Goal: Task Accomplishment & Management: Manage account settings

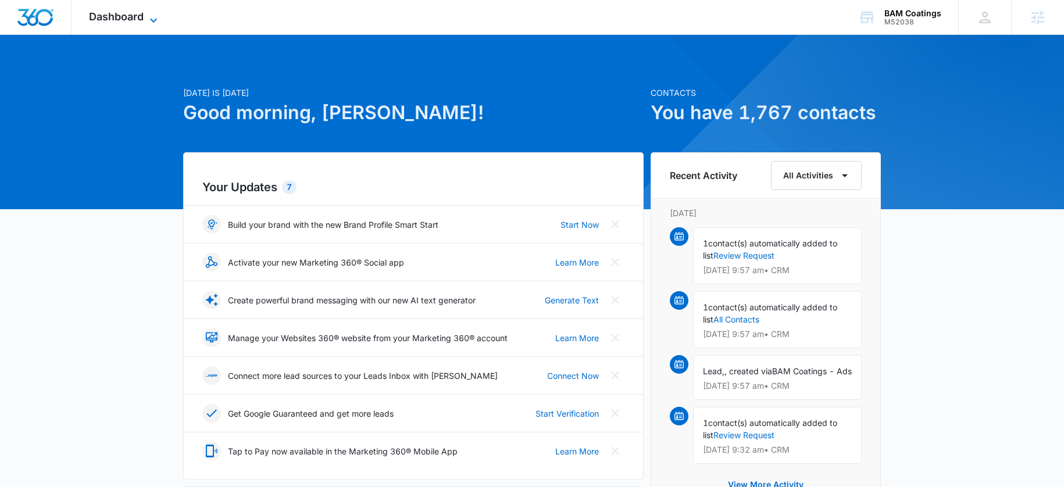
click at [153, 22] on icon at bounding box center [154, 20] width 14 height 14
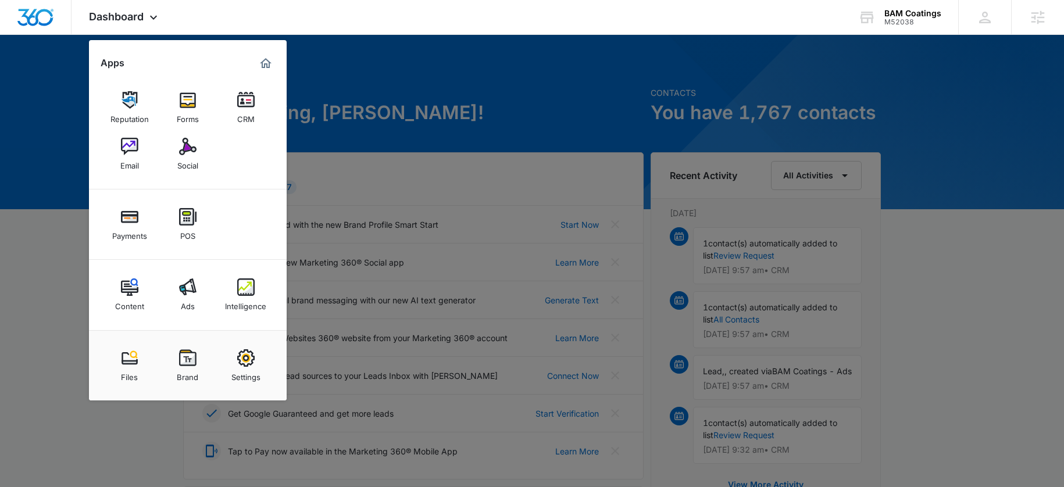
click at [193, 287] on img at bounding box center [187, 287] width 17 height 17
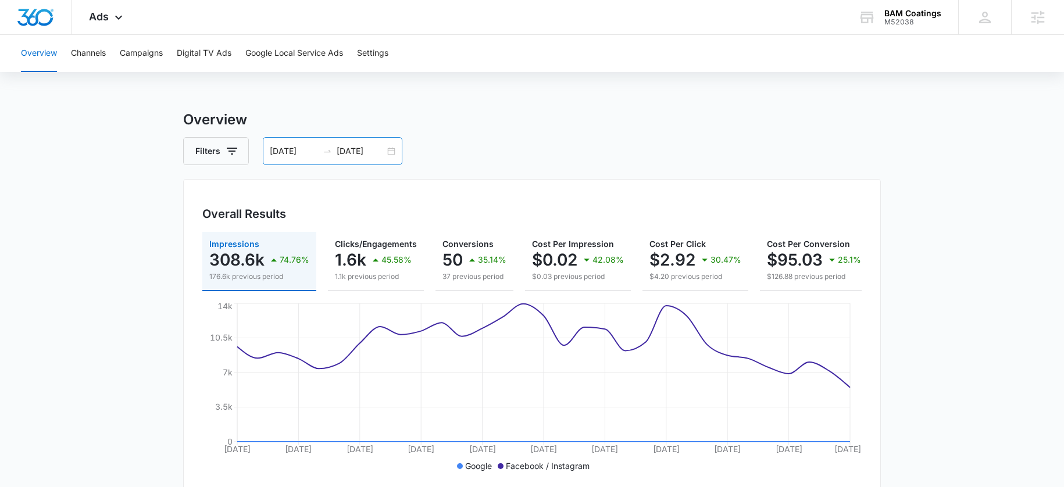
click at [347, 151] on input "08/19/2025" at bounding box center [361, 151] width 48 height 13
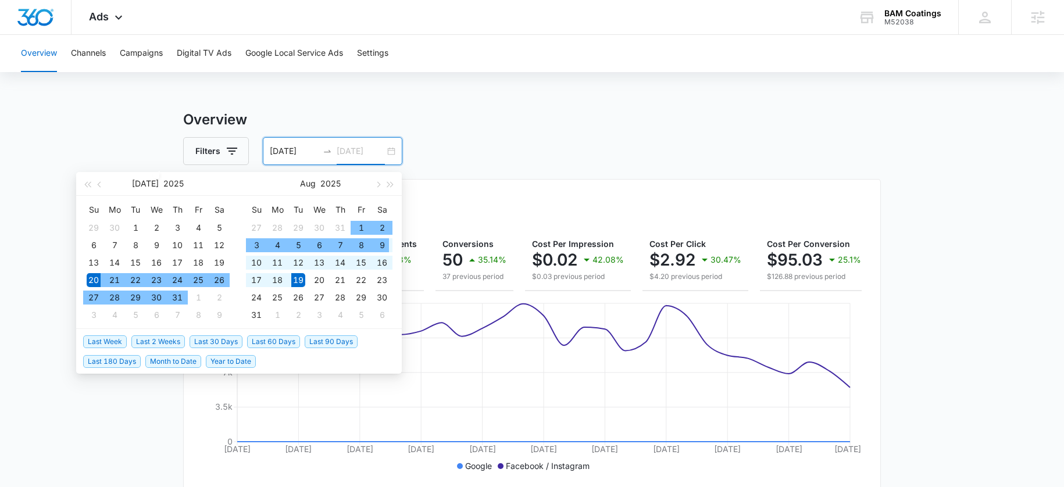
type input "08/19/2025"
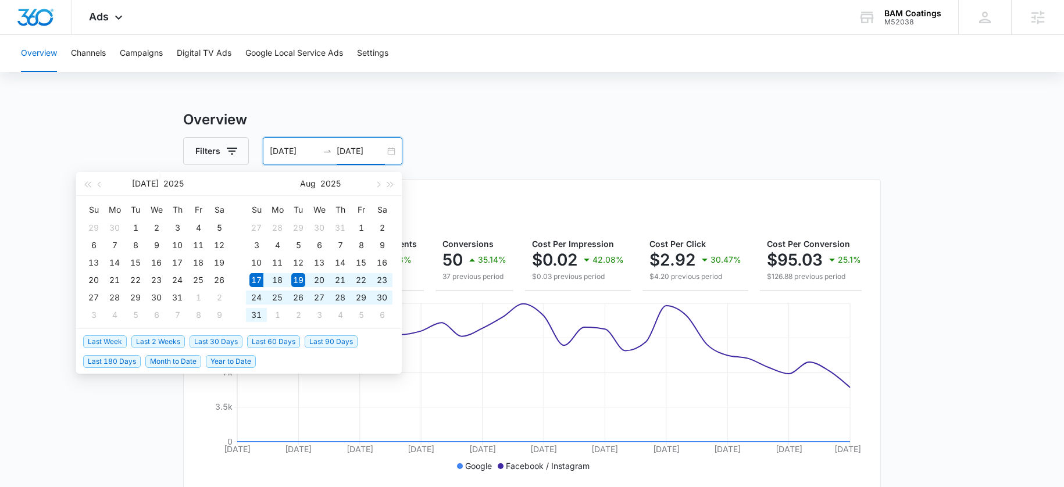
click at [207, 341] on span "Last 30 Days" at bounding box center [216, 342] width 53 height 13
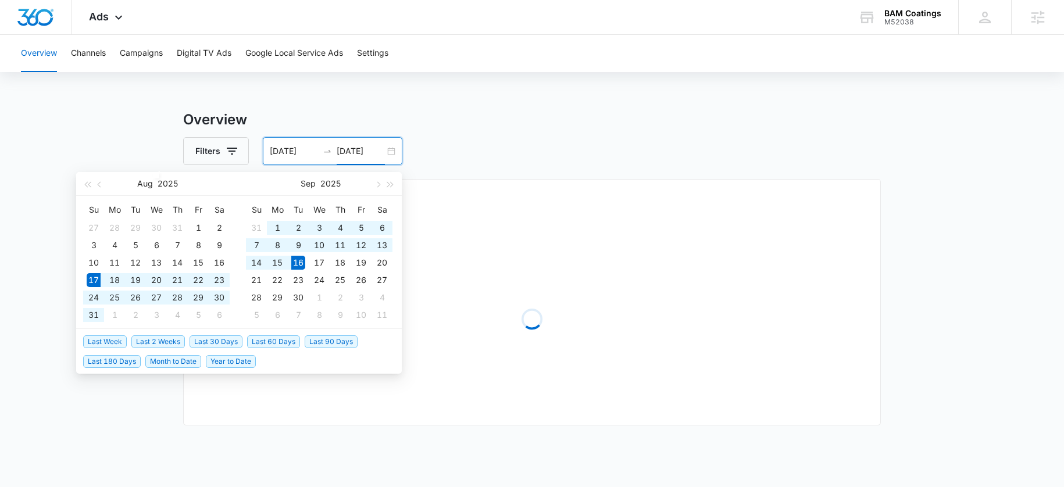
type input "[DATE]"
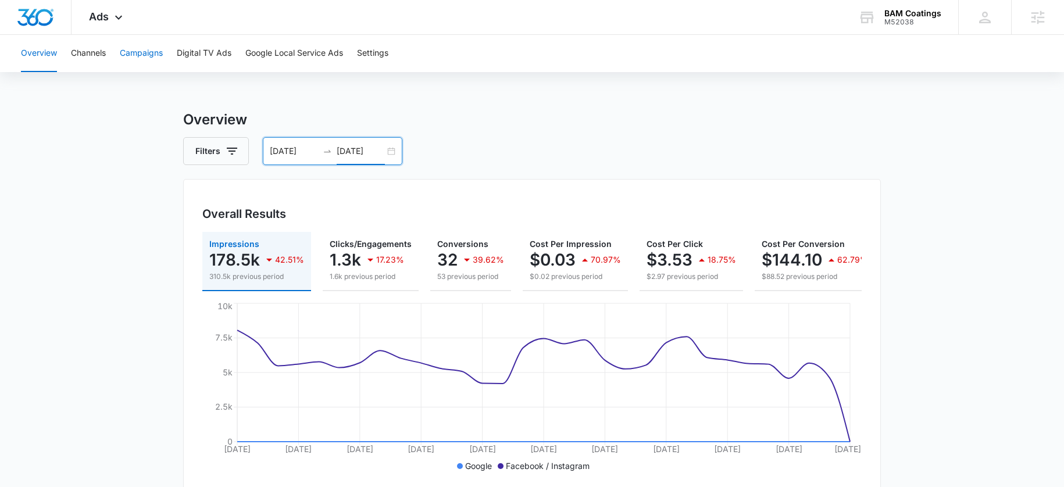
click at [137, 56] on button "Campaigns" at bounding box center [141, 53] width 43 height 37
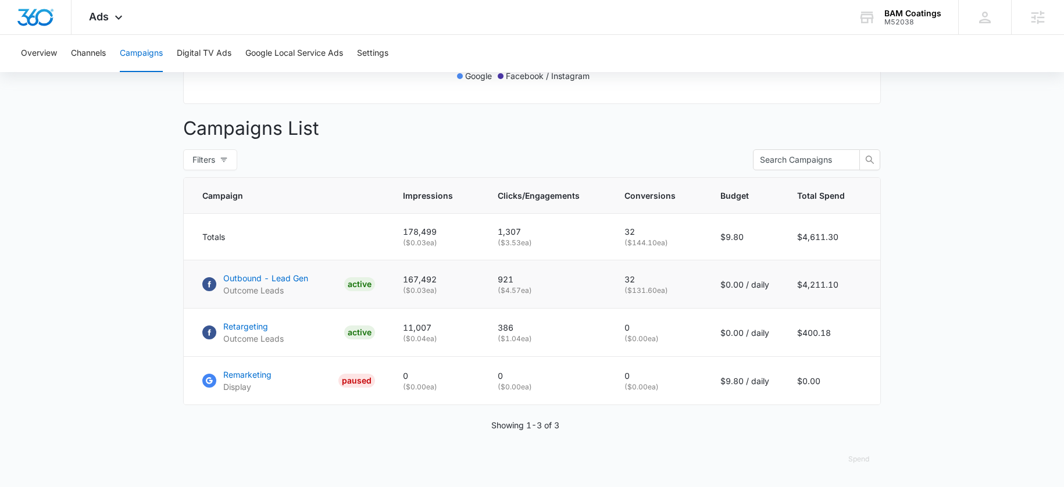
scroll to position [399, 0]
click at [278, 279] on p "Outbound - Lead Gen" at bounding box center [265, 278] width 85 height 12
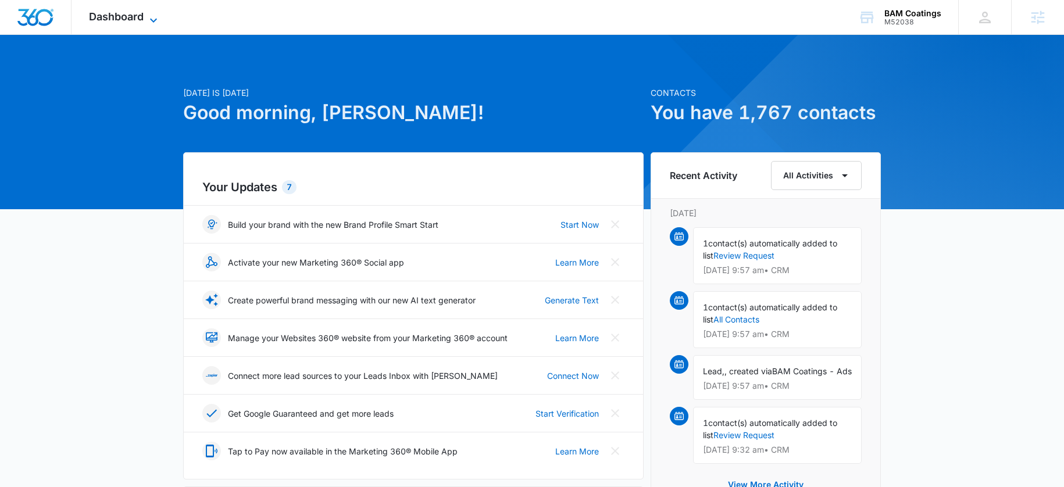
click at [95, 12] on span "Dashboard" at bounding box center [116, 16] width 55 height 12
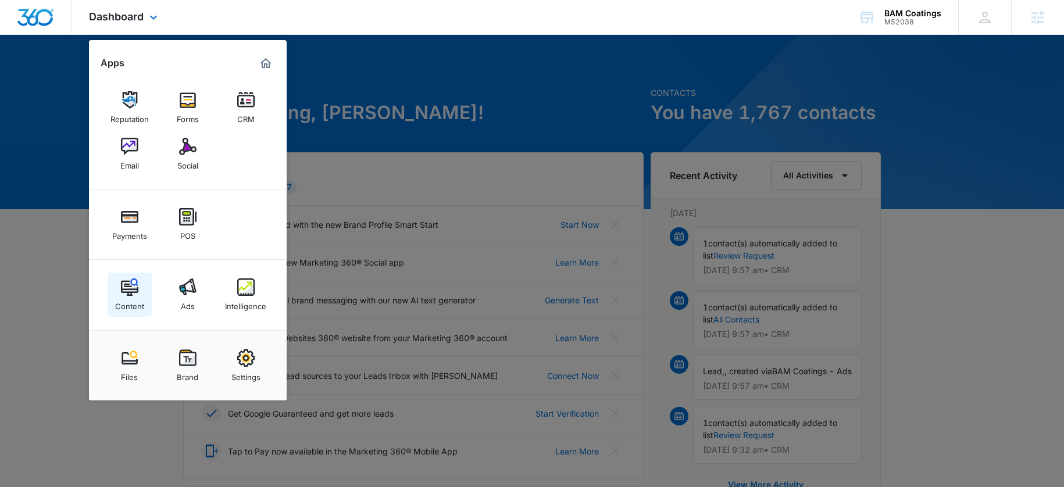
click at [129, 299] on div "Content" at bounding box center [129, 303] width 29 height 15
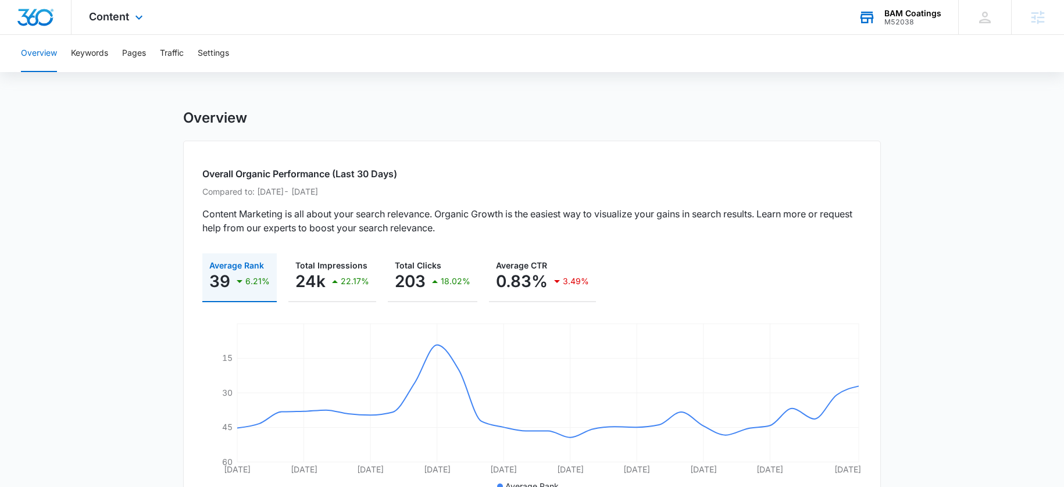
click at [899, 20] on div "M52038" at bounding box center [913, 22] width 57 height 8
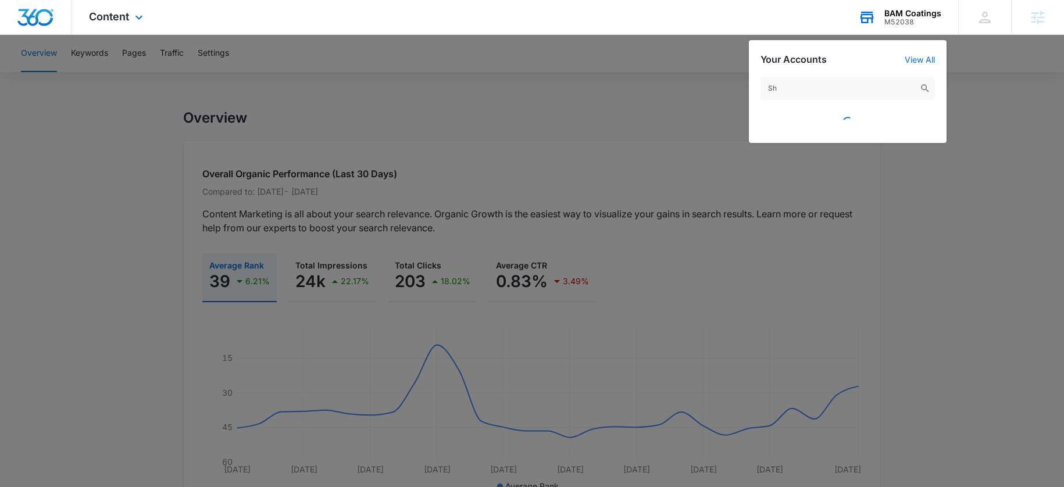
type input "S"
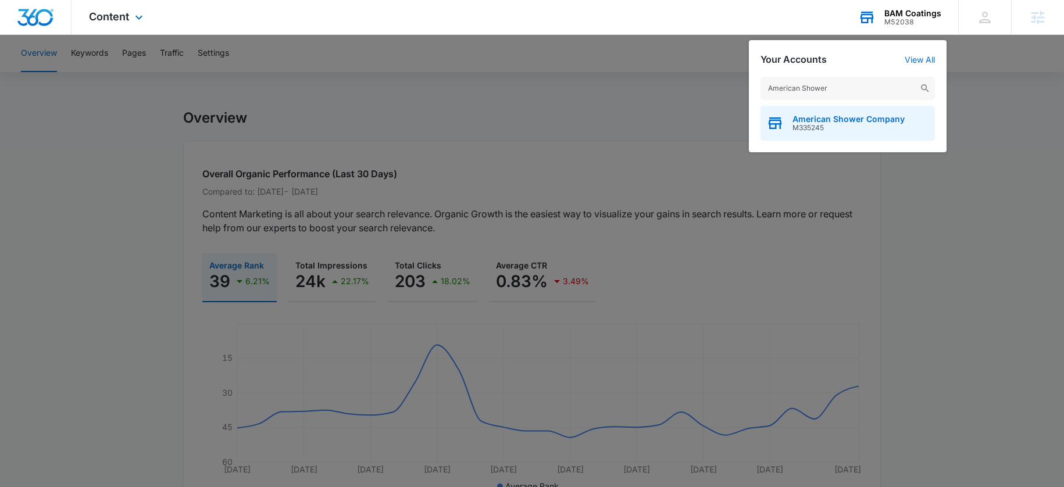
type input "American Shower"
click at [843, 115] on span "American Shower Company" at bounding box center [849, 119] width 112 height 9
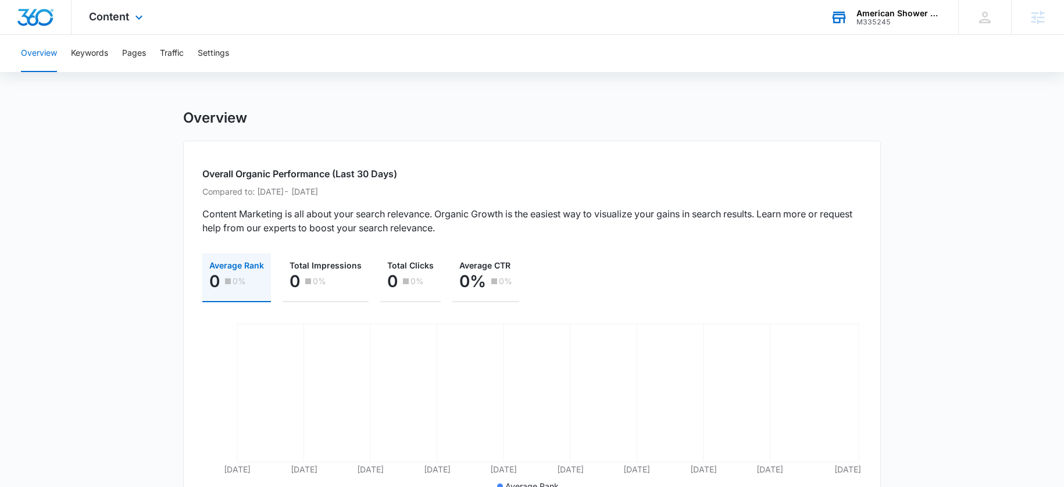
click at [125, 26] on div "Content Apps Reputation CRM Email Social Payments POS Content Ads Intelligence …" at bounding box center [118, 17] width 92 height 34
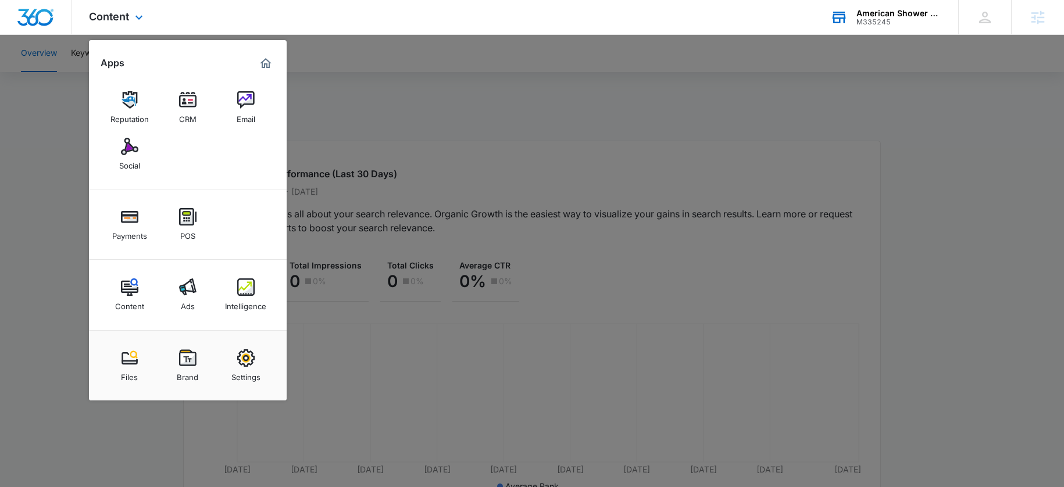
drag, startPoint x: 170, startPoint y: 258, endPoint x: 173, endPoint y: 263, distance: 6.0
click at [171, 258] on div "Payments POS" at bounding box center [188, 225] width 198 height 70
click at [193, 277] on link "Ads" at bounding box center [188, 295] width 44 height 44
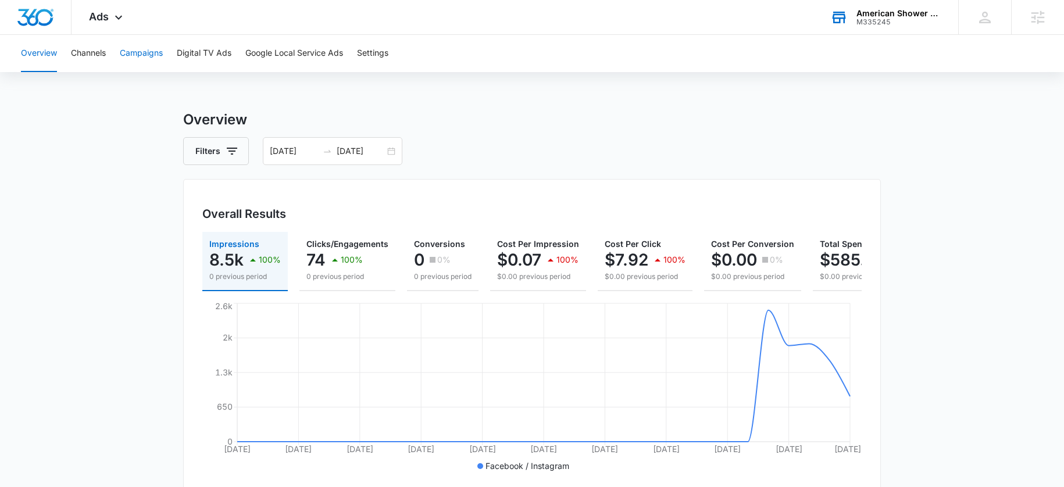
click at [159, 54] on button "Campaigns" at bounding box center [141, 53] width 43 height 37
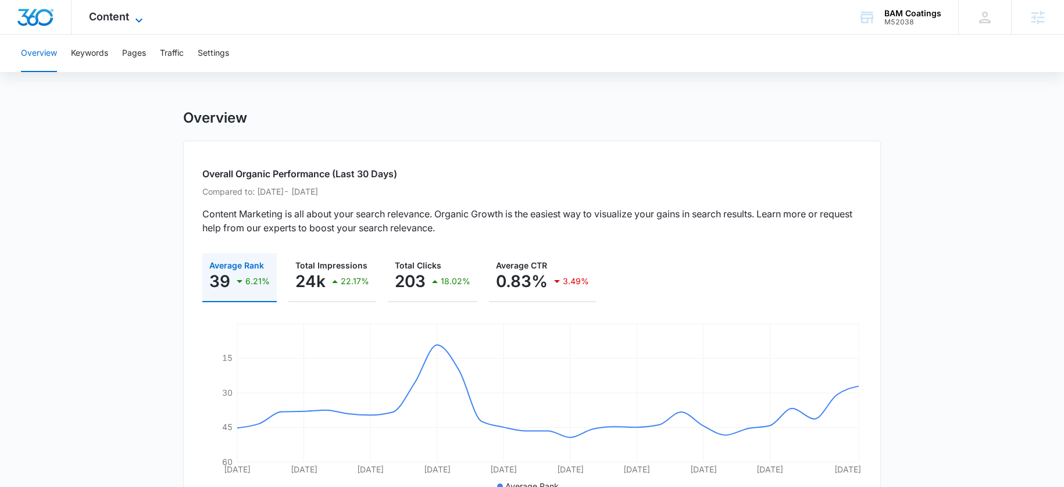
click at [136, 21] on icon at bounding box center [139, 20] width 14 height 14
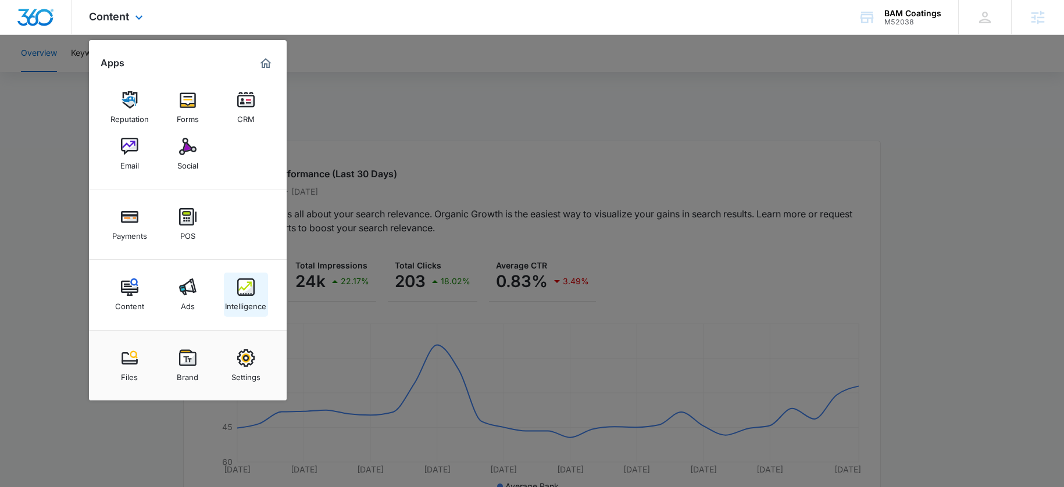
click at [237, 294] on img at bounding box center [245, 287] width 17 height 17
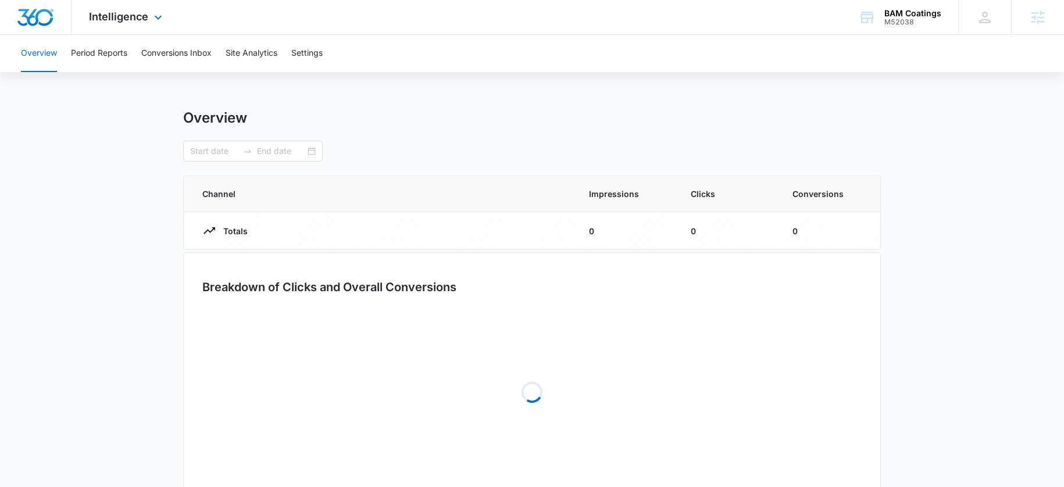
type input "07/20/2025"
type input "08/19/2025"
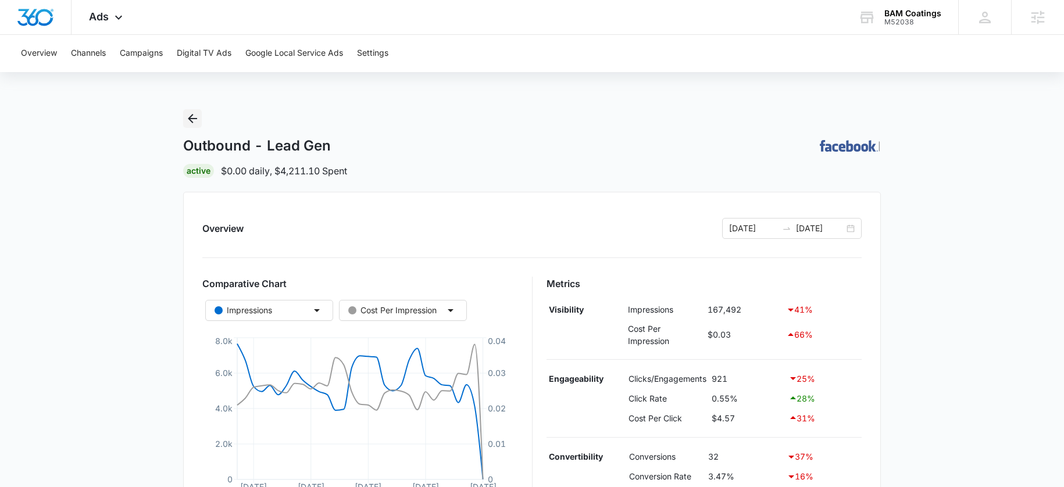
click at [196, 117] on icon "Back" at bounding box center [193, 119] width 14 height 14
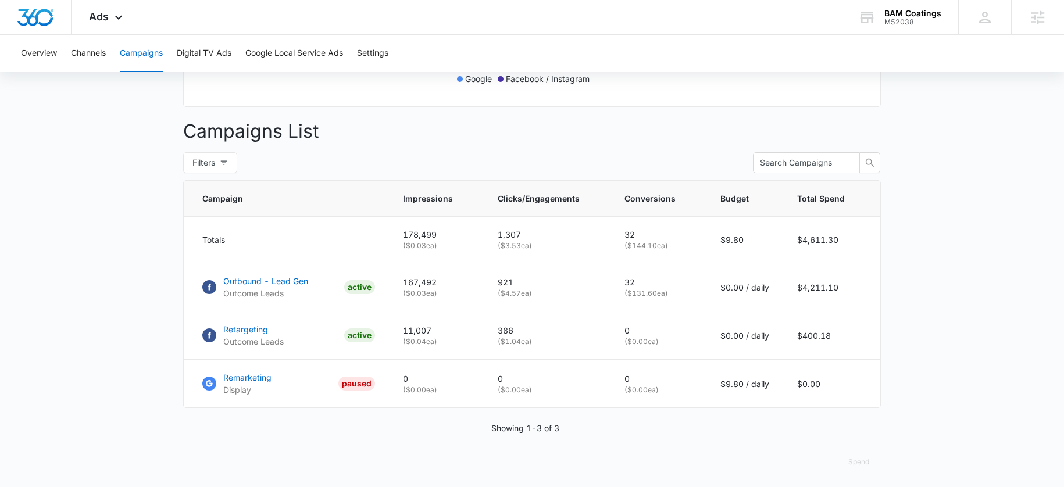
scroll to position [399, 0]
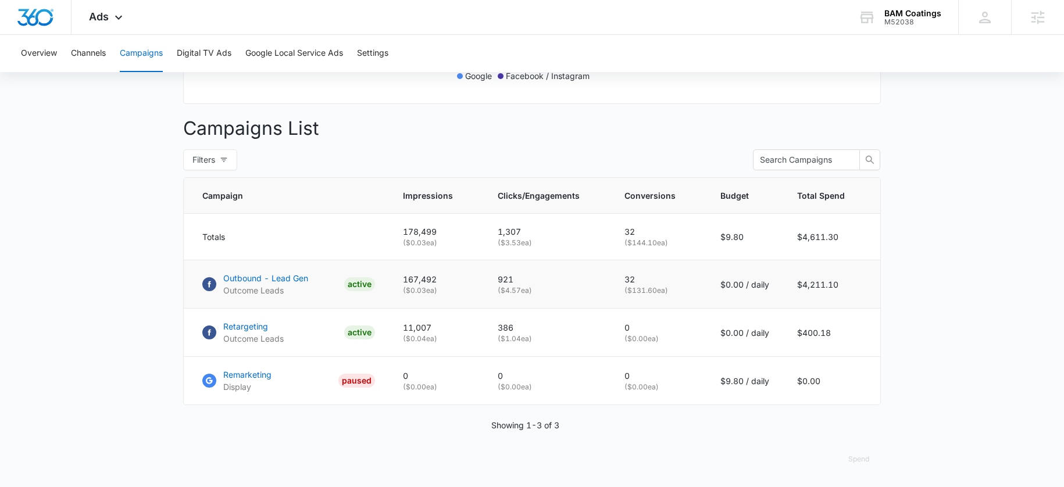
drag, startPoint x: 501, startPoint y: 269, endPoint x: 493, endPoint y: 276, distance: 11.1
click at [493, 276] on td "921 ( $4.57 ea)" at bounding box center [547, 285] width 127 height 48
click at [899, 23] on div "M52038" at bounding box center [913, 22] width 57 height 8
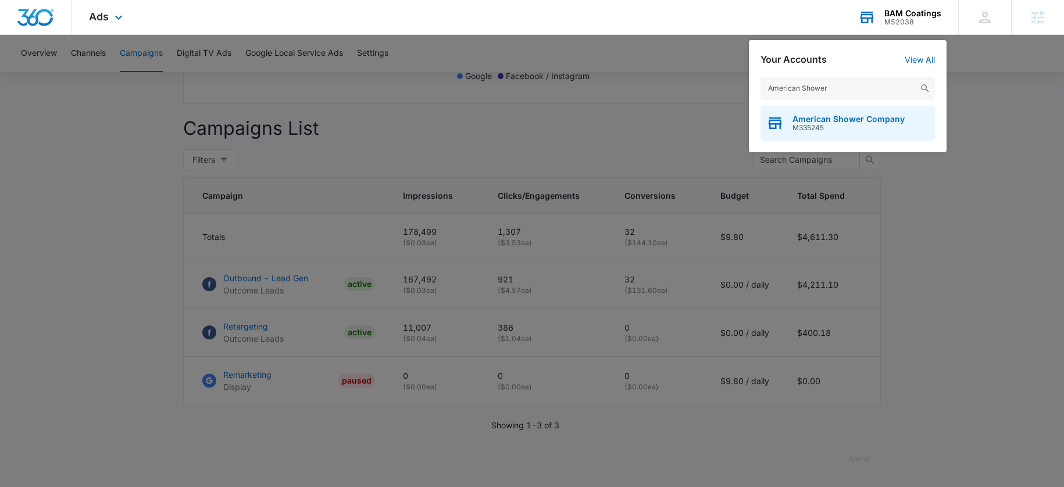
type input "American Shower"
click at [855, 123] on span "American Shower Company" at bounding box center [849, 119] width 112 height 9
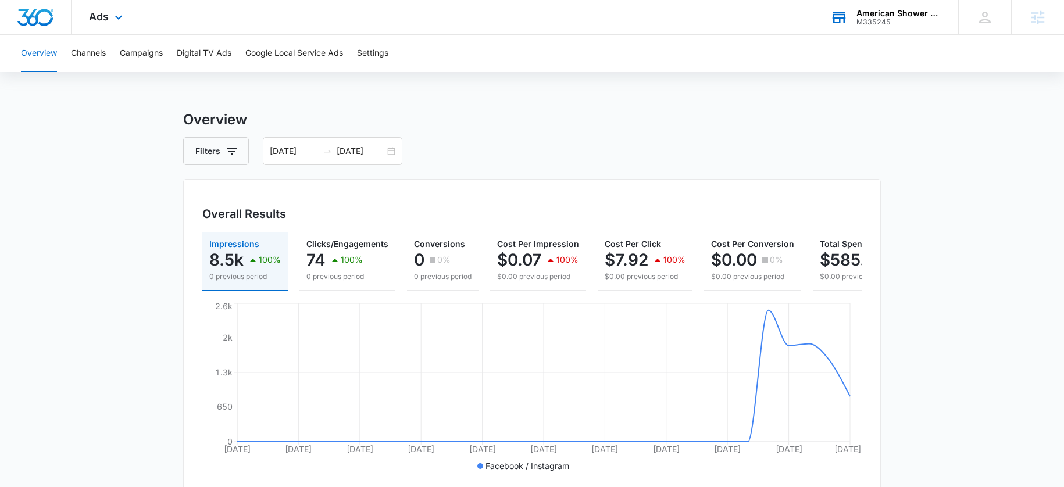
click at [909, 25] on div "M335245" at bounding box center [899, 22] width 85 height 8
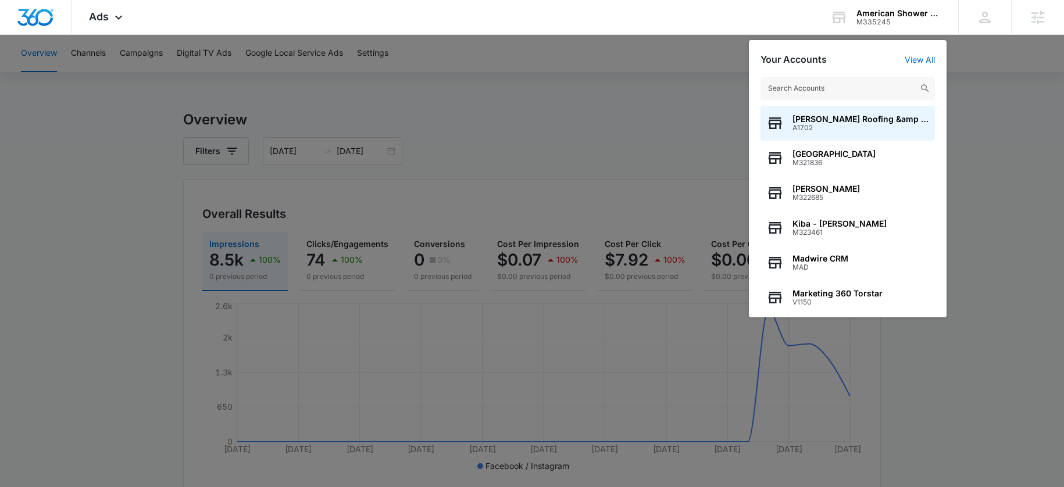
click at [804, 92] on input "text" at bounding box center [848, 88] width 174 height 23
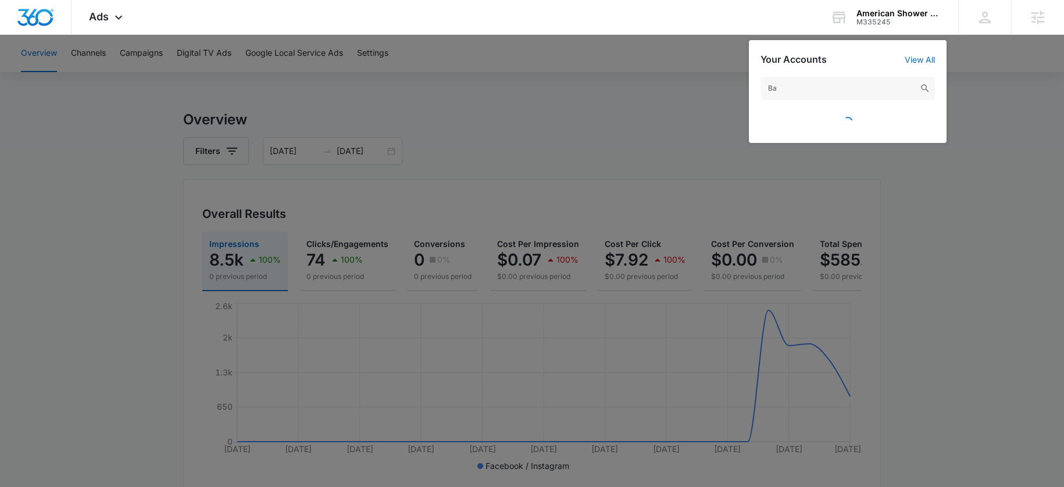
type input "B"
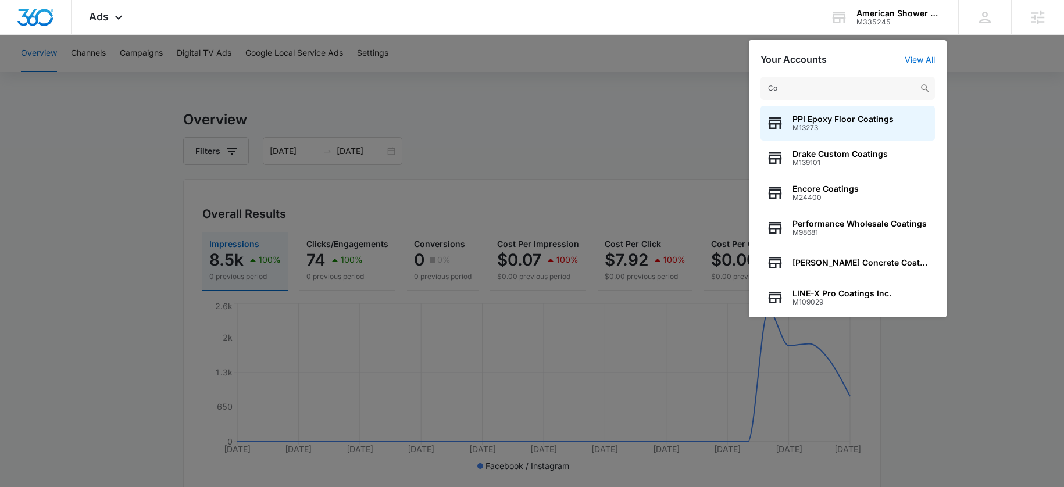
type input "C"
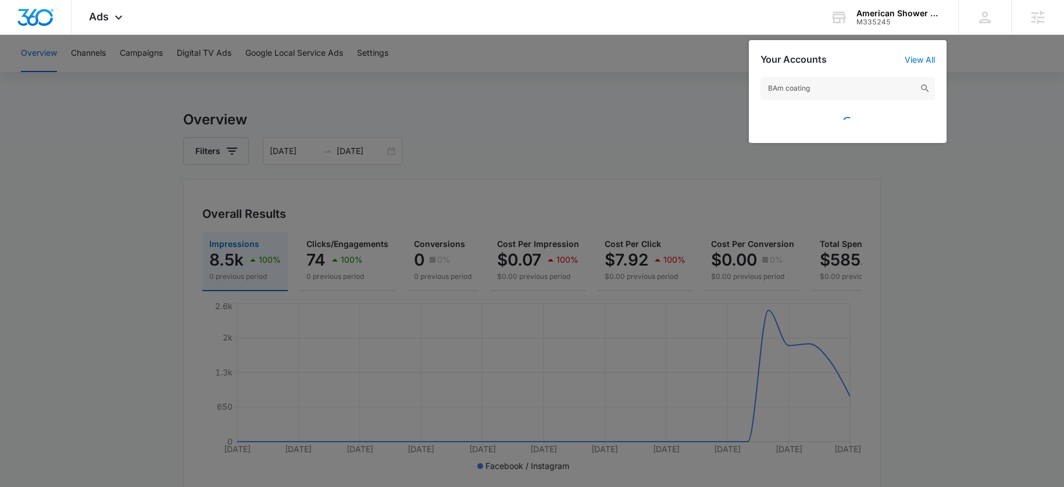
type input "BAm coatings"
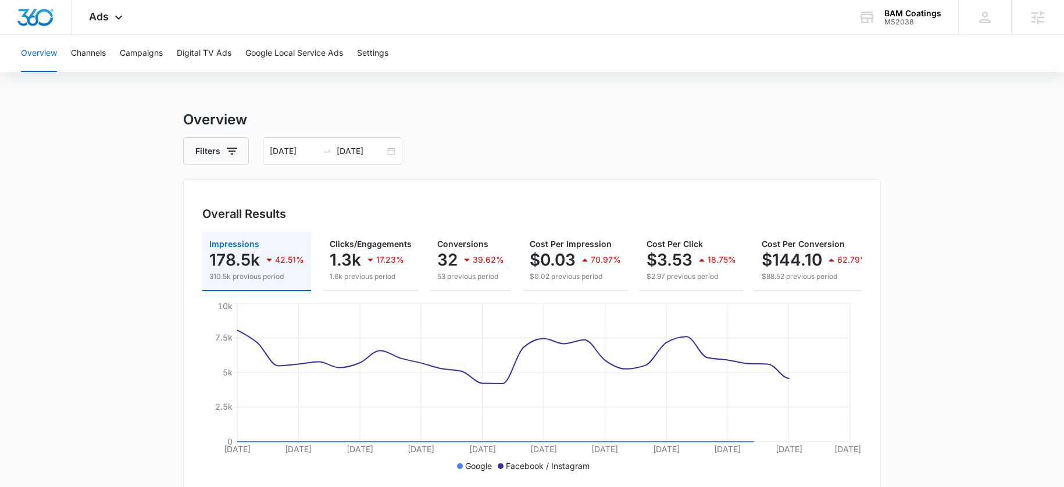
click at [427, 267] on div "Impressions 178.5k 42.51% 310.5k previous period Clicks/Engagements 1.3k 17.23%…" at bounding box center [532, 261] width 660 height 59
click at [357, 139] on div "08/17/2025 09/16/2025" at bounding box center [333, 151] width 140 height 28
click at [357, 151] on input "09/16/2025" at bounding box center [361, 151] width 48 height 13
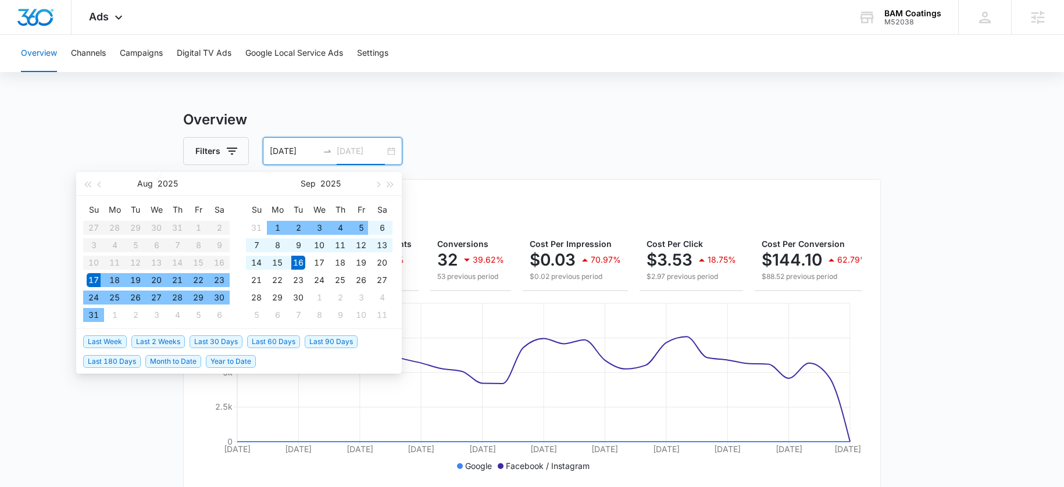
type input "09/16/2025"
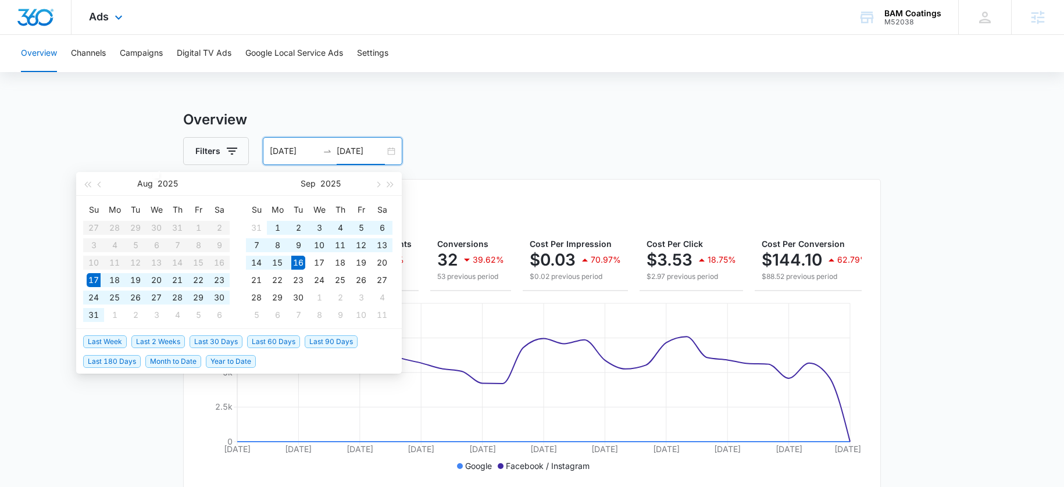
click at [102, 9] on div "Ads Apps Reputation Forms CRM Email Social Payments POS Content Ads Intelligenc…" at bounding box center [108, 17] width 72 height 34
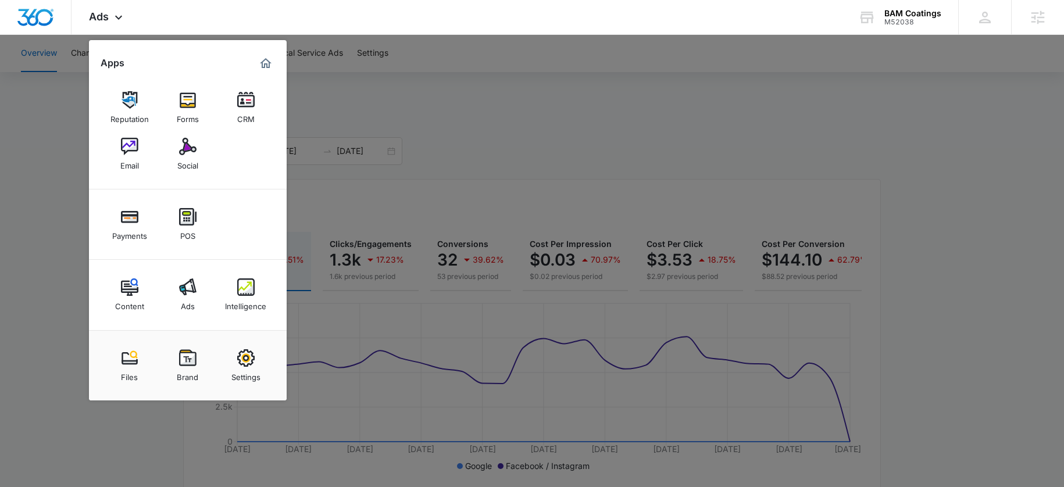
click at [239, 287] on img at bounding box center [245, 287] width 17 height 17
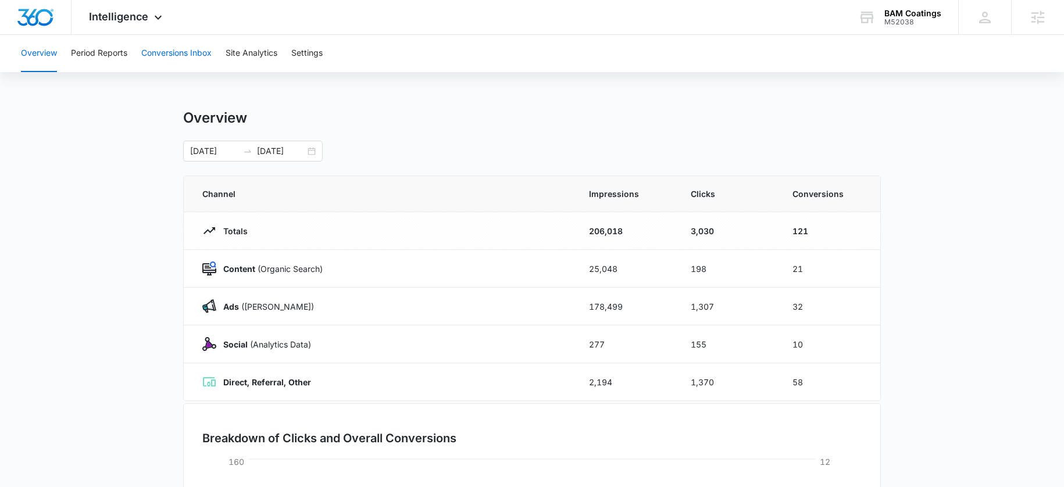
click at [155, 57] on button "Conversions Inbox" at bounding box center [176, 53] width 70 height 37
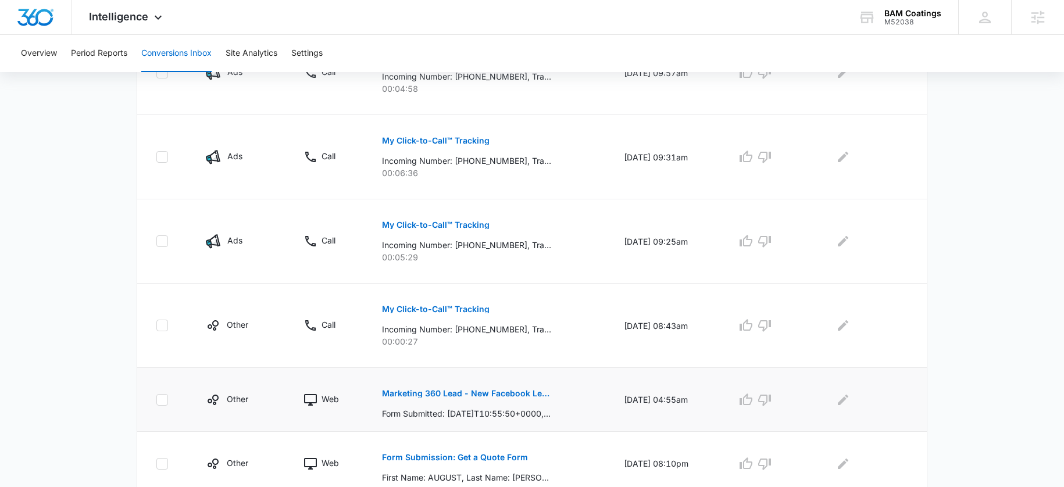
scroll to position [338, 0]
click at [427, 390] on p "Marketing 360 Lead - New Facebook Lead - Concrete Coating Solutions" at bounding box center [466, 391] width 169 height 8
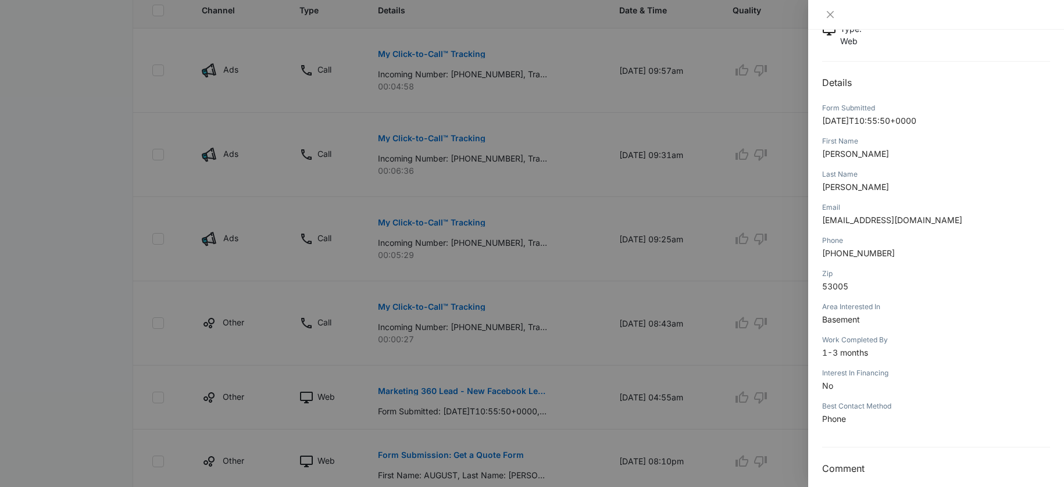
scroll to position [3, 0]
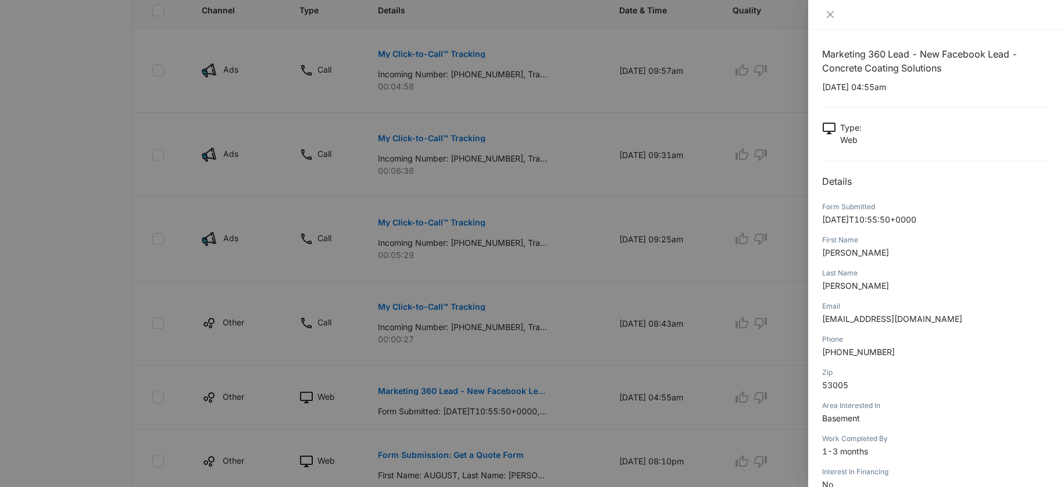
click at [600, 261] on div at bounding box center [532, 243] width 1064 height 487
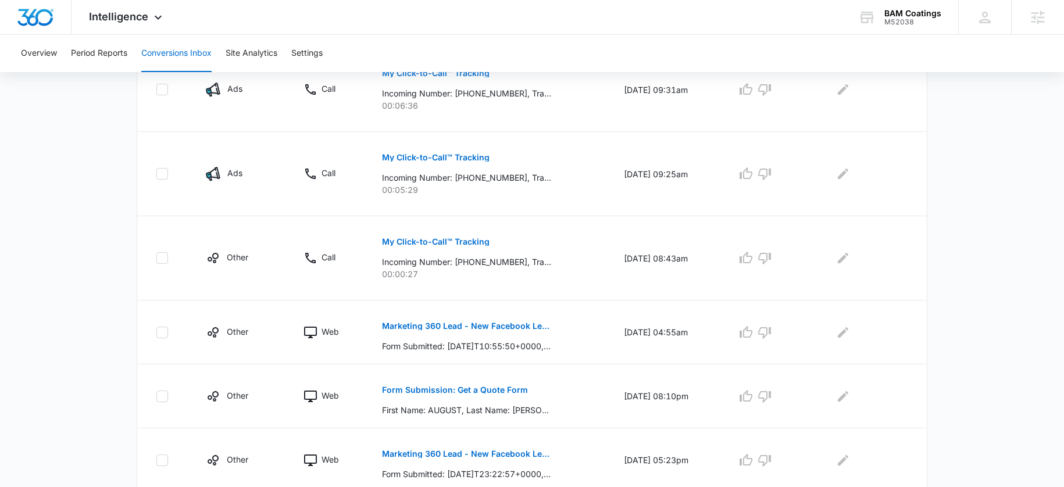
scroll to position [697, 0]
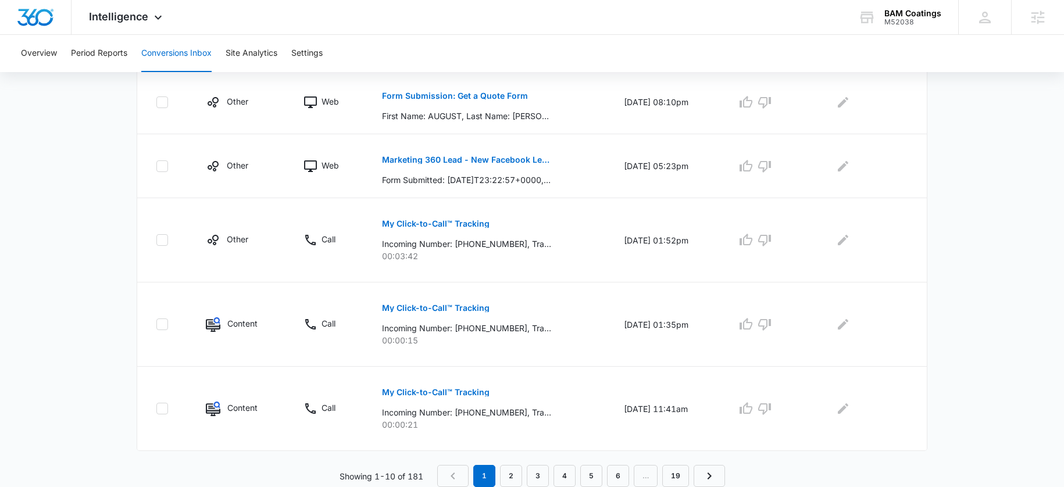
click at [524, 480] on nav "1 2 3 4 5 6 … 19" at bounding box center [581, 476] width 288 height 22
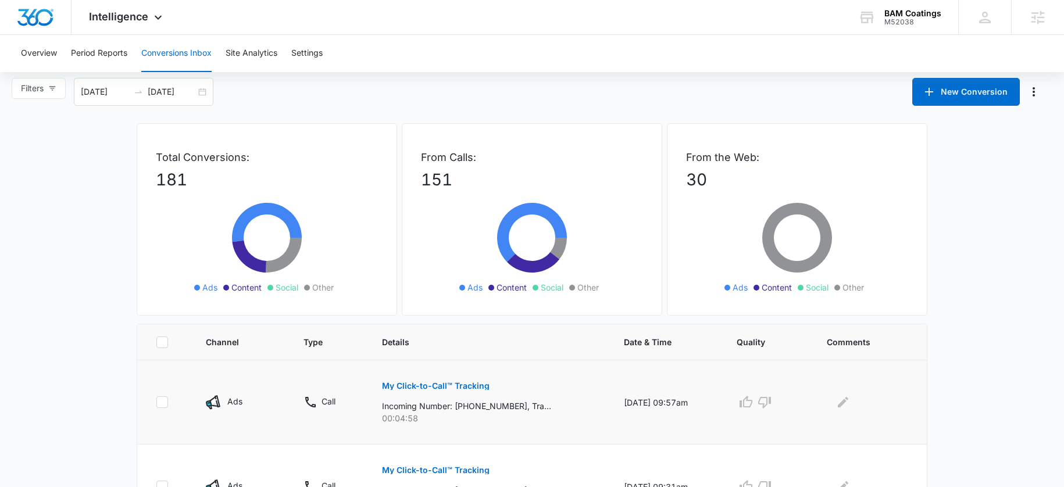
scroll to position [0, 0]
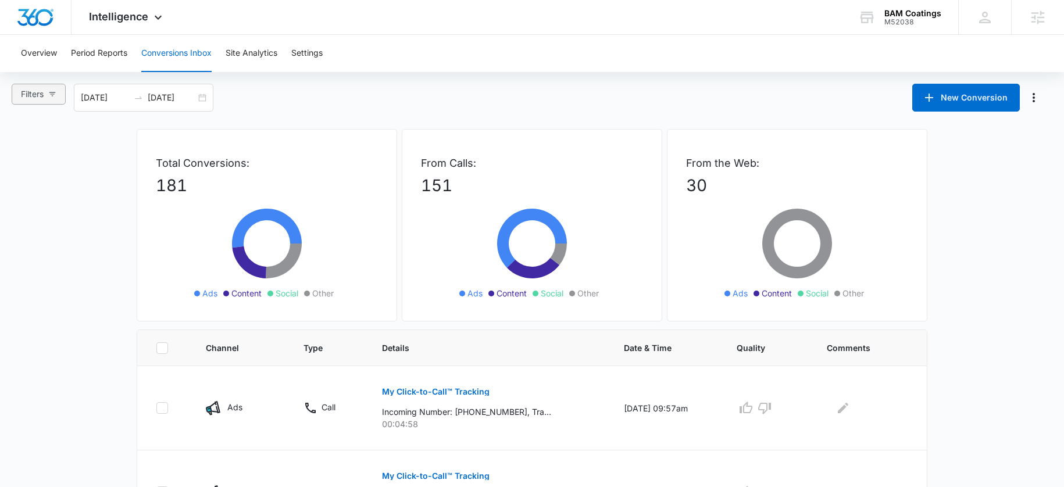
click at [31, 92] on span "Filters" at bounding box center [32, 94] width 23 height 13
click at [52, 180] on label "Social" at bounding box center [50, 185] width 65 height 17
click at [27, 187] on input "Social" at bounding box center [22, 191] width 9 height 9
radio input "true"
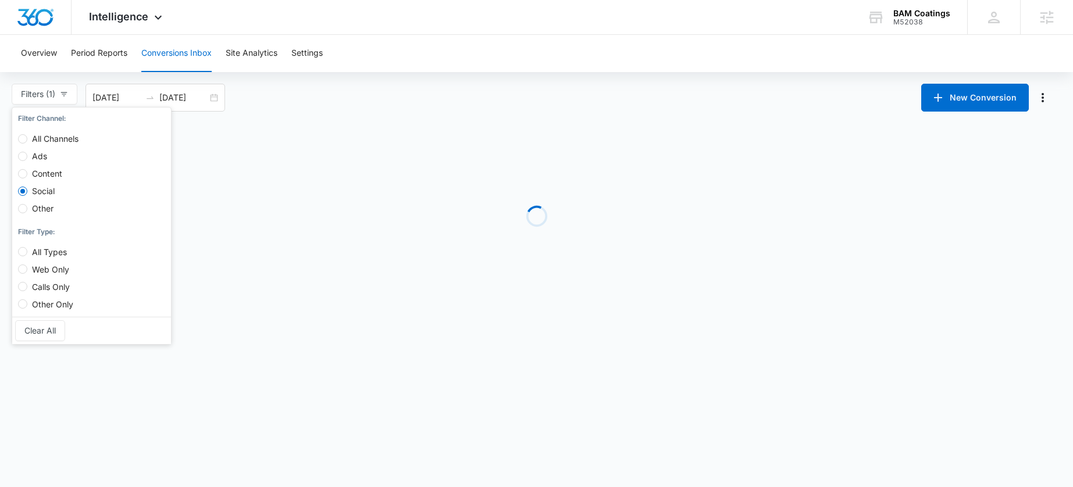
click at [51, 176] on span "Content" at bounding box center [47, 174] width 40 height 10
click at [27, 176] on input "Content" at bounding box center [22, 173] width 9 height 9
radio input "true"
radio input "false"
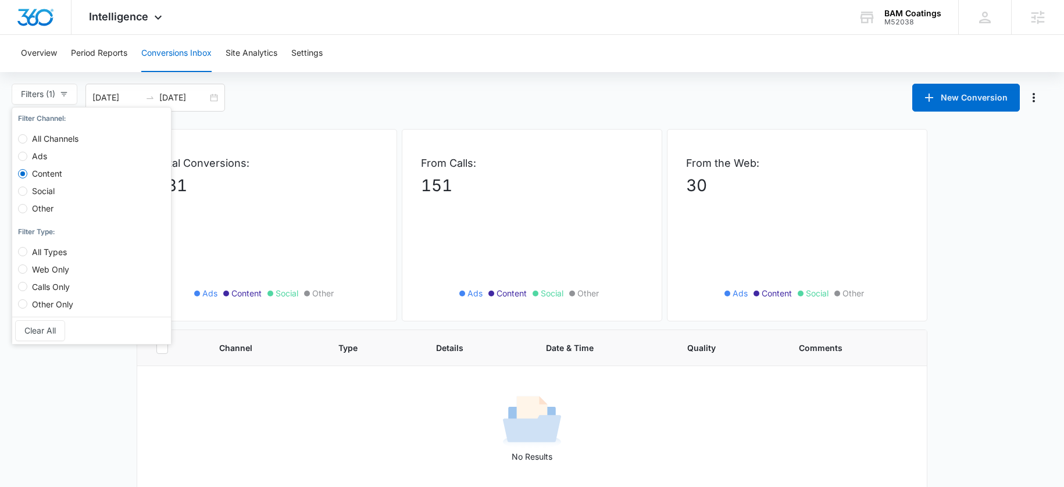
click at [261, 113] on main "Filters (1) Filter Channel : All Channels Ads Content Social Other Filter Type …" at bounding box center [532, 287] width 1064 height 406
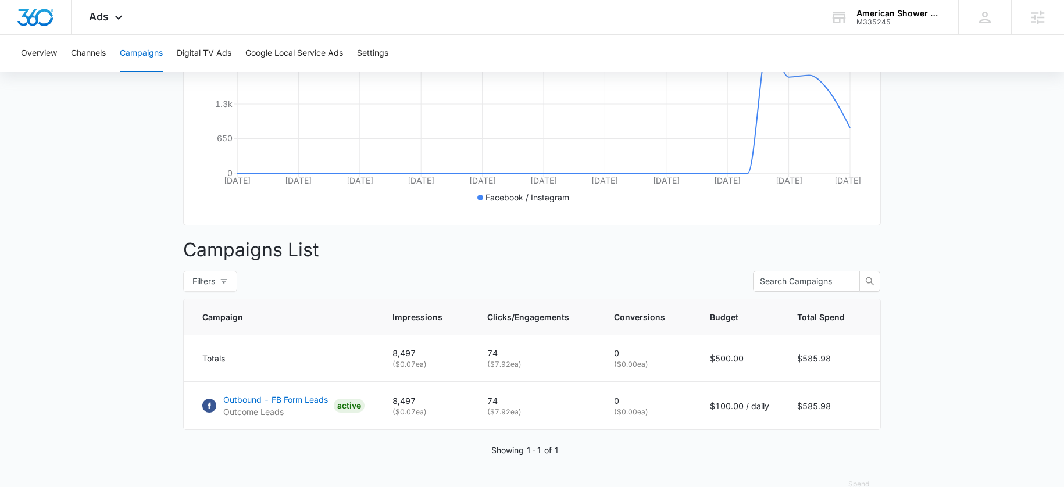
scroll to position [302, 0]
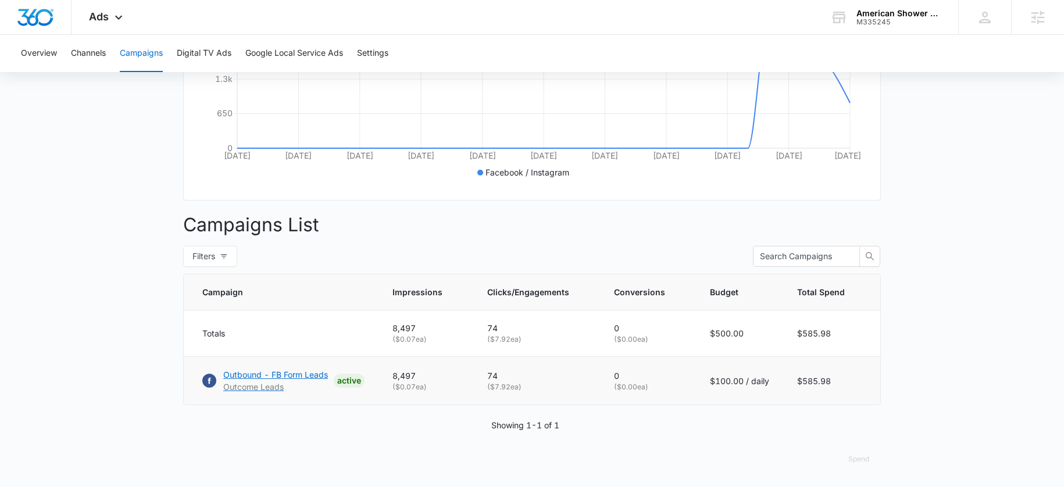
click at [310, 372] on p "Outbound - FB Form Leads" at bounding box center [275, 375] width 105 height 12
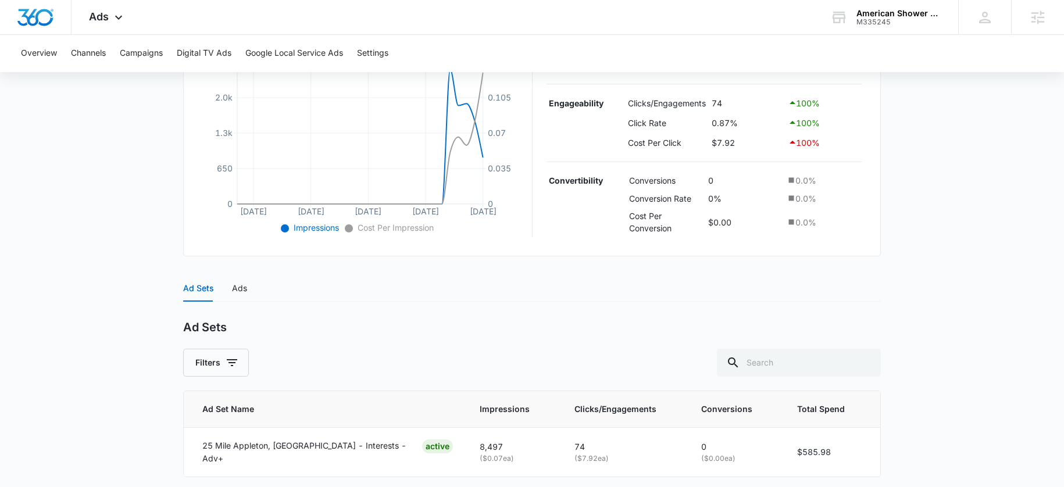
scroll to position [319, 0]
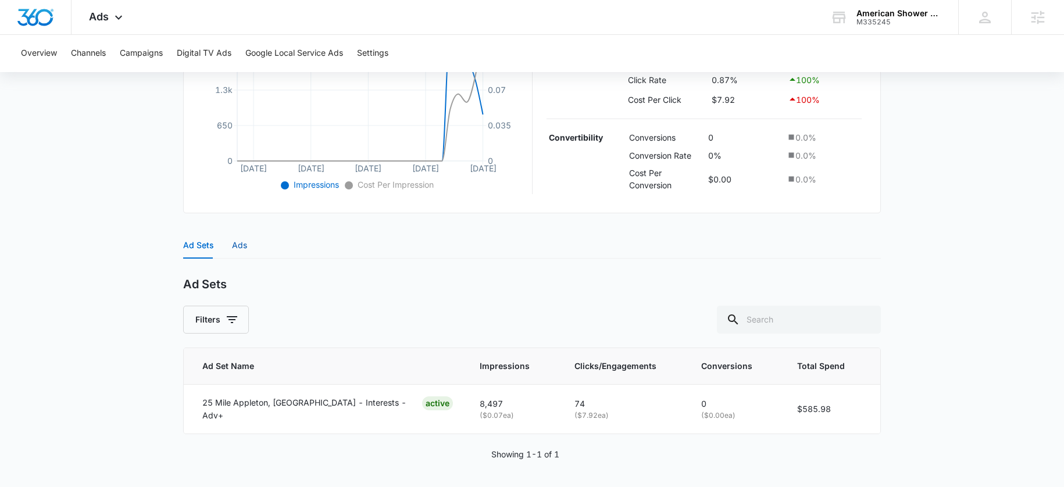
click at [239, 245] on div "Ads" at bounding box center [239, 245] width 15 height 13
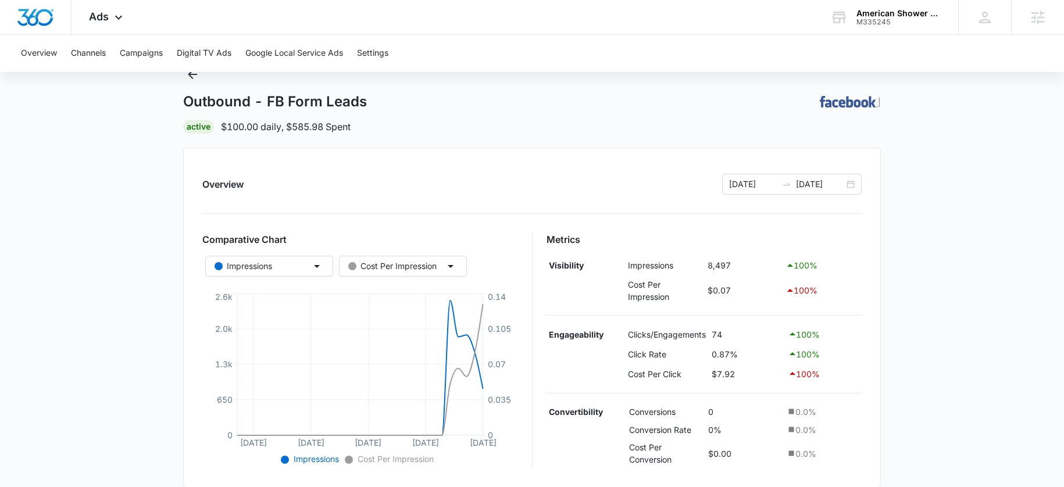
scroll to position [0, 0]
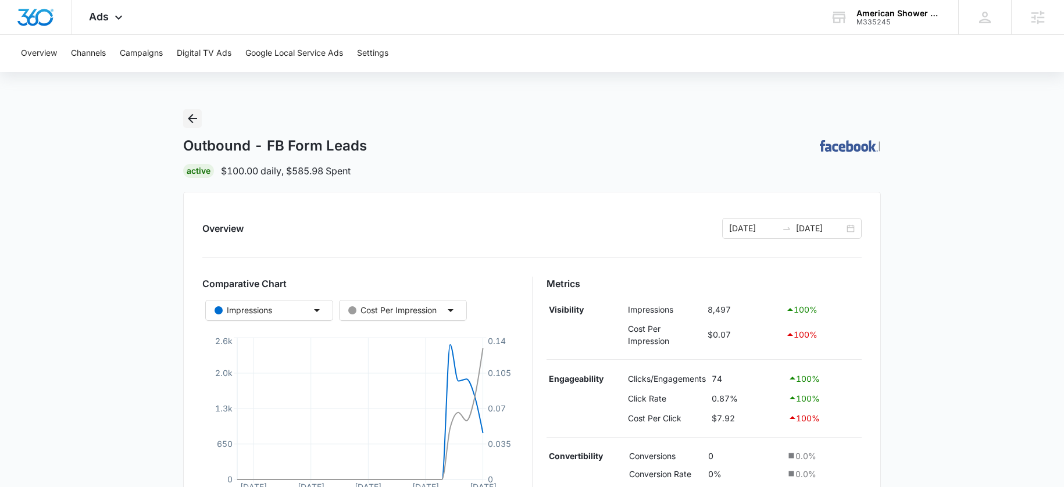
click at [194, 114] on icon "Back" at bounding box center [193, 119] width 14 height 14
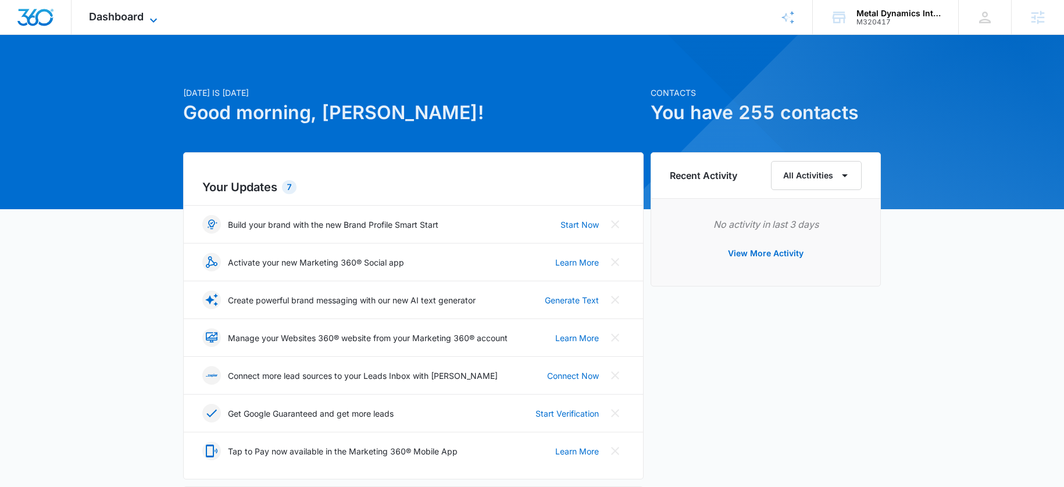
click at [139, 14] on span "Dashboard" at bounding box center [116, 16] width 55 height 12
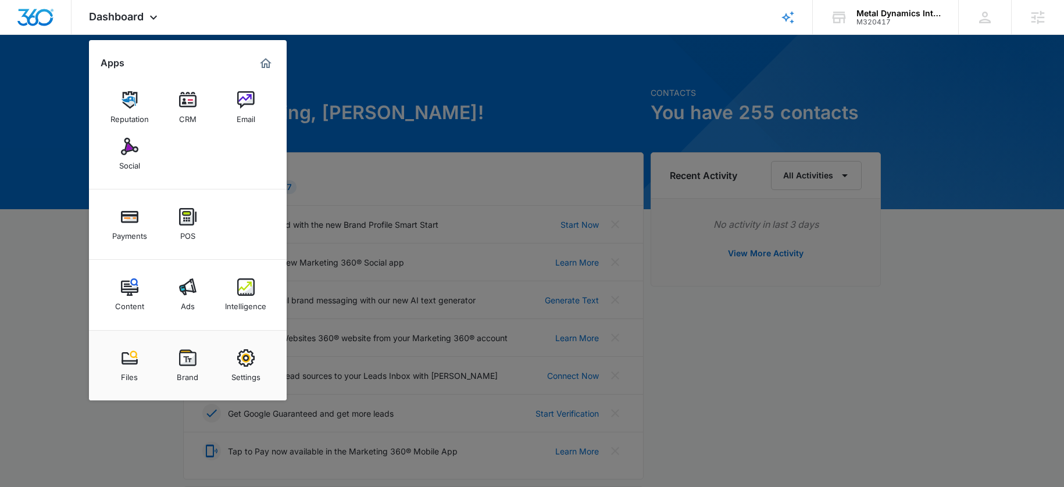
click at [190, 293] on img at bounding box center [187, 287] width 17 height 17
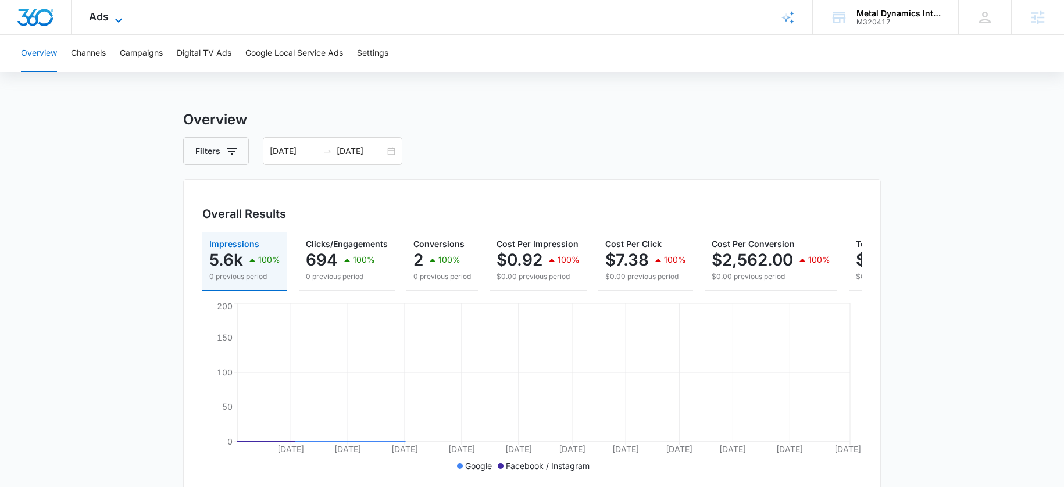
click at [94, 19] on span "Ads" at bounding box center [99, 16] width 20 height 12
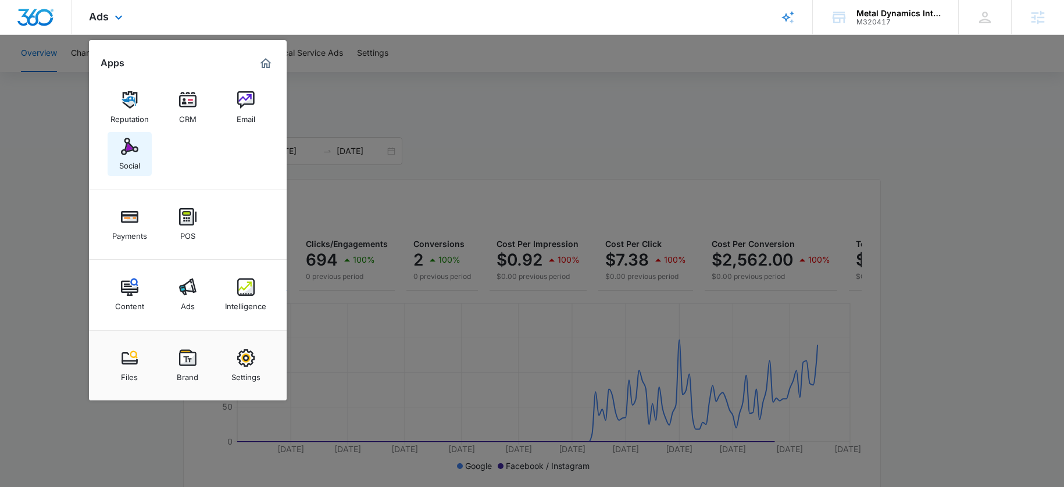
click at [135, 172] on link "Social" at bounding box center [130, 154] width 44 height 44
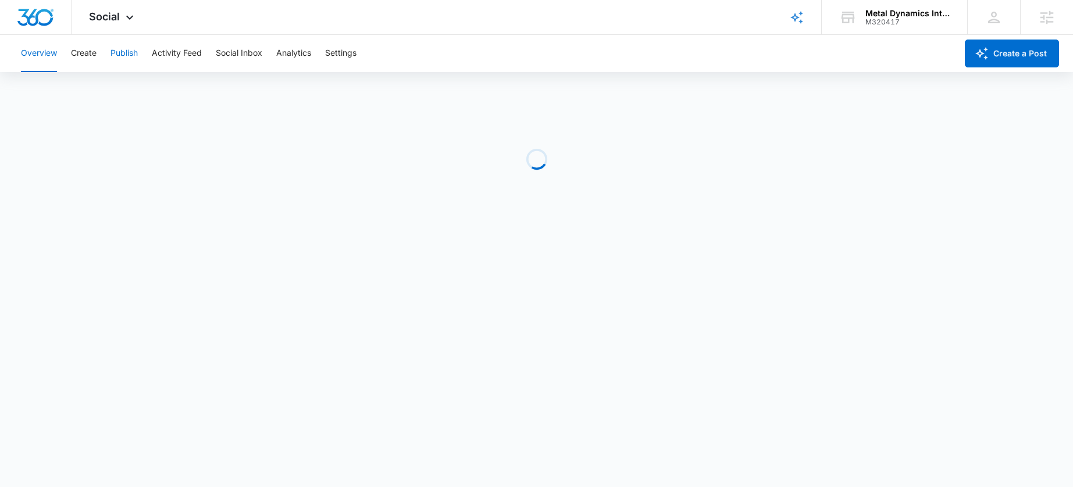
click at [119, 55] on button "Publish" at bounding box center [124, 53] width 27 height 37
click at [83, 99] on button "Schedules" at bounding box center [89, 89] width 40 height 33
click at [24, 90] on button "Calendar" at bounding box center [38, 89] width 34 height 33
click at [90, 92] on button "Schedules" at bounding box center [89, 89] width 40 height 33
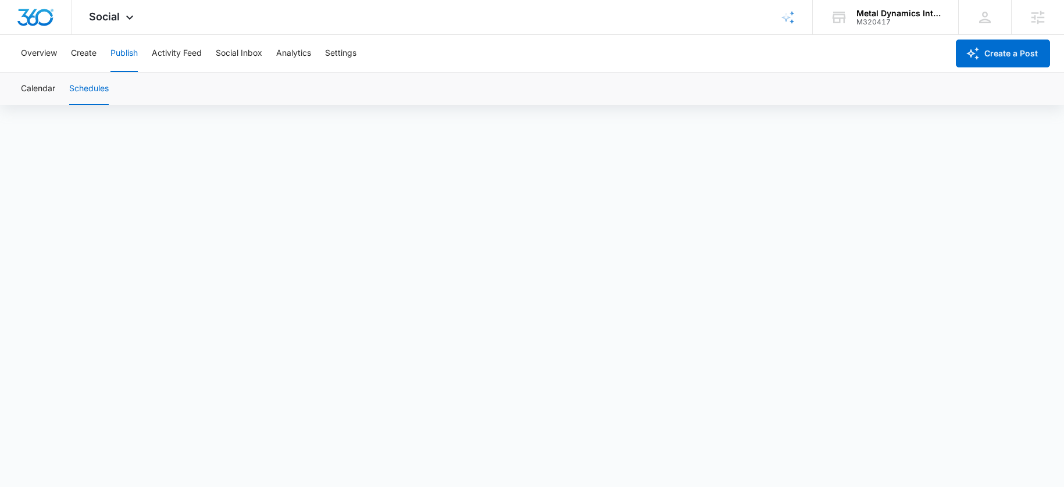
click at [90, 92] on button "Schedules" at bounding box center [89, 89] width 40 height 33
click at [49, 81] on button "Calendar" at bounding box center [38, 89] width 34 height 33
click at [87, 90] on button "Schedules" at bounding box center [89, 89] width 40 height 33
click at [84, 60] on button "Create" at bounding box center [84, 53] width 26 height 37
click at [132, 58] on button "Publish" at bounding box center [124, 53] width 27 height 37
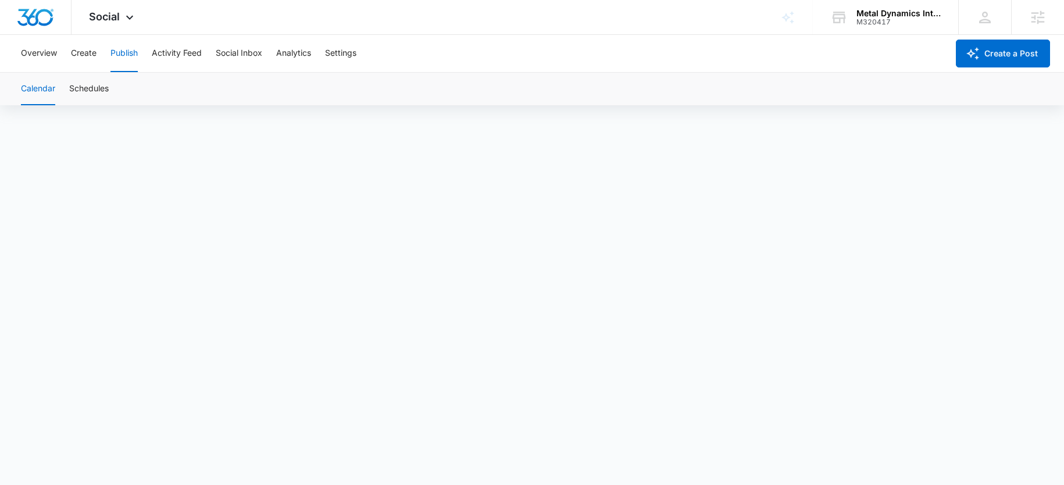
scroll to position [8, 0]
click at [612, 71] on div "Overview Create Publish Activity Feed Social Inbox Analytics Settings" at bounding box center [481, 53] width 934 height 37
click at [612, 69] on div "Overview Create Publish Activity Feed Social Inbox Analytics Settings" at bounding box center [481, 53] width 934 height 37
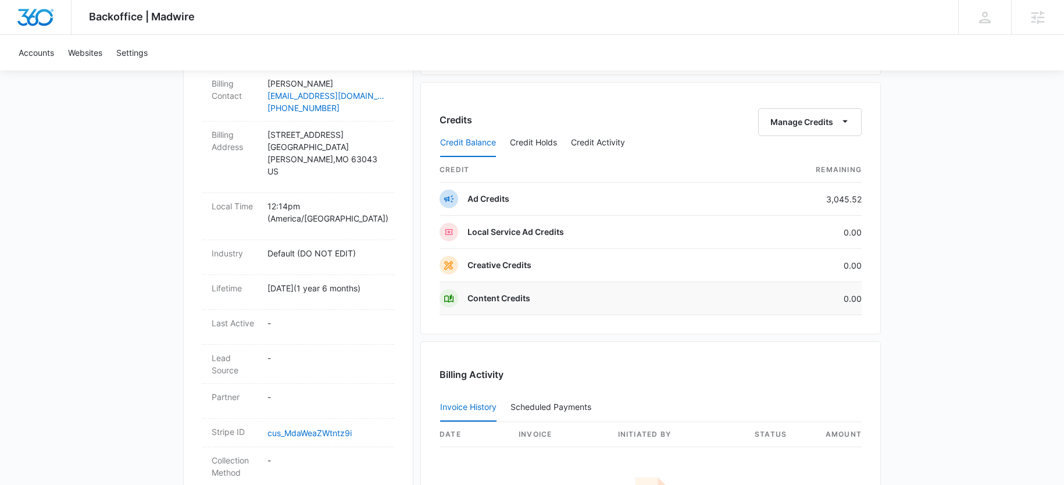
scroll to position [507, 0]
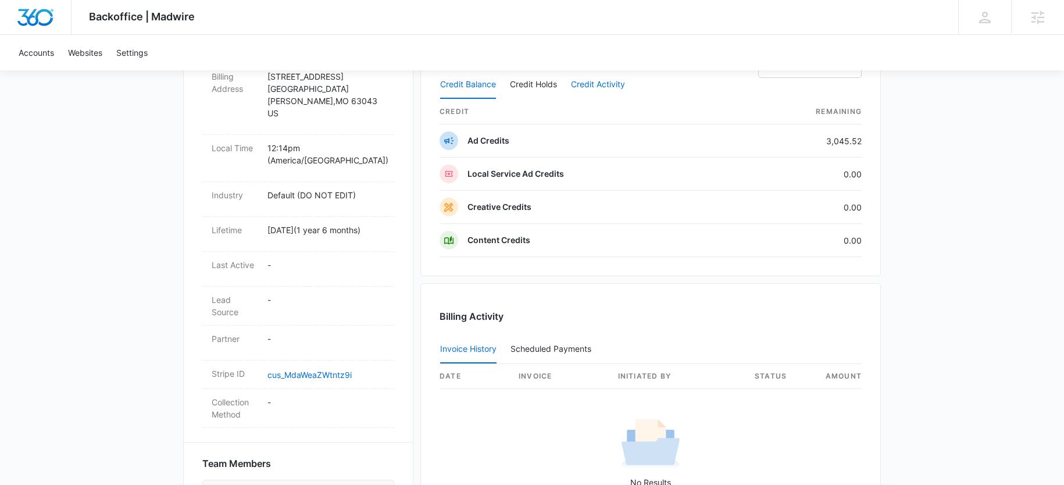
drag, startPoint x: 647, startPoint y: 88, endPoint x: 587, endPoint y: 88, distance: 59.9
click at [646, 87] on div "Credit Balance Credit Holds Credit Activity" at bounding box center [651, 84] width 422 height 29
click at [579, 90] on button "Credit Activity" at bounding box center [598, 85] width 54 height 28
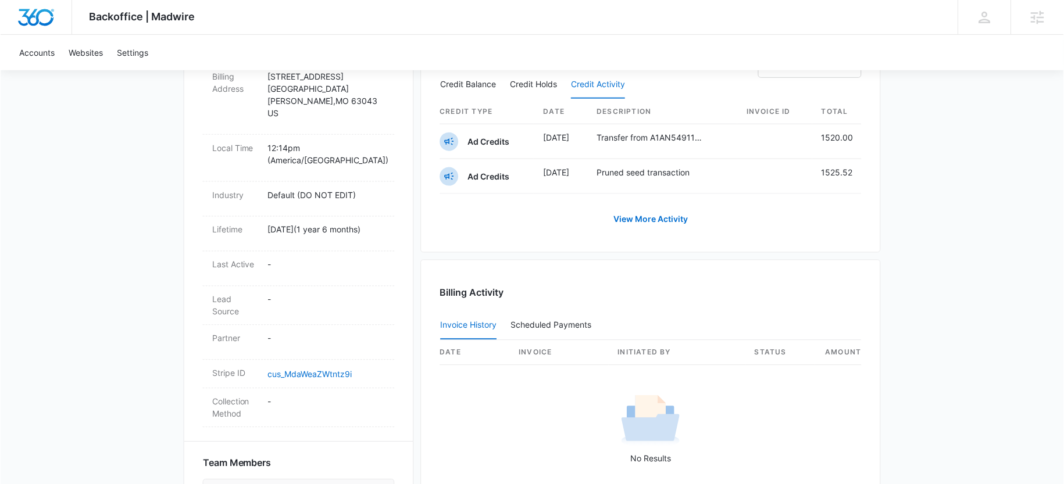
scroll to position [505, 0]
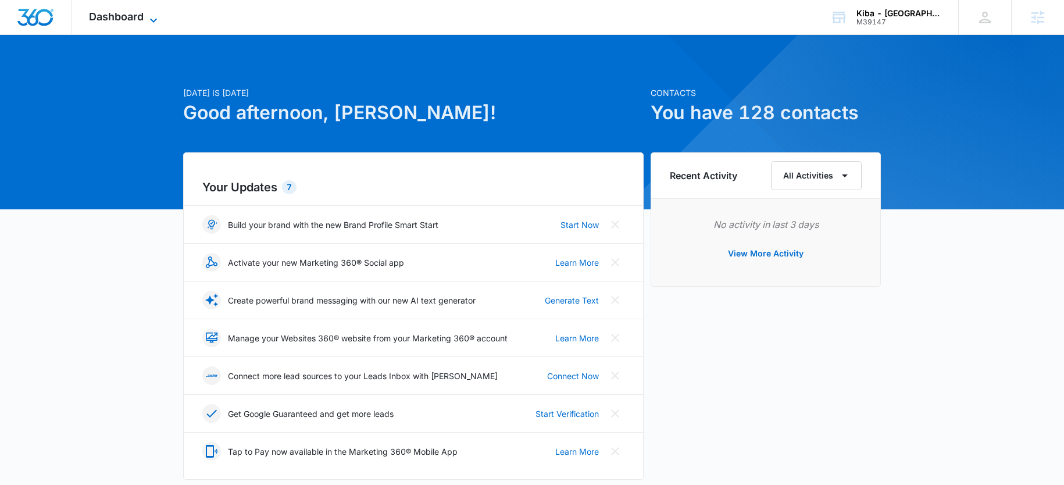
click at [134, 14] on span "Dashboard" at bounding box center [116, 16] width 55 height 12
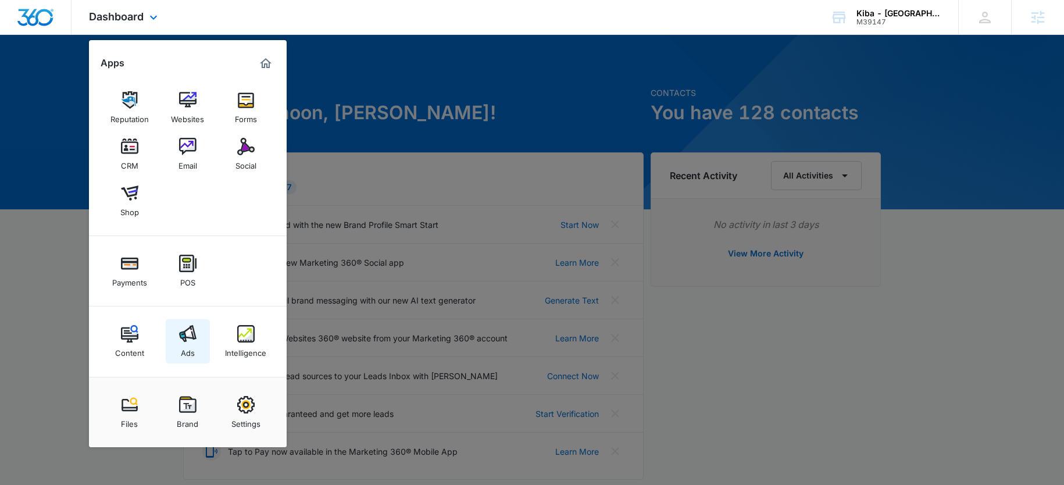
click at [193, 327] on img at bounding box center [187, 333] width 17 height 17
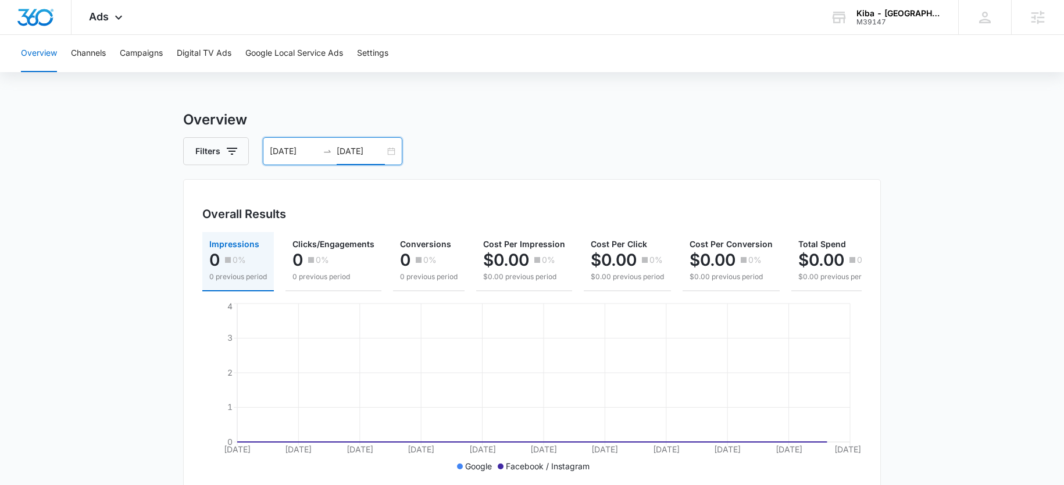
click at [343, 152] on input "09/15/2025" at bounding box center [361, 151] width 48 height 13
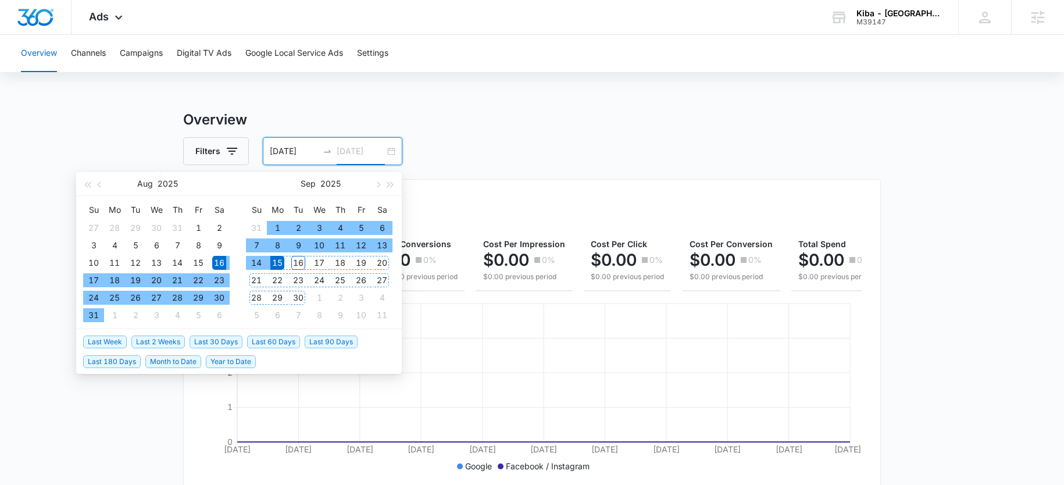
type input "09/15/2025"
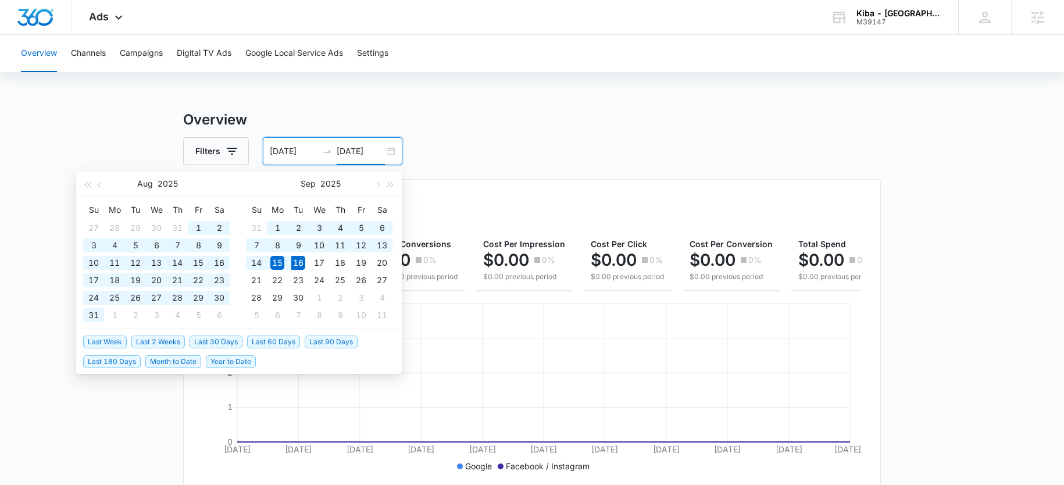
click at [254, 340] on span "Last 60 Days" at bounding box center [273, 342] width 53 height 13
type input "07/18/2025"
type input "09/16/2025"
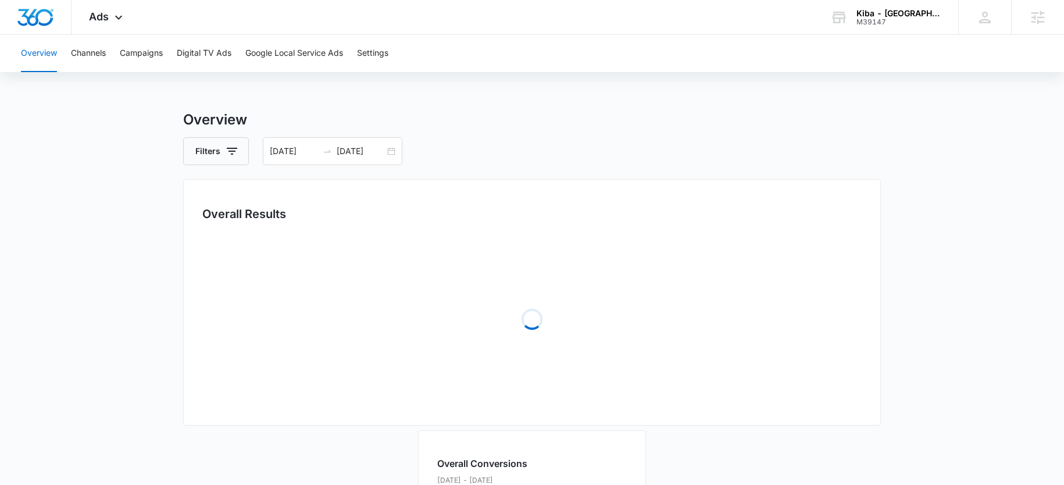
click at [583, 137] on div "Overview Filters 07/18/2025 09/16/2025 Overall Results Loading Loading Overall …" at bounding box center [532, 477] width 698 height 737
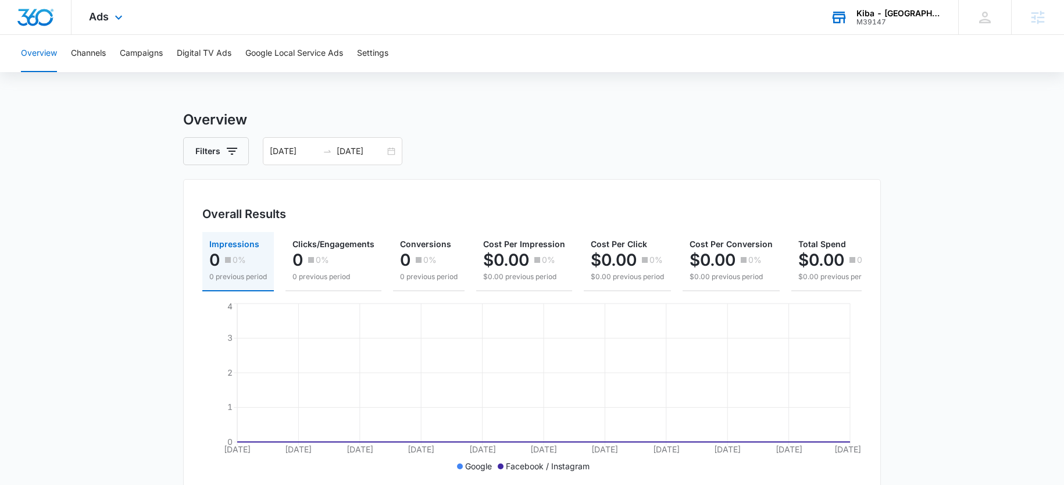
click at [924, 24] on div "M39147" at bounding box center [899, 22] width 85 height 8
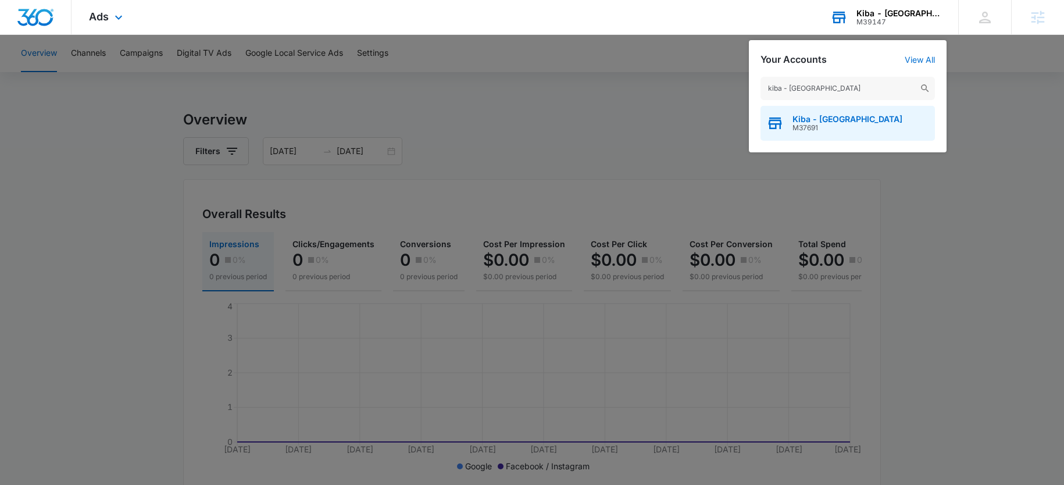
type input "kiba - atlanta"
click at [802, 118] on span "Kiba - Atlanta" at bounding box center [848, 119] width 110 height 9
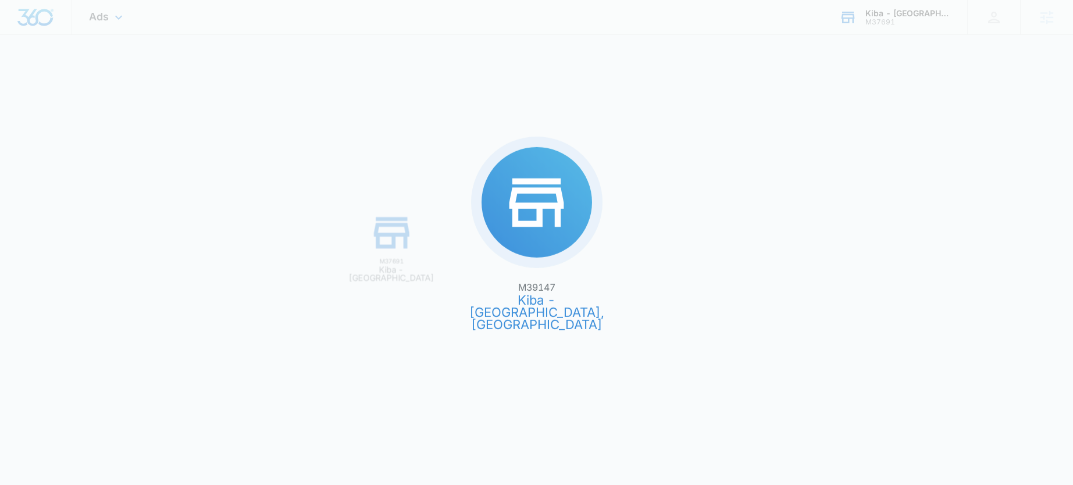
click at [803, 119] on div "M39147 Kiba - Appleton, WI M37691 Kiba - Atlanta" at bounding box center [536, 242] width 1073 height 485
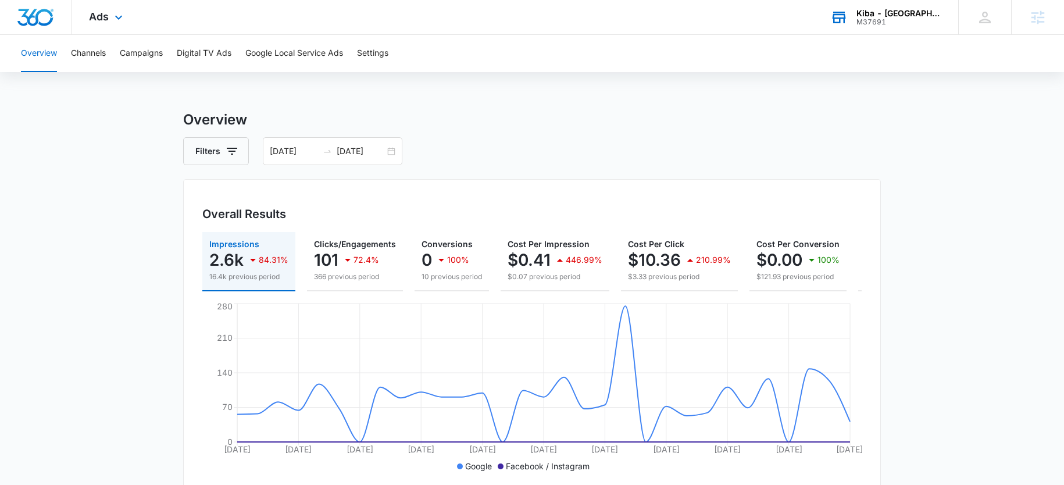
click at [170, 47] on div "Overview Channels Campaigns Digital TV Ads Google Local Service Ads Settings" at bounding box center [532, 53] width 1036 height 37
click at [154, 53] on button "Campaigns" at bounding box center [141, 53] width 43 height 37
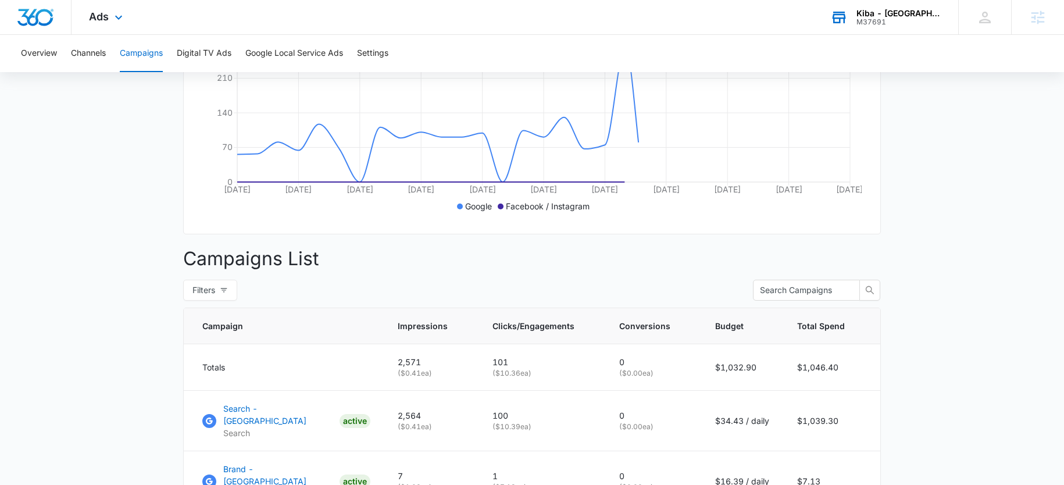
scroll to position [401, 0]
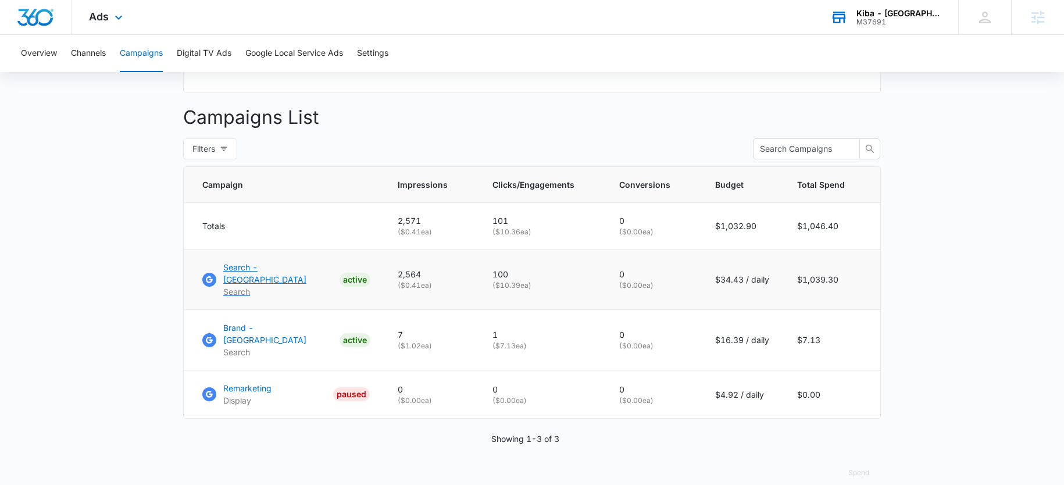
click at [258, 272] on p "Search - Atlanta" at bounding box center [279, 273] width 112 height 24
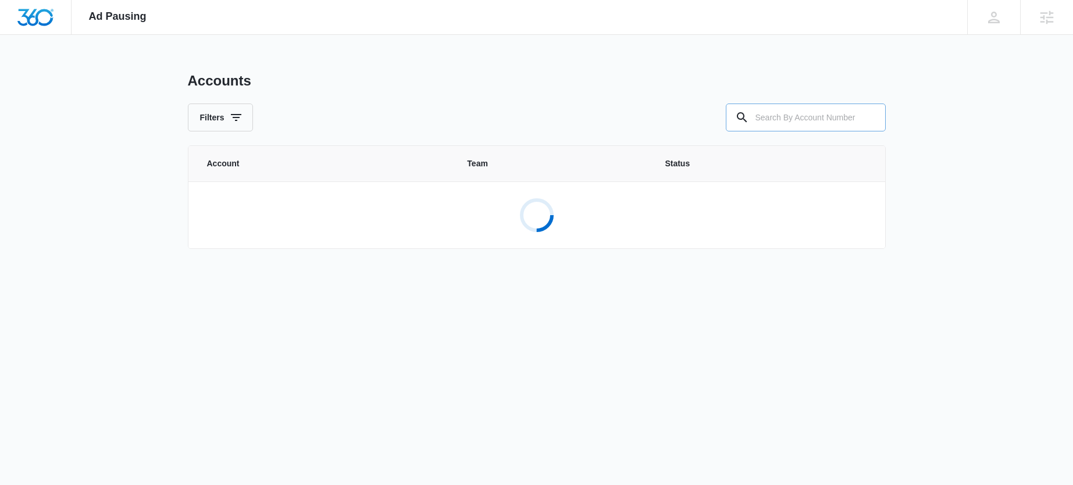
click at [789, 122] on input "text" at bounding box center [806, 118] width 160 height 28
paste input "M39147"
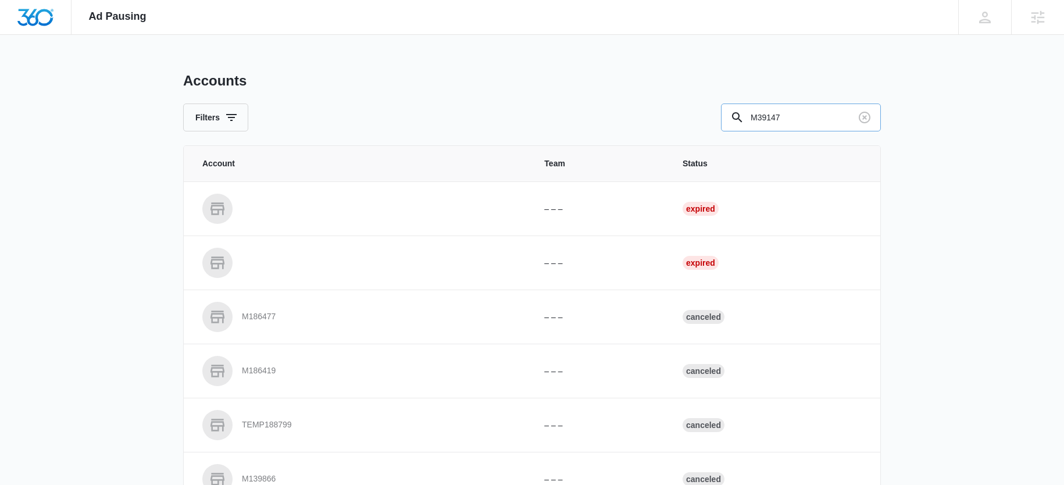
type input "M39147"
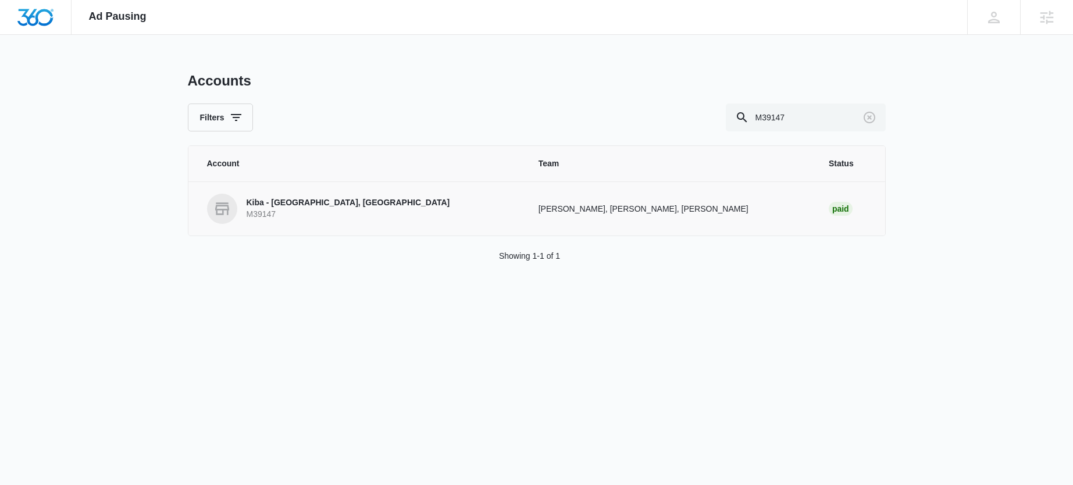
click at [307, 199] on p "Kiba - Appleton, WI" at bounding box center [349, 203] width 204 height 12
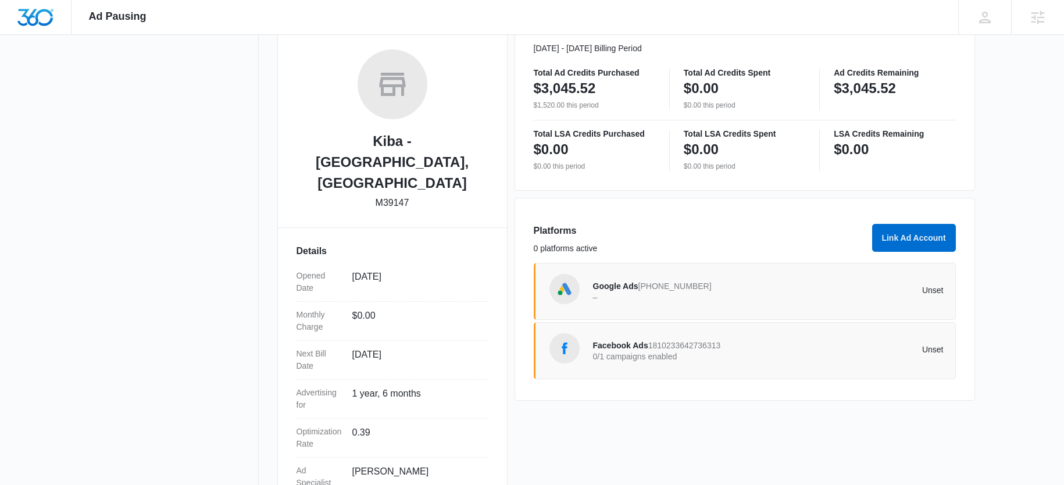
scroll to position [215, 0]
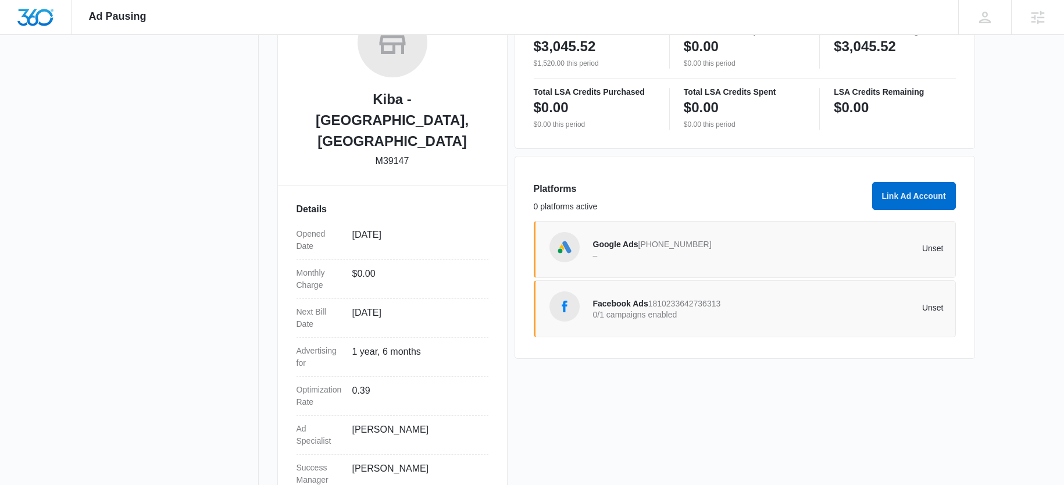
click at [612, 305] on span "Facebook Ads" at bounding box center [620, 303] width 55 height 9
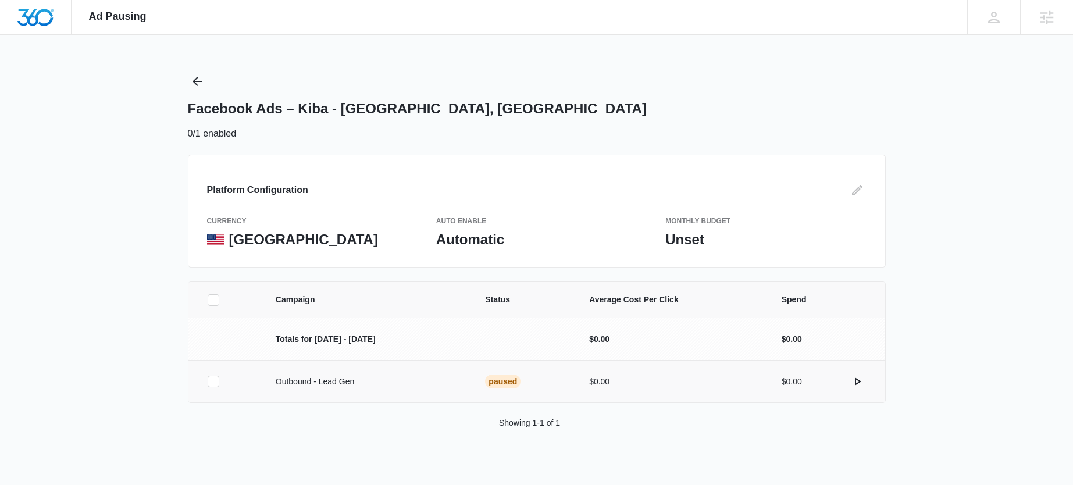
click at [213, 382] on icon at bounding box center [213, 381] width 10 height 10
click at [208, 382] on input "checkbox" at bounding box center [207, 382] width 1 height 1
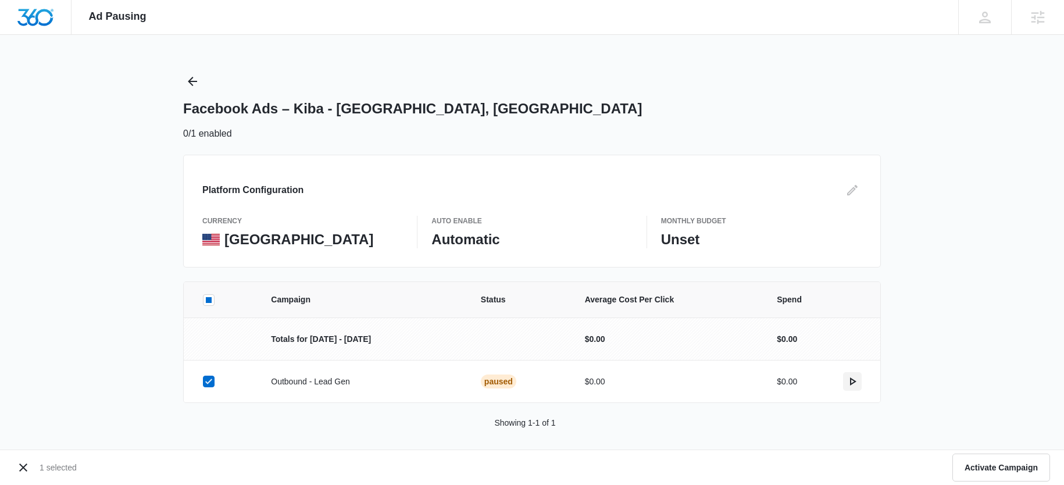
drag, startPoint x: 854, startPoint y: 379, endPoint x: 764, endPoint y: 377, distance: 90.2
click at [854, 379] on icon "actions.activate" at bounding box center [853, 382] width 14 height 14
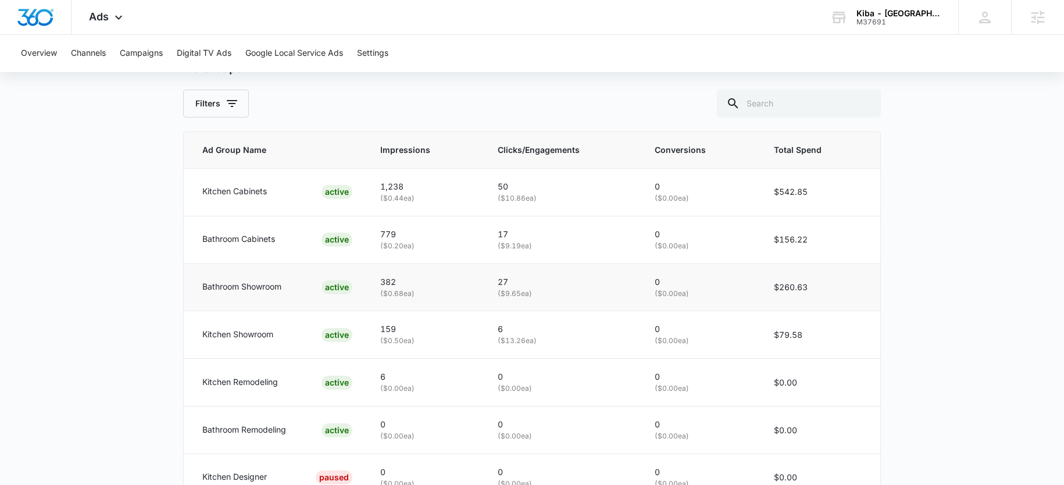
scroll to position [536, 0]
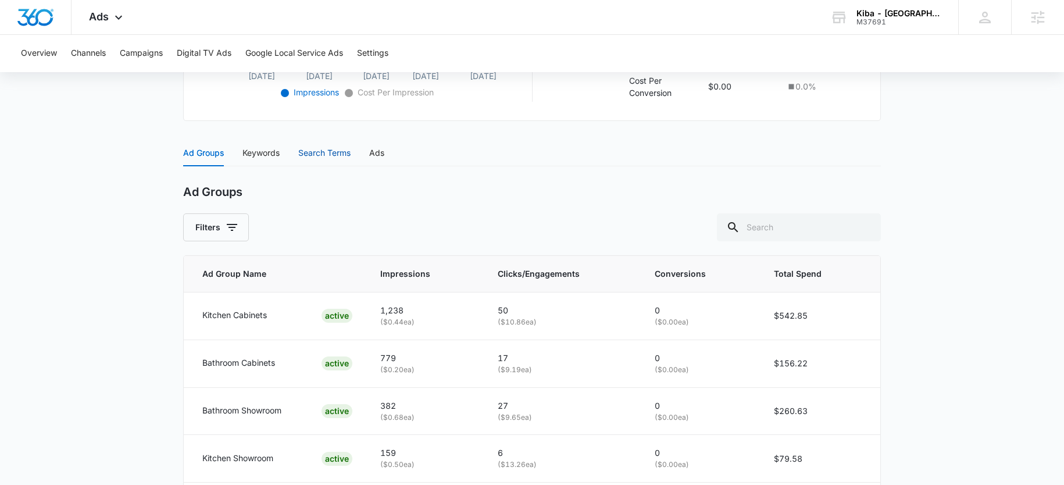
click at [333, 153] on div "Search Terms" at bounding box center [324, 153] width 52 height 13
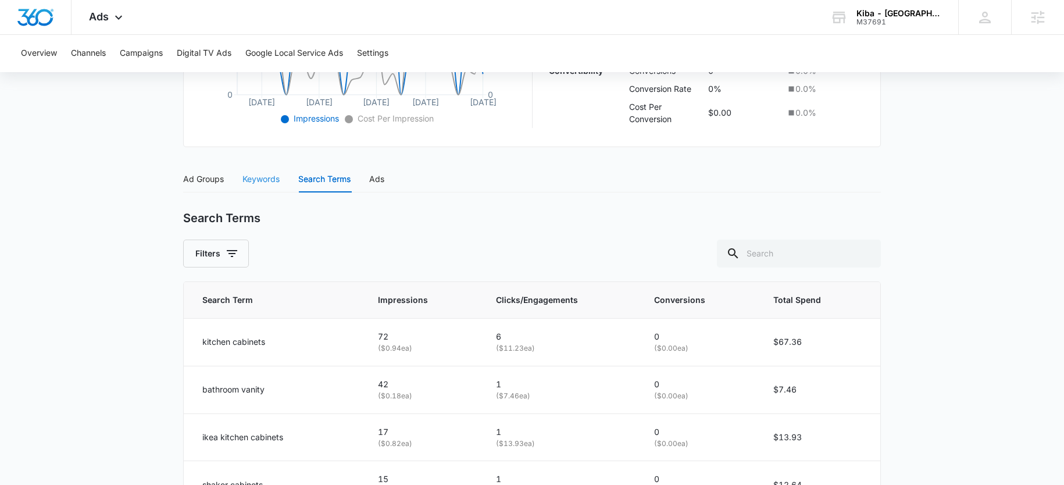
scroll to position [354, 0]
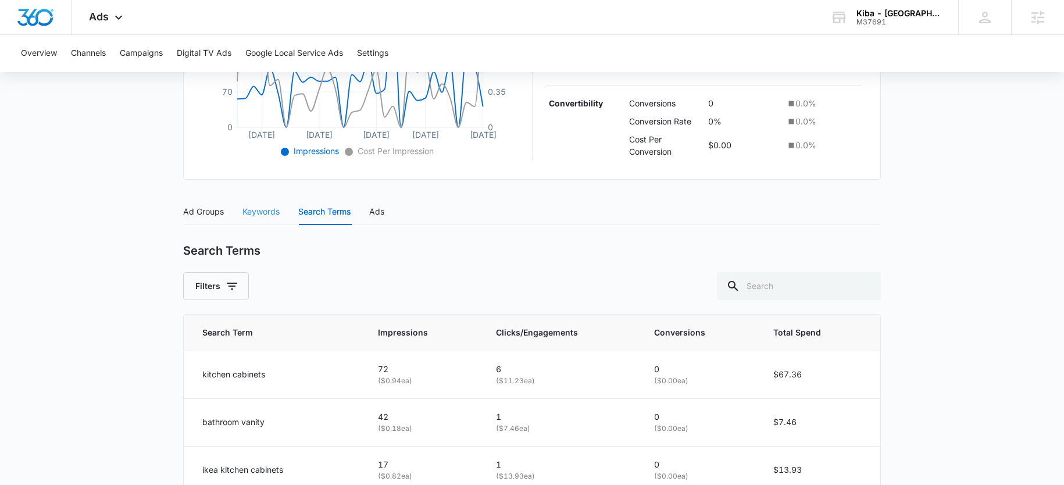
click at [256, 201] on div "Keywords" at bounding box center [261, 211] width 37 height 27
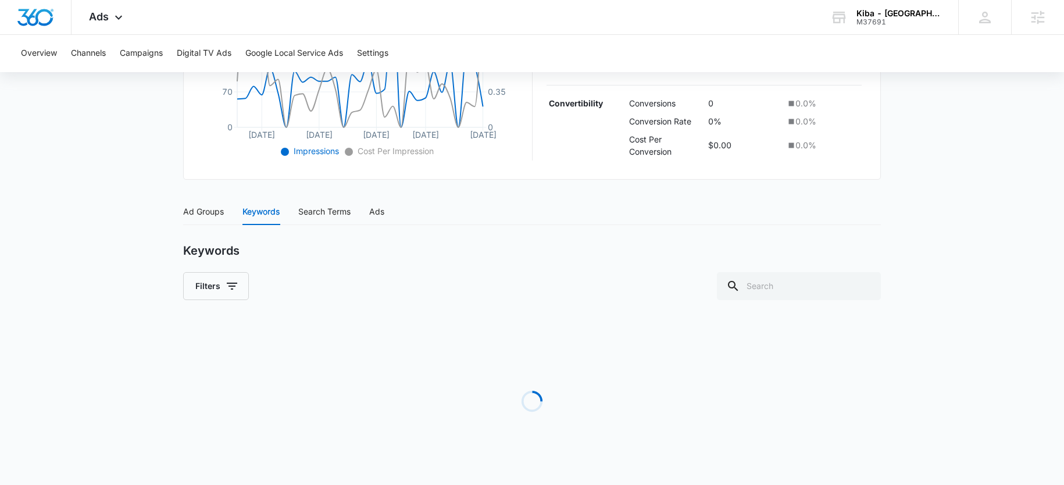
click at [259, 205] on div "Keywords" at bounding box center [261, 211] width 37 height 13
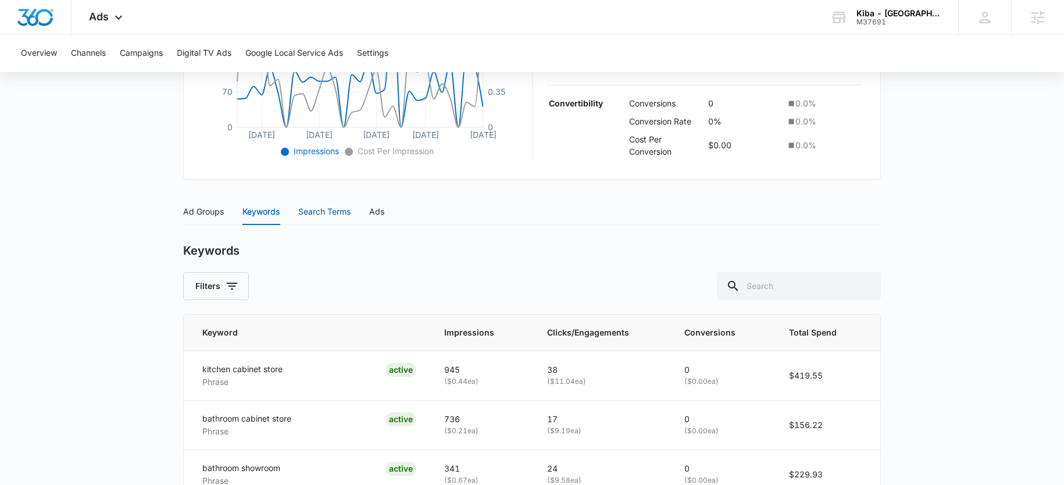
click at [332, 211] on div "Search Terms" at bounding box center [324, 211] width 52 height 13
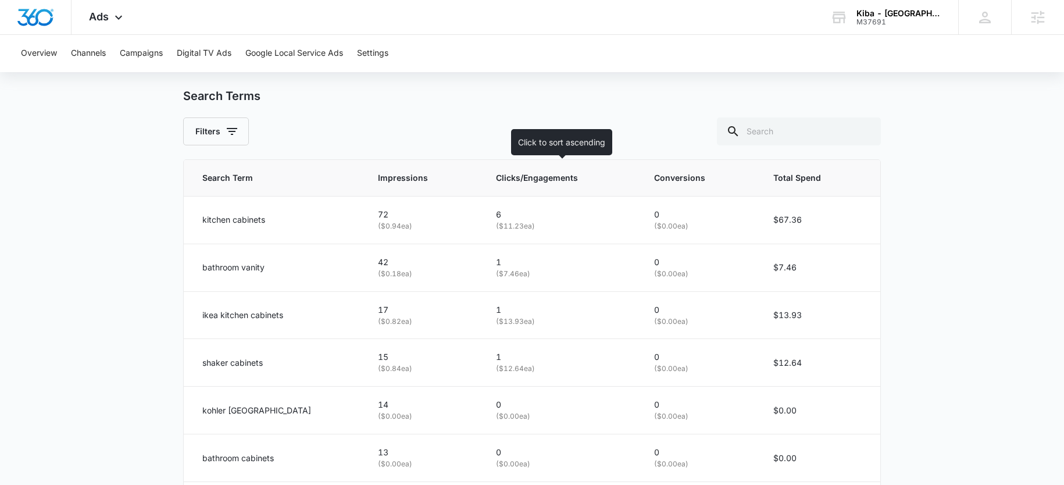
click at [504, 191] on th "Clicks/Engagements" at bounding box center [561, 178] width 158 height 37
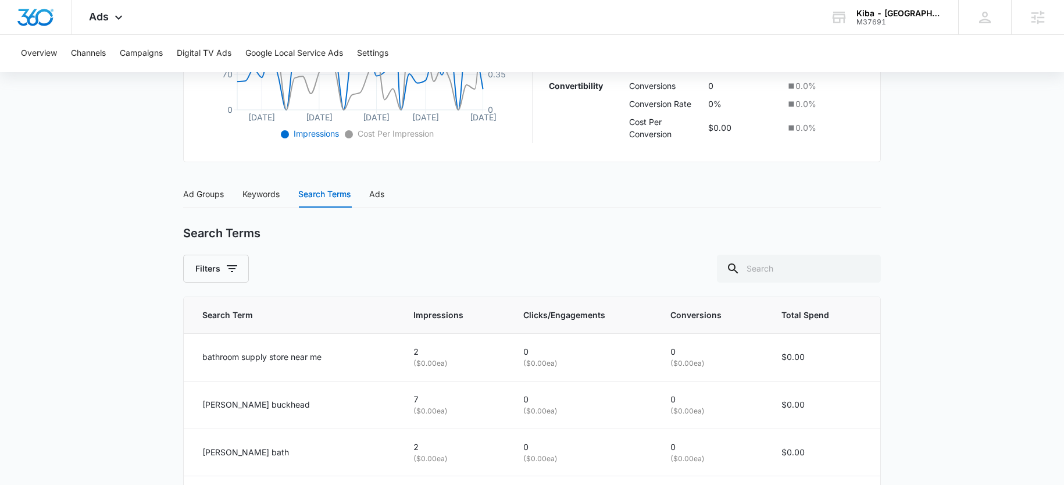
scroll to position [509, 0]
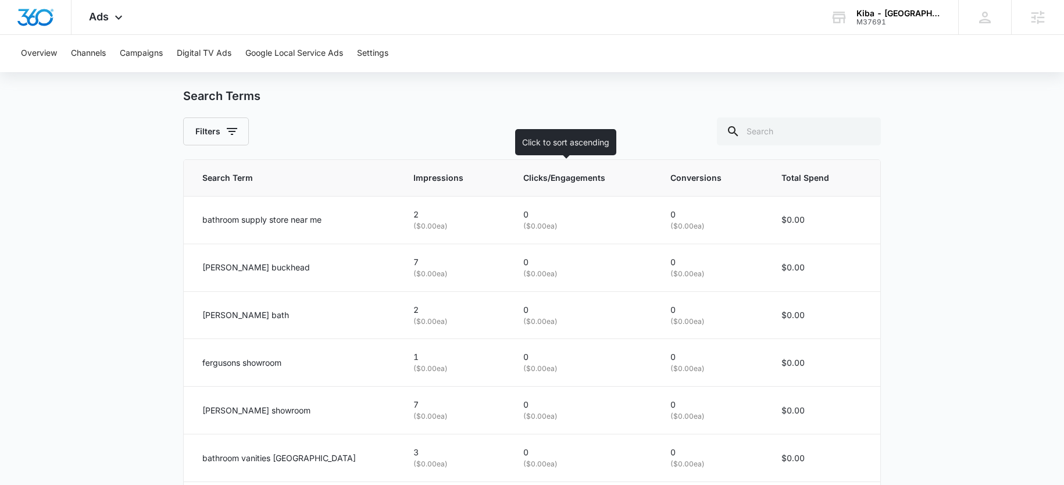
click at [543, 174] on span "Clicks/Engagements" at bounding box center [574, 178] width 102 height 13
click at [523, 175] on span "Clicks/Engagements" at bounding box center [574, 178] width 102 height 13
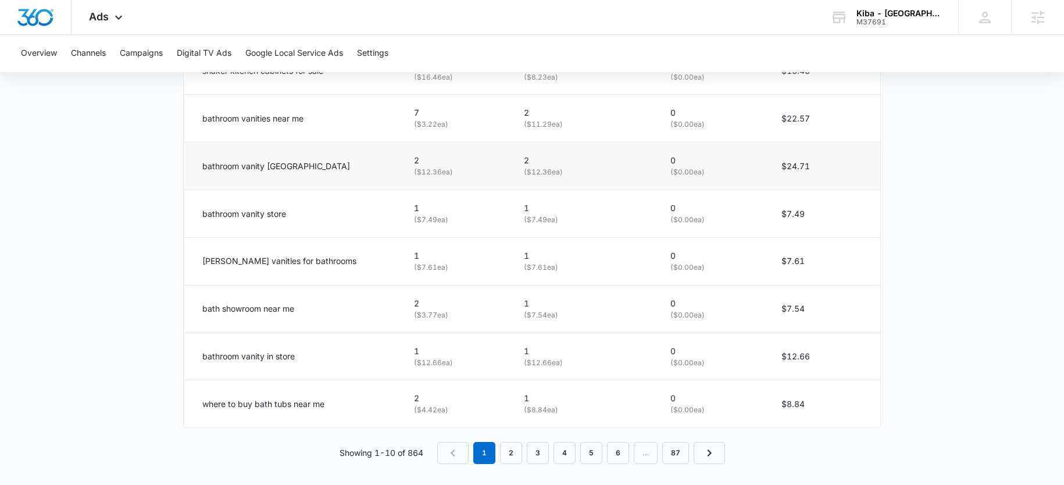
scroll to position [760, 0]
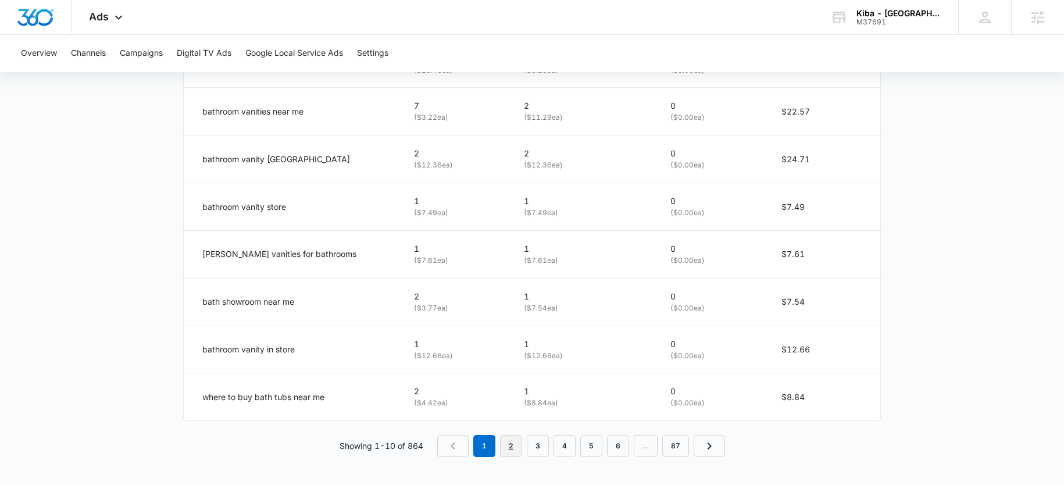
click at [518, 447] on link "2" at bounding box center [511, 446] width 22 height 22
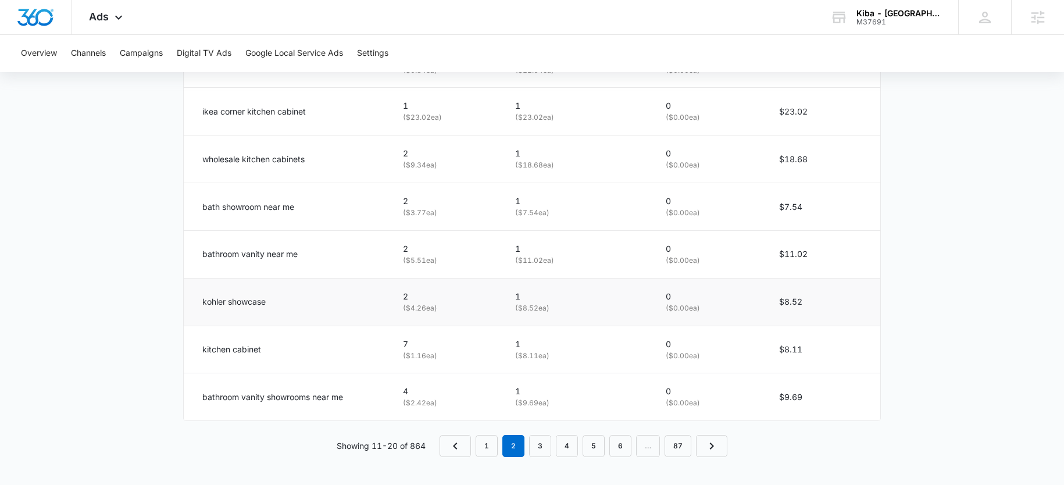
click at [212, 303] on p "kohler showcase" at bounding box center [233, 301] width 63 height 13
copy p "kohler"
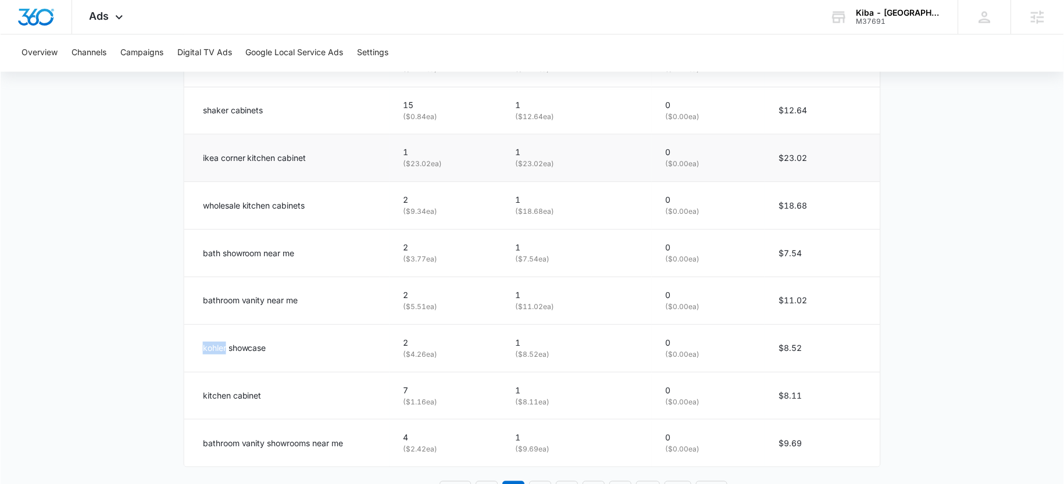
scroll to position [658, 0]
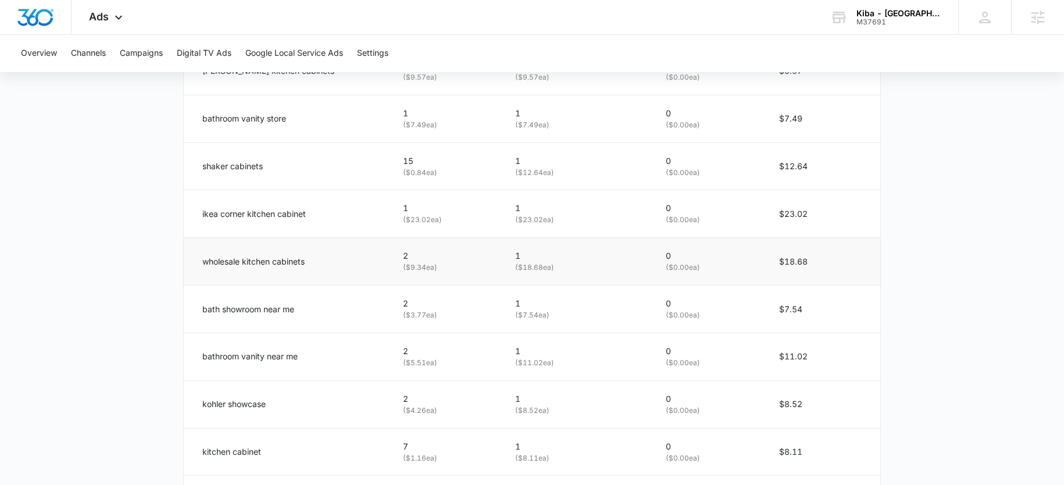
click at [209, 261] on p "wholesale kitchen cabinets" at bounding box center [253, 261] width 102 height 13
copy p "wholesale"
click at [209, 215] on p "ikea corner kitchen cabinet" at bounding box center [254, 214] width 104 height 13
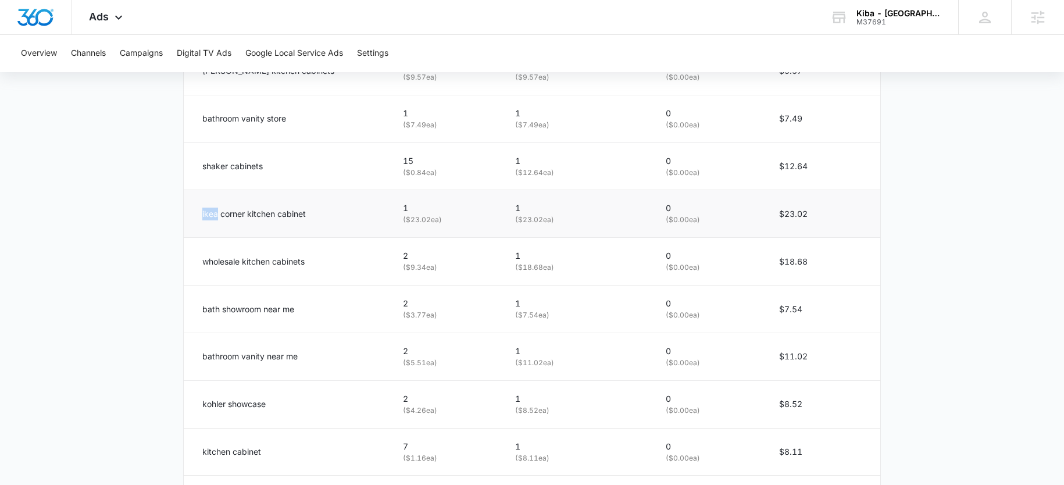
copy p "ikea"
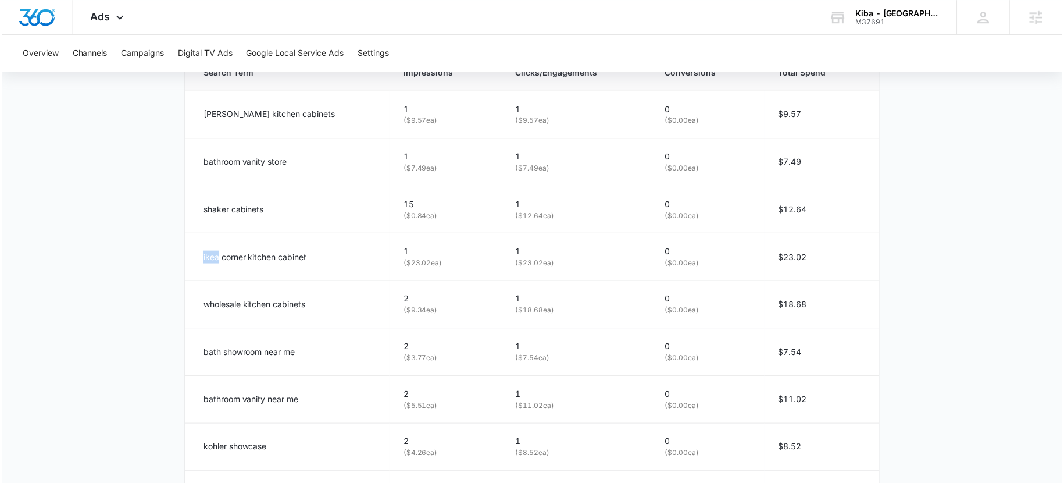
scroll to position [363, 0]
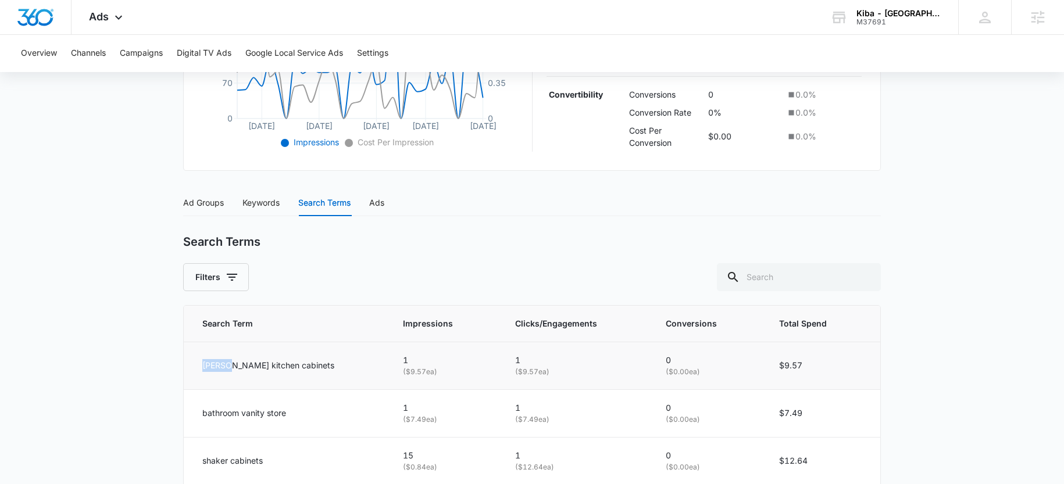
drag, startPoint x: 227, startPoint y: 364, endPoint x: 187, endPoint y: 364, distance: 40.1
click at [187, 364] on td "[PERSON_NAME] kitchen cabinets" at bounding box center [286, 366] width 205 height 48
copy p "[PERSON_NAME]"
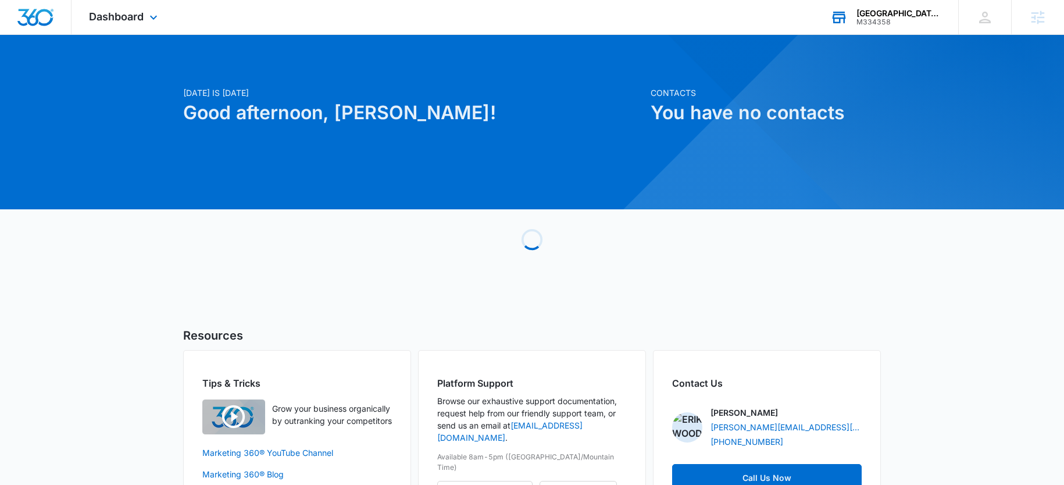
click at [902, 22] on div "M334358" at bounding box center [899, 22] width 85 height 8
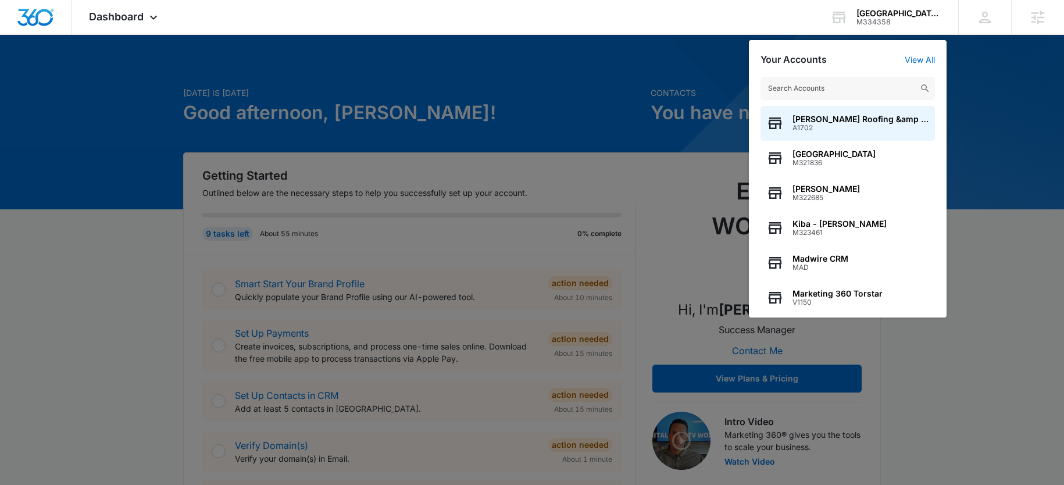
drag, startPoint x: 646, startPoint y: 79, endPoint x: 219, endPoint y: 97, distance: 427.3
click at [635, 80] on div at bounding box center [532, 242] width 1064 height 485
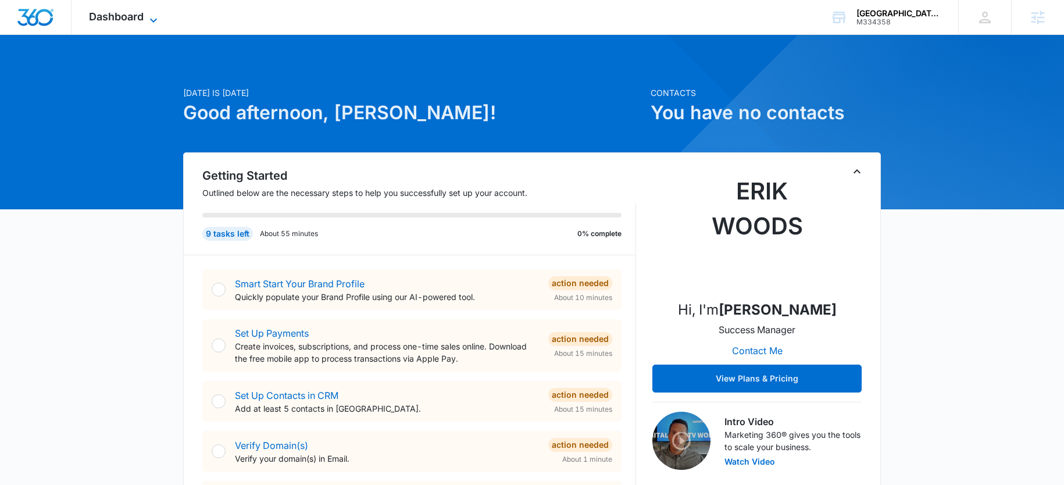
click at [127, 22] on span "Dashboard" at bounding box center [116, 16] width 55 height 12
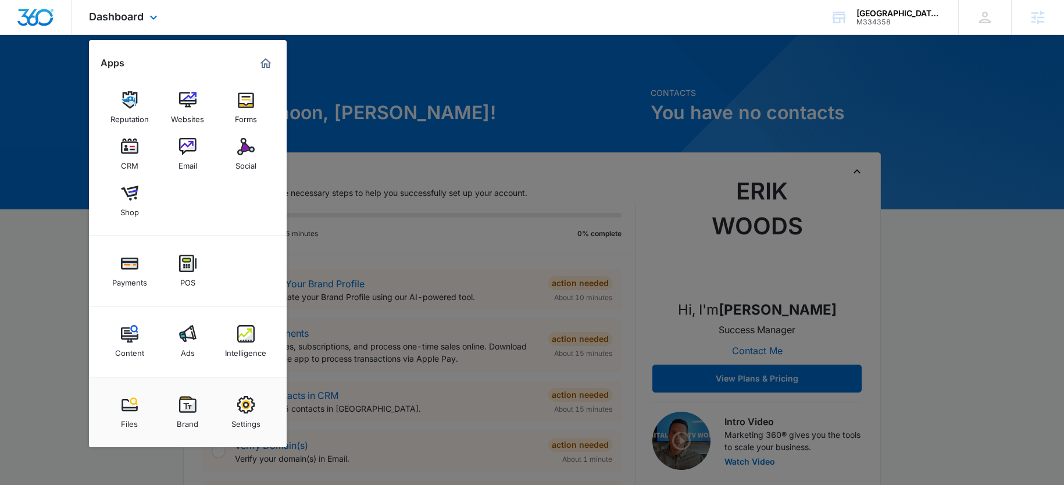
click at [256, 366] on div "Content Ads Intelligence" at bounding box center [188, 342] width 198 height 70
click at [240, 332] on img at bounding box center [245, 333] width 17 height 17
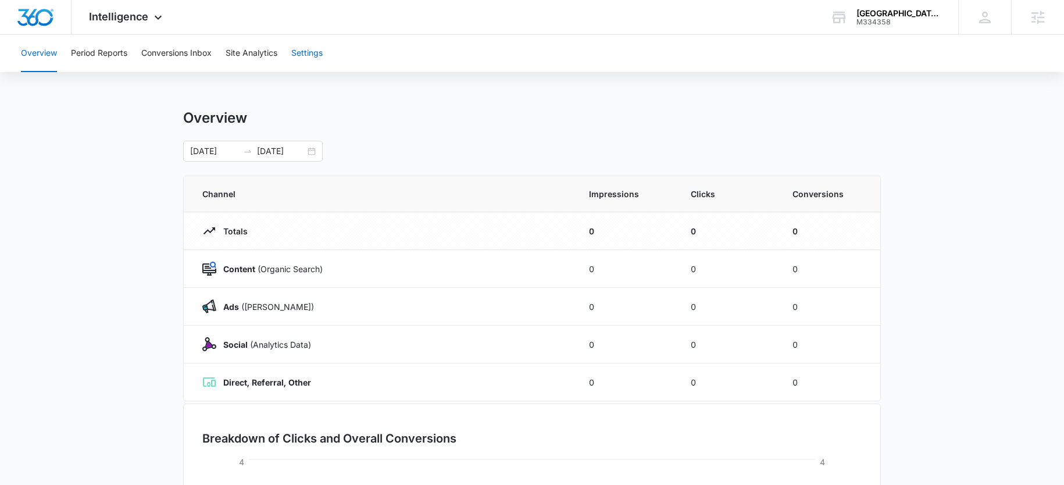
click at [307, 44] on button "Settings" at bounding box center [306, 53] width 31 height 37
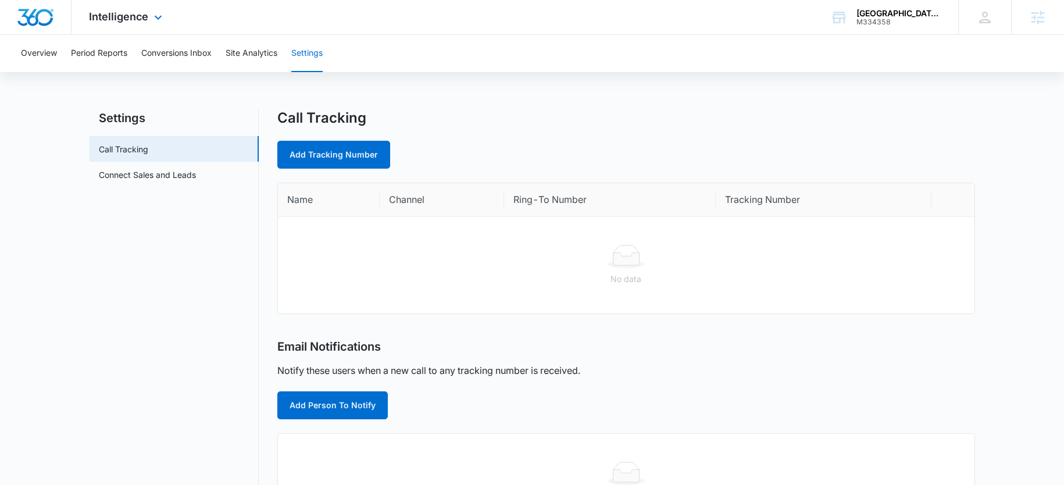
click at [141, 6] on div "Intelligence Apps Reputation Websites Forms CRM Email Social Shop Payments POS …" at bounding box center [127, 17] width 111 height 34
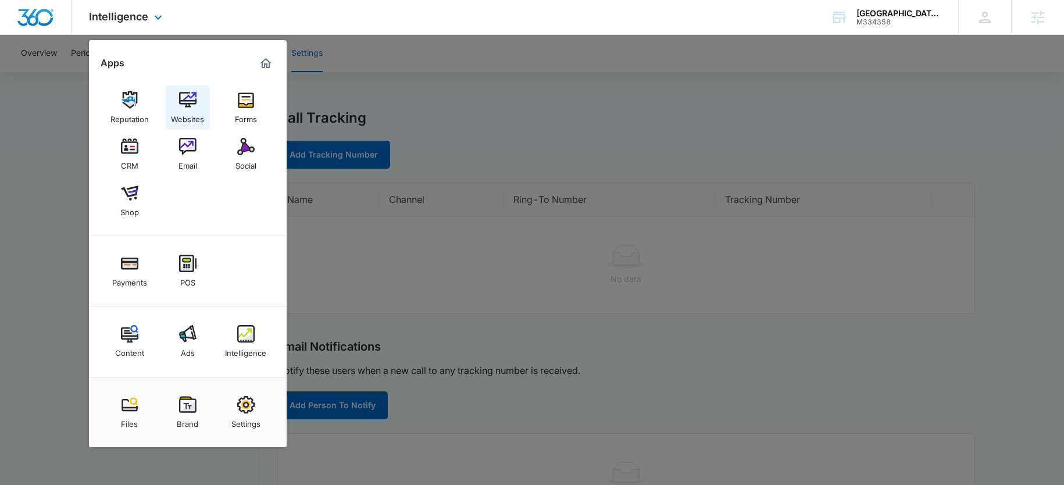
click at [190, 116] on div "Websites" at bounding box center [187, 116] width 33 height 15
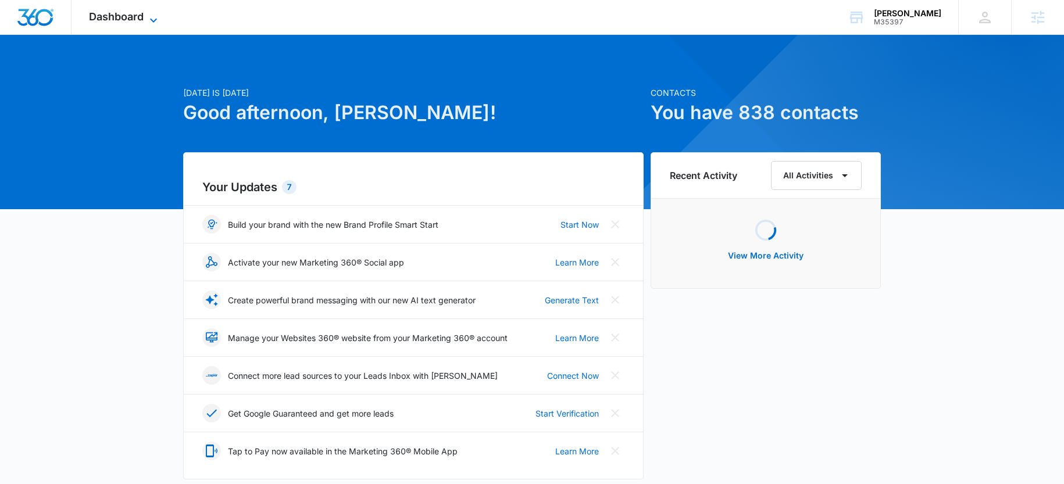
click at [109, 17] on span "Dashboard" at bounding box center [116, 16] width 55 height 12
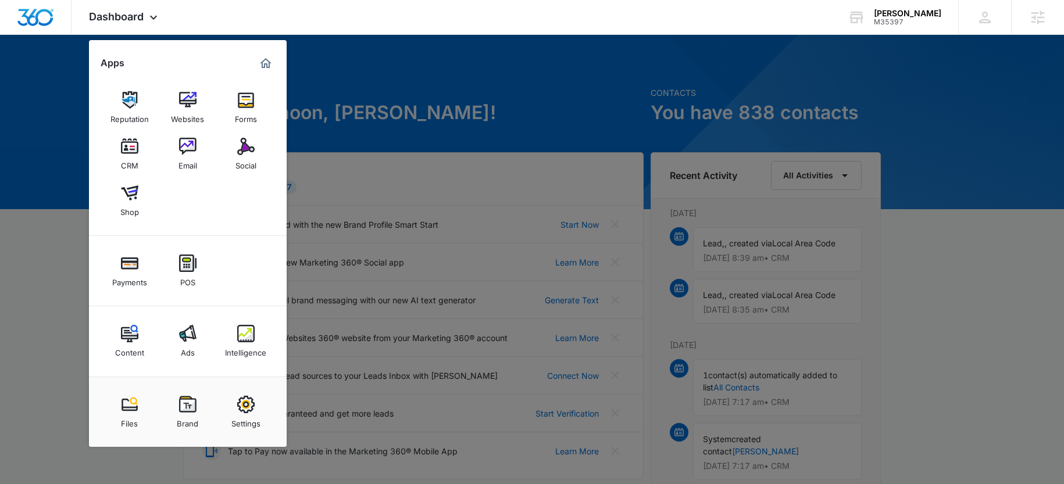
click at [252, 341] on img at bounding box center [245, 333] width 17 height 17
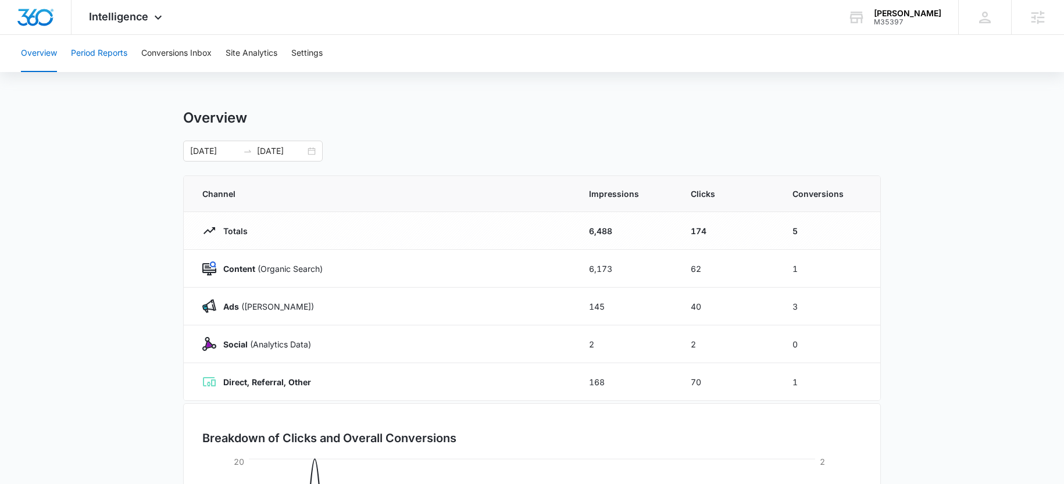
click at [101, 65] on button "Period Reports" at bounding box center [99, 53] width 56 height 37
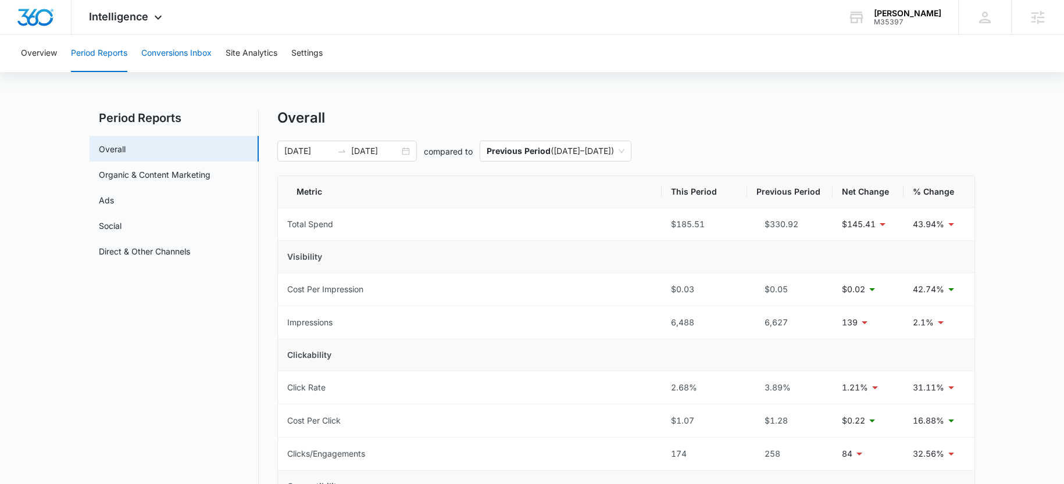
click at [173, 60] on button "Conversions Inbox" at bounding box center [176, 53] width 70 height 37
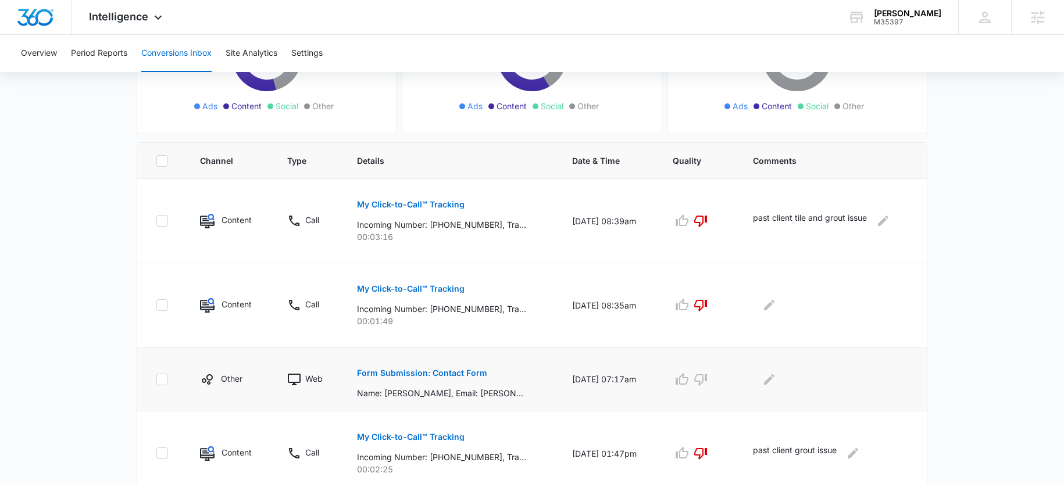
scroll to position [193, 0]
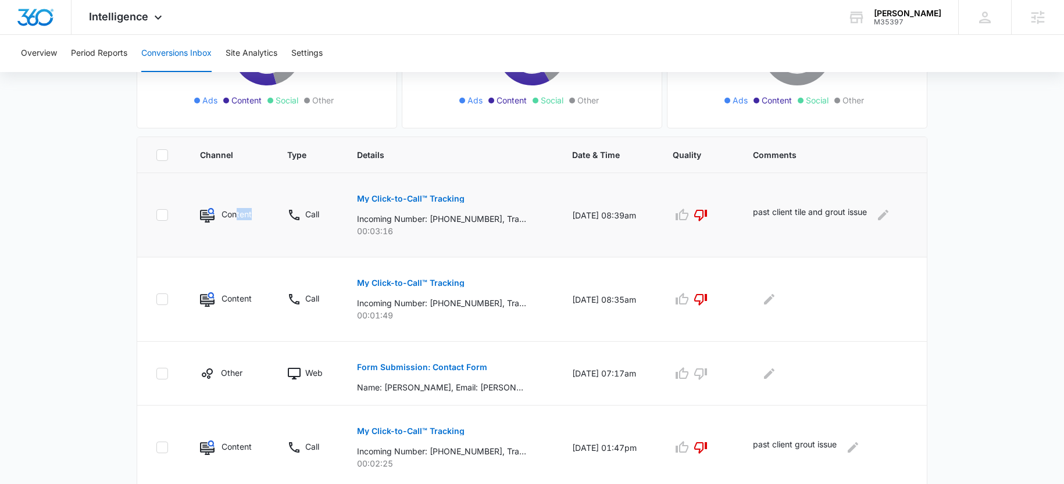
drag, startPoint x: 238, startPoint y: 219, endPoint x: 248, endPoint y: 221, distance: 10.0
click at [248, 221] on div "Content" at bounding box center [237, 215] width 30 height 15
drag, startPoint x: 230, startPoint y: 298, endPoint x: 251, endPoint y: 304, distance: 21.6
click at [251, 304] on div "Content" at bounding box center [229, 300] width 59 height 15
drag, startPoint x: 218, startPoint y: 374, endPoint x: 231, endPoint y: 375, distance: 13.4
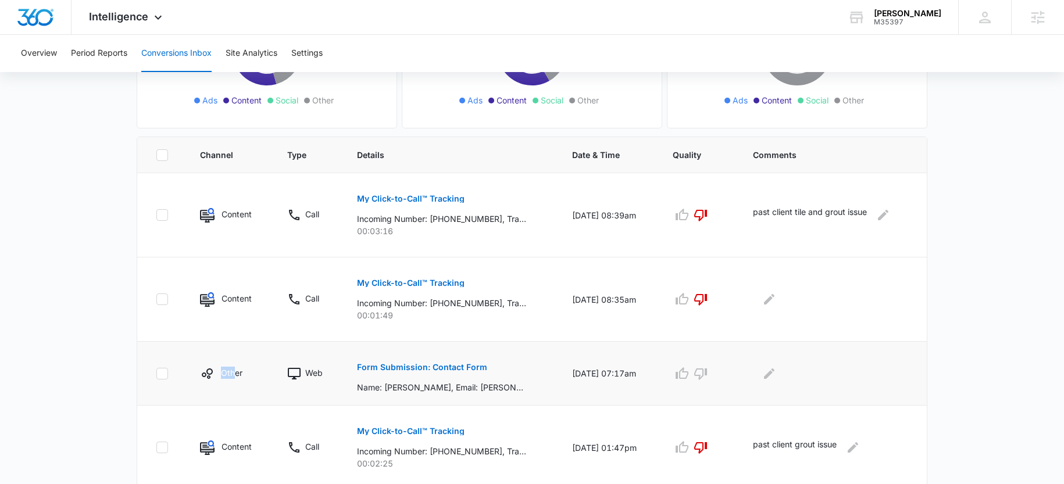
click at [231, 375] on div "Other" at bounding box center [229, 374] width 59 height 14
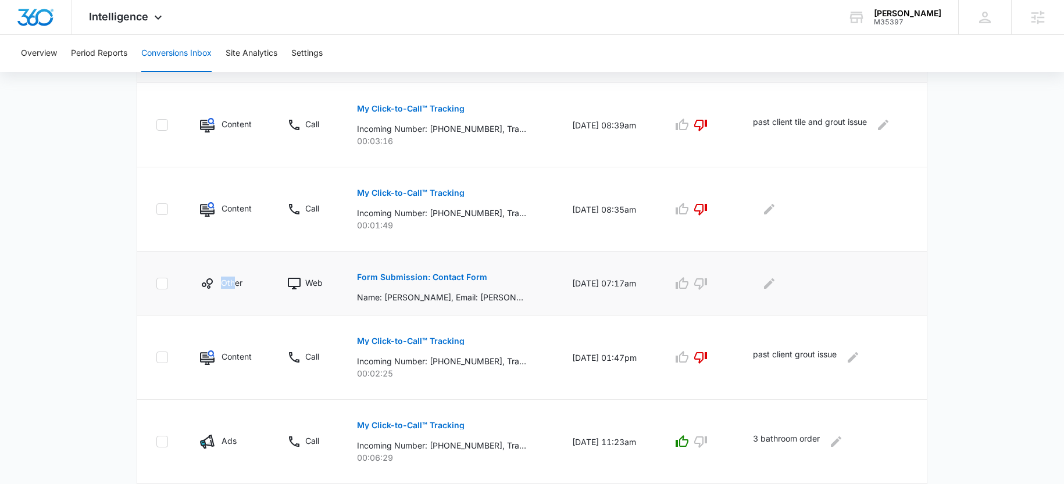
scroll to position [284, 0]
drag, startPoint x: 230, startPoint y: 360, endPoint x: 275, endPoint y: 359, distance: 44.2
click at [252, 359] on div "Content" at bounding box center [229, 357] width 59 height 15
drag, startPoint x: 265, startPoint y: 448, endPoint x: 273, endPoint y: 448, distance: 8.2
click at [272, 448] on tr "Ads Call My Click-to-Call™ Tracking Incoming Number: +13304210653, Tracking Num…" at bounding box center [532, 442] width 790 height 84
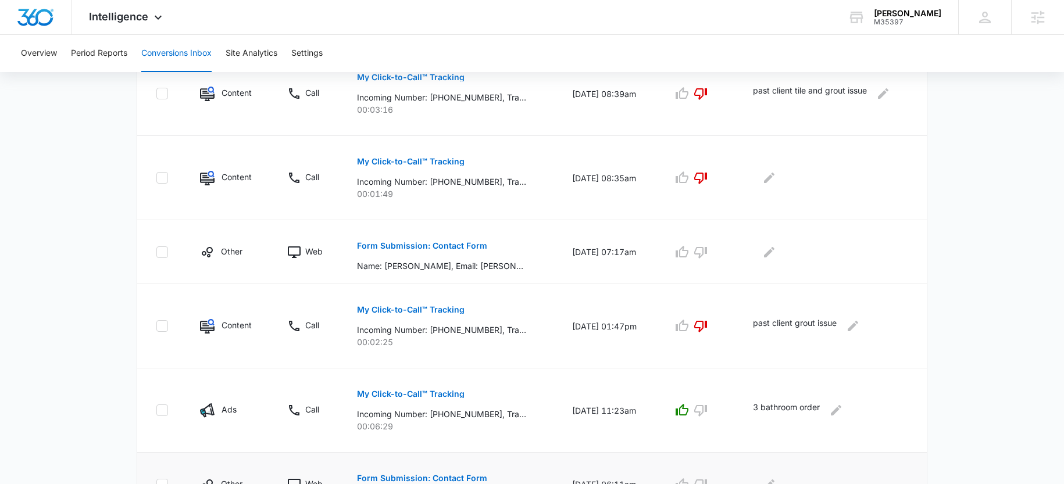
scroll to position [387, 0]
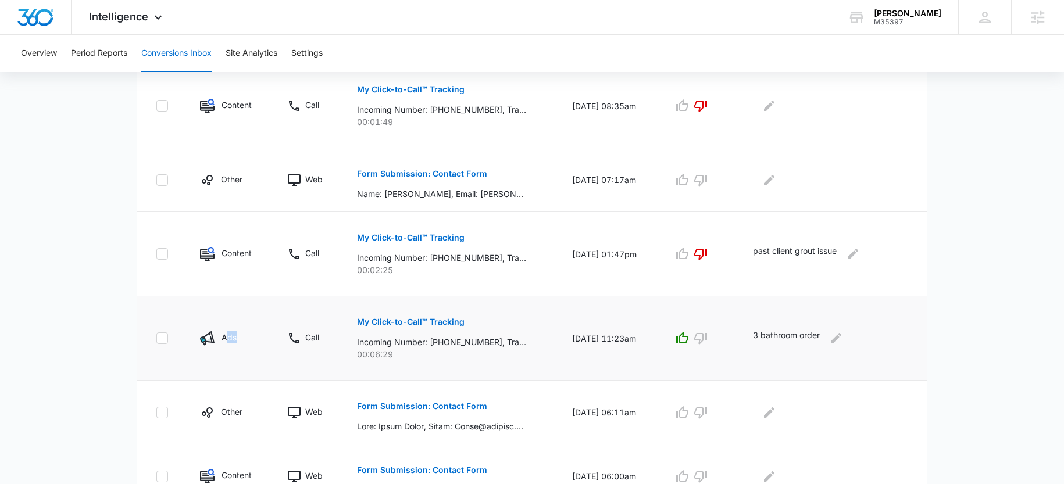
drag, startPoint x: 223, startPoint y: 336, endPoint x: 243, endPoint y: 338, distance: 19.9
click at [243, 338] on div "Ads" at bounding box center [229, 339] width 59 height 15
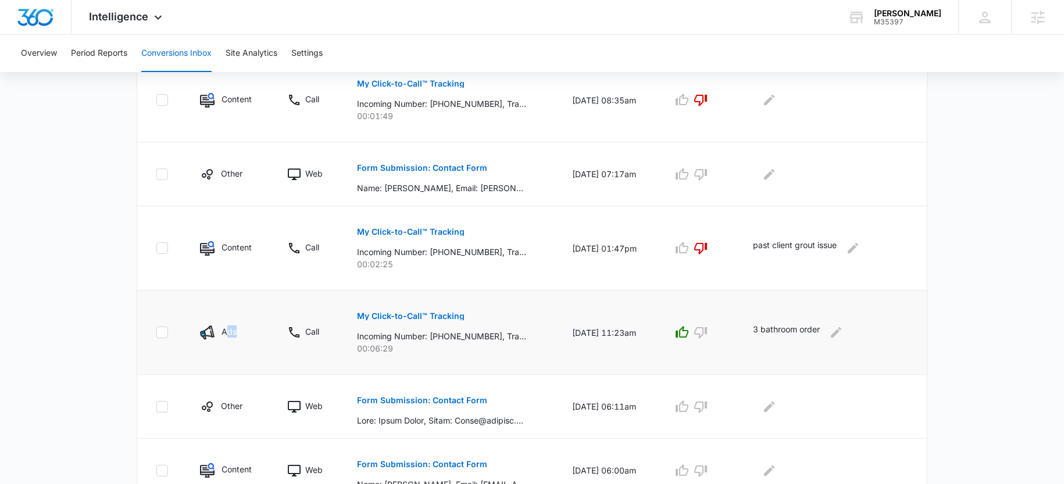
scroll to position [402, 0]
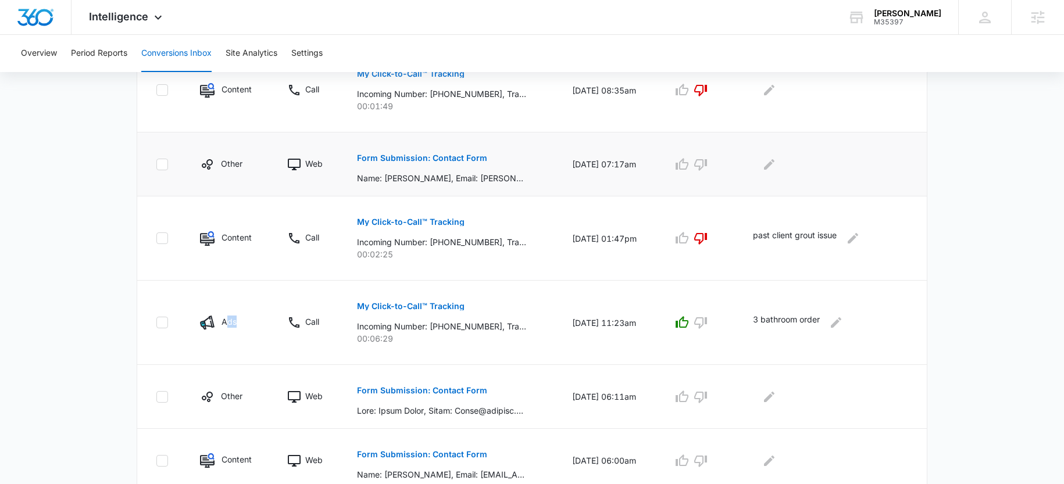
click at [394, 154] on button "Form Submission: Contact Form" at bounding box center [422, 158] width 130 height 28
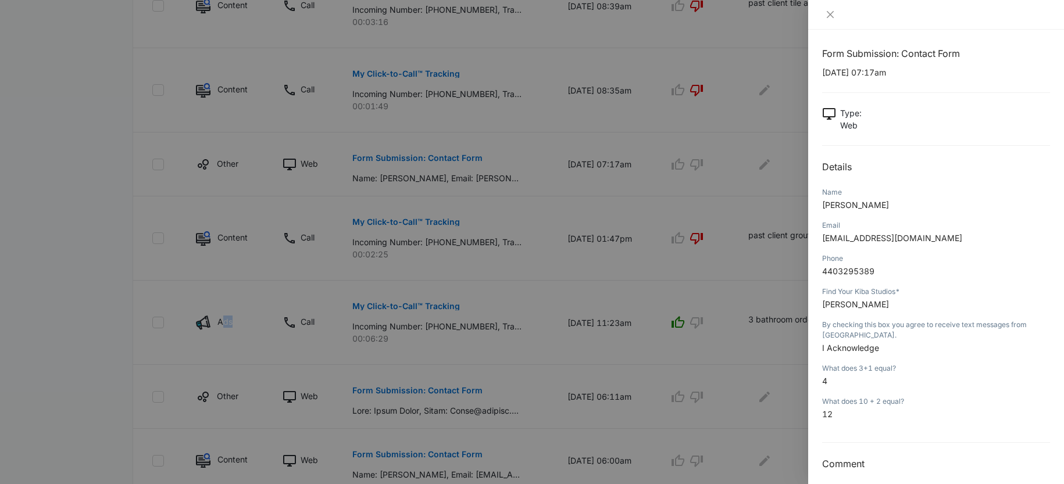
scroll to position [0, 0]
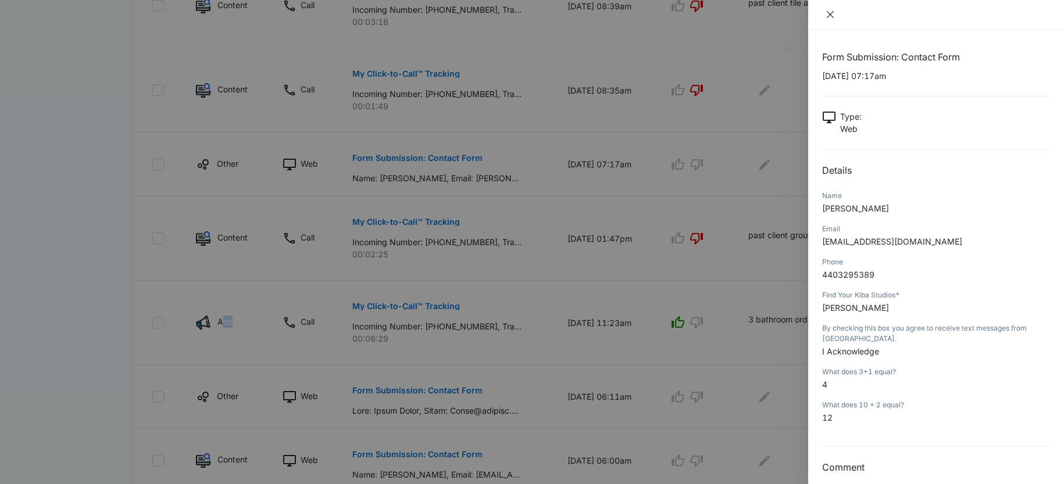
click at [837, 18] on button "Close" at bounding box center [830, 14] width 16 height 10
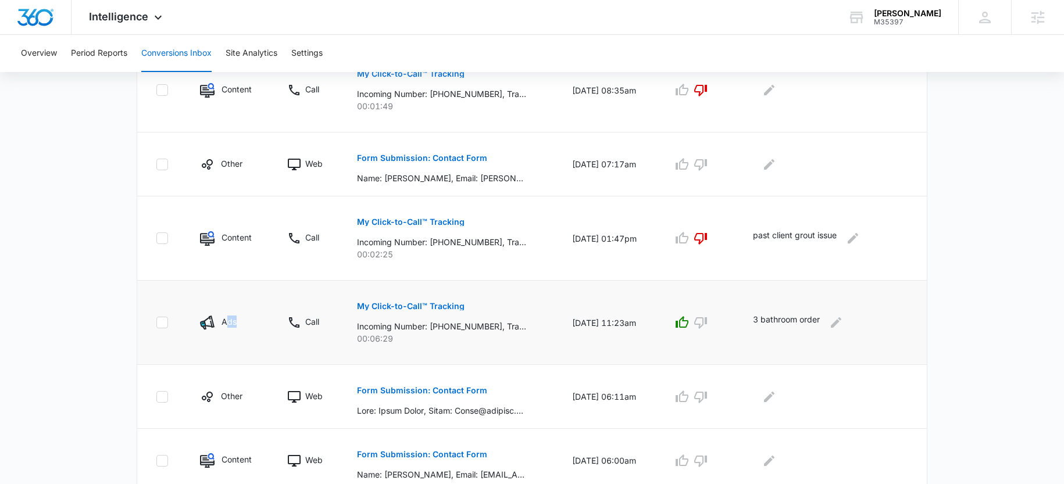
click at [397, 307] on p "My Click-to-Call™ Tracking" at bounding box center [411, 306] width 108 height 8
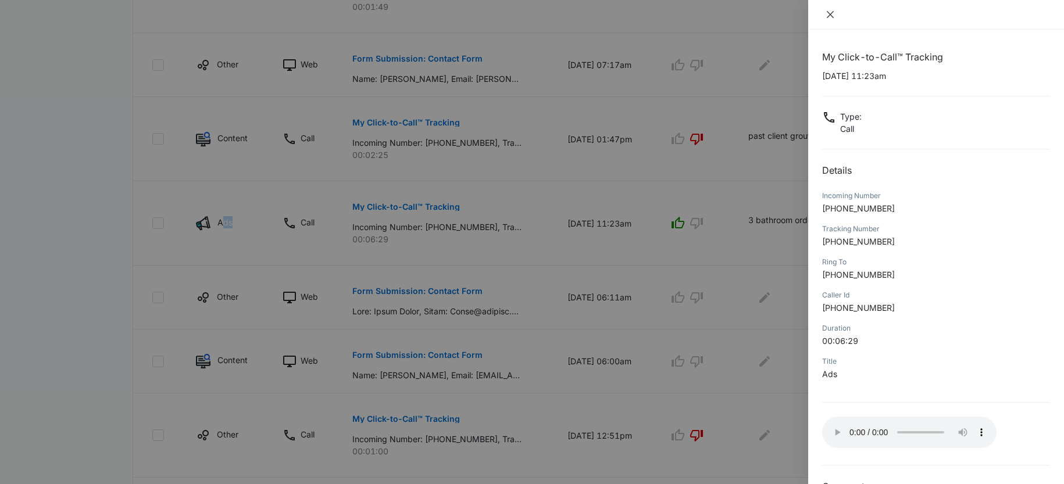
click at [829, 15] on icon "close" at bounding box center [830, 14] width 7 height 7
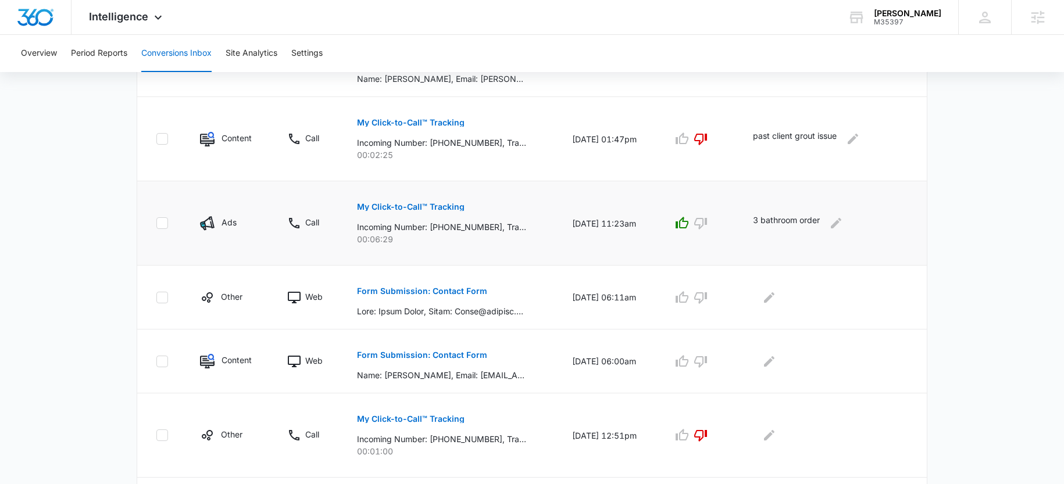
click at [225, 225] on p "Ads" at bounding box center [229, 222] width 15 height 12
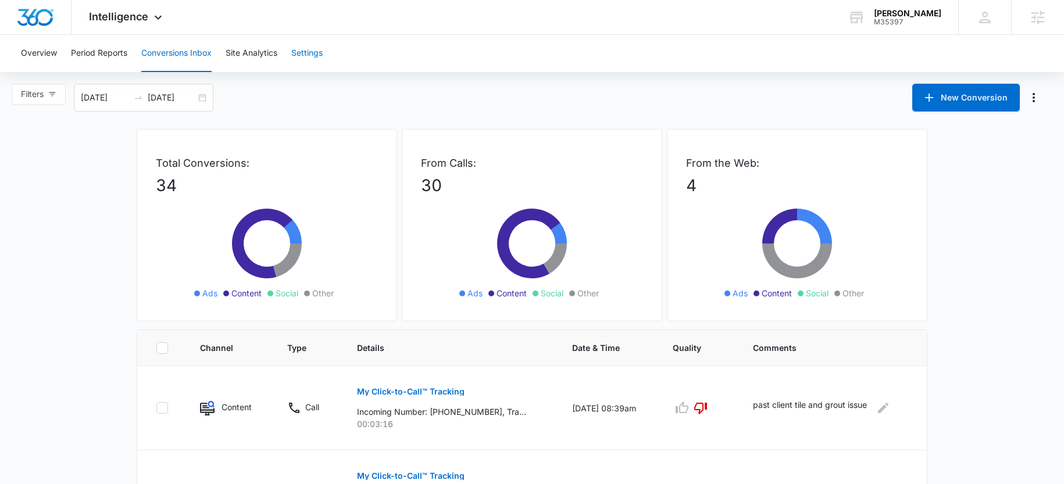
click at [322, 61] on button "Settings" at bounding box center [306, 53] width 31 height 37
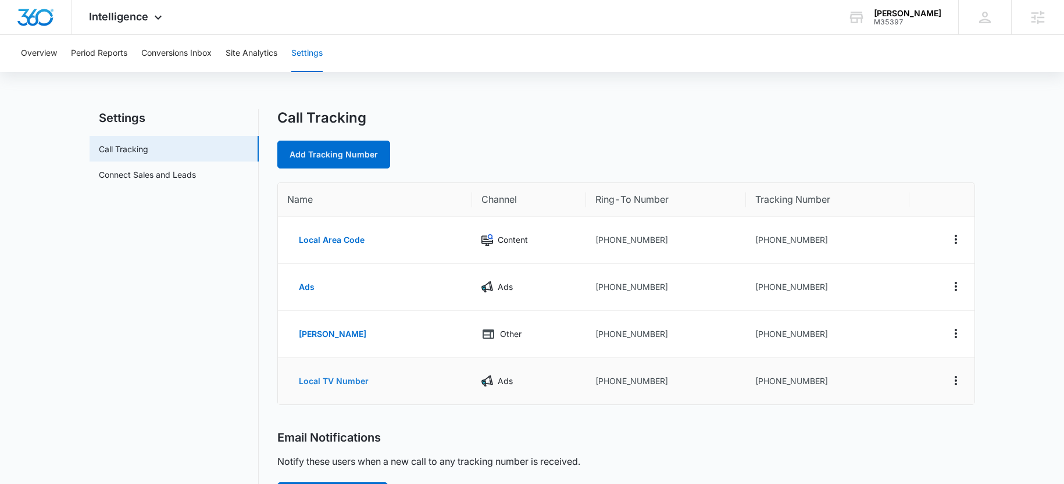
drag, startPoint x: 315, startPoint y: 390, endPoint x: 325, endPoint y: 382, distance: 12.4
click at [298, 397] on td "Local TV Number" at bounding box center [375, 381] width 195 height 47
drag, startPoint x: 379, startPoint y: 380, endPoint x: 284, endPoint y: 387, distance: 95.0
click at [284, 387] on td "Local TV Number" at bounding box center [375, 381] width 195 height 47
click at [414, 374] on td "Local TV Number" at bounding box center [375, 381] width 195 height 47
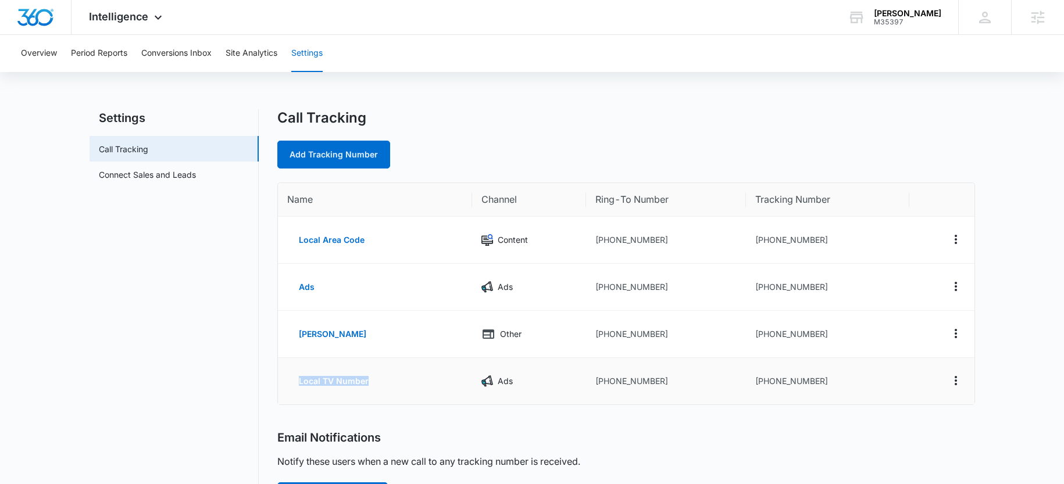
drag, startPoint x: 396, startPoint y: 393, endPoint x: 280, endPoint y: 381, distance: 115.8
click at [280, 381] on td "Local TV Number" at bounding box center [375, 381] width 195 height 47
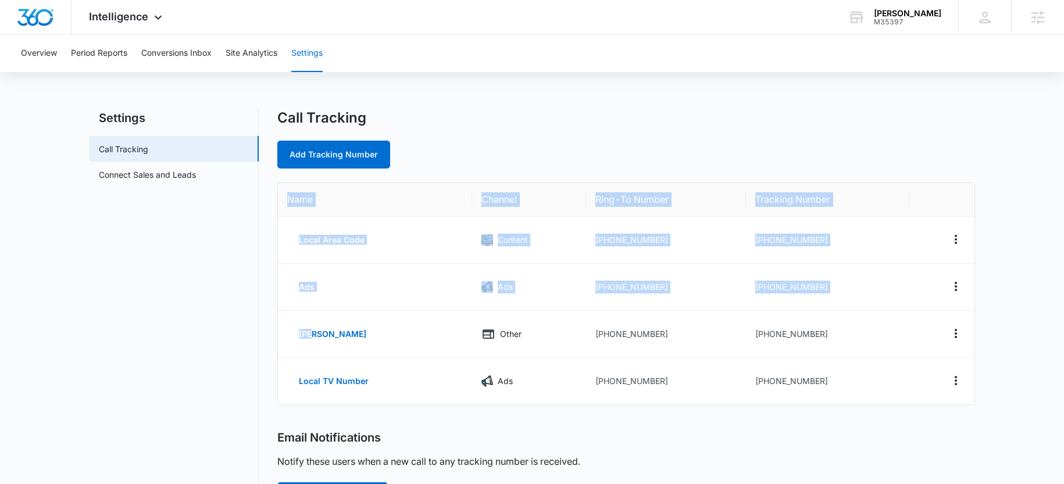
drag, startPoint x: 318, startPoint y: 343, endPoint x: 301, endPoint y: 288, distance: 57.9
click at [274, 325] on div "Settings Call Tracking Connect Sales and Leads Call Tracking Add Tracking Numbe…" at bounding box center [533, 420] width 886 height 623
click at [466, 287] on td "Ads" at bounding box center [375, 287] width 195 height 47
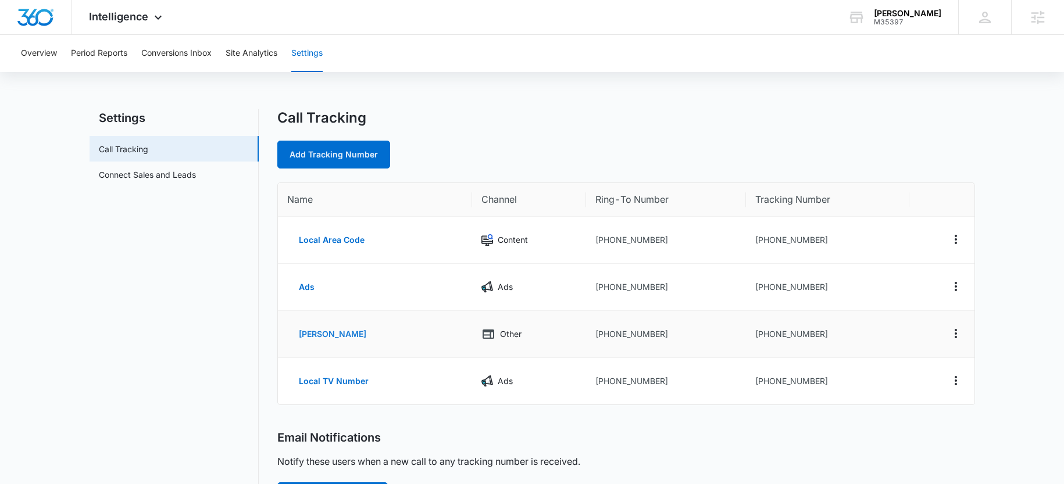
drag, startPoint x: 311, startPoint y: 341, endPoint x: 284, endPoint y: 338, distance: 27.6
click at [284, 338] on td "OTT" at bounding box center [375, 334] width 195 height 47
click at [122, 22] on span "Intelligence" at bounding box center [118, 16] width 59 height 12
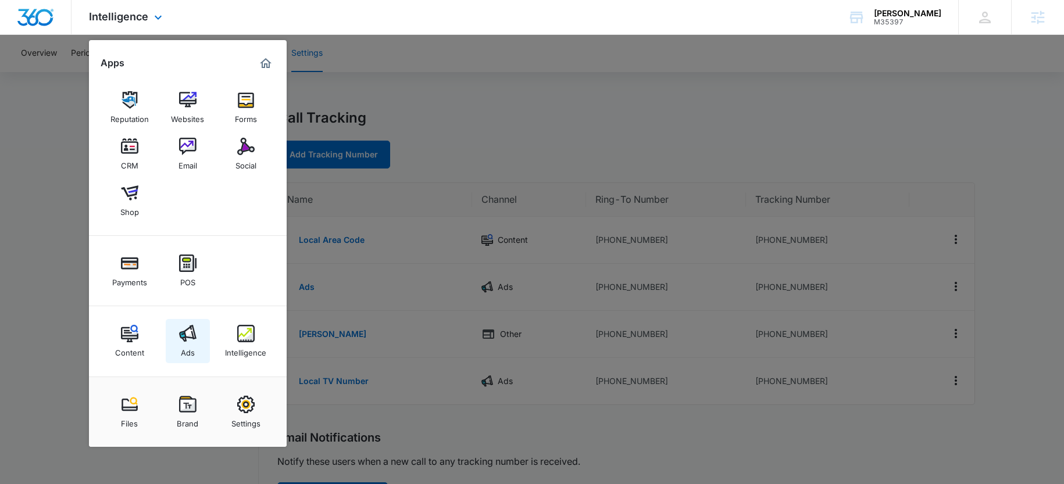
click at [197, 343] on link "Ads" at bounding box center [188, 341] width 44 height 44
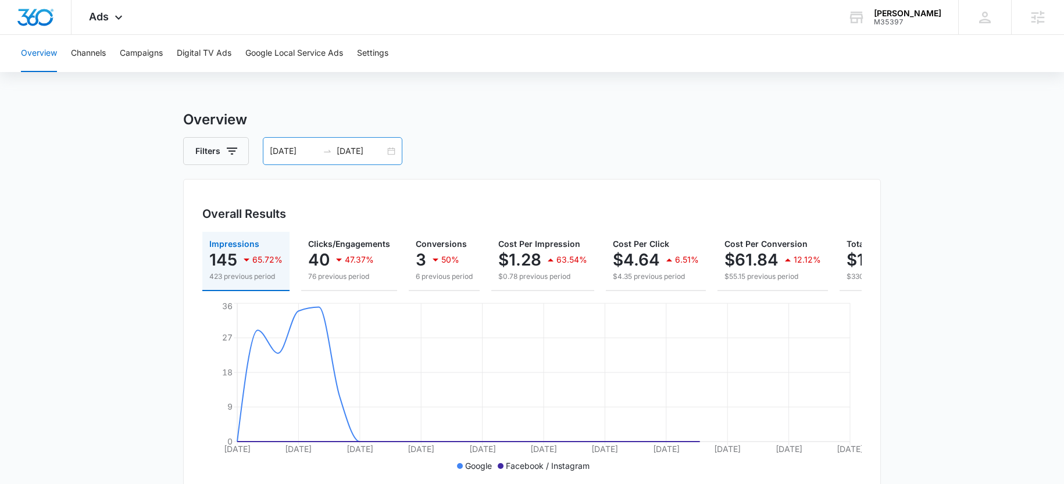
click at [346, 155] on input "08/05/2025" at bounding box center [361, 151] width 48 height 13
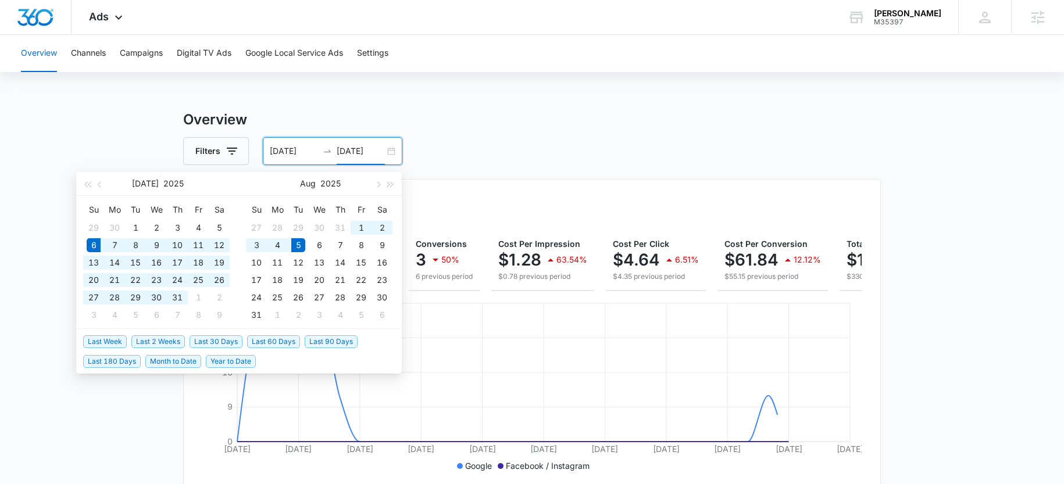
type input "08/05/2025"
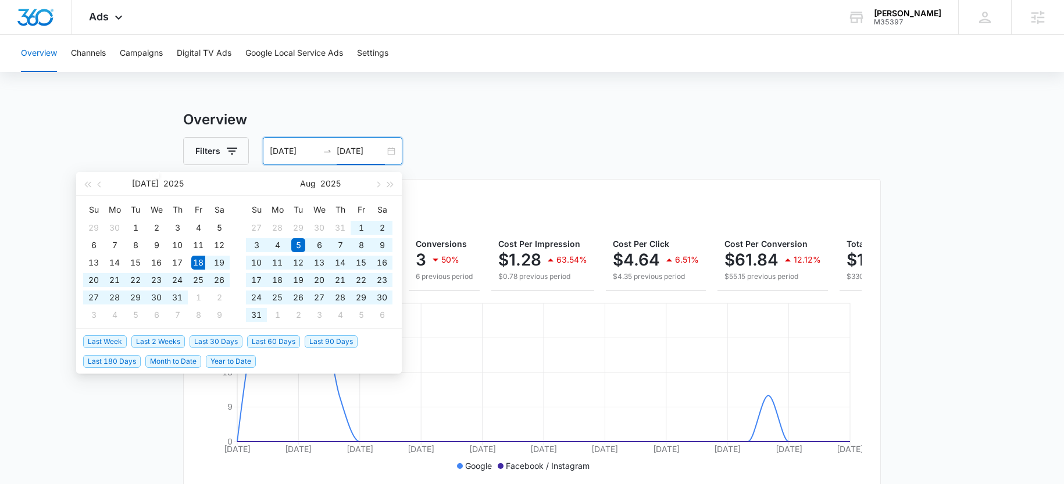
click at [261, 342] on span "Last 60 Days" at bounding box center [273, 342] width 53 height 13
type input "07/18/2025"
type input "[DATE]"
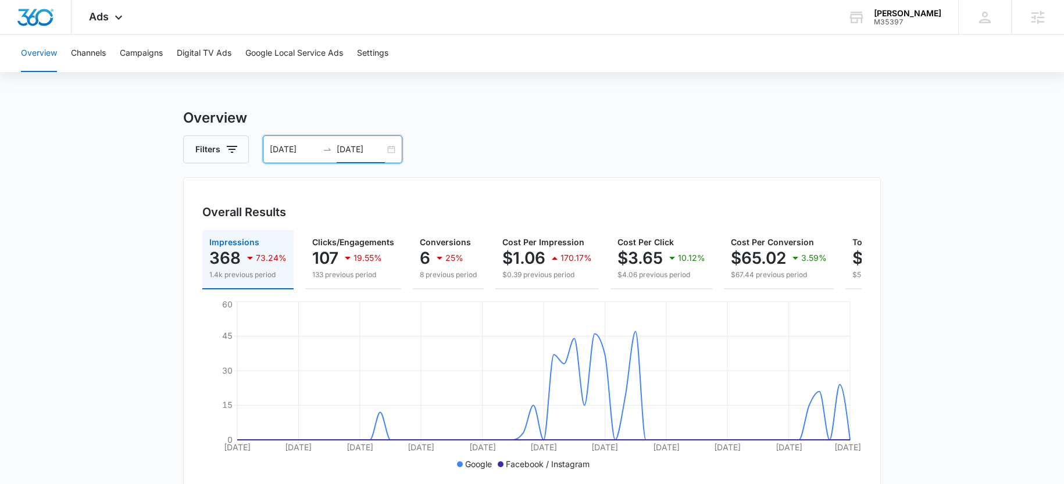
scroll to position [2, 0]
click at [140, 48] on button "Campaigns" at bounding box center [141, 53] width 43 height 37
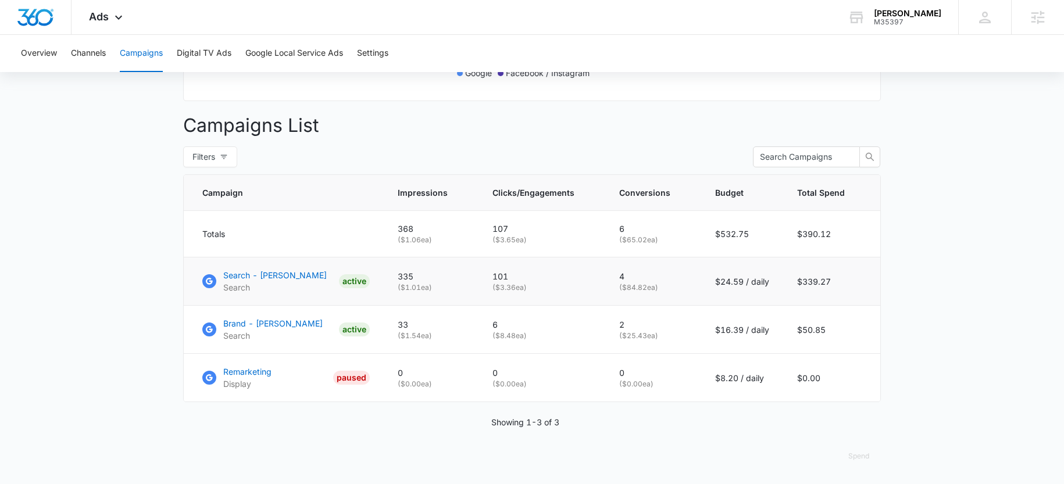
scroll to position [402, 0]
click at [259, 269] on p "Search - Medina" at bounding box center [275, 275] width 104 height 12
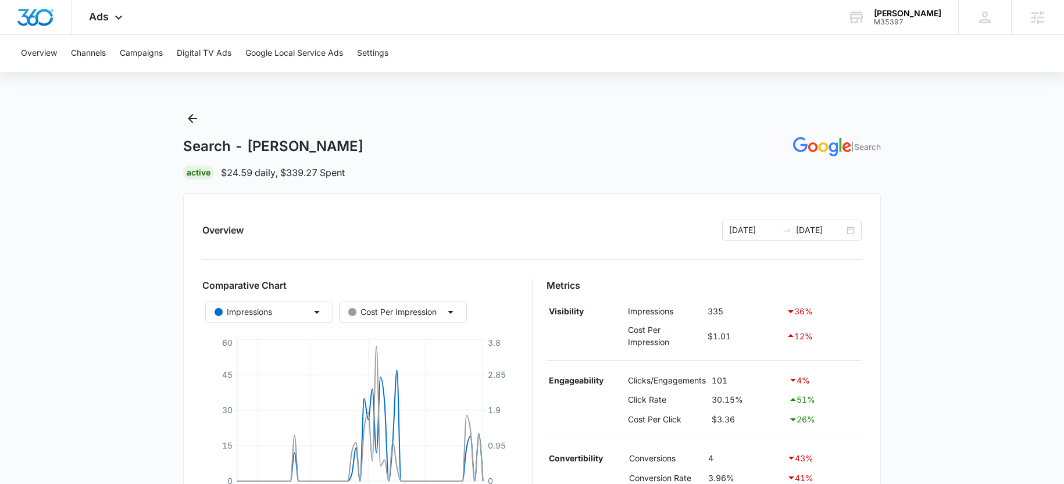
drag, startPoint x: 106, startPoint y: 15, endPoint x: 114, endPoint y: 37, distance: 23.6
click at [106, 15] on span "Ads" at bounding box center [99, 16] width 20 height 12
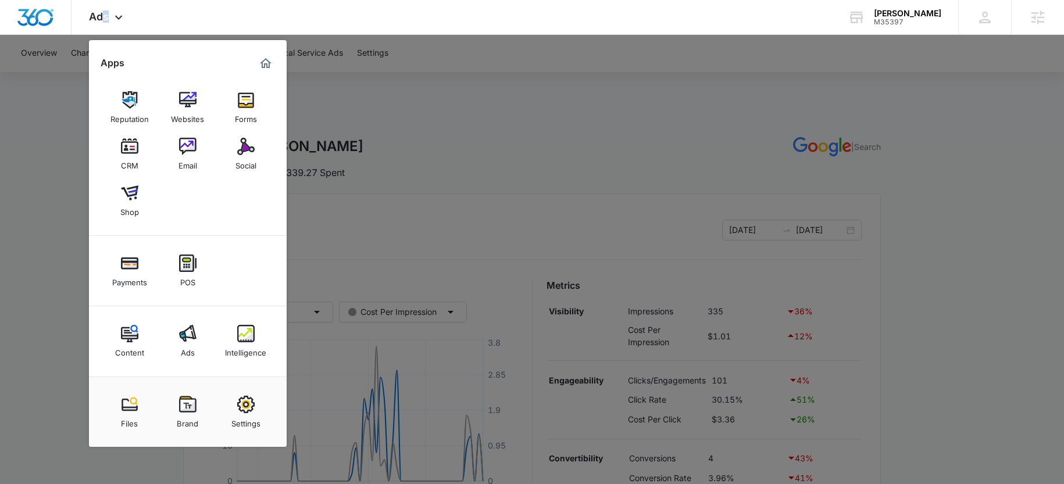
click at [230, 340] on link "Intelligence" at bounding box center [246, 341] width 44 height 44
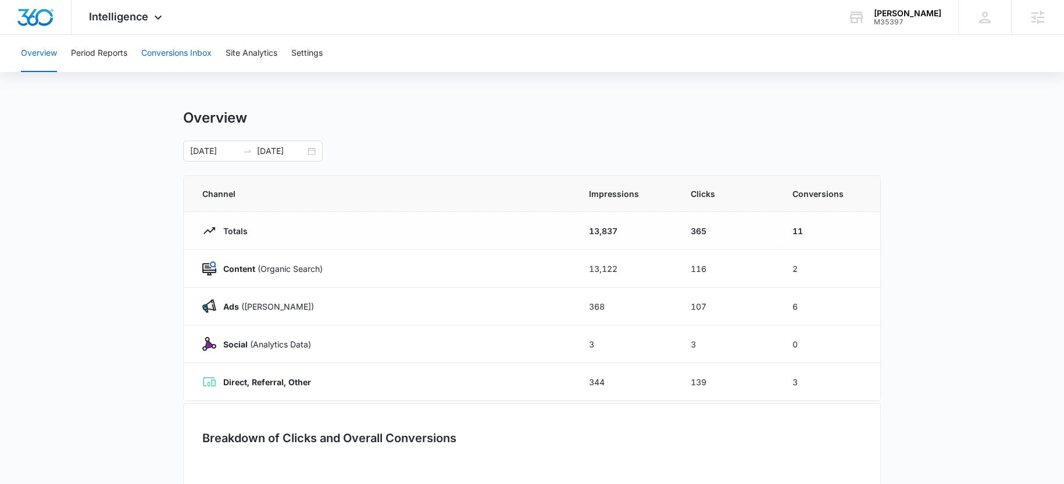
click at [191, 55] on button "Conversions Inbox" at bounding box center [176, 53] width 70 height 37
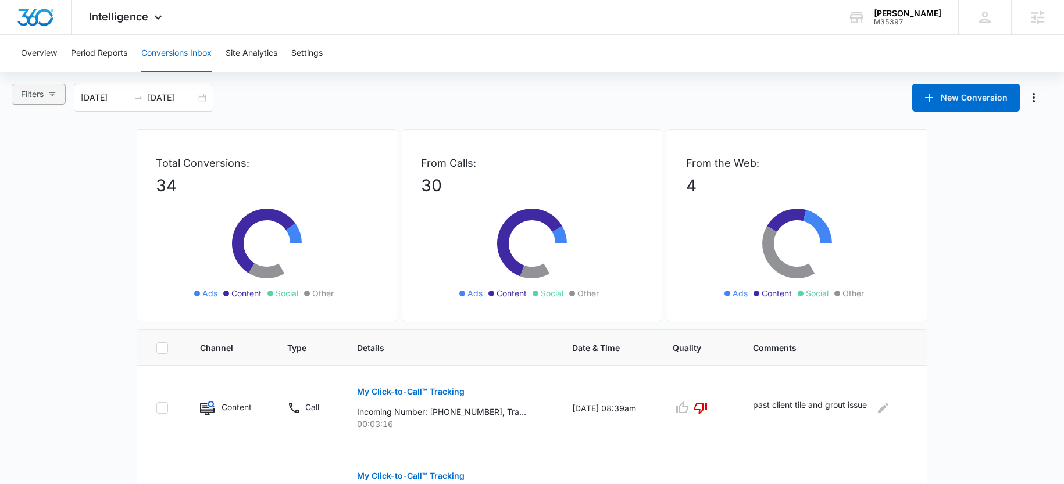
click at [54, 95] on icon "button" at bounding box center [52, 94] width 8 height 8
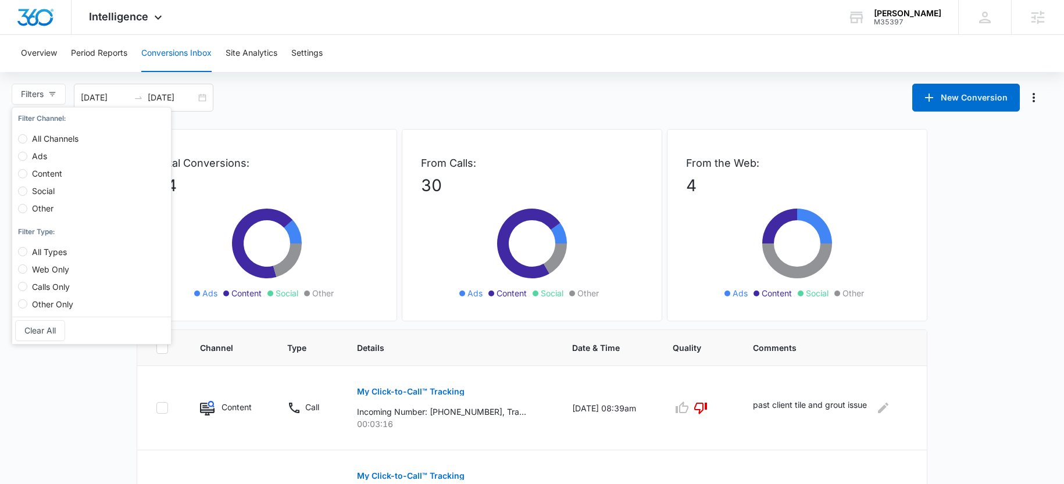
click at [35, 151] on span "Ads" at bounding box center [39, 156] width 24 height 10
click at [27, 152] on input "Ads" at bounding box center [22, 156] width 9 height 9
radio input "true"
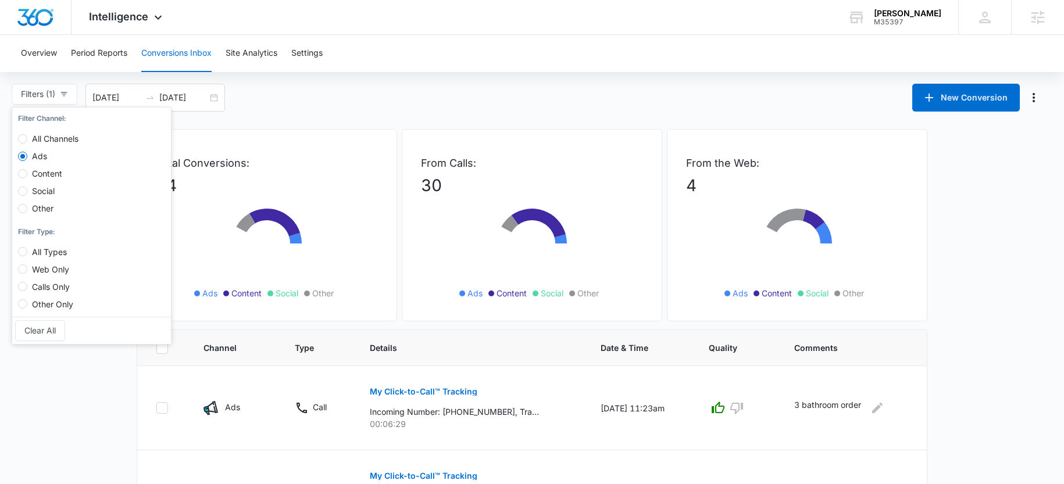
click at [42, 288] on span "Calls Only" at bounding box center [50, 287] width 47 height 10
click at [27, 288] on input "Calls Only" at bounding box center [22, 286] width 9 height 9
radio input "true"
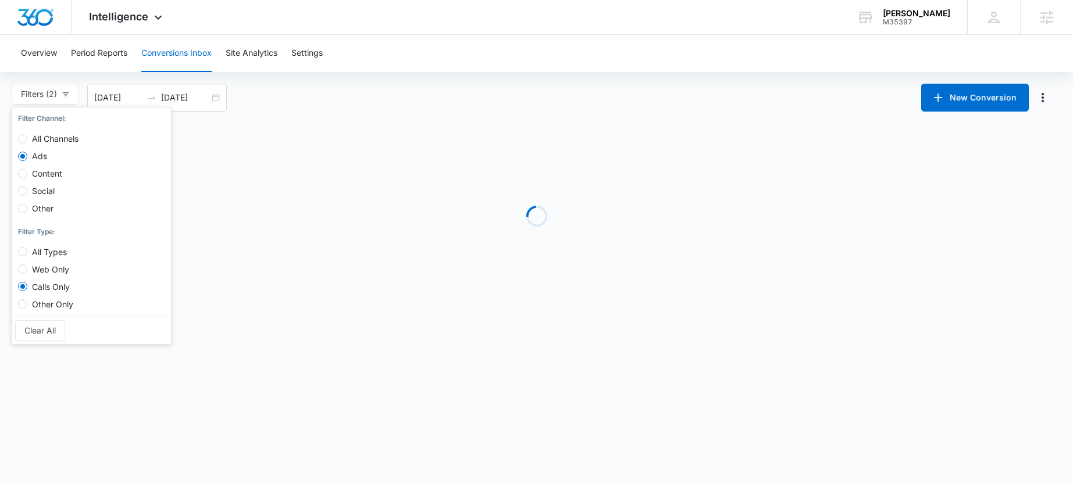
click at [337, 97] on div "Filters (2) Filter Channel : All Channels Ads Content Social Other Filter Type …" at bounding box center [536, 98] width 1073 height 28
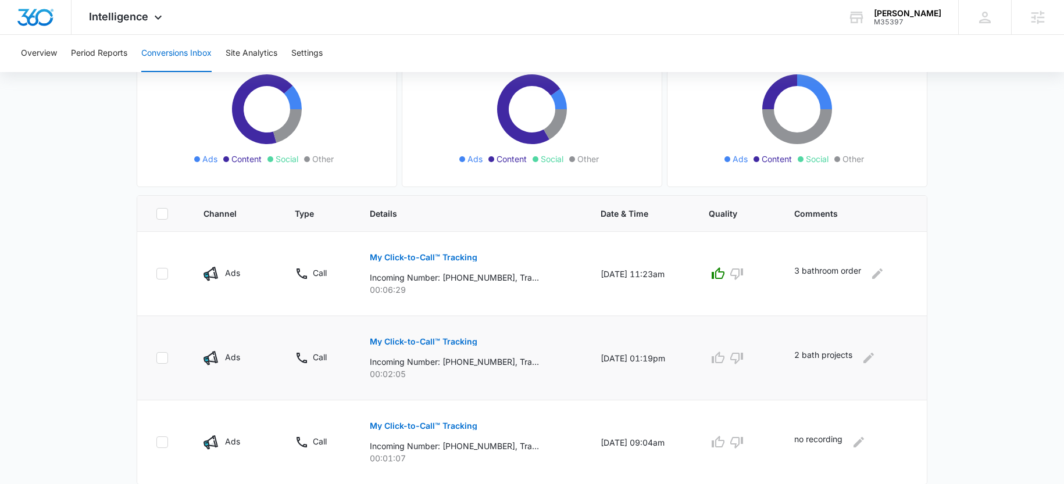
scroll to position [161, 0]
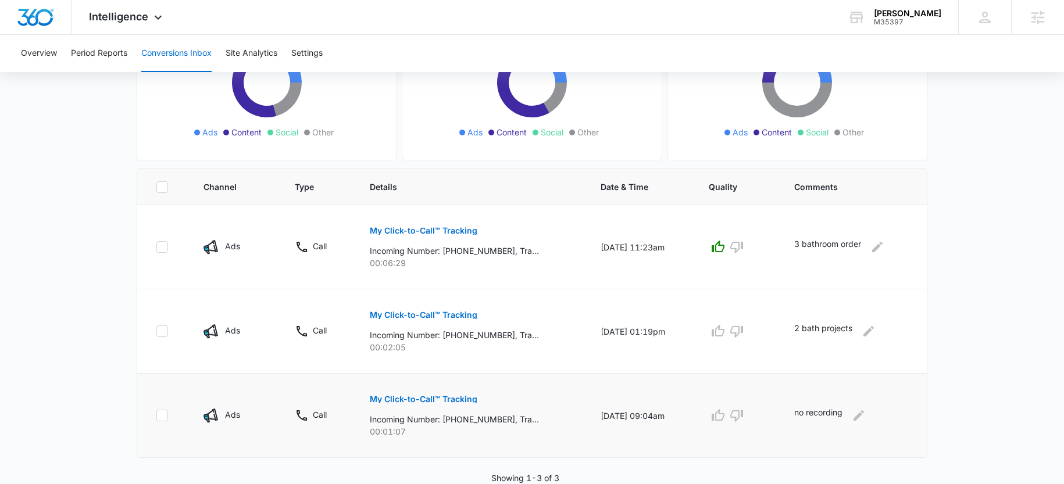
click at [376, 397] on p "My Click-to-Call™ Tracking" at bounding box center [424, 400] width 108 height 8
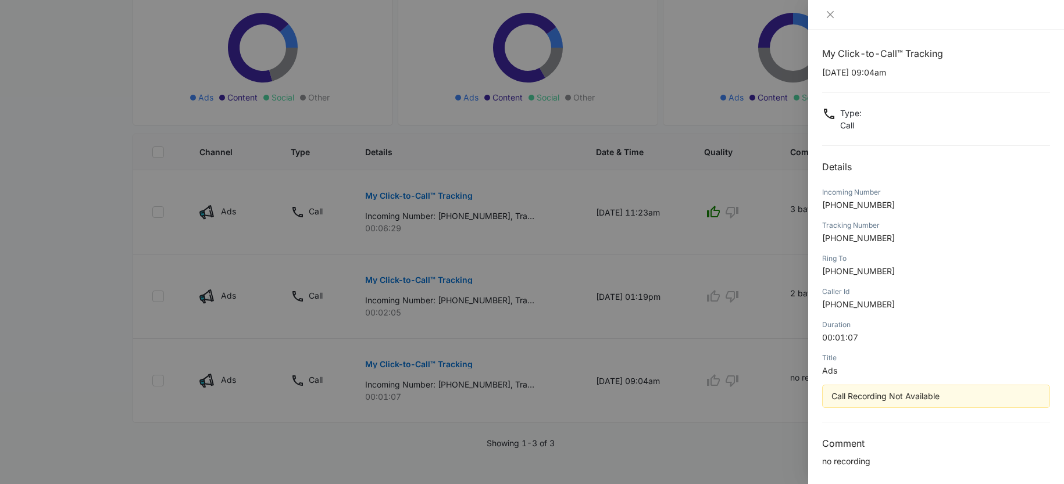
scroll to position [0, 0]
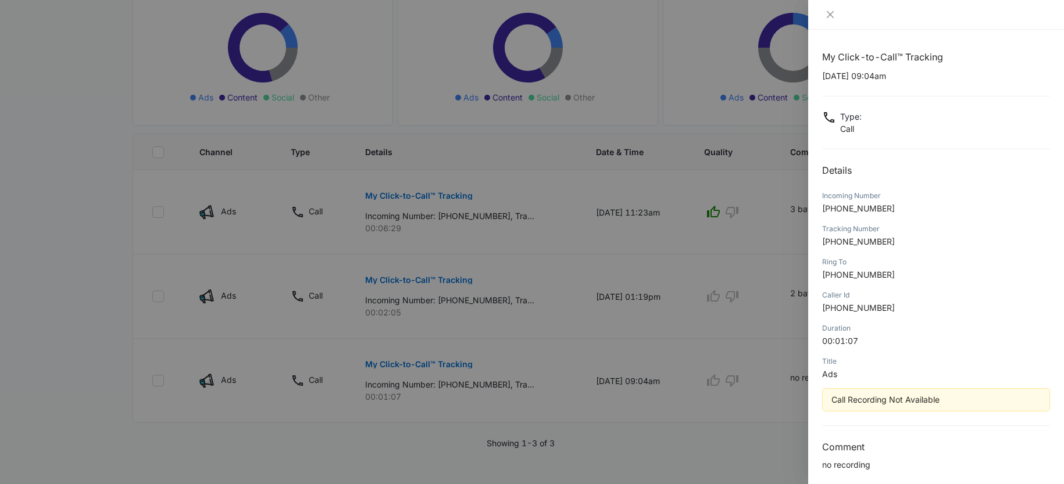
click at [832, 20] on div at bounding box center [936, 15] width 256 height 30
click at [828, 7] on div at bounding box center [936, 15] width 256 height 30
click at [835, 9] on div at bounding box center [936, 14] width 228 height 10
click at [833, 10] on icon "close" at bounding box center [830, 14] width 9 height 9
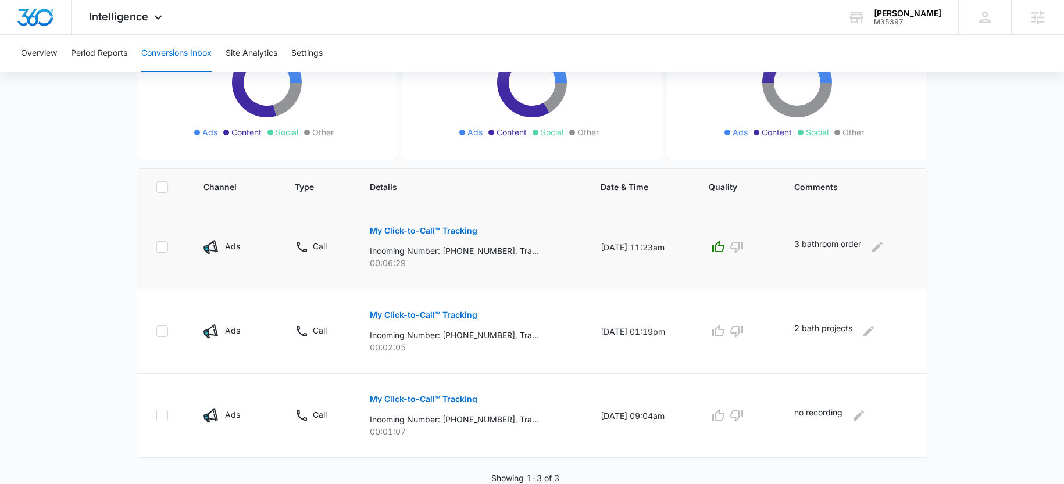
scroll to position [161, 0]
click at [432, 315] on p "My Click-to-Call™ Tracking" at bounding box center [424, 315] width 108 height 8
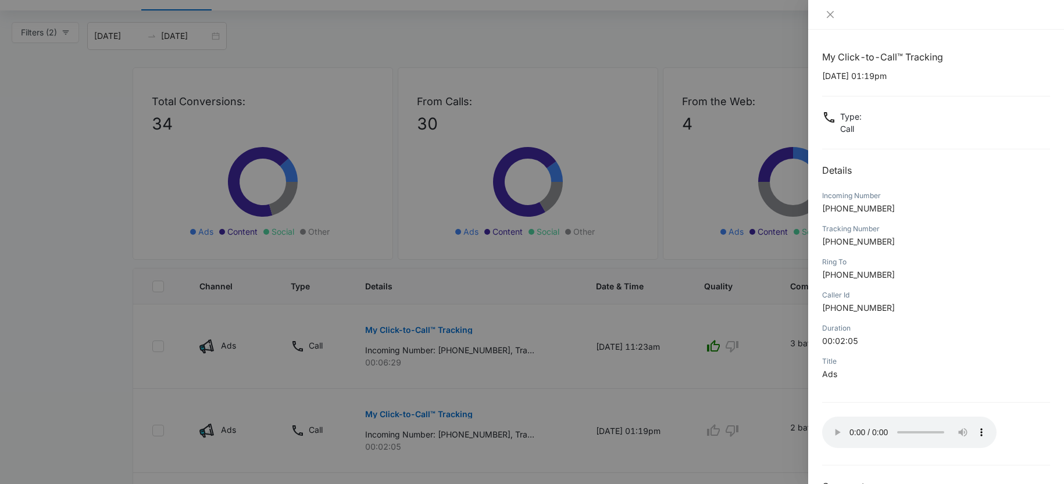
scroll to position [0, 0]
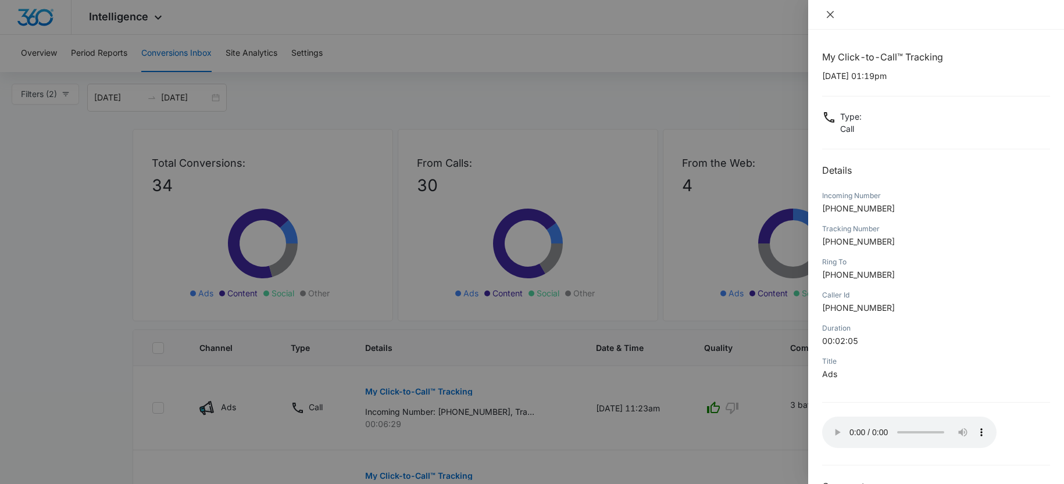
click at [830, 11] on icon "close" at bounding box center [830, 14] width 9 height 9
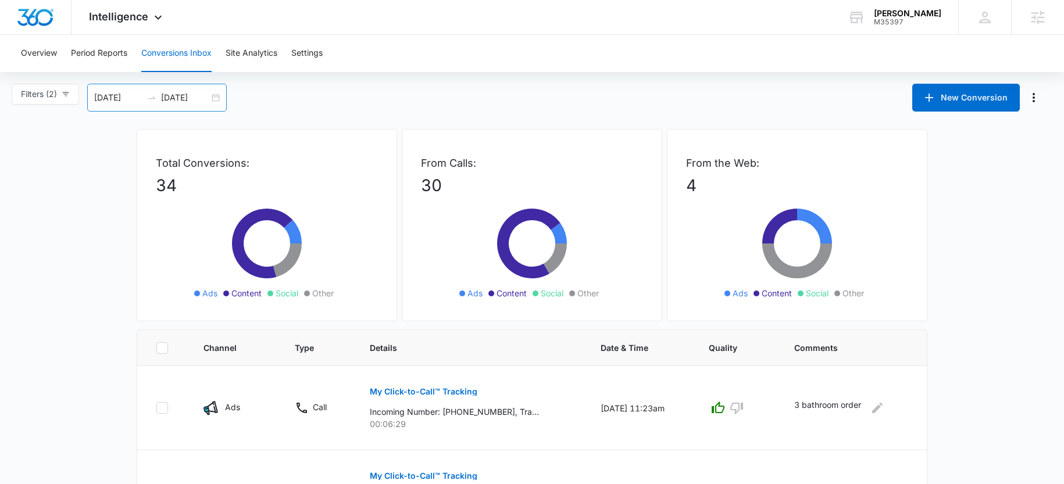
click at [117, 96] on input "[DATE]" at bounding box center [118, 97] width 48 height 13
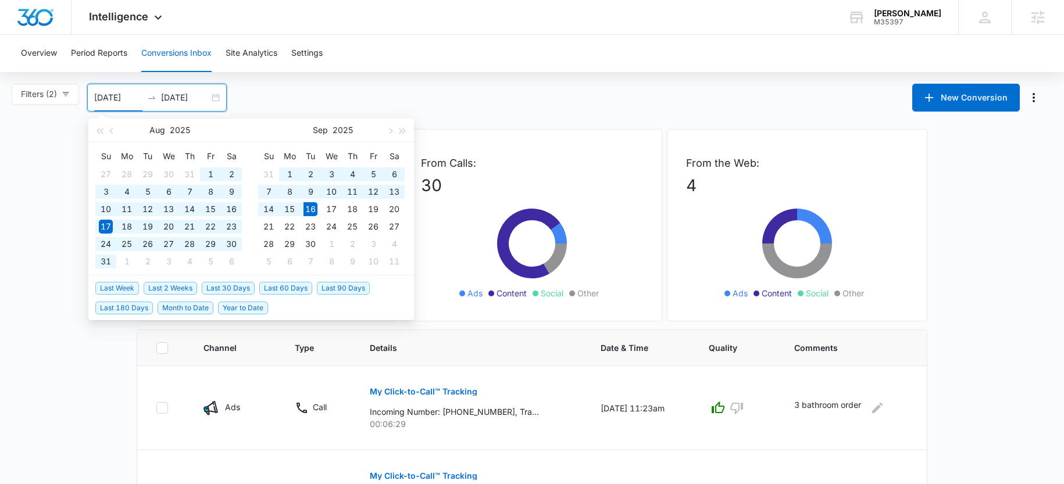
click at [241, 308] on span "Year to Date" at bounding box center [243, 308] width 50 height 13
type input "[DATE]"
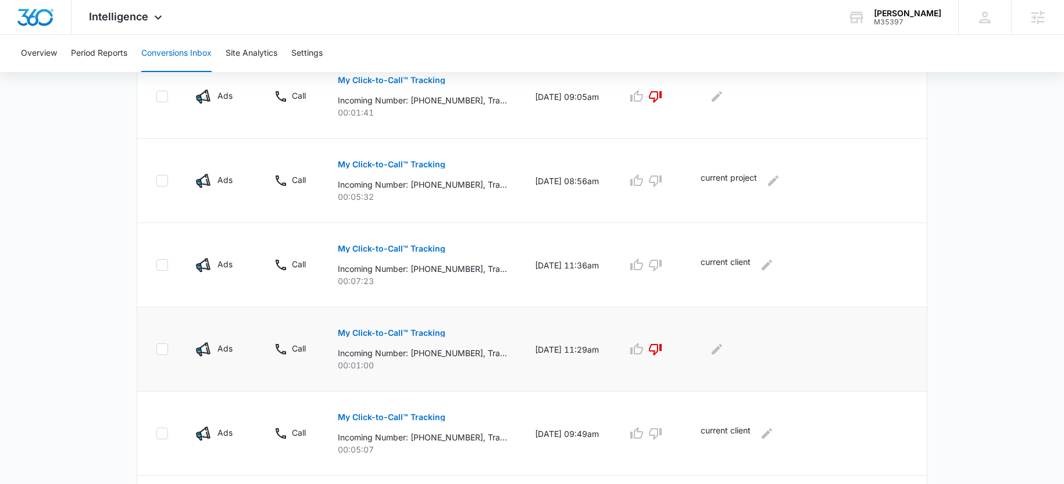
scroll to position [761, 0]
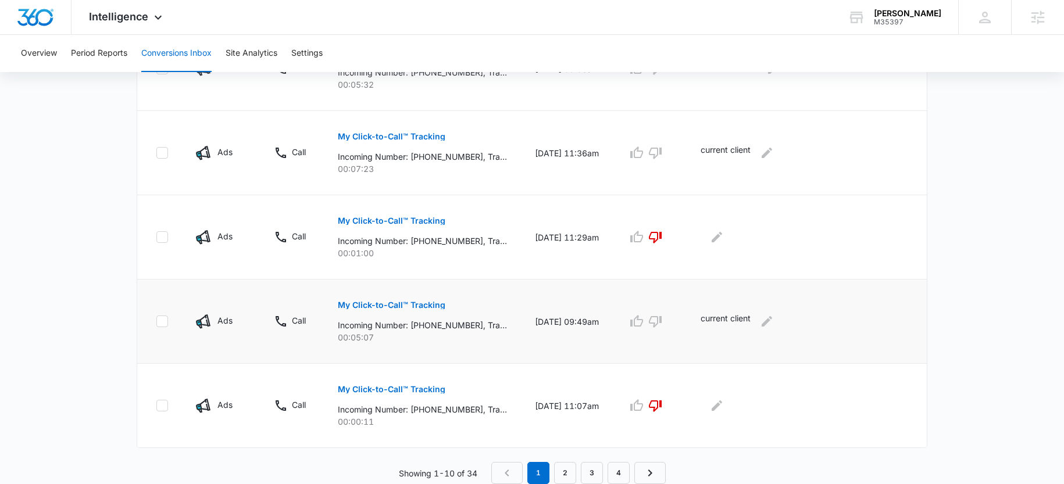
click at [370, 304] on p "My Click-to-Call™ Tracking" at bounding box center [392, 305] width 108 height 8
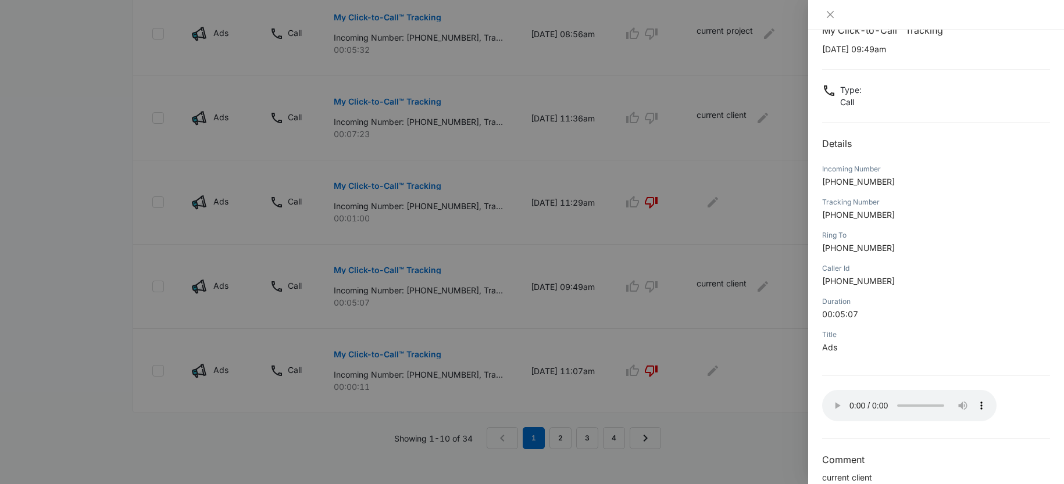
scroll to position [0, 0]
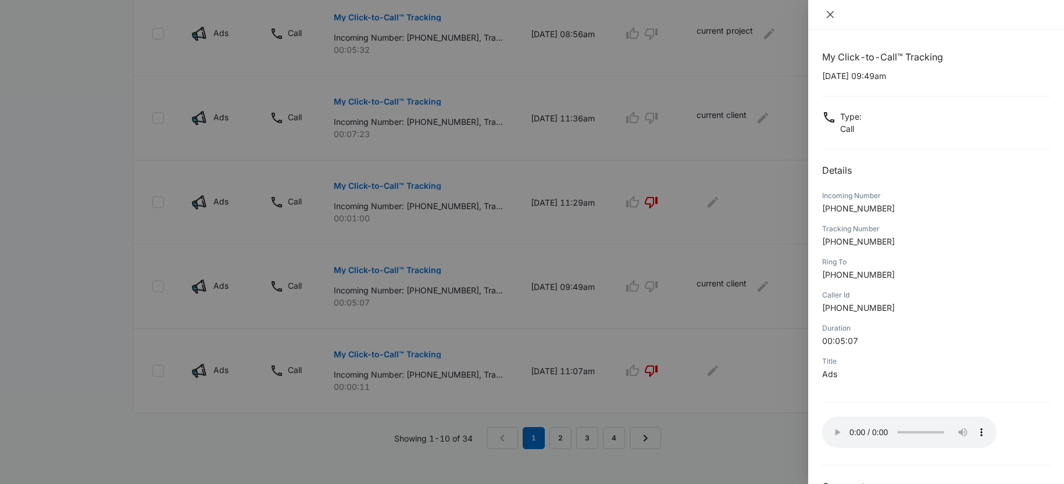
click at [831, 19] on icon "close" at bounding box center [830, 14] width 9 height 9
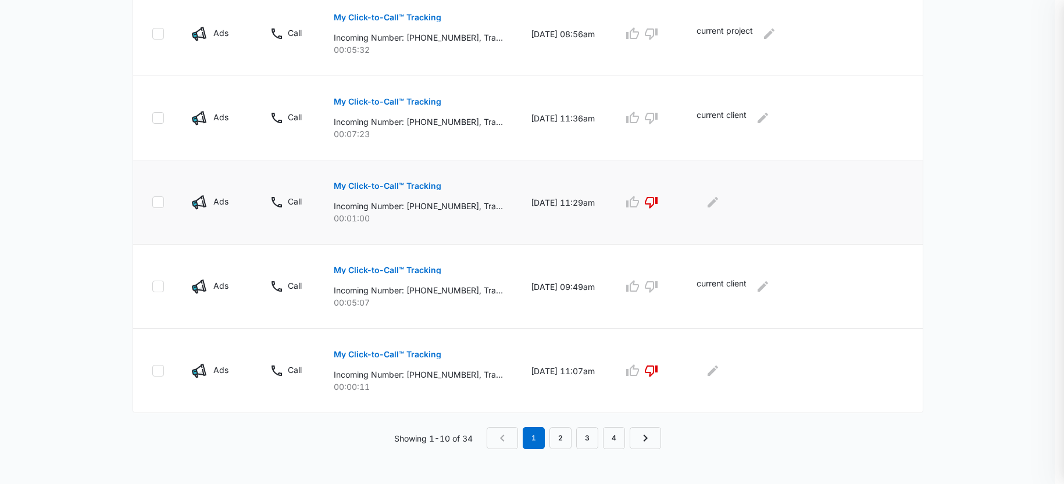
scroll to position [761, 0]
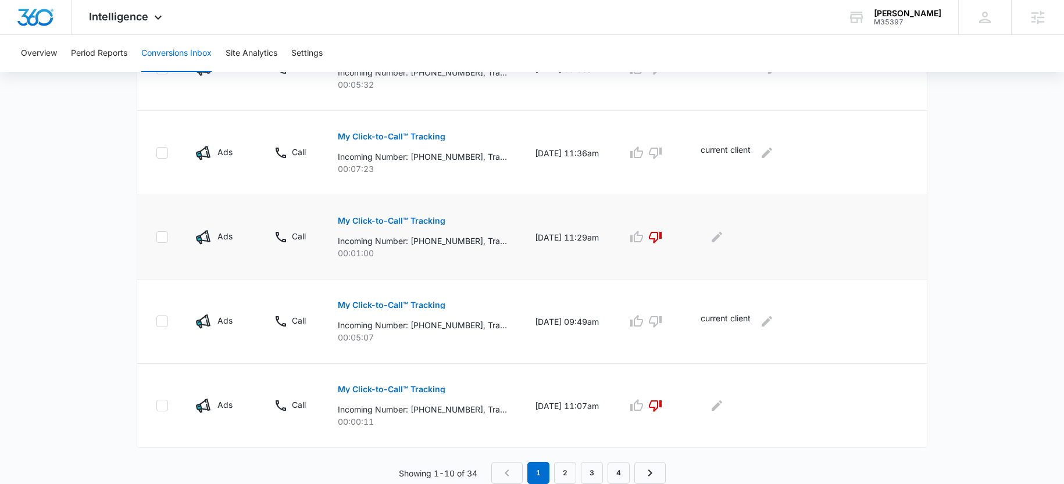
click at [384, 220] on p "My Click-to-Call™ Tracking" at bounding box center [392, 221] width 108 height 8
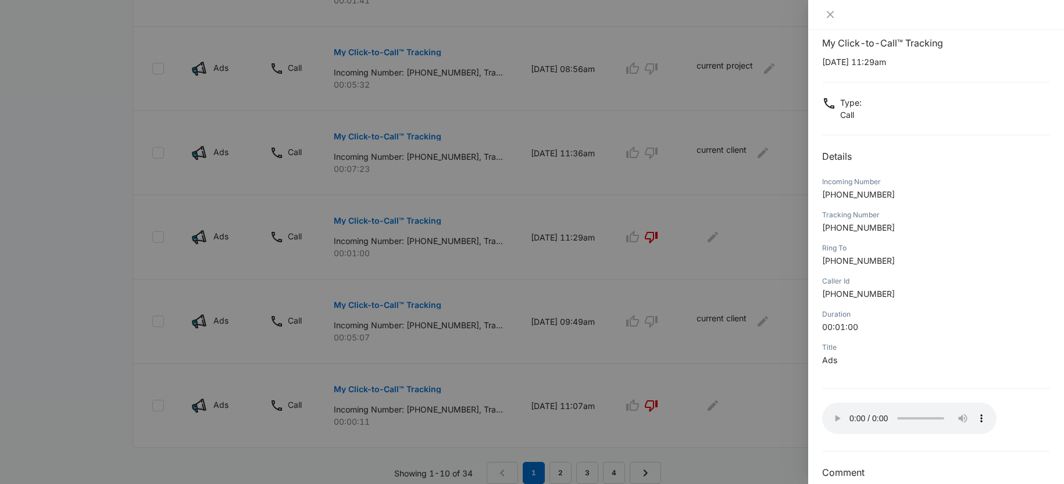
scroll to position [0, 0]
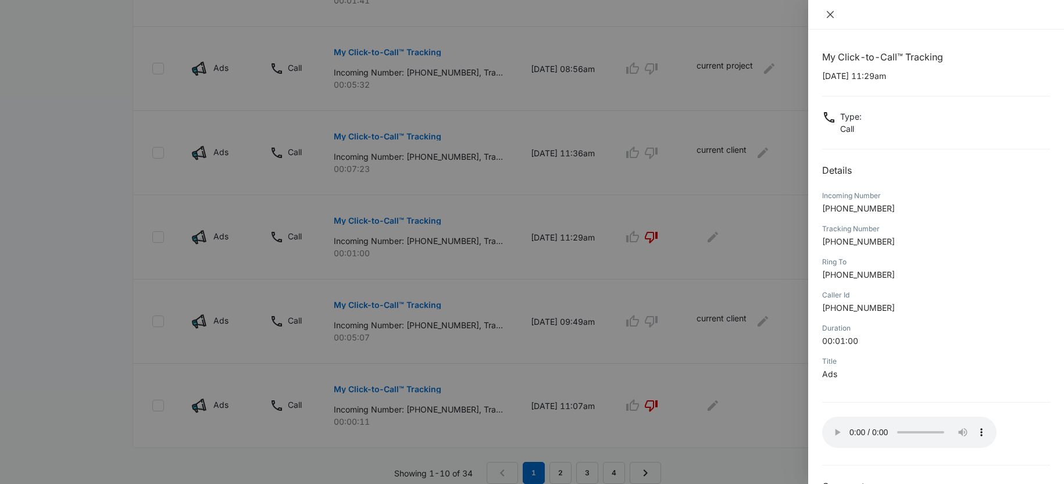
click at [833, 16] on icon "close" at bounding box center [830, 14] width 9 height 9
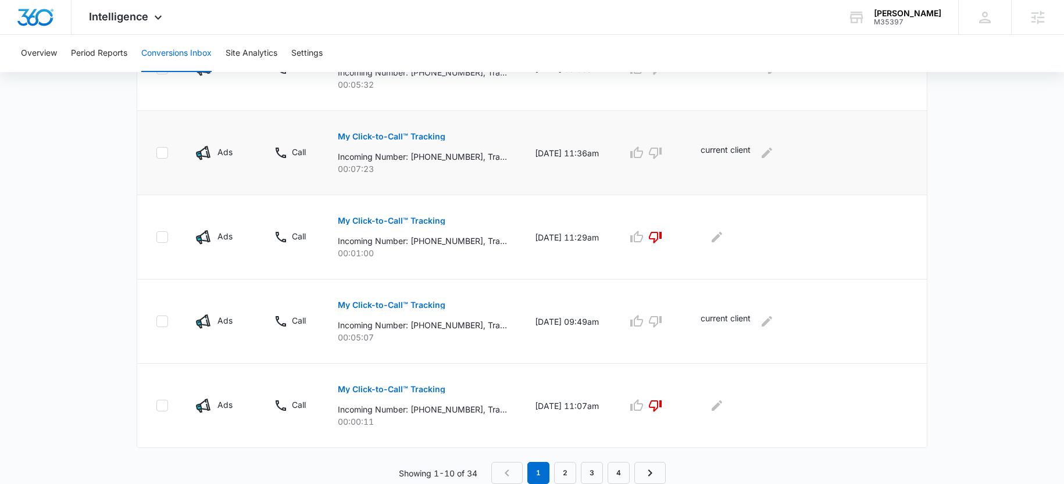
click at [396, 138] on p "My Click-to-Call™ Tracking" at bounding box center [392, 137] width 108 height 8
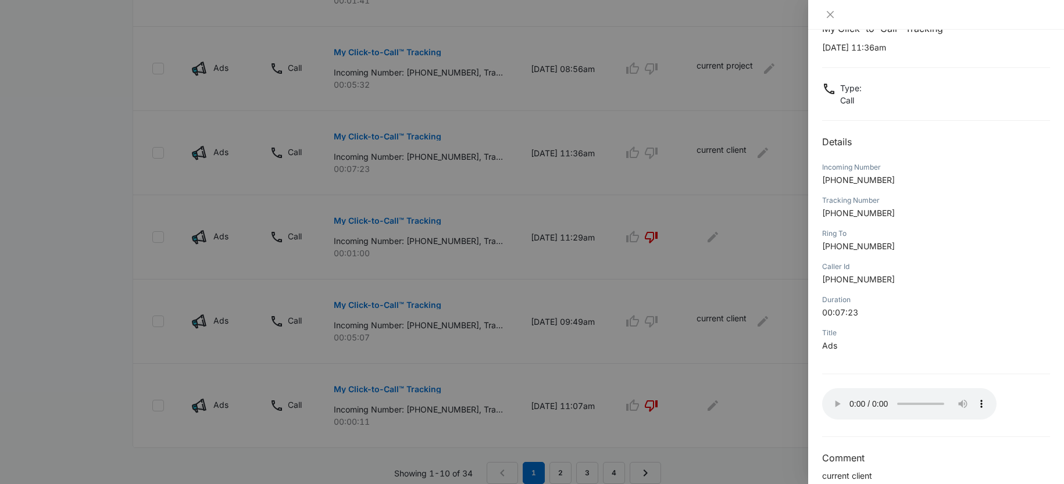
scroll to position [48, 0]
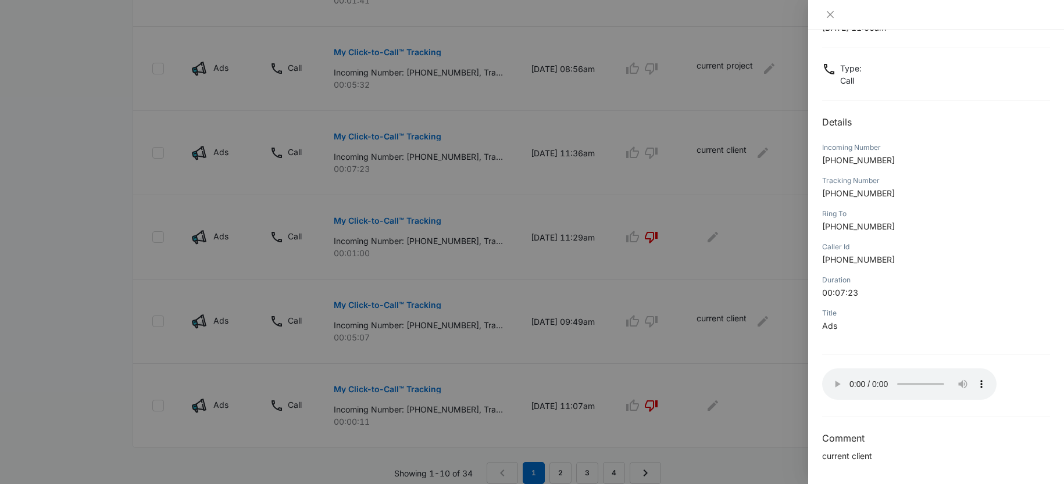
click at [832, 23] on div at bounding box center [936, 15] width 256 height 30
click at [828, 11] on icon "close" at bounding box center [830, 14] width 9 height 9
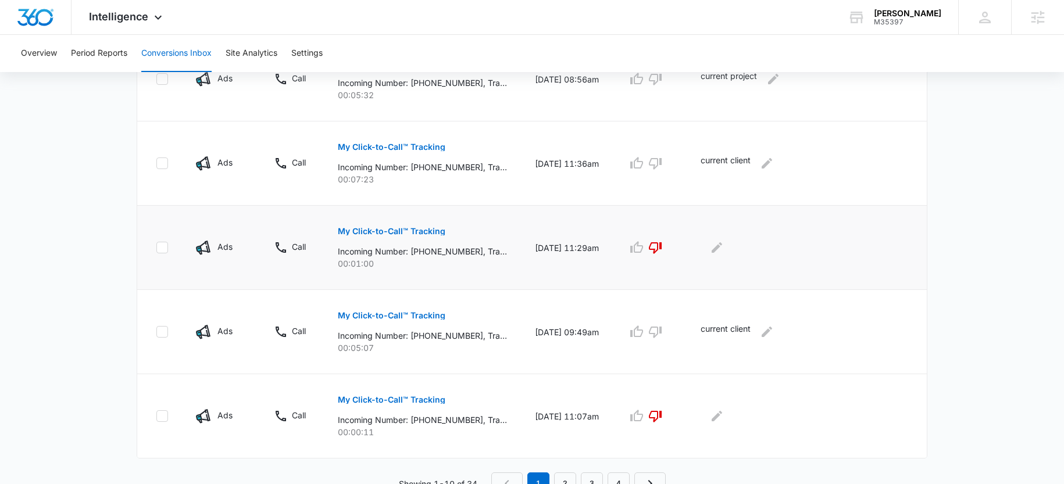
scroll to position [761, 0]
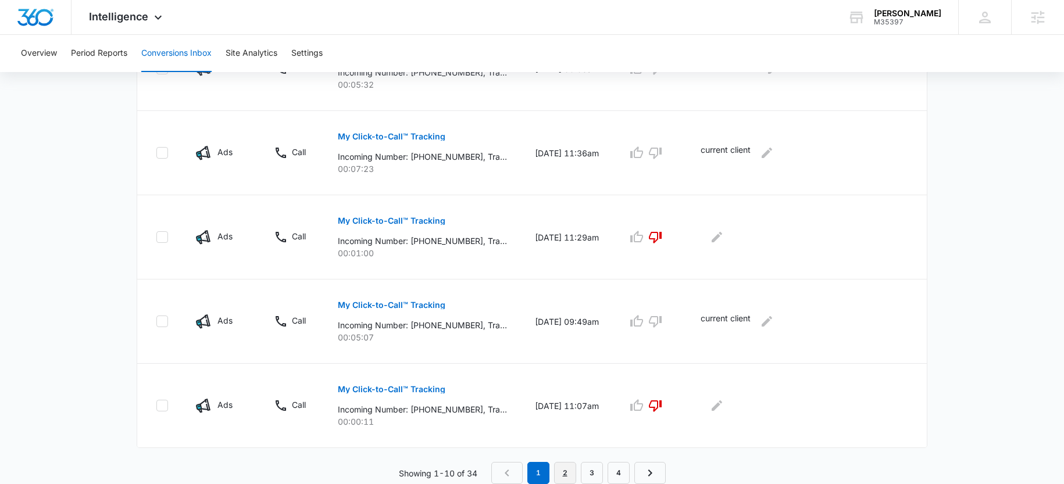
click at [569, 479] on link "2" at bounding box center [565, 473] width 22 height 22
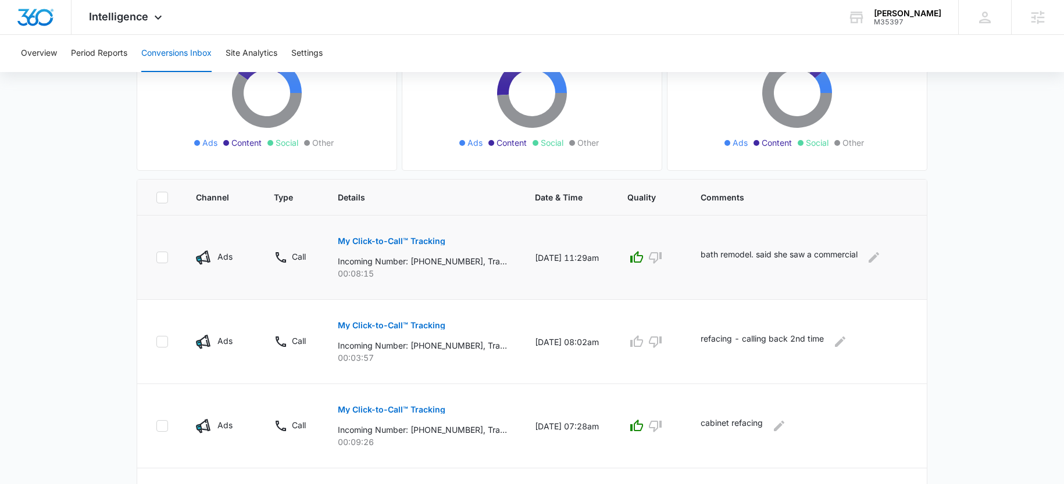
scroll to position [157, 0]
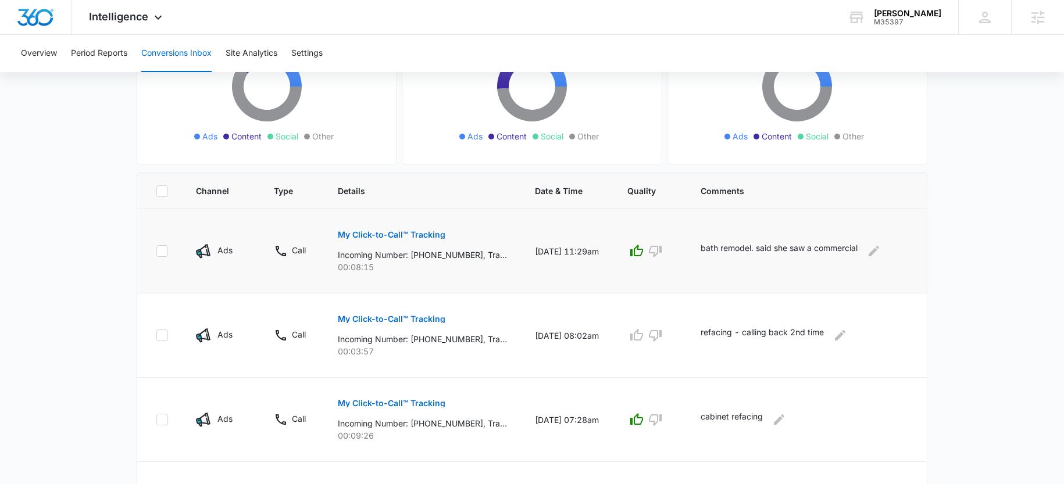
click at [375, 233] on p "My Click-to-Call™ Tracking" at bounding box center [392, 235] width 108 height 8
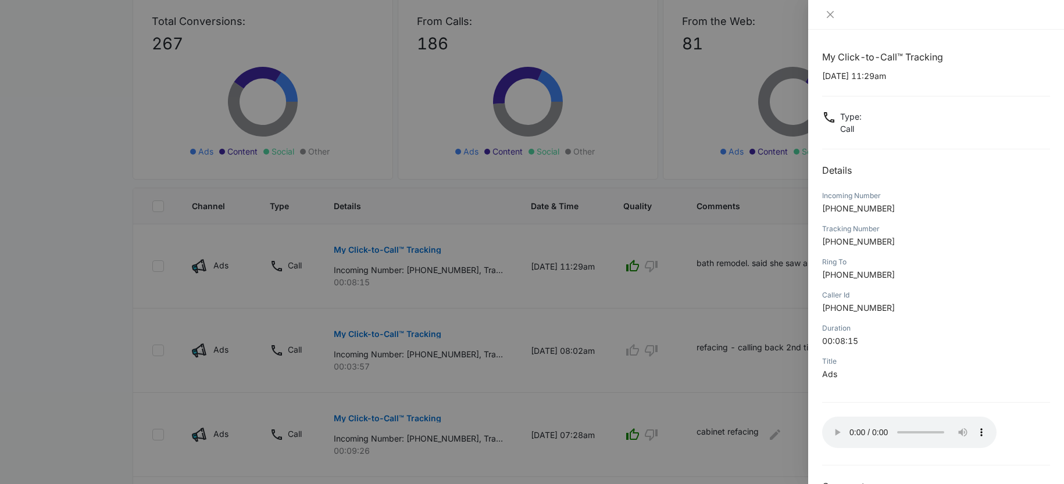
scroll to position [141, 0]
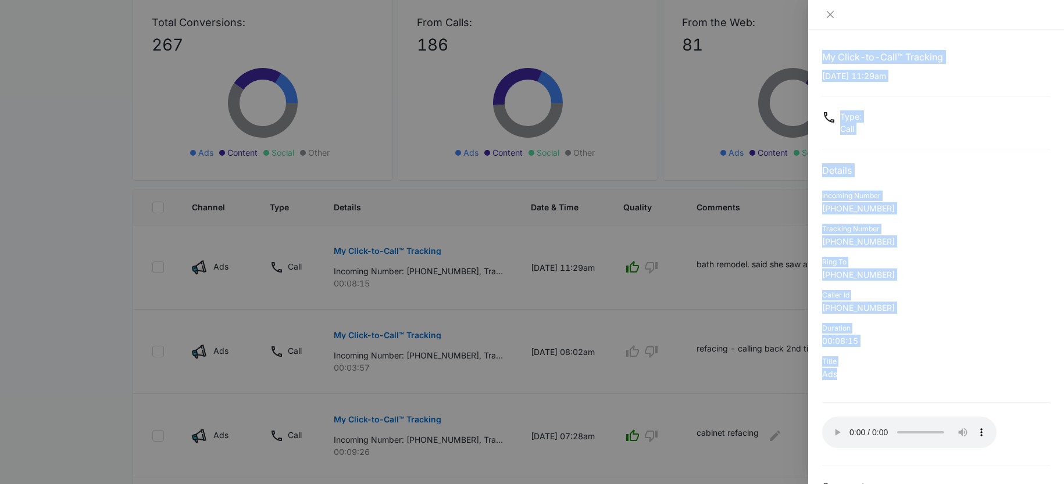
drag, startPoint x: 838, startPoint y: 376, endPoint x: 808, endPoint y: 375, distance: 29.7
click at [804, 376] on div "My Click-to-Call™ Tracking 03/28/2025 at 11:29am Type : Call Details Incoming N…" at bounding box center [532, 242] width 1064 height 484
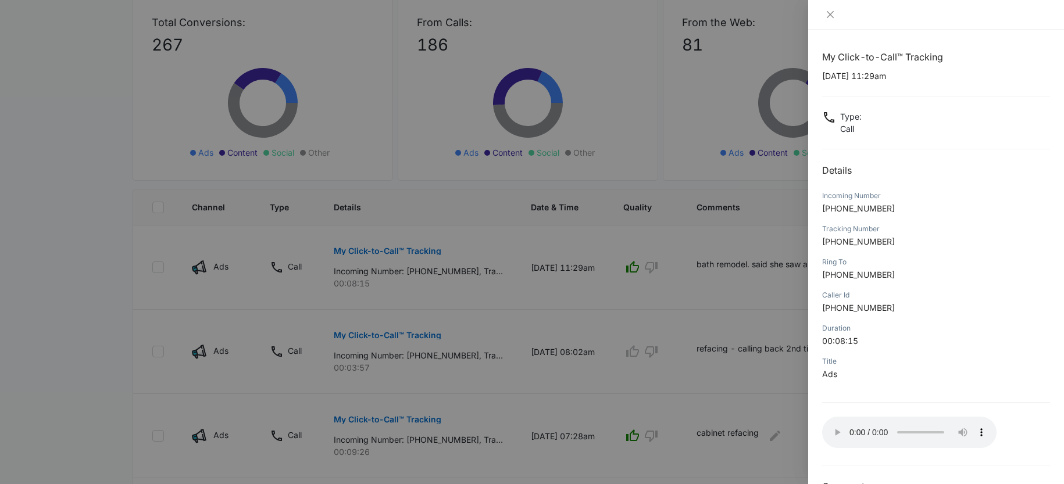
click at [859, 364] on div "Title" at bounding box center [936, 362] width 228 height 10
drag, startPoint x: 865, startPoint y: 243, endPoint x: 902, endPoint y: 243, distance: 36.1
click at [902, 243] on p "+18333918698" at bounding box center [936, 242] width 228 height 12
drag, startPoint x: 739, startPoint y: 175, endPoint x: 712, endPoint y: 169, distance: 27.5
click at [739, 175] on div at bounding box center [532, 242] width 1064 height 484
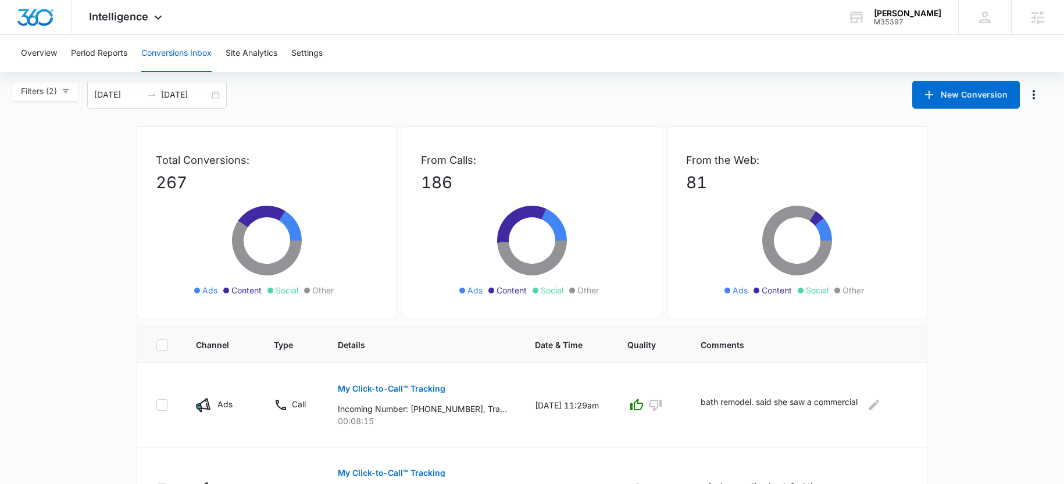
scroll to position [0, 0]
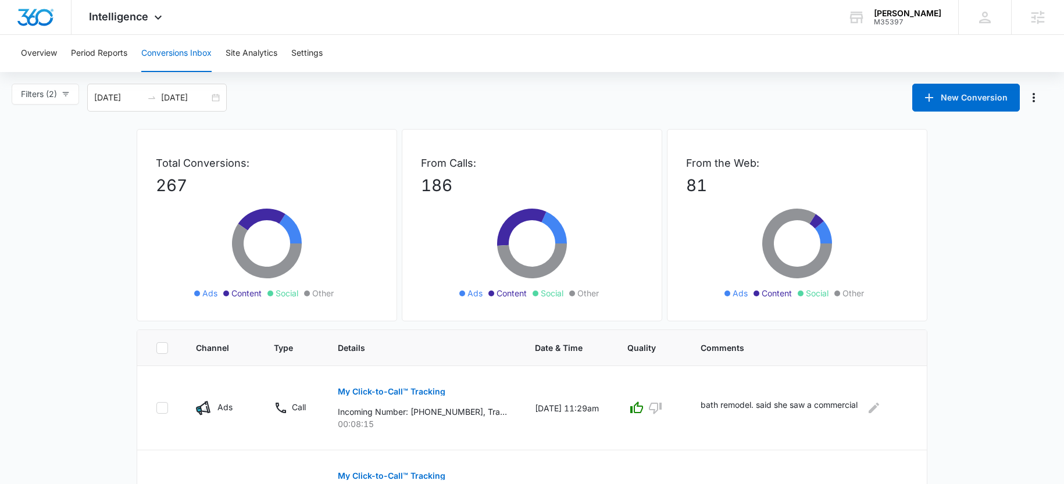
click at [332, 46] on div "Overview Period Reports Conversions Inbox Site Analytics Settings" at bounding box center [532, 53] width 1036 height 37
click at [300, 61] on button "Settings" at bounding box center [306, 53] width 31 height 37
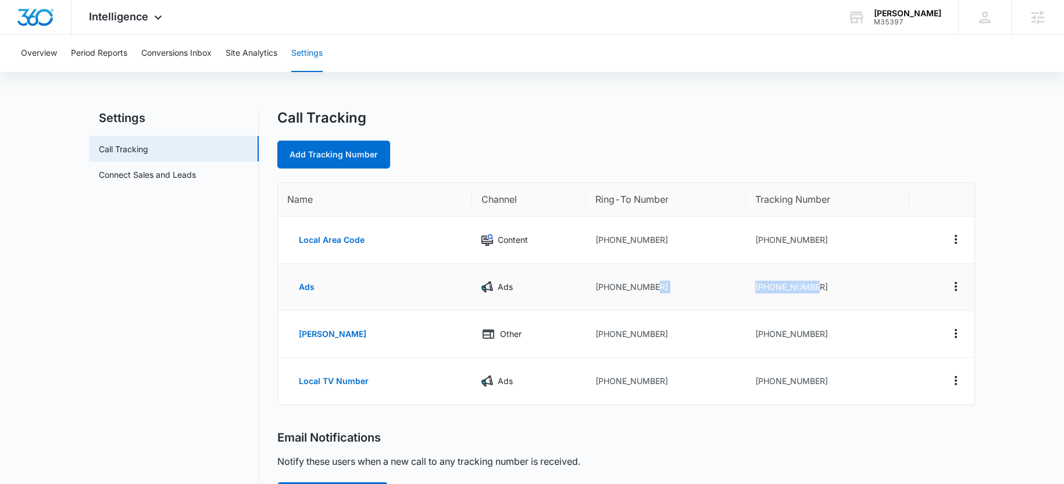
drag, startPoint x: 830, startPoint y: 284, endPoint x: 724, endPoint y: 288, distance: 105.9
click at [724, 288] on tr "Ads Ads +13307255252 +18333918698" at bounding box center [626, 287] width 697 height 47
click at [322, 384] on button "Local TV Number" at bounding box center [333, 382] width 93 height 28
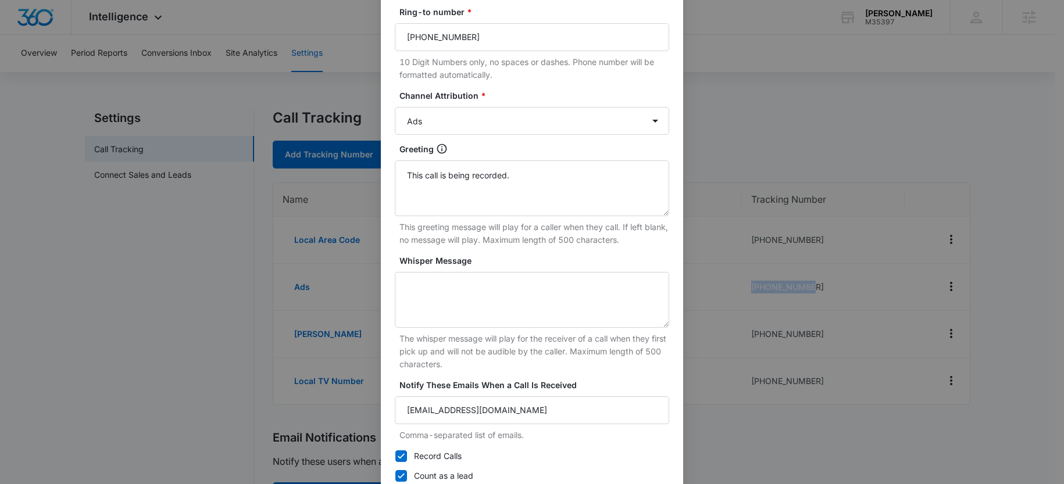
scroll to position [217, 0]
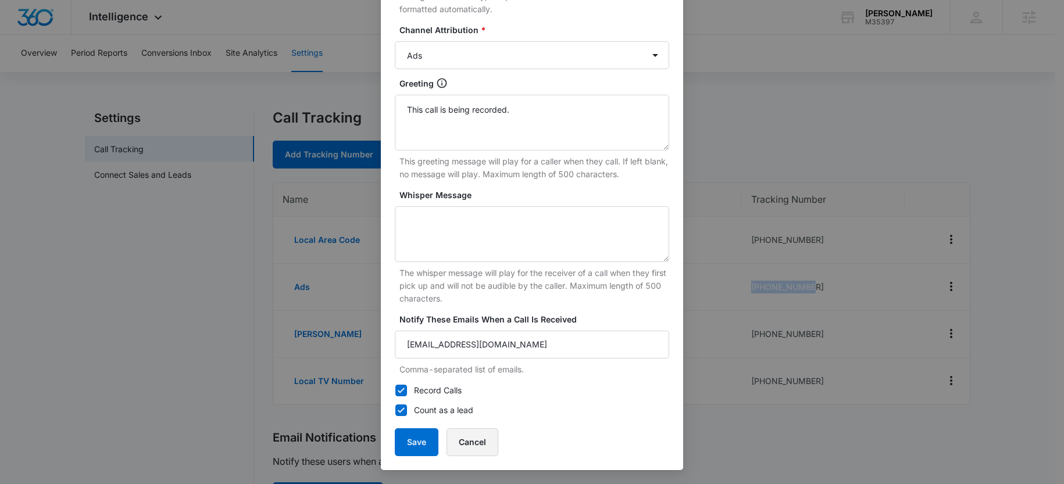
drag, startPoint x: 475, startPoint y: 450, endPoint x: 510, endPoint y: 432, distance: 39.3
click at [475, 450] on button "Cancel" at bounding box center [473, 443] width 52 height 28
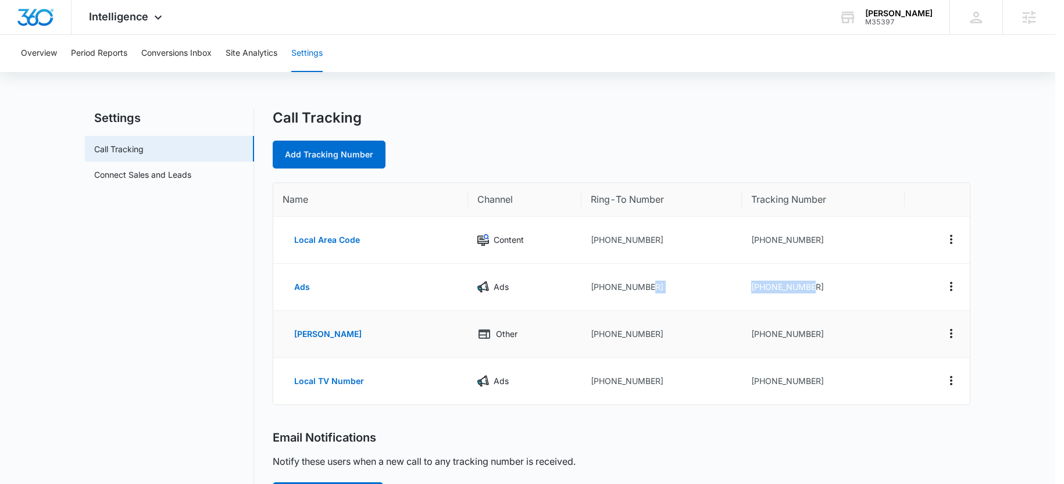
scroll to position [205, 0]
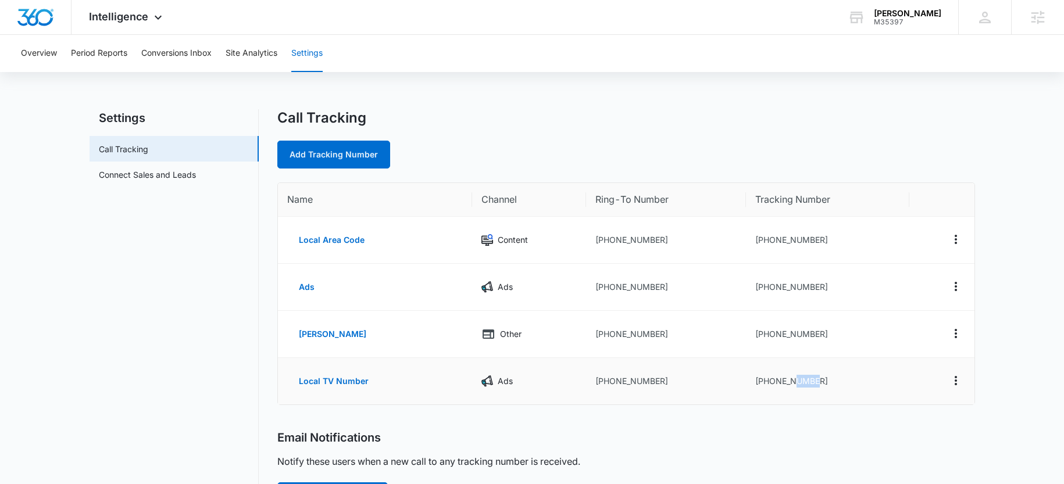
drag, startPoint x: 818, startPoint y: 384, endPoint x: 796, endPoint y: 382, distance: 22.8
click at [796, 382] on td "+18336015199" at bounding box center [827, 381] width 163 height 47
copy td "5199"
click at [165, 48] on button "Conversions Inbox" at bounding box center [176, 53] width 70 height 37
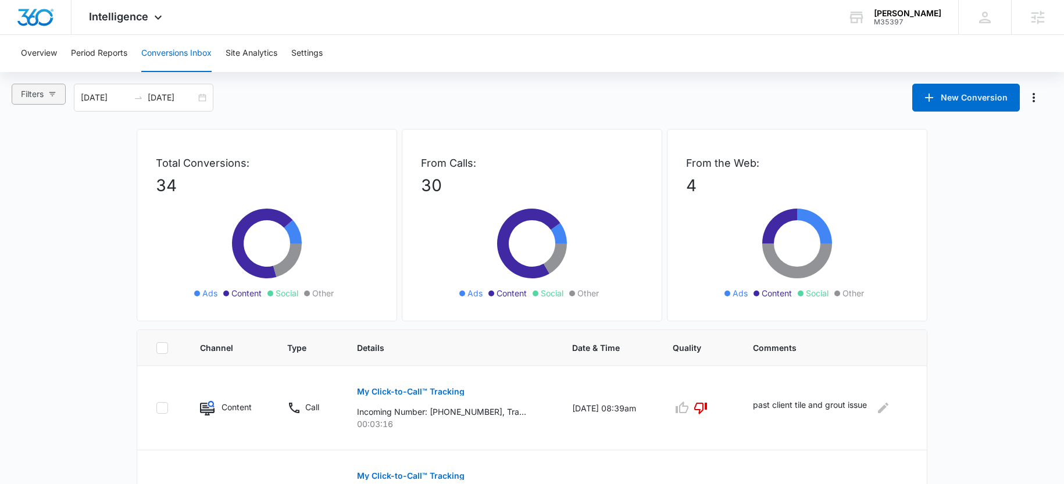
click at [55, 88] on button "Filters" at bounding box center [39, 94] width 54 height 21
click at [36, 157] on span "Ads" at bounding box center [39, 156] width 24 height 10
click at [27, 157] on input "Ads" at bounding box center [22, 156] width 9 height 9
radio input "true"
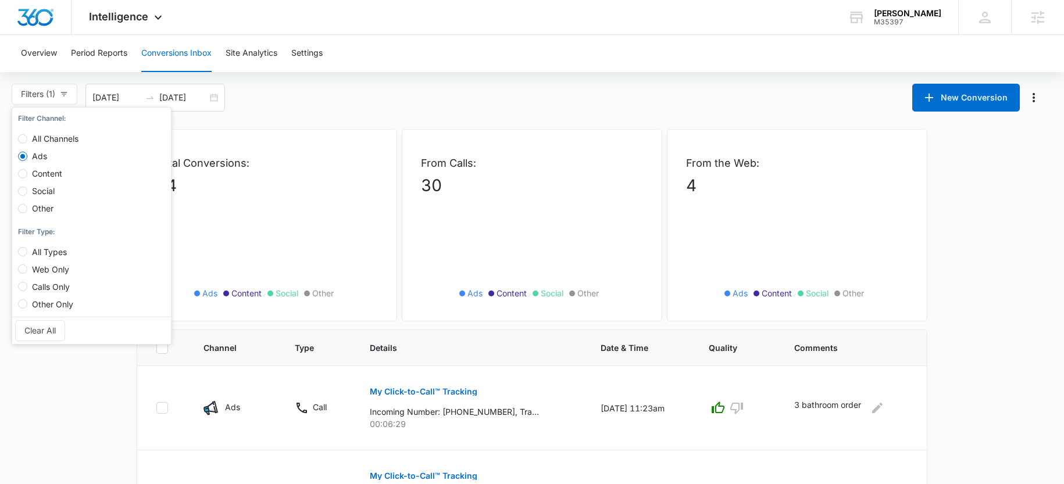
click at [46, 288] on span "Calls Only" at bounding box center [50, 287] width 47 height 10
click at [27, 288] on input "Calls Only" at bounding box center [22, 286] width 9 height 9
radio input "true"
click at [350, 99] on div "Filters (2) Filter Channel : All Channels Ads Content Social Other Filter Type …" at bounding box center [532, 98] width 1064 height 28
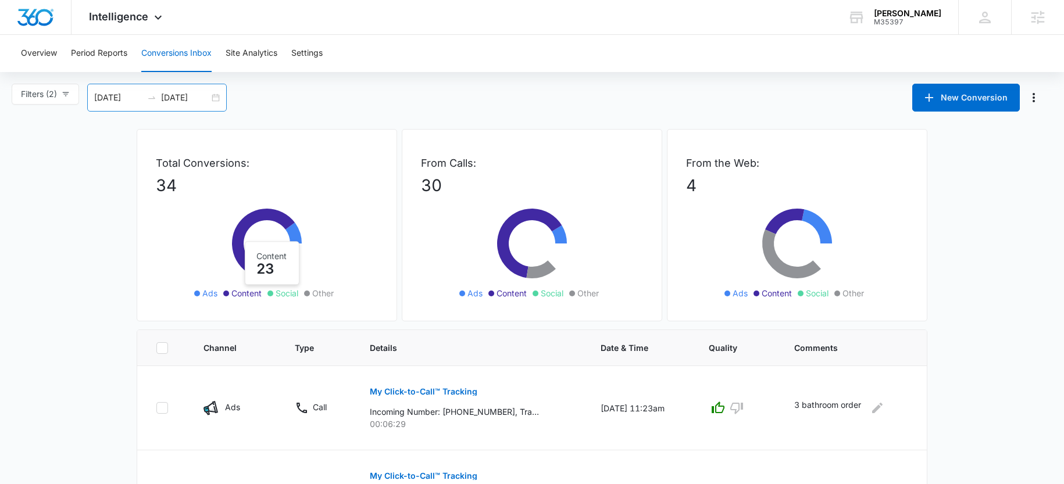
click at [186, 96] on input "09/16/2025" at bounding box center [185, 97] width 48 height 13
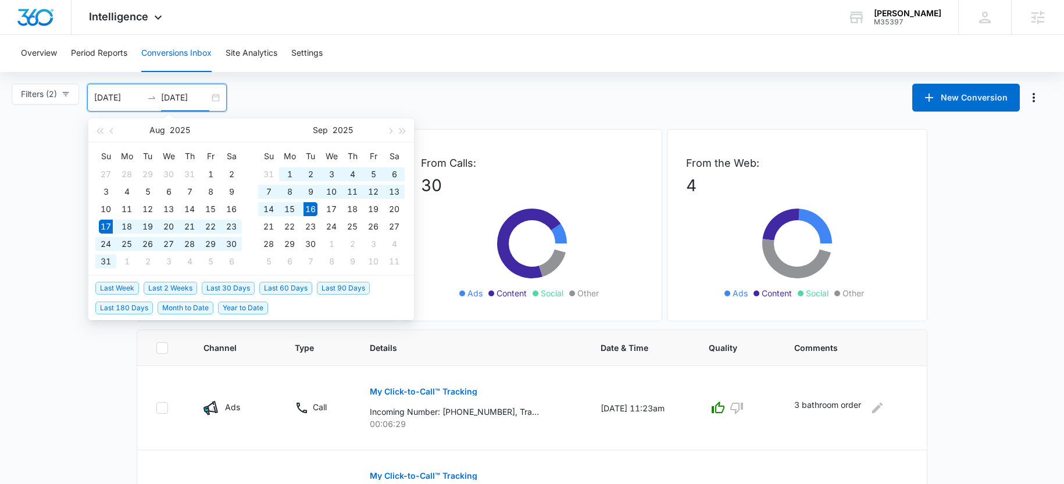
type input "09/16/2025"
click at [237, 305] on span "Year to Date" at bounding box center [243, 308] width 50 height 13
type input "01/01/2025"
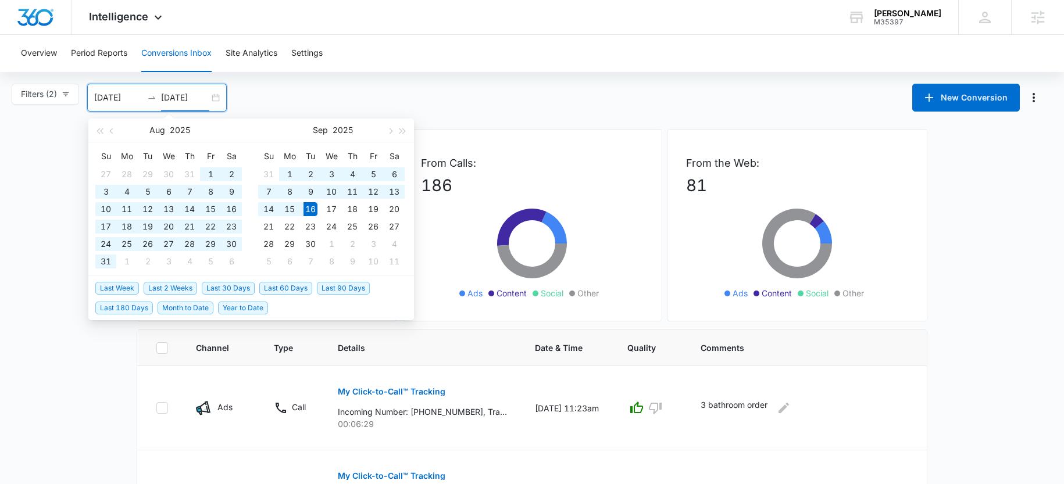
type input "09/16/2025"
click at [491, 90] on div "Filters (2) Filter Channel : All Channels Ads Content Social Other Filter Type …" at bounding box center [532, 98] width 1064 height 28
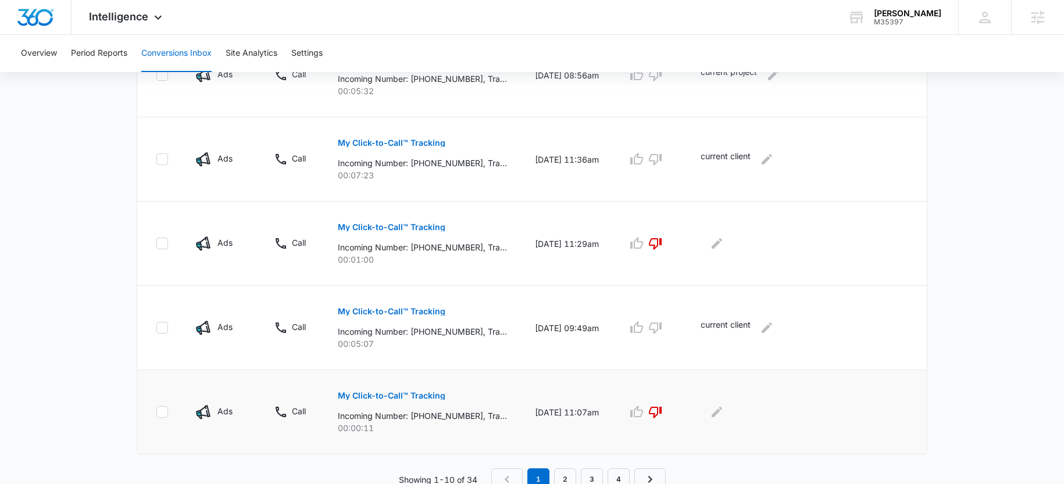
scroll to position [761, 0]
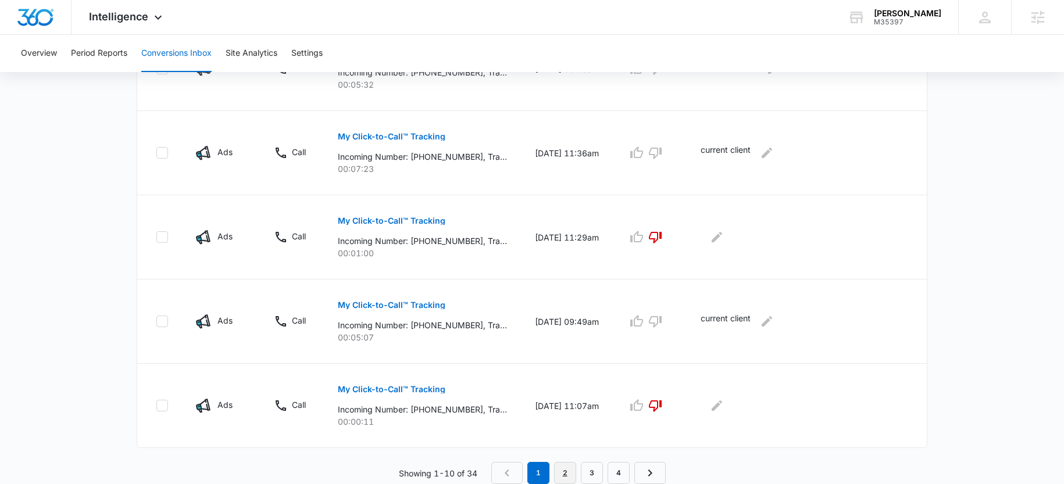
click at [565, 471] on link "2" at bounding box center [565, 473] width 22 height 22
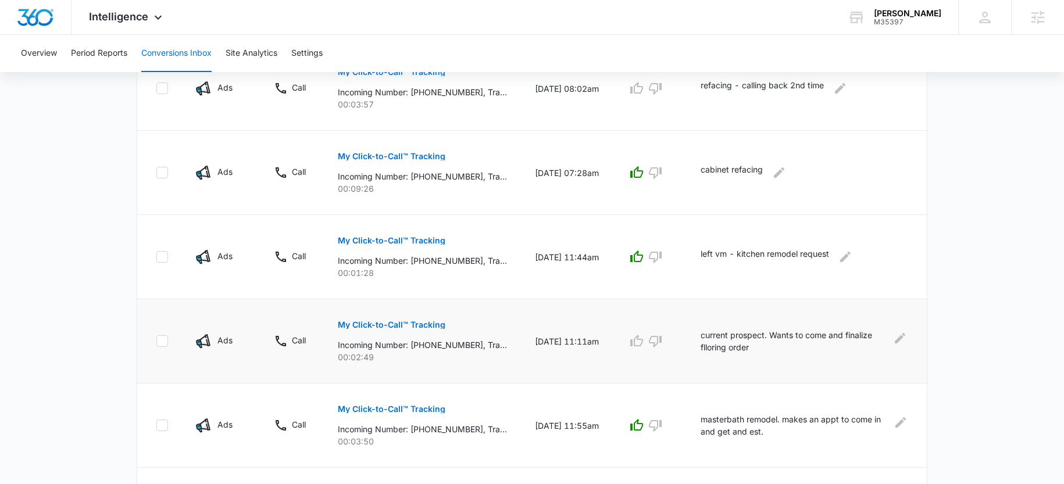
scroll to position [453, 0]
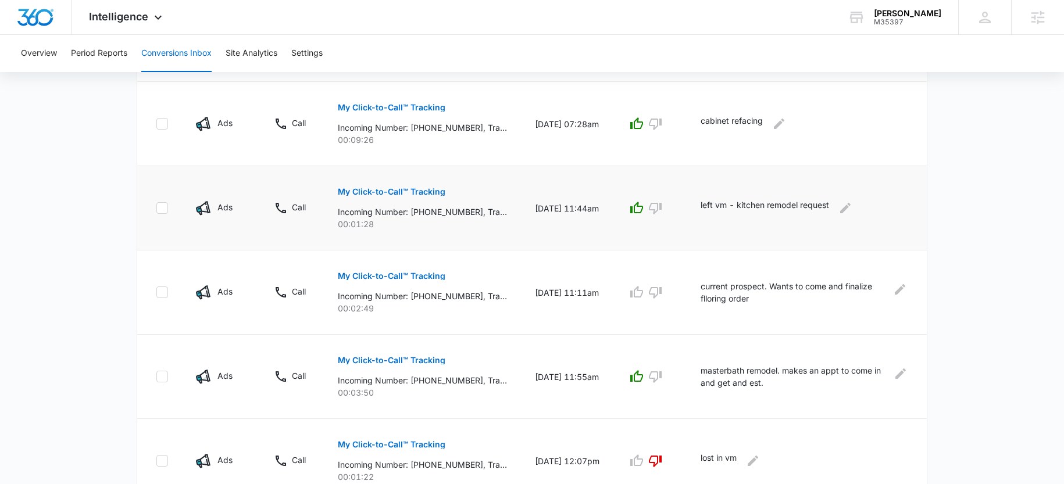
click at [411, 193] on p "My Click-to-Call™ Tracking" at bounding box center [392, 192] width 108 height 8
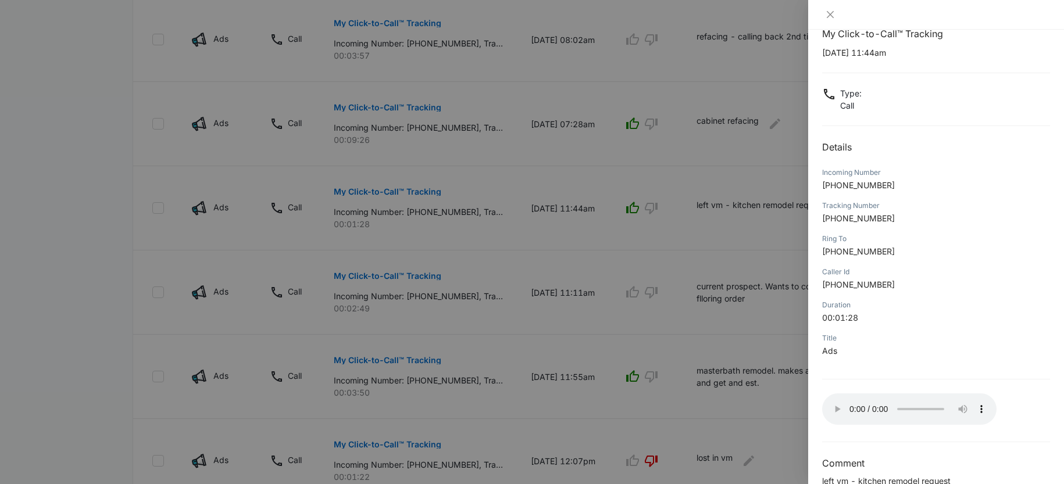
scroll to position [0, 0]
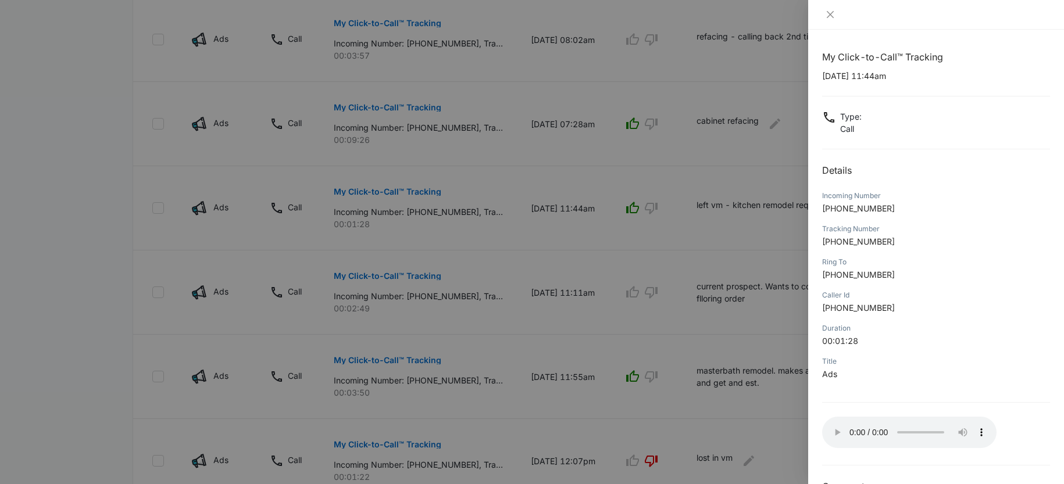
click at [361, 342] on div at bounding box center [532, 242] width 1064 height 484
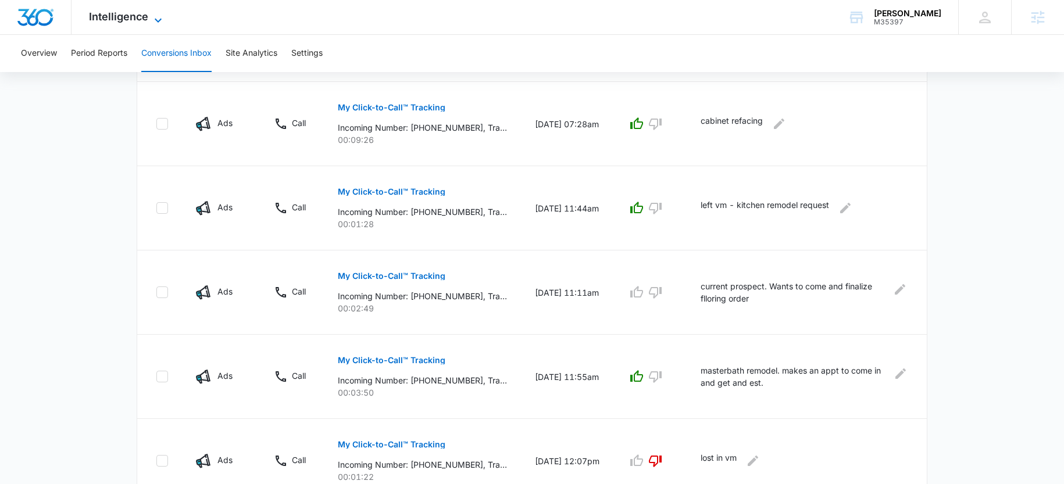
click at [137, 19] on span "Intelligence" at bounding box center [118, 16] width 59 height 12
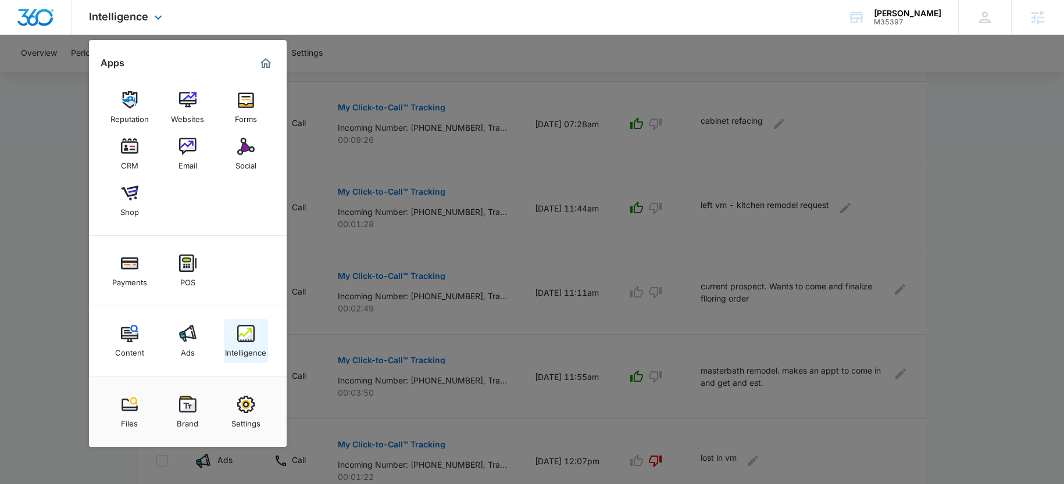
click at [244, 341] on img at bounding box center [245, 333] width 17 height 17
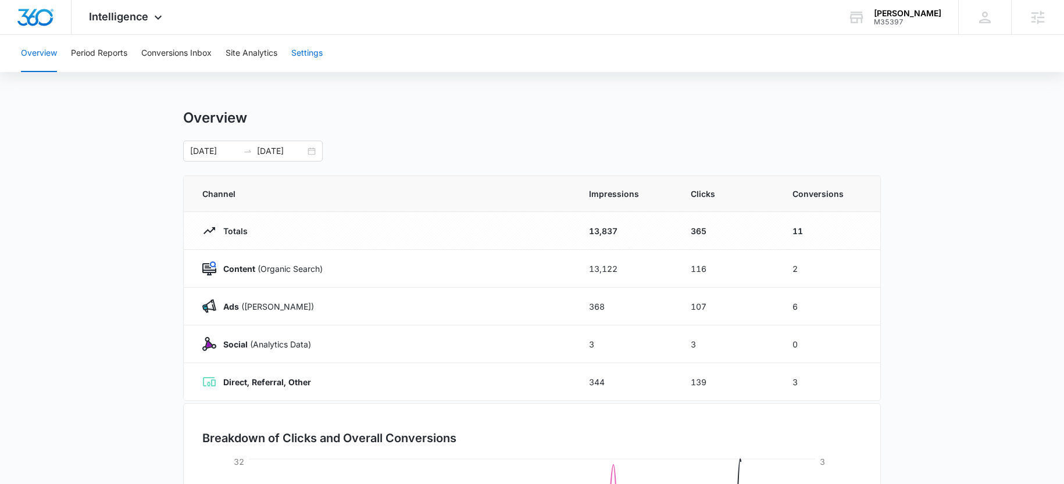
click at [318, 55] on button "Settings" at bounding box center [306, 53] width 31 height 37
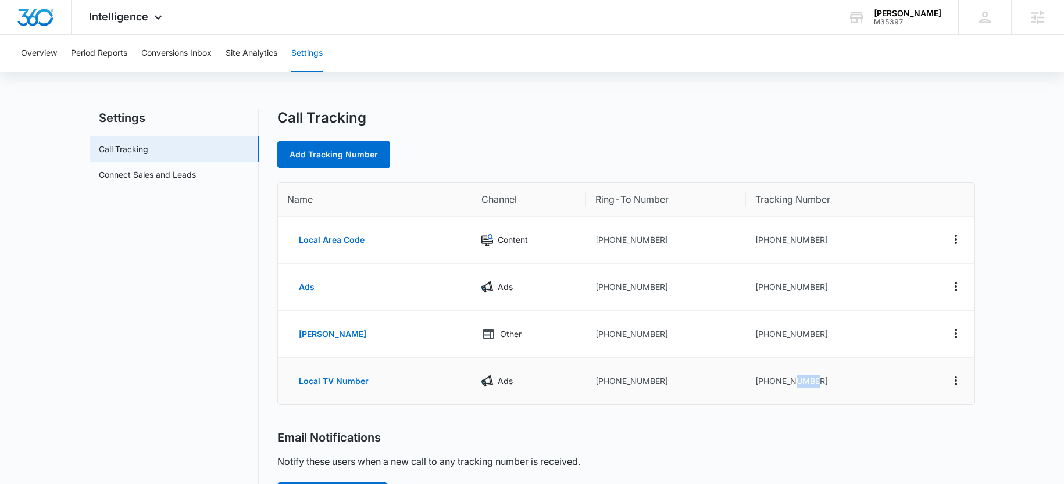
drag, startPoint x: 796, startPoint y: 382, endPoint x: 820, endPoint y: 385, distance: 24.0
click at [820, 385] on td "+18336015199" at bounding box center [827, 381] width 163 height 47
click at [111, 20] on span "Intelligence" at bounding box center [118, 16] width 59 height 12
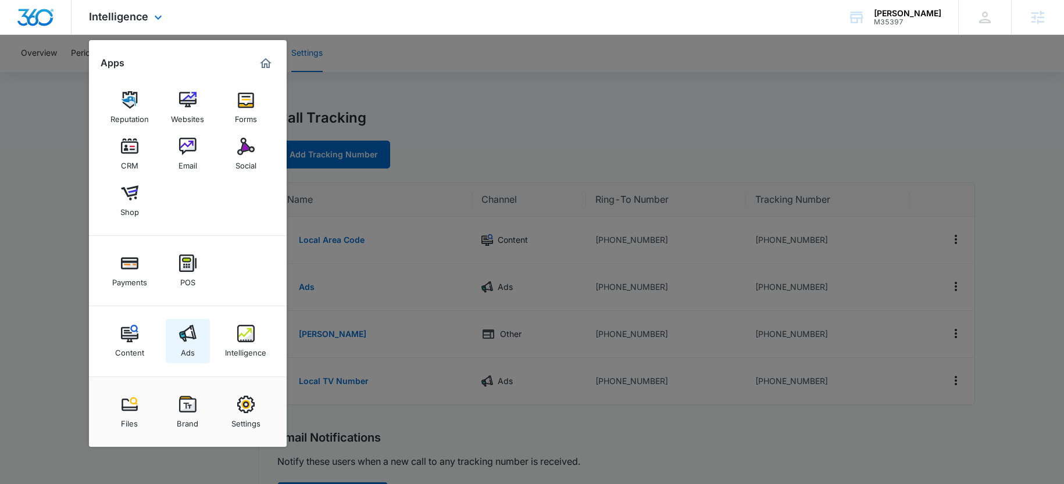
click at [179, 325] on img at bounding box center [187, 333] width 17 height 17
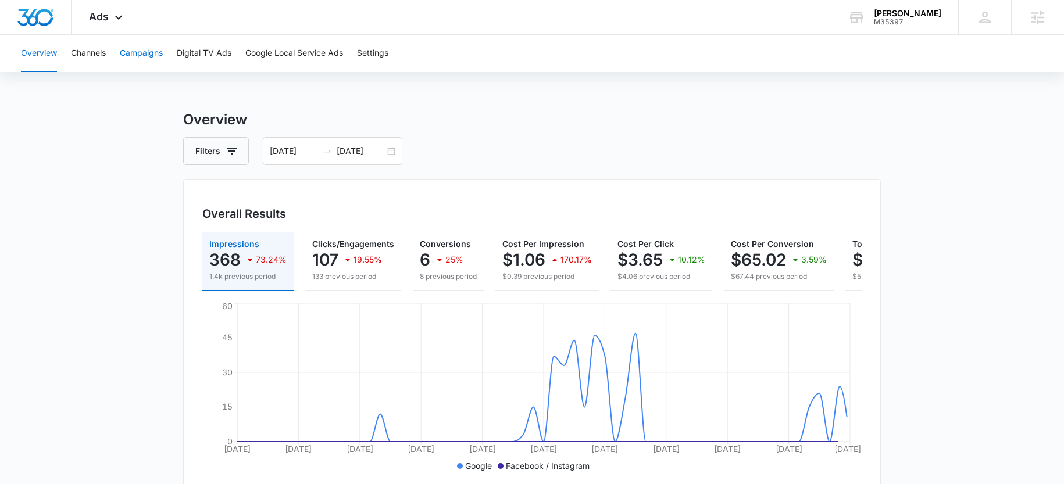
click at [145, 52] on button "Campaigns" at bounding box center [141, 53] width 43 height 37
drag, startPoint x: 101, startPoint y: 23, endPoint x: 105, endPoint y: 30, distance: 8.4
click at [102, 22] on div "Ads Apps Reputation Websites Forms CRM Email Social Shop Payments POS Content A…" at bounding box center [108, 17] width 72 height 34
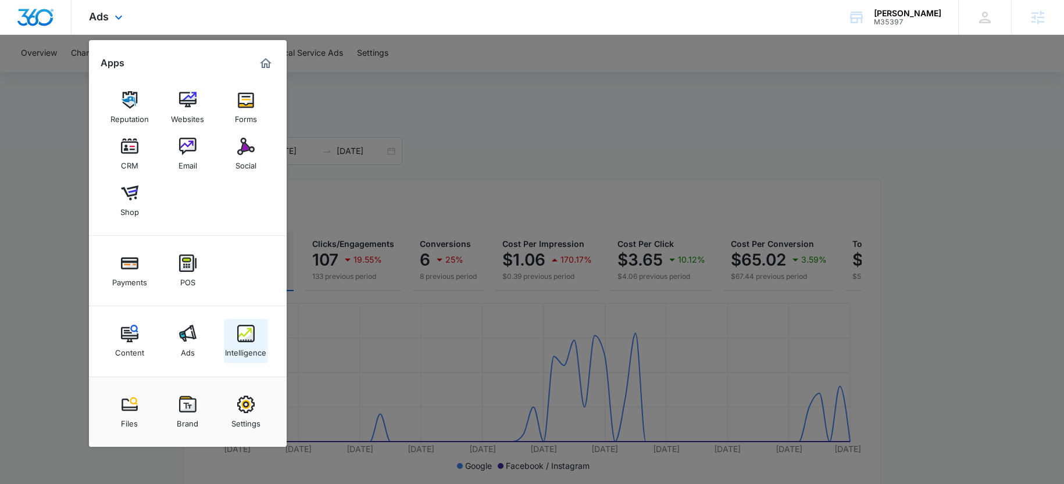
click at [256, 343] on div "Intelligence" at bounding box center [245, 350] width 41 height 15
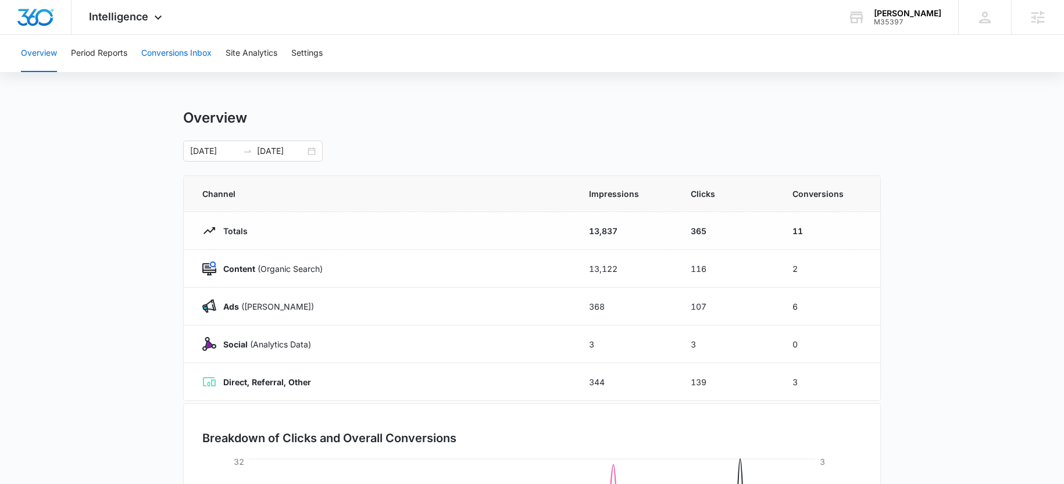
click at [166, 55] on button "Conversions Inbox" at bounding box center [176, 53] width 70 height 37
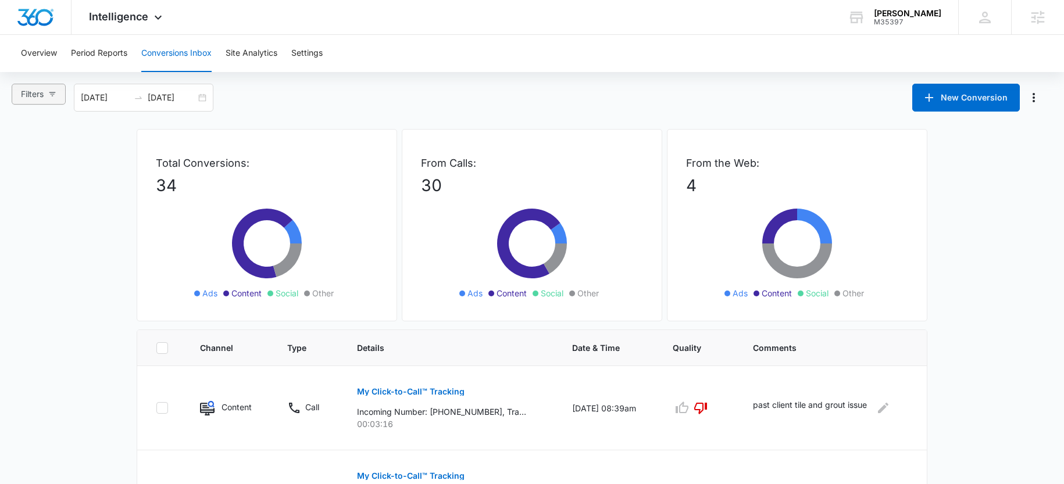
click at [58, 91] on button "Filters" at bounding box center [39, 94] width 54 height 21
click at [23, 159] on input "Ads" at bounding box center [22, 156] width 9 height 9
radio input "true"
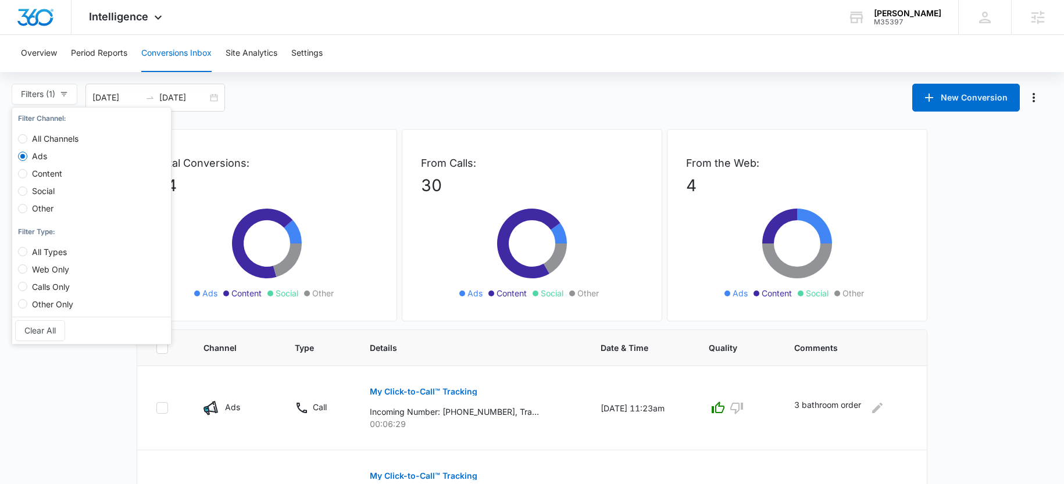
click at [44, 289] on span "Calls Only" at bounding box center [50, 287] width 47 height 10
click at [27, 289] on input "Calls Only" at bounding box center [22, 286] width 9 height 9
radio input "true"
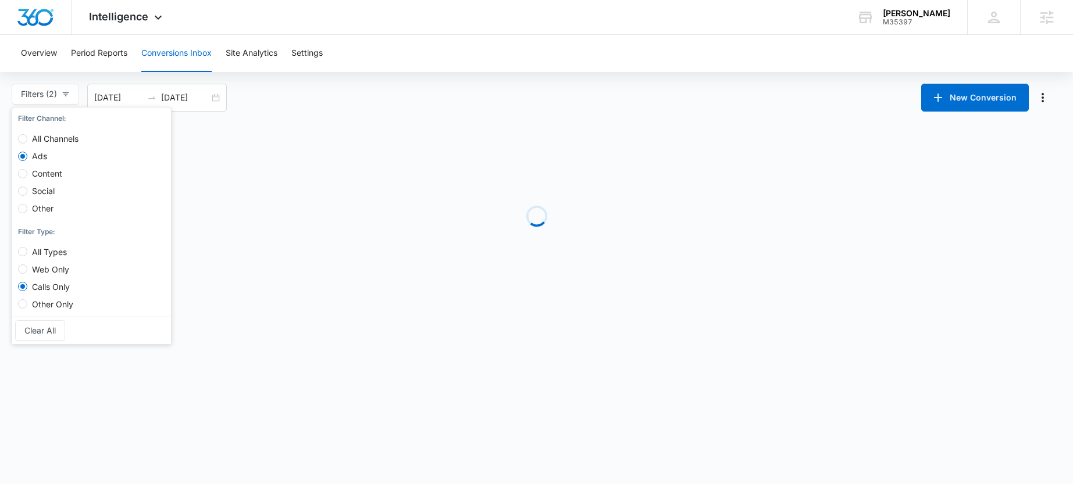
click at [299, 120] on main "Filters (2) Filter Channel : All Channels Ads Content Social Other Filter Type …" at bounding box center [536, 194] width 1073 height 220
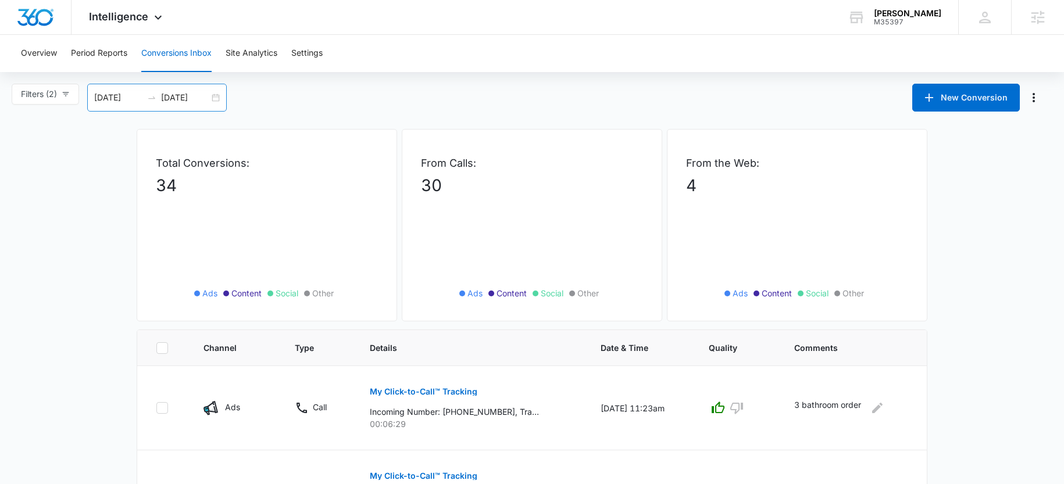
click at [179, 101] on input "[DATE]" at bounding box center [185, 97] width 48 height 13
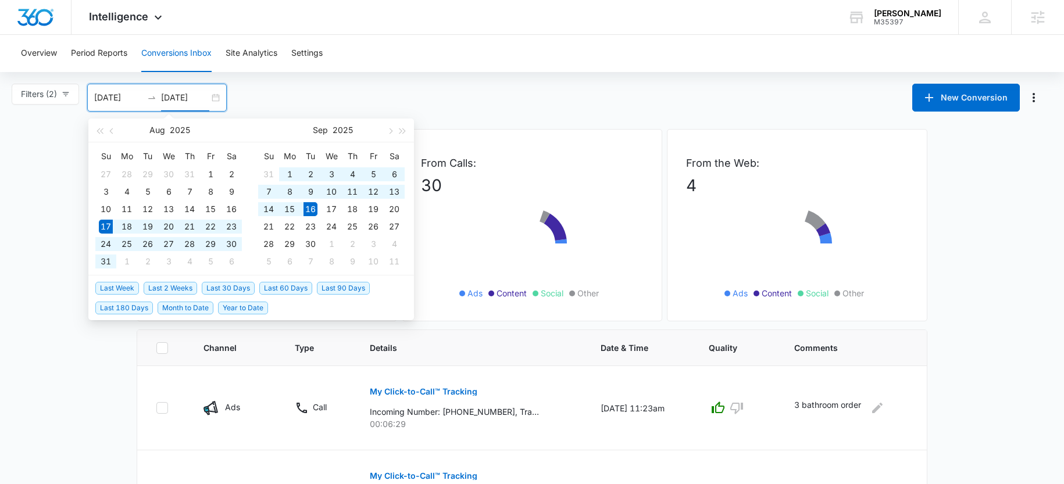
type input "[DATE]"
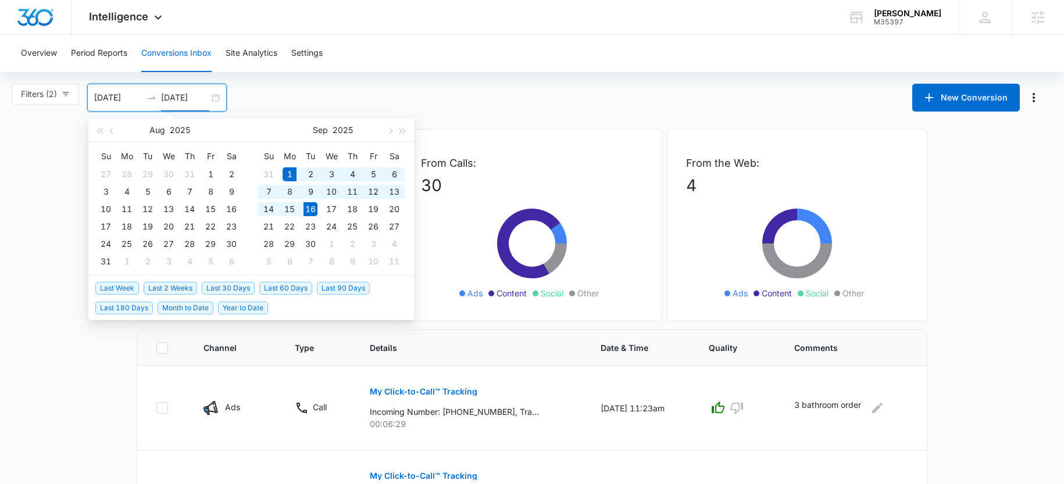
click at [190, 313] on span "Month to Date" at bounding box center [186, 308] width 56 height 13
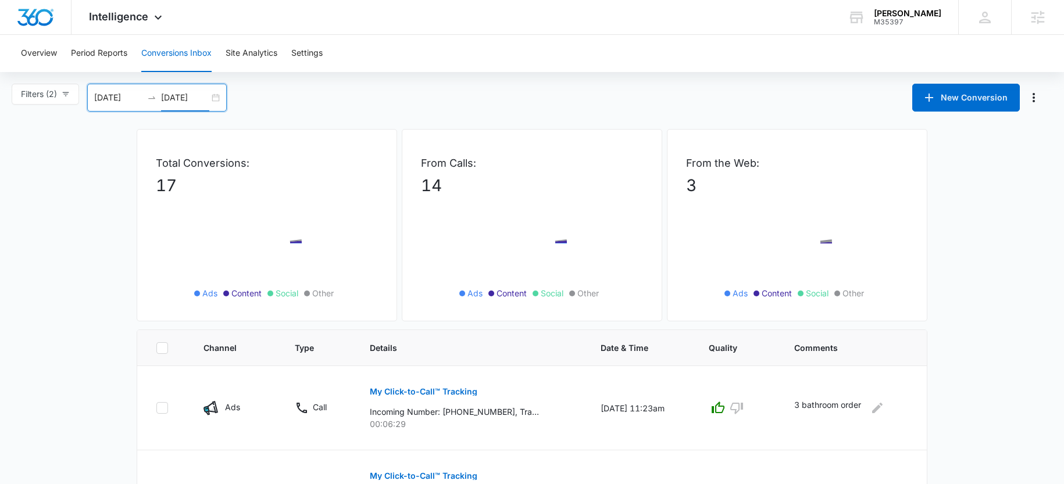
click at [144, 96] on div at bounding box center [151, 97] width 19 height 9
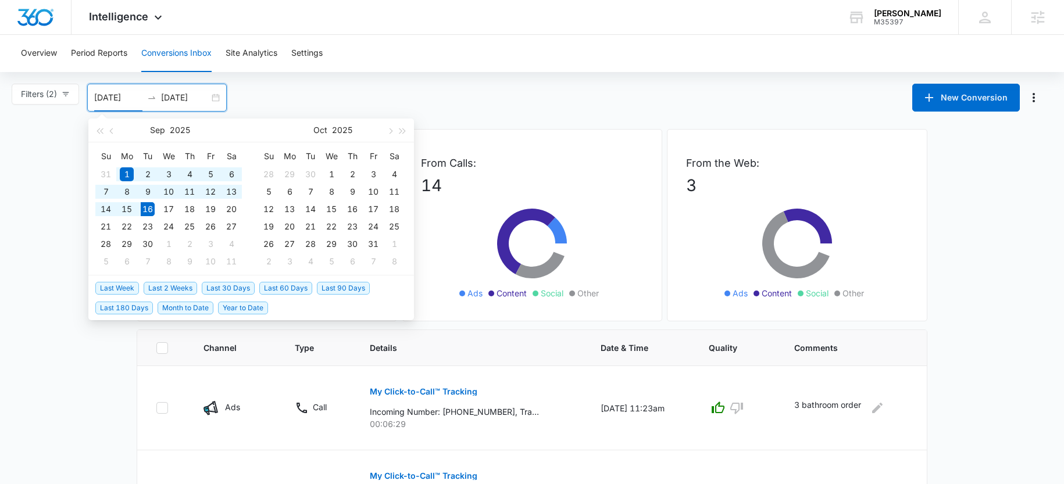
click at [238, 304] on span "Year to Date" at bounding box center [243, 308] width 50 height 13
type input "01/01/2025"
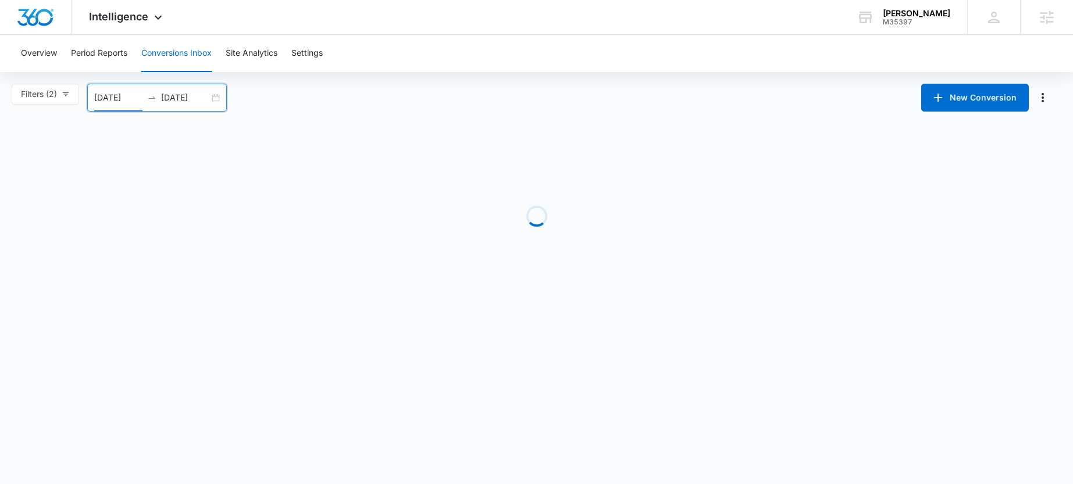
drag, startPoint x: 38, startPoint y: 313, endPoint x: 109, endPoint y: 303, distance: 72.3
click at [38, 313] on body "Intelligence Apps Reputation Websites Forms CRM Email Social Shop Payments POS …" at bounding box center [536, 242] width 1073 height 484
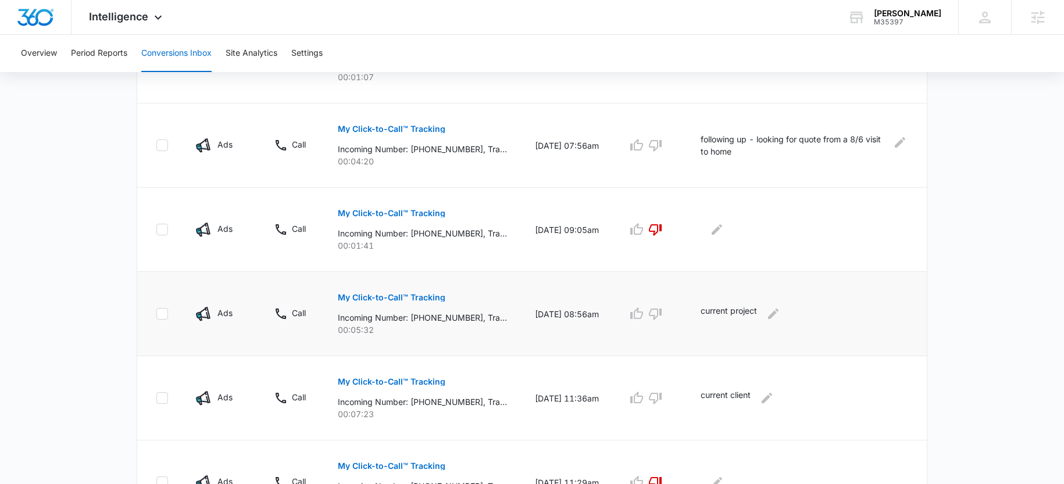
scroll to position [367, 0]
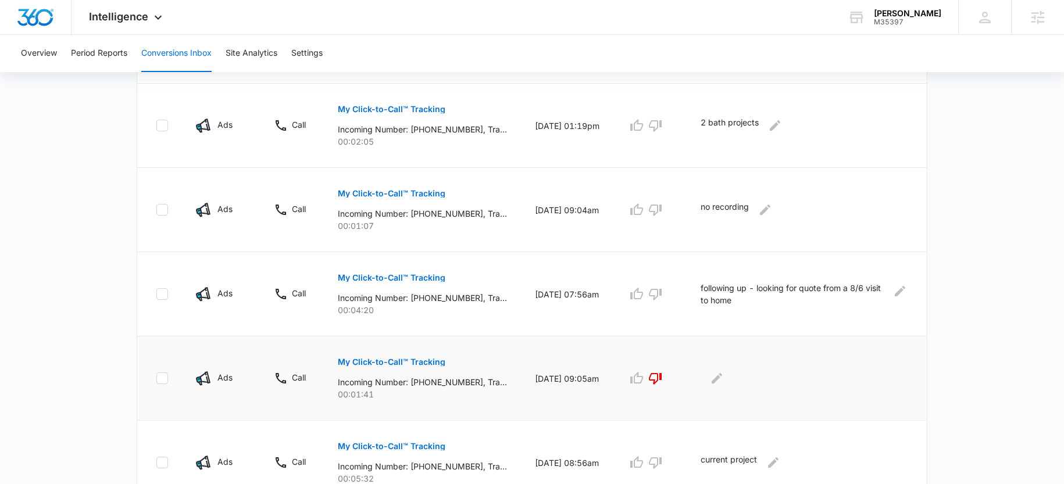
click at [372, 359] on p "My Click-to-Call™ Tracking" at bounding box center [392, 362] width 108 height 8
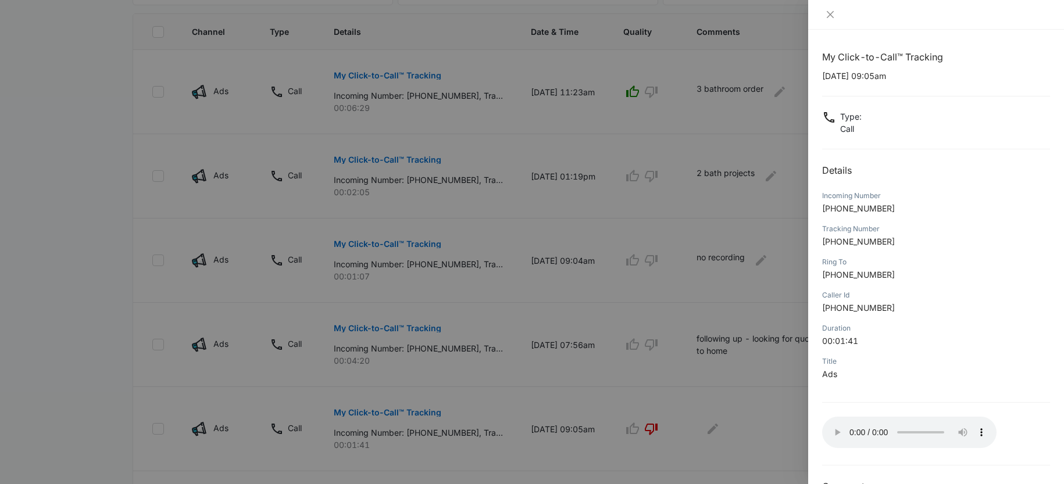
scroll to position [152, 0]
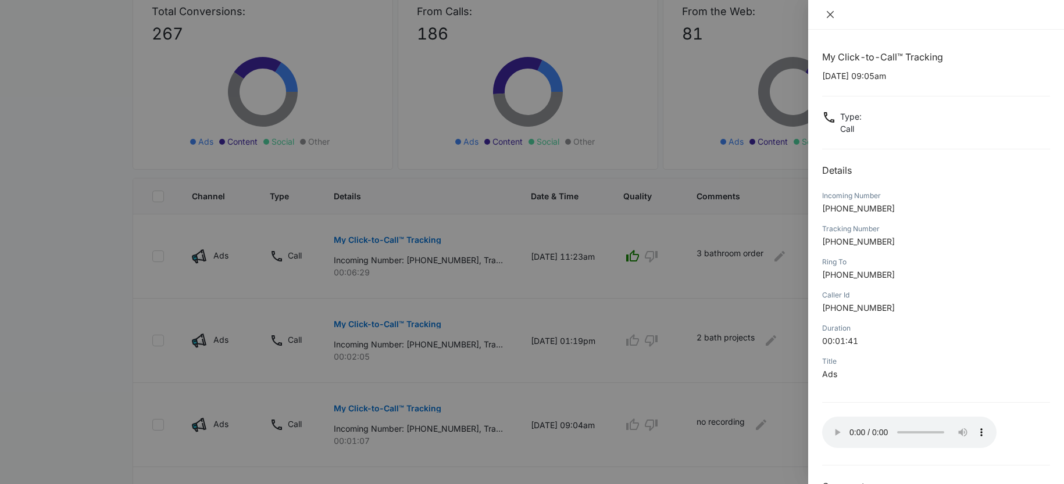
click at [833, 13] on icon "close" at bounding box center [830, 14] width 9 height 9
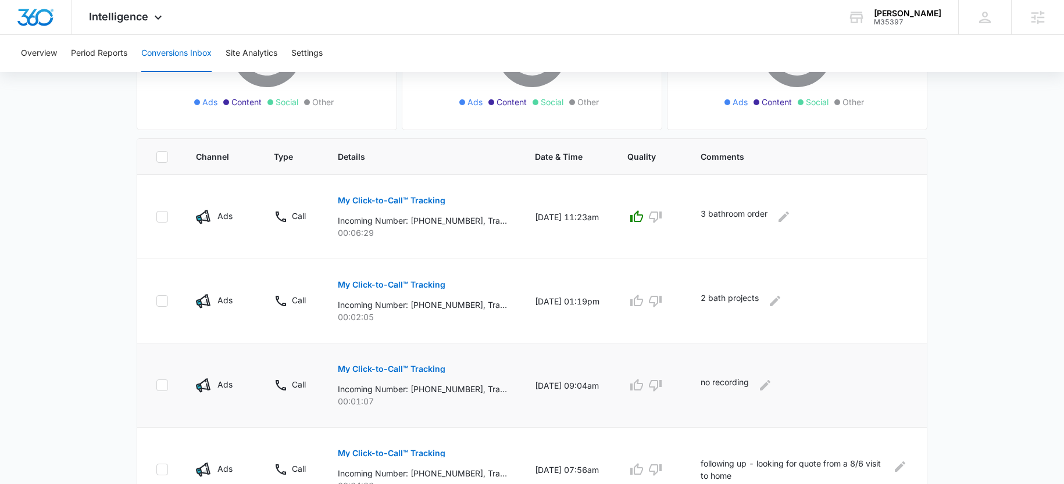
scroll to position [242, 0]
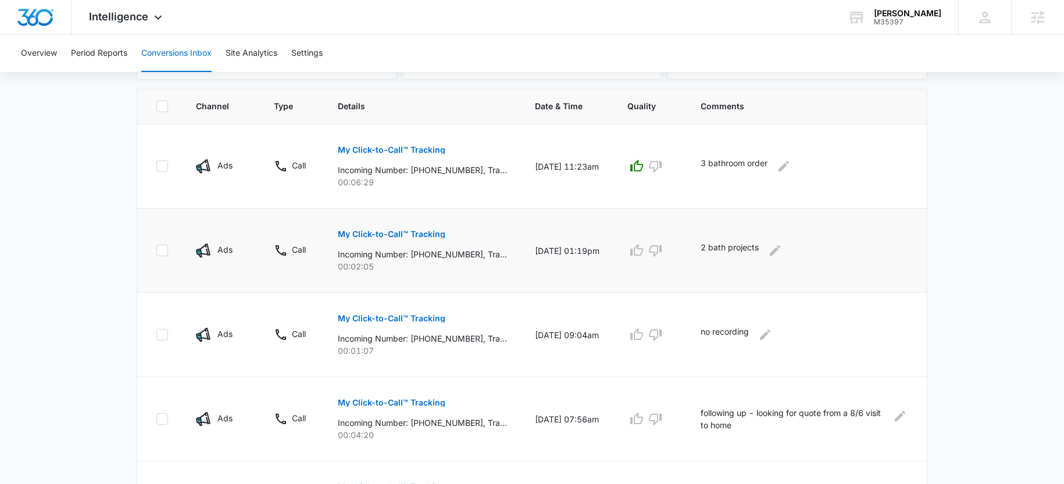
click at [388, 227] on button "My Click-to-Call™ Tracking" at bounding box center [392, 234] width 108 height 28
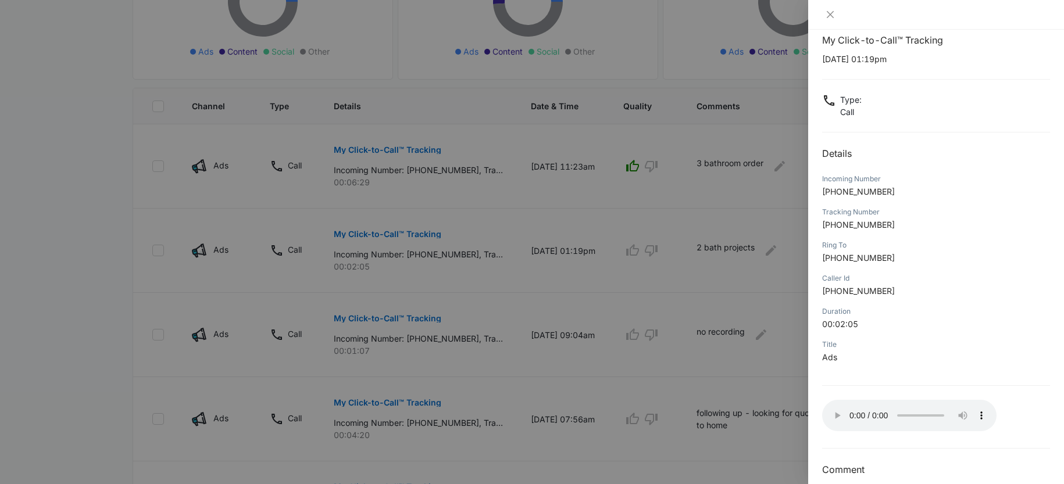
scroll to position [0, 0]
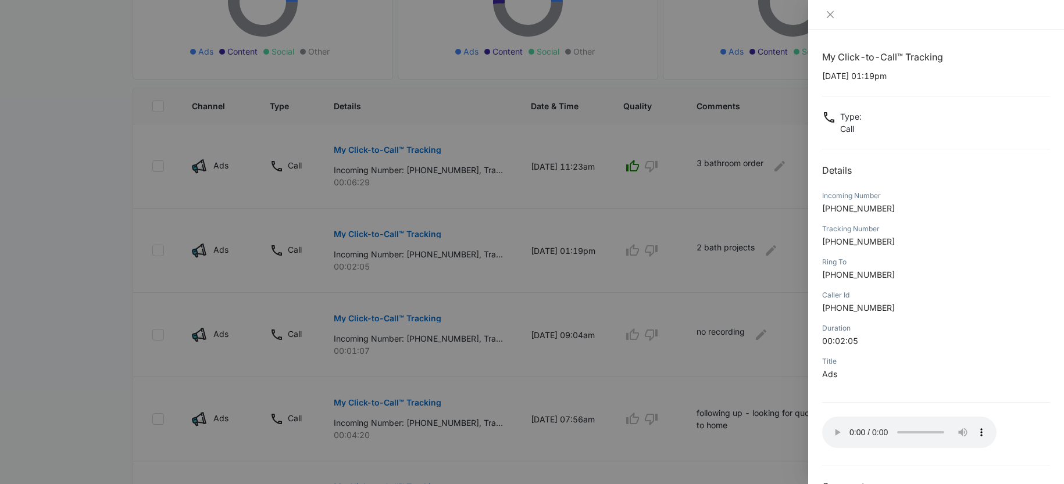
click at [821, 16] on div at bounding box center [936, 15] width 256 height 30
click at [832, 19] on icon "close" at bounding box center [830, 14] width 9 height 9
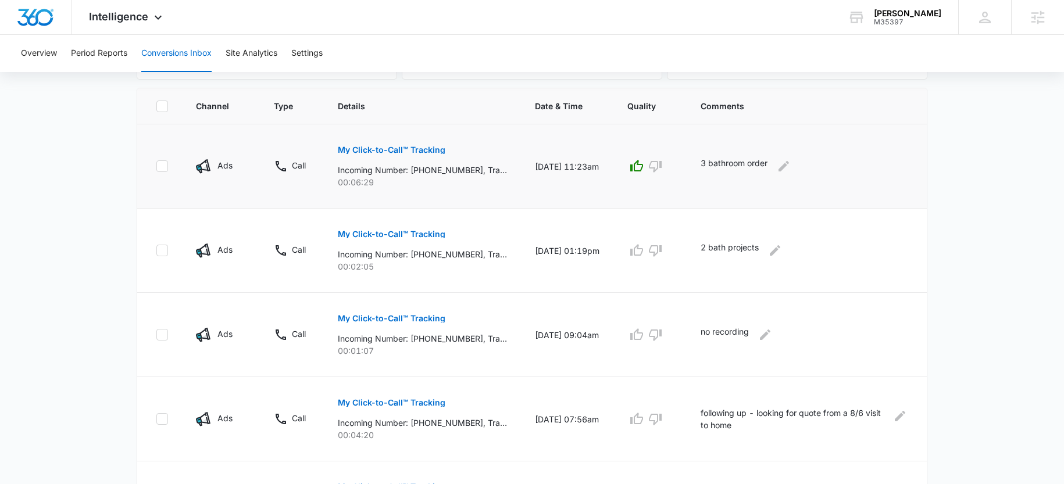
click at [424, 152] on p "My Click-to-Call™ Tracking" at bounding box center [392, 150] width 108 height 8
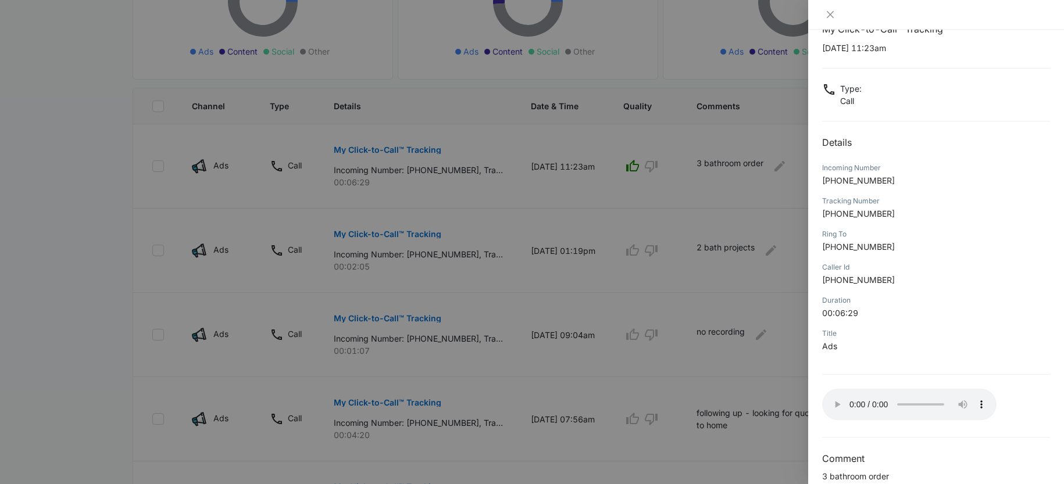
scroll to position [48, 0]
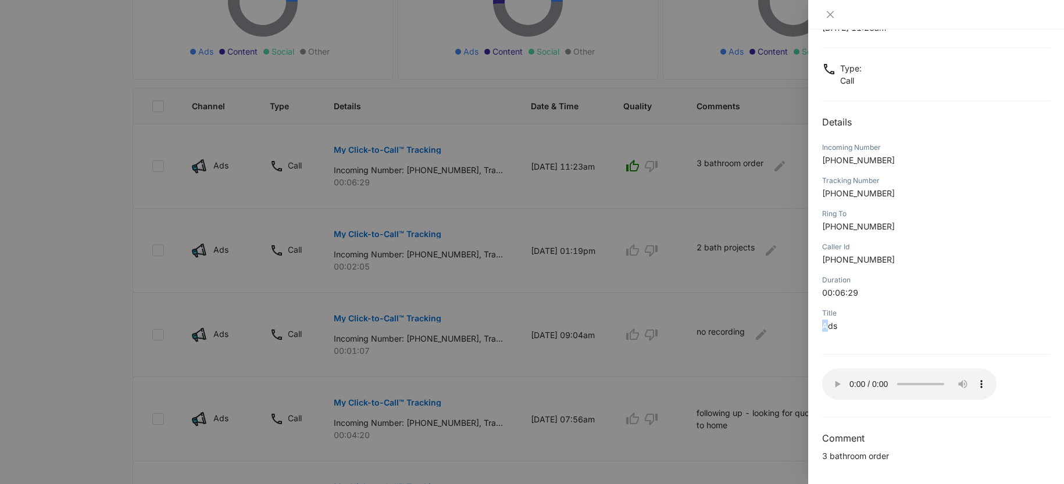
drag, startPoint x: 842, startPoint y: 318, endPoint x: 830, endPoint y: 327, distance: 15.7
click at [830, 327] on div "Title Ads" at bounding box center [936, 323] width 228 height 33
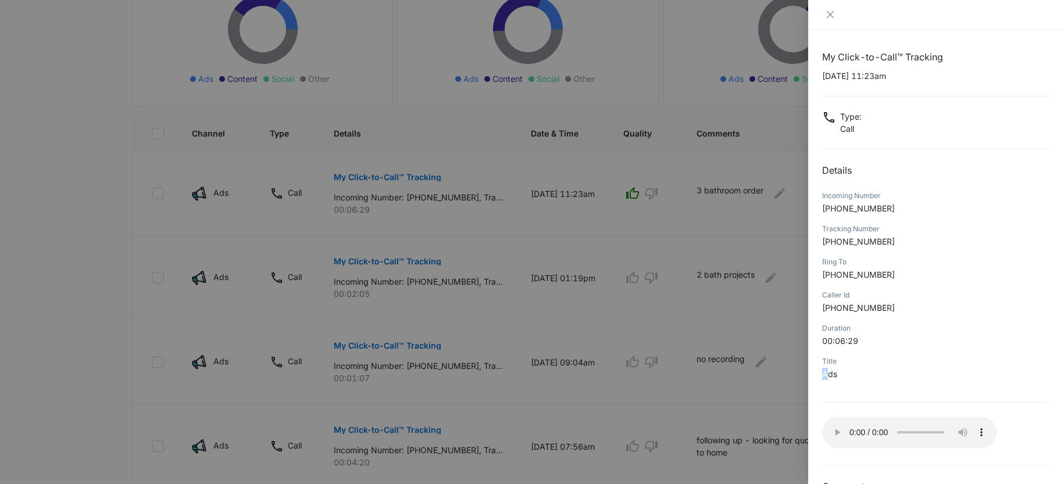
scroll to position [214, 0]
click at [836, 8] on div at bounding box center [936, 15] width 256 height 30
click at [829, 13] on icon "close" at bounding box center [830, 14] width 7 height 7
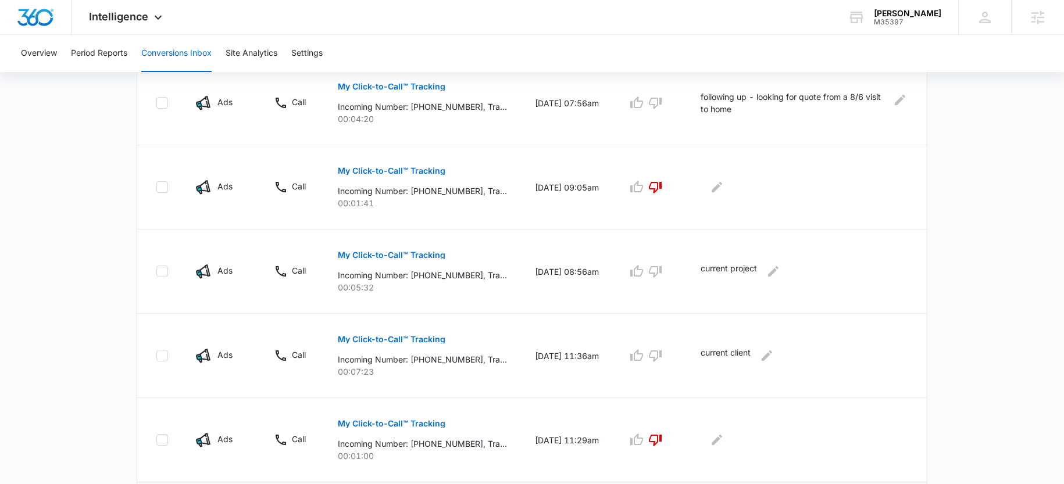
scroll to position [761, 0]
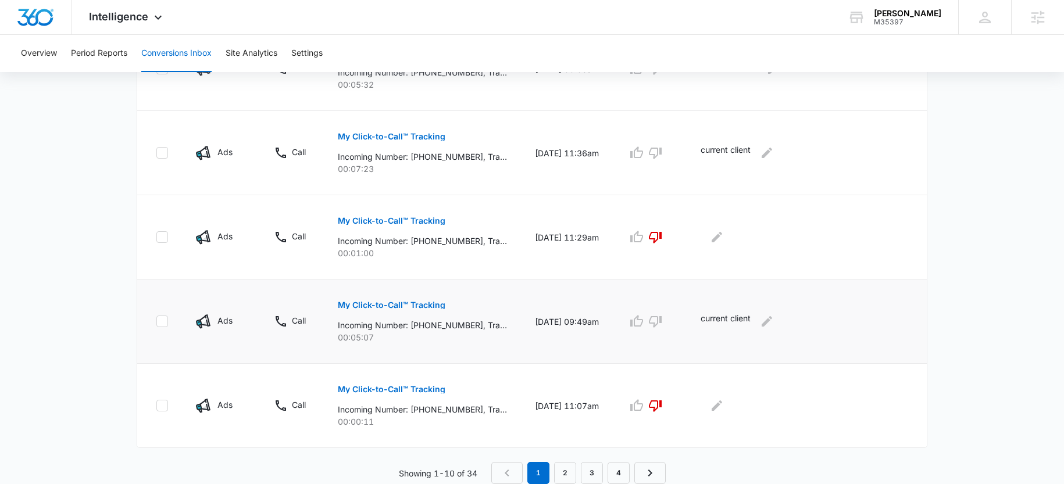
click at [362, 302] on p "My Click-to-Call™ Tracking" at bounding box center [392, 305] width 108 height 8
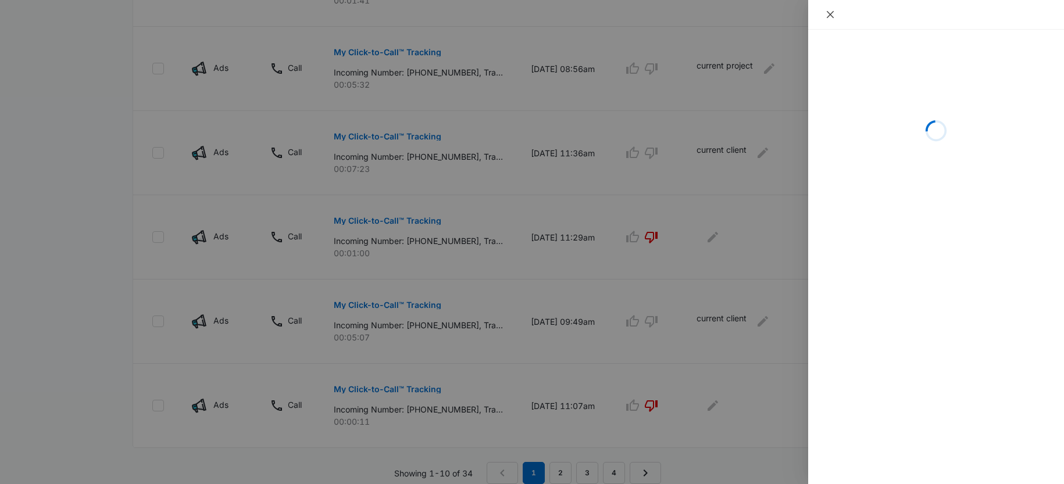
click at [829, 9] on button "Close" at bounding box center [830, 14] width 16 height 10
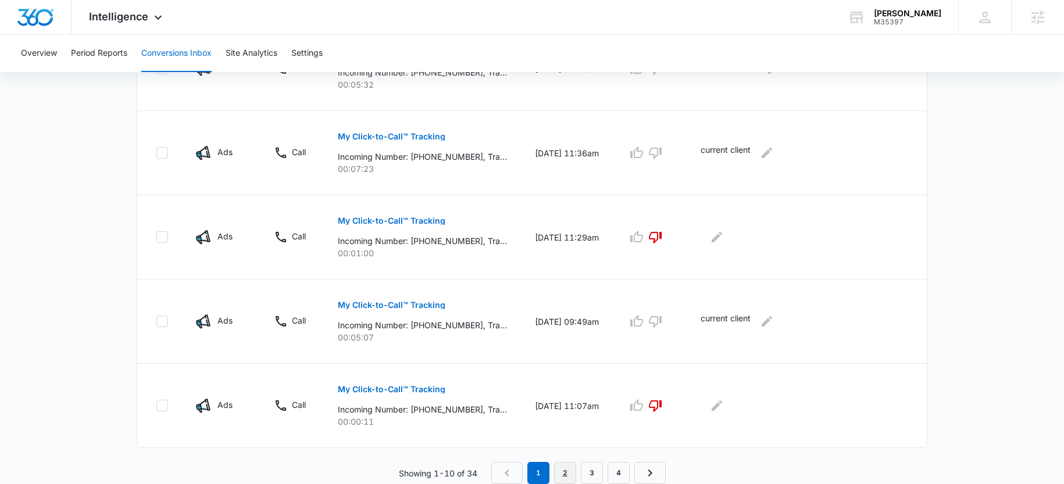
click at [567, 465] on link "2" at bounding box center [565, 473] width 22 height 22
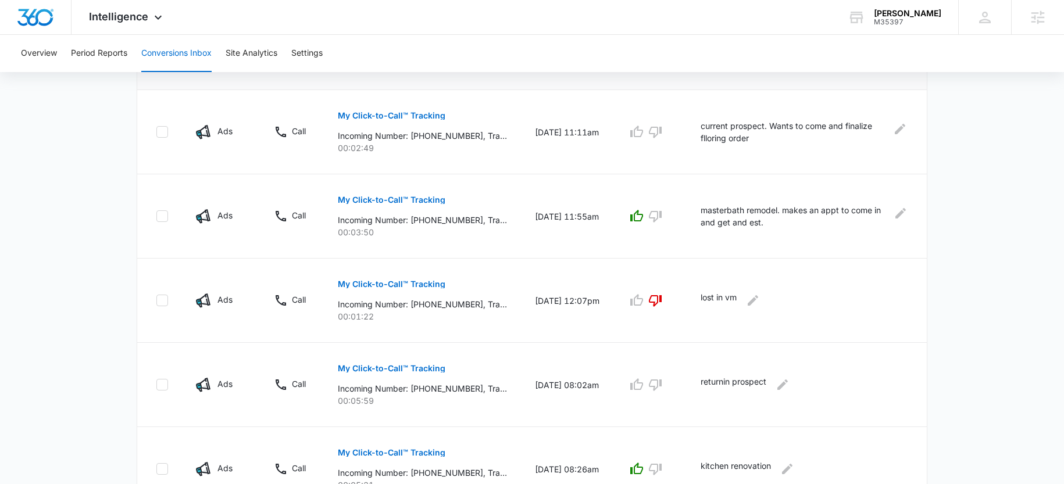
scroll to position [613, 0]
click at [368, 194] on button "My Click-to-Call™ Tracking" at bounding box center [392, 201] width 108 height 28
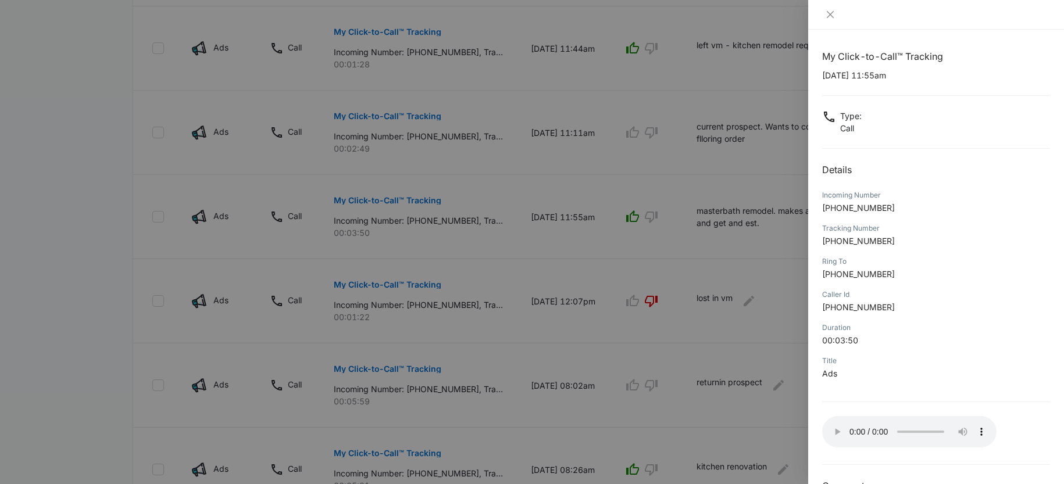
scroll to position [0, 0]
click at [831, 16] on icon "close" at bounding box center [830, 14] width 9 height 9
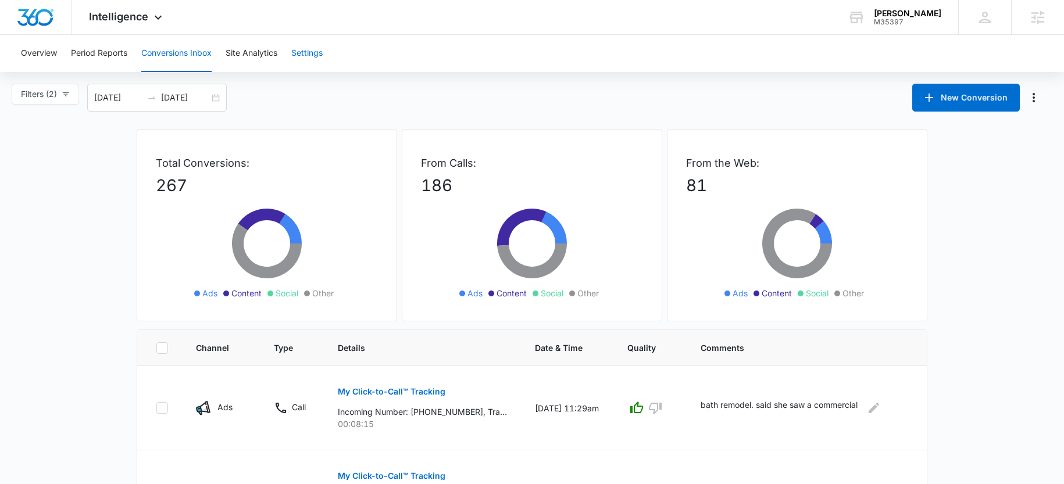
click at [298, 54] on button "Settings" at bounding box center [306, 53] width 31 height 37
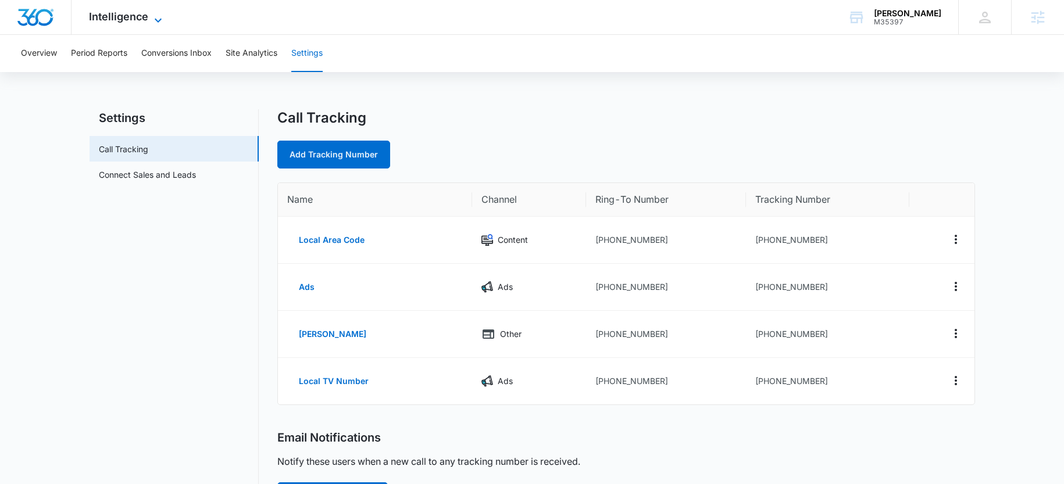
click at [127, 21] on span "Intelligence" at bounding box center [118, 16] width 59 height 12
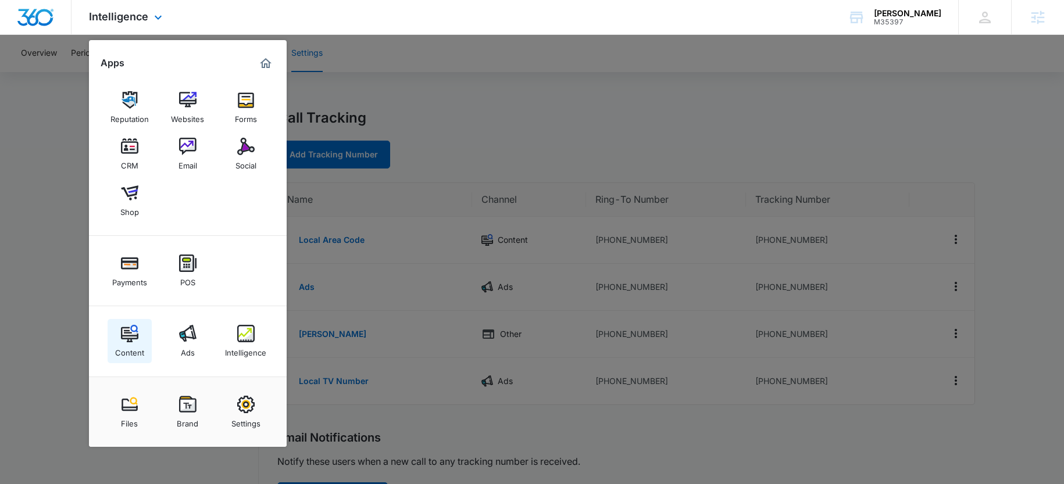
click at [130, 345] on div "Content" at bounding box center [129, 350] width 29 height 15
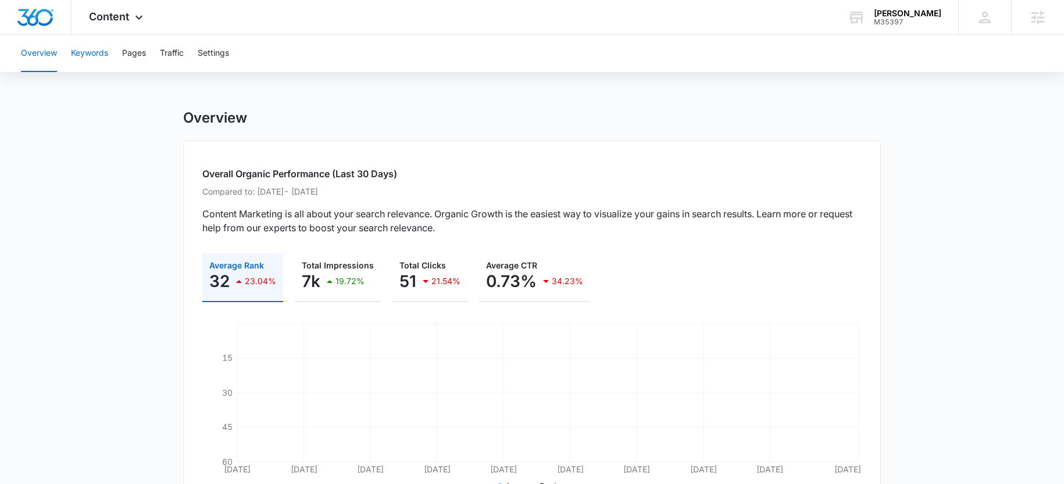
click at [101, 51] on button "Keywords" at bounding box center [89, 53] width 37 height 37
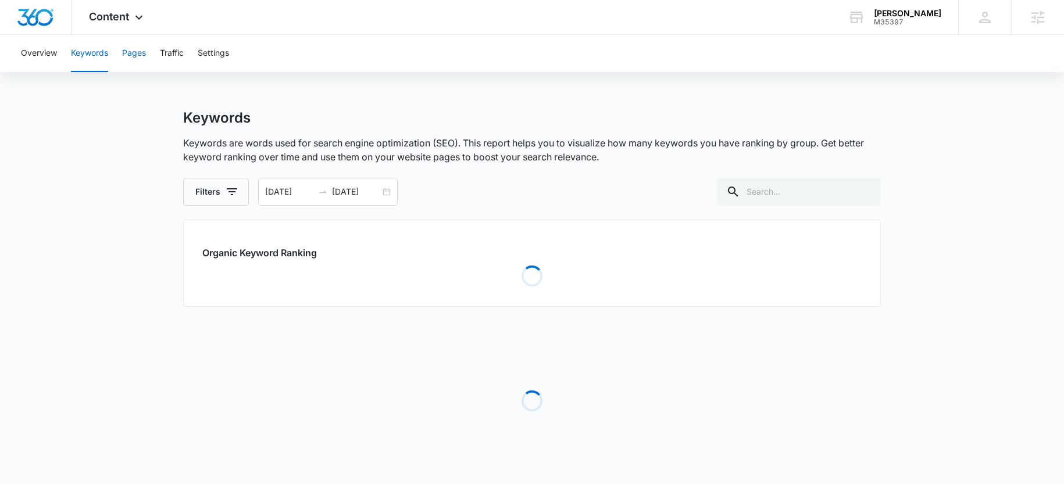
click at [138, 54] on button "Pages" at bounding box center [134, 53] width 24 height 37
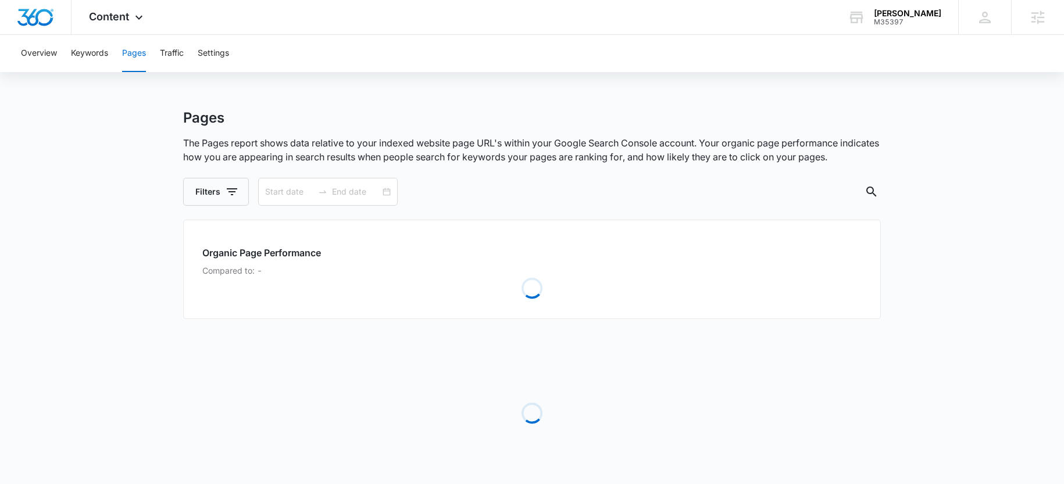
type input "07/18/2025"
type input "09/16/2025"
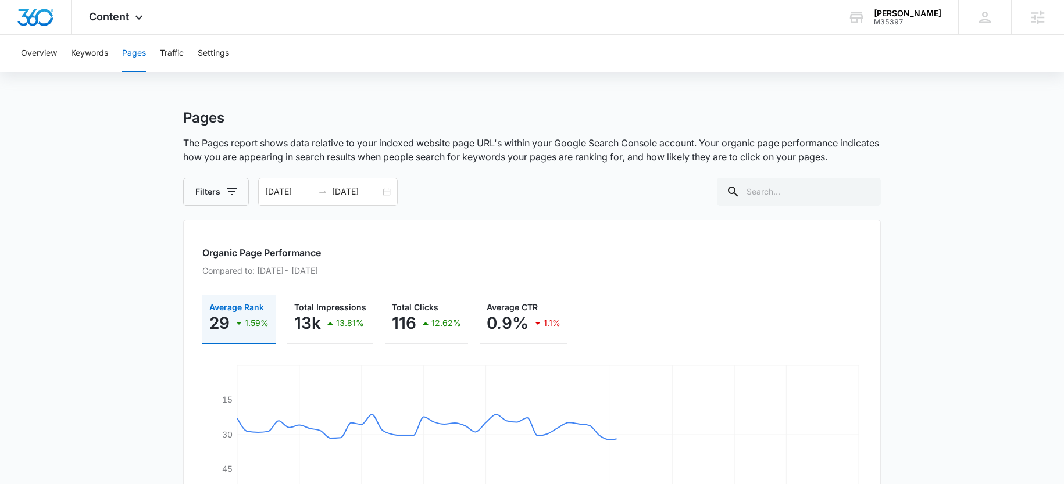
drag, startPoint x: 351, startPoint y: 200, endPoint x: 341, endPoint y: 219, distance: 21.9
click at [352, 200] on div "07/18/2025 09/16/2025" at bounding box center [328, 192] width 140 height 28
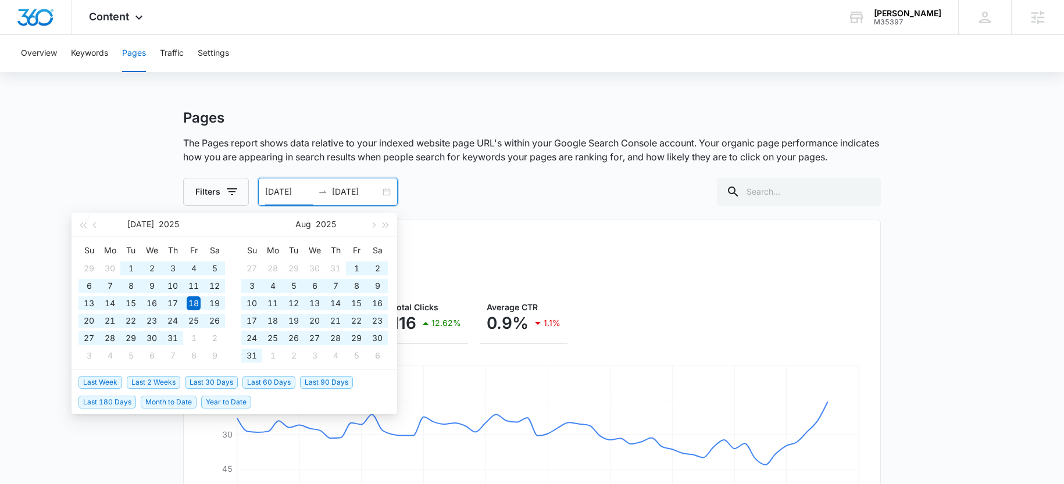
click at [235, 400] on span "Year to Date" at bounding box center [226, 402] width 50 height 13
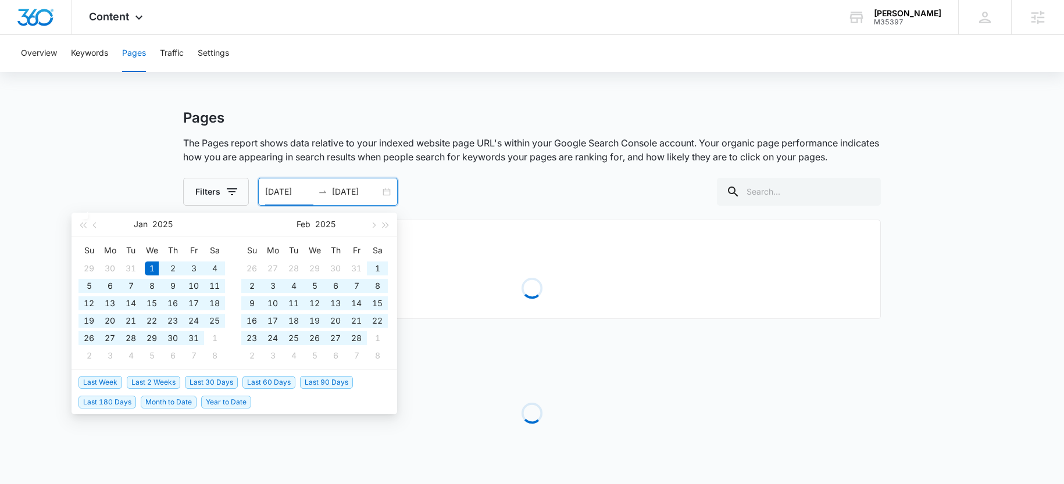
type input "01/01/2025"
type input "09/13/2025"
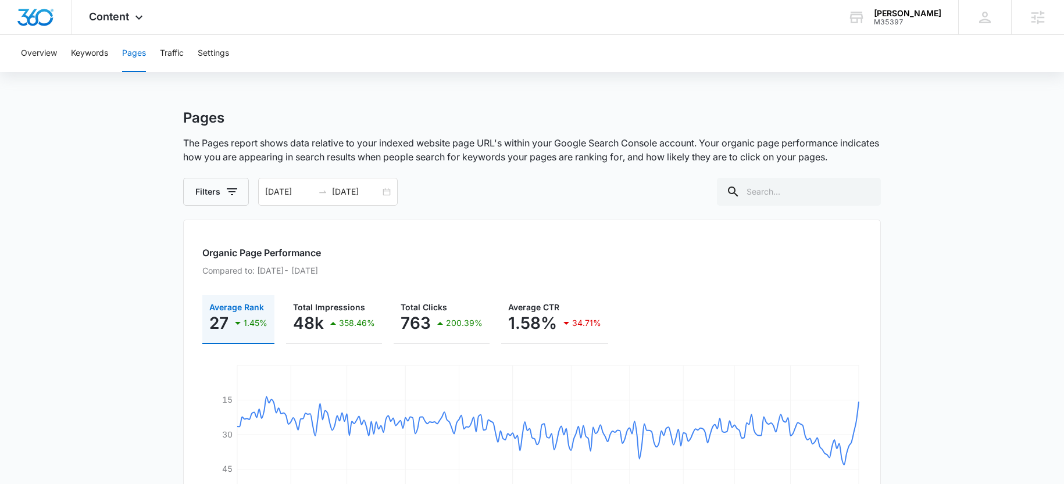
scroll to position [229, 0]
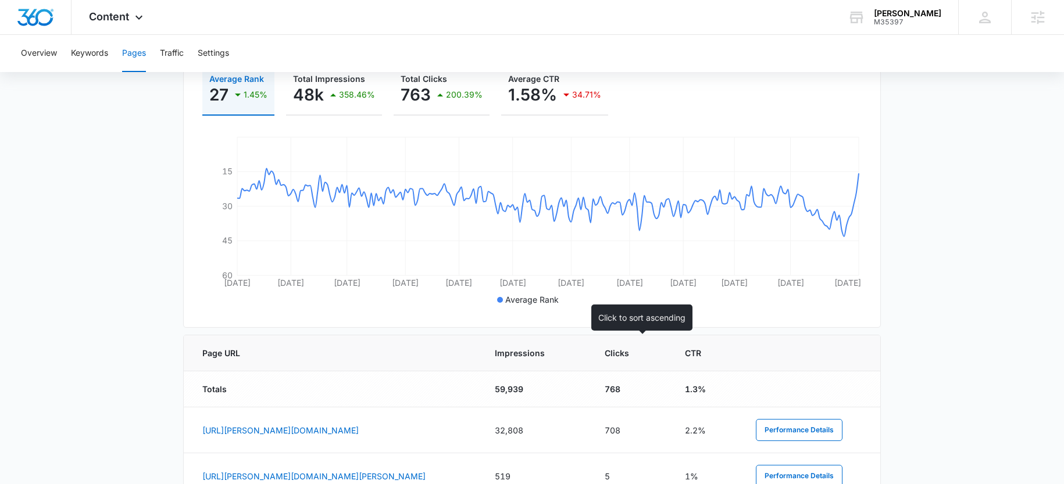
click at [634, 352] on span "Clicks" at bounding box center [622, 353] width 35 height 12
click at [644, 355] on th "Clicks" at bounding box center [631, 354] width 80 height 36
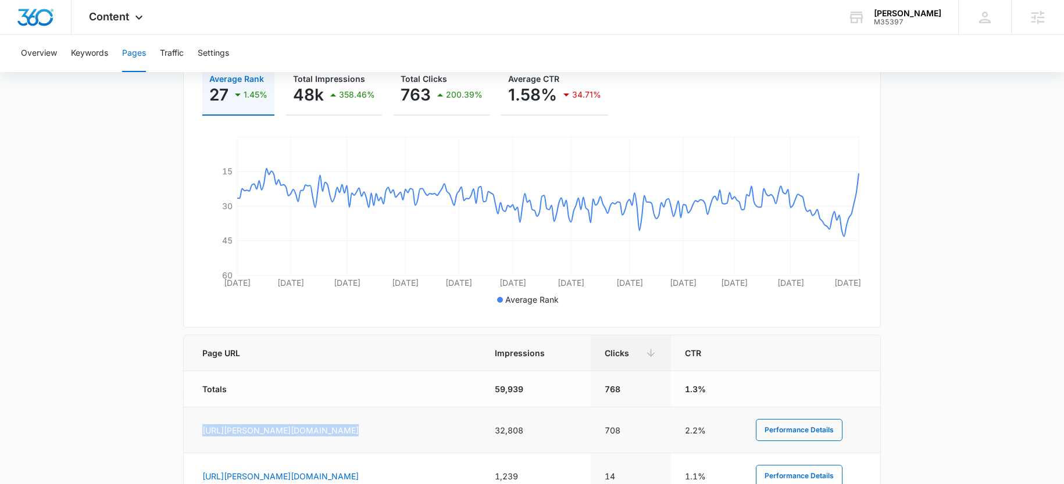
drag, startPoint x: 358, startPoint y: 425, endPoint x: 186, endPoint y: 434, distance: 172.4
click at [186, 434] on td "https://medina.kibastudios.com/" at bounding box center [332, 431] width 297 height 46
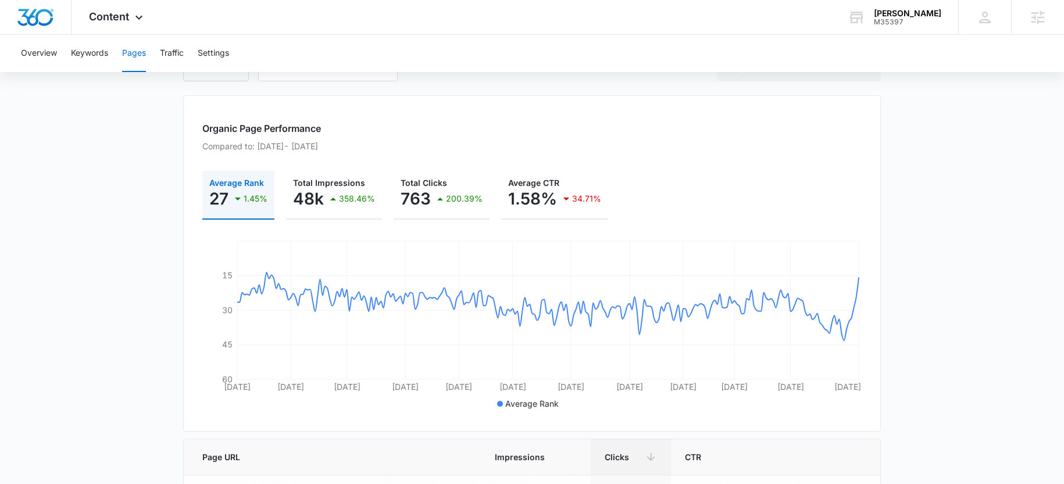
scroll to position [0, 0]
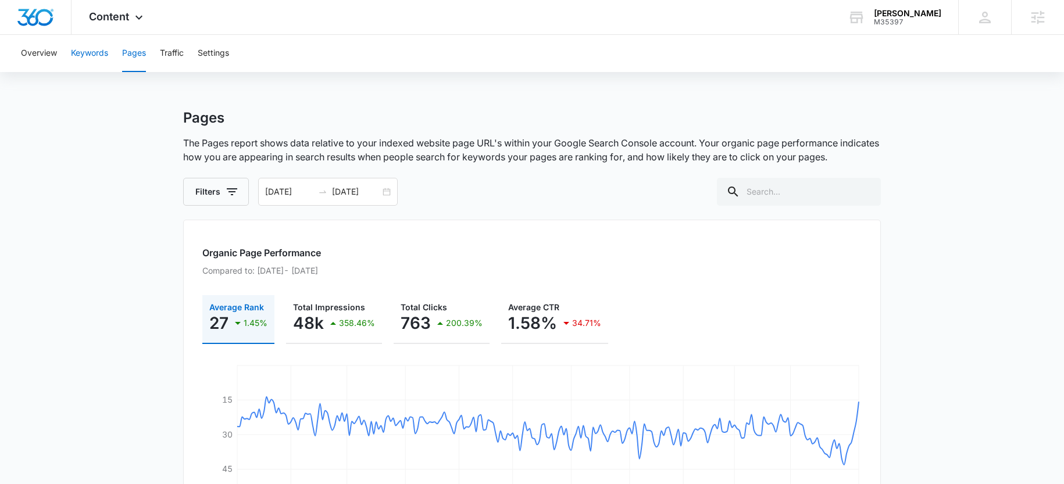
click at [94, 53] on button "Keywords" at bounding box center [89, 53] width 37 height 37
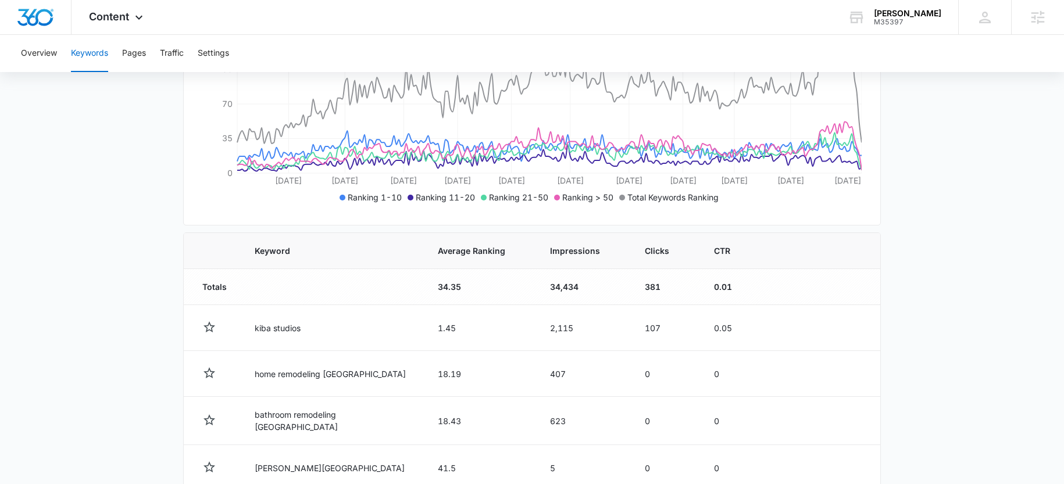
scroll to position [253, 0]
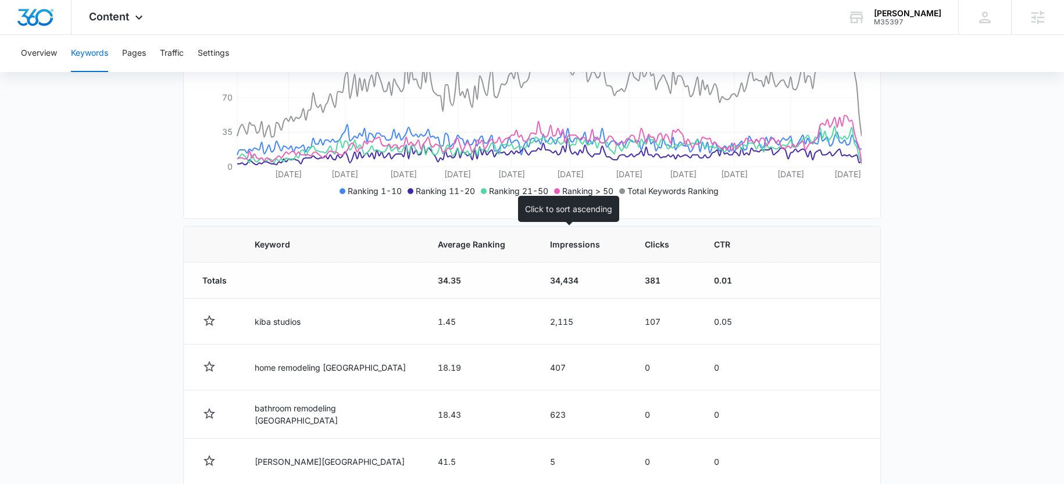
click at [550, 247] on span "Impressions" at bounding box center [575, 244] width 50 height 12
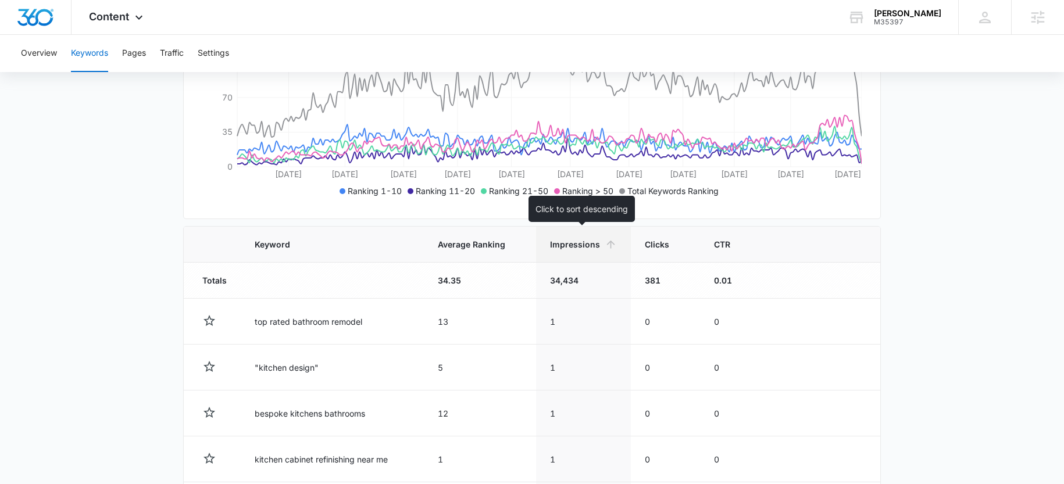
click at [561, 244] on span "Impressions" at bounding box center [575, 244] width 50 height 12
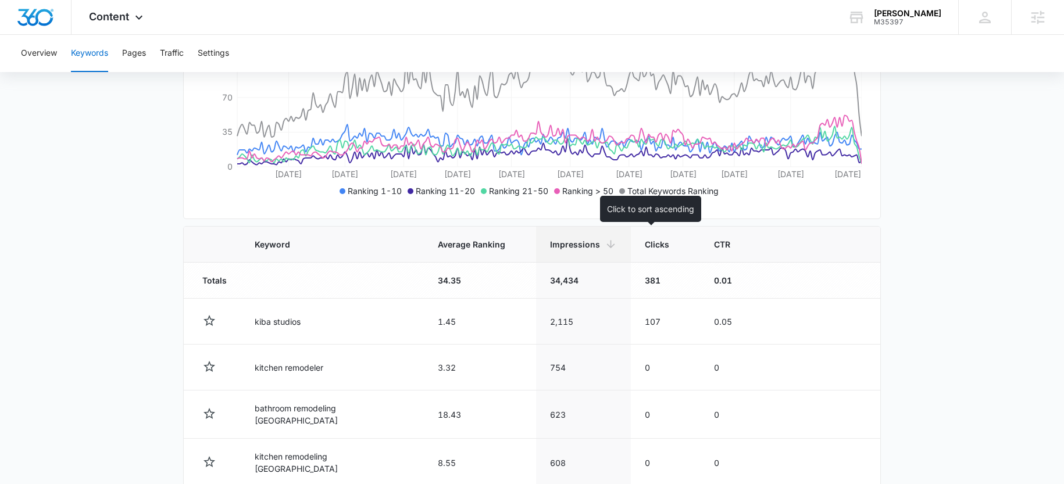
click at [640, 237] on th "Clicks" at bounding box center [665, 245] width 69 height 36
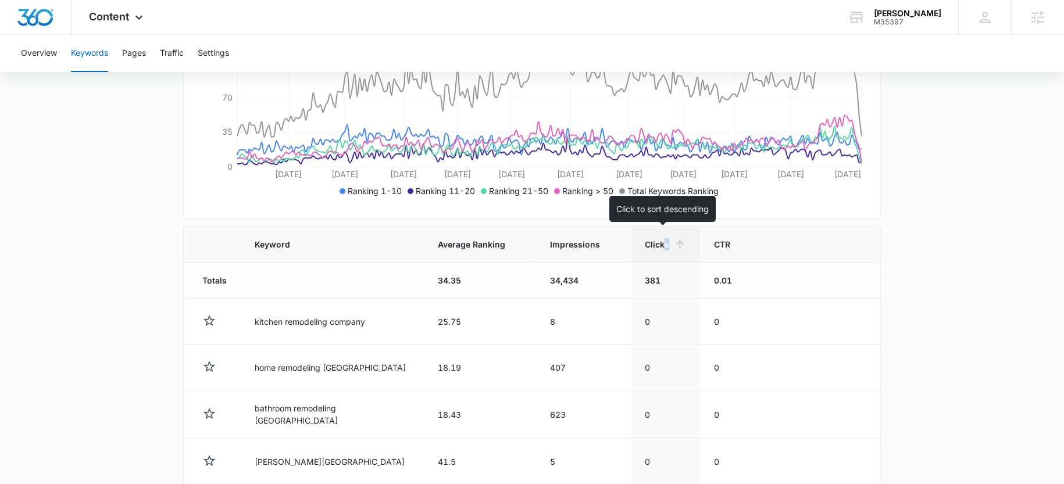
click at [664, 240] on span "Clicks" at bounding box center [657, 244] width 24 height 12
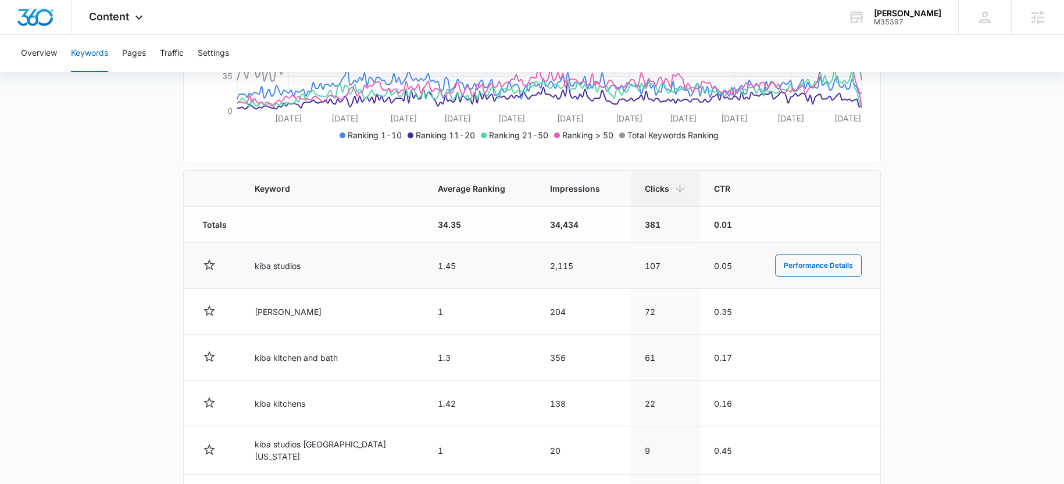
scroll to position [316, 0]
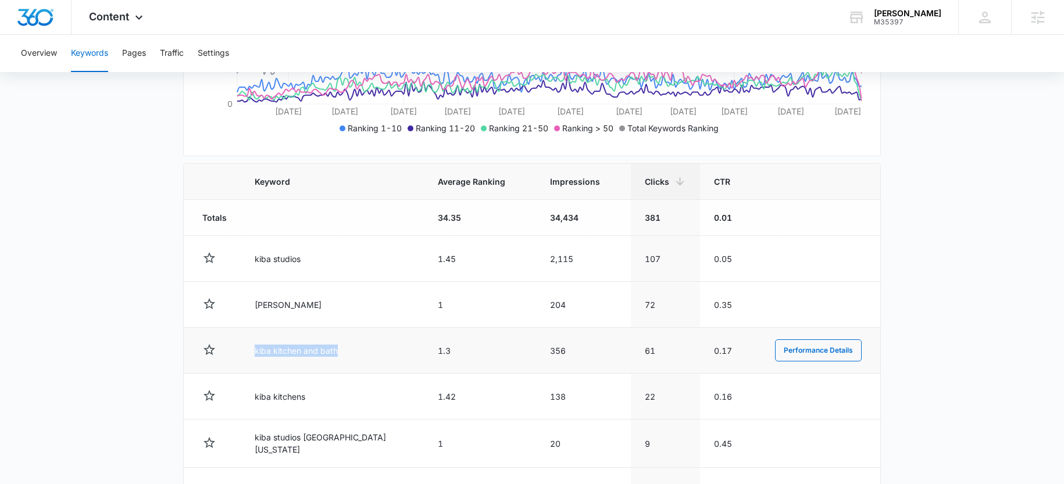
drag, startPoint x: 276, startPoint y: 351, endPoint x: 370, endPoint y: 362, distance: 94.9
click at [397, 351] on td "kiba kitchen and bath" at bounding box center [332, 351] width 183 height 46
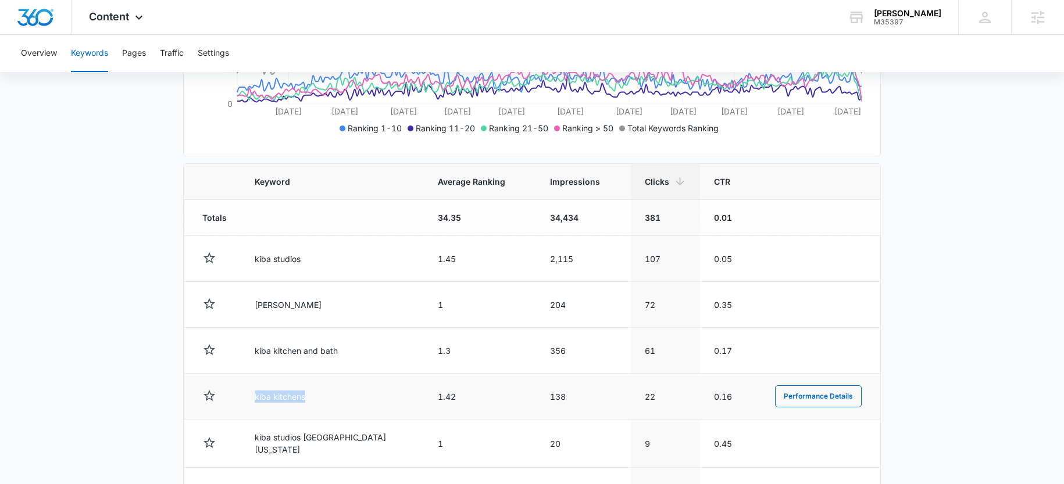
drag, startPoint x: 250, startPoint y: 400, endPoint x: 373, endPoint y: 399, distance: 123.3
click at [370, 399] on td "kiba kitchens" at bounding box center [332, 397] width 183 height 46
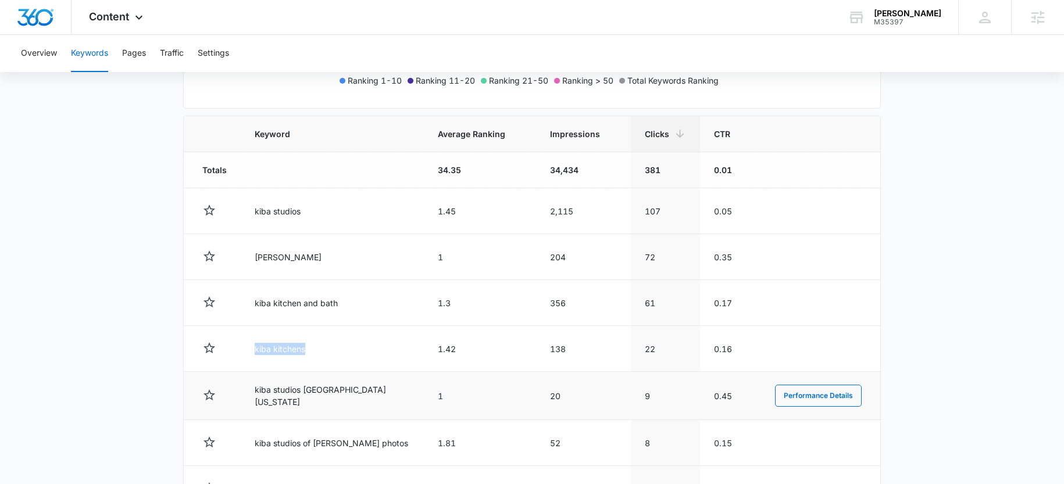
scroll to position [418, 0]
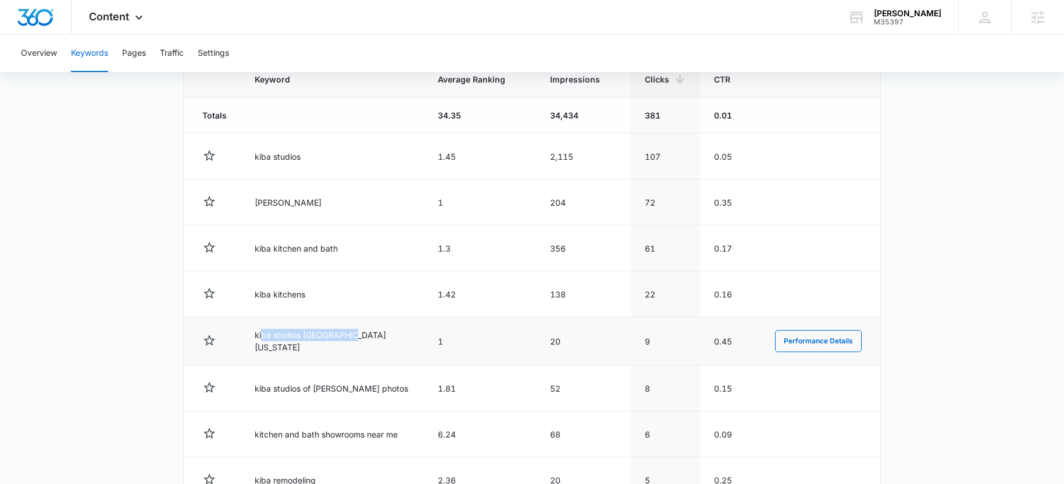
drag, startPoint x: 288, startPoint y: 345, endPoint x: 410, endPoint y: 347, distance: 122.2
click at [410, 347] on td "kiba studios medina ohio" at bounding box center [332, 342] width 183 height 48
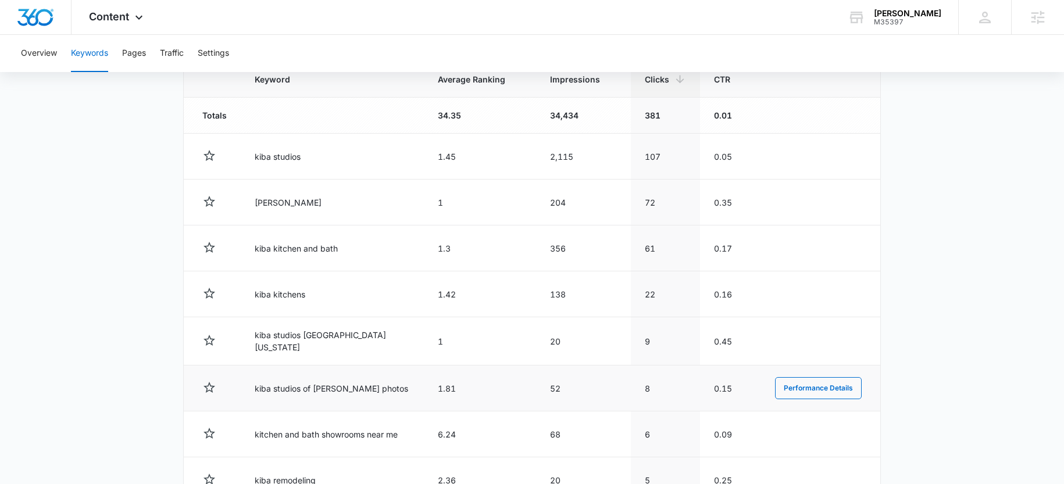
drag, startPoint x: 434, startPoint y: 394, endPoint x: 449, endPoint y: 394, distance: 14.5
click at [449, 394] on tr "kiba studios of medina photos 1.81 52 8 0.15 Performance Details" at bounding box center [532, 389] width 697 height 46
drag, startPoint x: 235, startPoint y: 386, endPoint x: 422, endPoint y: 391, distance: 187.4
click at [422, 391] on tr "kiba studios of medina photos 1.81 52 8 0.15 Performance Details" at bounding box center [532, 389] width 697 height 46
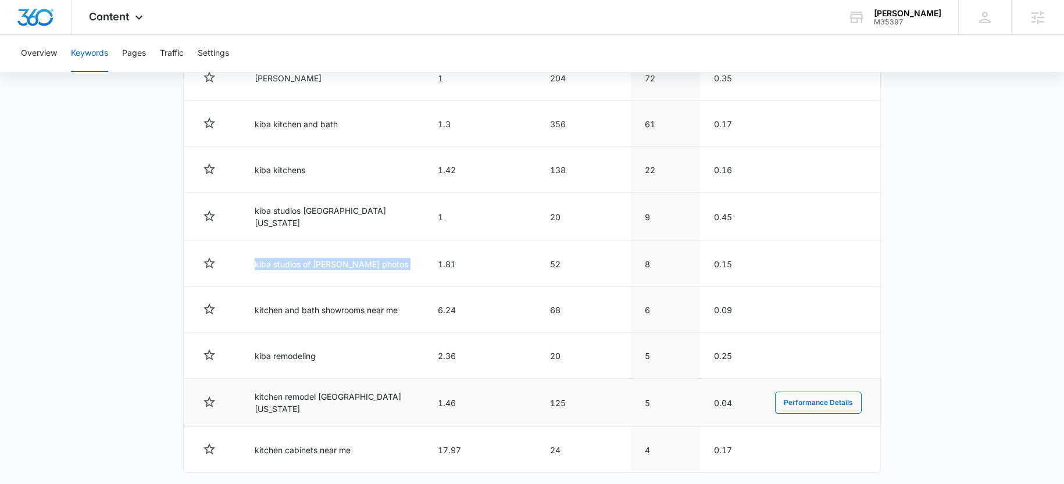
scroll to position [591, 0]
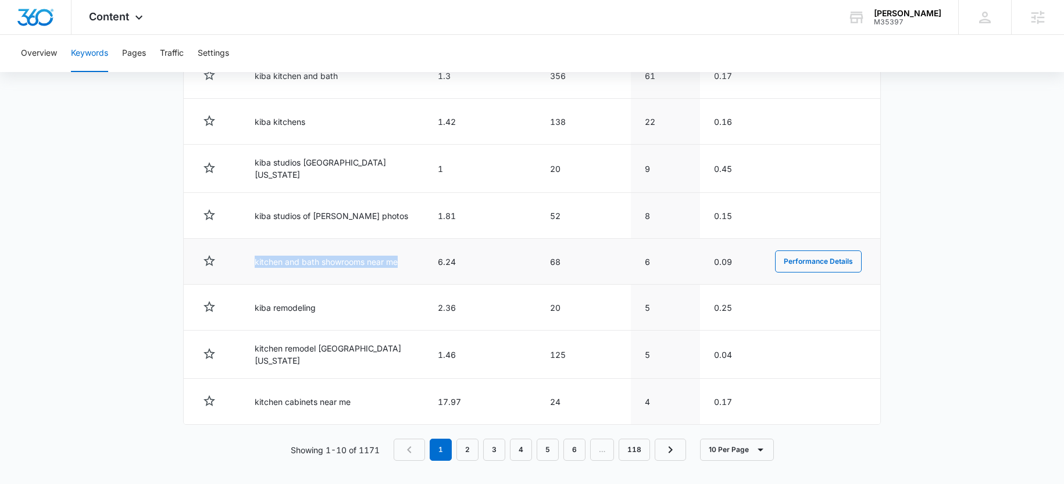
drag, startPoint x: 257, startPoint y: 255, endPoint x: 415, endPoint y: 258, distance: 158.2
click at [415, 258] on td "kitchen and bath showrooms near me" at bounding box center [332, 262] width 183 height 46
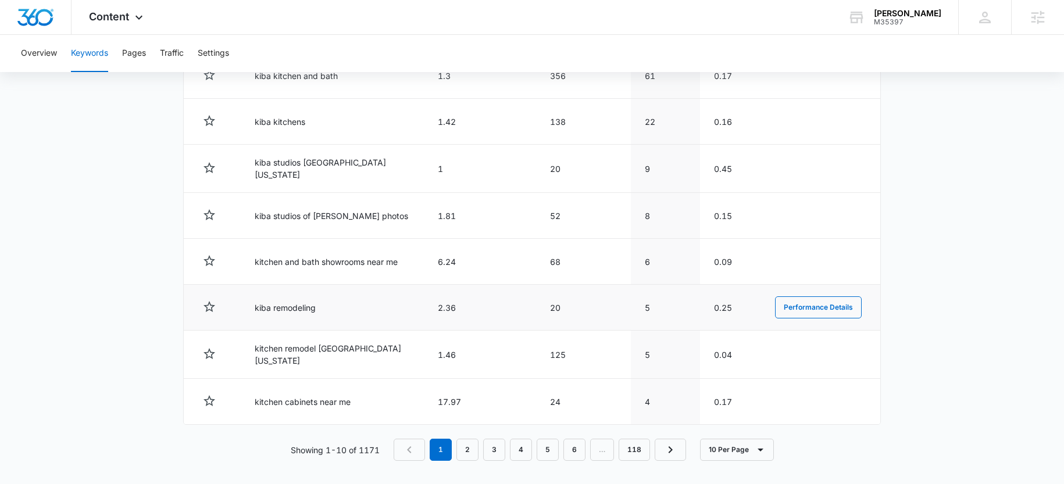
drag, startPoint x: 265, startPoint y: 309, endPoint x: 345, endPoint y: 308, distance: 80.3
click at [344, 308] on td "kiba remodeling" at bounding box center [332, 308] width 183 height 46
drag, startPoint x: 236, startPoint y: 311, endPoint x: 344, endPoint y: 312, distance: 107.6
click at [344, 312] on tr "kiba remodeling 2.36 20 5 0.25 Performance Details" at bounding box center [532, 308] width 697 height 46
drag, startPoint x: 261, startPoint y: 355, endPoint x: 216, endPoint y: 358, distance: 44.9
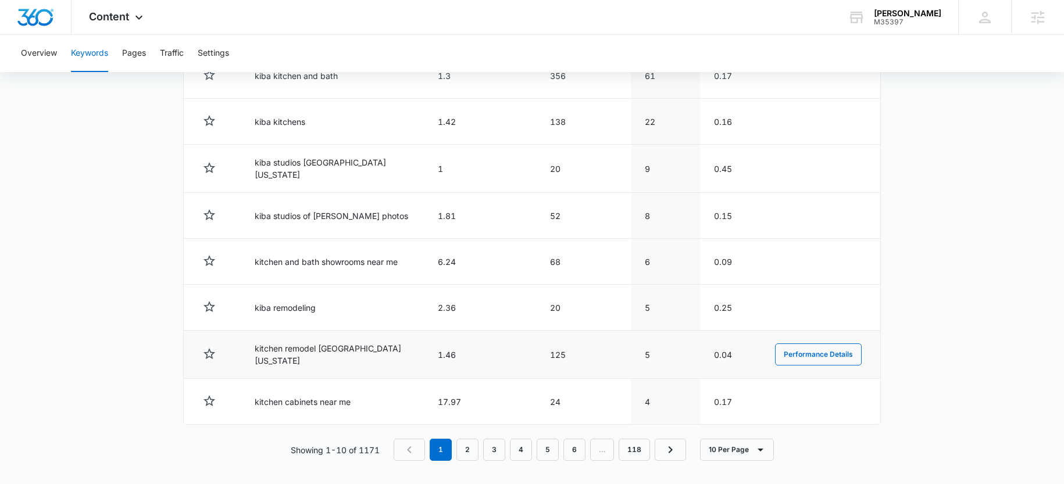
click at [261, 355] on td "kitchen remodel medina ohio" at bounding box center [332, 355] width 183 height 48
drag, startPoint x: 215, startPoint y: 357, endPoint x: 369, endPoint y: 354, distance: 154.2
click at [369, 354] on tr "kitchen remodel medina ohio 1.46 125 5 0.04 Performance Details" at bounding box center [532, 355] width 697 height 48
drag, startPoint x: 240, startPoint y: 351, endPoint x: 388, endPoint y: 348, distance: 147.8
click at [389, 348] on tr "kitchen remodel medina ohio 1.46 125 5 0.04 Performance Details" at bounding box center [532, 355] width 697 height 48
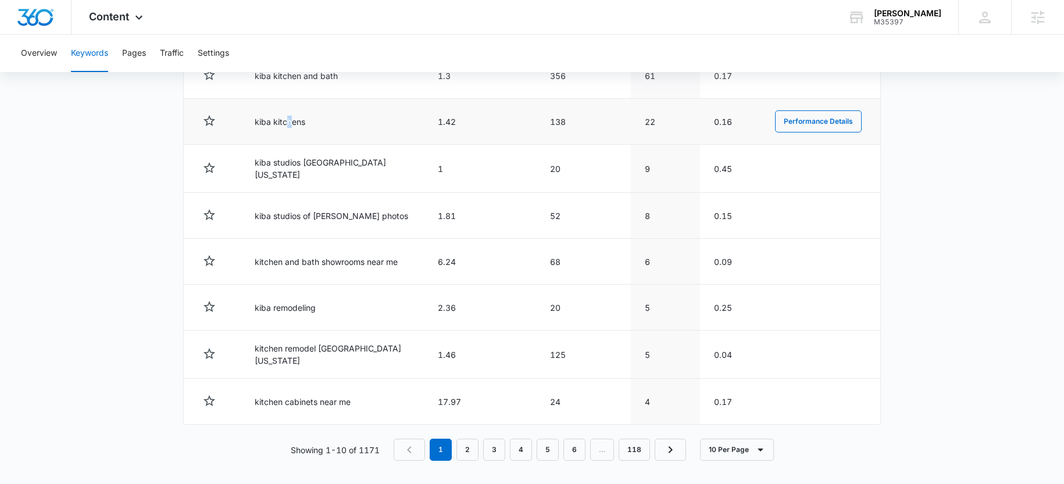
drag, startPoint x: 294, startPoint y: 119, endPoint x: 285, endPoint y: 123, distance: 9.9
click at [285, 122] on td "kiba kitchens" at bounding box center [332, 122] width 183 height 46
drag, startPoint x: 262, startPoint y: 121, endPoint x: 291, endPoint y: 118, distance: 29.8
click at [291, 118] on td "kiba kitchens" at bounding box center [332, 122] width 183 height 46
click at [778, 123] on button "Performance Details" at bounding box center [818, 122] width 87 height 22
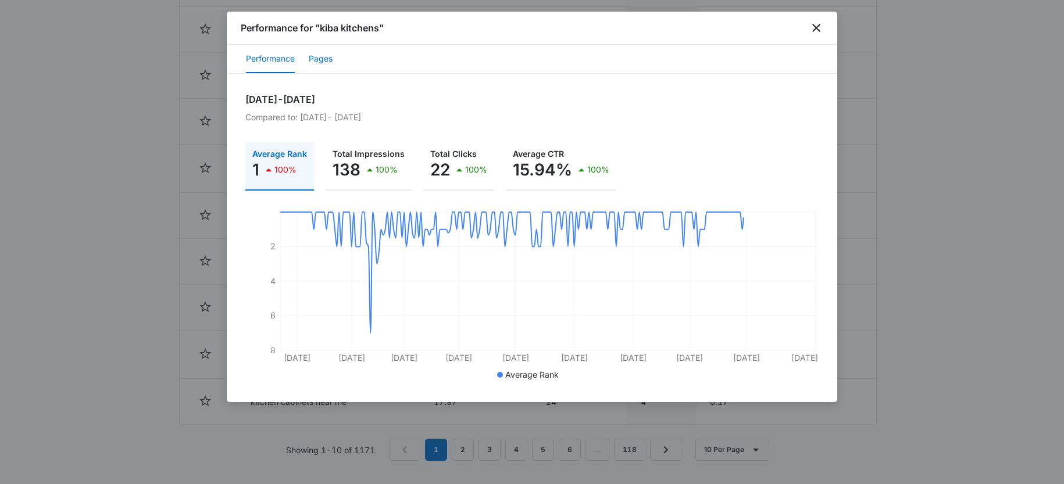
click at [324, 56] on button "Pages" at bounding box center [321, 59] width 24 height 28
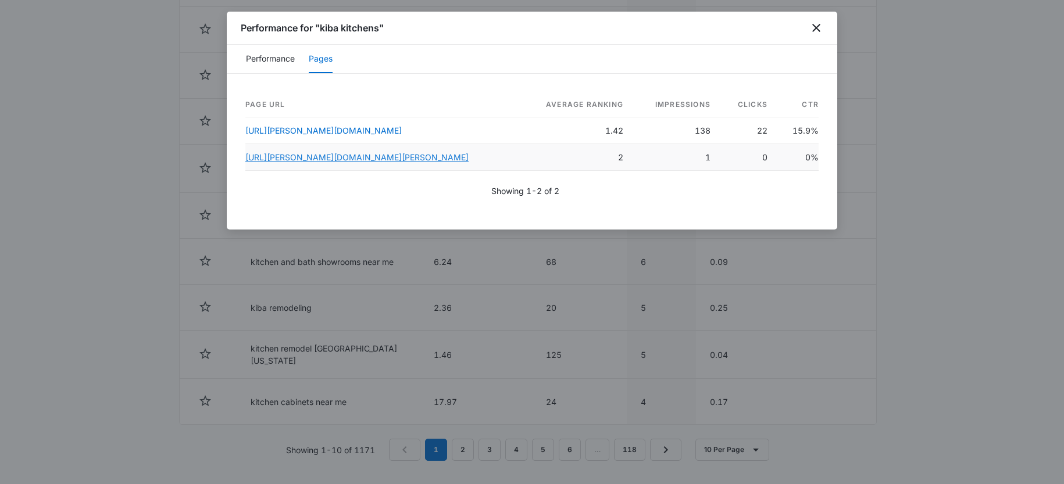
click at [374, 158] on link "https://medina.kibastudios.com/kitchen-cabinets-medina-" at bounding box center [356, 157] width 223 height 10
click at [825, 19] on div "Performance for "kiba kitchens"" at bounding box center [532, 28] width 611 height 33
click at [819, 29] on icon "close" at bounding box center [817, 28] width 14 height 14
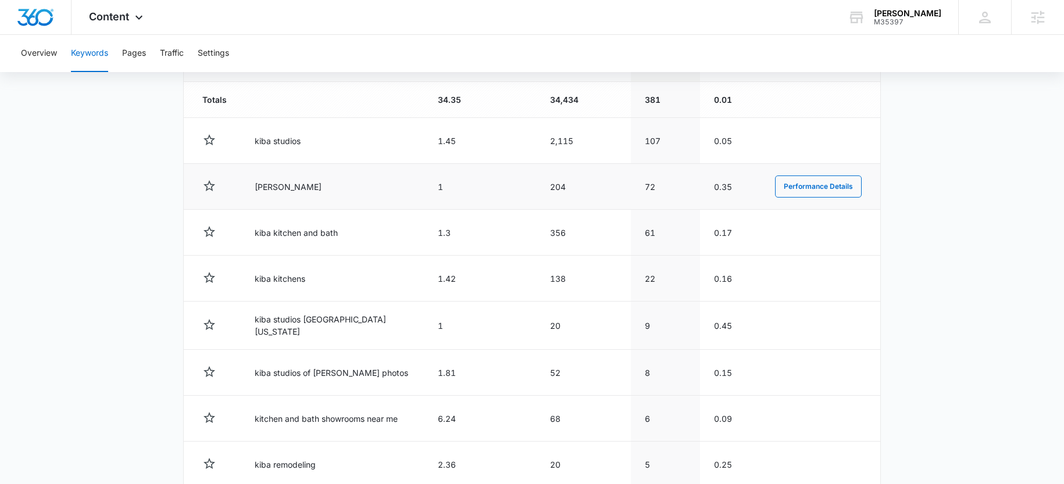
scroll to position [346, 0]
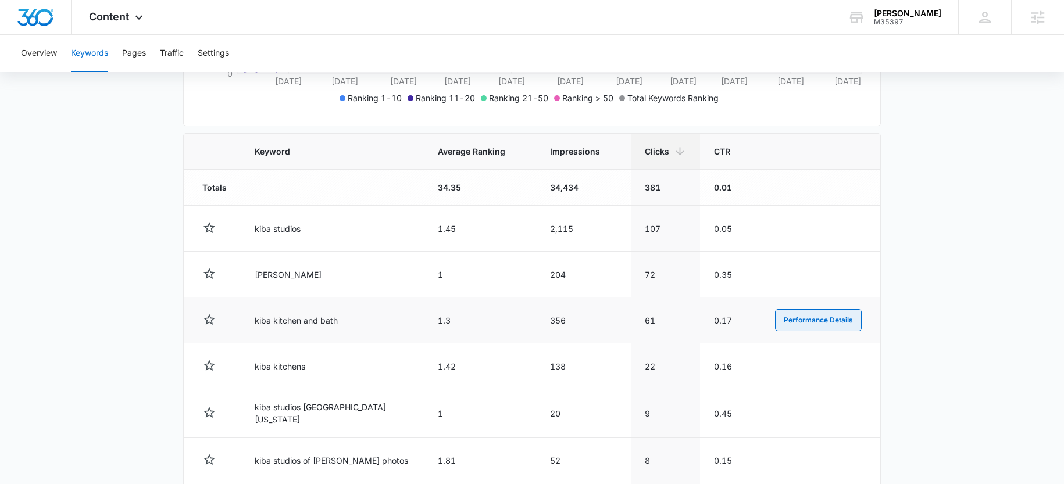
click at [804, 311] on button "Performance Details" at bounding box center [818, 320] width 87 height 22
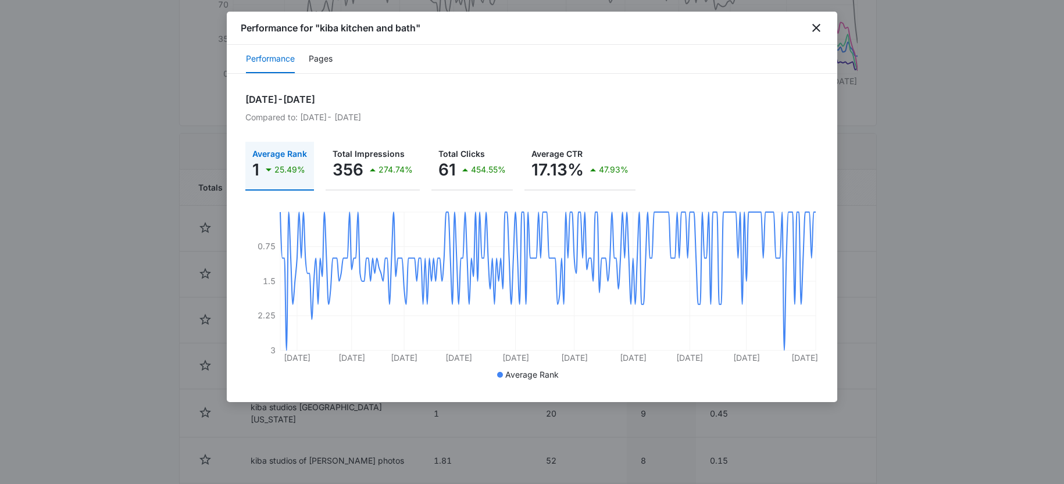
click at [316, 45] on div "Performance Pages" at bounding box center [532, 59] width 611 height 29
click at [319, 55] on button "Pages" at bounding box center [321, 59] width 24 height 28
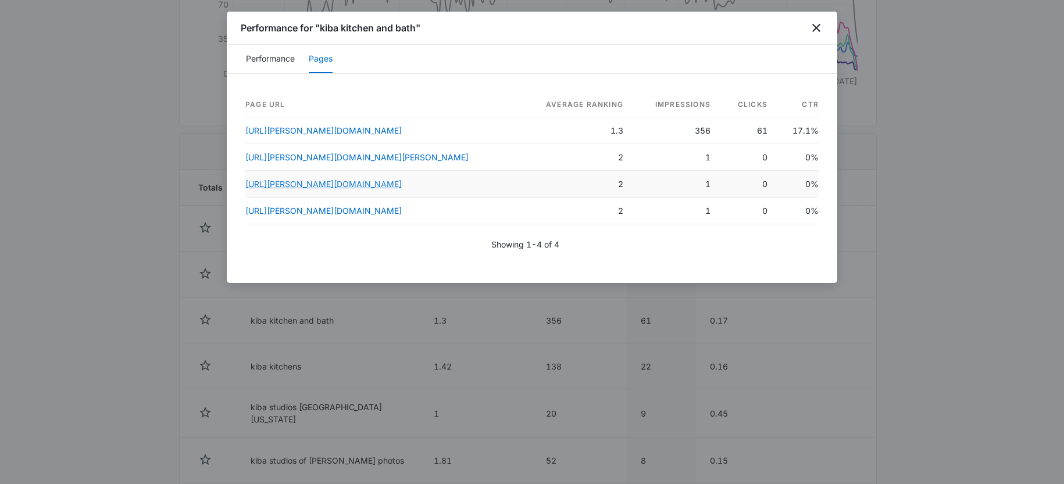
click at [362, 189] on link "https://medina.kibastudios.com/valley-city-custom-kitchens-cabinets-bathrooms-a…" at bounding box center [323, 184] width 156 height 10
drag, startPoint x: 333, startPoint y: 27, endPoint x: 407, endPoint y: 33, distance: 73.5
click at [407, 33] on h1 "Performance for "kiba kitchen and bath"" at bounding box center [331, 28] width 180 height 14
drag, startPoint x: 820, startPoint y: 28, endPoint x: 778, endPoint y: 48, distance: 46.6
click at [821, 28] on icon "close" at bounding box center [817, 28] width 14 height 14
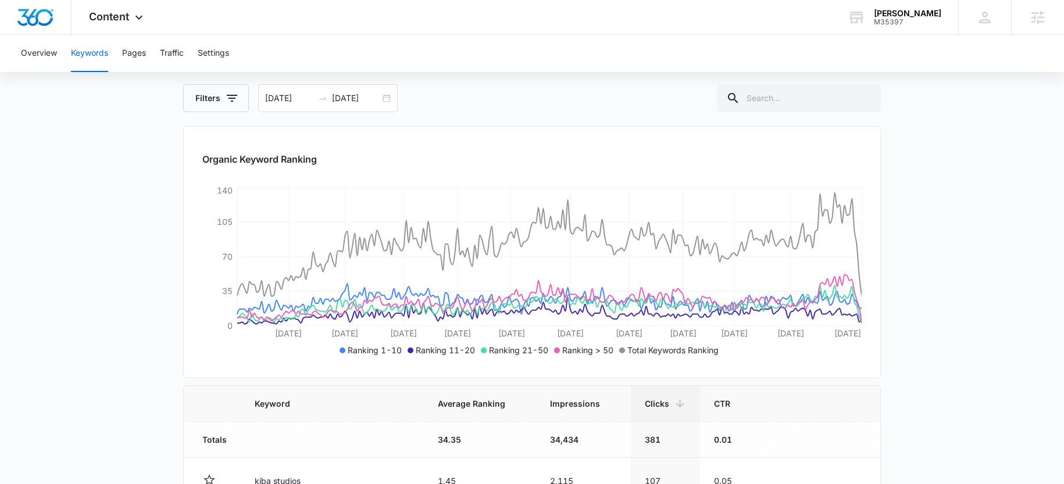
scroll to position [0, 0]
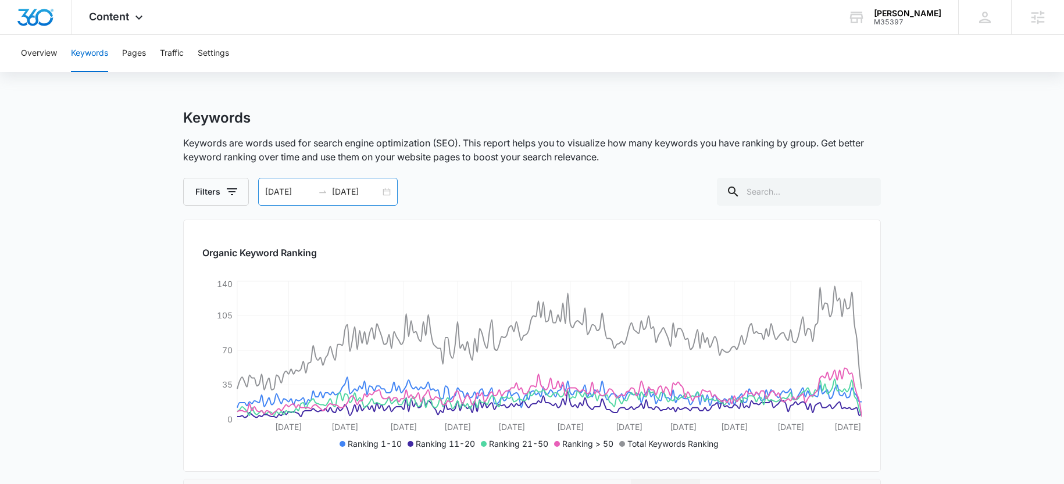
click at [304, 195] on input "01/01/2025" at bounding box center [289, 192] width 48 height 13
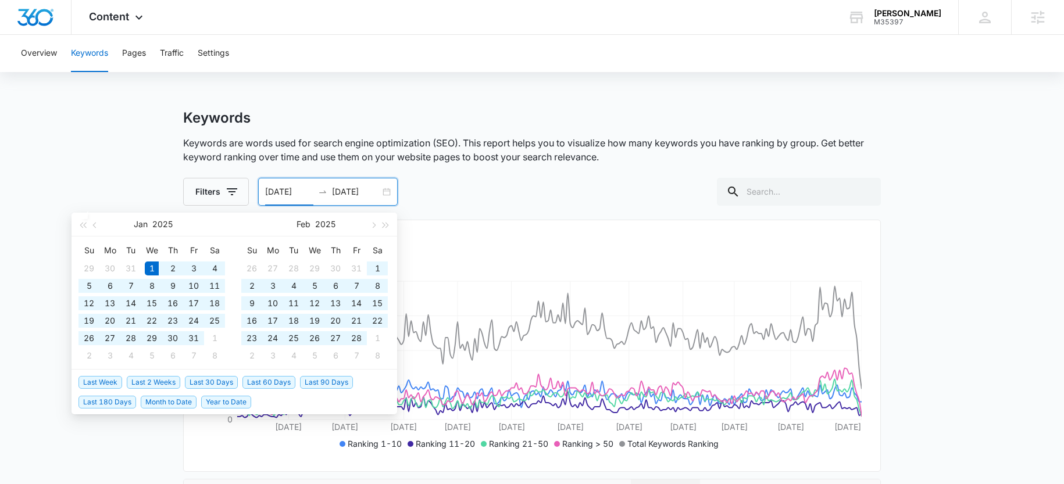
click at [302, 194] on input "01/01/2025" at bounding box center [289, 192] width 48 height 13
type input "01/01/2024"
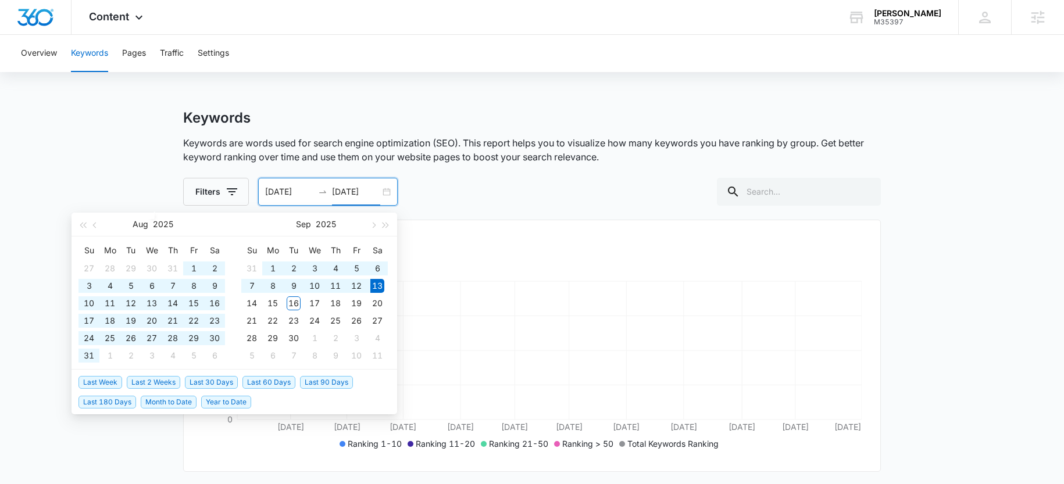
click at [444, 191] on div "Filters 01/01/2024 09/13/2025 Aug 2025 Su Mo Tu We Th Fr Sa 27 28 29 30 31 1 2 …" at bounding box center [532, 192] width 698 height 28
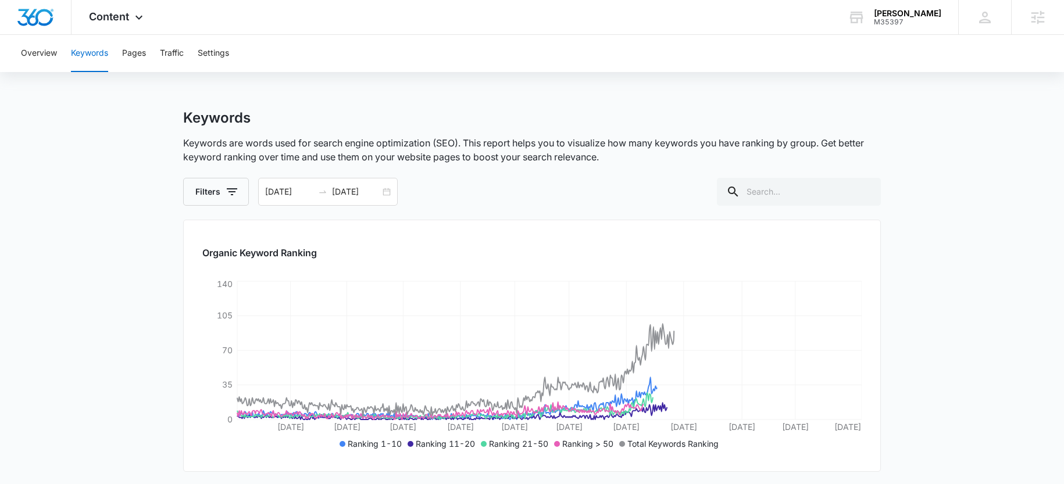
click at [508, 191] on div "Filters 01/01/2024 09/13/2025 Aug 2025 Su Mo Tu We Th Fr Sa 27 28 29 30 31 1 2 …" at bounding box center [532, 192] width 698 height 28
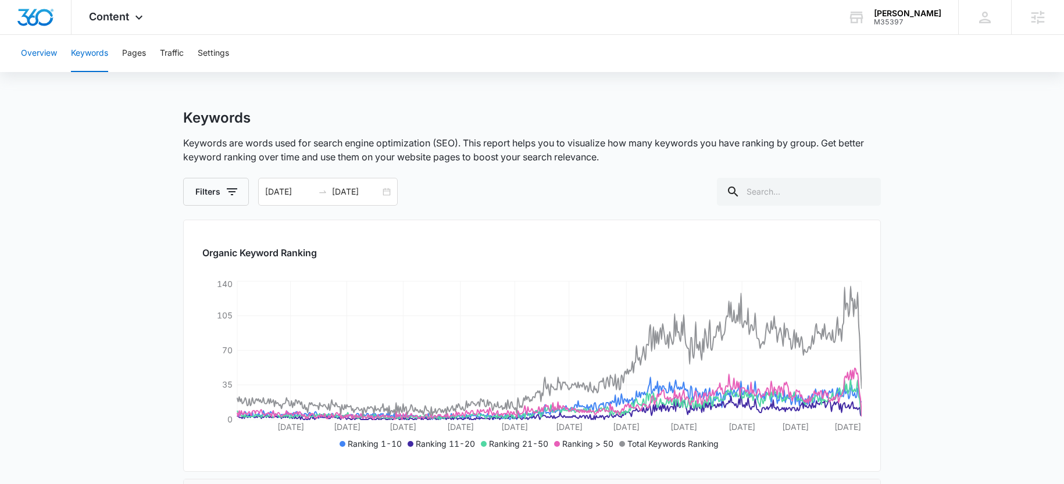
click at [35, 56] on button "Overview" at bounding box center [39, 53] width 36 height 37
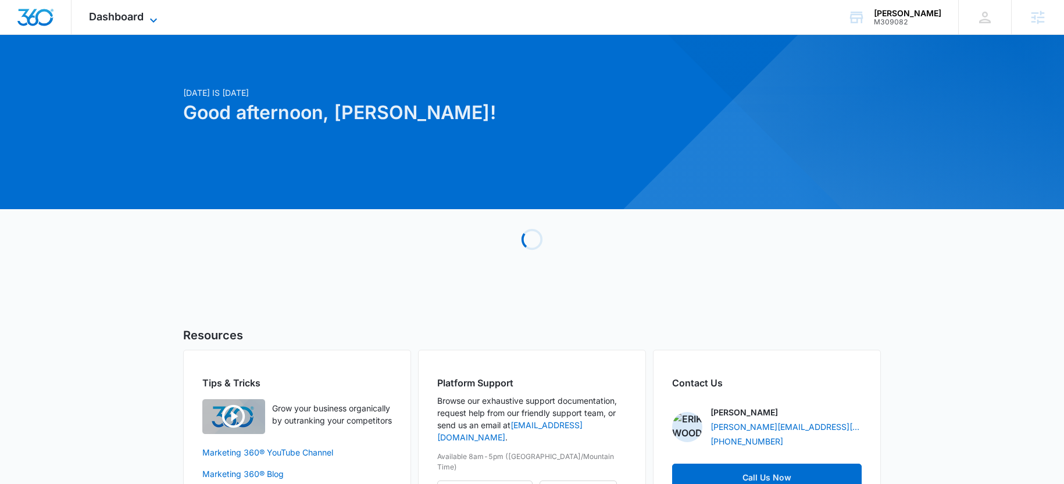
click at [141, 15] on span "Dashboard" at bounding box center [116, 16] width 55 height 12
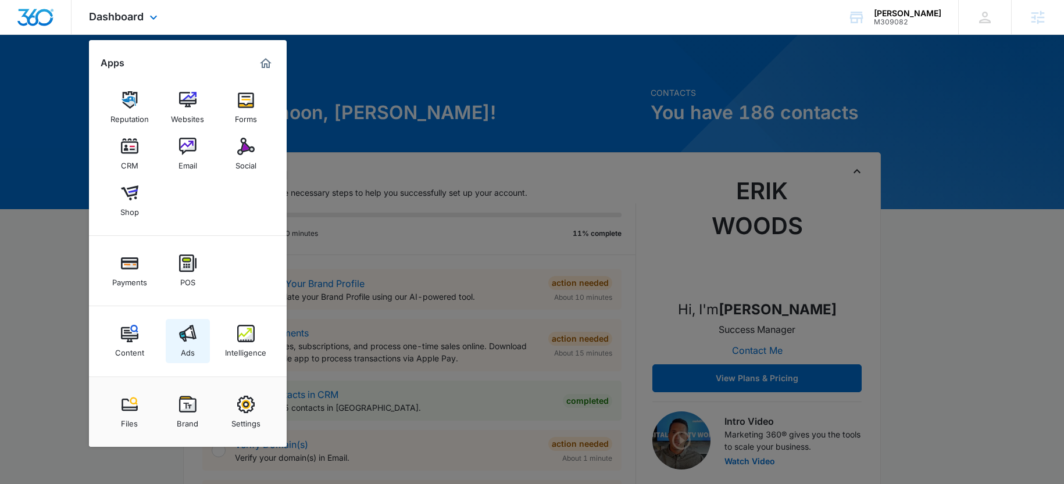
click at [186, 350] on div "Ads" at bounding box center [188, 350] width 14 height 15
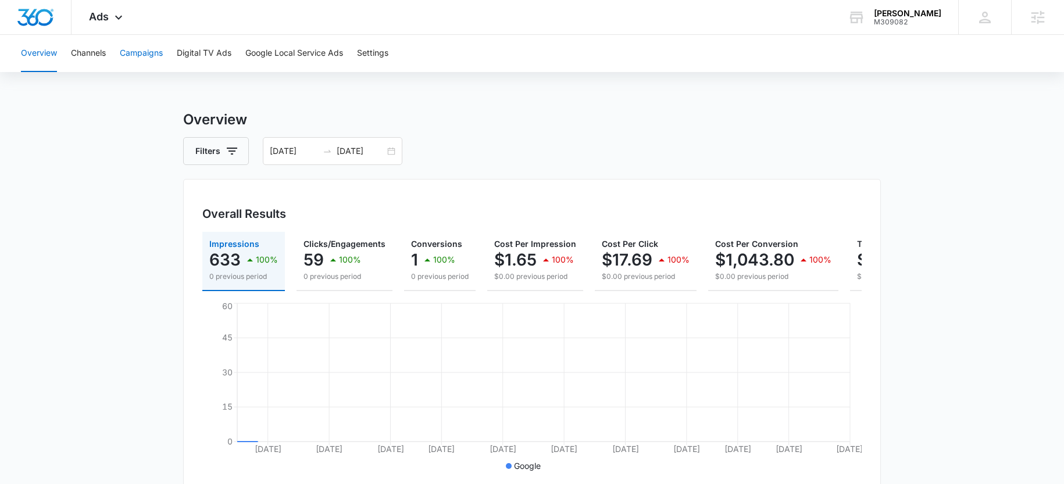
click at [155, 55] on button "Campaigns" at bounding box center [141, 53] width 43 height 37
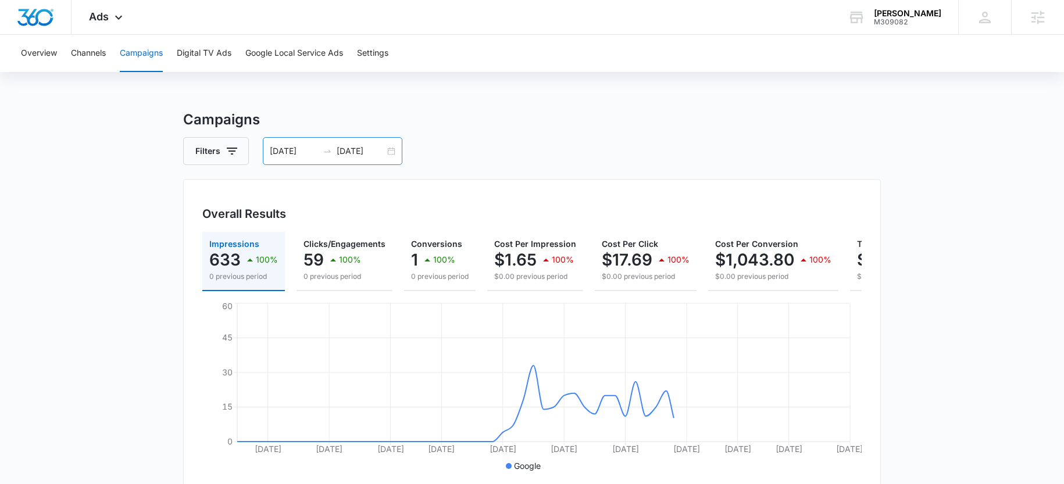
click at [354, 151] on input "[DATE]" at bounding box center [361, 151] width 48 height 13
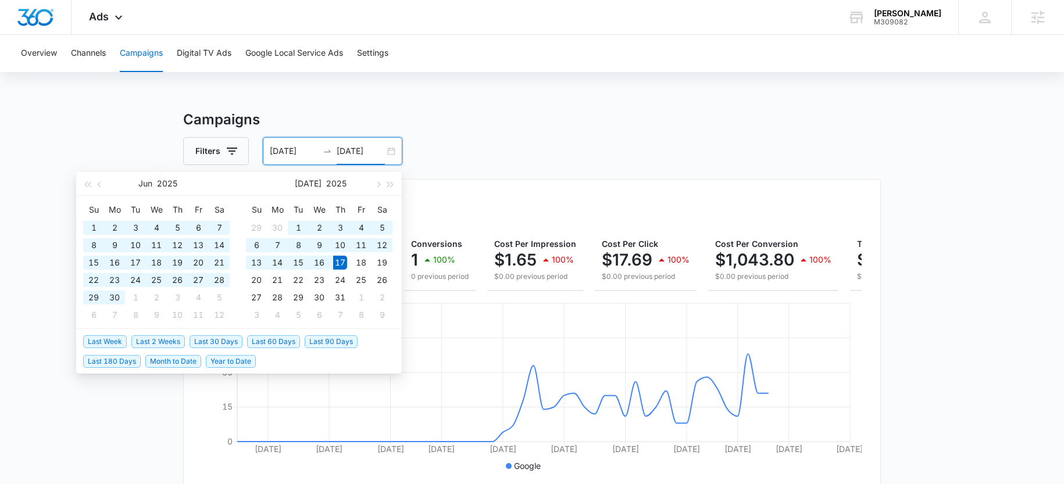
type input "[DATE]"
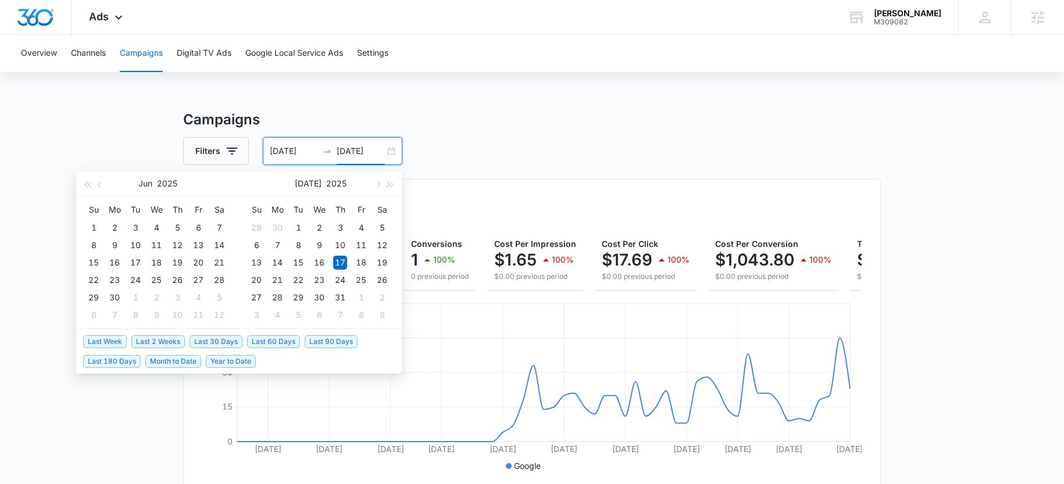
click at [226, 342] on span "Last 30 Days" at bounding box center [216, 342] width 53 height 13
type input "[DATE]"
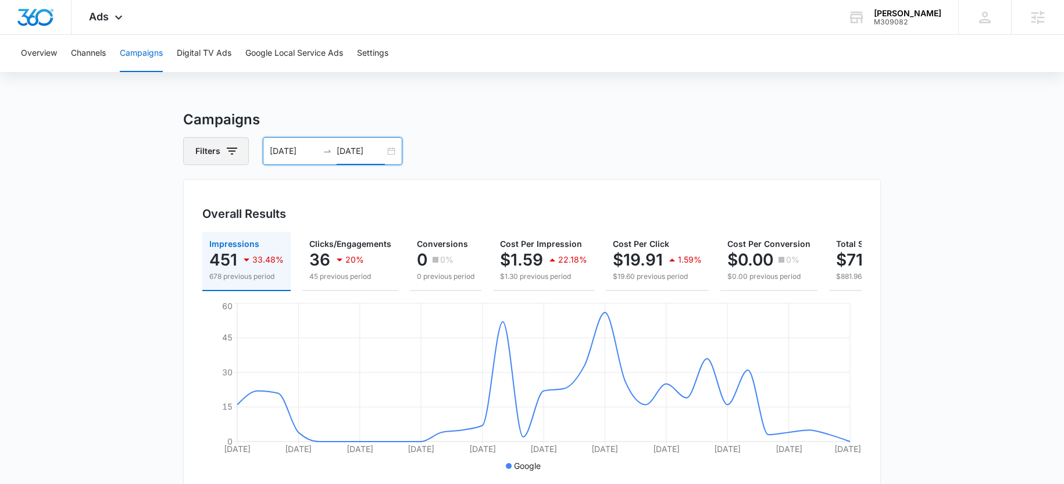
click at [215, 146] on button "Filters" at bounding box center [216, 151] width 66 height 28
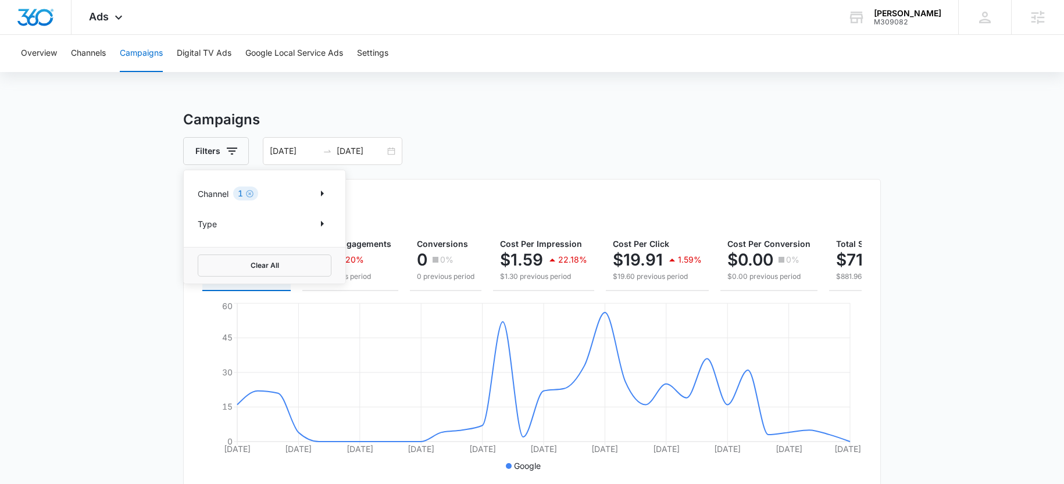
drag, startPoint x: 340, startPoint y: 188, endPoint x: 318, endPoint y: 194, distance: 22.9
click at [340, 188] on div "Channel 1 Type" at bounding box center [265, 208] width 162 height 77
click at [315, 194] on button "Show Channel filters" at bounding box center [322, 193] width 19 height 19
click at [231, 256] on div "Google Facebook / Instagram" at bounding box center [265, 241] width 162 height 73
click at [231, 252] on label "Facebook / Instagram" at bounding box center [265, 251] width 134 height 12
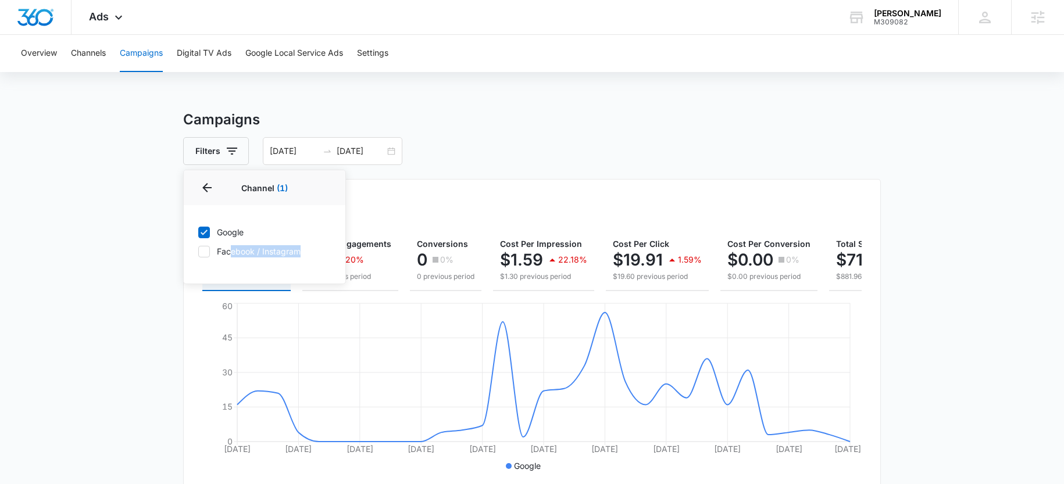
click at [198, 252] on input "Facebook / Instagram" at bounding box center [198, 251] width 1 height 1
checkbox input "true"
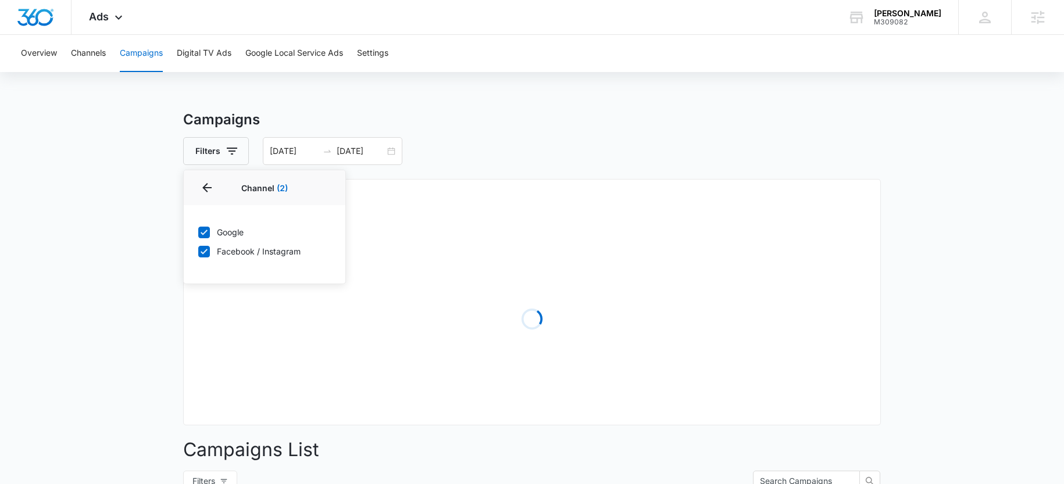
drag, startPoint x: 502, startPoint y: 147, endPoint x: 445, endPoint y: 180, distance: 65.6
click at [502, 147] on div "Filters Channel 2 Channel (2) Google Facebook / Instagram Type Clear All [DATE]…" at bounding box center [532, 151] width 698 height 28
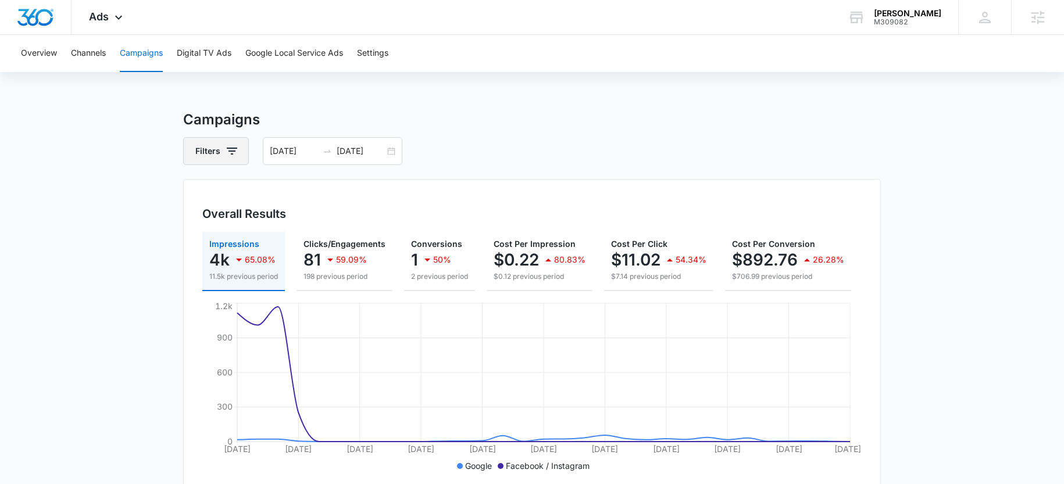
click at [218, 145] on button "Filters" at bounding box center [216, 151] width 66 height 28
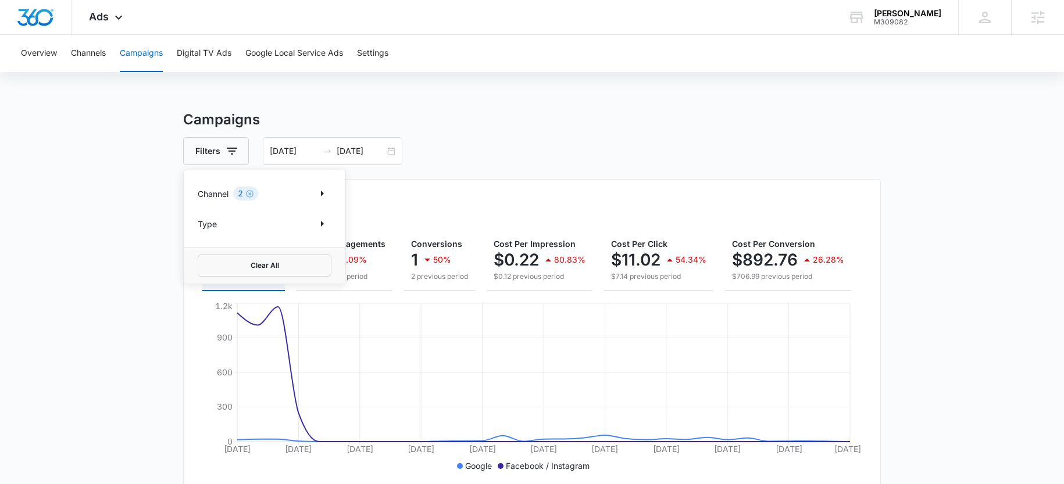
click at [255, 187] on div "2" at bounding box center [245, 194] width 25 height 14
drag, startPoint x: 332, startPoint y: 194, endPoint x: 322, endPoint y: 193, distance: 9.3
click at [331, 194] on div "Channel 2 Type" at bounding box center [265, 208] width 162 height 77
click at [319, 194] on icon "Show Channel filters" at bounding box center [322, 194] width 14 height 14
click at [205, 251] on icon at bounding box center [204, 251] width 7 height 5
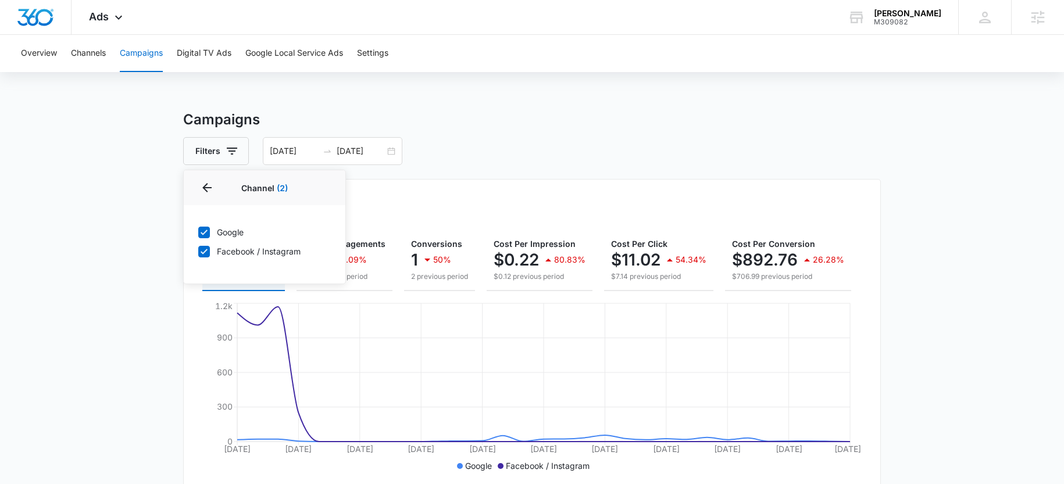
click at [198, 251] on input "Facebook / Instagram" at bounding box center [198, 251] width 1 height 1
checkbox input "false"
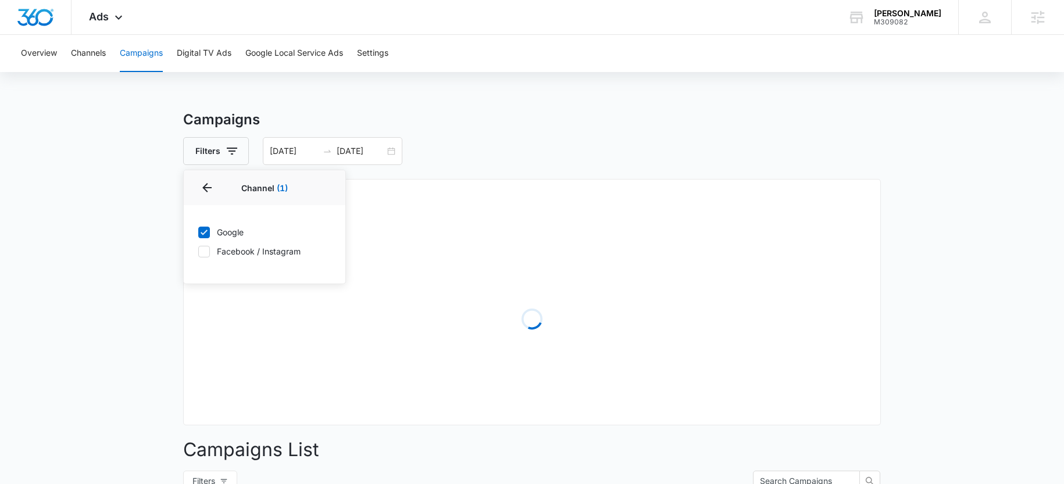
click at [480, 132] on div "Campaigns Filters Channel 1 Channel (1) Google Facebook / Instagram Type Clear …" at bounding box center [532, 459] width 698 height 700
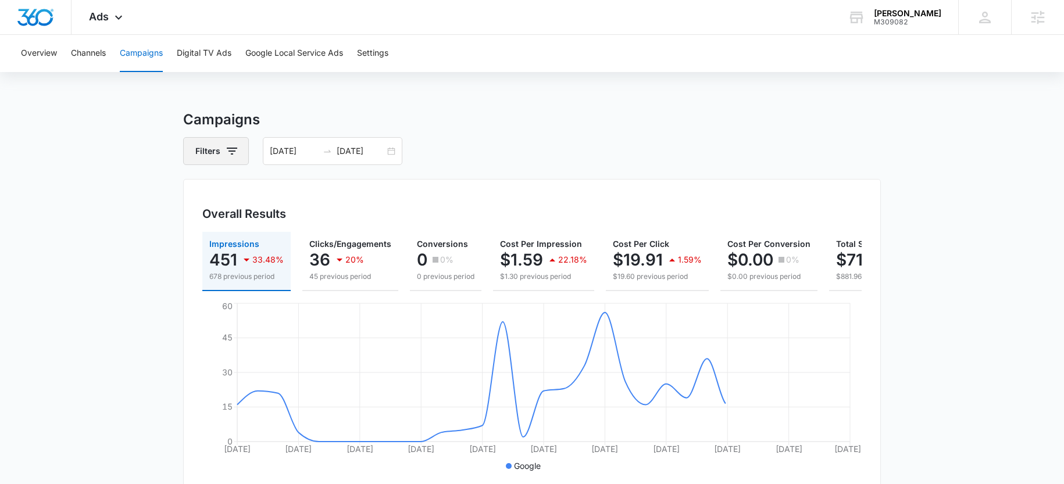
click at [235, 158] on button "Filters" at bounding box center [216, 151] width 66 height 28
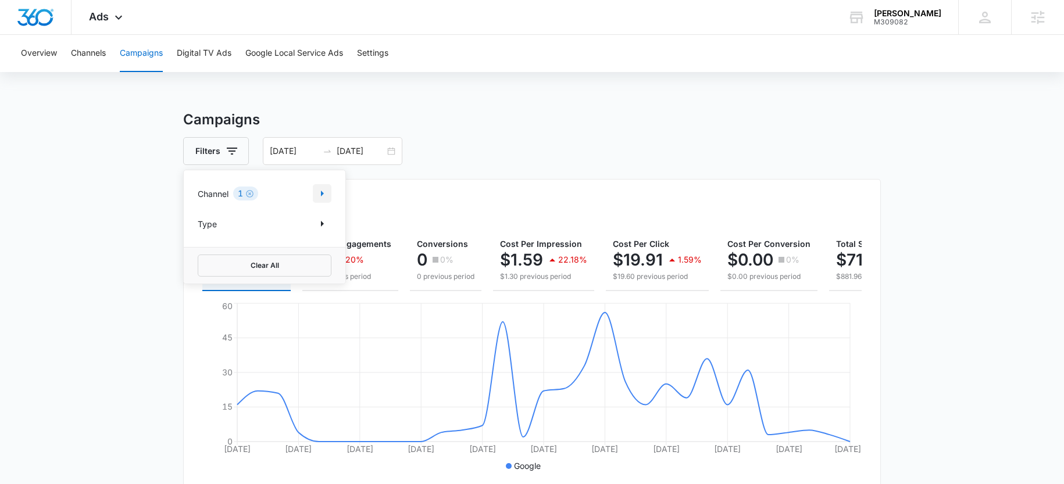
click at [320, 197] on icon "Show Channel filters" at bounding box center [322, 194] width 14 height 14
click at [205, 230] on icon at bounding box center [204, 232] width 10 height 10
click at [198, 232] on input "Google" at bounding box center [198, 232] width 1 height 1
checkbox input "false"
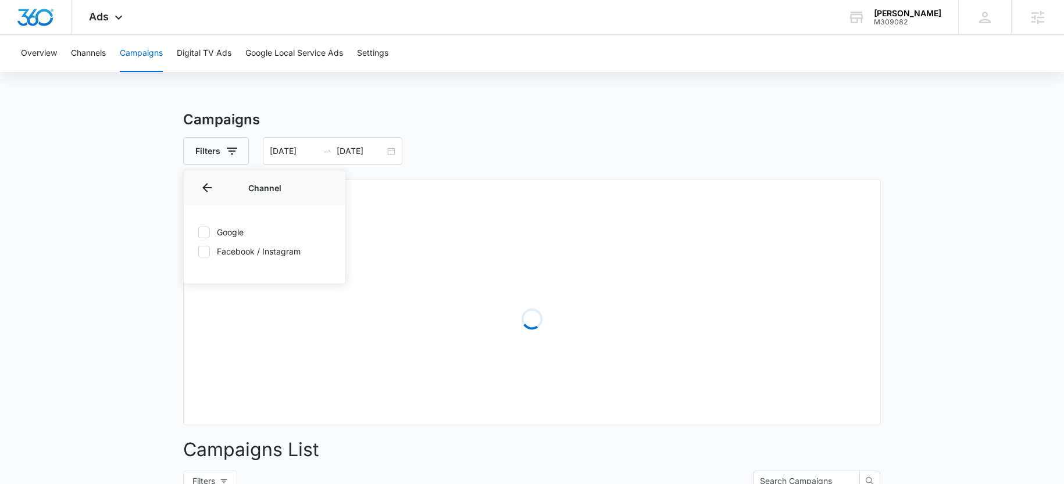
click at [206, 252] on icon at bounding box center [204, 252] width 10 height 10
click at [198, 252] on input "Facebook / Instagram" at bounding box center [198, 251] width 1 height 1
checkbox input "true"
click at [523, 145] on div "Filters Channel 1 Channel (1) Google Facebook / Instagram Type Clear All 08/17/…" at bounding box center [532, 151] width 698 height 28
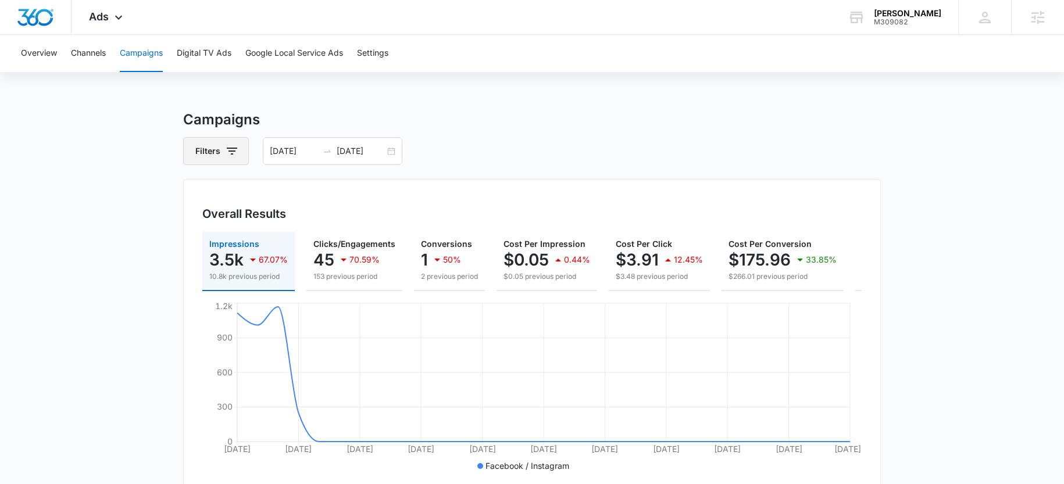
click at [220, 157] on button "Filters" at bounding box center [216, 151] width 66 height 28
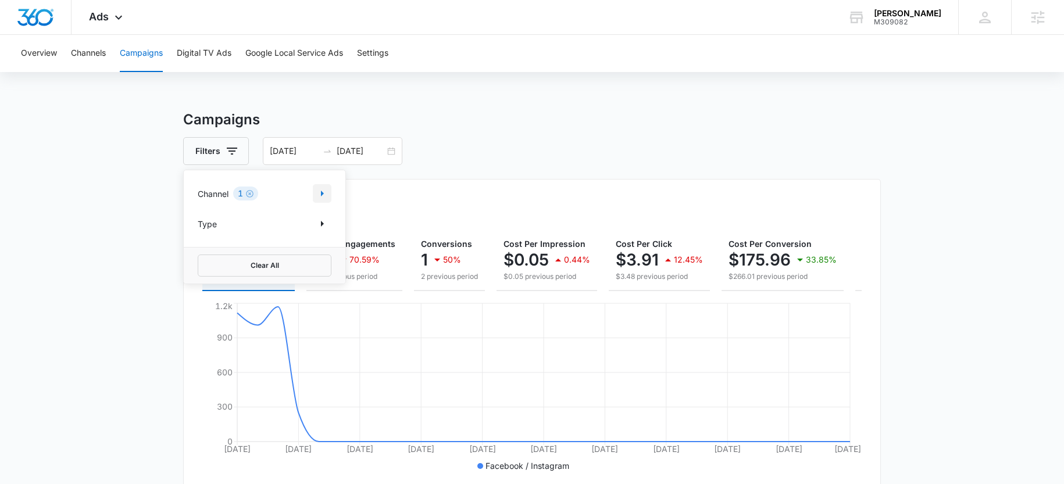
click at [313, 193] on button "Show Channel filters" at bounding box center [322, 193] width 19 height 19
click at [495, 151] on div "Filters Channel 1 Channel (1) Google Facebook / Instagram Type Clear All 08/17/…" at bounding box center [532, 151] width 698 height 28
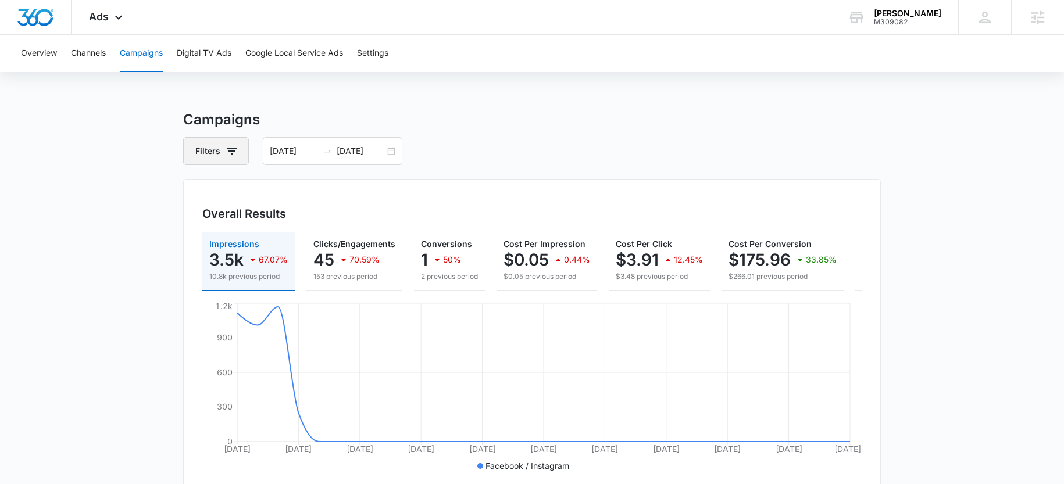
click at [233, 149] on icon "button" at bounding box center [232, 151] width 14 height 14
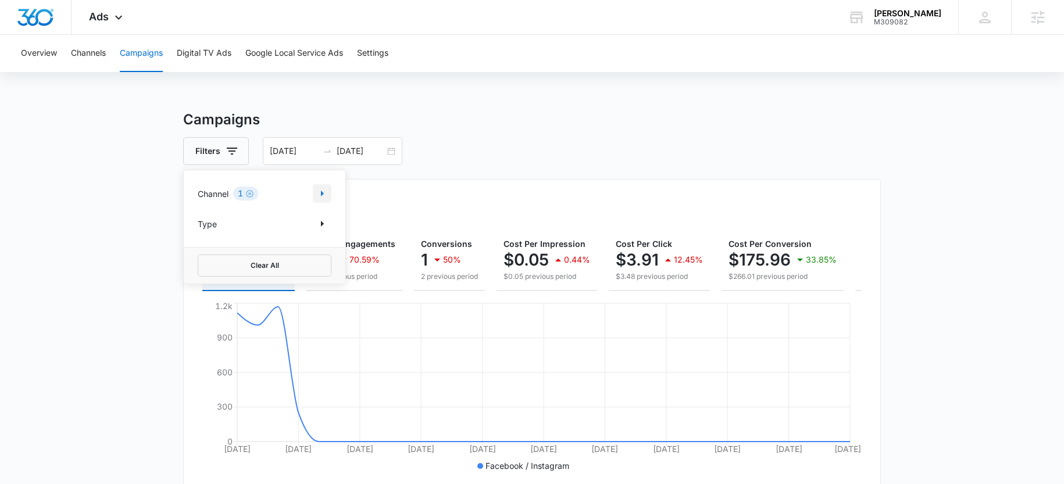
click at [322, 191] on icon "Show Channel filters" at bounding box center [322, 194] width 14 height 14
drag, startPoint x: 202, startPoint y: 233, endPoint x: 207, endPoint y: 210, distance: 23.7
click at [203, 234] on icon at bounding box center [204, 232] width 10 height 10
click at [198, 233] on input "Google" at bounding box center [198, 232] width 1 height 1
checkbox input "true"
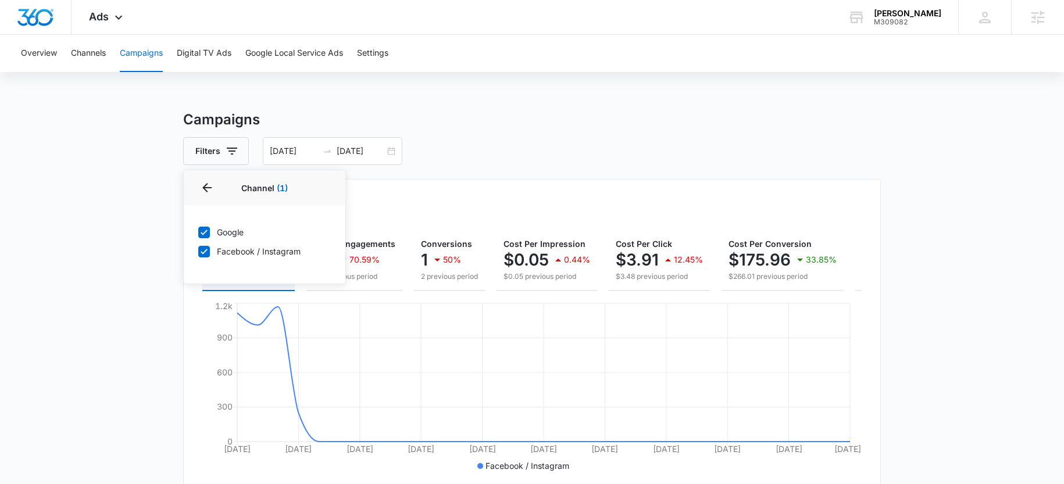
click at [204, 250] on icon at bounding box center [204, 252] width 10 height 10
click at [198, 251] on input "Facebook / Instagram" at bounding box center [198, 251] width 1 height 1
checkbox input "false"
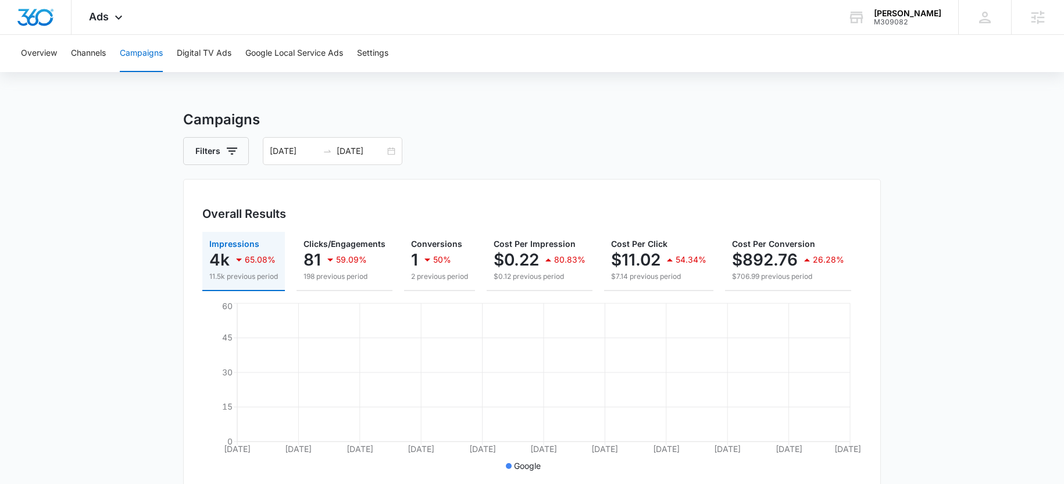
click at [496, 88] on div "Overview Channels Campaigns Digital TV Ads Google Local Service Ads Settings Ca…" at bounding box center [532, 456] width 1064 height 843
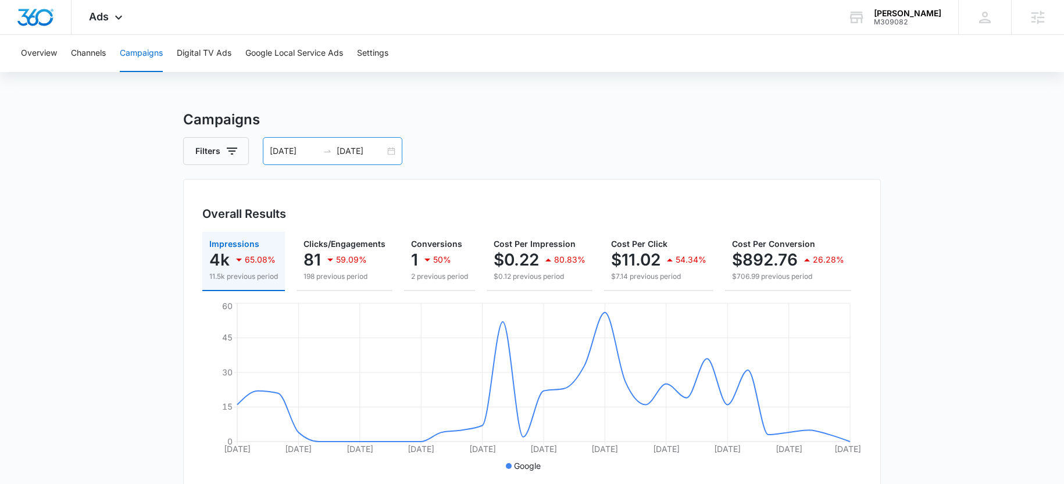
click at [398, 148] on div "08/17/2025 09/16/2025" at bounding box center [333, 151] width 140 height 28
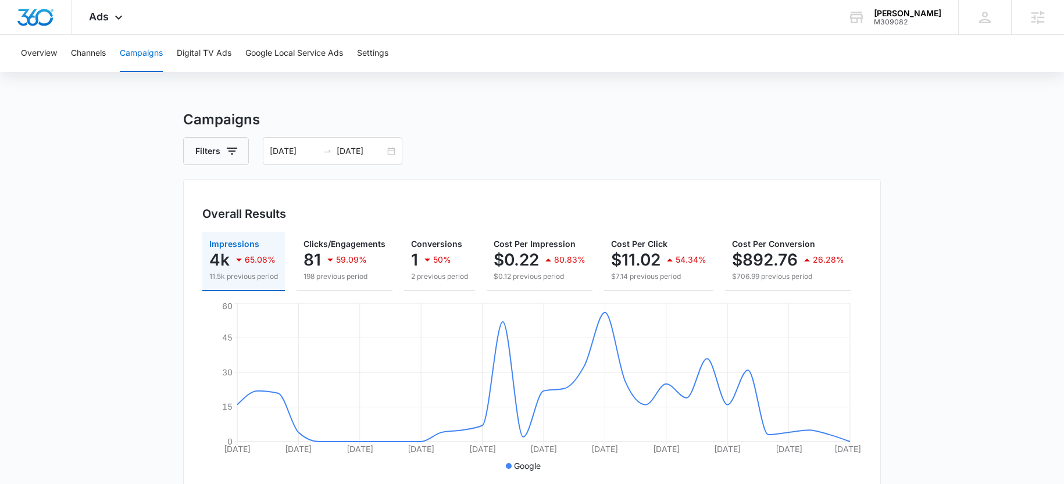
drag, startPoint x: 648, startPoint y: 300, endPoint x: 761, endPoint y: 294, distance: 113.0
click at [761, 294] on div "Impressions 4k 65.08% 11.5k previous period Clicks/Engagements 81 59.09% 198 pr…" at bounding box center [532, 353] width 660 height 243
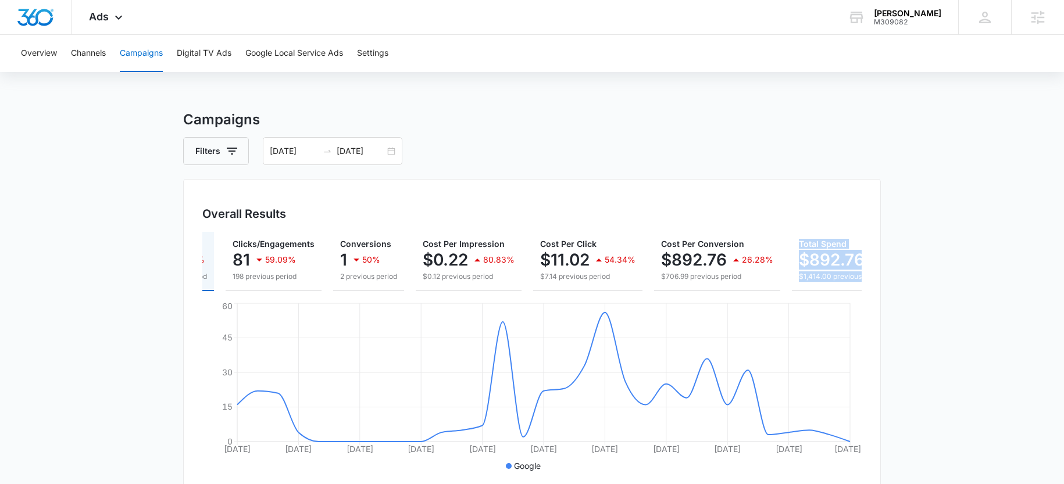
scroll to position [0, 132]
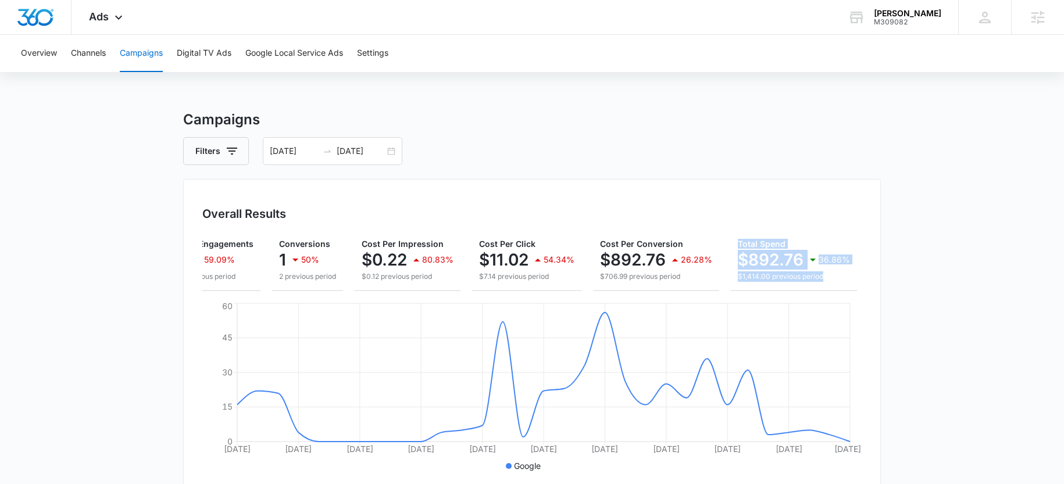
click at [731, 232] on button "Total Spend $892.76 36.86% $1,414.00 previous period" at bounding box center [794, 261] width 126 height 59
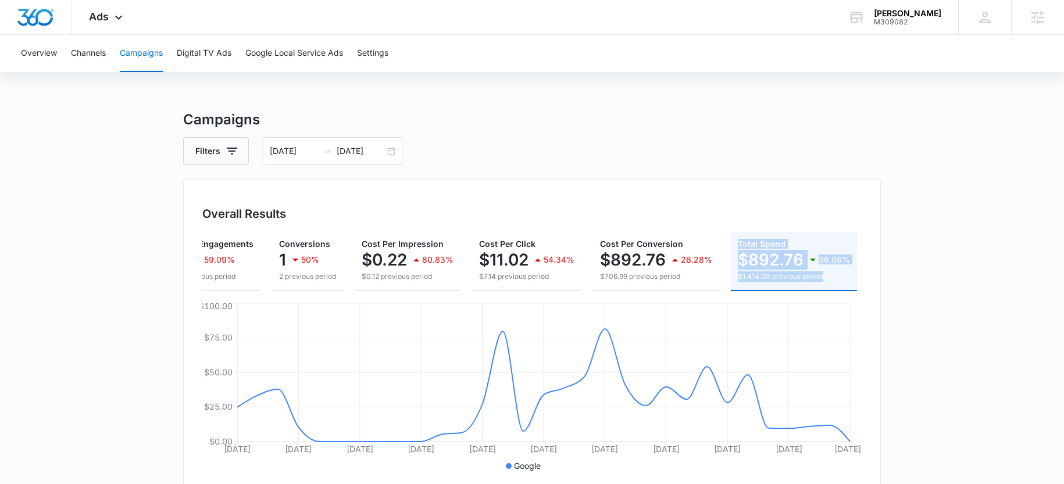
click at [831, 249] on div "36.86%" at bounding box center [828, 259] width 44 height 23
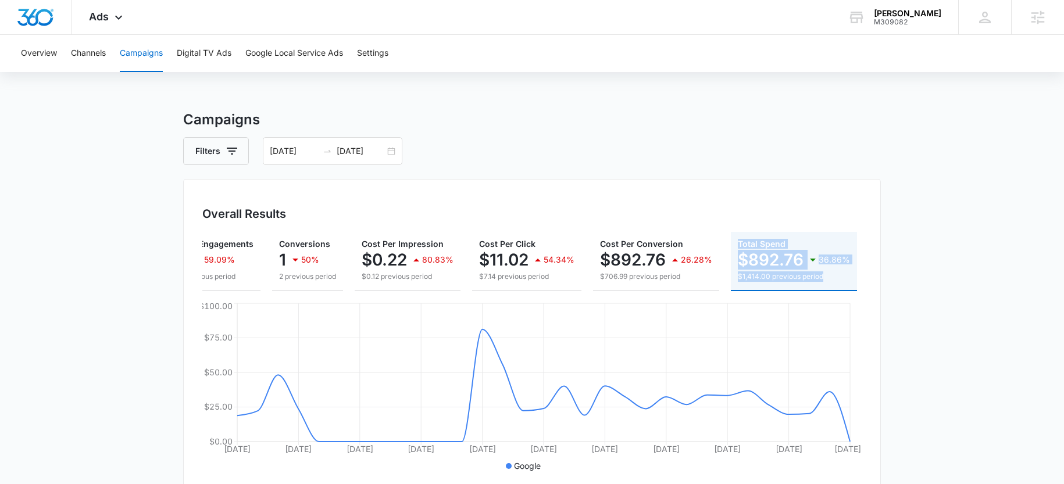
click at [747, 260] on p "$892.76" at bounding box center [771, 260] width 66 height 19
click at [199, 54] on button "Digital TV Ads" at bounding box center [204, 53] width 55 height 37
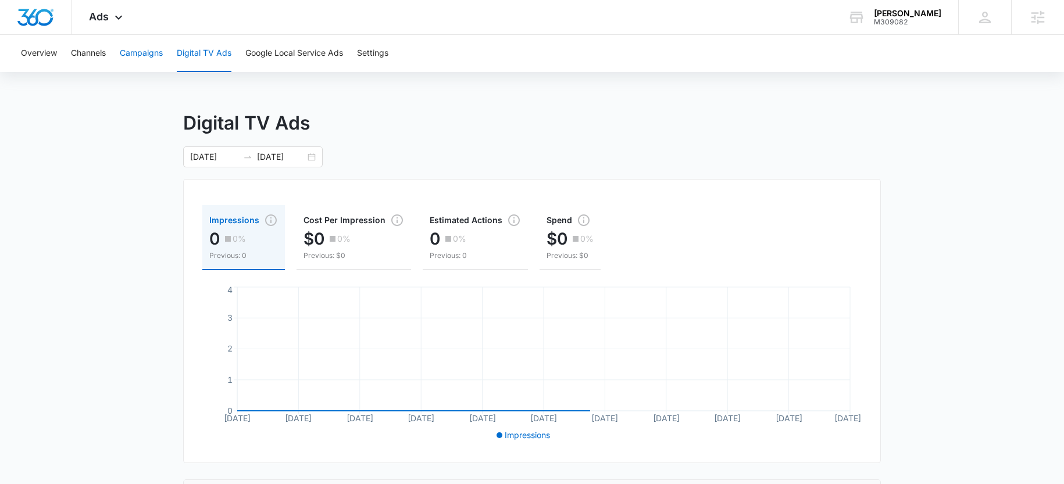
click at [138, 55] on button "Campaigns" at bounding box center [141, 53] width 43 height 37
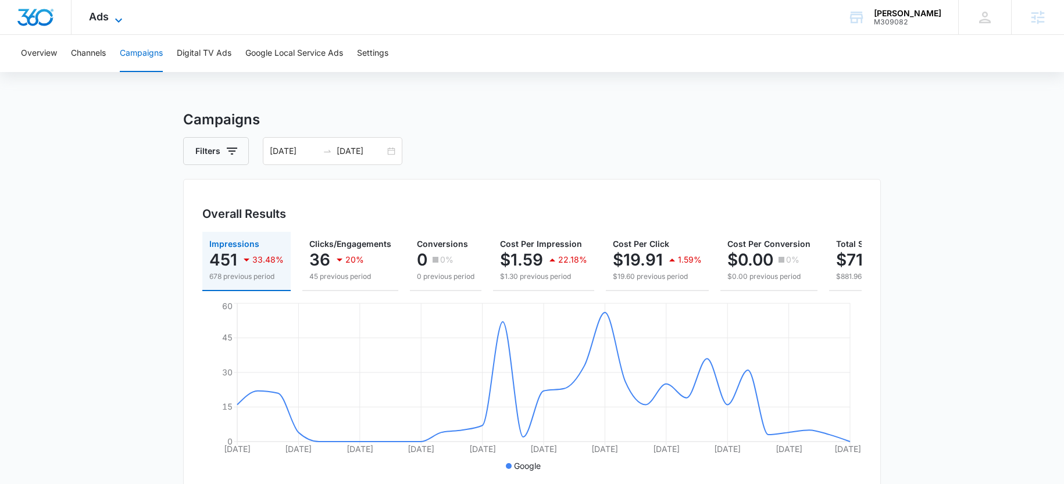
click at [95, 19] on span "Ads" at bounding box center [99, 16] width 20 height 12
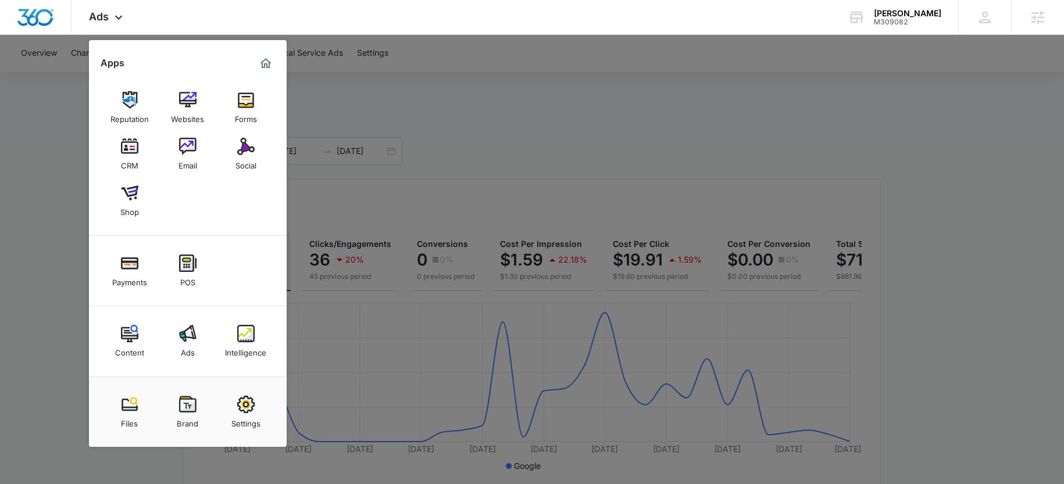
click at [246, 341] on img at bounding box center [245, 333] width 17 height 17
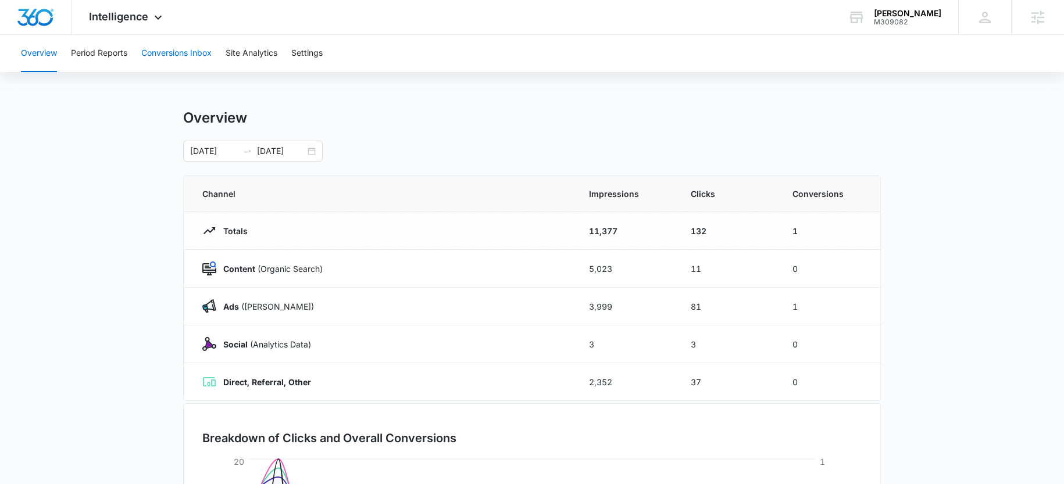
click at [209, 51] on button "Conversions Inbox" at bounding box center [176, 53] width 70 height 37
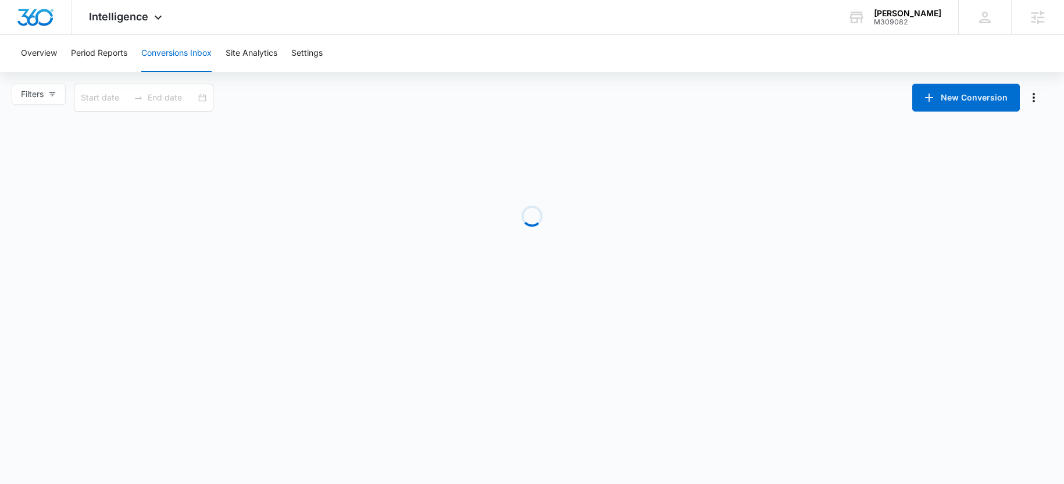
type input "08/17/2025"
type input "09/16/2025"
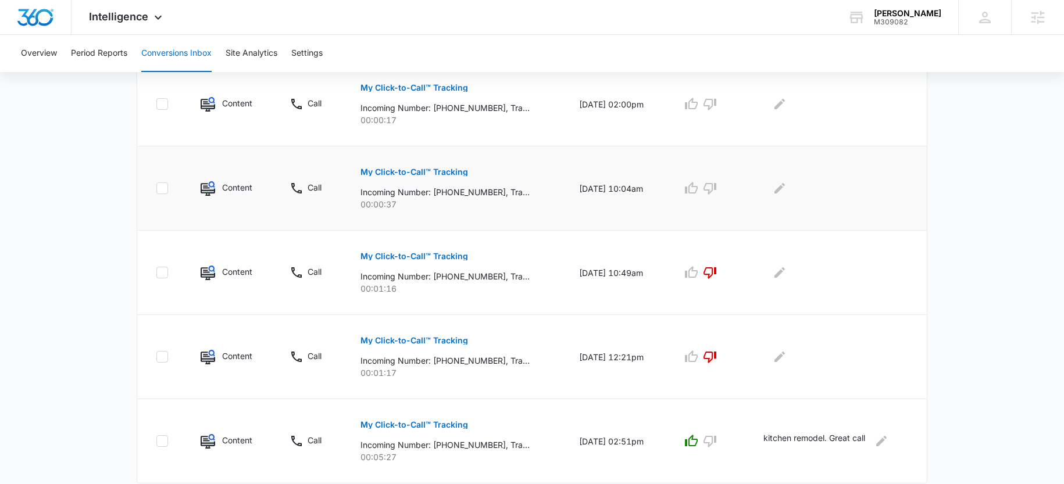
scroll to position [761, 0]
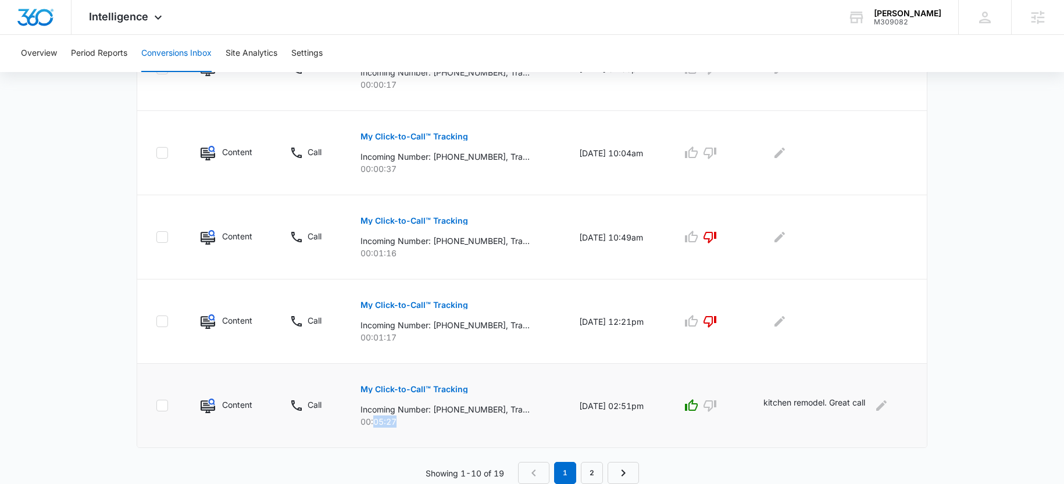
drag, startPoint x: 369, startPoint y: 425, endPoint x: 671, endPoint y: 426, distance: 301.3
click at [564, 437] on tr "Content Call My Click-to-Call™ Tracking Incoming Number: +19084514133, Tracking…" at bounding box center [532, 406] width 790 height 84
drag, startPoint x: 754, startPoint y: 405, endPoint x: 874, endPoint y: 402, distance: 120.4
click at [874, 401] on tr "Content Call My Click-to-Call™ Tracking Incoming Number: +19084514133, Tracking…" at bounding box center [532, 406] width 790 height 84
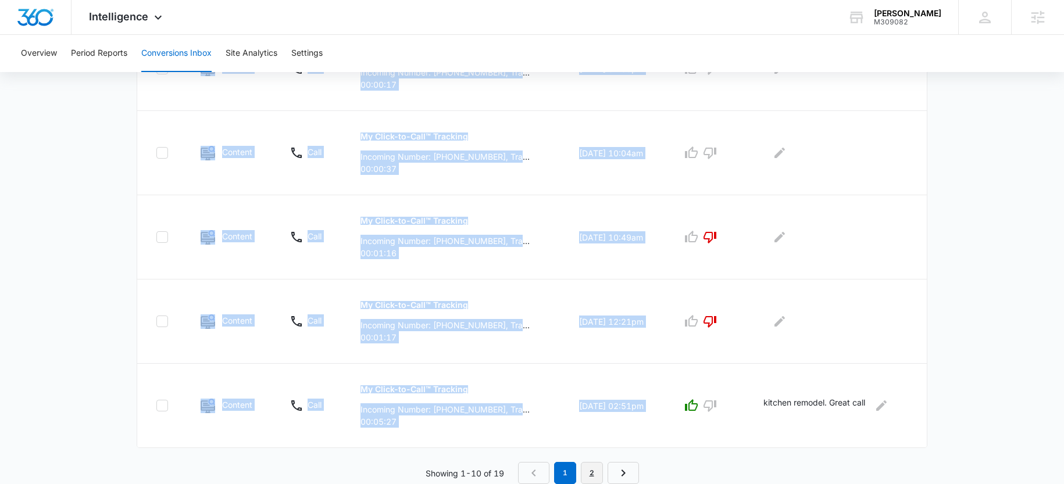
click at [589, 472] on link "2" at bounding box center [592, 473] width 22 height 22
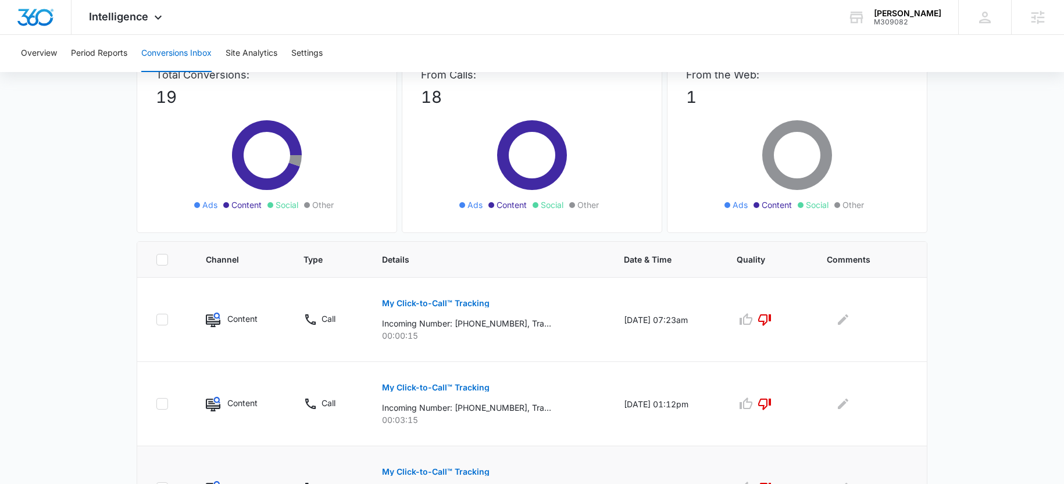
scroll to position [0, 0]
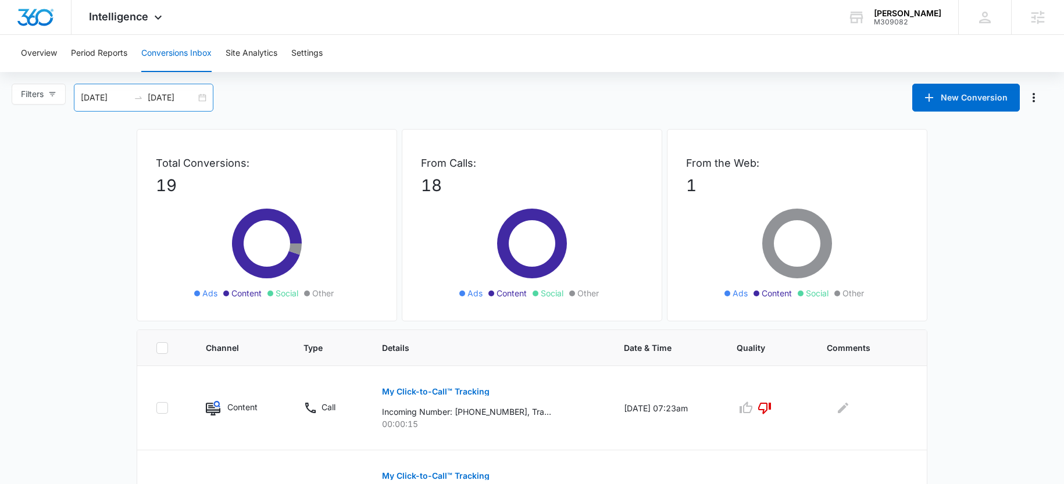
click at [111, 94] on input "08/17/2025" at bounding box center [105, 97] width 48 height 13
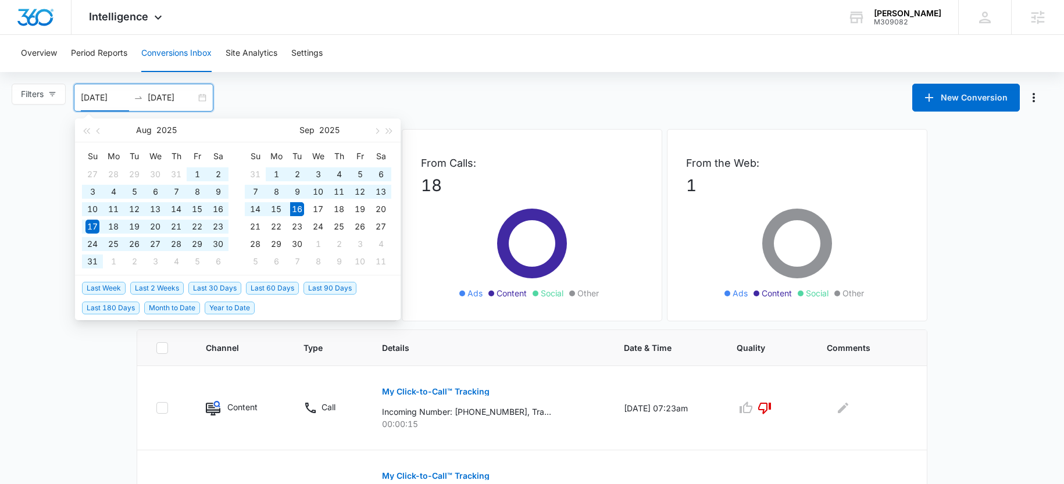
click at [227, 308] on span "Year to Date" at bounding box center [230, 308] width 50 height 13
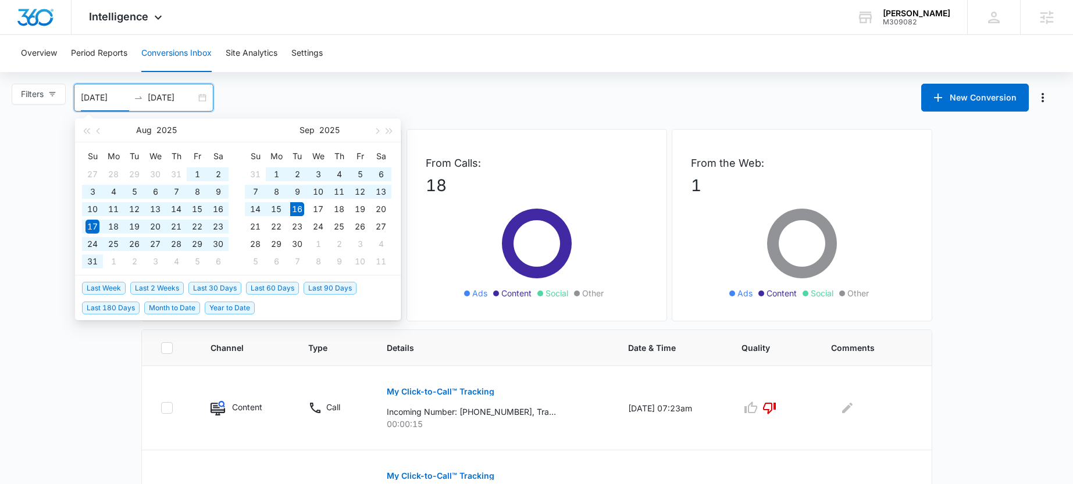
type input "01/01/2025"
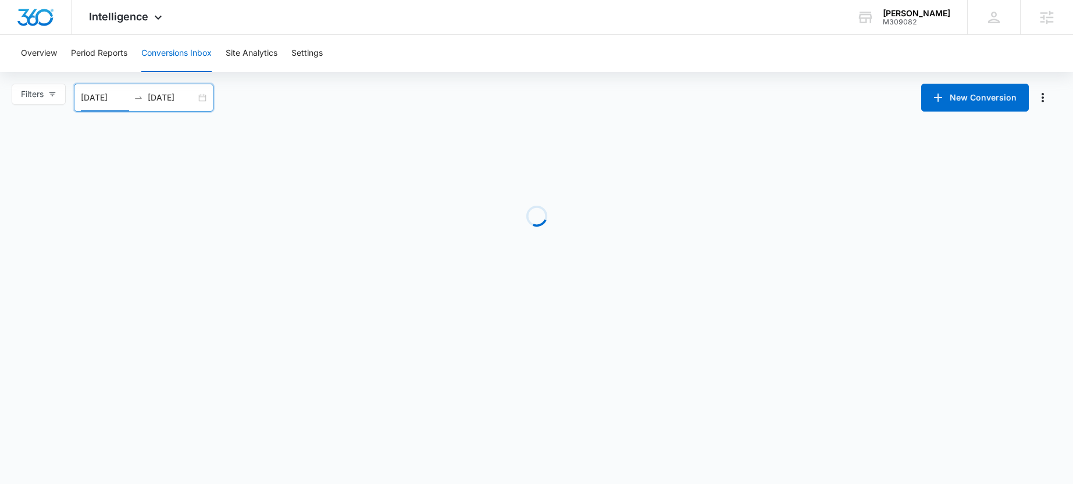
click at [474, 131] on div "Loading" at bounding box center [536, 216] width 791 height 174
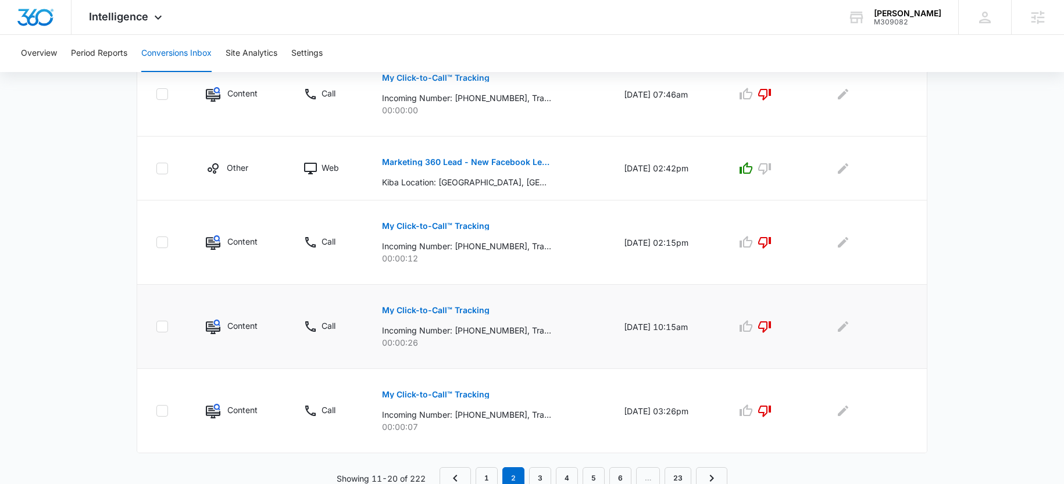
scroll to position [741, 0]
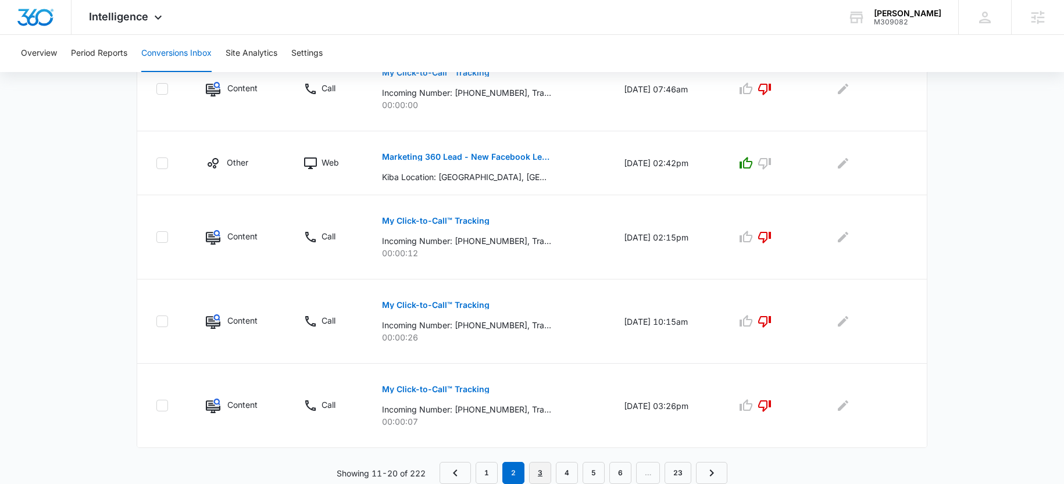
click at [543, 469] on link "3" at bounding box center [540, 473] width 22 height 22
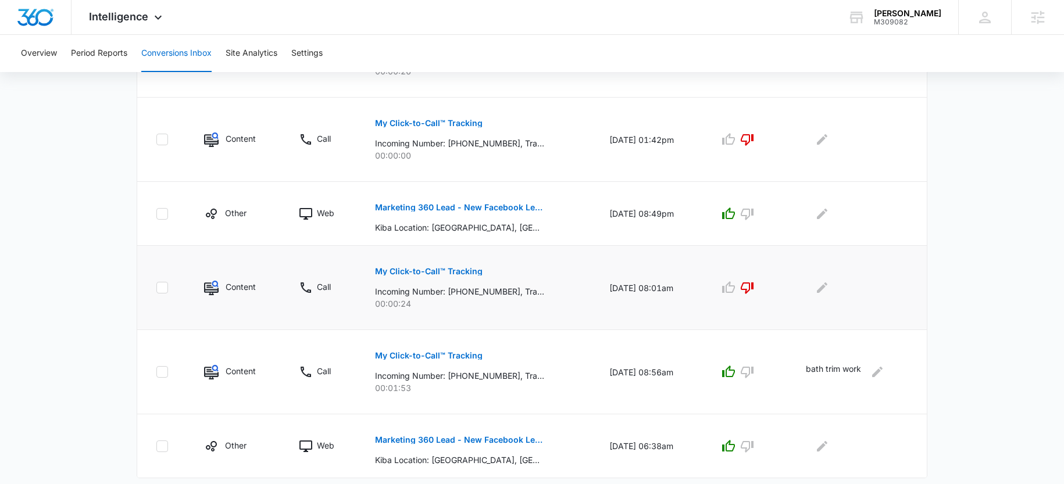
scroll to position [721, 0]
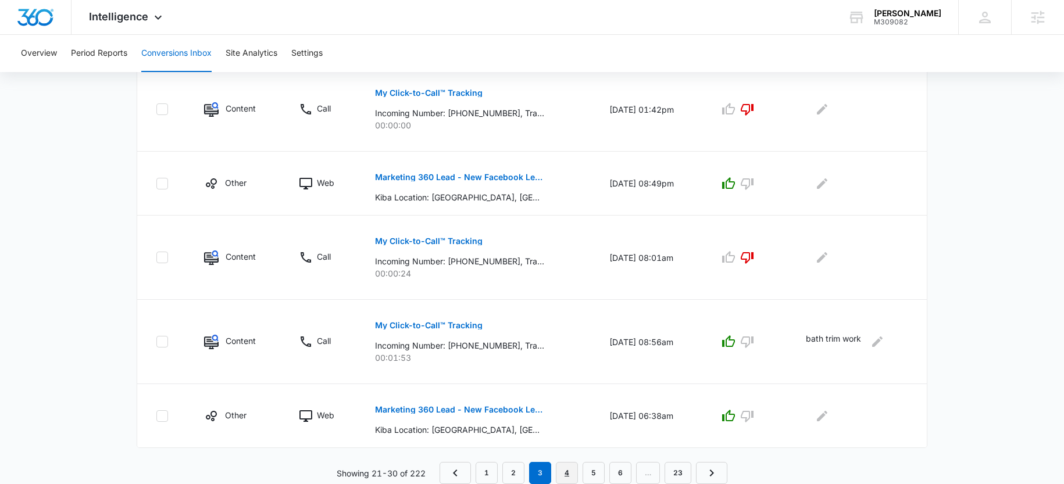
click at [569, 481] on link "4" at bounding box center [567, 473] width 22 height 22
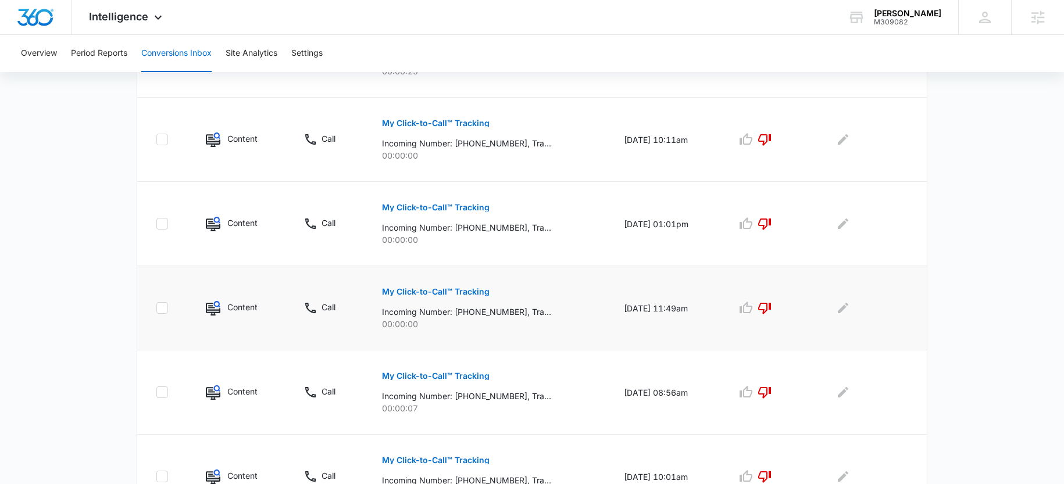
scroll to position [344, 0]
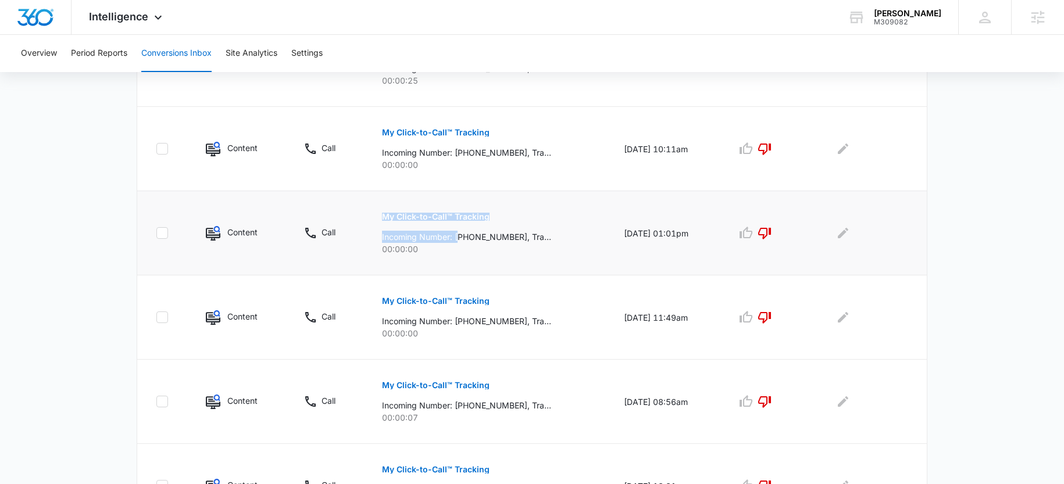
drag, startPoint x: 452, startPoint y: 240, endPoint x: 337, endPoint y: 251, distance: 115.1
click at [337, 254] on tr "Content Call My Click-to-Call™ Tracking Incoming Number: +14842070788, Tracking…" at bounding box center [532, 233] width 790 height 84
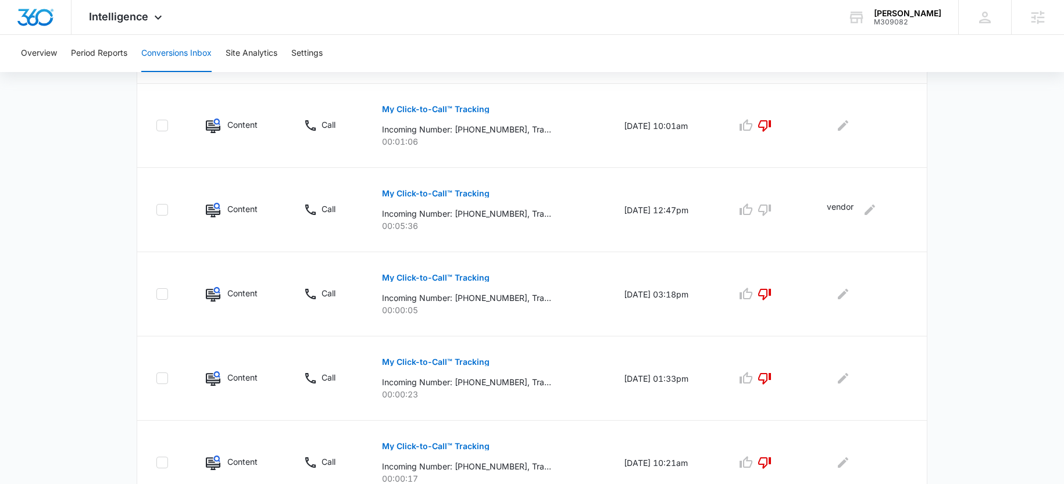
scroll to position [761, 0]
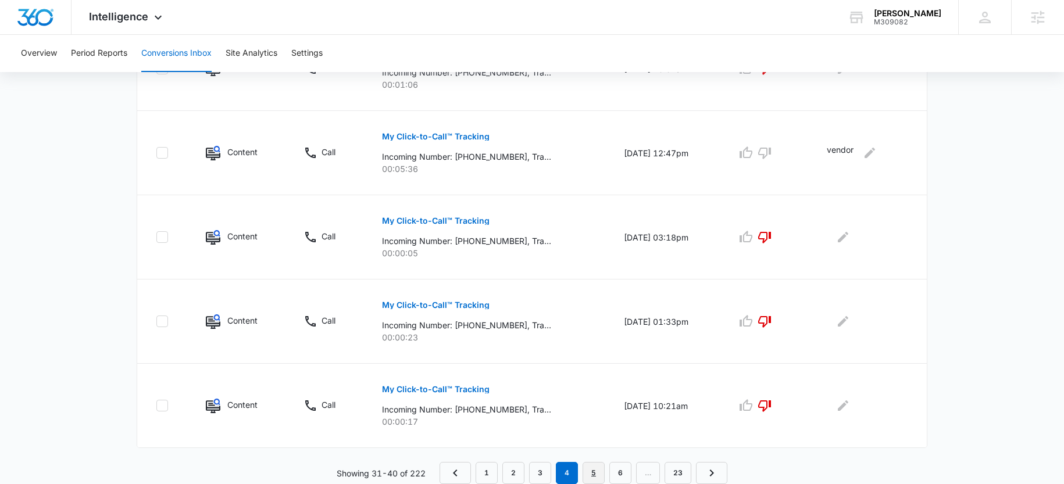
click at [587, 472] on link "5" at bounding box center [594, 473] width 22 height 22
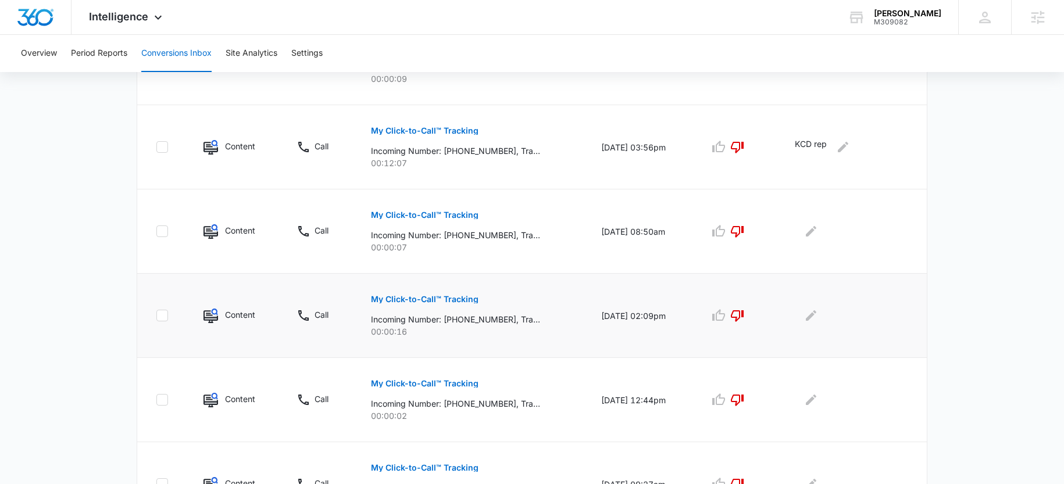
scroll to position [741, 0]
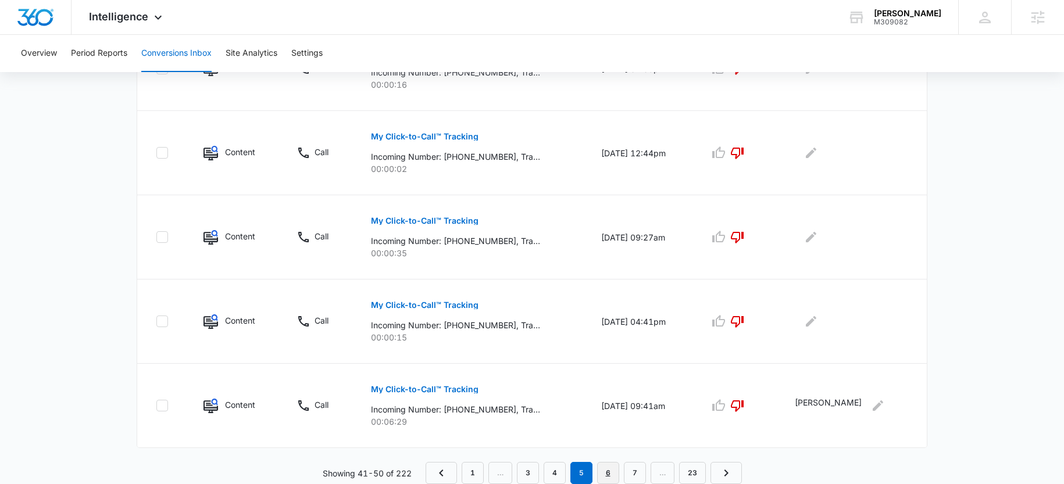
click at [609, 473] on link "6" at bounding box center [608, 473] width 22 height 22
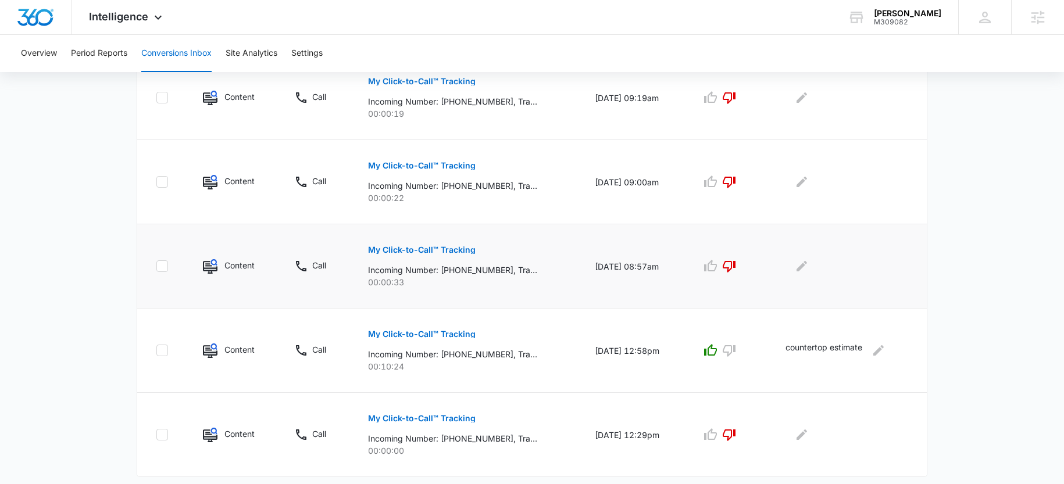
scroll to position [761, 0]
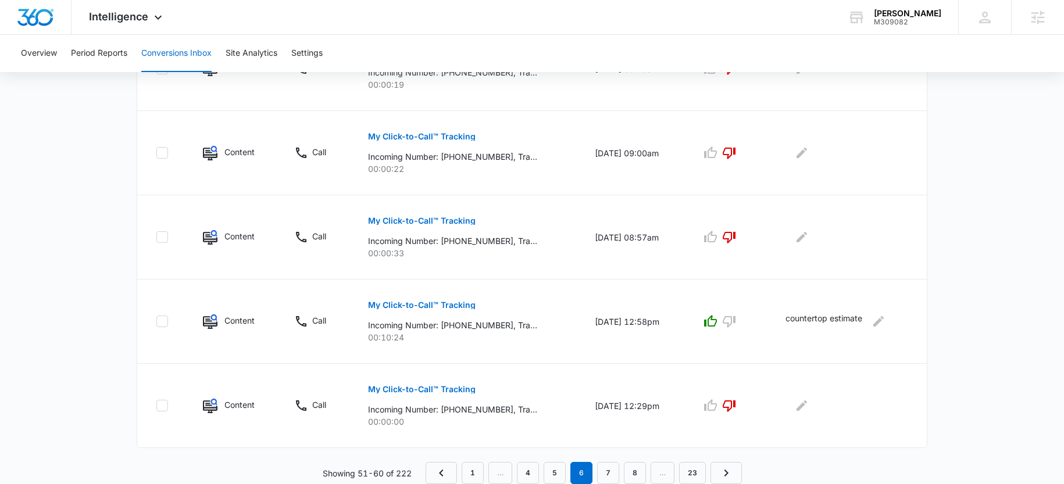
click at [621, 460] on div "Channel Type Details Date & Time Quality Comments Content Call My Click-to-Call…" at bounding box center [532, 26] width 791 height 916
click at [620, 465] on nav "1 … 4 5 6 7 8 … 23" at bounding box center [584, 473] width 316 height 22
click at [617, 471] on link "7" at bounding box center [608, 473] width 22 height 22
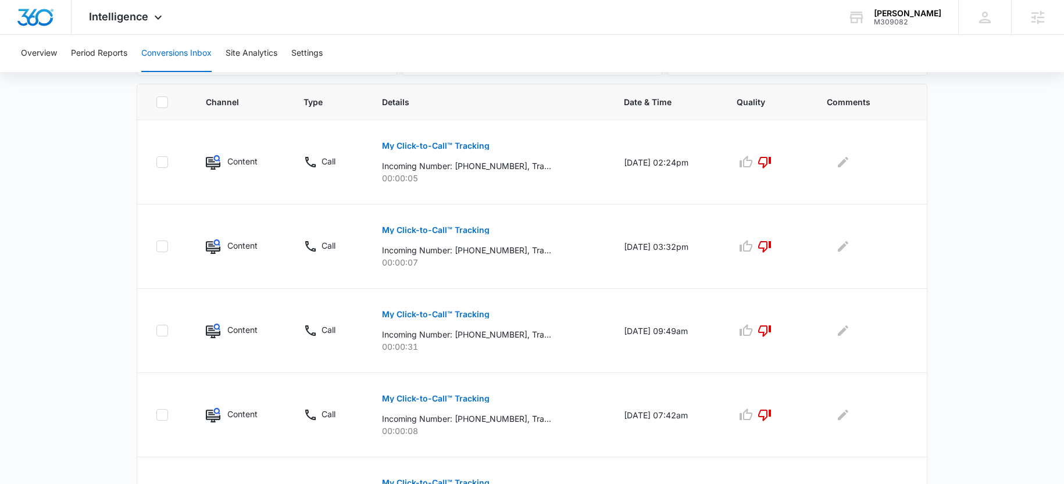
scroll to position [0, 0]
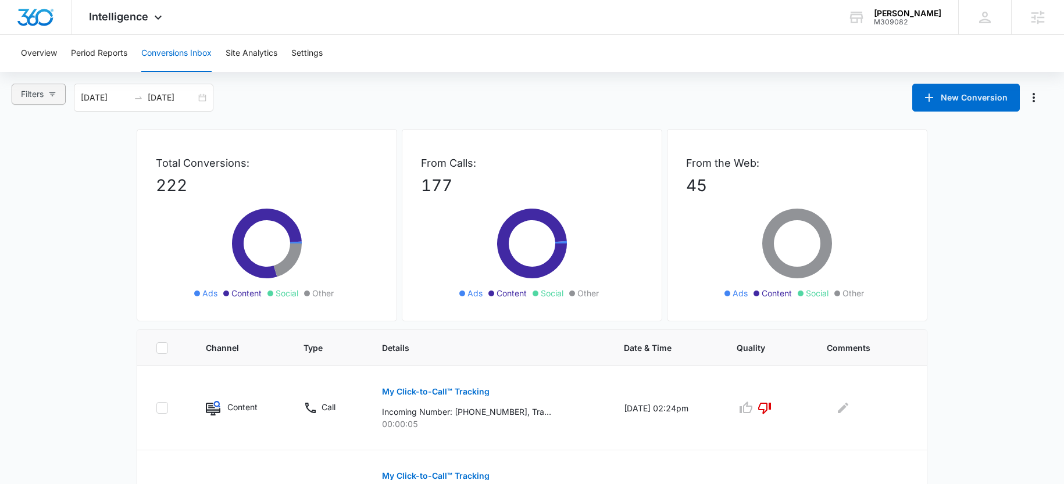
drag, startPoint x: 37, startPoint y: 85, endPoint x: 45, endPoint y: 85, distance: 7.6
click at [42, 84] on button "Filters" at bounding box center [39, 94] width 54 height 21
click at [53, 91] on icon "button" at bounding box center [52, 94] width 8 height 8
click at [54, 90] on icon "button" at bounding box center [52, 94] width 8 height 8
click at [44, 273] on label "Calls Only" at bounding box center [48, 281] width 60 height 17
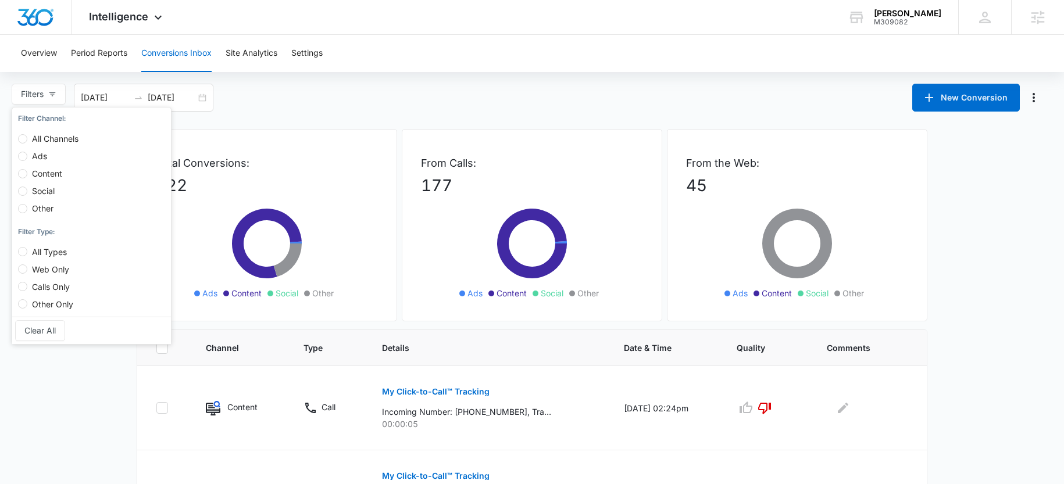
click at [58, 272] on span "Web Only" at bounding box center [50, 270] width 47 height 10
click at [27, 272] on input "Web Only" at bounding box center [22, 269] width 9 height 9
radio input "true"
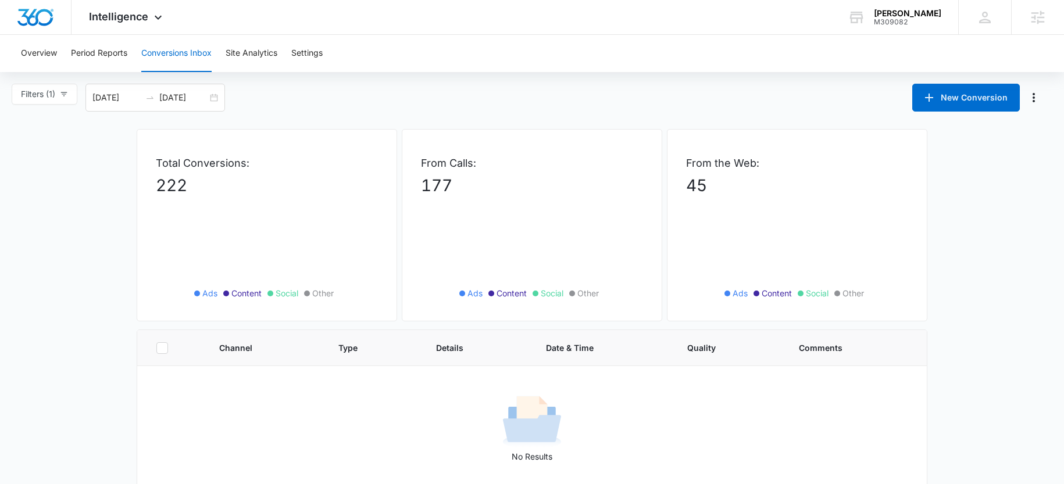
click at [351, 122] on main "Filters (1) Filter Channel : All Channels Ads Content Social Other Filter Type …" at bounding box center [532, 305] width 1064 height 442
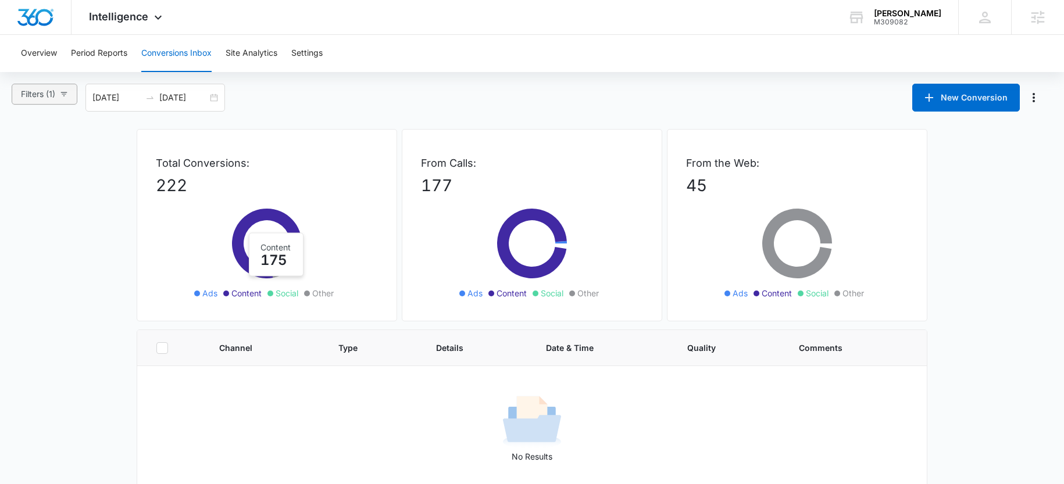
click at [37, 98] on span "Filters (1)" at bounding box center [38, 94] width 34 height 13
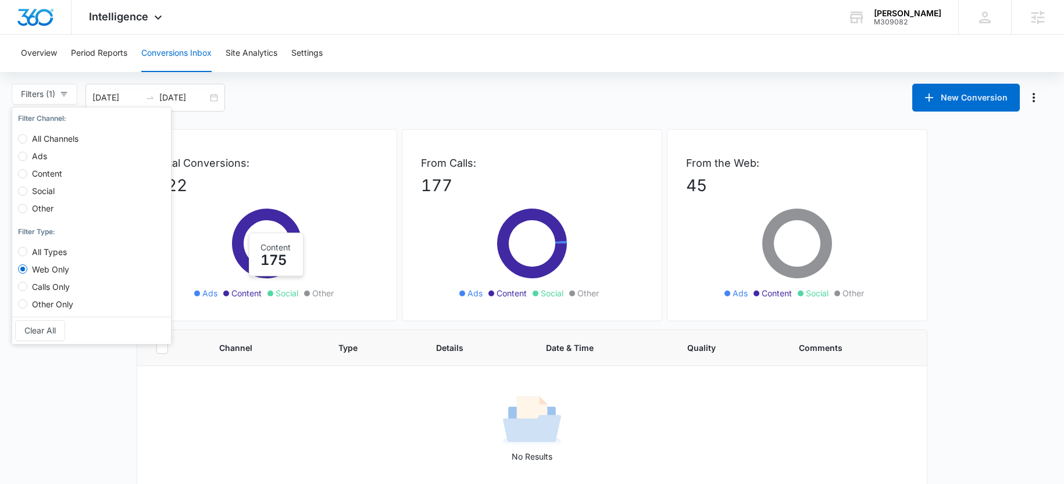
click at [46, 309] on div "Filter Type : All Types Web Only Calls Only Other Only" at bounding box center [91, 269] width 159 height 96
click at [49, 308] on span "Other Only" at bounding box center [52, 305] width 51 height 10
click at [27, 308] on input "Other Only" at bounding box center [22, 304] width 9 height 9
radio input "true"
radio input "false"
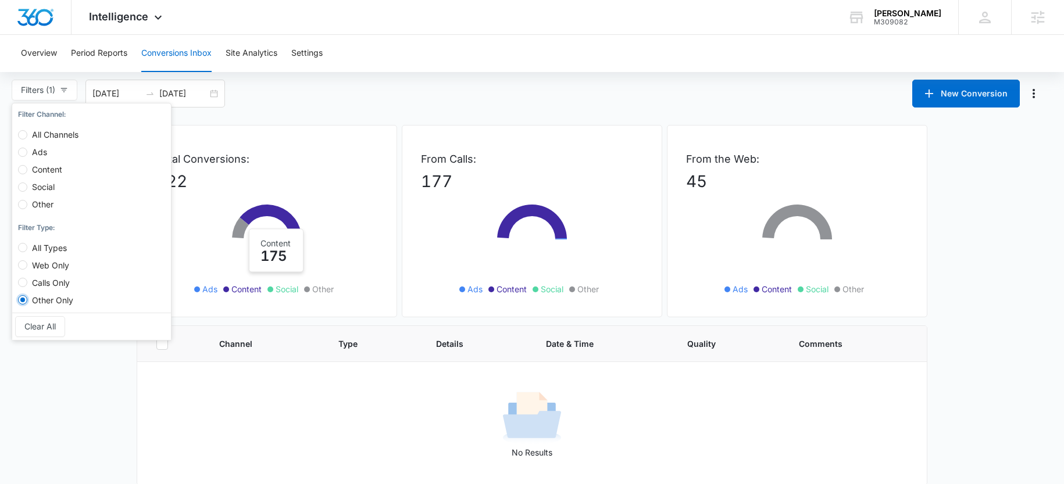
scroll to position [5, 0]
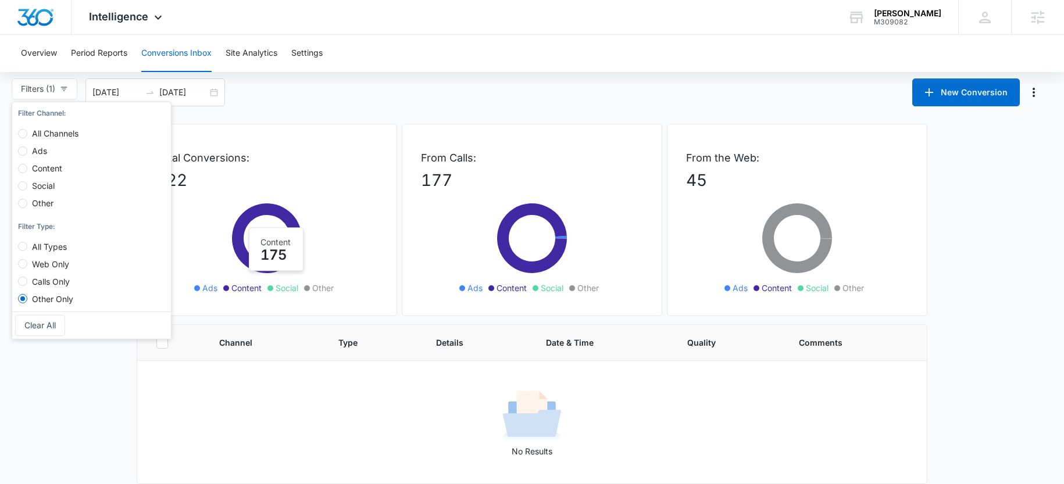
click at [43, 244] on span "All Types" at bounding box center [49, 247] width 44 height 10
click at [27, 244] on input "All Types" at bounding box center [22, 246] width 9 height 9
radio input "true"
radio input "false"
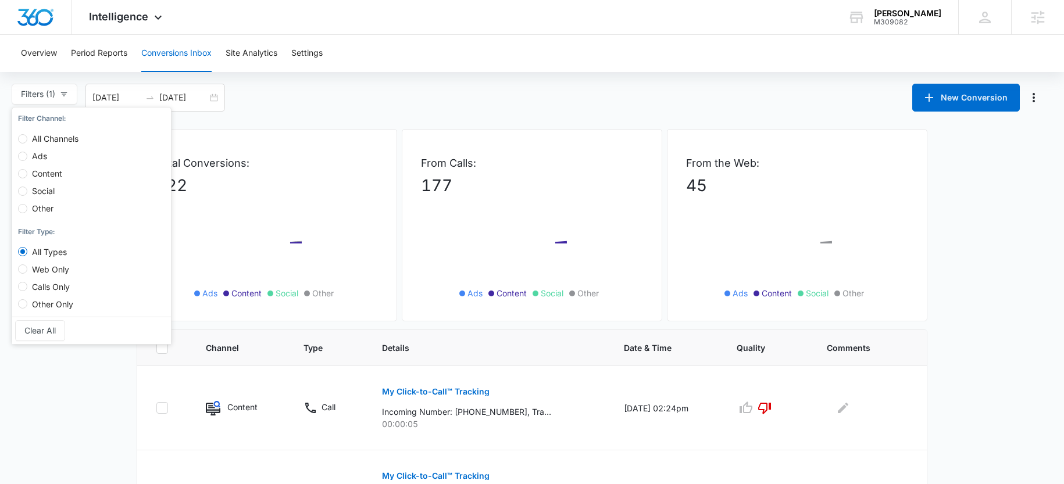
click at [312, 184] on p "222" at bounding box center [267, 185] width 222 height 24
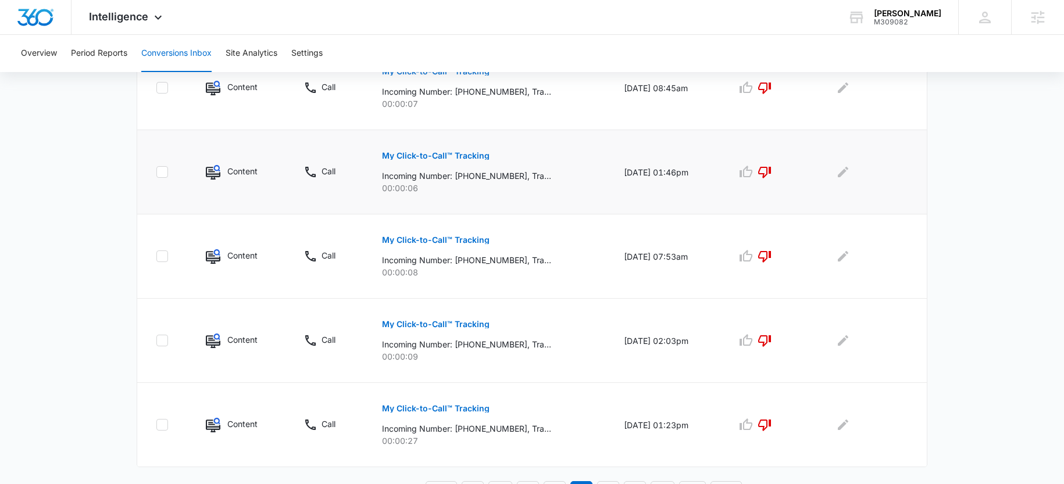
scroll to position [761, 0]
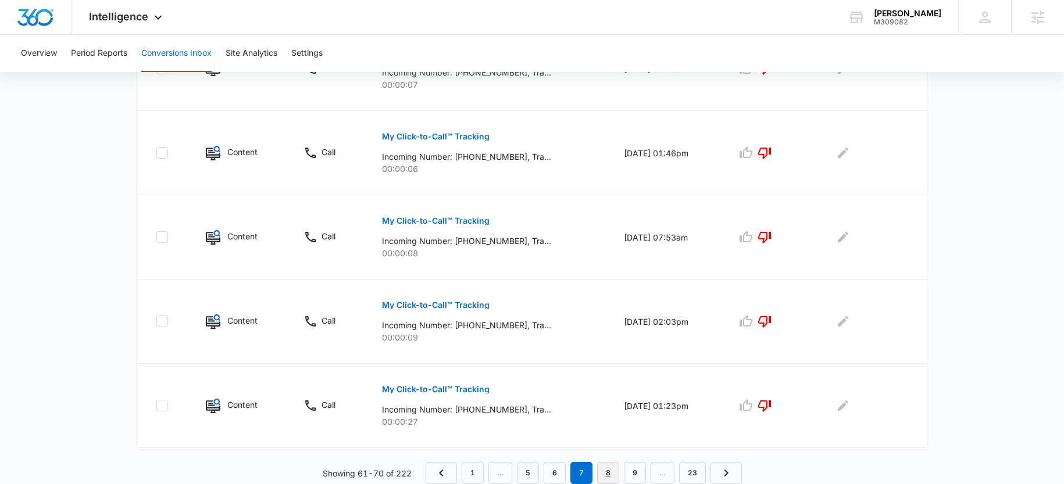
click at [604, 470] on link "8" at bounding box center [608, 473] width 22 height 22
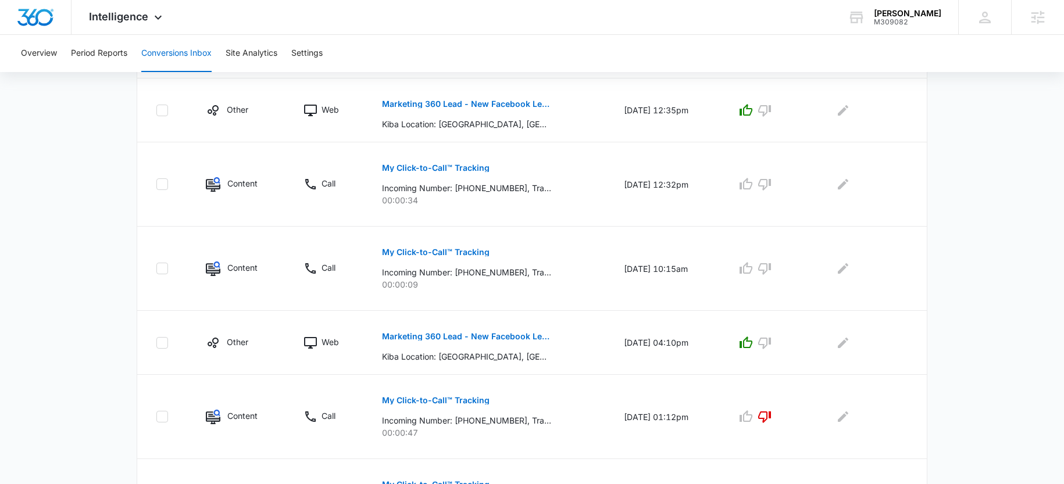
scroll to position [660, 0]
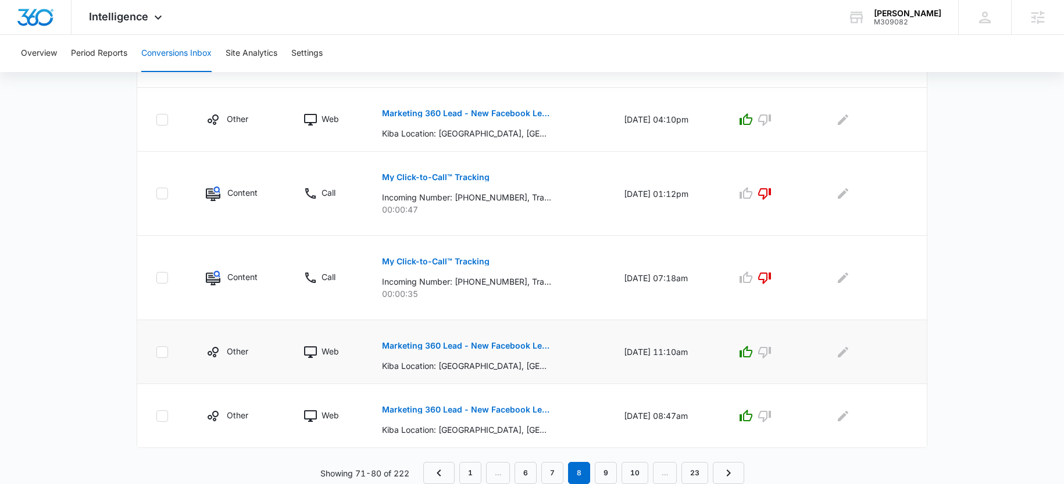
click at [452, 348] on p "Marketing 360 Lead - New Facebook Lead - Edmond, OK" at bounding box center [466, 346] width 169 height 8
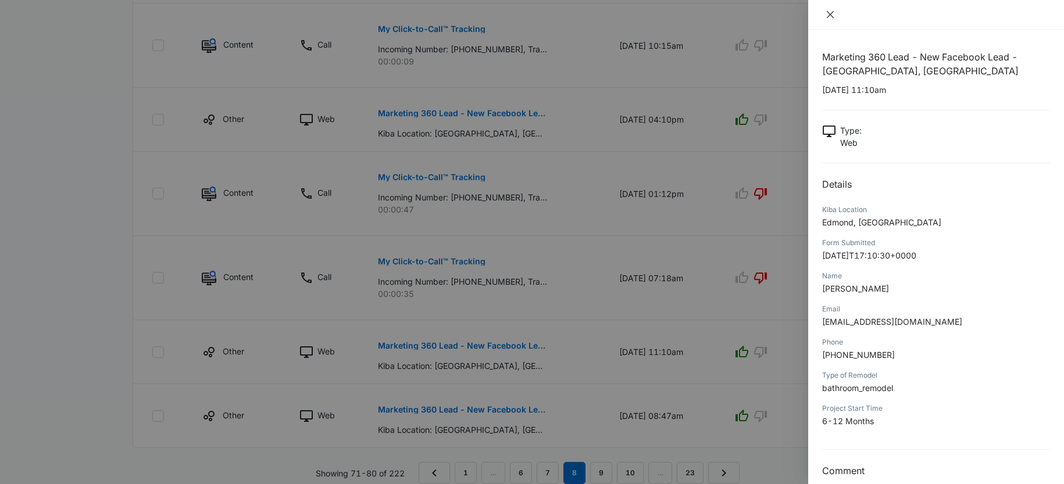
click at [828, 16] on icon "close" at bounding box center [830, 14] width 9 height 9
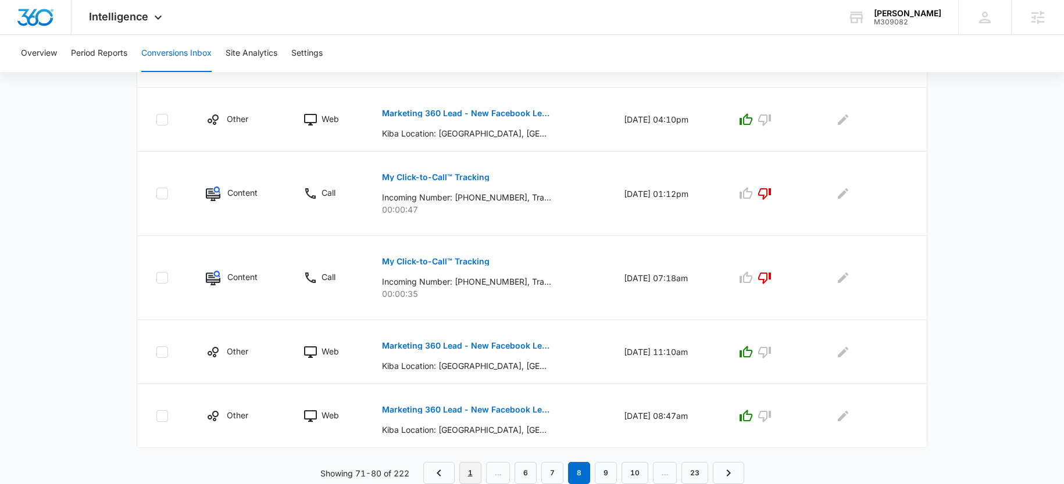
click at [476, 469] on link "1" at bounding box center [470, 473] width 22 height 22
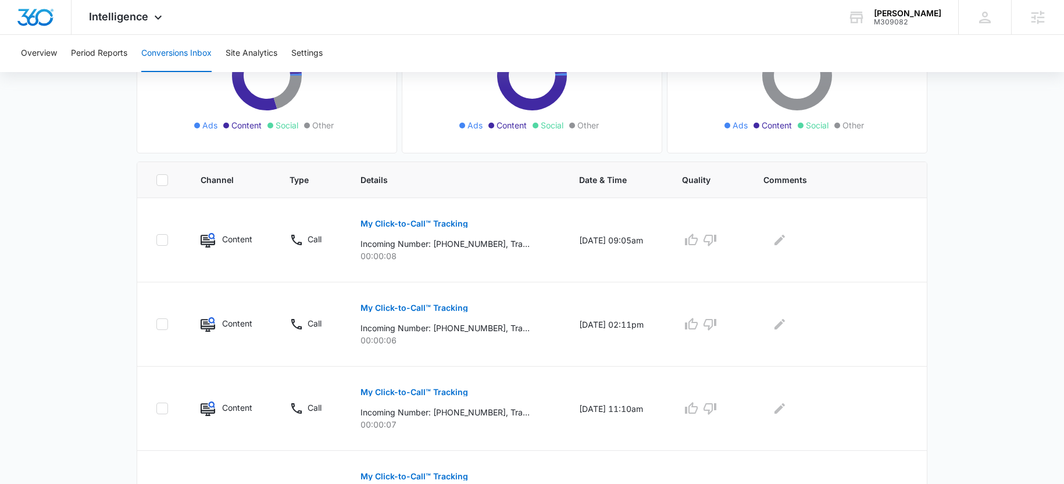
scroll to position [0, 0]
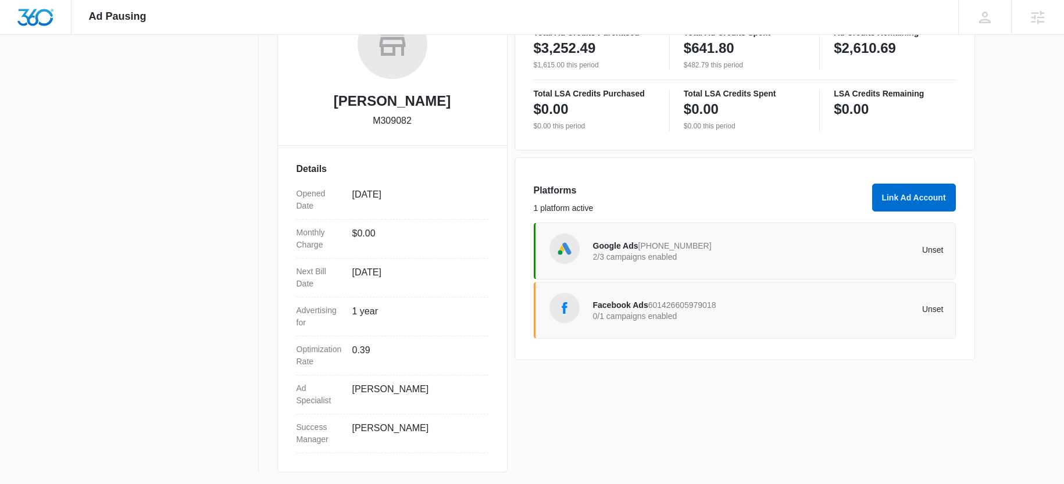
scroll to position [216, 0]
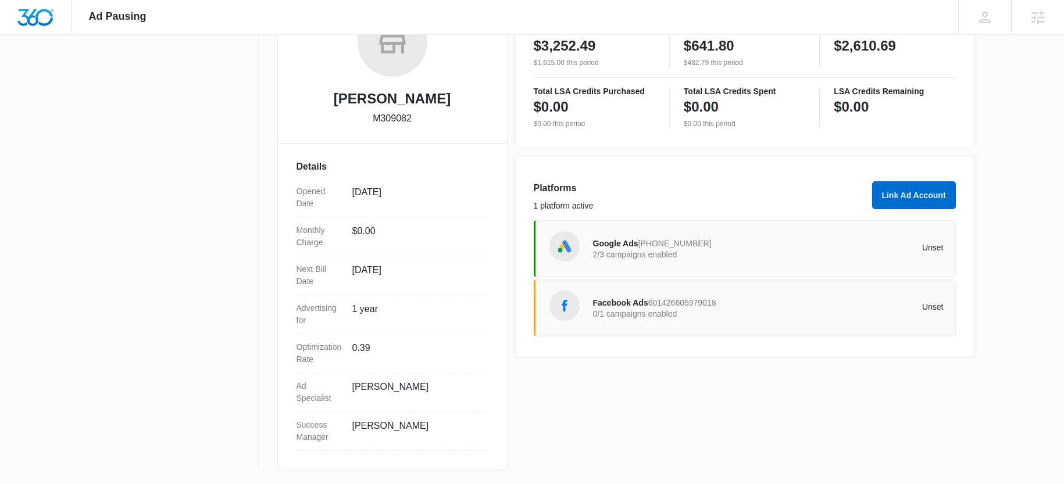
click at [631, 320] on div "Facebook Ads 601426605979018 0/1 campaigns enabled Unset" at bounding box center [768, 308] width 351 height 33
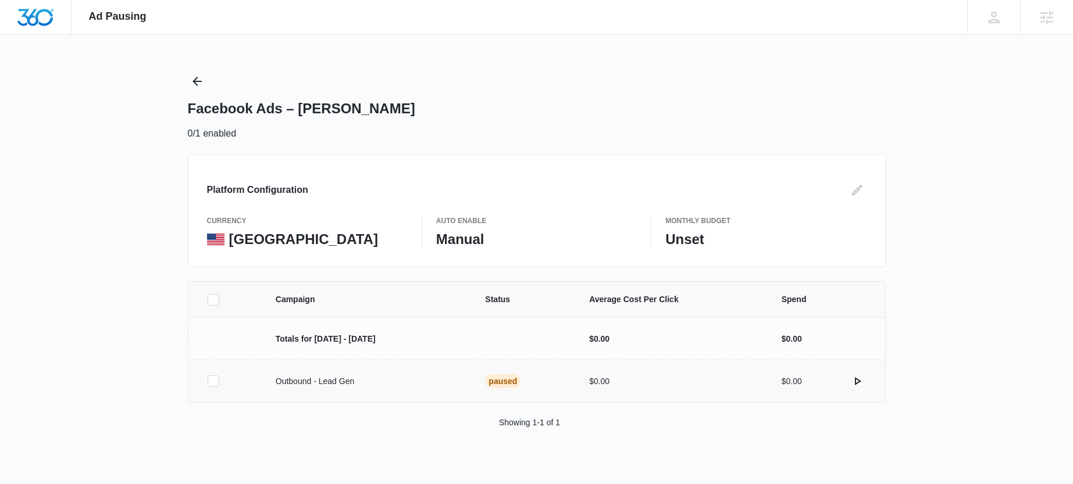
click at [204, 383] on td at bounding box center [224, 381] width 73 height 42
click at [207, 383] on label at bounding box center [227, 382] width 41 height 12
click at [207, 382] on input "checkbox" at bounding box center [207, 382] width 1 height 1
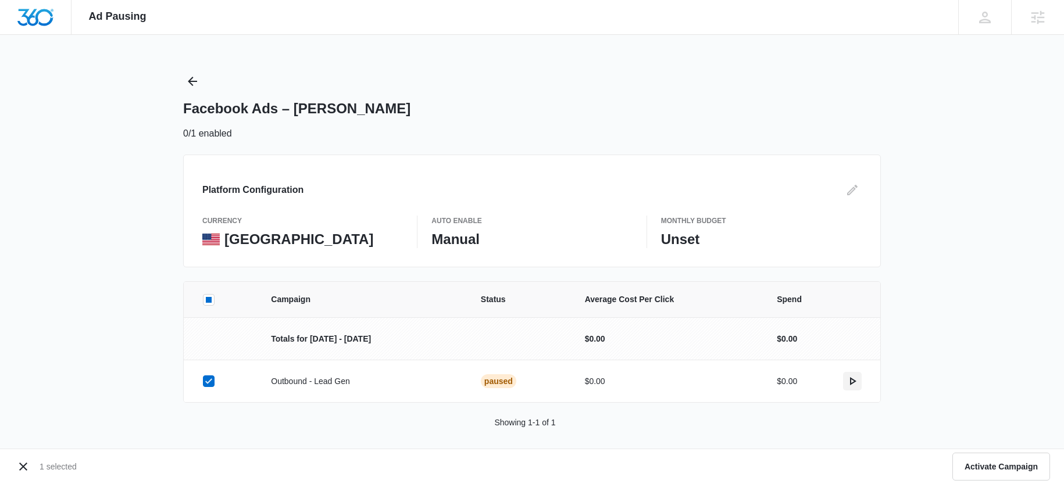
click at [854, 380] on icon "actions.activate" at bounding box center [853, 382] width 14 height 14
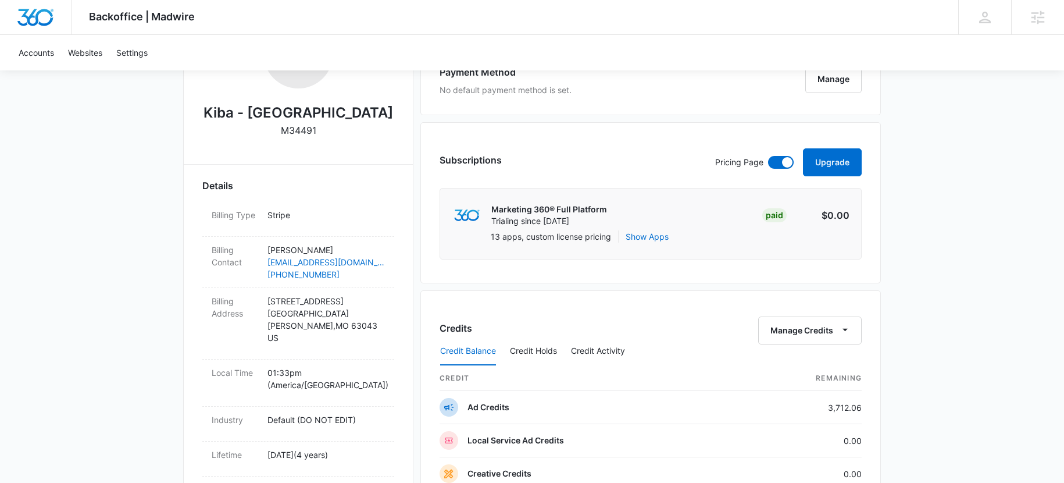
scroll to position [243, 0]
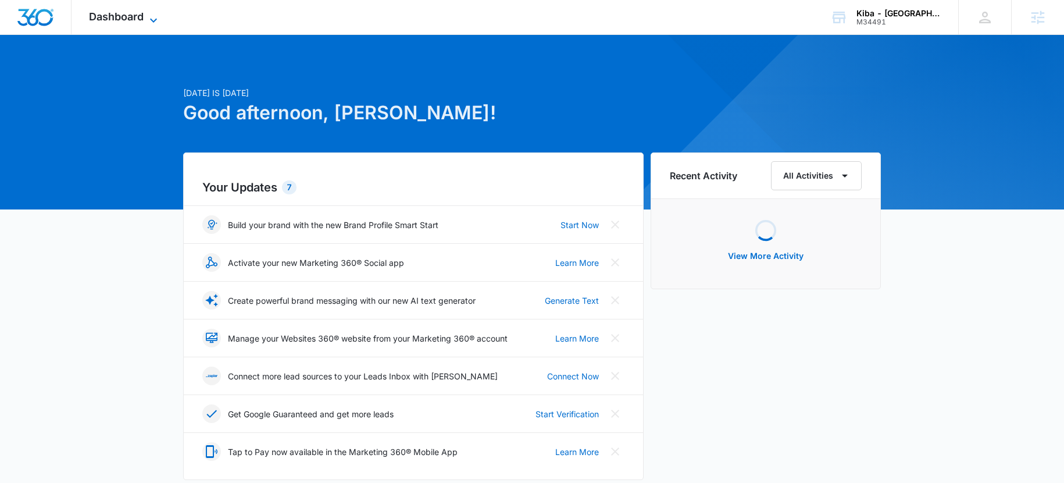
click at [144, 12] on span "Dashboard" at bounding box center [116, 16] width 55 height 12
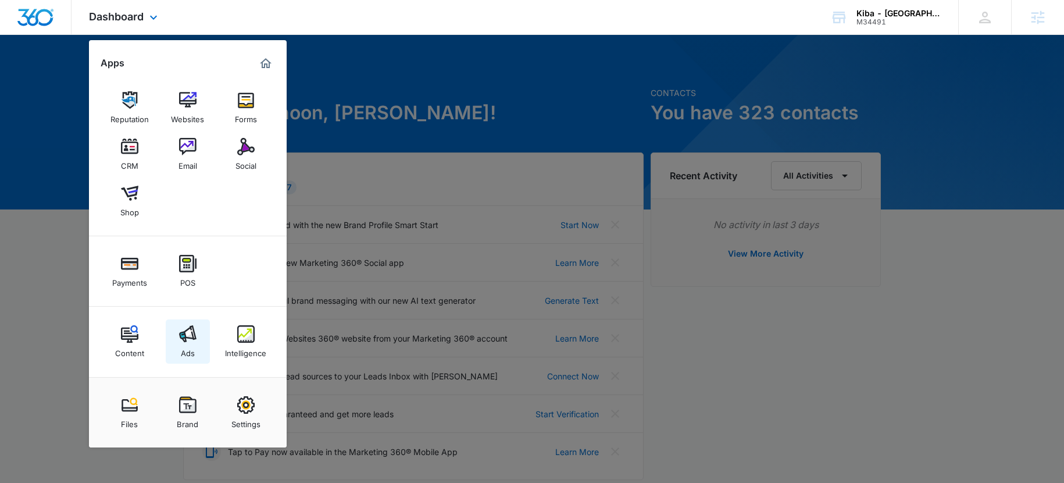
click at [183, 334] on img at bounding box center [187, 333] width 17 height 17
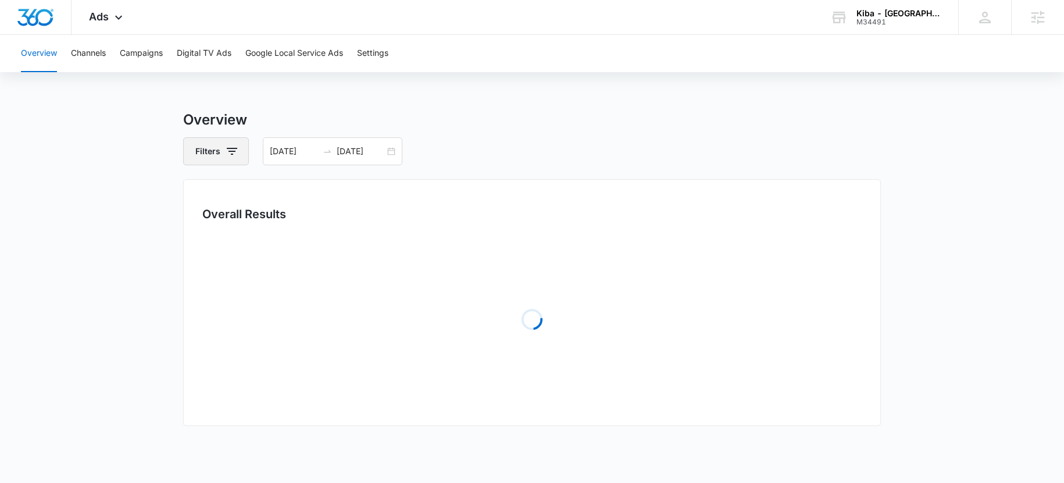
click at [216, 152] on button "Filters" at bounding box center [216, 151] width 66 height 28
click at [227, 198] on div "Channel" at bounding box center [265, 193] width 134 height 19
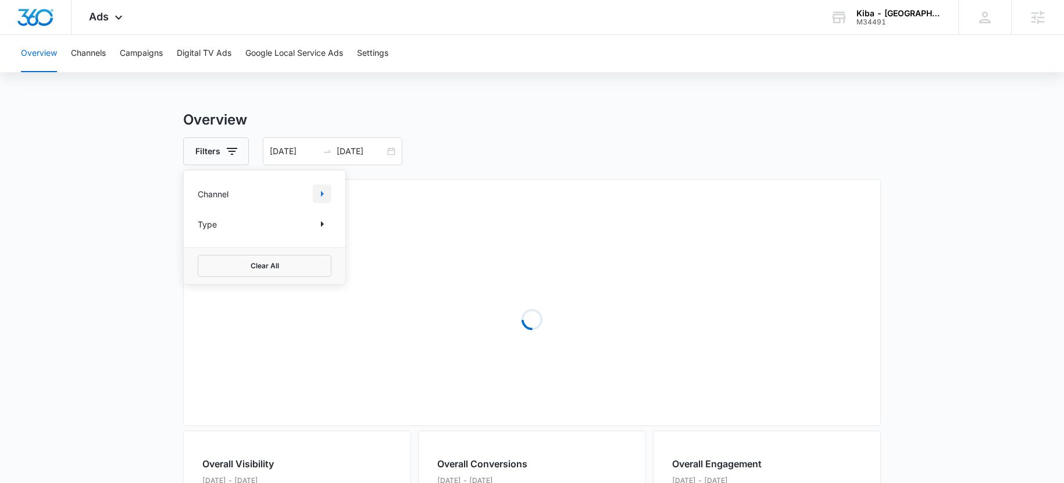
click at [318, 191] on icon "Show Channel filters" at bounding box center [322, 194] width 14 height 14
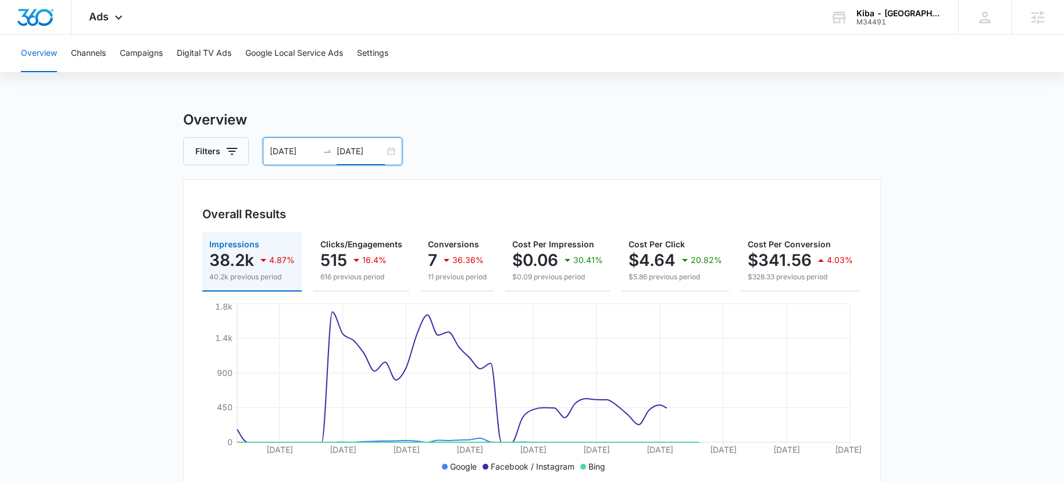
click at [365, 148] on input "02/28/2025" at bounding box center [361, 151] width 48 height 13
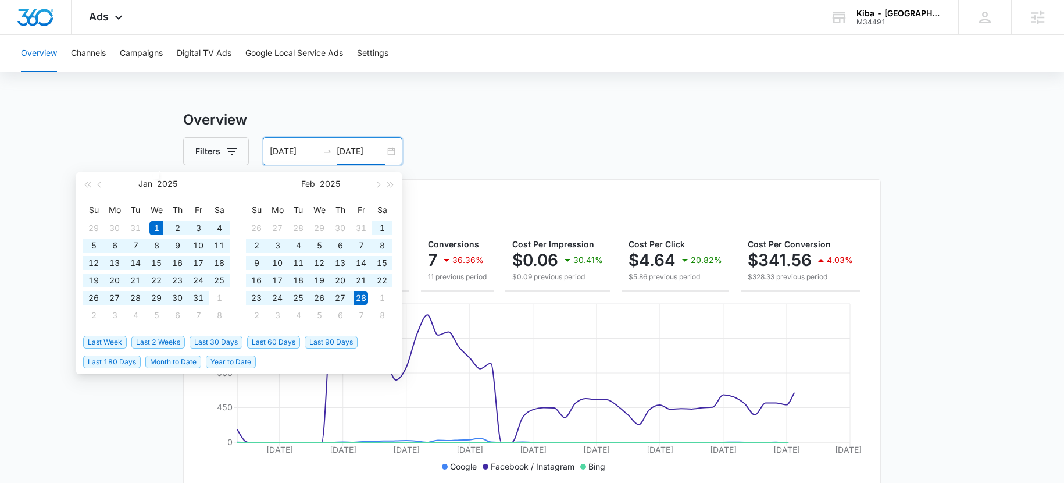
type input "02/28/2025"
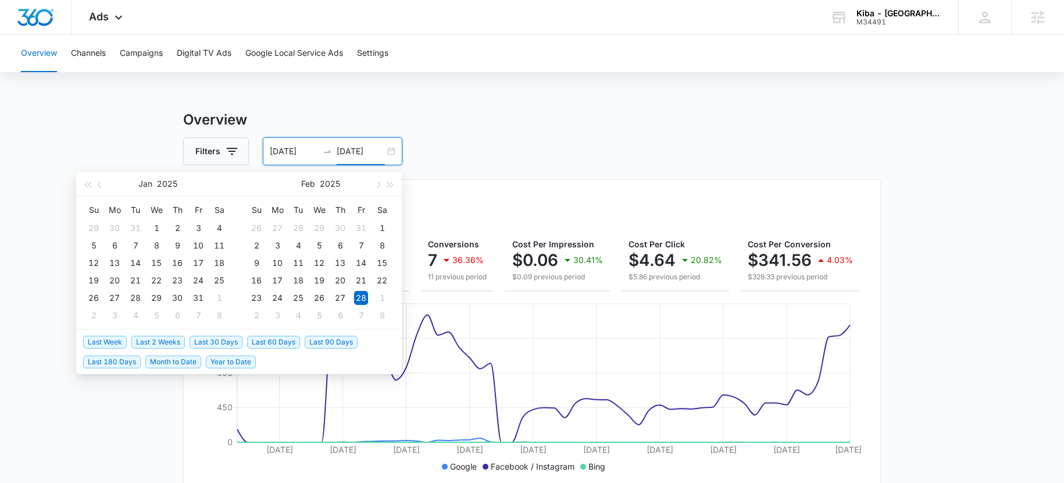
click at [270, 339] on span "Last 60 Days" at bounding box center [273, 342] width 53 height 13
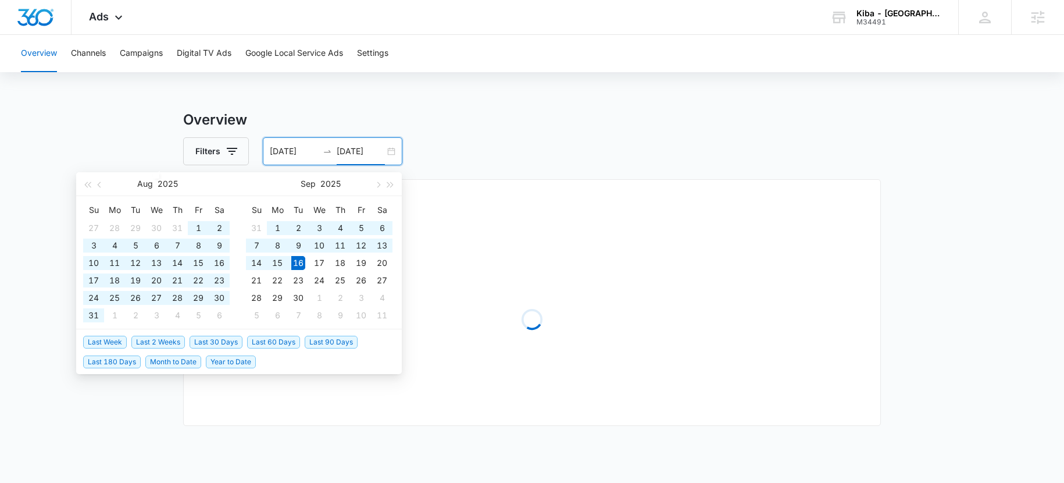
type input "07/18/2025"
type input "09/16/2025"
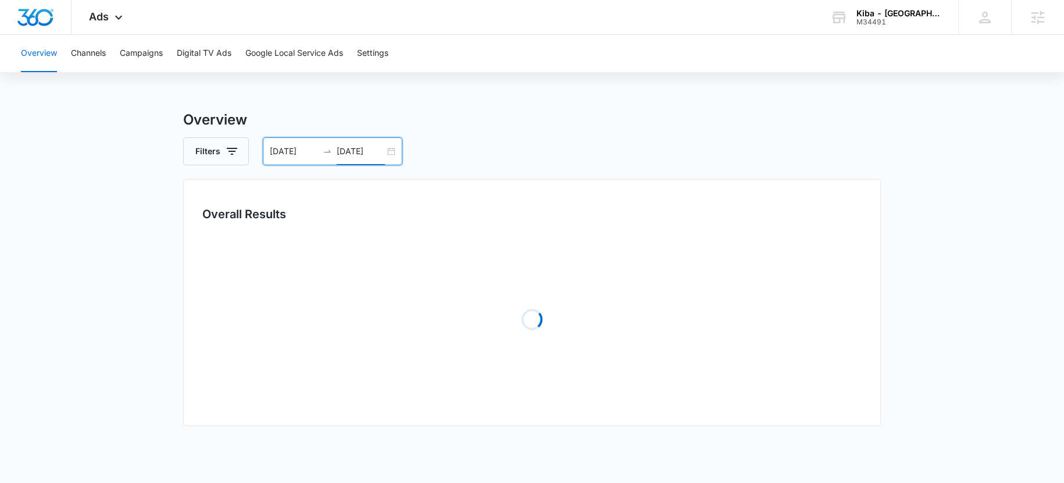
click at [464, 107] on div "Overview Channels Campaigns Digital TV Ads Google Local Service Ads Settings Ov…" at bounding box center [532, 340] width 1064 height 610
click at [209, 161] on button "Filters" at bounding box center [216, 151] width 66 height 28
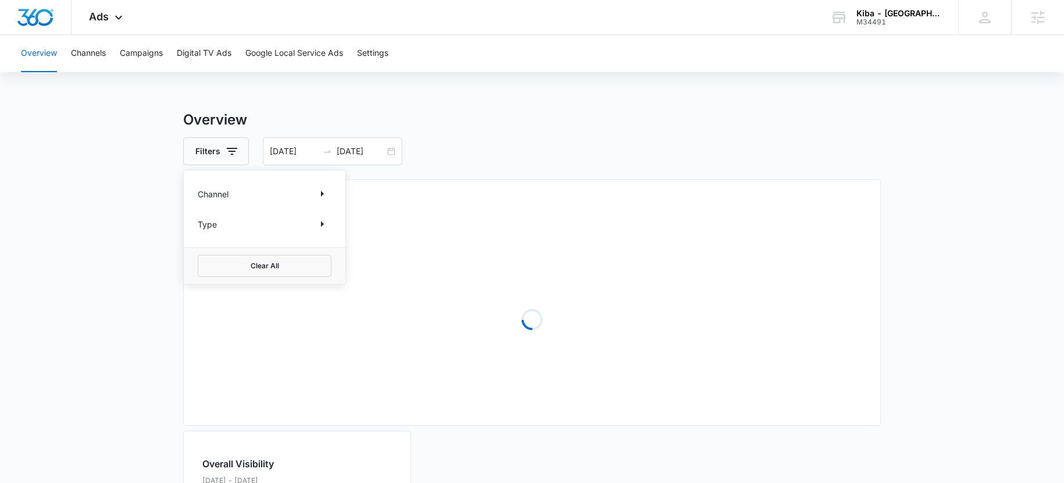
click at [221, 197] on p "Channel" at bounding box center [213, 194] width 31 height 12
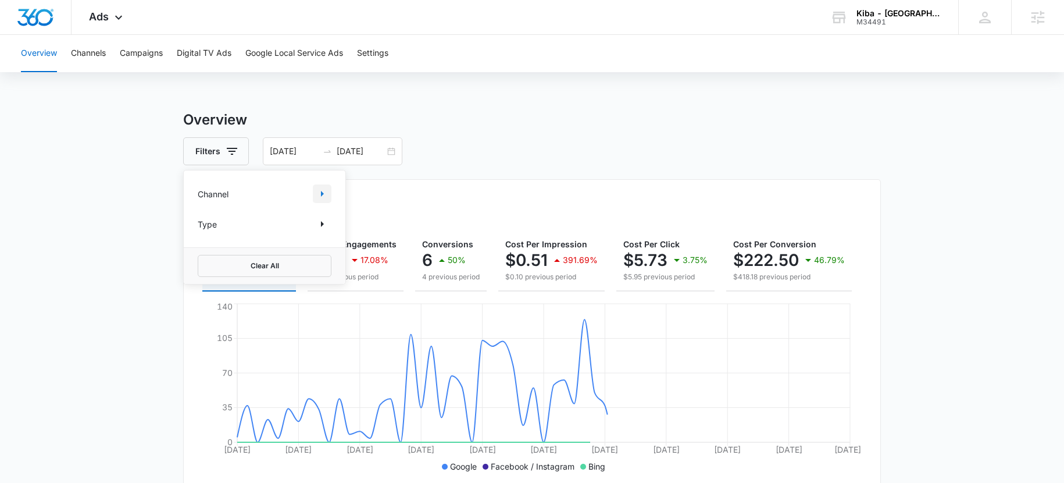
click at [328, 193] on icon "Show Channel filters" at bounding box center [322, 194] width 14 height 14
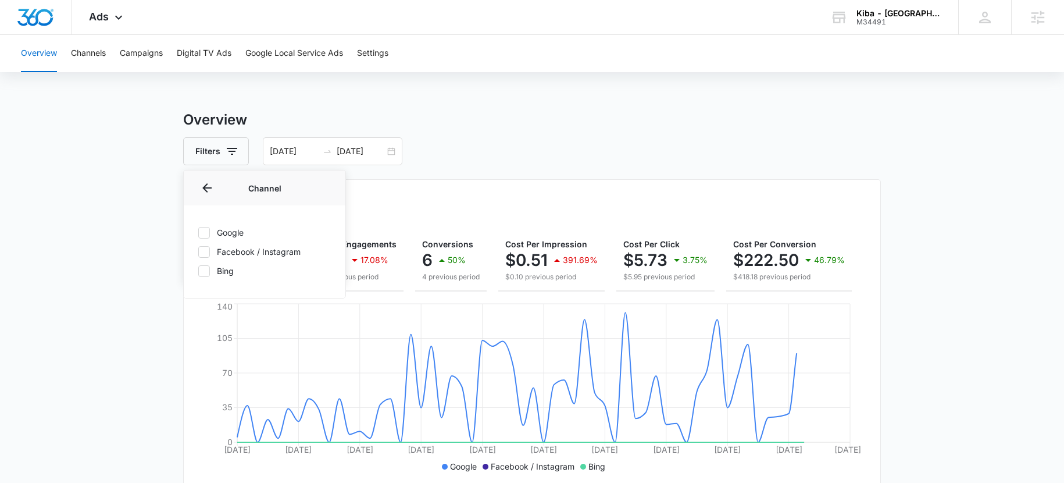
click at [208, 230] on icon at bounding box center [204, 232] width 10 height 10
click at [198, 232] on input "Google" at bounding box center [198, 232] width 1 height 1
checkbox input "true"
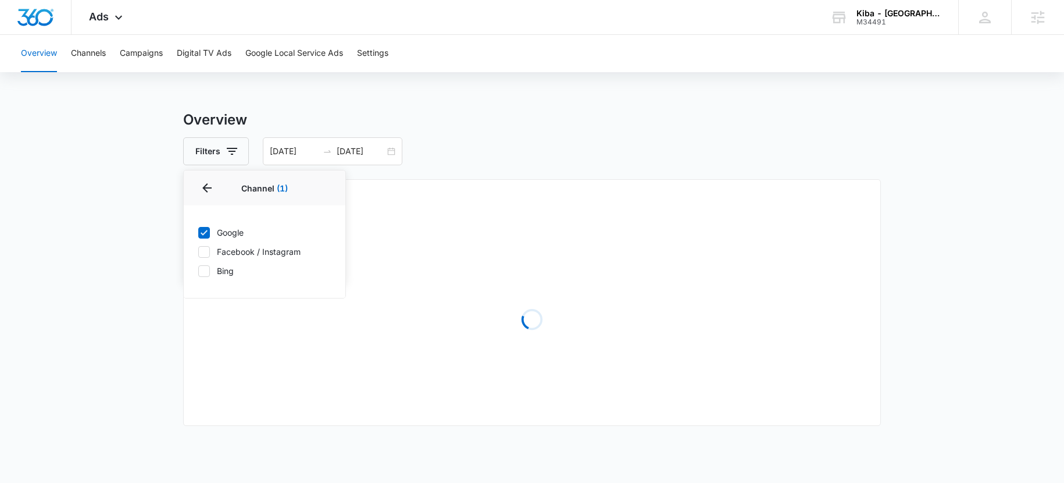
click at [205, 248] on icon at bounding box center [204, 252] width 10 height 10
click at [198, 251] on input "Facebook / Instagram" at bounding box center [198, 251] width 1 height 1
checkbox input "true"
click at [205, 269] on icon at bounding box center [204, 271] width 10 height 10
click at [198, 270] on input "Bing" at bounding box center [198, 270] width 1 height 1
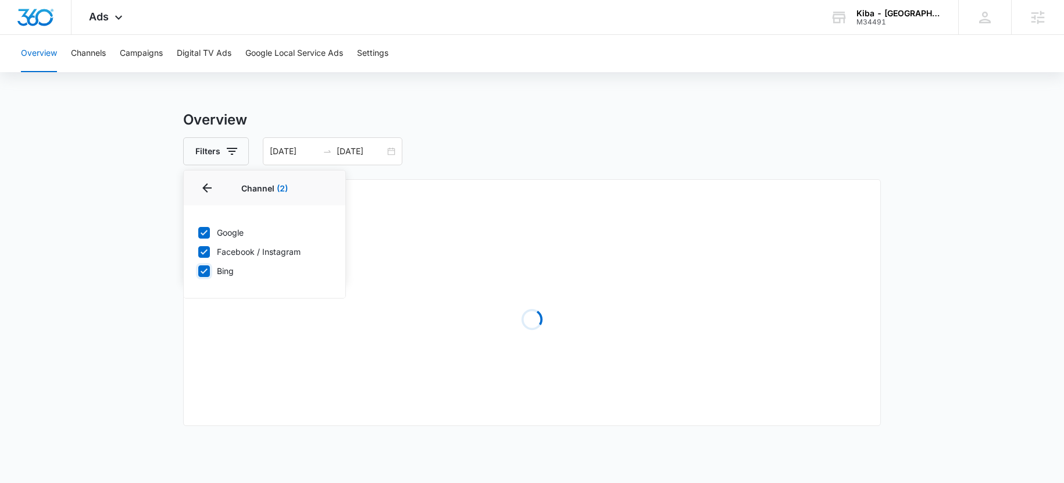
checkbox input "true"
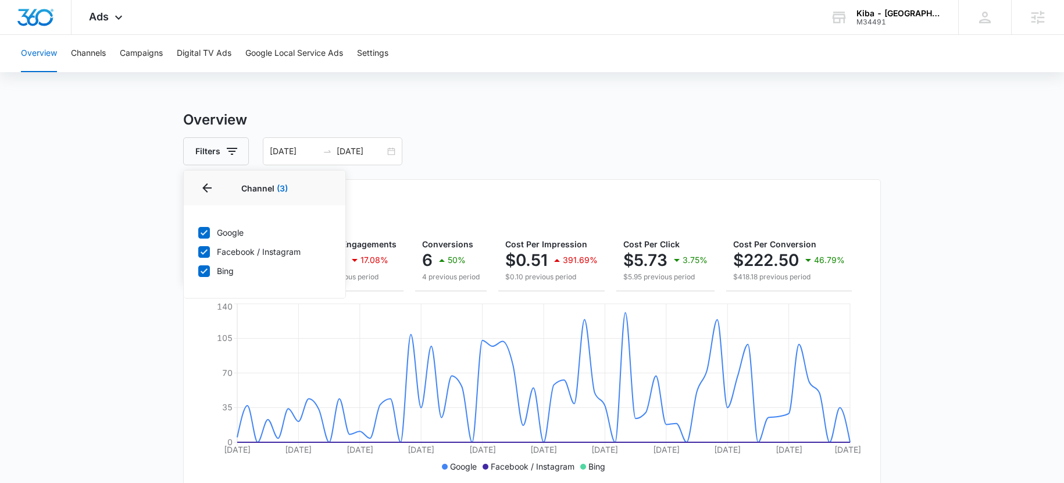
click at [579, 214] on div "Overall Results" at bounding box center [532, 213] width 660 height 17
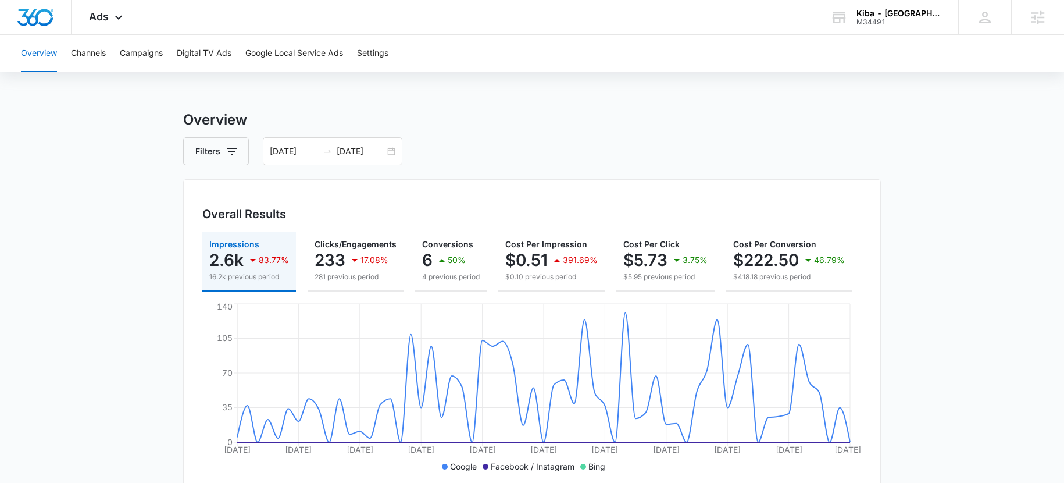
scroll to position [0, 142]
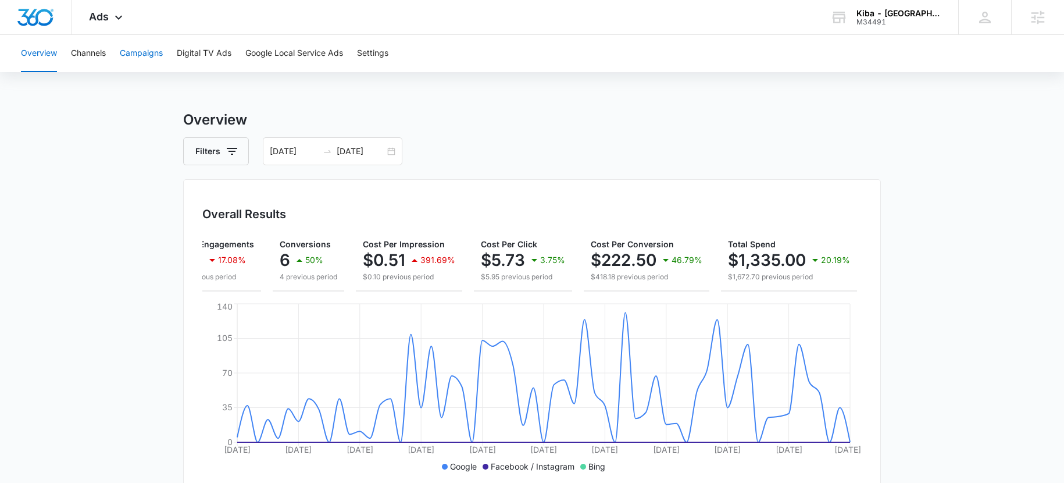
click at [149, 59] on button "Campaigns" at bounding box center [141, 53] width 43 height 37
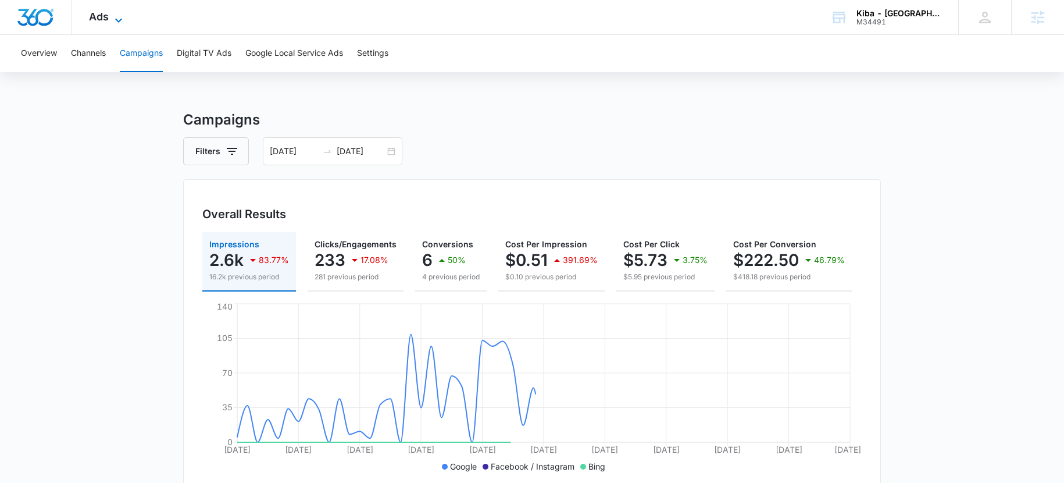
click at [91, 20] on span "Ads" at bounding box center [99, 16] width 20 height 12
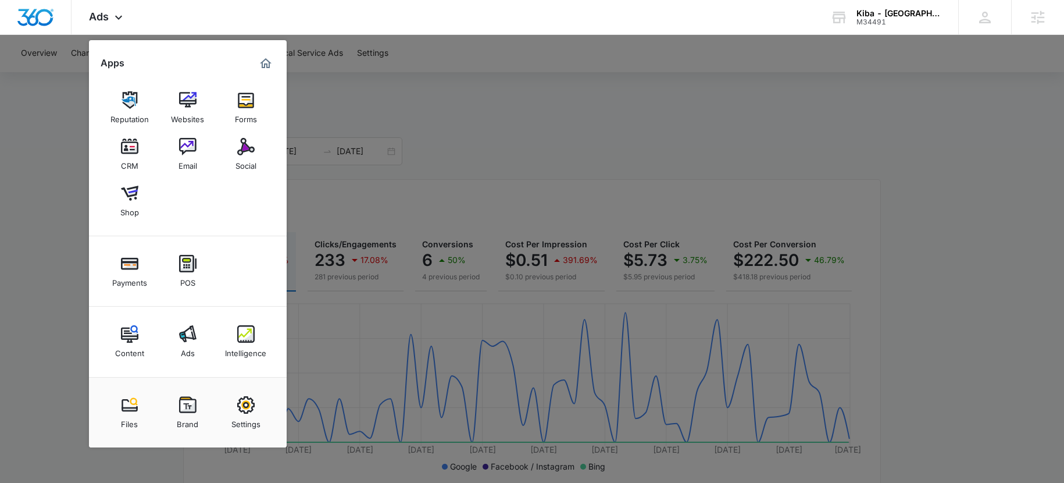
click at [374, 111] on div at bounding box center [532, 241] width 1064 height 483
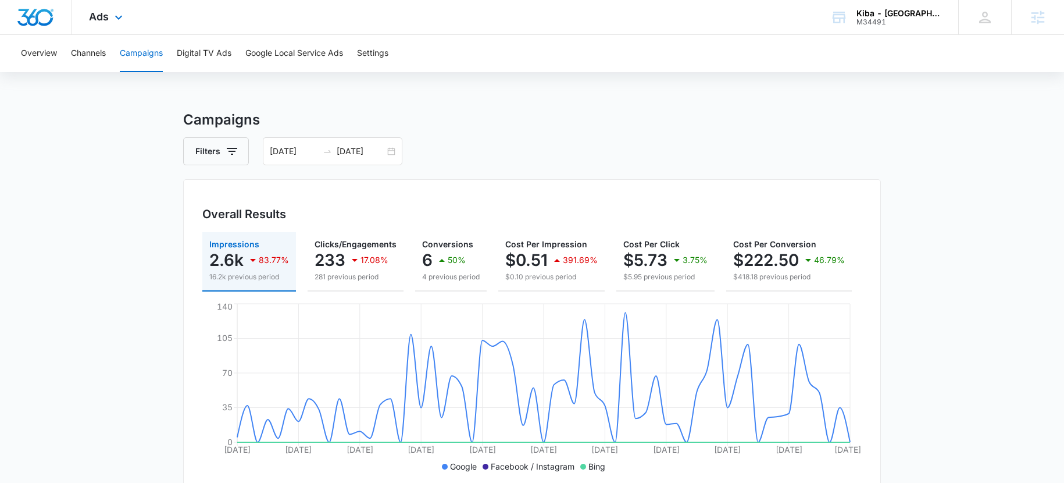
click at [98, 9] on div "Ads Apps Reputation Websites Forms CRM Email Social Shop Payments POS Content A…" at bounding box center [108, 17] width 72 height 34
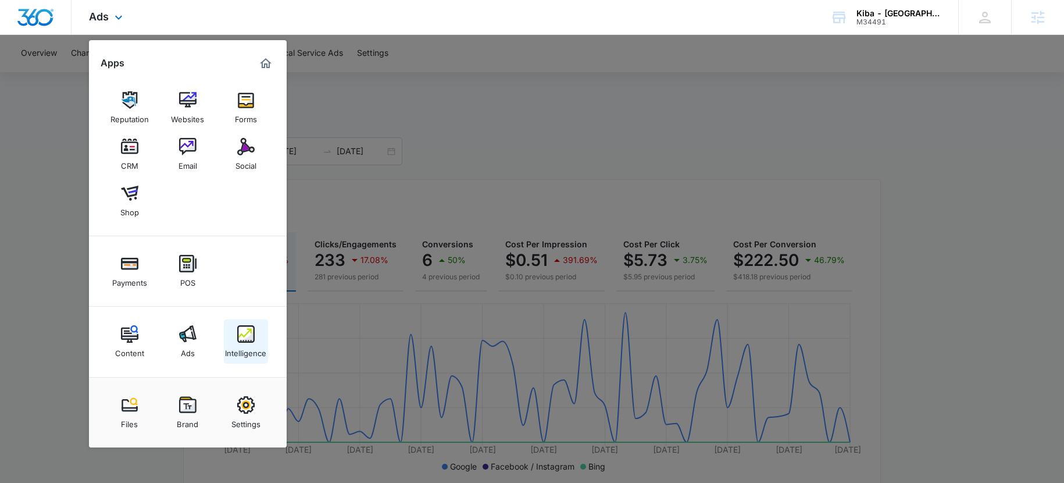
click at [256, 340] on link "Intelligence" at bounding box center [246, 341] width 44 height 44
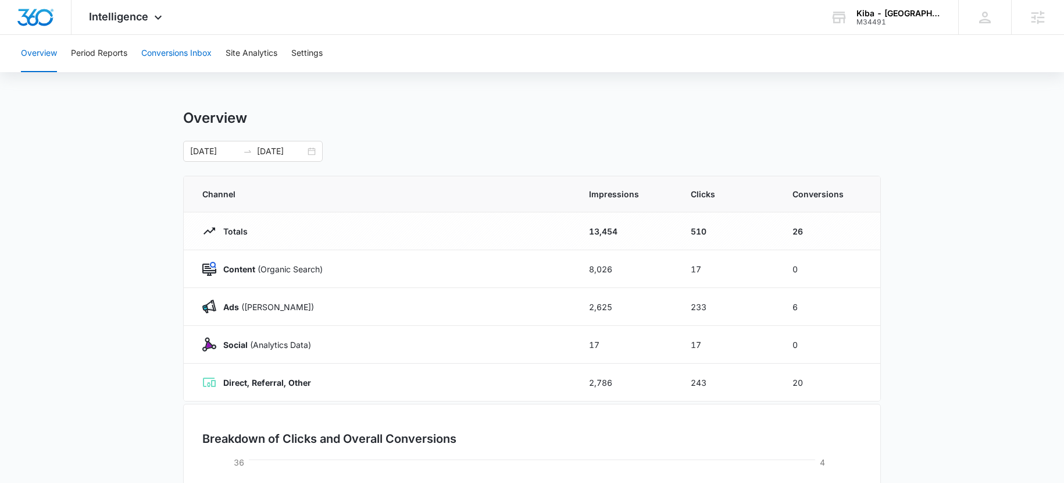
click at [178, 56] on button "Conversions Inbox" at bounding box center [176, 53] width 70 height 37
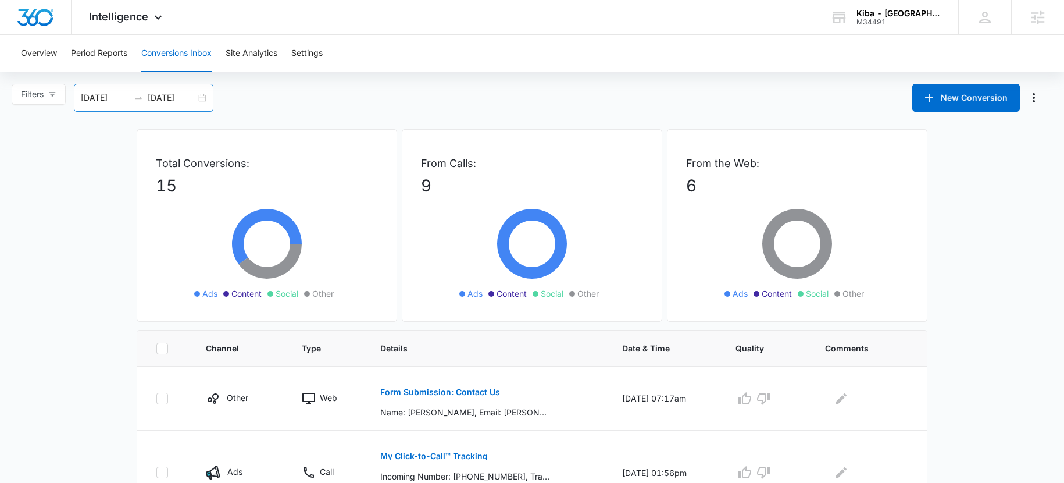
click at [102, 106] on div "08/17/2025 09/16/2025" at bounding box center [144, 98] width 140 height 28
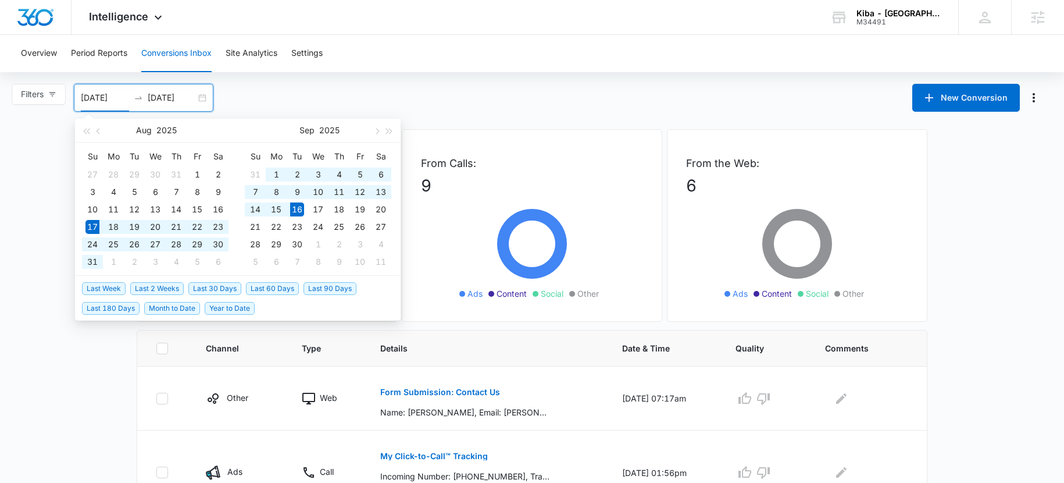
click at [106, 104] on input "[DATE]" at bounding box center [105, 97] width 48 height 13
type input "08/01/2025"
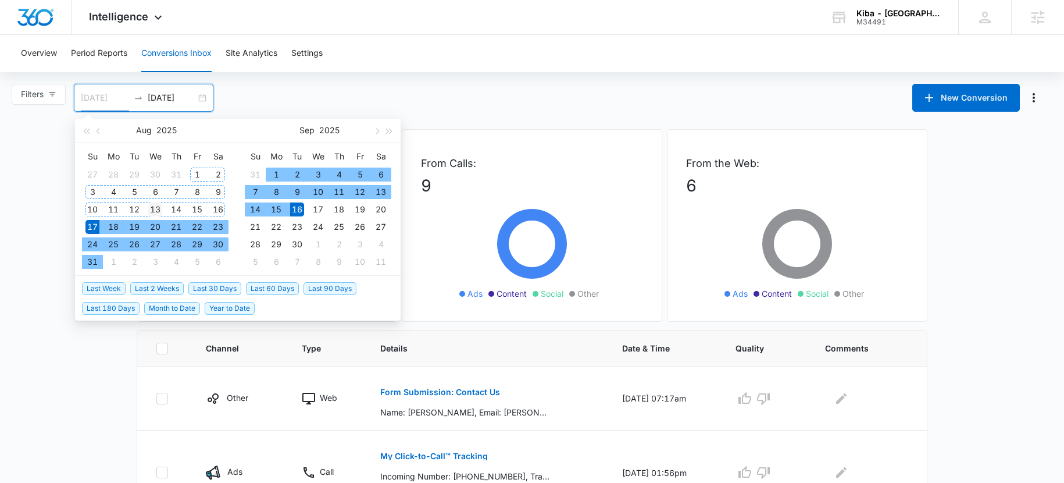
drag, startPoint x: 195, startPoint y: 176, endPoint x: 157, endPoint y: 206, distance: 48.9
click at [196, 176] on div "1" at bounding box center [197, 175] width 14 height 14
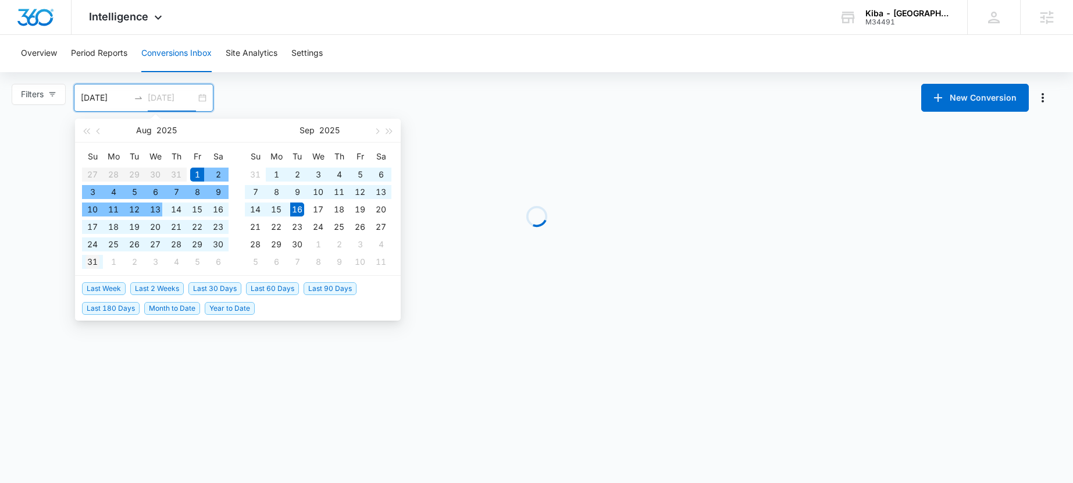
type input "[DATE]"
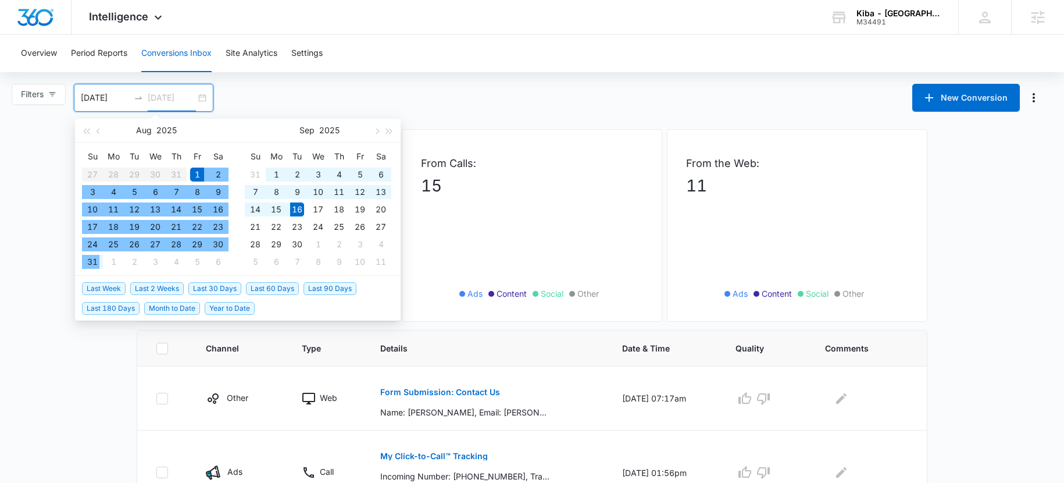
click at [92, 263] on div "31" at bounding box center [92, 262] width 14 height 14
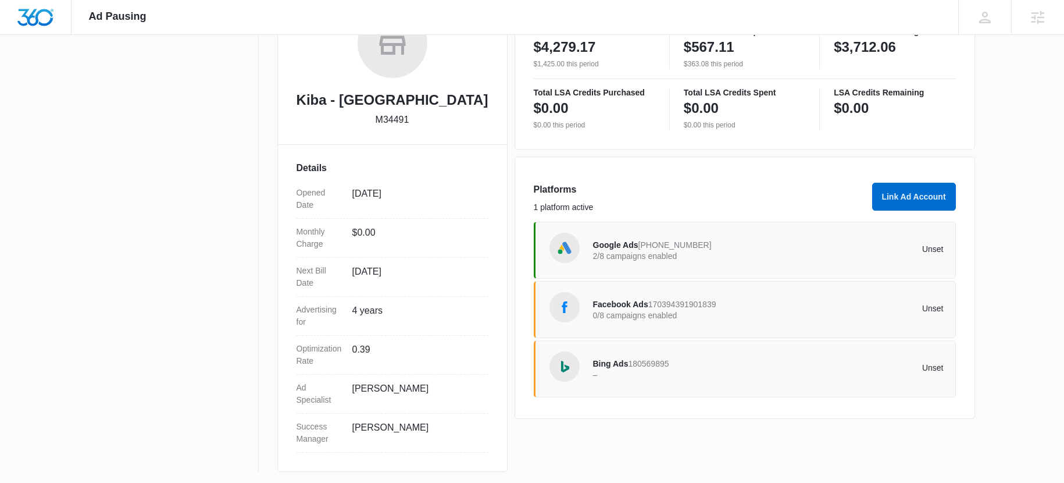
scroll to position [215, 0]
click at [675, 305] on span "170394391901839" at bounding box center [683, 303] width 68 height 9
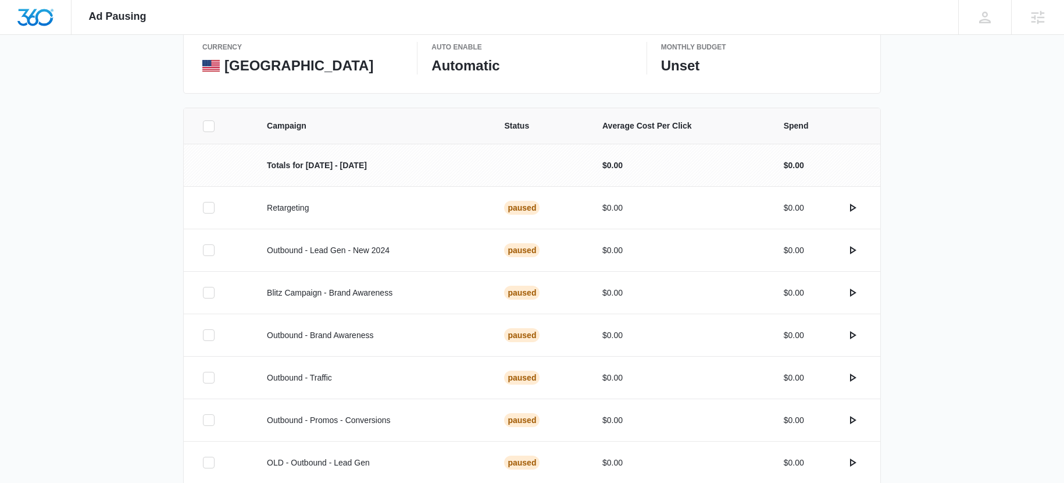
scroll to position [155, 0]
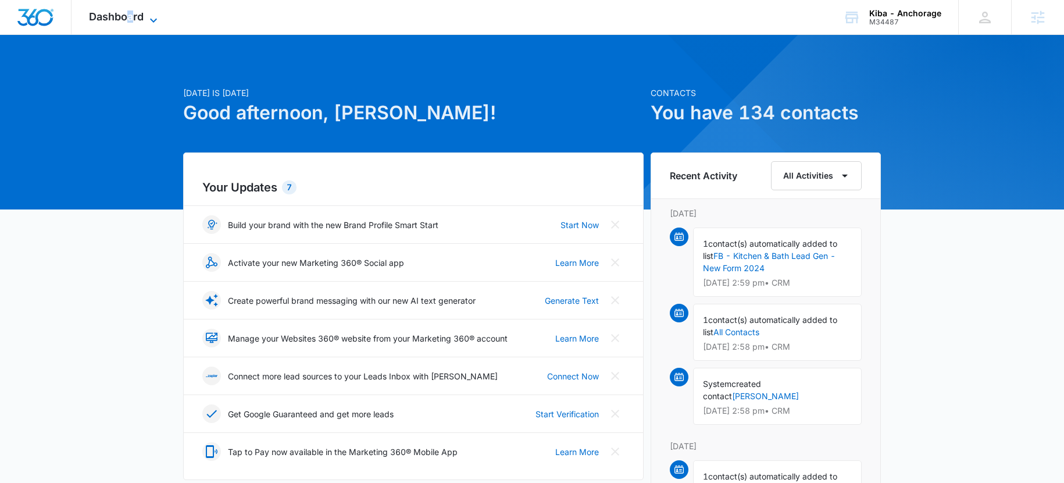
click at [130, 12] on span "Dashboard" at bounding box center [116, 16] width 55 height 12
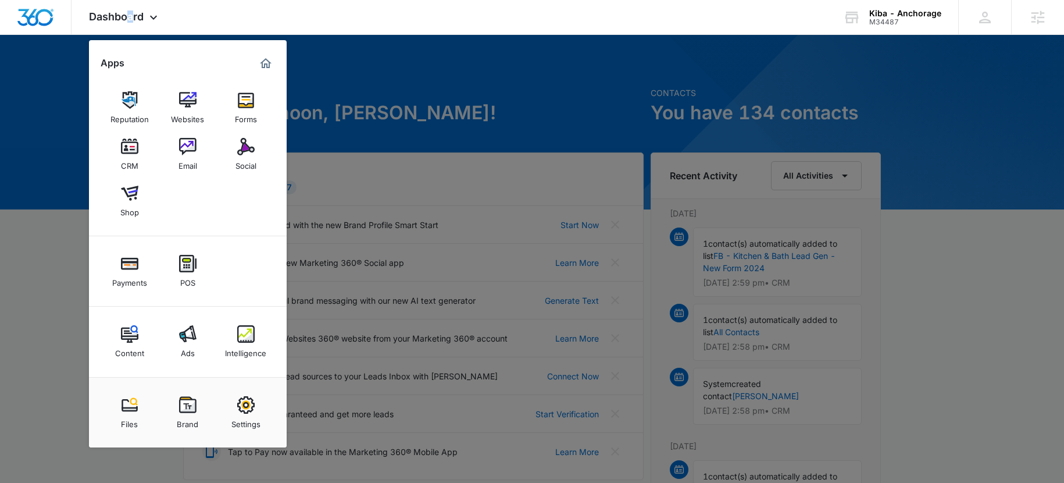
click at [255, 333] on link "Intelligence" at bounding box center [246, 341] width 44 height 44
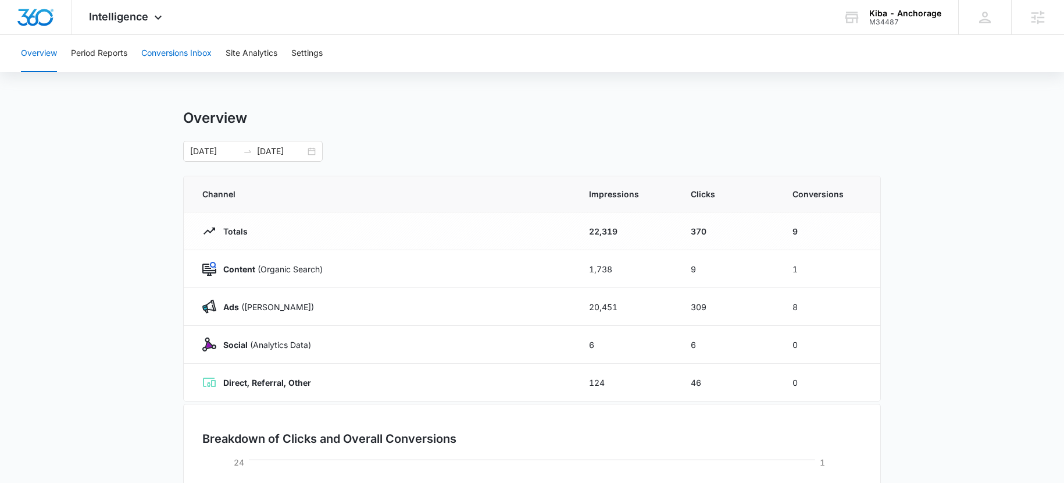
click at [168, 58] on button "Conversions Inbox" at bounding box center [176, 53] width 70 height 37
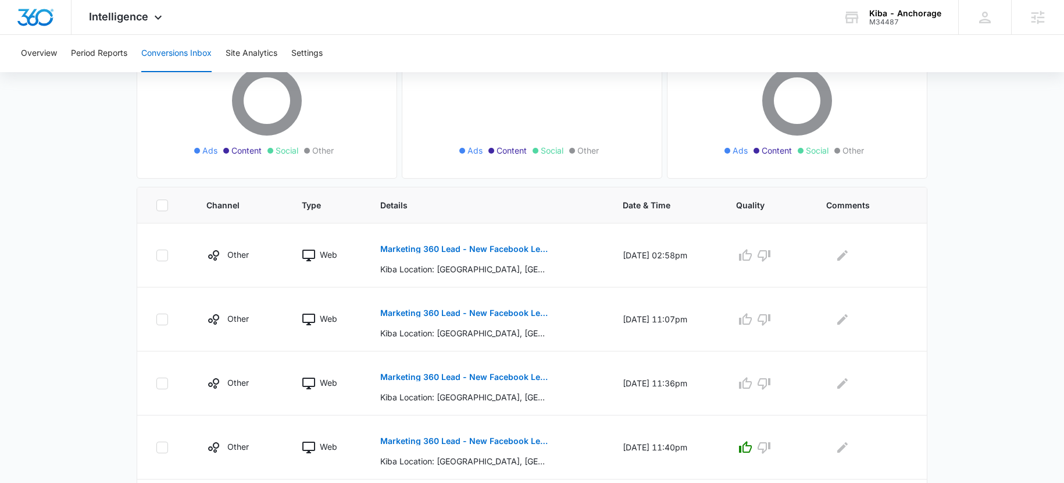
scroll to position [90, 0]
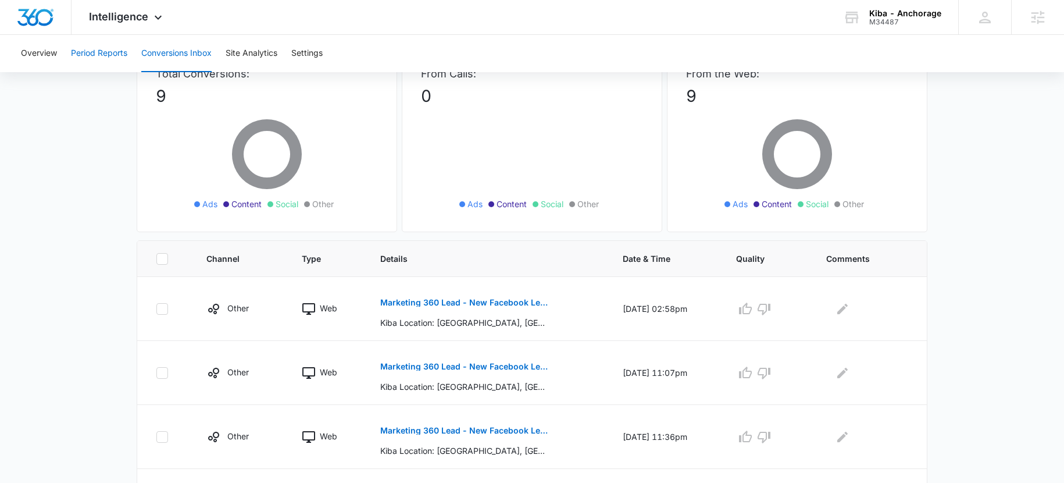
click at [124, 56] on button "Period Reports" at bounding box center [99, 53] width 56 height 37
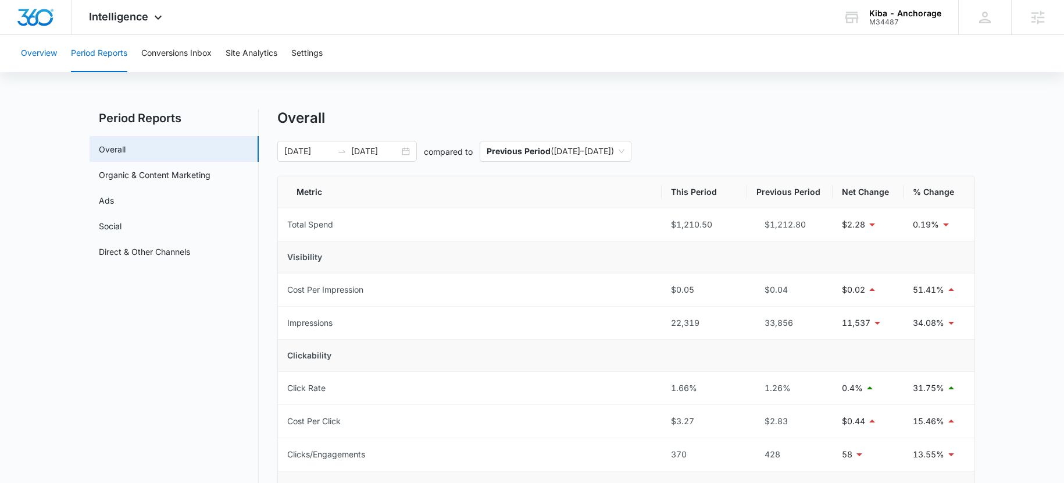
drag, startPoint x: 48, startPoint y: 60, endPoint x: 43, endPoint y: 58, distance: 6.0
click at [48, 60] on button "Overview" at bounding box center [39, 53] width 36 height 37
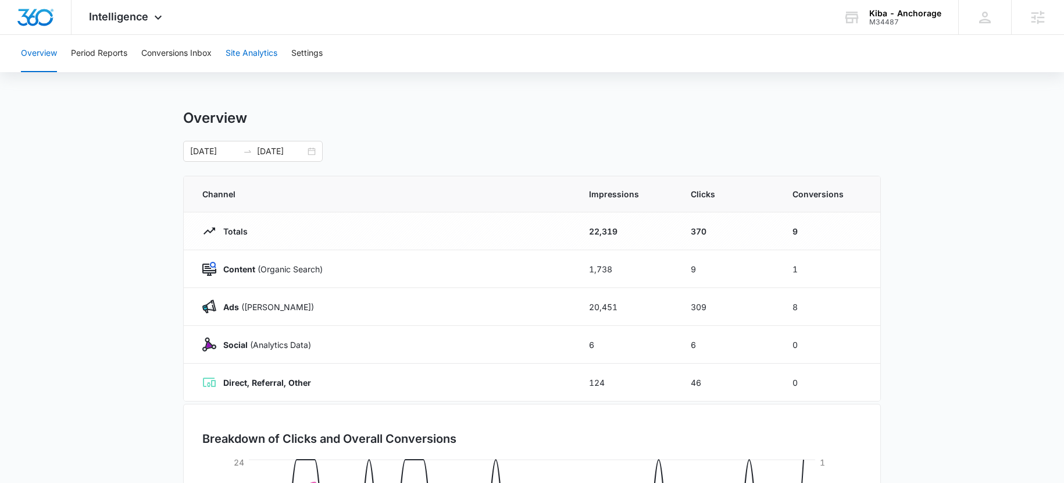
click at [243, 44] on button "Site Analytics" at bounding box center [252, 53] width 52 height 37
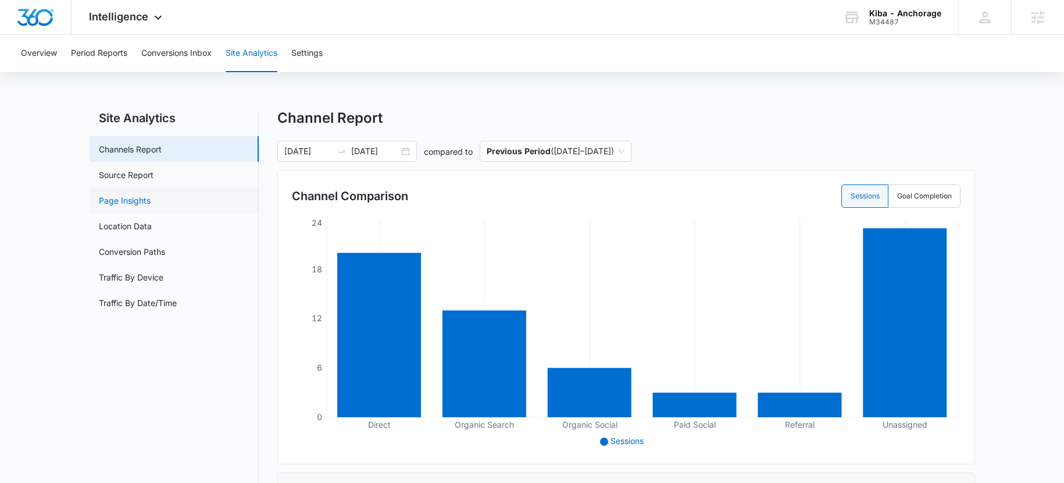
click at [118, 204] on link "Page Insights" at bounding box center [125, 200] width 52 height 12
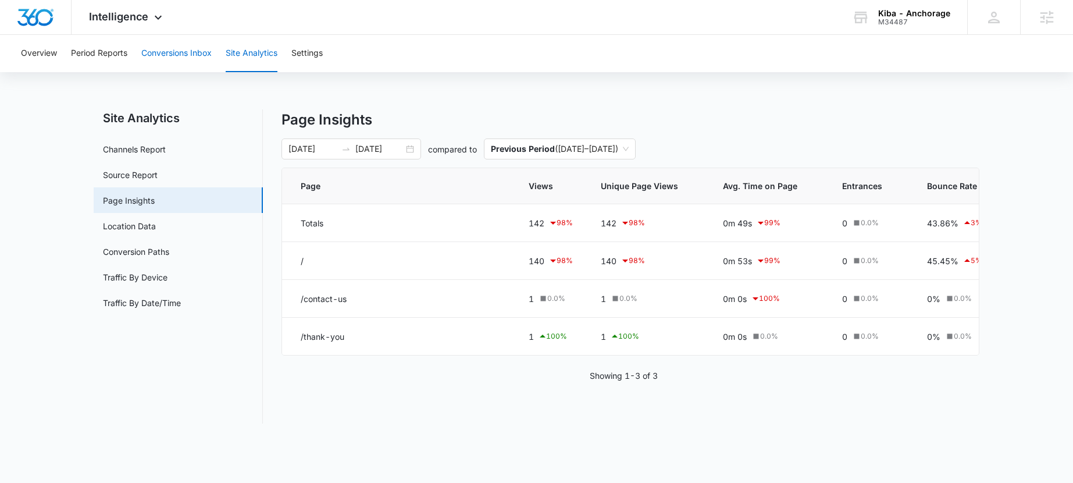
click at [177, 49] on button "Conversions Inbox" at bounding box center [176, 53] width 70 height 37
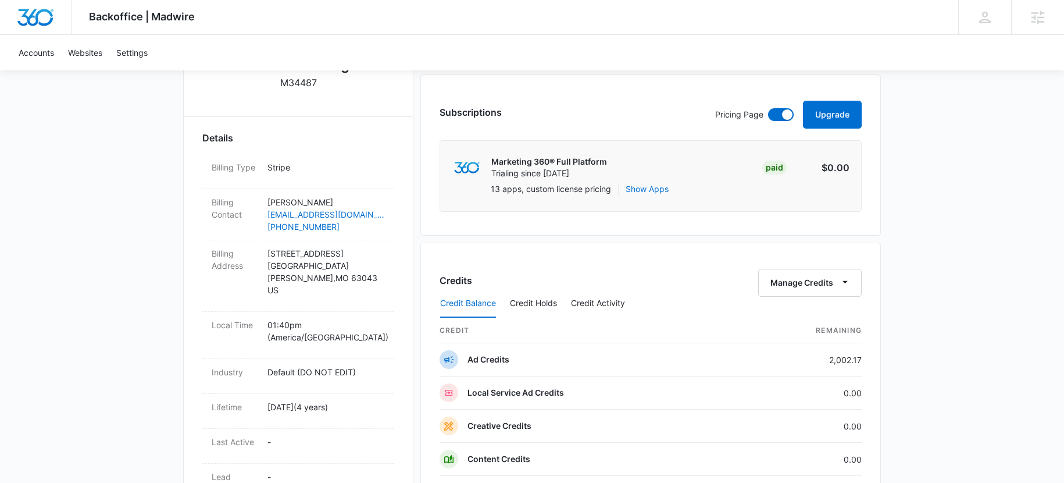
scroll to position [363, 0]
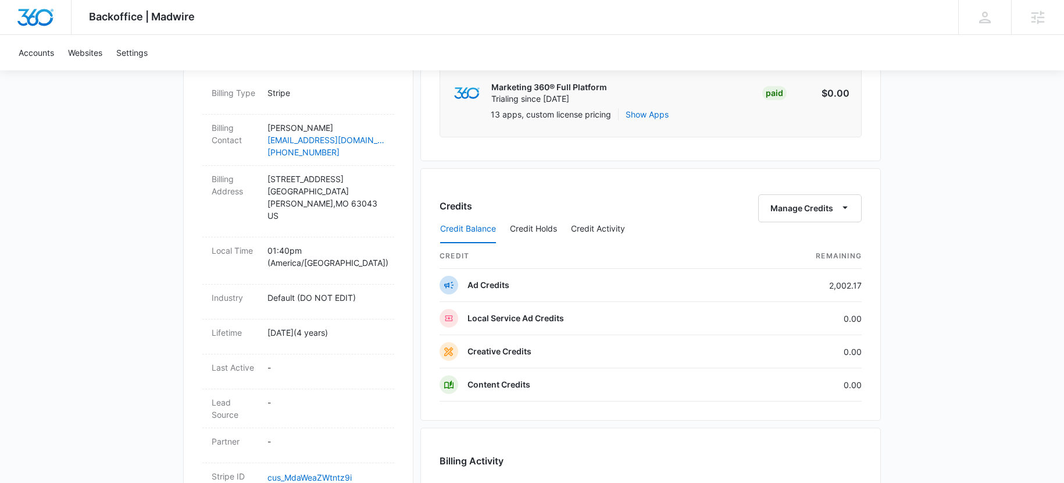
drag, startPoint x: 834, startPoint y: 286, endPoint x: 940, endPoint y: 291, distance: 106.0
click at [940, 291] on div "Backoffice | Madwire Apps Settings EW [PERSON_NAME] [PERSON_NAME][EMAIL_ADDRESS…" at bounding box center [532, 231] width 1064 height 1189
drag, startPoint x: 829, startPoint y: 287, endPoint x: 877, endPoint y: 290, distance: 47.2
click at [883, 286] on div "Backoffice | Madwire Apps Settings EW Erik Woods erik.woods@madwire.com My Prof…" at bounding box center [532, 231] width 1064 height 1189
click at [721, 303] on td "Local Service Ad Credits" at bounding box center [589, 318] width 299 height 33
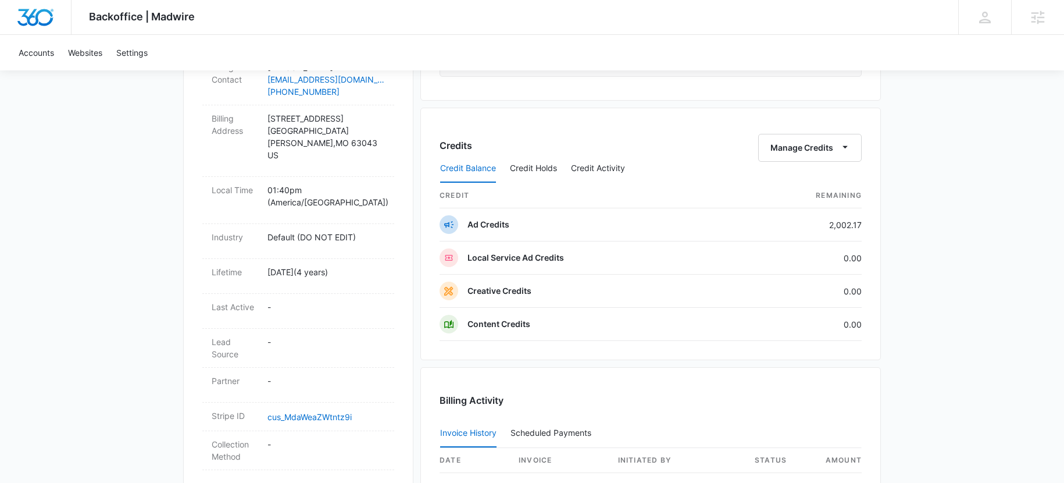
scroll to position [542, 0]
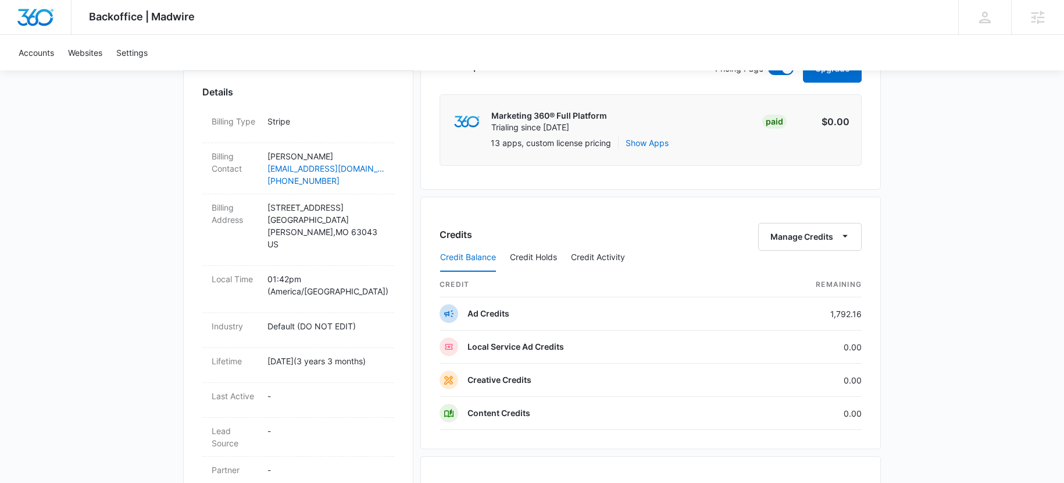
scroll to position [472, 0]
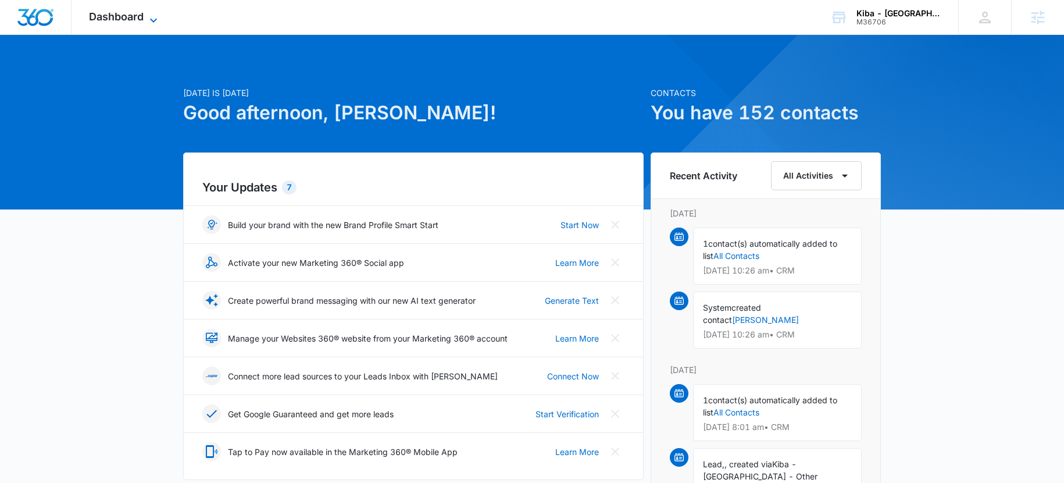
click at [124, 10] on span "Dashboard" at bounding box center [116, 16] width 55 height 12
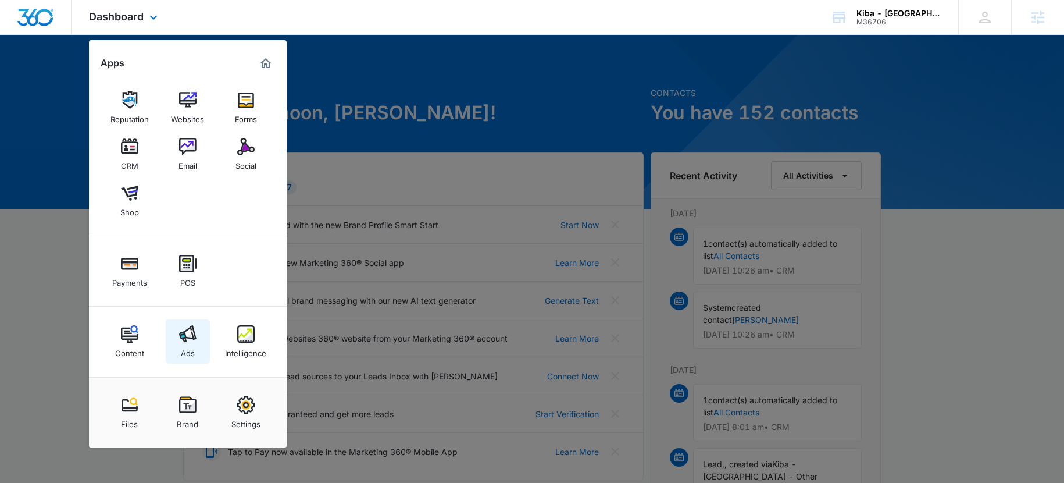
click at [190, 343] on div "Ads" at bounding box center [188, 350] width 14 height 15
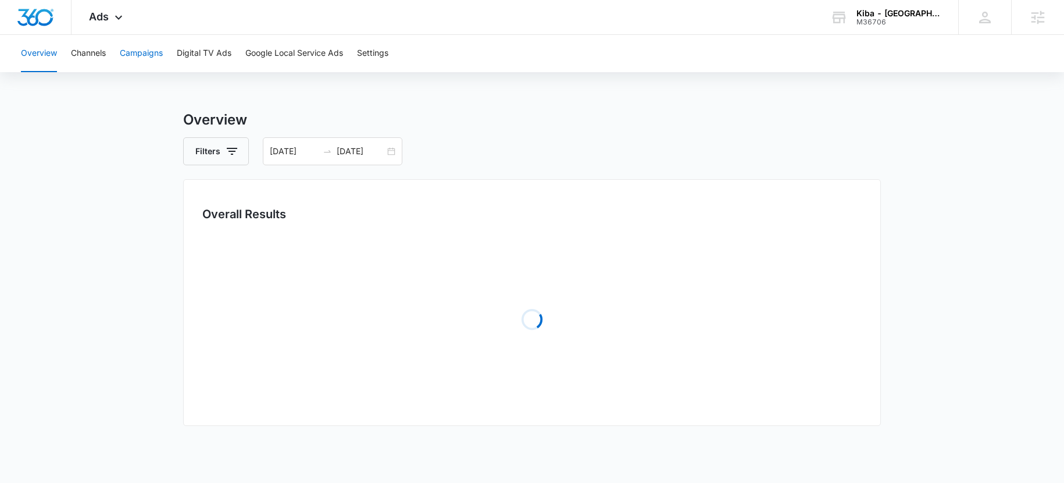
click at [134, 50] on button "Campaigns" at bounding box center [141, 53] width 43 height 37
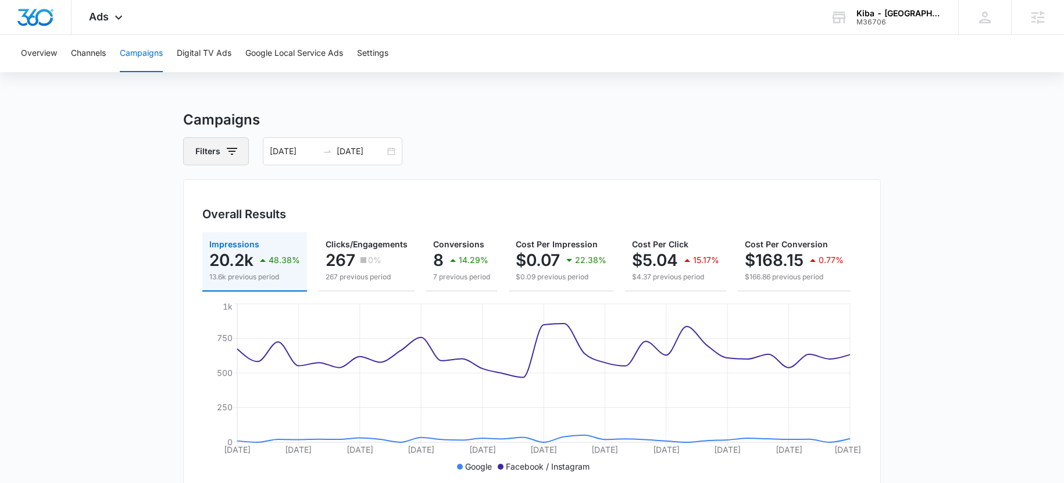
click at [233, 155] on icon "button" at bounding box center [232, 151] width 14 height 14
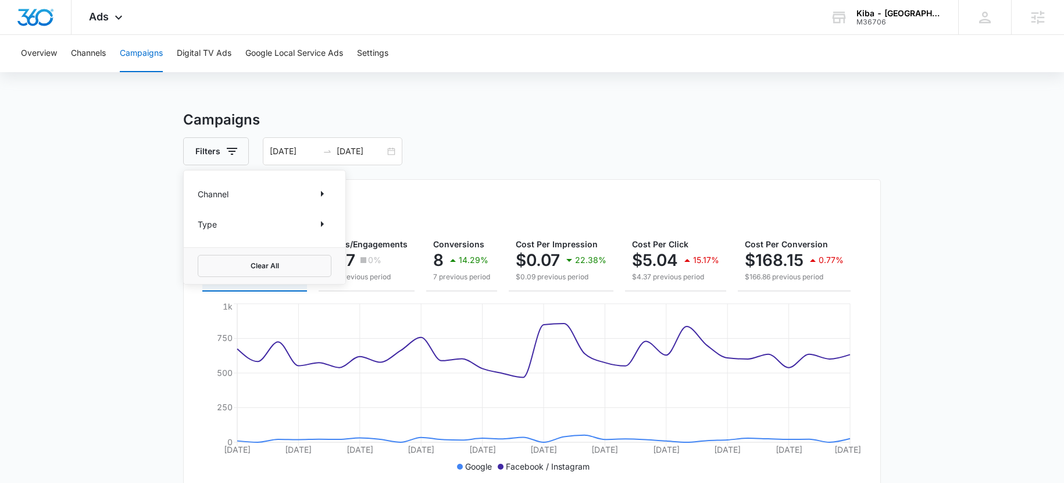
click at [246, 190] on div "Channel" at bounding box center [265, 193] width 134 height 19
click at [215, 197] on p "Channel" at bounding box center [213, 194] width 31 height 12
click at [324, 196] on icon "Show Channel filters" at bounding box center [322, 194] width 14 height 14
click at [205, 233] on icon at bounding box center [204, 232] width 7 height 5
click at [198, 233] on input "Google" at bounding box center [198, 232] width 1 height 1
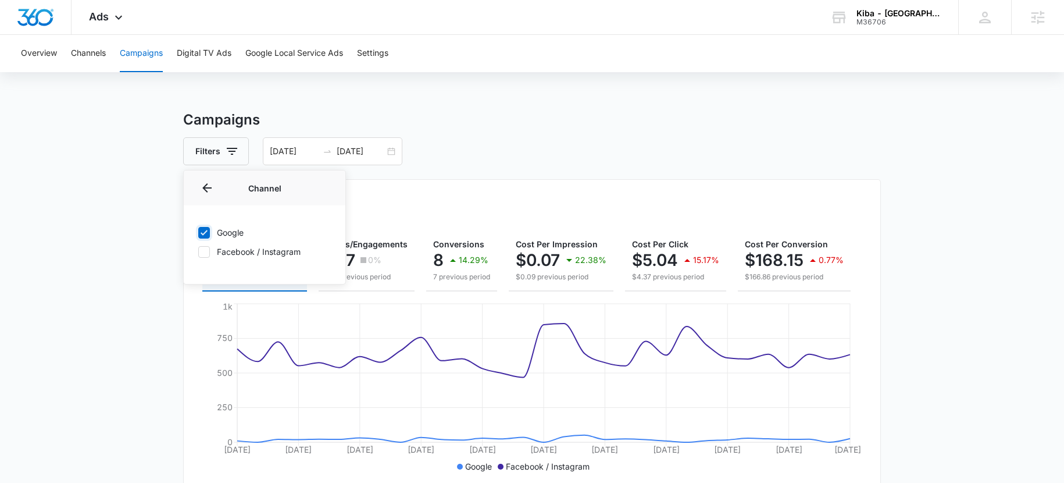
checkbox input "true"
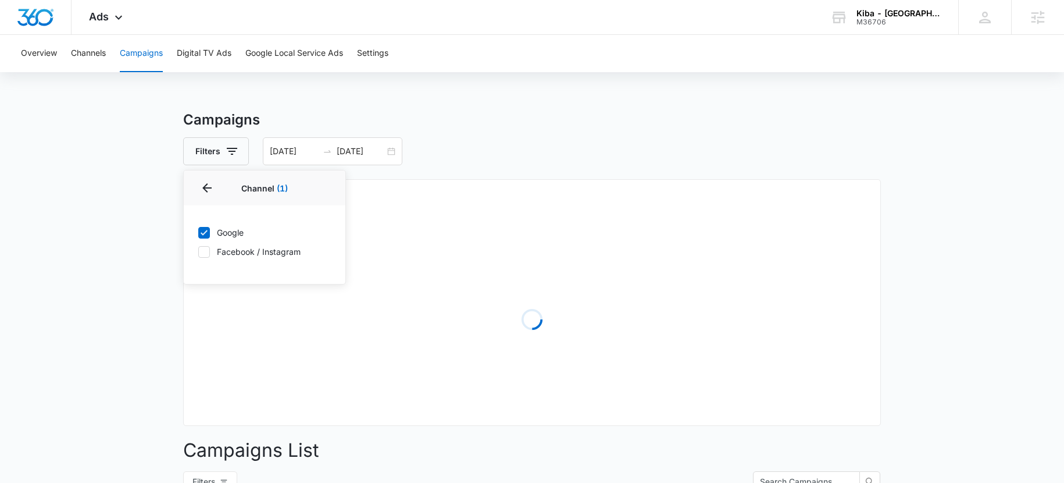
click at [208, 258] on div "Google Facebook / Instagram" at bounding box center [265, 241] width 162 height 73
drag, startPoint x: 206, startPoint y: 251, endPoint x: 439, endPoint y: 155, distance: 251.7
click at [206, 251] on icon at bounding box center [204, 252] width 10 height 10
click at [198, 251] on input "Facebook / Instagram" at bounding box center [198, 251] width 1 height 1
checkbox input "true"
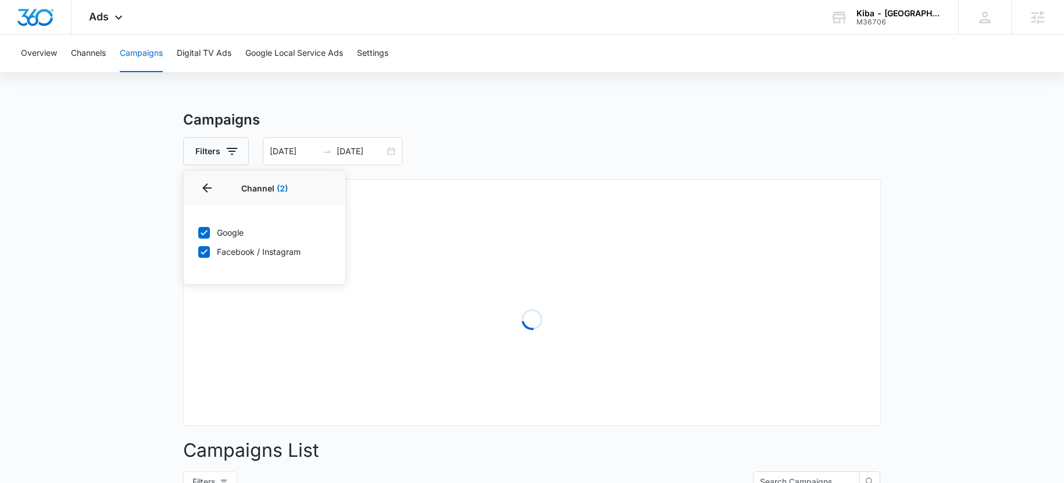
click at [444, 154] on div "Filters Channel 2 Channel (2) Google Facebook / Instagram Type Clear All 08/16/…" at bounding box center [532, 151] width 698 height 28
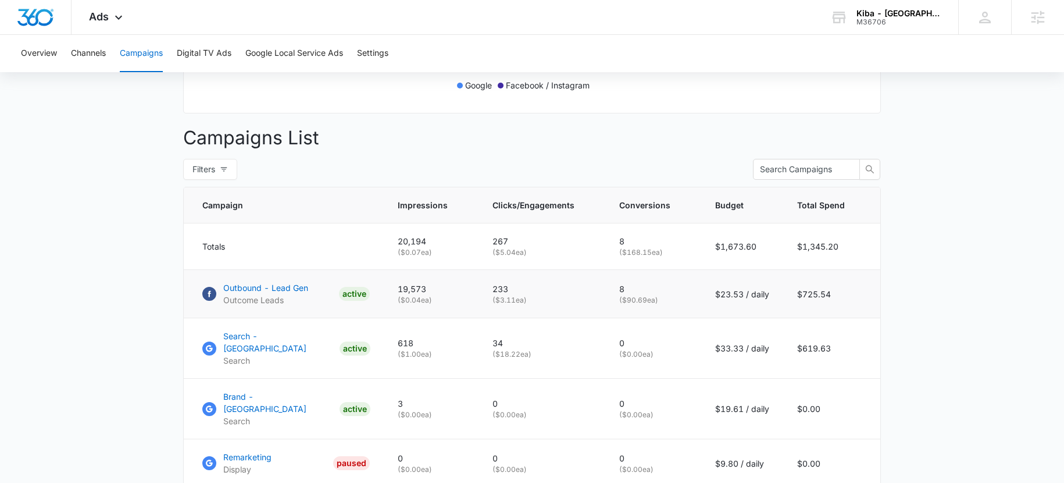
scroll to position [390, 0]
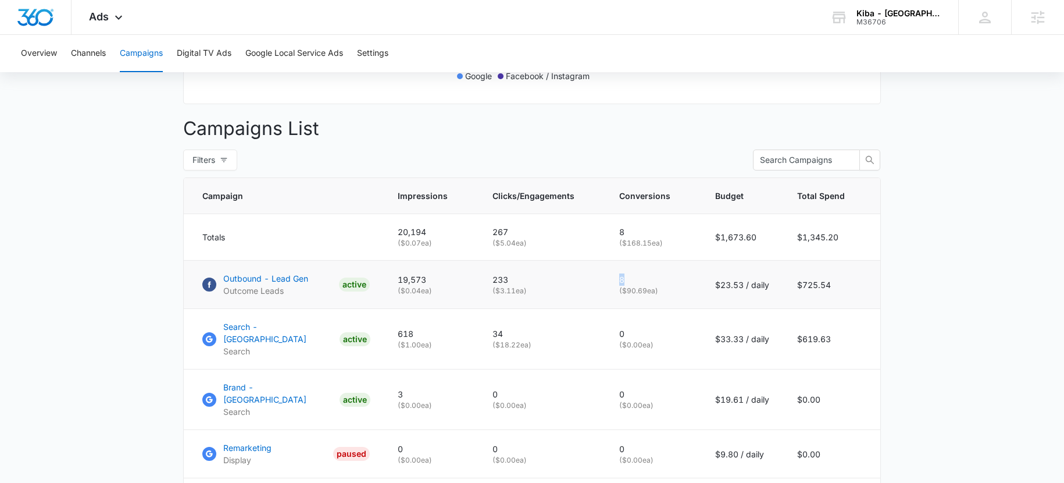
drag, startPoint x: 621, startPoint y: 284, endPoint x: 640, endPoint y: 288, distance: 18.9
click at [640, 286] on p "8" at bounding box center [653, 279] width 68 height 12
drag, startPoint x: 114, startPoint y: 12, endPoint x: 107, endPoint y: 22, distance: 12.1
click at [115, 11] on div "Ads Apps Reputation Websites Forms CRM Email Social Shop Payments POS Content A…" at bounding box center [108, 17] width 72 height 34
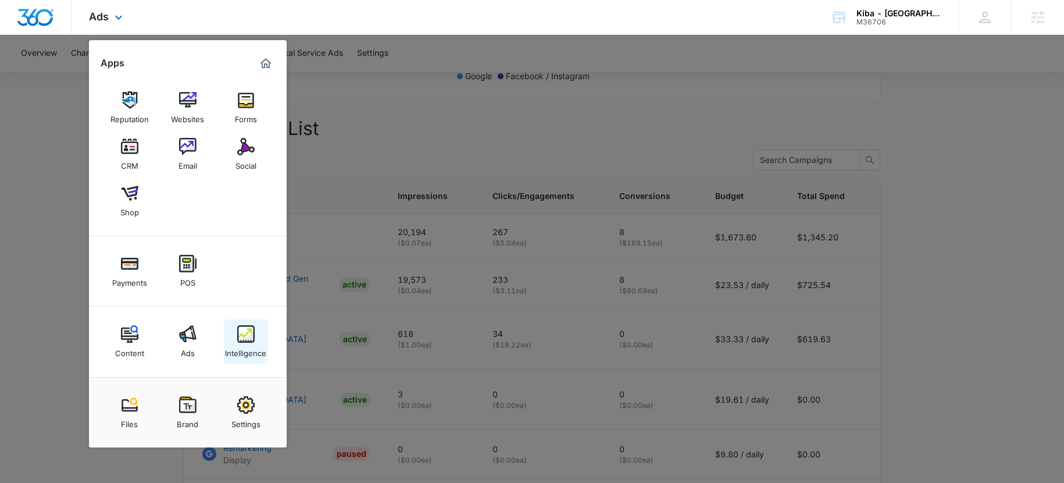
click at [241, 336] on img at bounding box center [245, 333] width 17 height 17
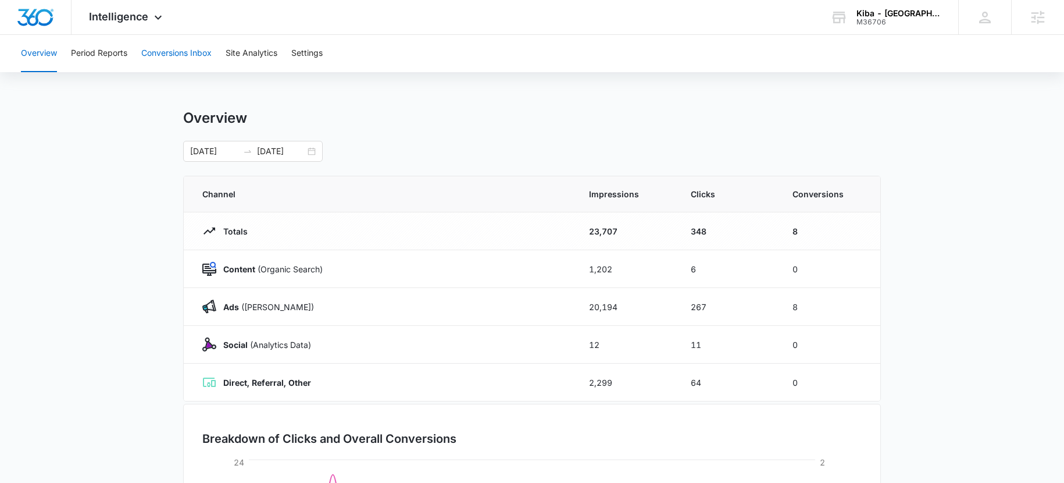
click at [197, 50] on button "Conversions Inbox" at bounding box center [176, 53] width 70 height 37
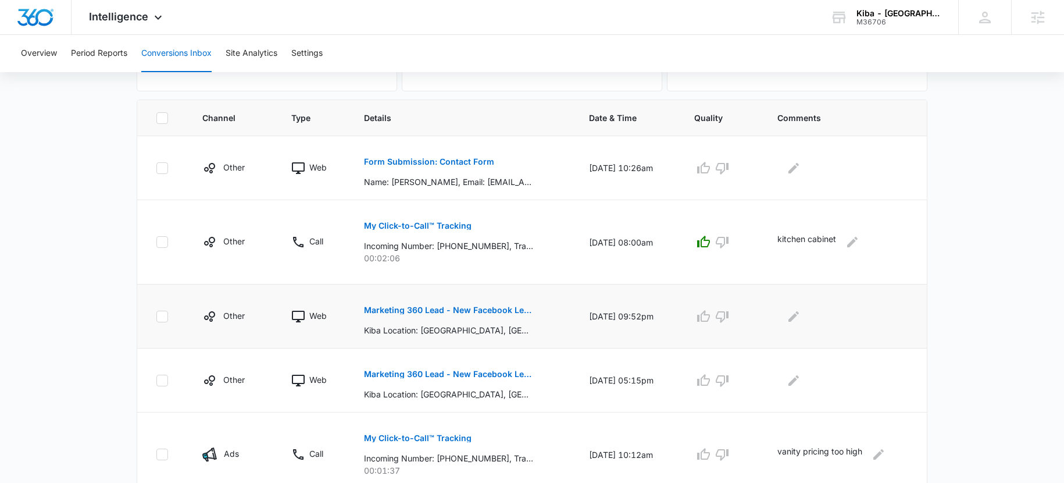
scroll to position [288, 0]
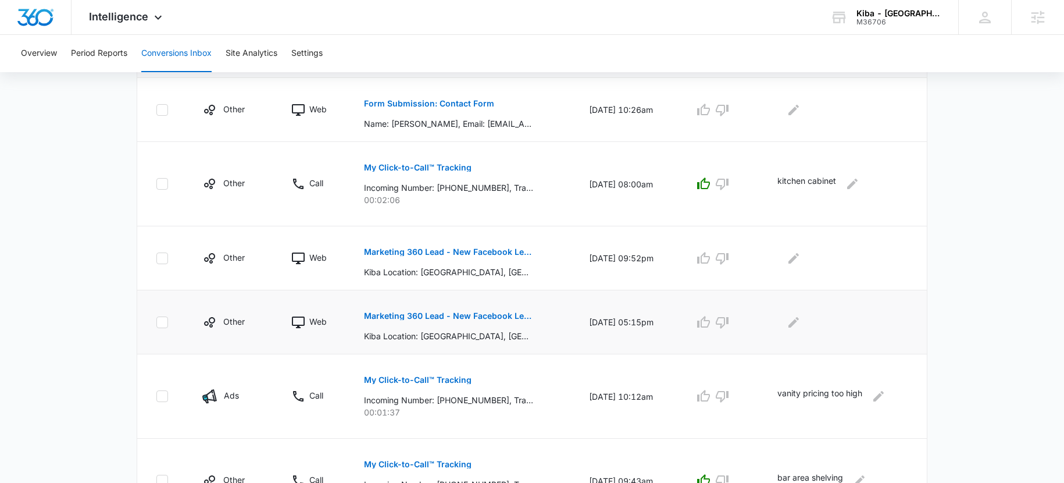
click at [401, 319] on p "Marketing 360 Lead - New Facebook Lead - Trussville Kitchen & Bath Facebook Lead" at bounding box center [448, 316] width 169 height 8
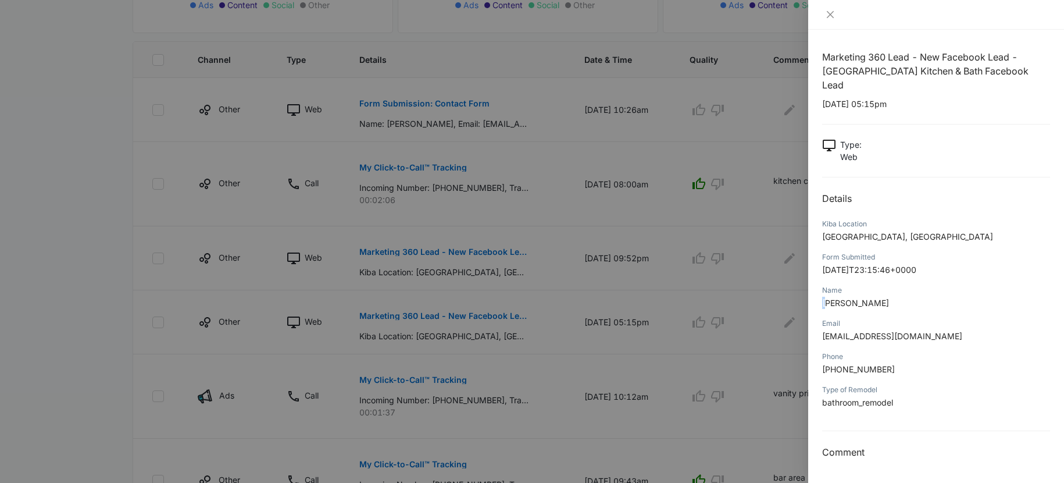
drag, startPoint x: 830, startPoint y: 290, endPoint x: 940, endPoint y: 283, distance: 110.7
click at [940, 297] on p "Julia Henderson Adams" at bounding box center [936, 303] width 228 height 12
click at [842, 298] on span "Julia Henderson Adams" at bounding box center [855, 303] width 67 height 10
drag, startPoint x: 922, startPoint y: 289, endPoint x: 818, endPoint y: 290, distance: 104.1
click at [818, 290] on div "Marketing 360 Lead - New Facebook Lead - Trussville Kitchen & Bath Facebook Lea…" at bounding box center [936, 256] width 256 height 453
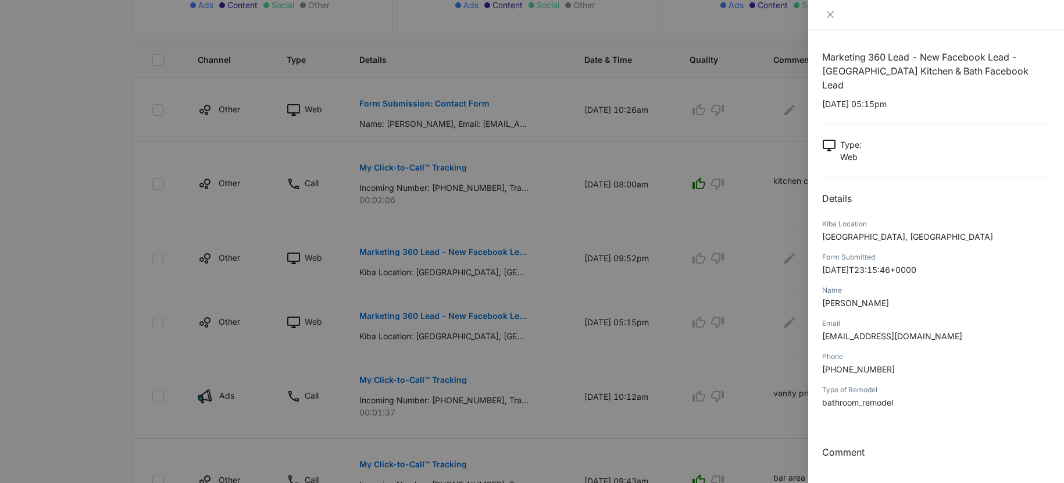
click at [855, 296] on div "Name Julia Henderson Adams" at bounding box center [936, 300] width 228 height 33
click at [858, 298] on span "Julia Henderson Adams" at bounding box center [855, 303] width 67 height 10
click at [828, 17] on icon "close" at bounding box center [830, 14] width 9 height 9
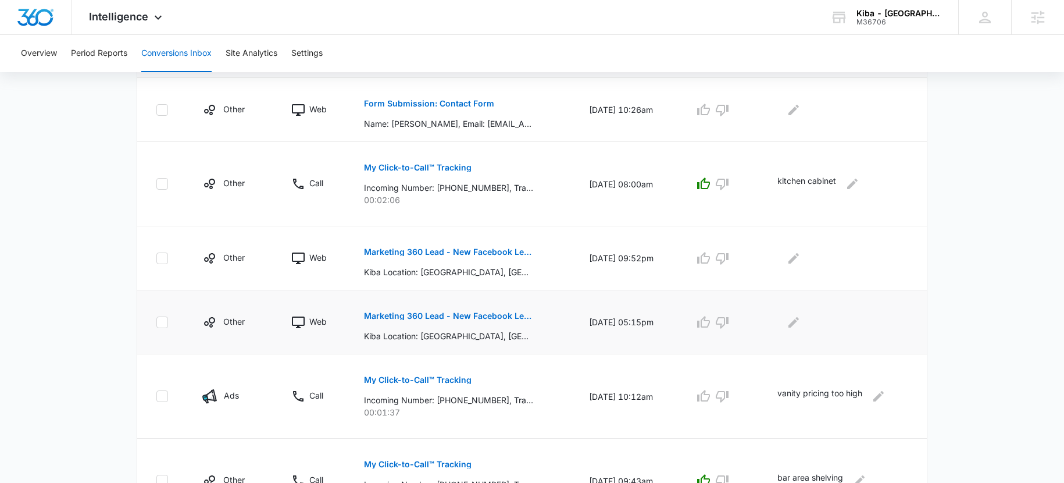
drag, startPoint x: 561, startPoint y: 323, endPoint x: 644, endPoint y: 328, distance: 82.8
click at [644, 328] on tr "Other Web Marketing 360 Lead - New Facebook Lead - Trussville Kitchen & Bath Fa…" at bounding box center [532, 322] width 790 height 64
click at [597, 326] on td "09/07/25 at 05:15pm" at bounding box center [627, 322] width 105 height 64
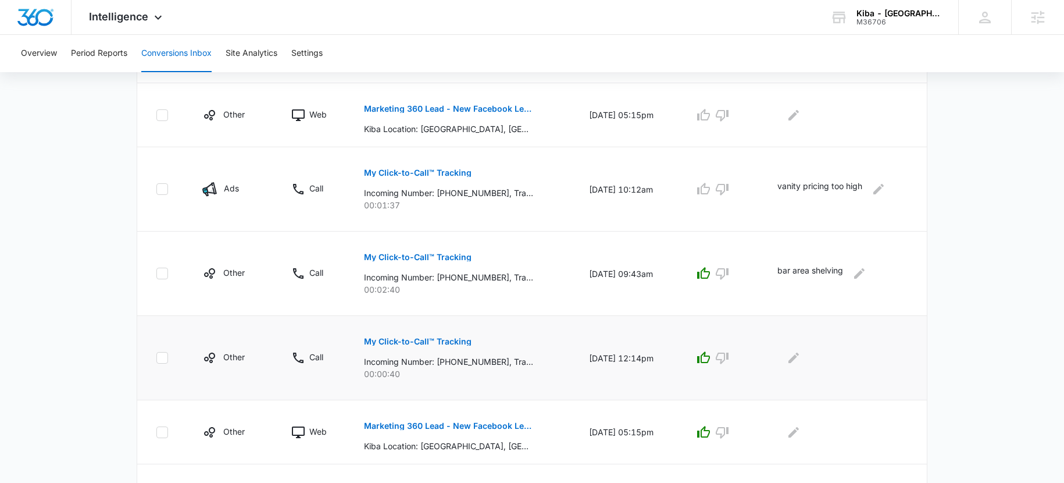
scroll to position [596, 0]
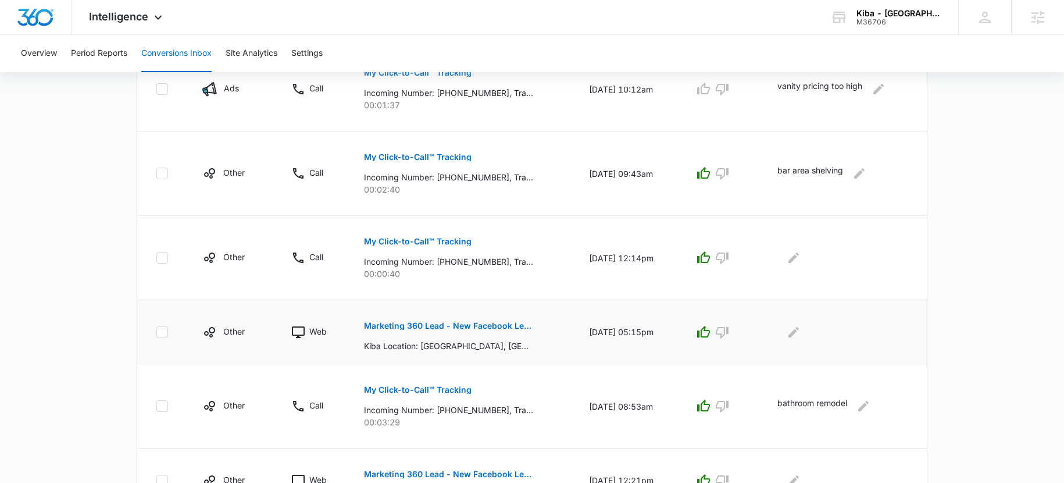
click at [430, 332] on button "Marketing 360 Lead - New Facebook Lead - Trussville Kitchen & Bath Facebook Lead" at bounding box center [448, 326] width 169 height 28
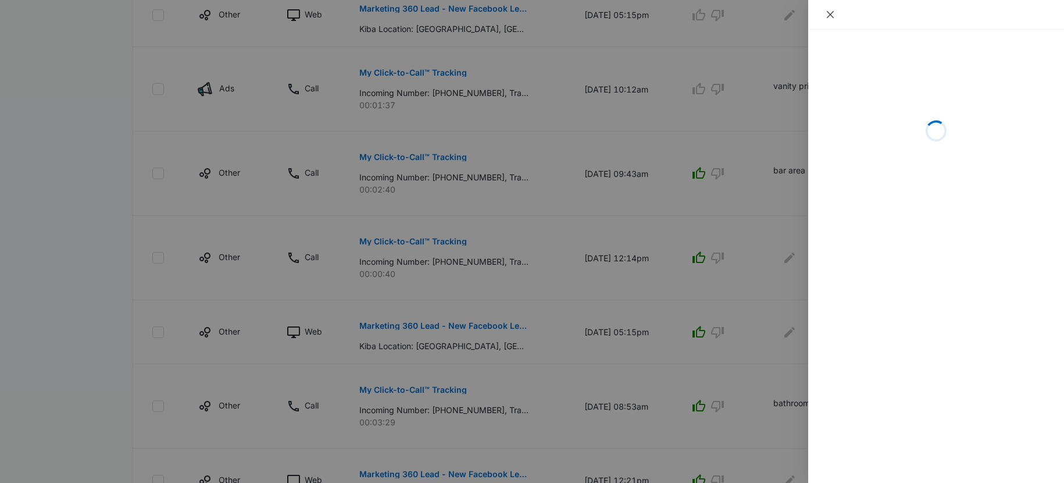
click at [829, 12] on icon "close" at bounding box center [830, 14] width 9 height 9
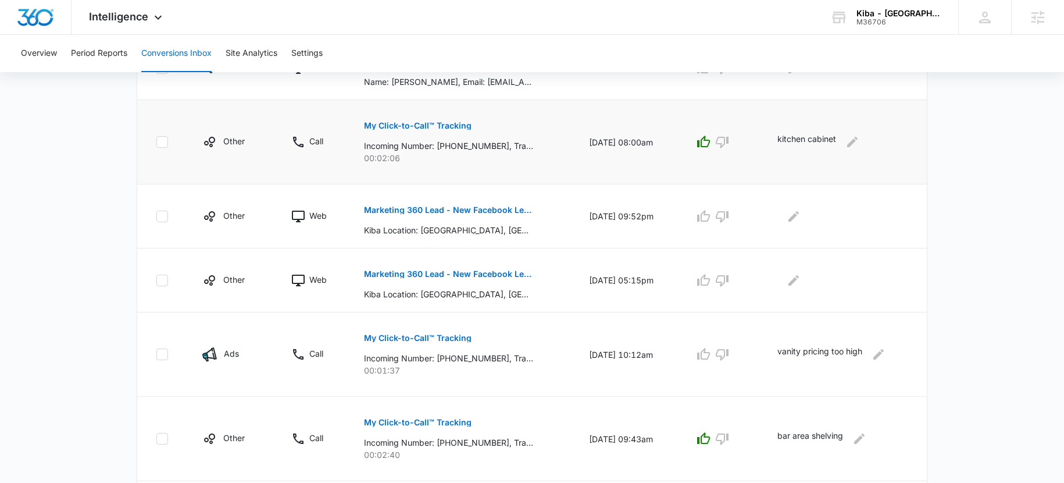
scroll to position [197, 0]
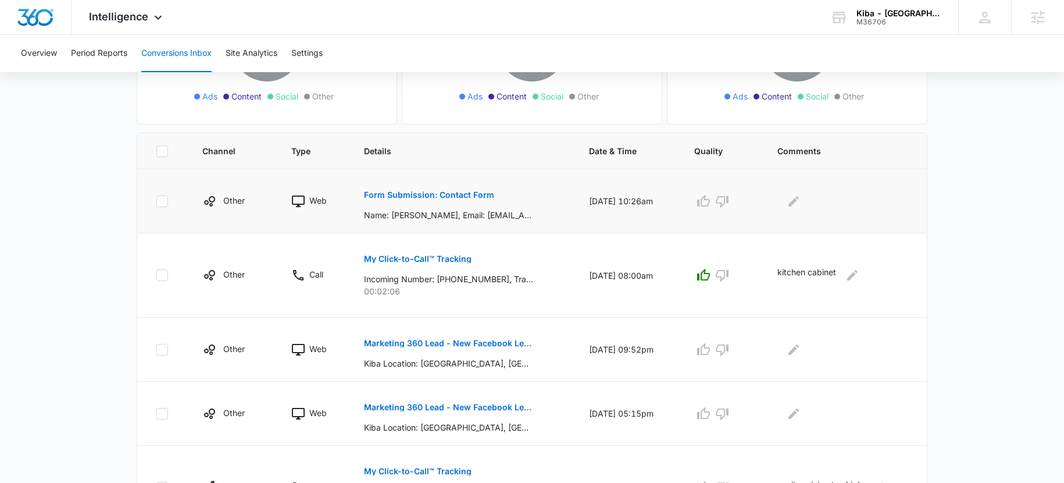
click at [434, 189] on button "Form Submission: Contact Form" at bounding box center [429, 195] width 130 height 28
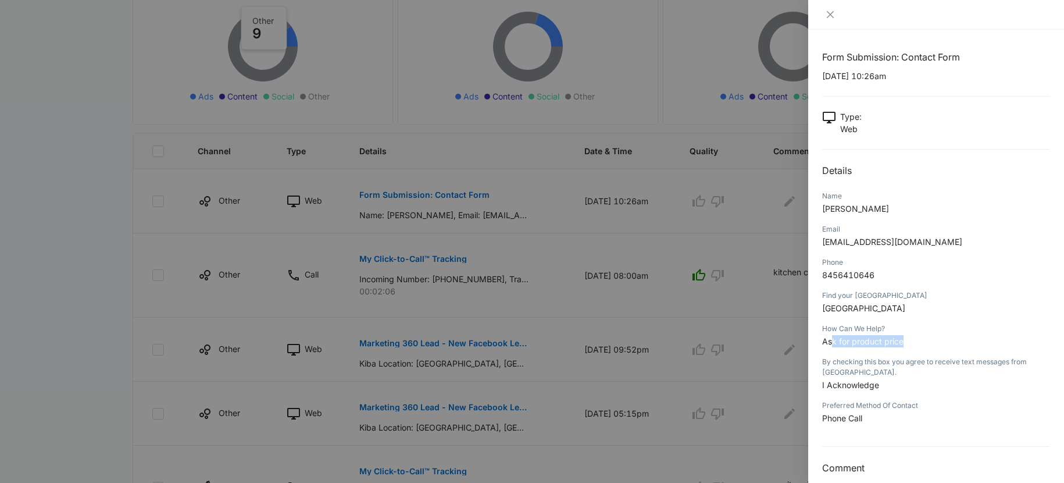
drag, startPoint x: 835, startPoint y: 345, endPoint x: 906, endPoint y: 340, distance: 71.7
click at [906, 340] on p "Ask for product price" at bounding box center [936, 341] width 228 height 12
drag, startPoint x: 823, startPoint y: 309, endPoint x: 878, endPoint y: 287, distance: 59.2
click at [871, 309] on p "Trussville" at bounding box center [936, 308] width 228 height 12
drag, startPoint x: 850, startPoint y: 279, endPoint x: 883, endPoint y: 275, distance: 33.4
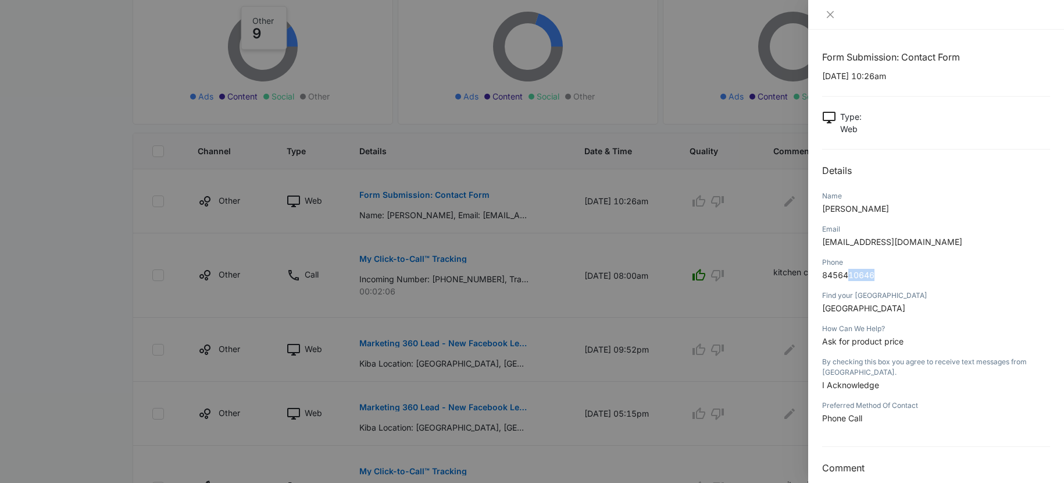
click at [883, 275] on p "8456410646" at bounding box center [936, 275] width 228 height 12
drag, startPoint x: 828, startPoint y: 236, endPoint x: 970, endPoint y: 242, distance: 142.6
click at [970, 242] on p "andrewkryger@gmail.com" at bounding box center [936, 242] width 228 height 12
click at [913, 280] on p "8456410646" at bounding box center [936, 275] width 228 height 12
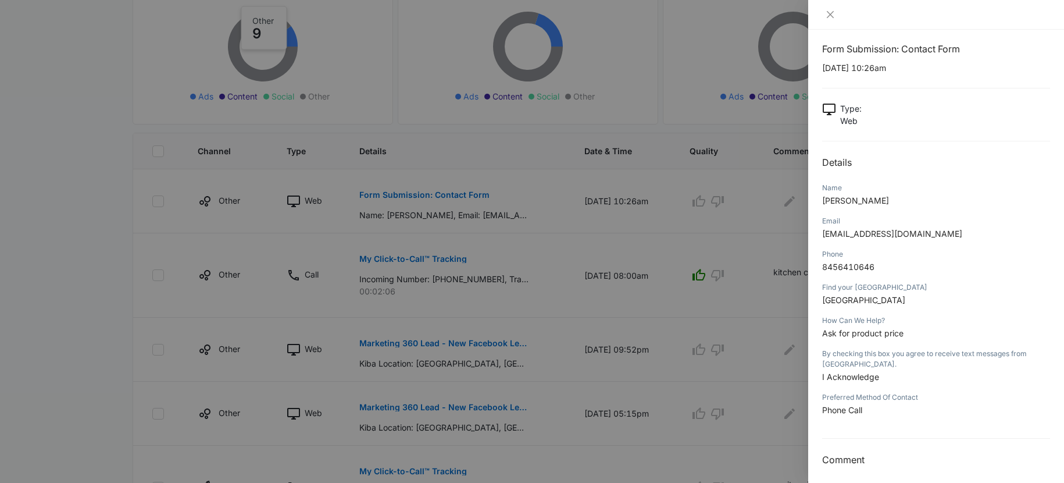
scroll to position [14, 0]
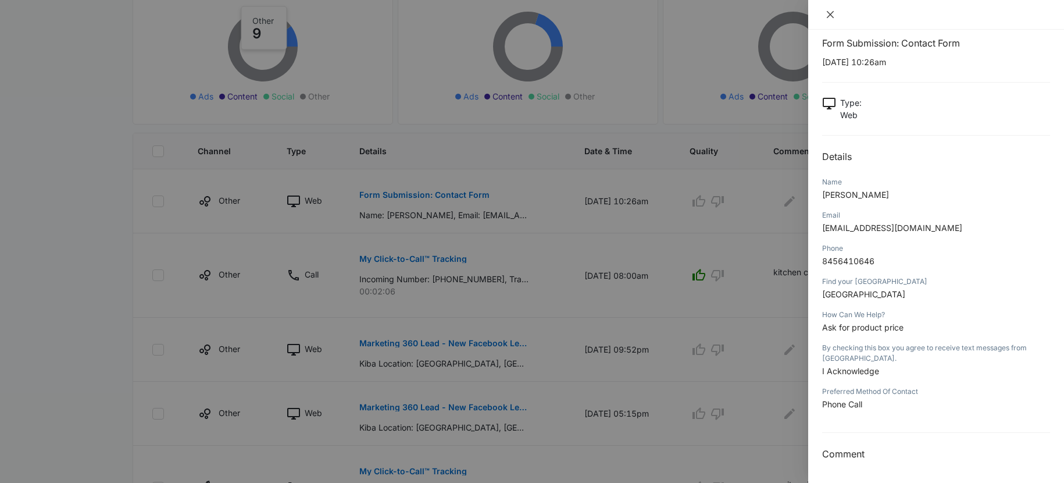
click at [832, 17] on icon "close" at bounding box center [830, 14] width 9 height 9
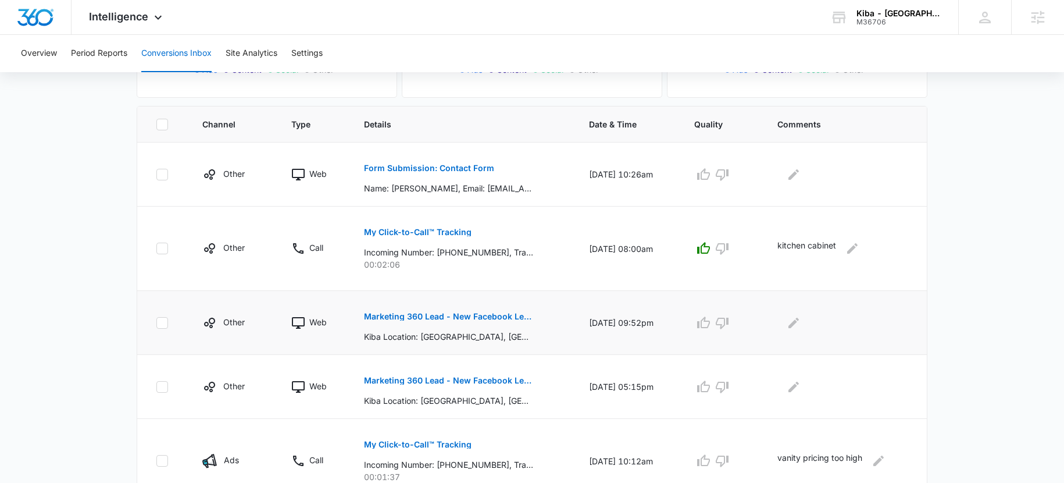
scroll to position [301, 0]
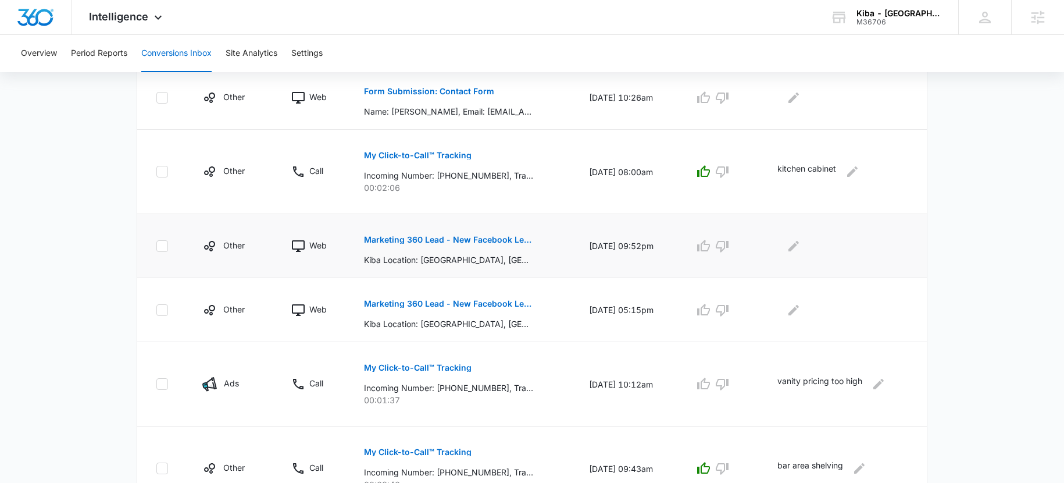
click at [435, 240] on p "Marketing 360 Lead - New Facebook Lead - Trussville Kitchen & Bath Facebook Lead" at bounding box center [448, 240] width 169 height 8
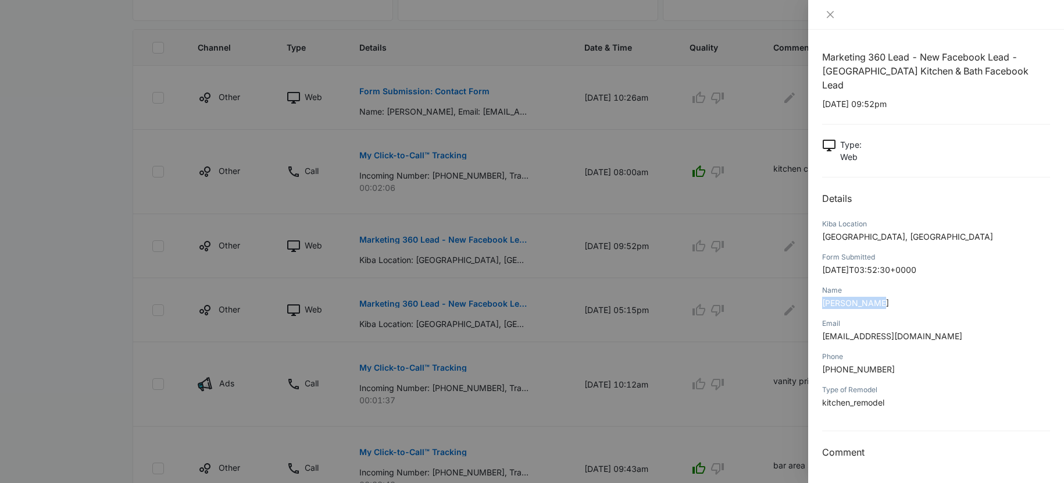
drag, startPoint x: 864, startPoint y: 287, endPoint x: 822, endPoint y: 288, distance: 41.3
click at [822, 297] on p "Robin Morley" at bounding box center [936, 303] width 228 height 12
copy span "Robin Morley"
click at [820, 8] on div at bounding box center [936, 15] width 256 height 30
click at [831, 14] on icon "close" at bounding box center [830, 14] width 7 height 7
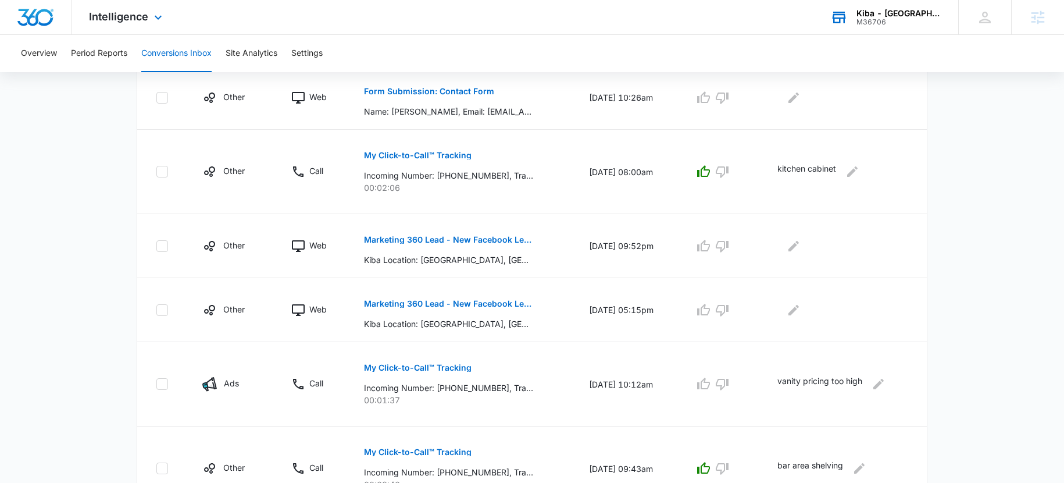
click at [913, 20] on div "M36706" at bounding box center [899, 22] width 85 height 8
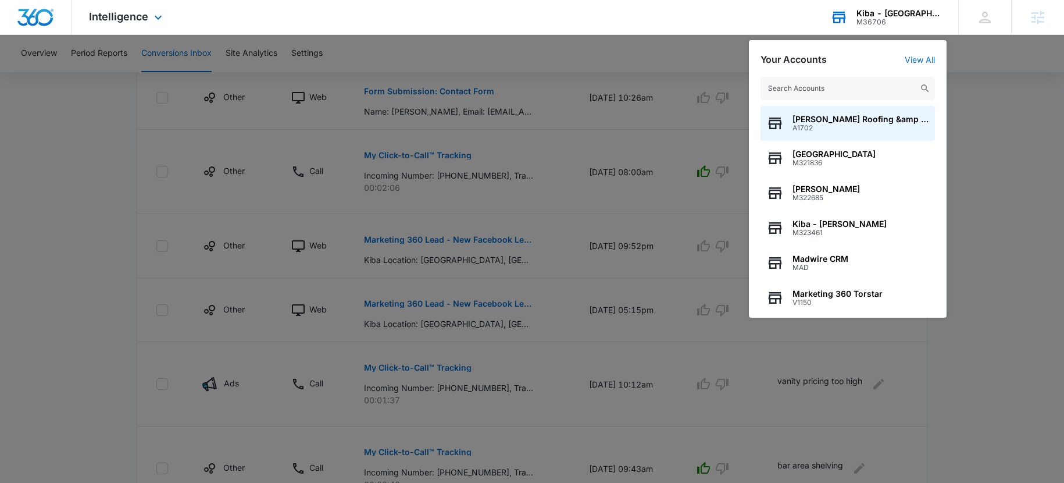
click at [821, 97] on input "text" at bounding box center [848, 88] width 174 height 23
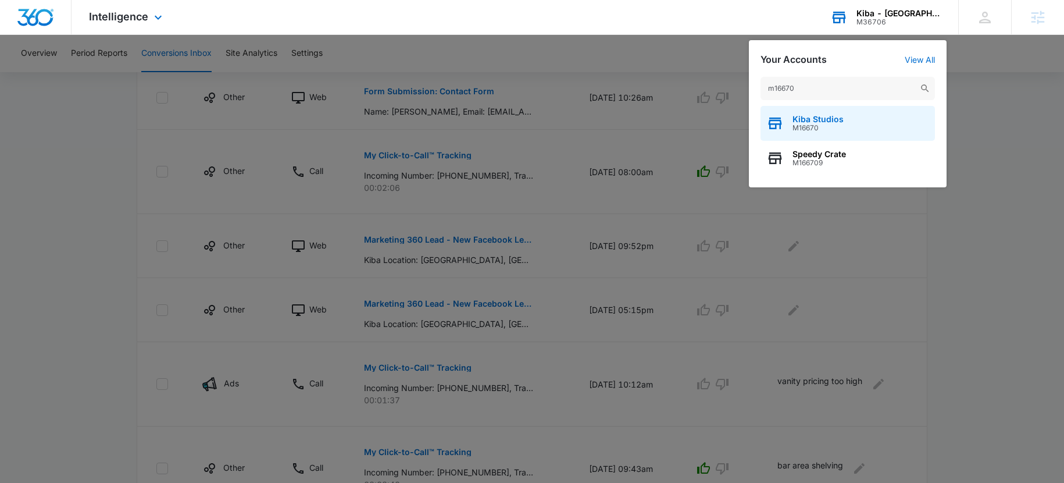
type input "m16670"
click at [810, 119] on span "Kiba Studios" at bounding box center [818, 119] width 51 height 9
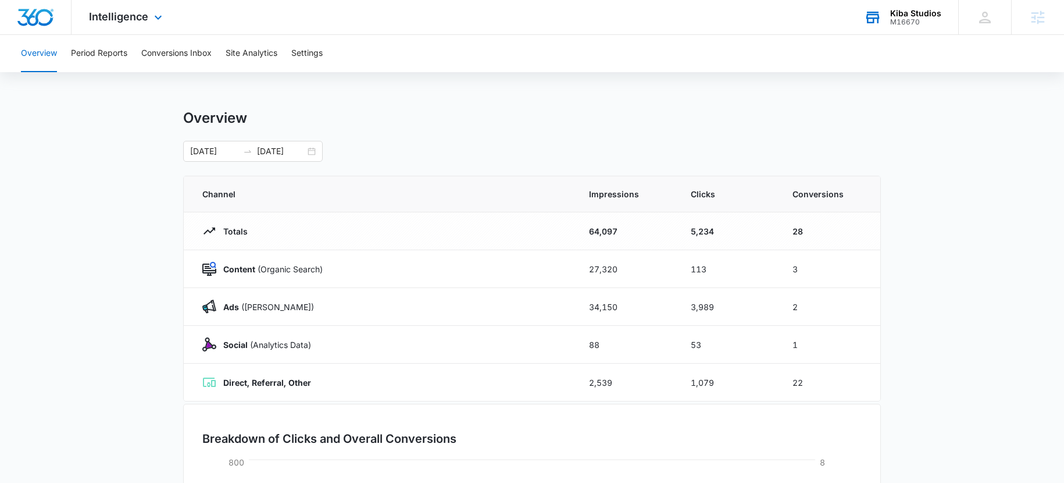
click at [108, 7] on div "Intelligence Apps Reputation Websites Forms CRM Email Social Shop Scheduling Pa…" at bounding box center [127, 17] width 111 height 34
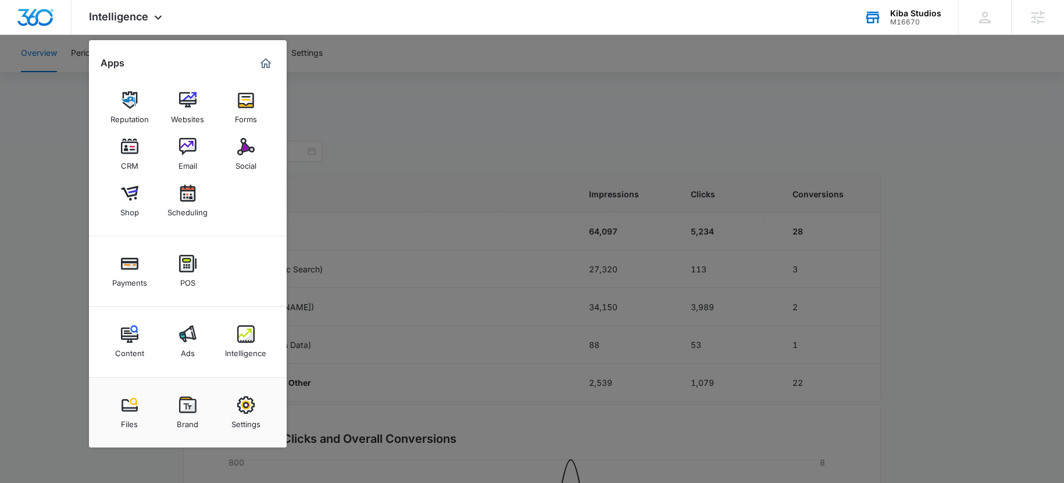
click at [387, 133] on div at bounding box center [532, 241] width 1064 height 483
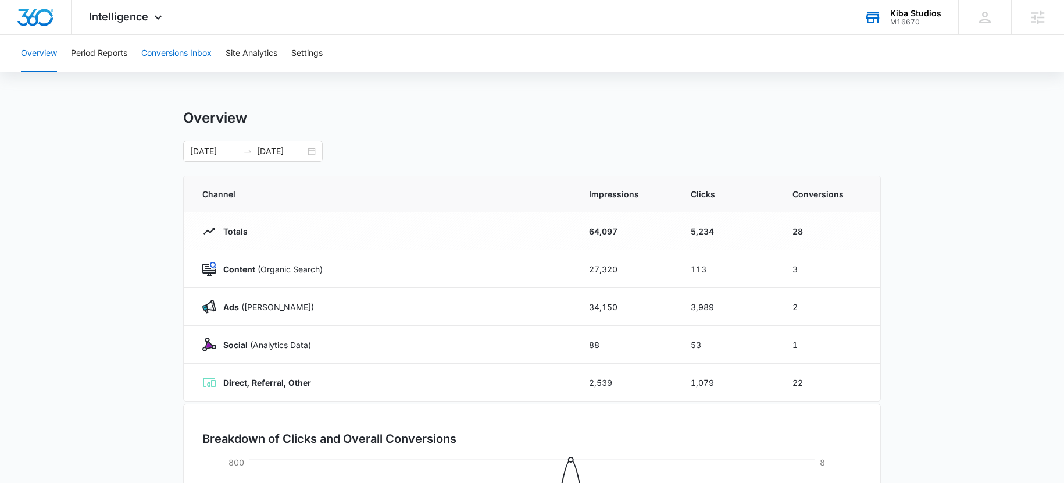
click at [163, 52] on button "Conversions Inbox" at bounding box center [176, 53] width 70 height 37
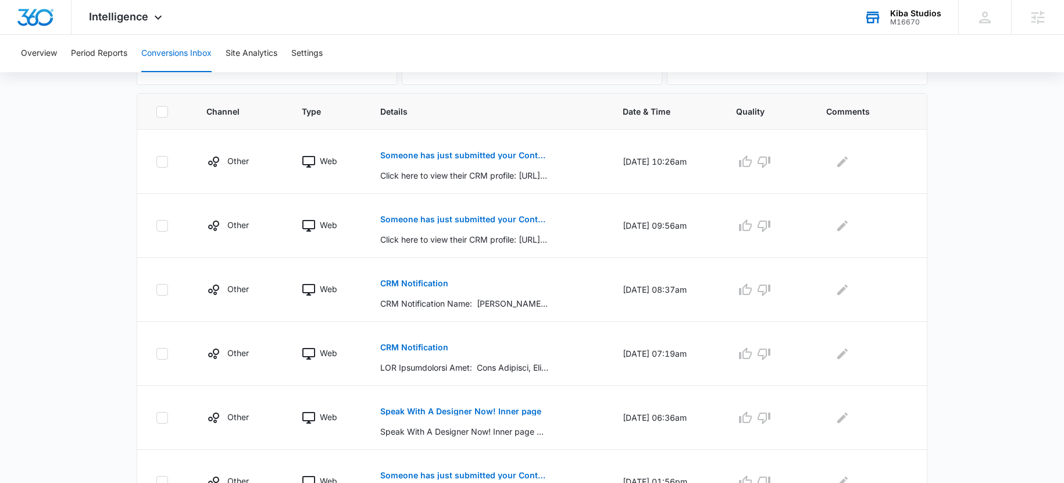
scroll to position [560, 0]
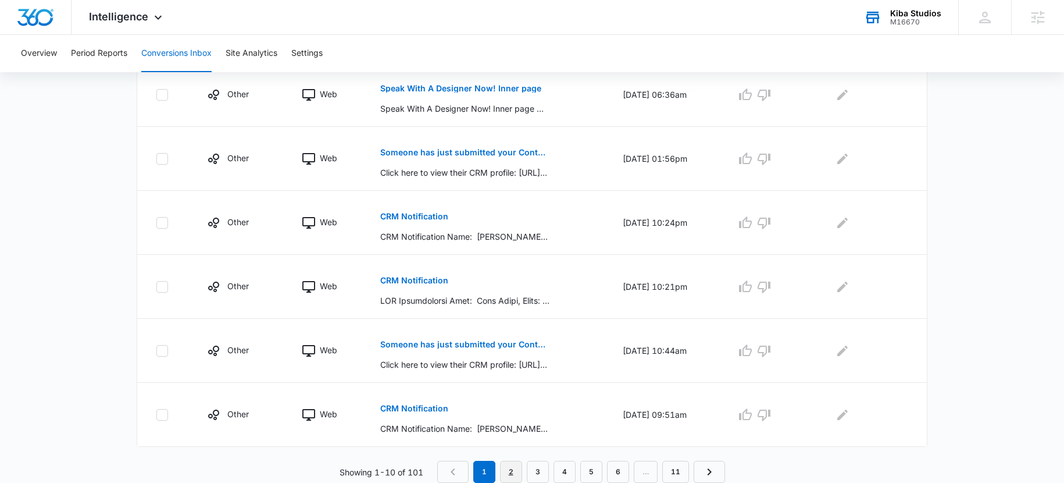
click at [514, 472] on link "2" at bounding box center [511, 472] width 22 height 22
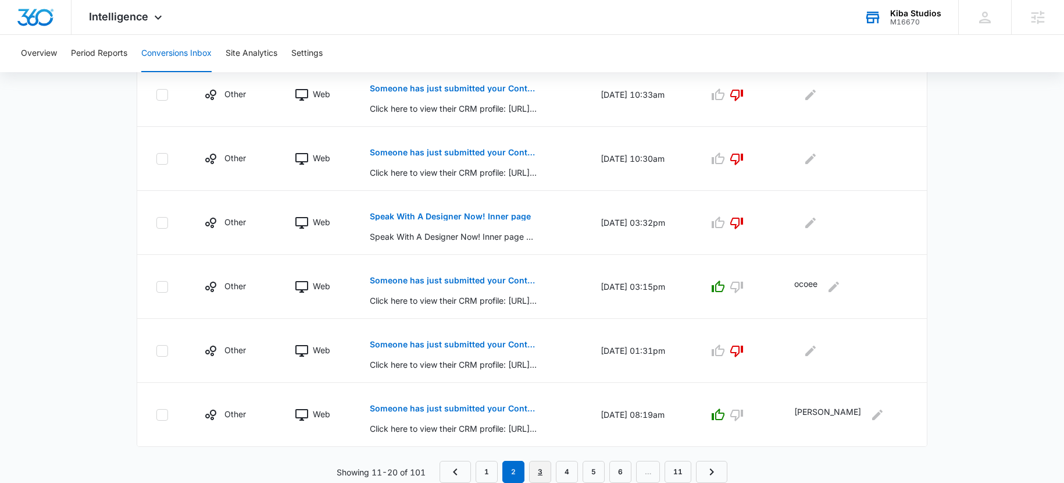
click at [546, 466] on link "3" at bounding box center [540, 472] width 22 height 22
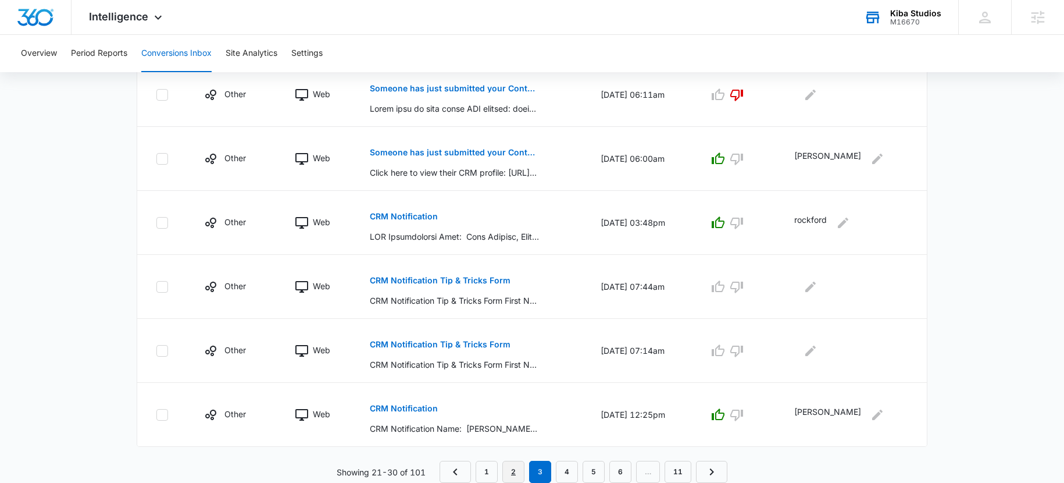
click at [509, 461] on link "2" at bounding box center [514, 472] width 22 height 22
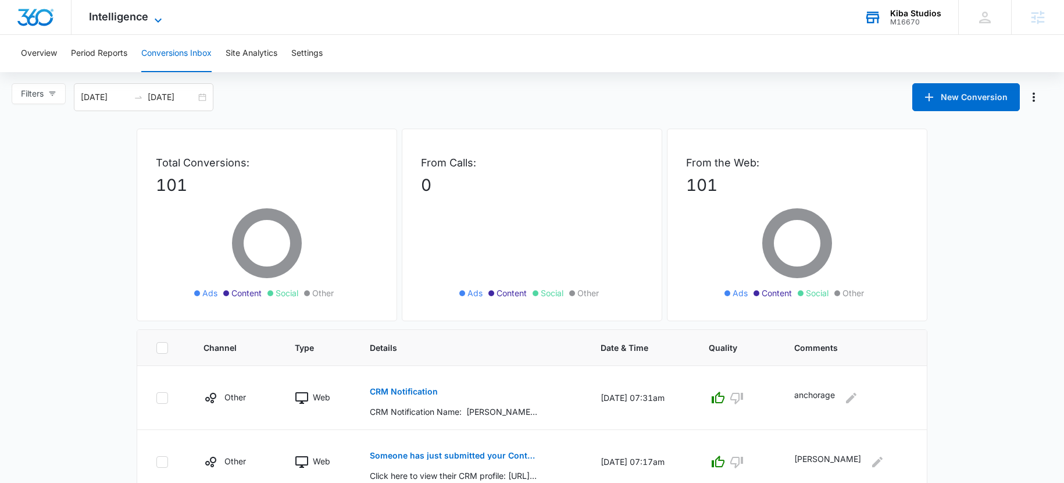
scroll to position [0, 0]
click at [127, 16] on span "Intelligence" at bounding box center [118, 16] width 59 height 12
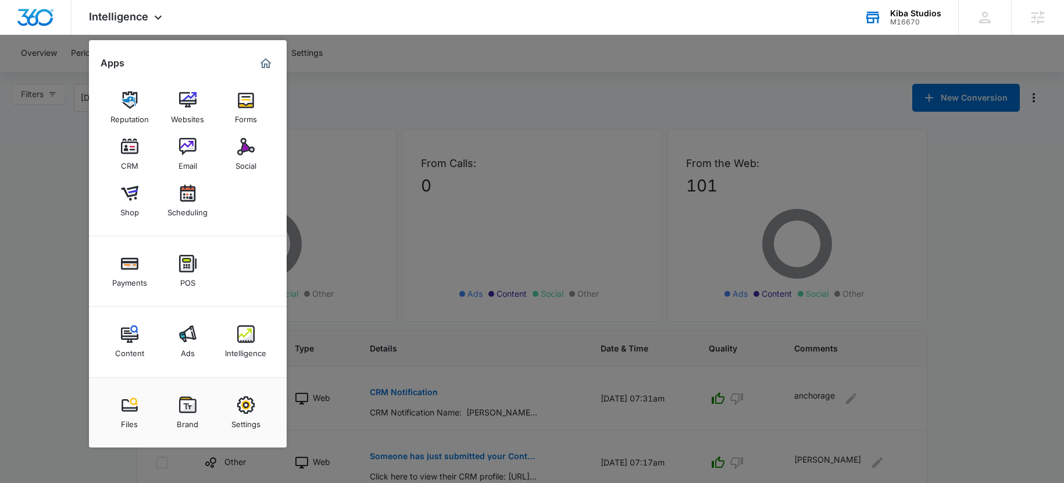
click at [139, 159] on link "CRM" at bounding box center [130, 154] width 44 height 44
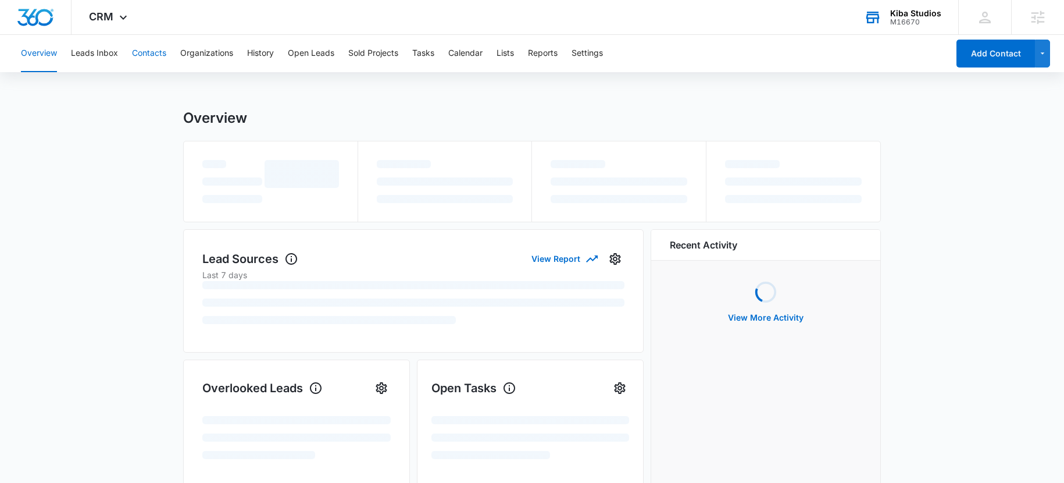
click at [155, 49] on button "Contacts" at bounding box center [149, 53] width 34 height 37
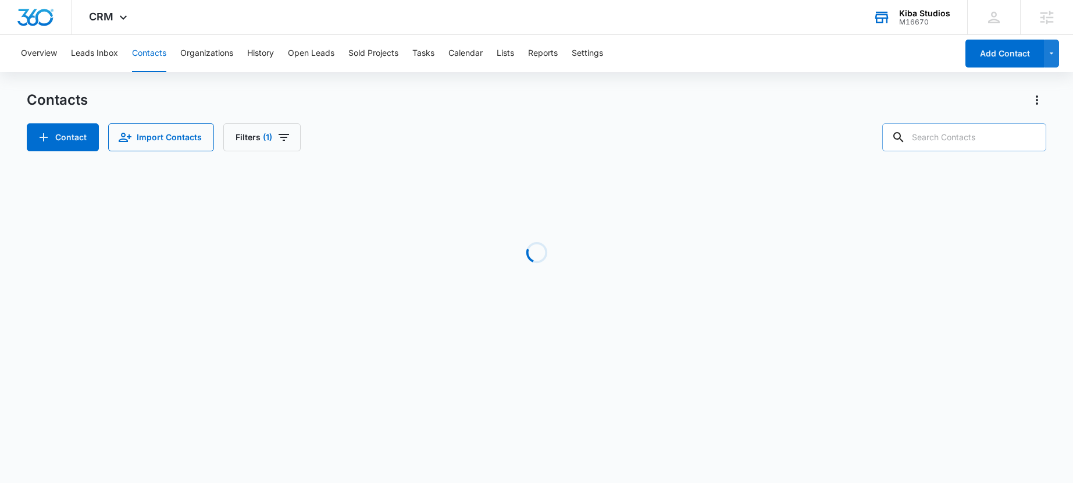
click at [957, 140] on input "text" at bounding box center [964, 137] width 164 height 28
paste input "Robin Morley"
type input "Robin Morley"
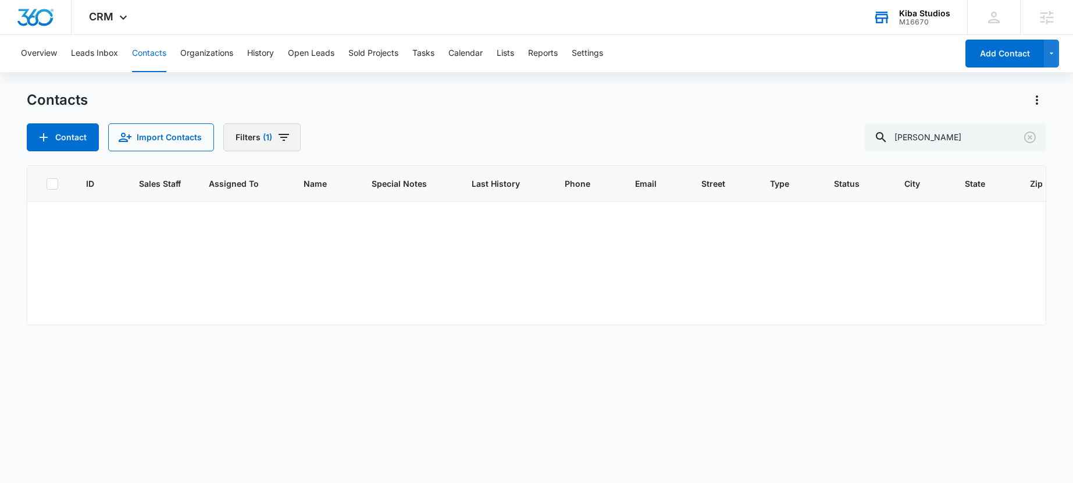
click at [283, 141] on icon "Filters" at bounding box center [284, 137] width 14 height 14
click at [291, 207] on div "1" at bounding box center [284, 210] width 25 height 14
click at [290, 208] on icon "Clear" at bounding box center [288, 210] width 9 height 9
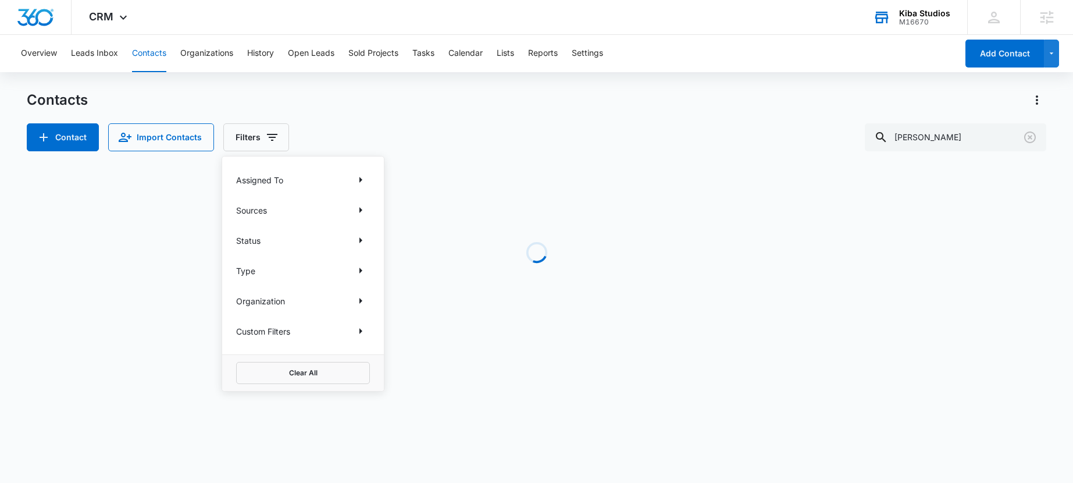
click at [538, 137] on div "Contact Import Contacts Filters Assigned To Sources Status Type Organization Cu…" at bounding box center [537, 137] width 1020 height 28
click at [1031, 136] on icon "Clear" at bounding box center [1030, 137] width 12 height 12
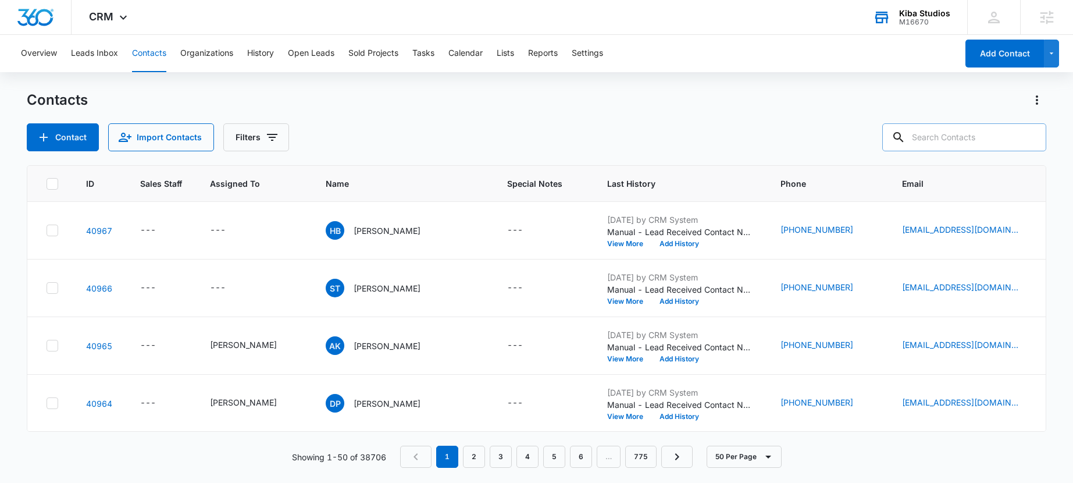
paste input "Robin Morley"
type input "Robin Morley"
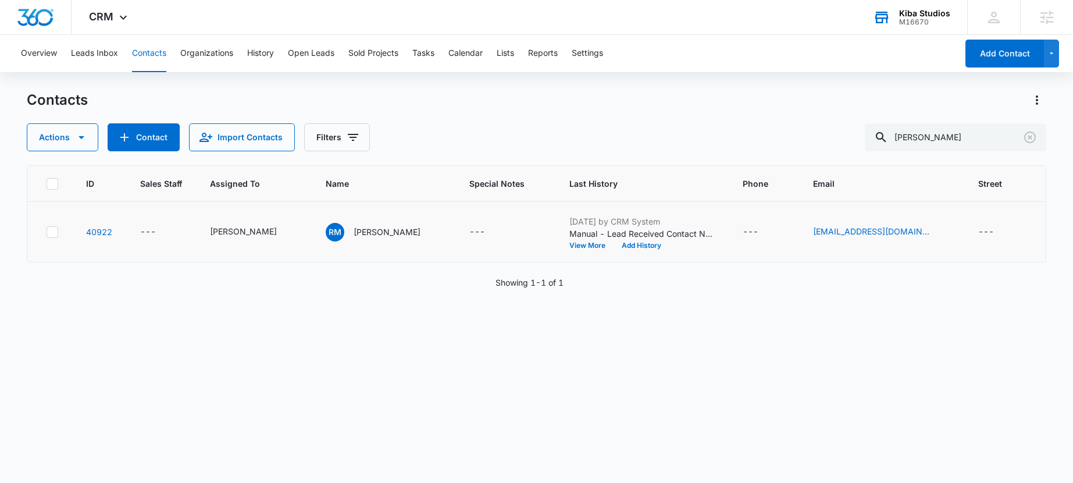
click at [483, 233] on div "---" at bounding box center [505, 232] width 72 height 14
click at [555, 250] on td "Sep 12, 2025 by CRM System Manual - Lead Received Contact Name: Morley Email: r…" at bounding box center [641, 232] width 173 height 60
click at [569, 247] on button "View More" at bounding box center [591, 245] width 44 height 7
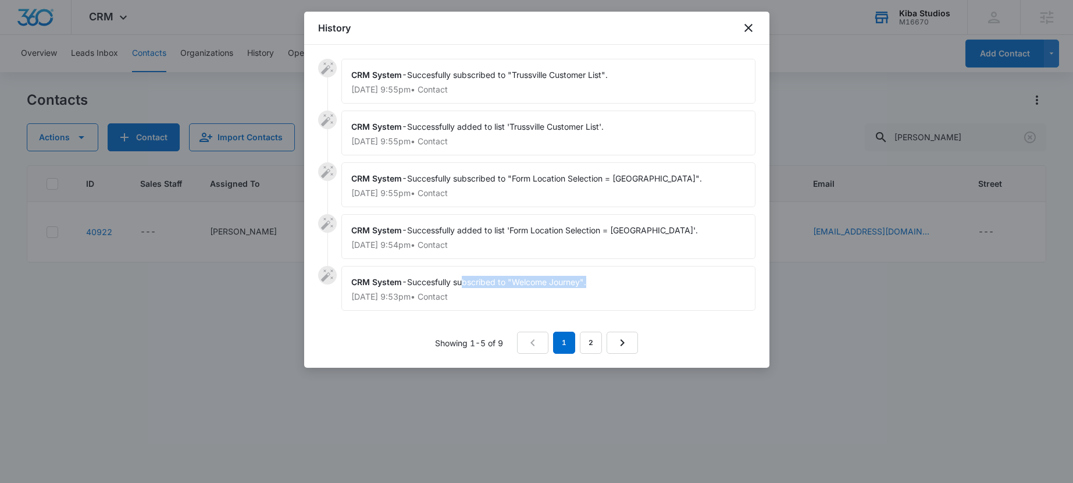
drag, startPoint x: 555, startPoint y: 277, endPoint x: 466, endPoint y: 276, distance: 89.0
click at [466, 276] on div "CRM System - Succesfully subscribed to "Welcome Journey". Sep 11, 2025 at 9:53p…" at bounding box center [548, 288] width 414 height 45
drag, startPoint x: 680, startPoint y: 231, endPoint x: 508, endPoint y: 219, distance: 172.0
click at [497, 230] on div "CRM System - Successfully added to list 'Form Location Selection = Trussville'.…" at bounding box center [548, 236] width 414 height 45
drag, startPoint x: 689, startPoint y: 176, endPoint x: 397, endPoint y: 188, distance: 292.2
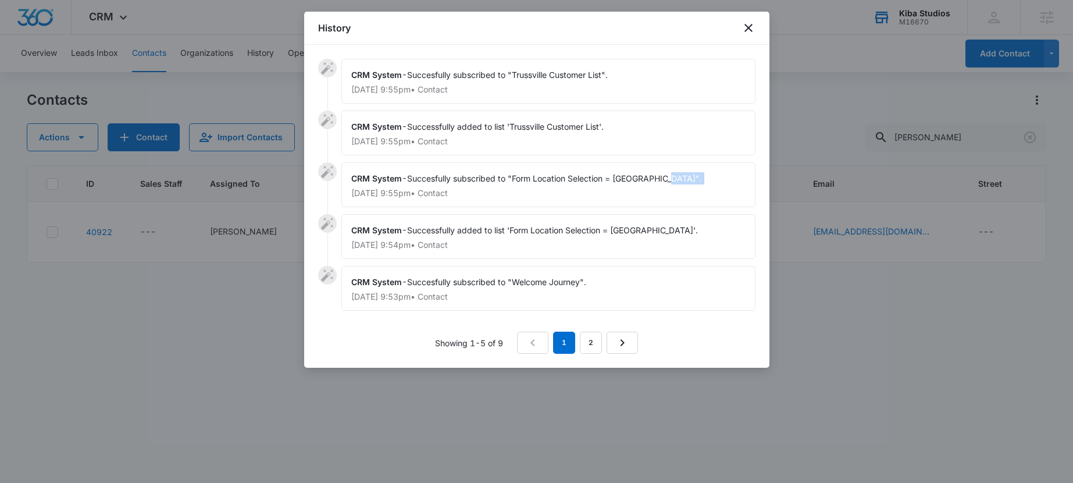
click at [397, 188] on div "CRM System - Succesfully subscribed to "Form Location Selection = Trussville". …" at bounding box center [548, 184] width 414 height 45
drag, startPoint x: 403, startPoint y: 183, endPoint x: 669, endPoint y: 184, distance: 266.4
click at [669, 184] on div "CRM System - Succesfully subscribed to "Form Location Selection = Trussville". …" at bounding box center [548, 184] width 414 height 45
drag, startPoint x: 502, startPoint y: 233, endPoint x: 667, endPoint y: 230, distance: 164.6
click at [667, 230] on div "CRM System - Successfully added to list 'Form Location Selection = Trussville'.…" at bounding box center [548, 236] width 414 height 45
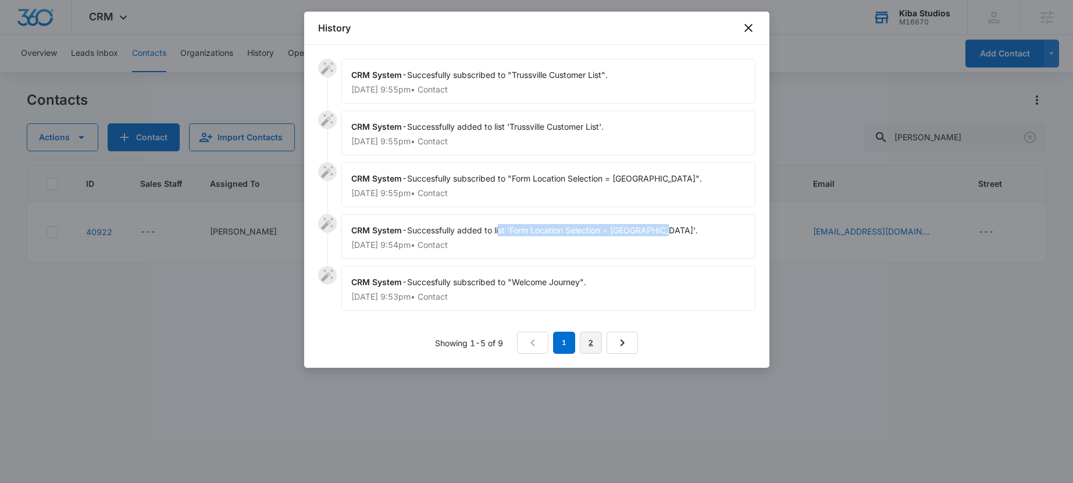
click at [597, 345] on link "2" at bounding box center [591, 343] width 22 height 22
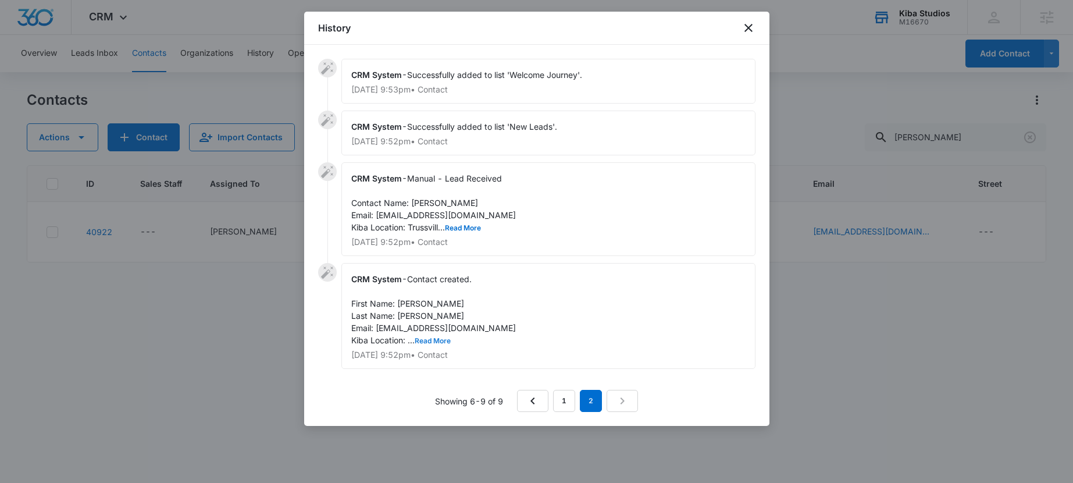
click at [433, 341] on button "Read More" at bounding box center [433, 340] width 36 height 7
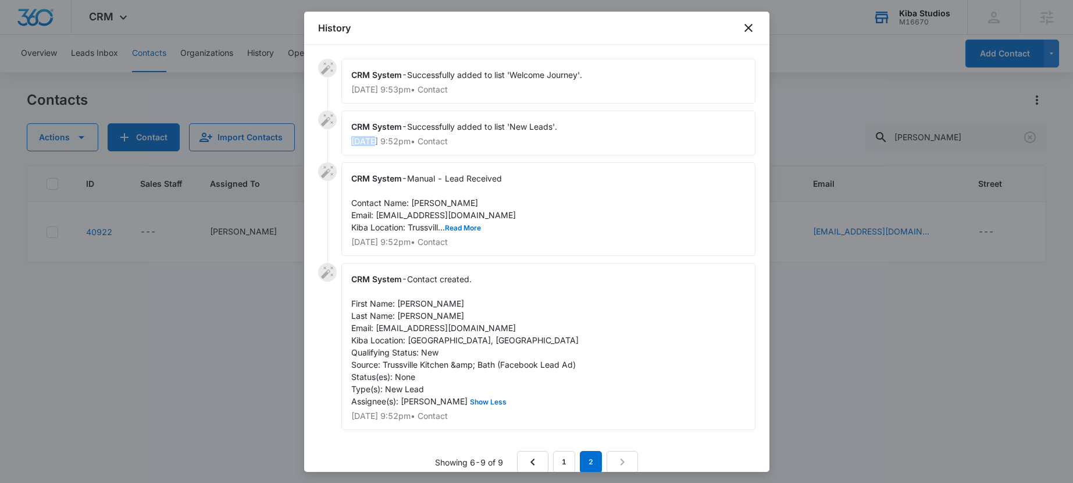
drag, startPoint x: 376, startPoint y: 140, endPoint x: 577, endPoint y: 131, distance: 201.4
click at [560, 134] on div "CRM System - Successfully added to list 'New Leads'. Sep 11, 2025 at 9:52pm • C…" at bounding box center [548, 133] width 414 height 45
click at [604, 98] on div "CRM System - Successfully added to list 'Welcome Journey'. Sep 11, 2025 at 9:53…" at bounding box center [548, 81] width 414 height 45
drag, startPoint x: 434, startPoint y: 75, endPoint x: 634, endPoint y: 80, distance: 199.6
click at [575, 78] on span "Successfully added to list 'Welcome Journey'." at bounding box center [494, 75] width 175 height 10
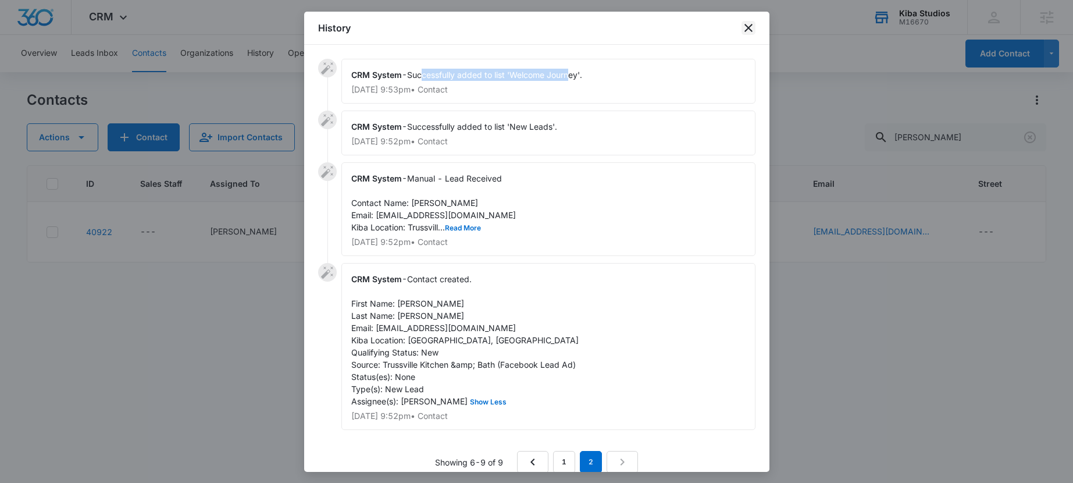
click at [753, 29] on icon "close" at bounding box center [749, 28] width 14 height 14
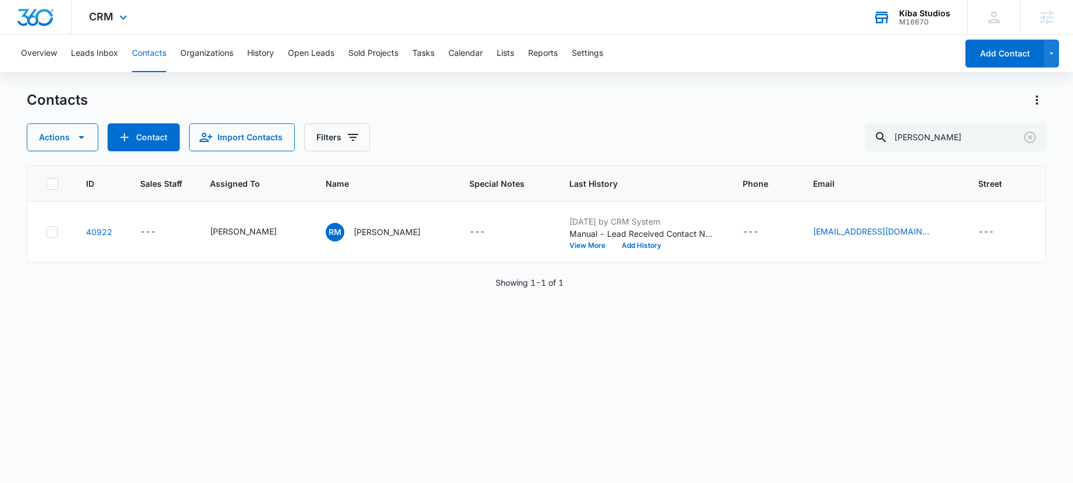
click at [115, 23] on div "CRM Apps Reputation Websites Forms CRM Email Social Shop Scheduling Payments PO…" at bounding box center [110, 17] width 76 height 34
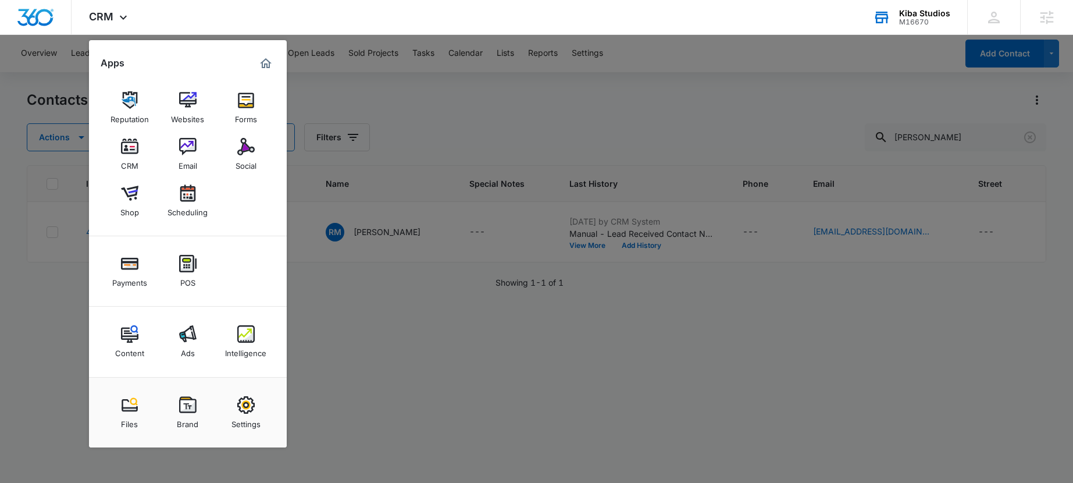
click at [248, 336] on img at bounding box center [245, 333] width 17 height 17
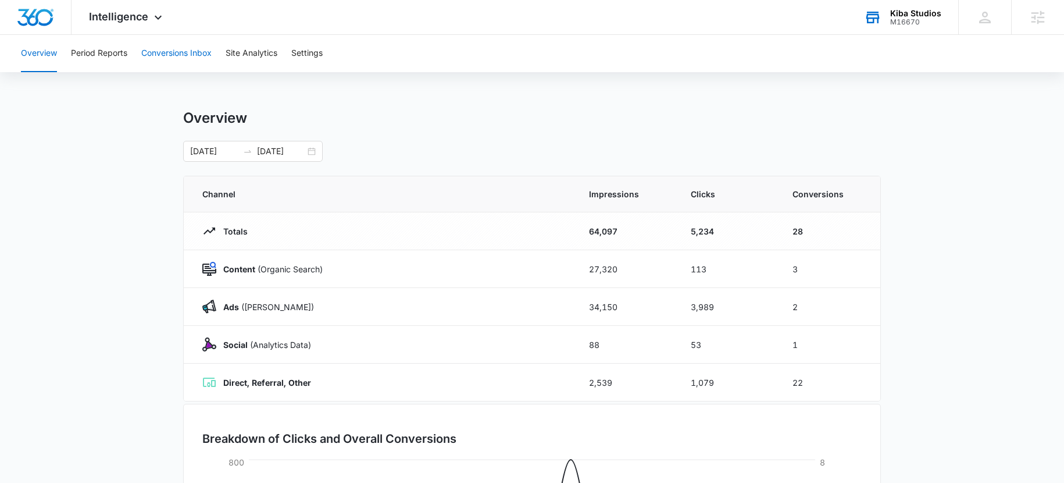
click at [177, 53] on button "Conversions Inbox" at bounding box center [176, 53] width 70 height 37
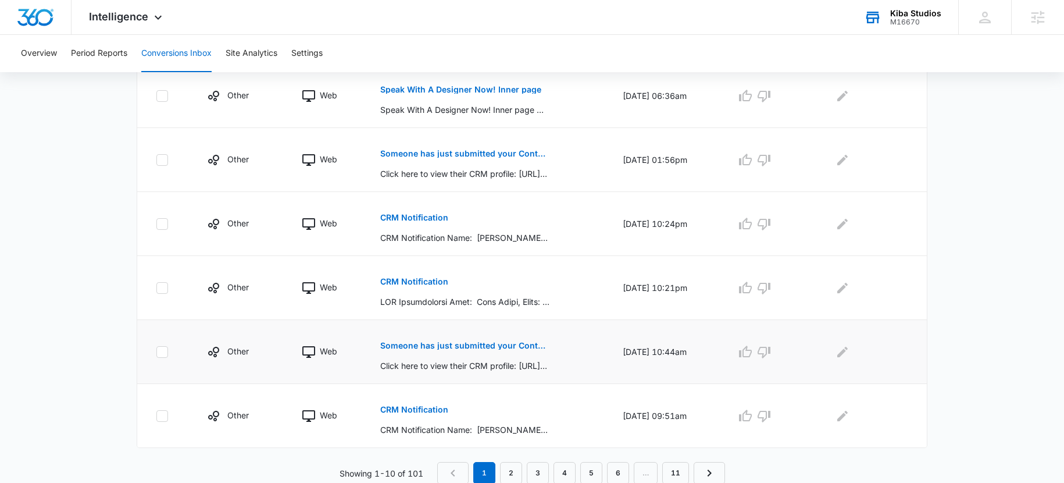
scroll to position [560, 0]
click at [530, 466] on link "3" at bounding box center [538, 472] width 22 height 22
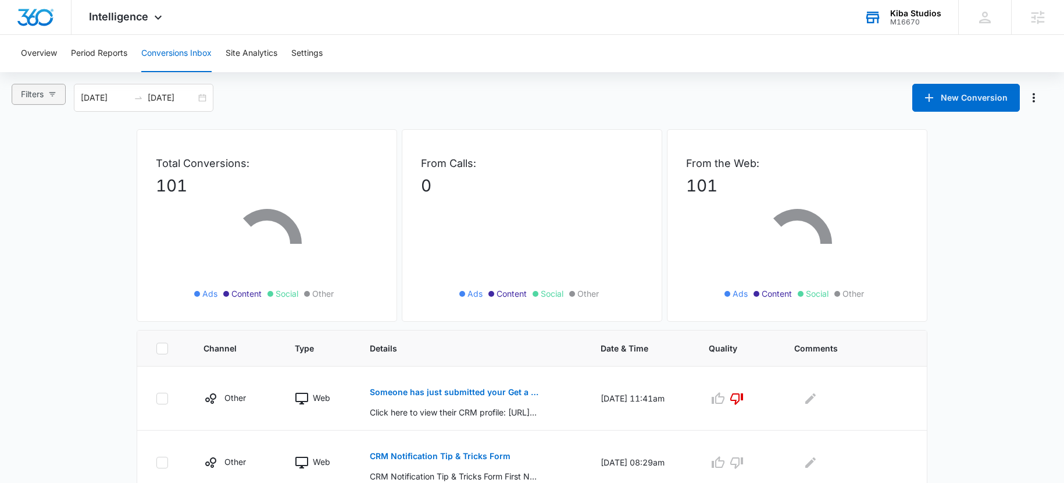
click at [48, 93] on button "Filters" at bounding box center [39, 94] width 54 height 21
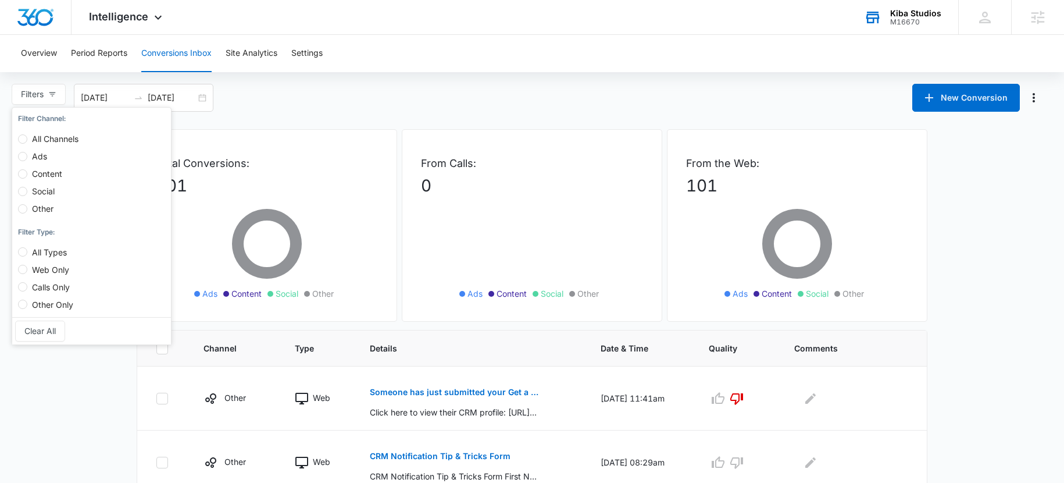
click at [326, 70] on div "Overview Period Reports Conversions Inbox Site Analytics Settings" at bounding box center [532, 53] width 1036 height 37
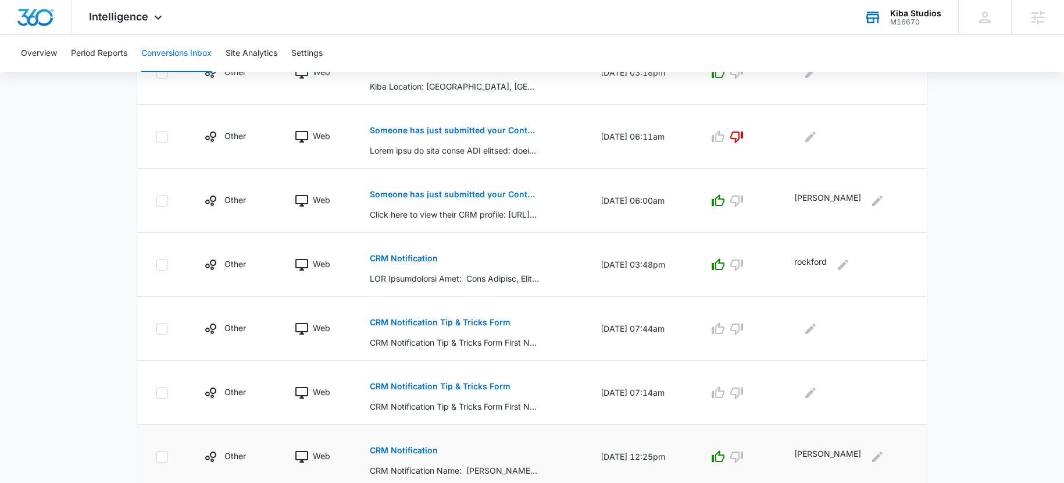
scroll to position [560, 0]
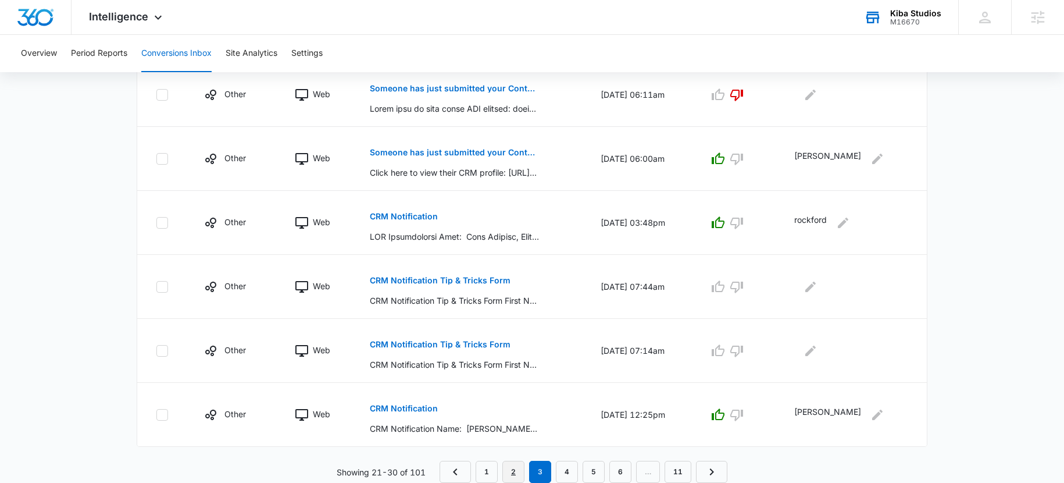
click at [520, 471] on link "2" at bounding box center [514, 472] width 22 height 22
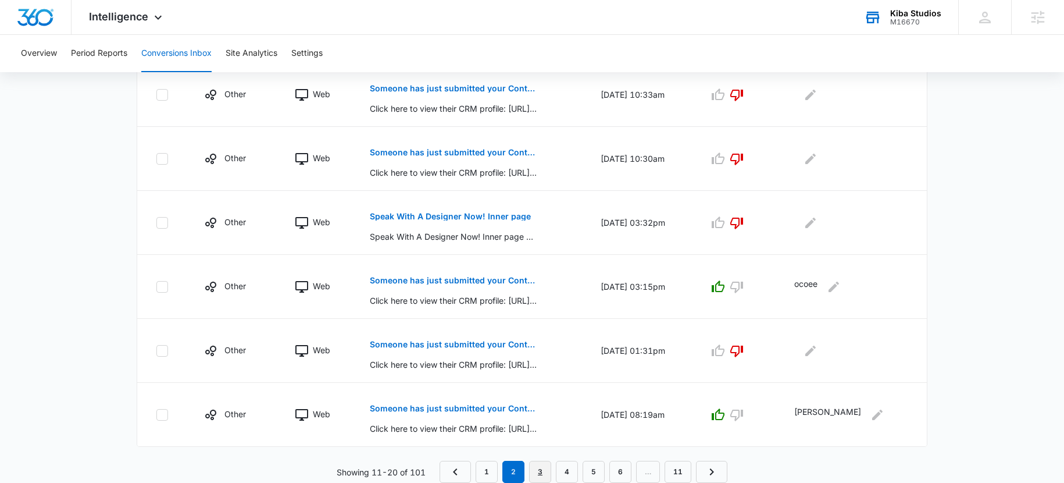
click at [538, 472] on link "3" at bounding box center [540, 472] width 22 height 22
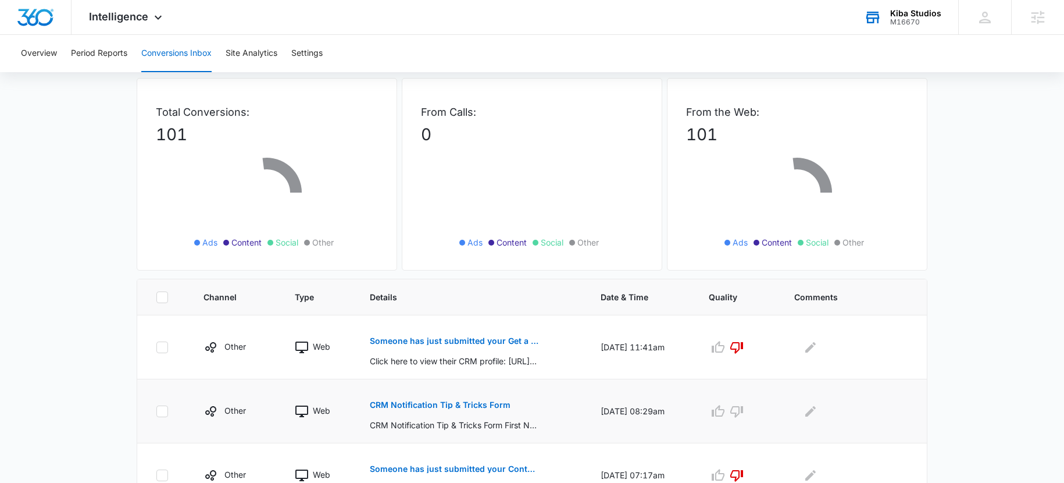
scroll to position [104, 0]
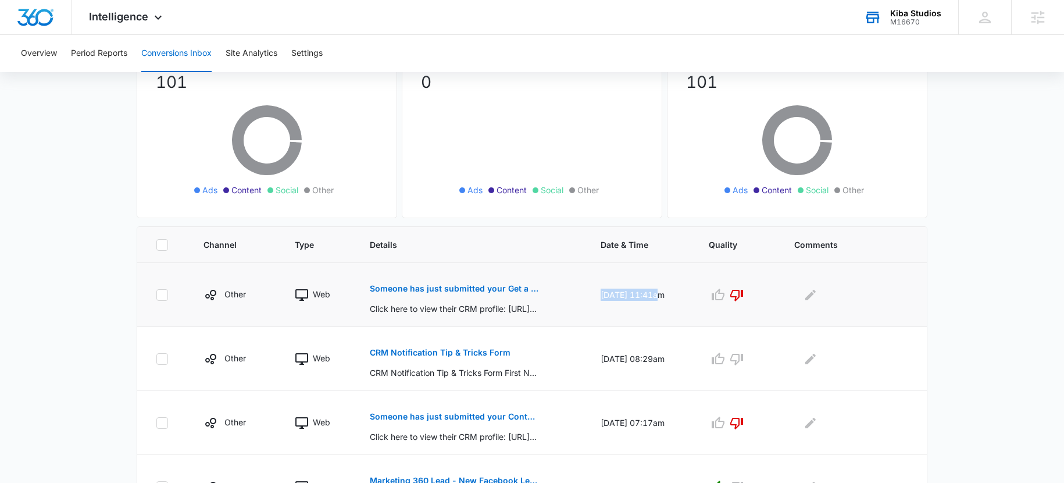
drag, startPoint x: 598, startPoint y: 287, endPoint x: 668, endPoint y: 291, distance: 70.5
click at [668, 291] on td "09/10/25 at 11:41am" at bounding box center [641, 295] width 108 height 64
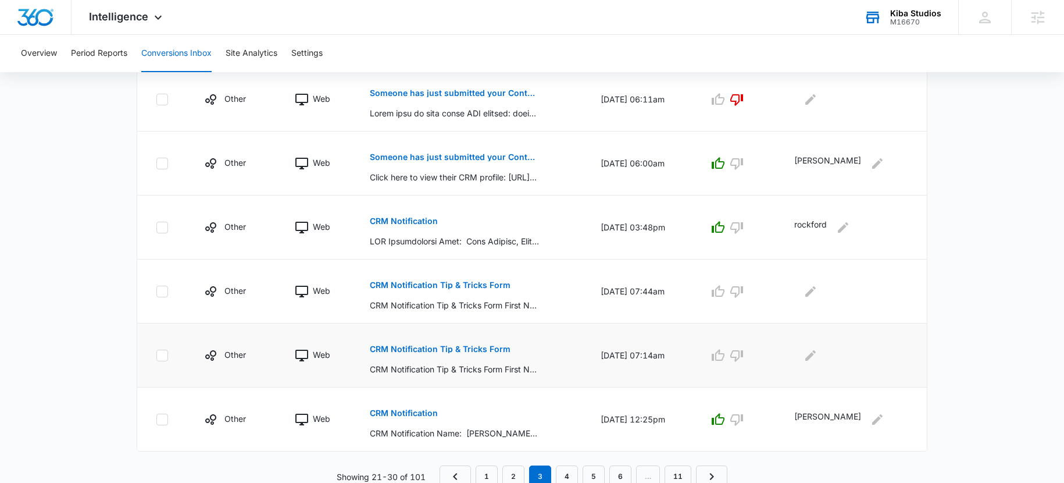
scroll to position [560, 0]
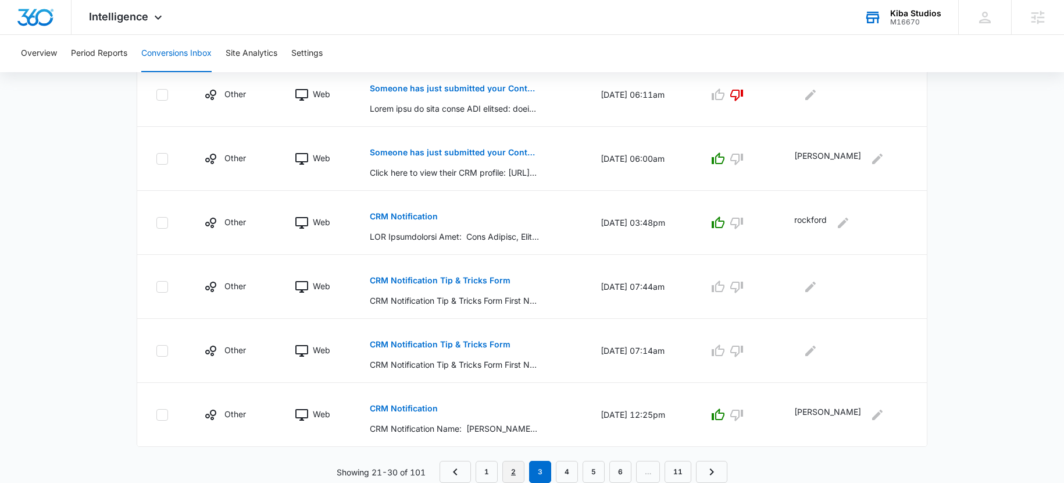
click at [503, 471] on link "2" at bounding box center [514, 472] width 22 height 22
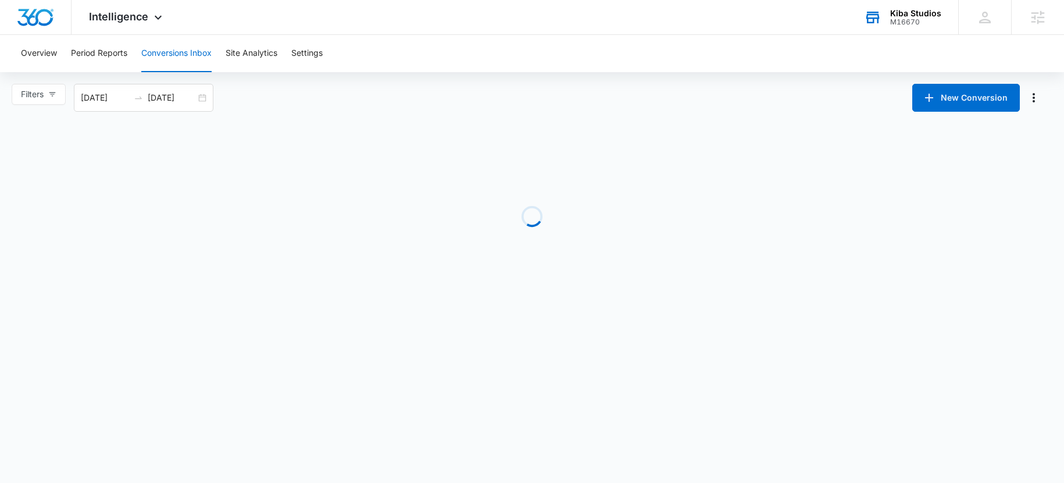
scroll to position [0, 0]
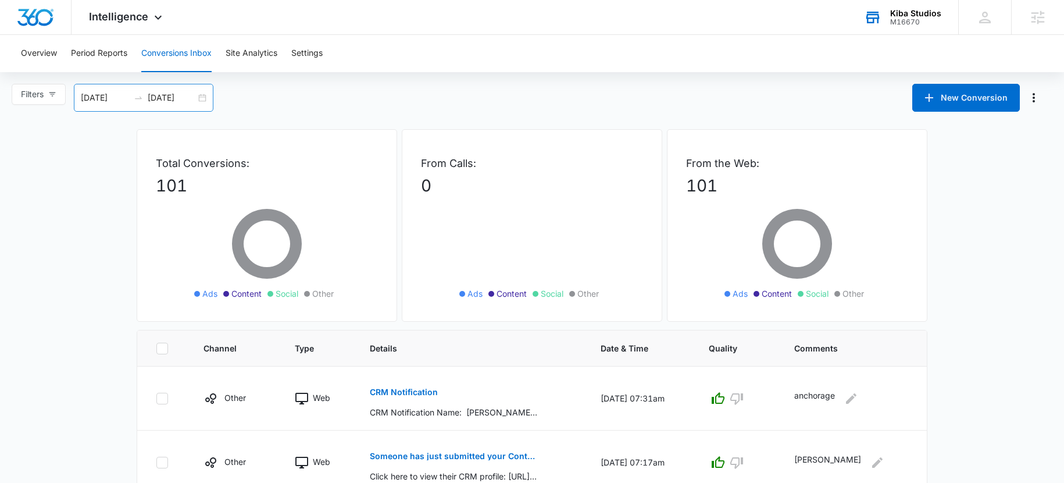
click at [94, 98] on input "08/17/2025" at bounding box center [105, 97] width 48 height 13
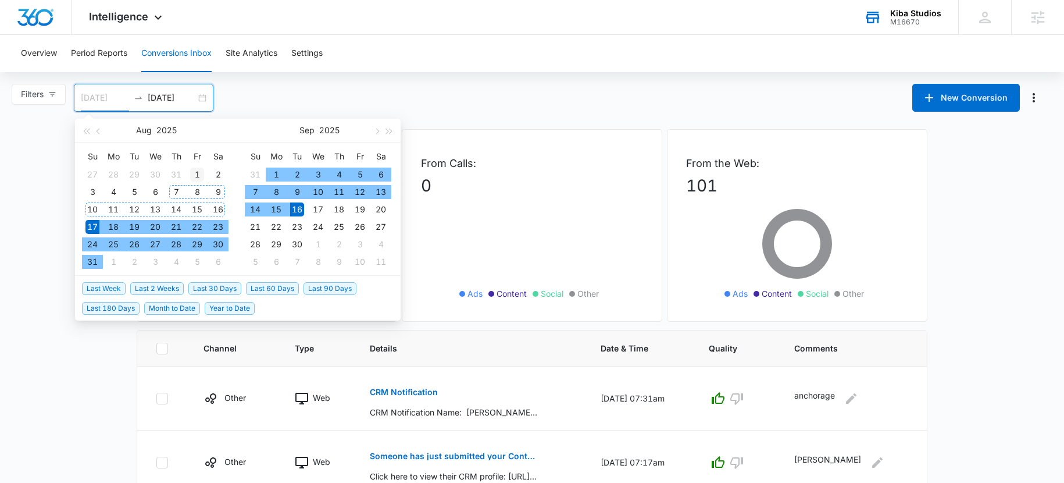
type input "08/01/2025"
drag, startPoint x: 193, startPoint y: 174, endPoint x: 169, endPoint y: 188, distance: 27.6
click at [191, 174] on div "1" at bounding box center [197, 175] width 14 height 14
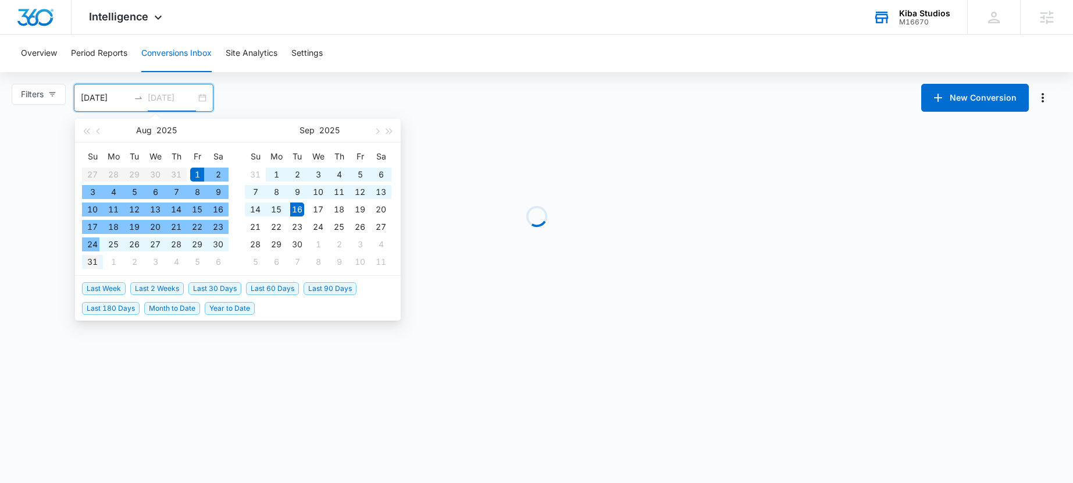
type input "08/31/2025"
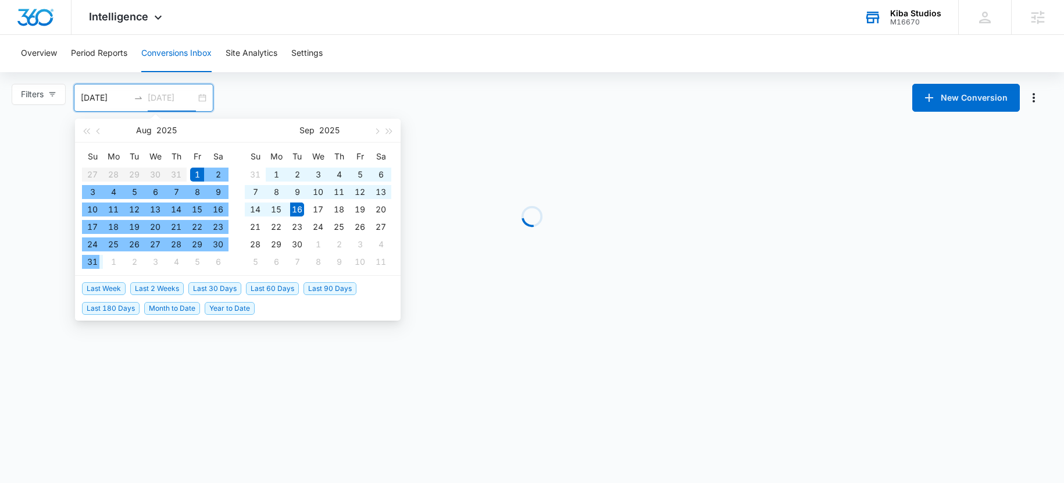
click at [85, 268] on td "31" at bounding box center [92, 261] width 21 height 17
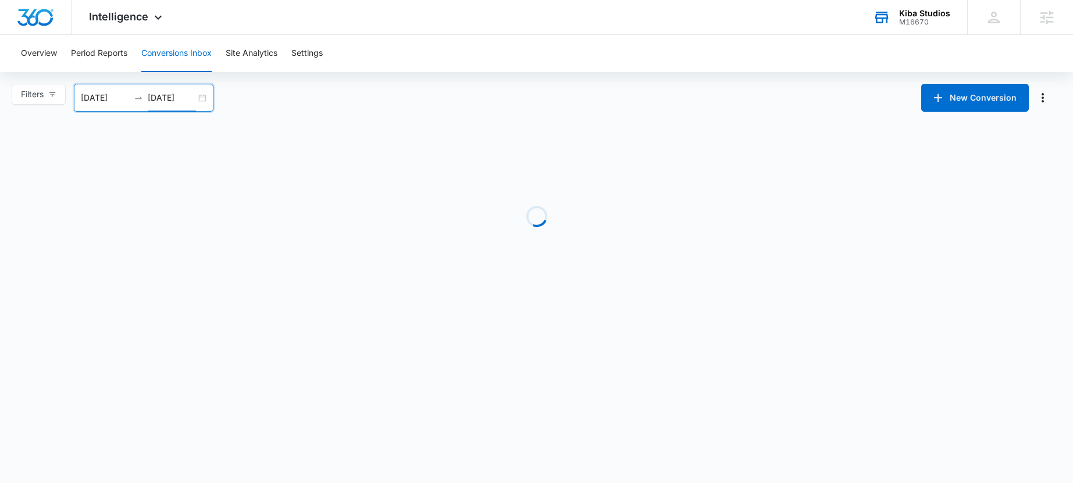
click at [512, 120] on main "Filters Filter Channel : All Channels Ads Content Social Other Filter Type : Al…" at bounding box center [536, 194] width 1073 height 220
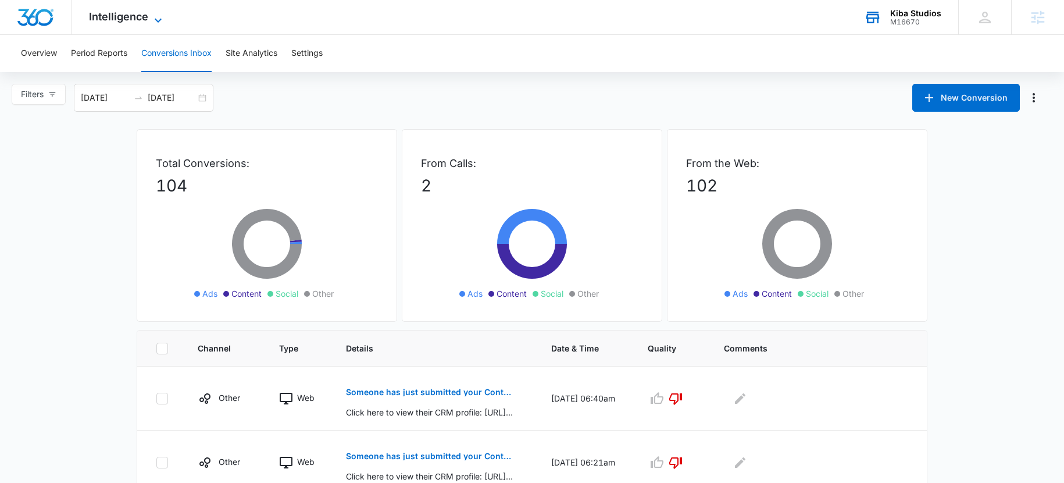
click at [131, 17] on span "Intelligence" at bounding box center [118, 16] width 59 height 12
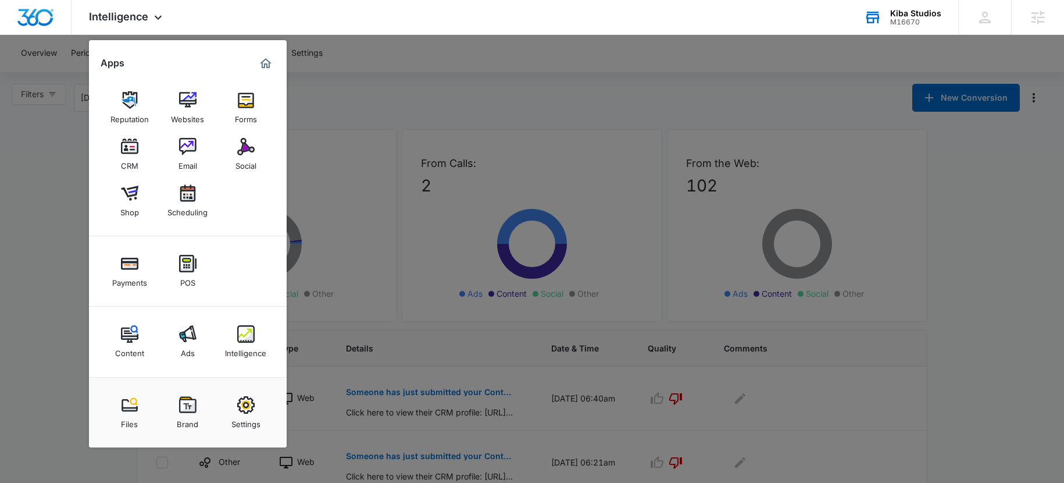
click at [357, 93] on div at bounding box center [532, 241] width 1064 height 483
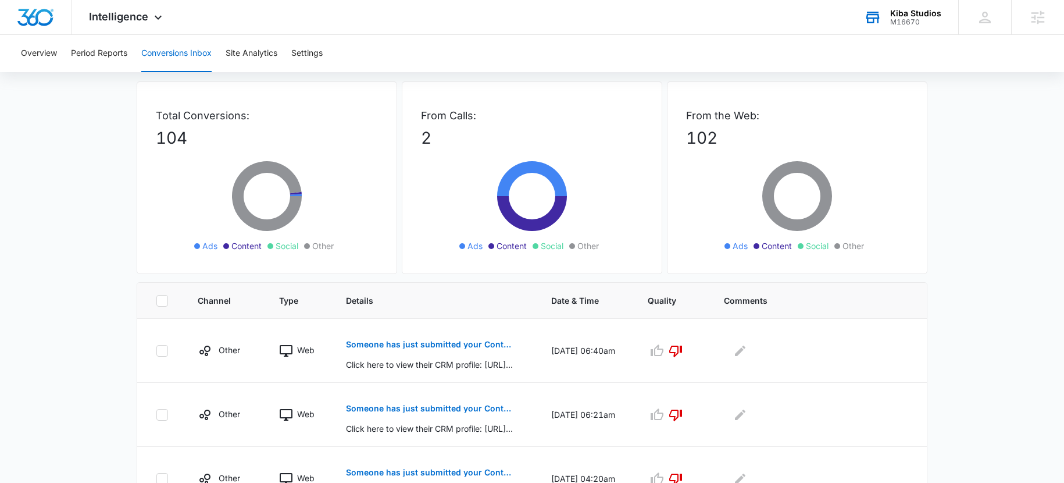
scroll to position [105, 0]
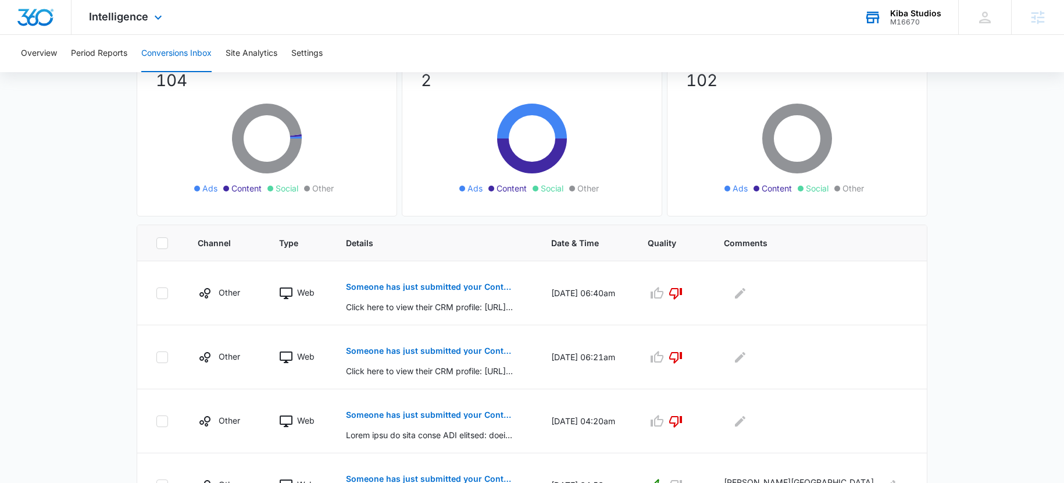
click at [113, 21] on span "Intelligence" at bounding box center [118, 16] width 59 height 12
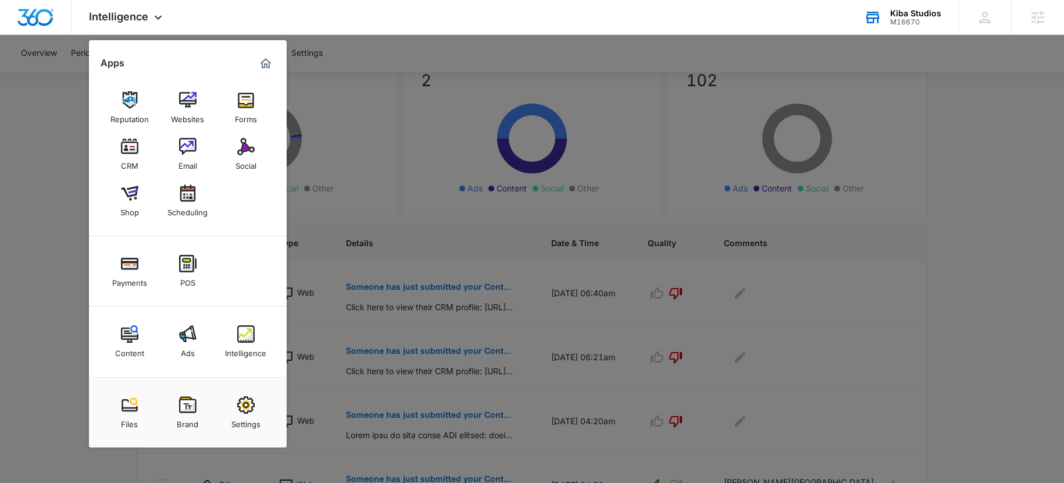
click at [54, 90] on div at bounding box center [532, 241] width 1064 height 483
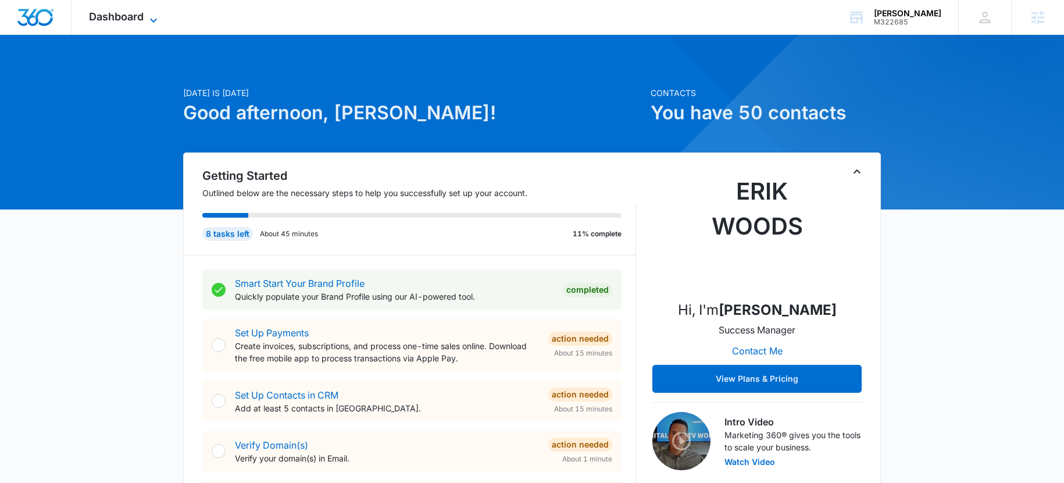
click at [129, 20] on span "Dashboard" at bounding box center [116, 16] width 55 height 12
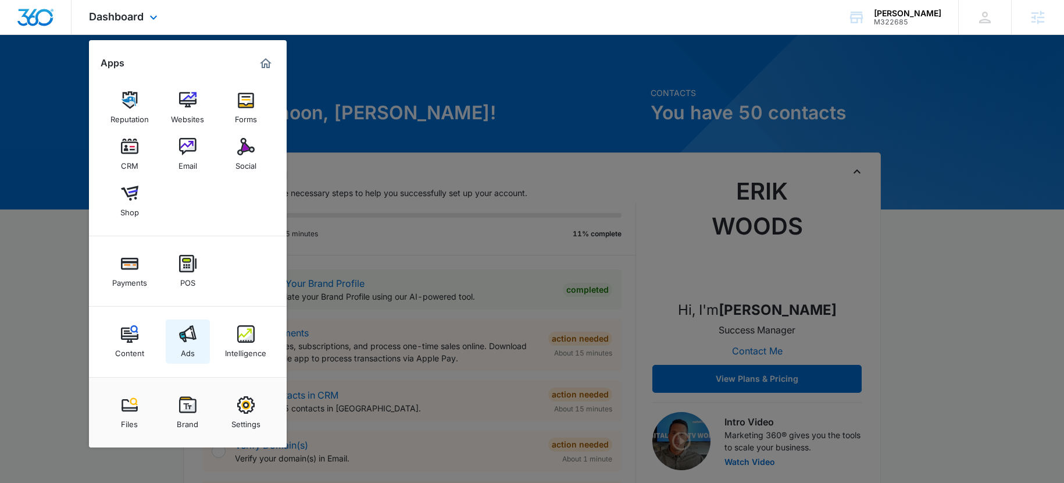
click at [174, 339] on link "Ads" at bounding box center [188, 341] width 44 height 44
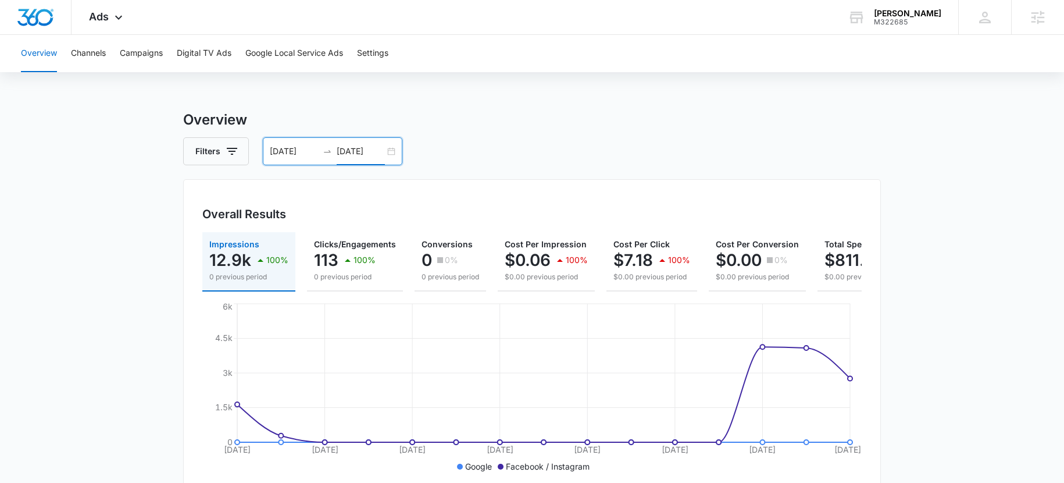
drag, startPoint x: 354, startPoint y: 154, endPoint x: 351, endPoint y: 149, distance: 6.0
click at [354, 154] on input "09/14/2025" at bounding box center [361, 151] width 48 height 13
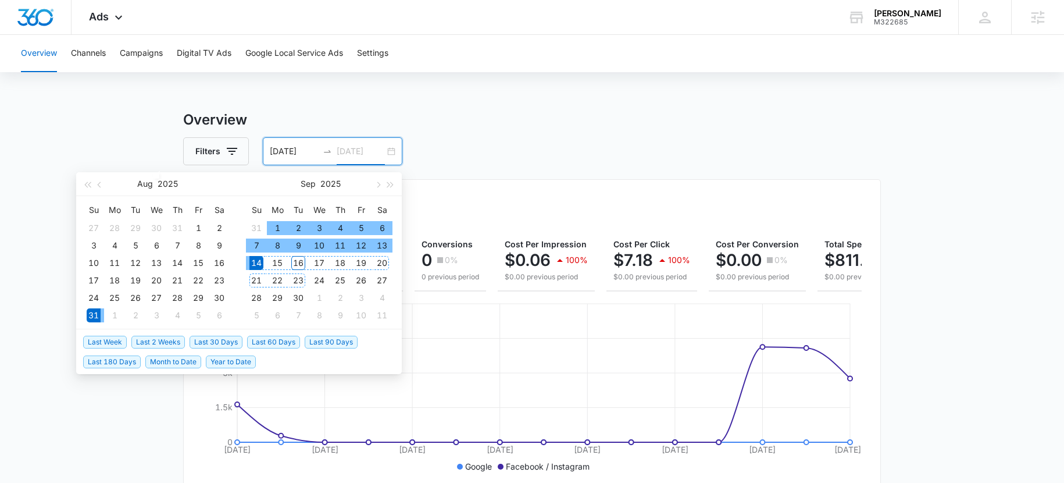
type input "09/14/2025"
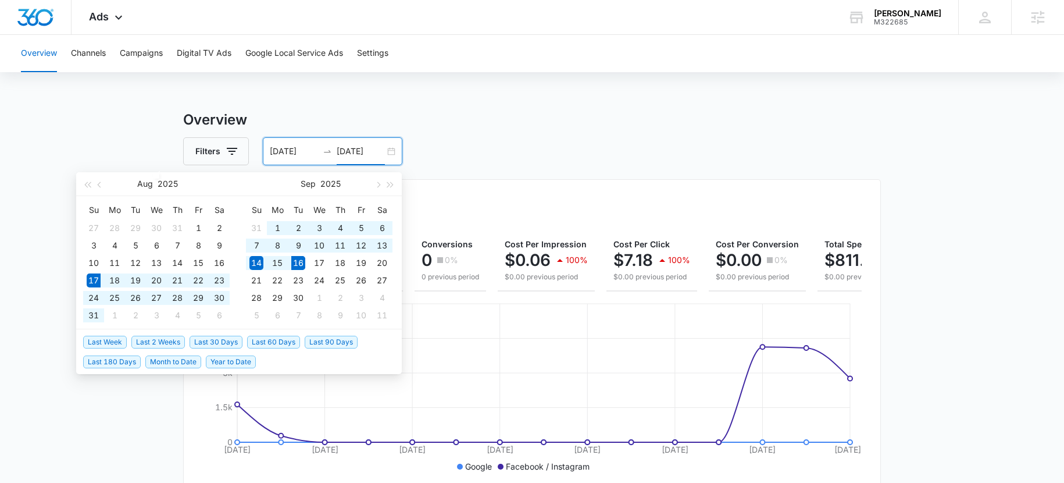
click at [216, 344] on span "Last 30 Days" at bounding box center [216, 342] width 53 height 13
type input "08/17/2025"
type input "09/16/2025"
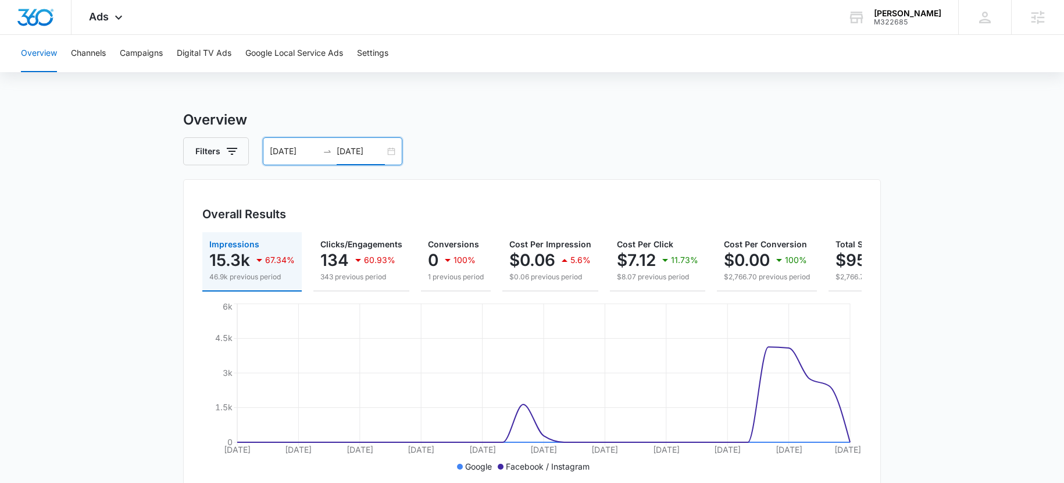
scroll to position [0, 91]
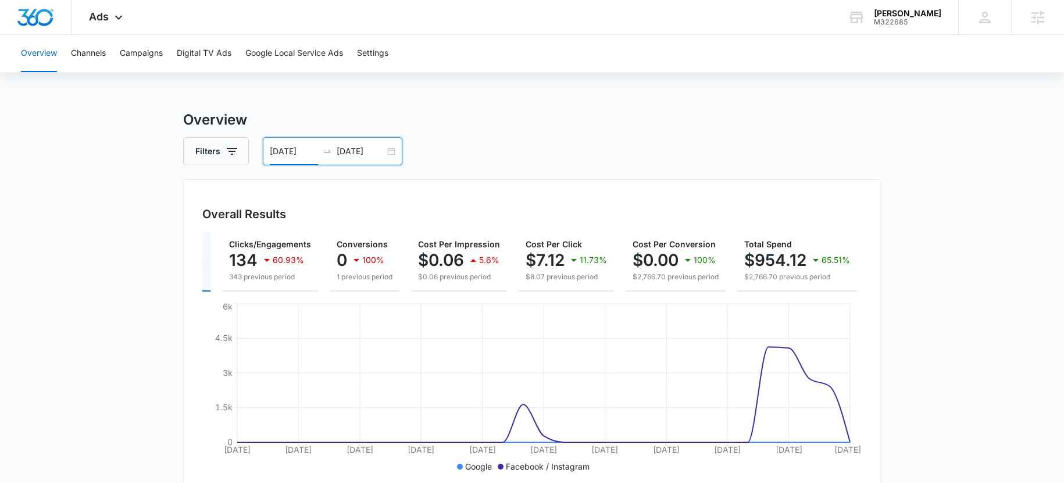
click at [272, 154] on input "08/17/2025" at bounding box center [294, 151] width 48 height 13
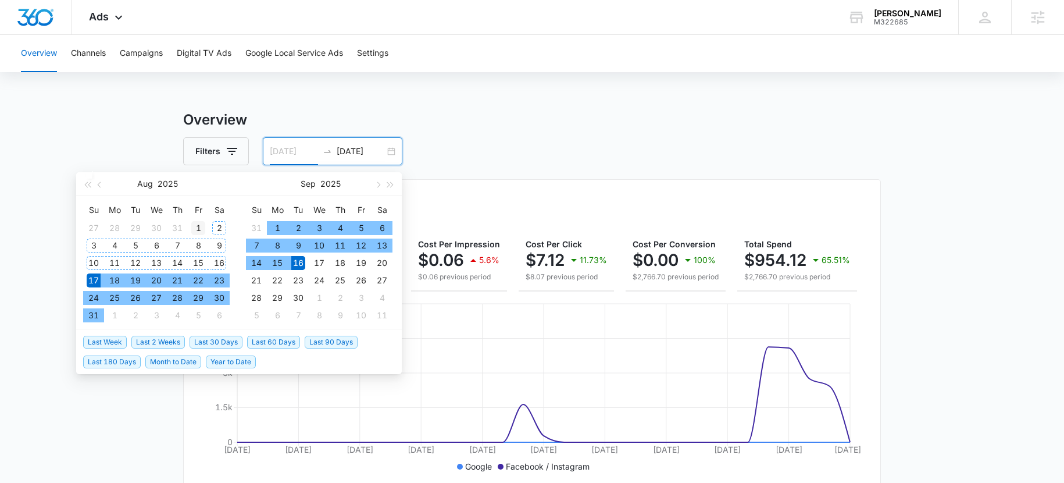
type input "08/01/2025"
click at [202, 226] on div "1" at bounding box center [198, 228] width 14 height 14
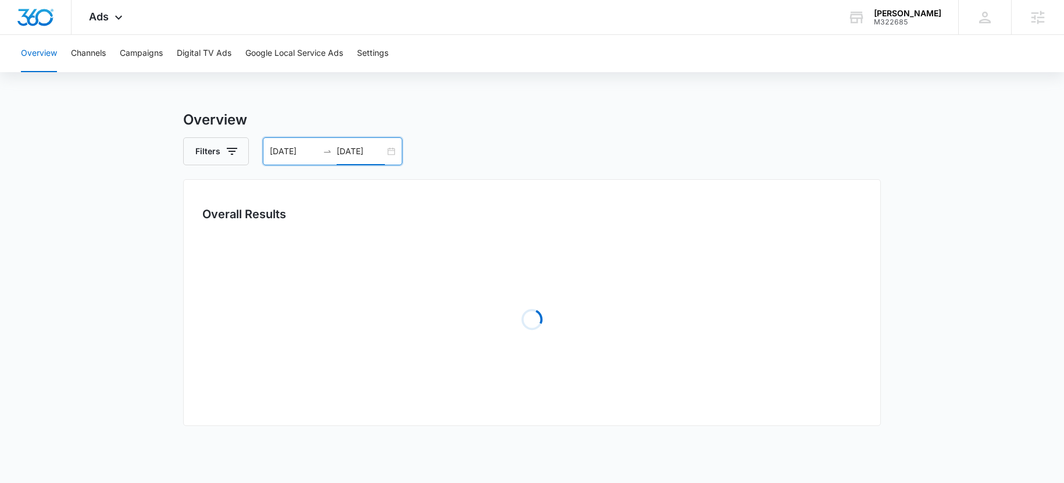
click at [483, 149] on div "Filters 08/01/2025 09/16/2025" at bounding box center [532, 151] width 698 height 28
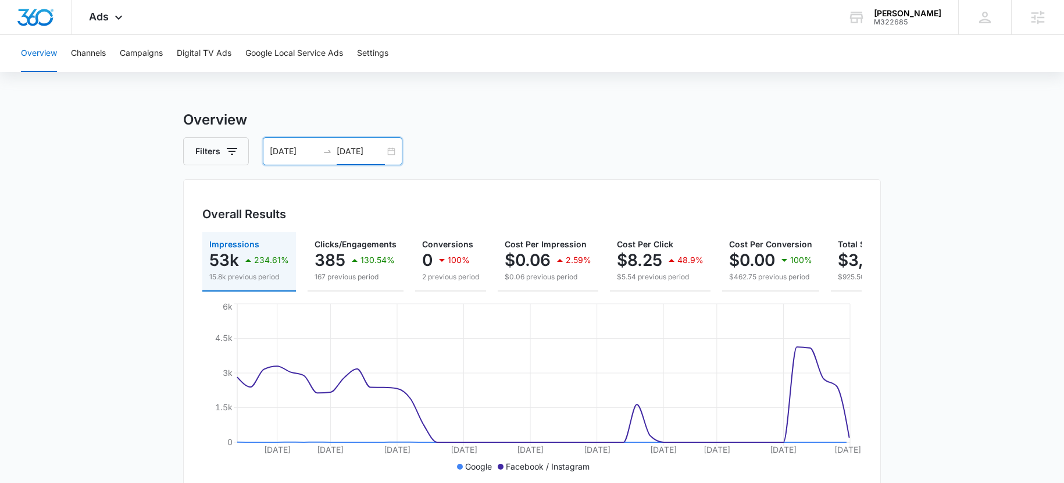
scroll to position [0, 114]
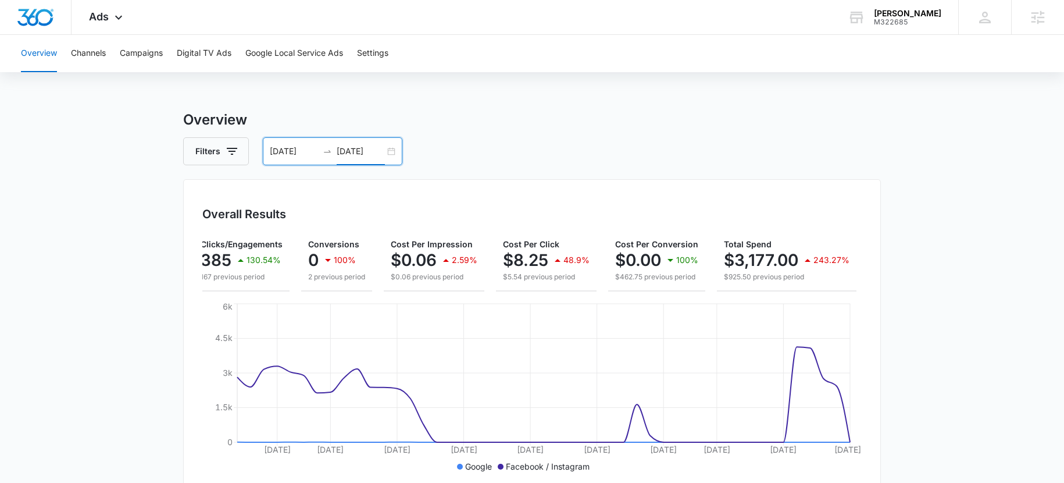
click at [371, 148] on input "09/16/2025" at bounding box center [361, 151] width 48 height 13
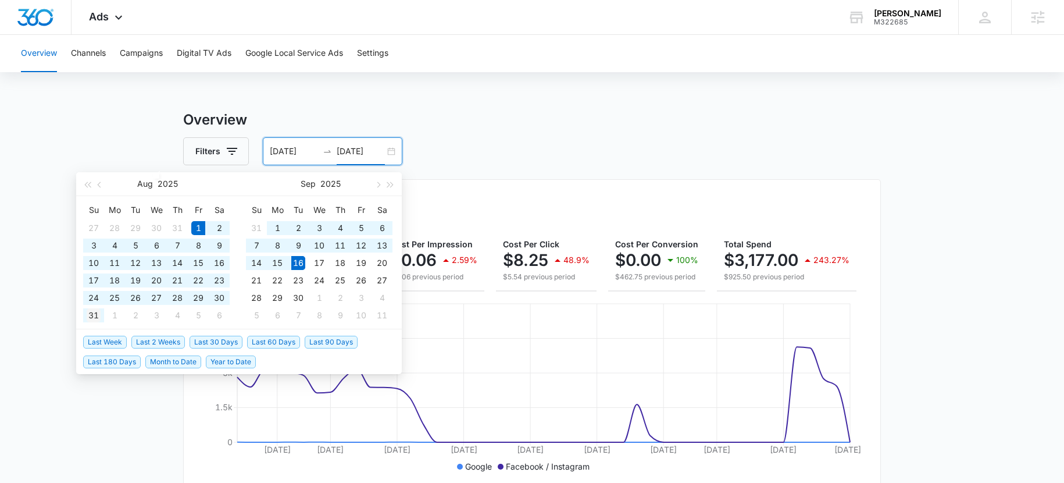
type input "08/31/2025"
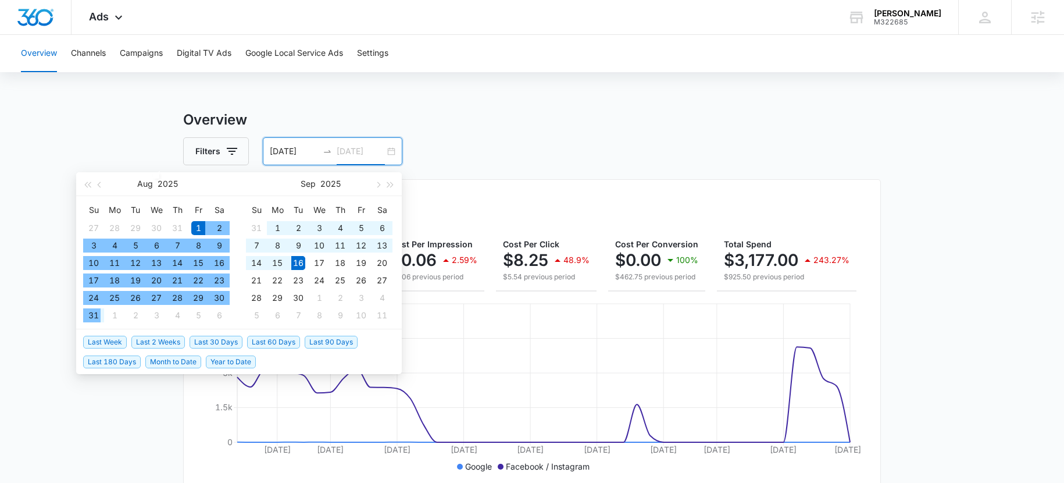
click at [93, 318] on div "31" at bounding box center [94, 315] width 14 height 14
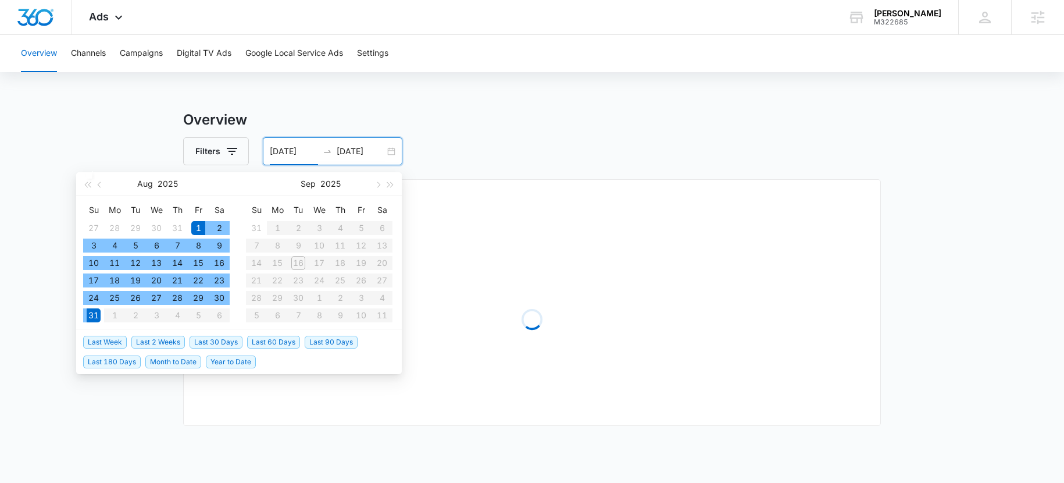
type input "08/01/2025"
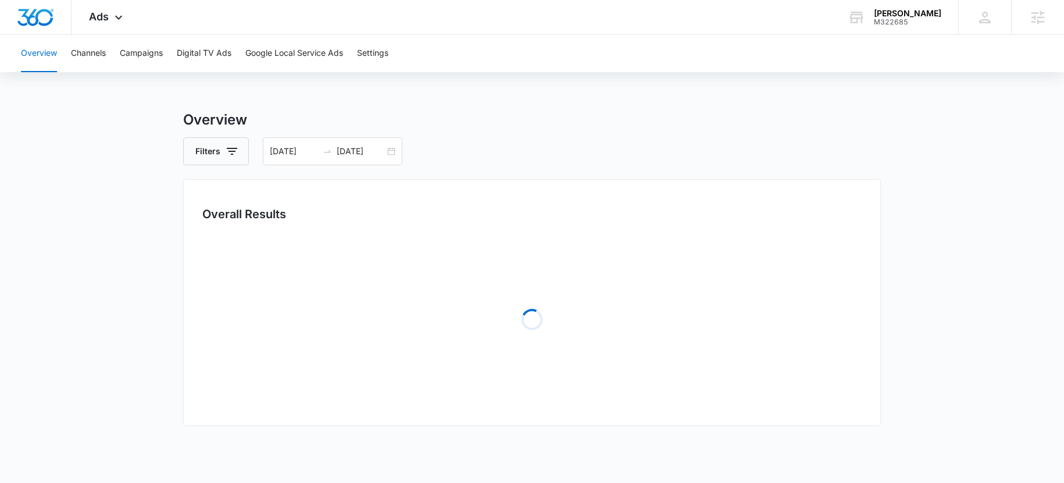
click at [529, 180] on div "Overall Results Loading" at bounding box center [532, 302] width 698 height 247
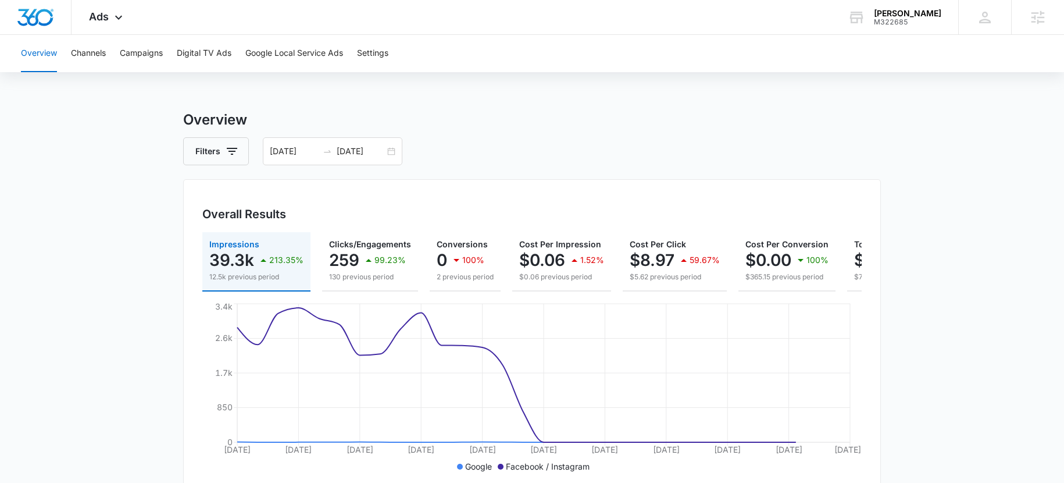
scroll to position [0, 134]
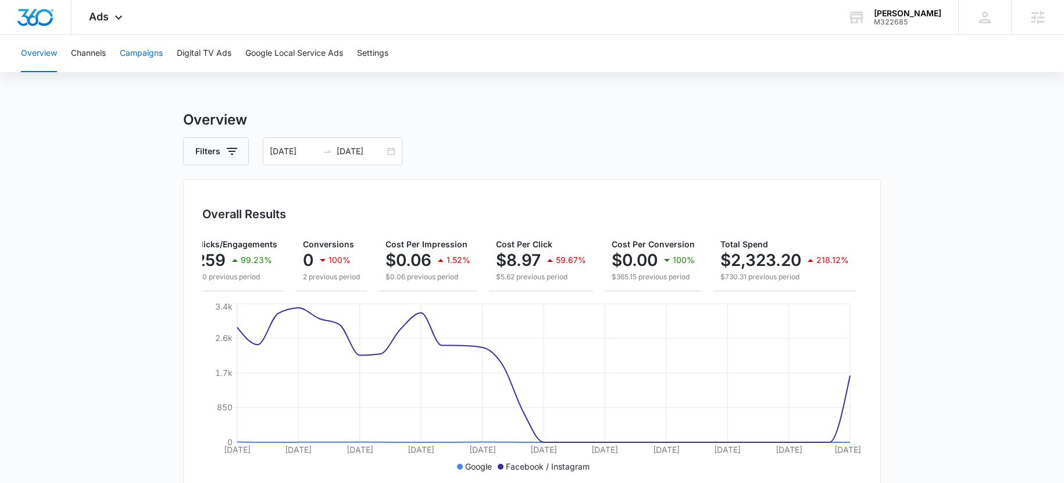
click at [142, 62] on button "Campaigns" at bounding box center [141, 53] width 43 height 37
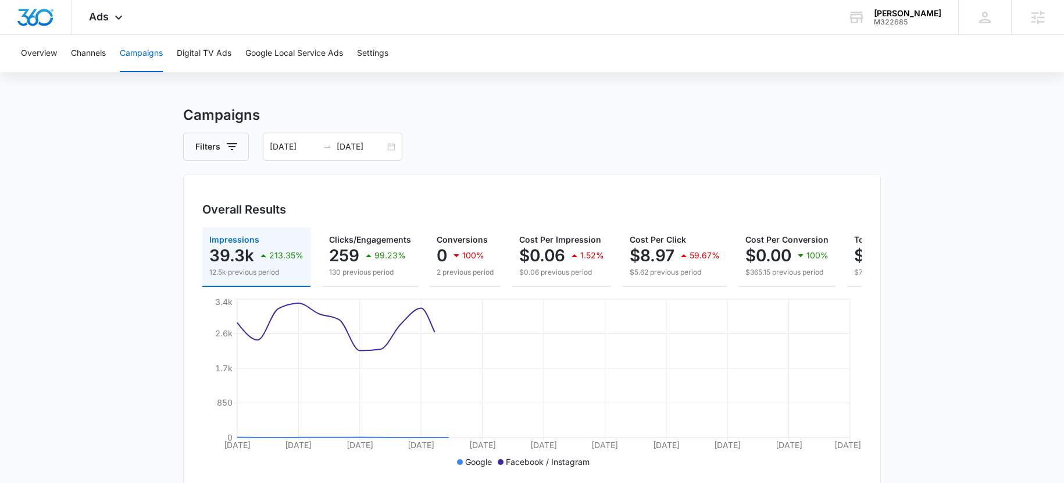
scroll to position [401, 0]
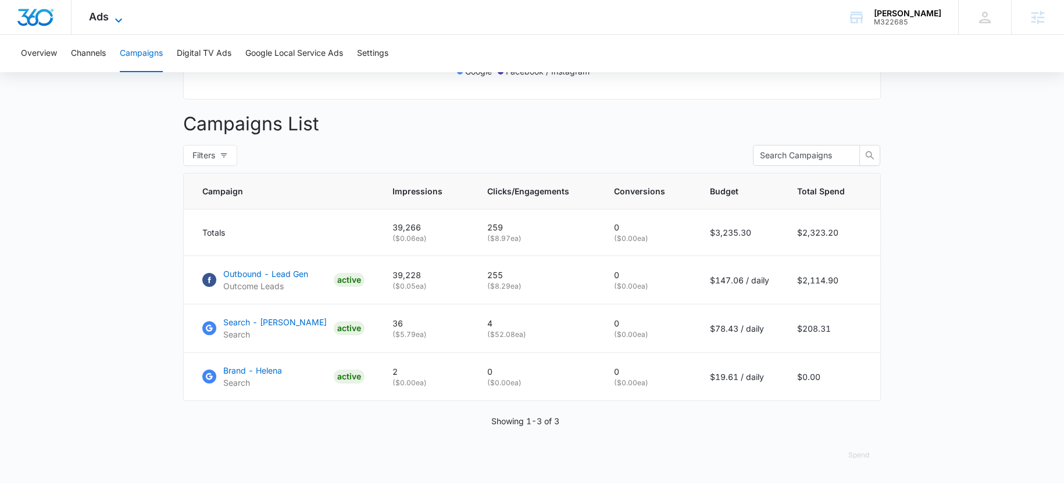
click at [107, 19] on span "Ads" at bounding box center [99, 16] width 20 height 12
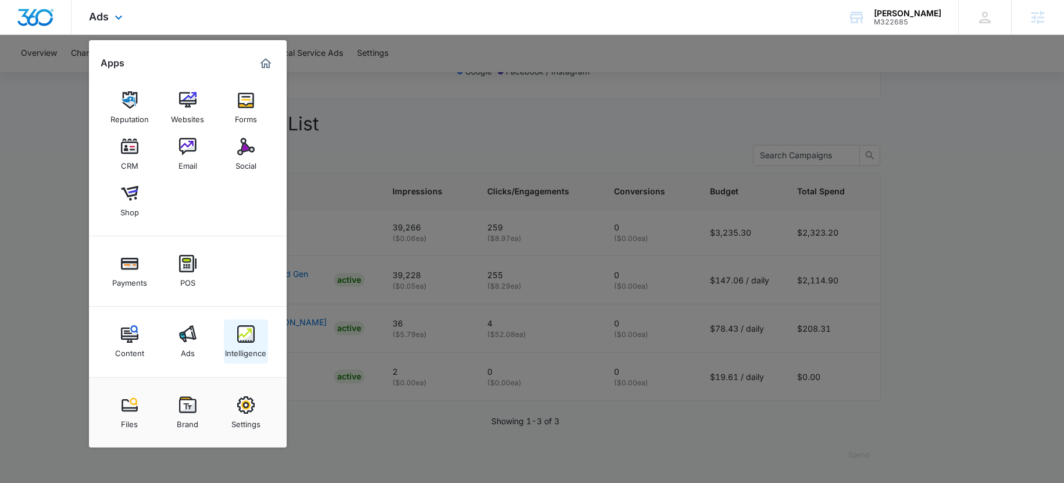
click at [264, 342] on link "Intelligence" at bounding box center [246, 341] width 44 height 44
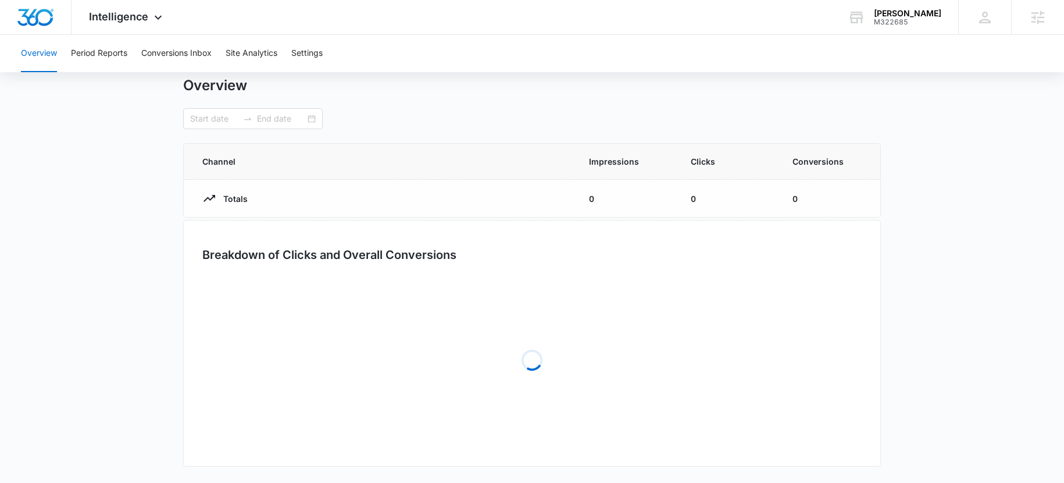
type input "08/01/2025"
type input "08/31/2025"
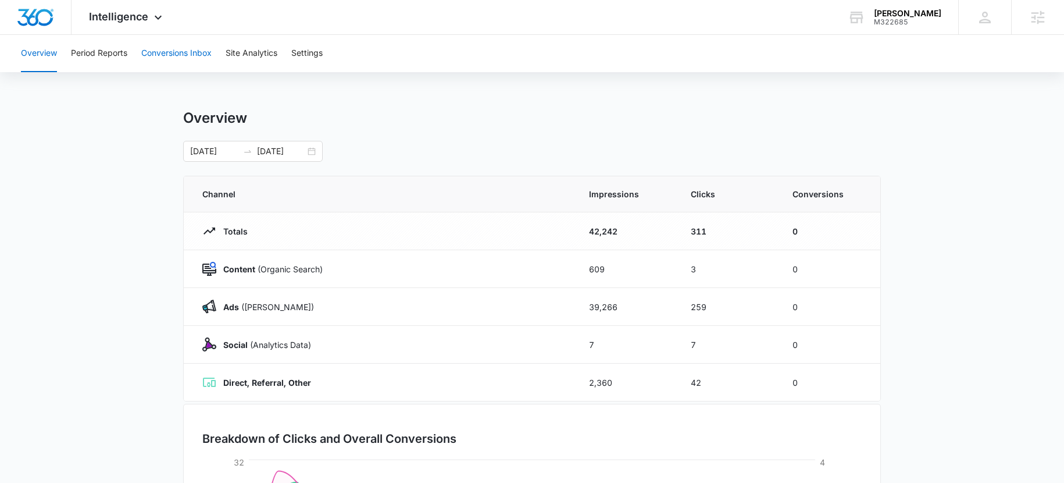
click at [201, 65] on button "Conversions Inbox" at bounding box center [176, 53] width 70 height 37
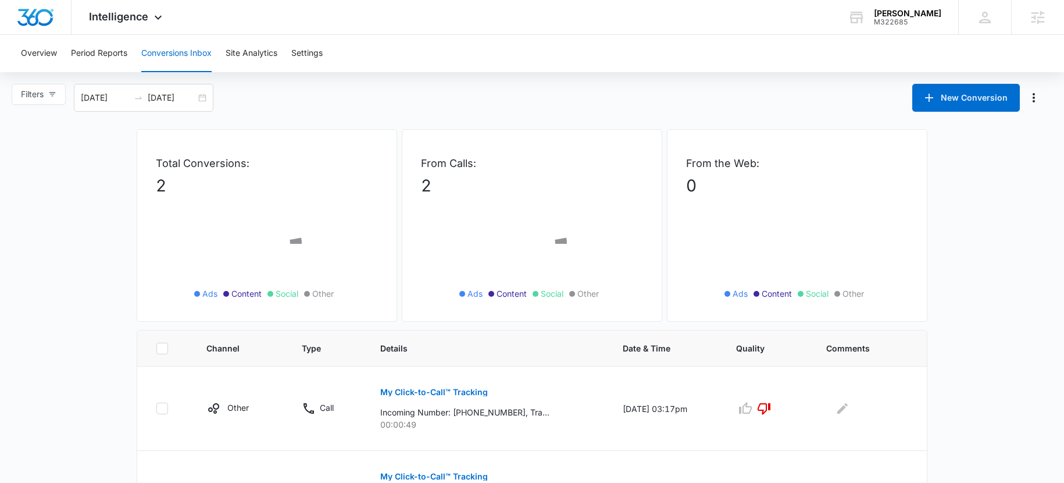
scroll to position [79, 0]
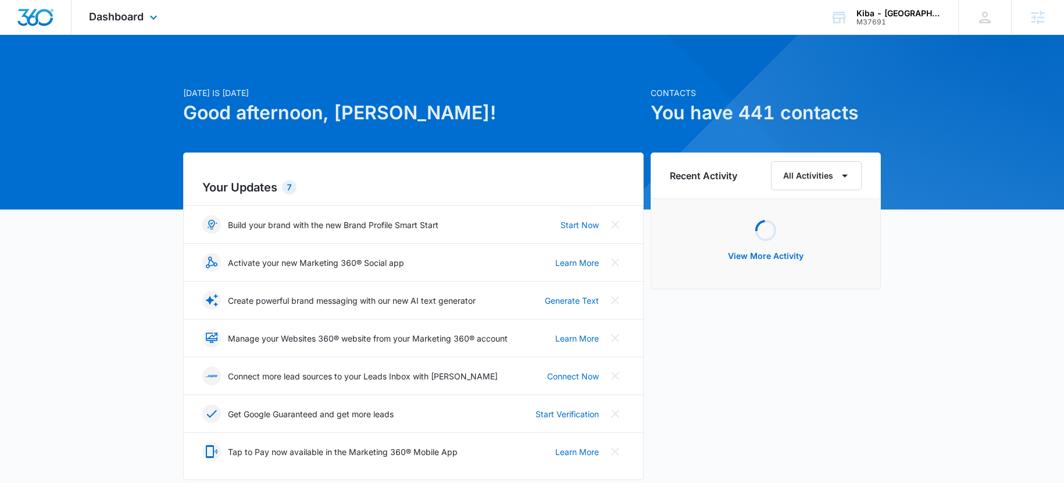
click at [152, 8] on div "Dashboard Apps Reputation Websites Forms CRM Email Social Shop Payments POS Con…" at bounding box center [125, 17] width 106 height 34
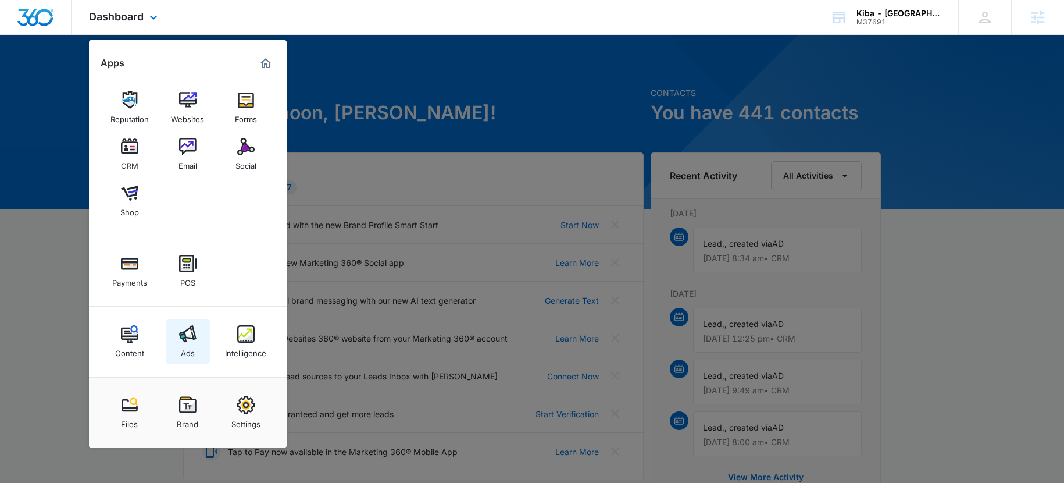
click at [194, 350] on div "Ads" at bounding box center [188, 350] width 14 height 15
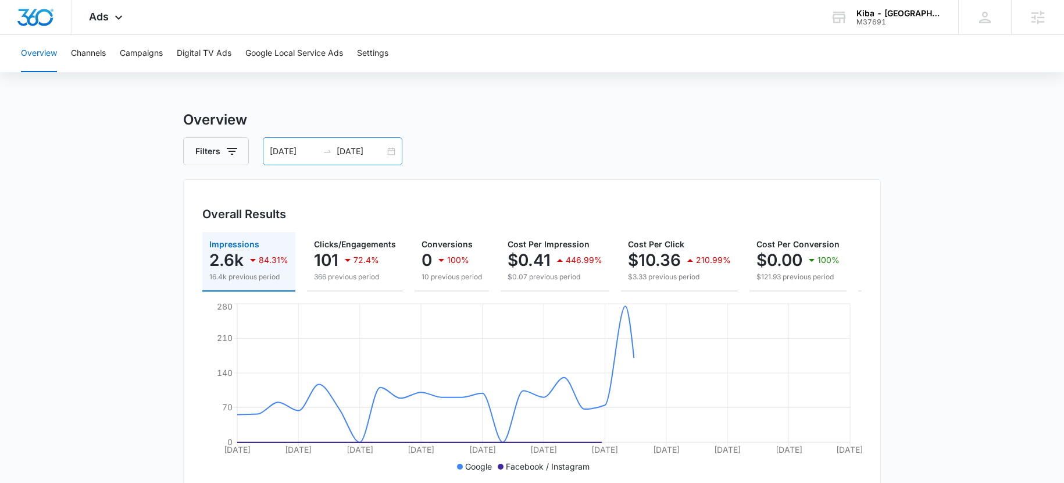
click at [329, 149] on icon "swap-right" at bounding box center [327, 151] width 9 height 9
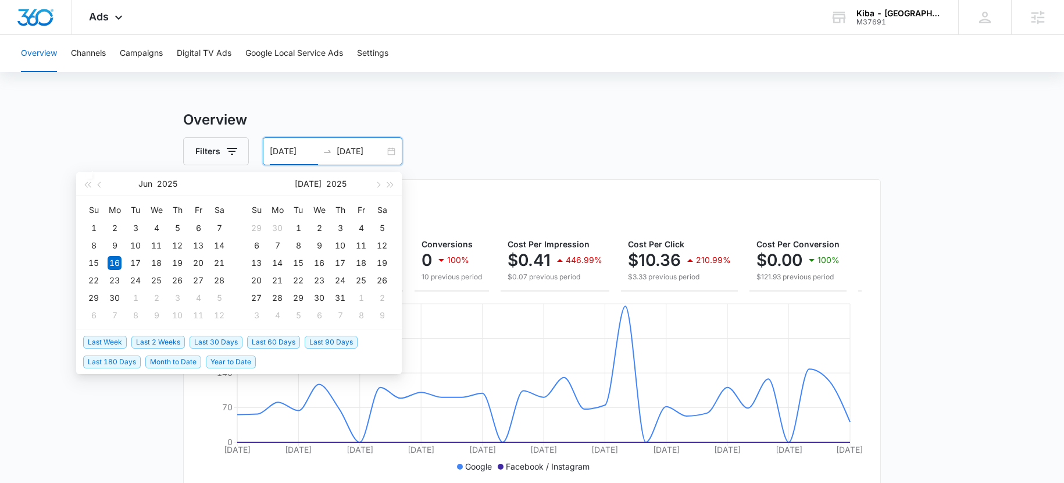
click at [229, 341] on span "Last 30 Days" at bounding box center [216, 342] width 53 height 13
type input "08/17/2025"
type input "09/16/2025"
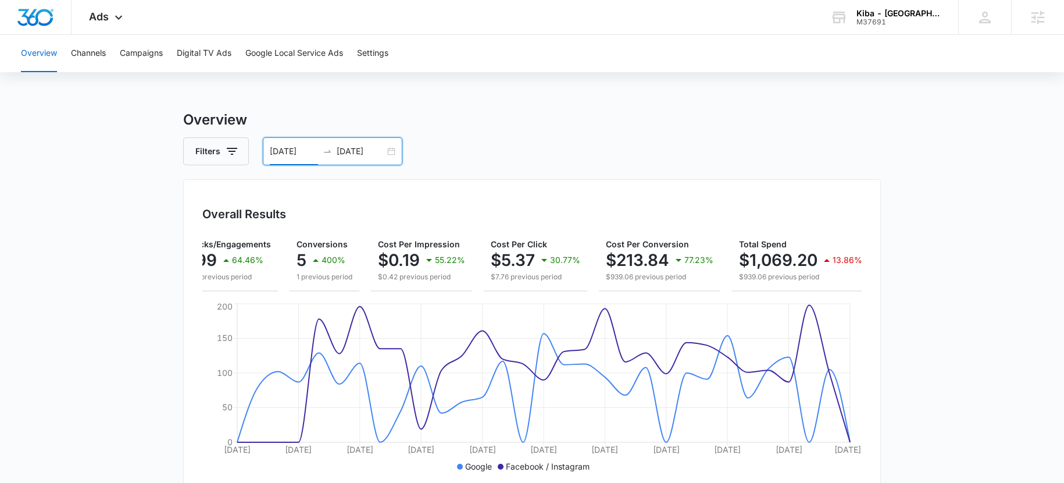
scroll to position [0, 141]
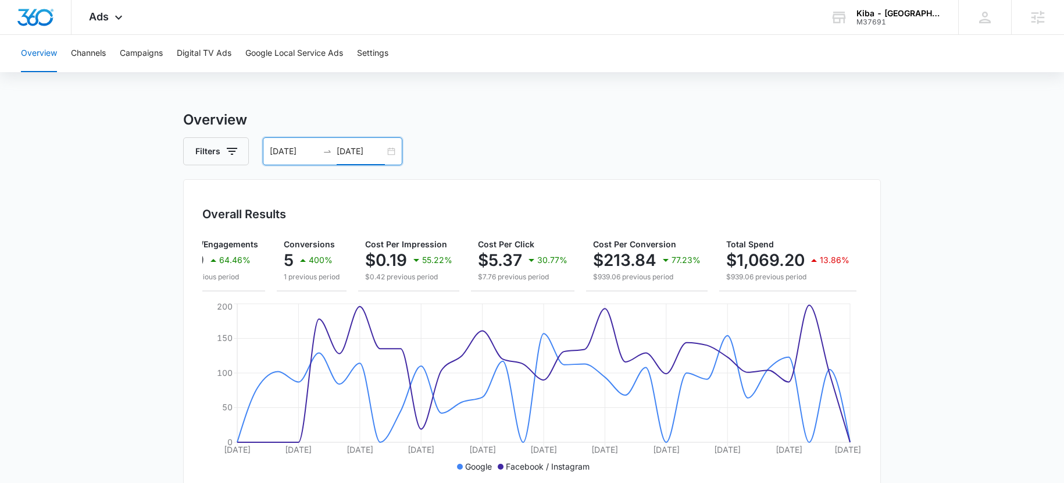
click at [344, 154] on input "09/16/2025" at bounding box center [361, 151] width 48 height 13
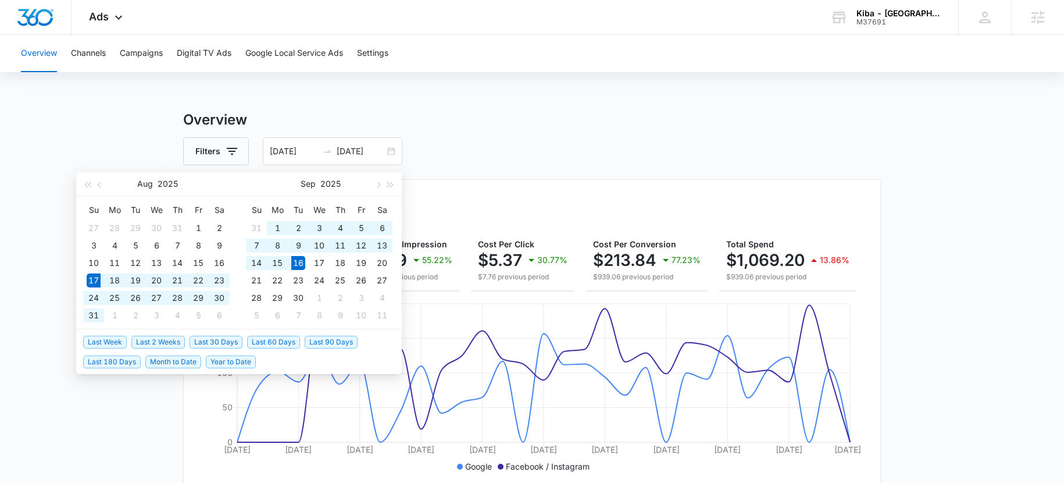
drag, startPoint x: 612, startPoint y: 130, endPoint x: 563, endPoint y: 133, distance: 48.9
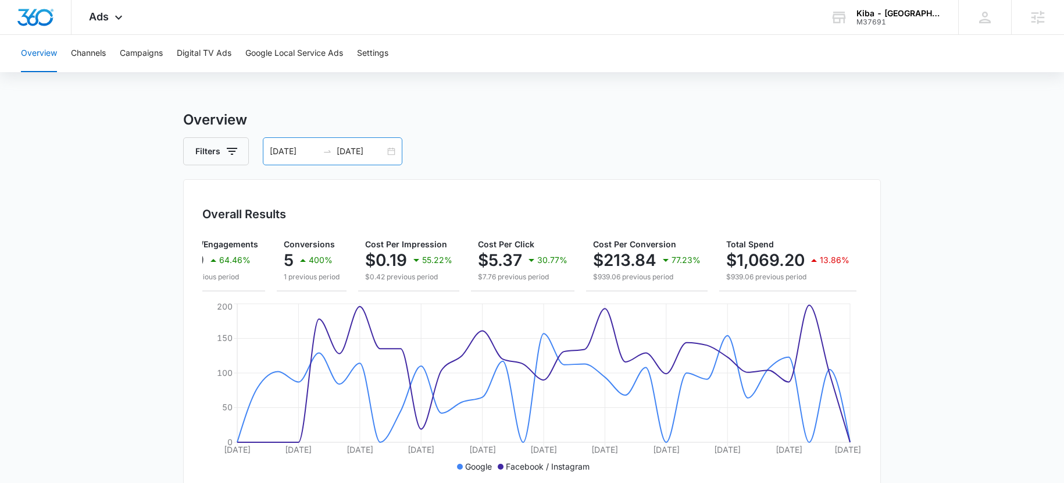
click at [334, 151] on div at bounding box center [327, 151] width 19 height 9
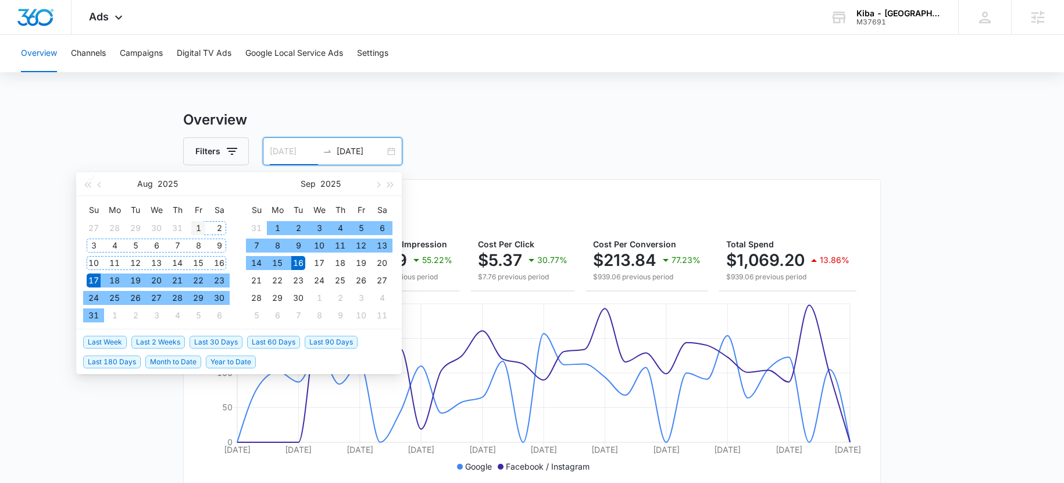
type input "08/01/2025"
click at [199, 224] on div "1" at bounding box center [198, 228] width 14 height 14
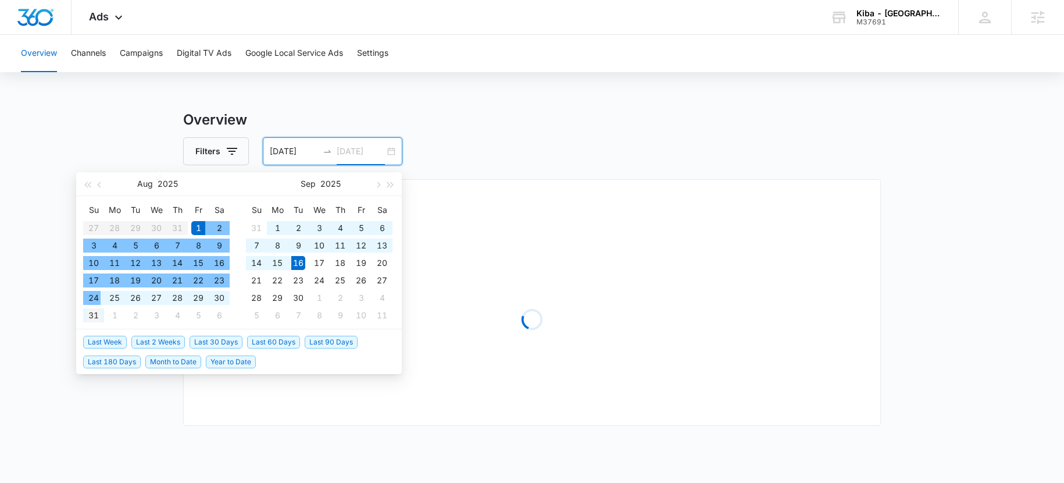
type input "08/31/2025"
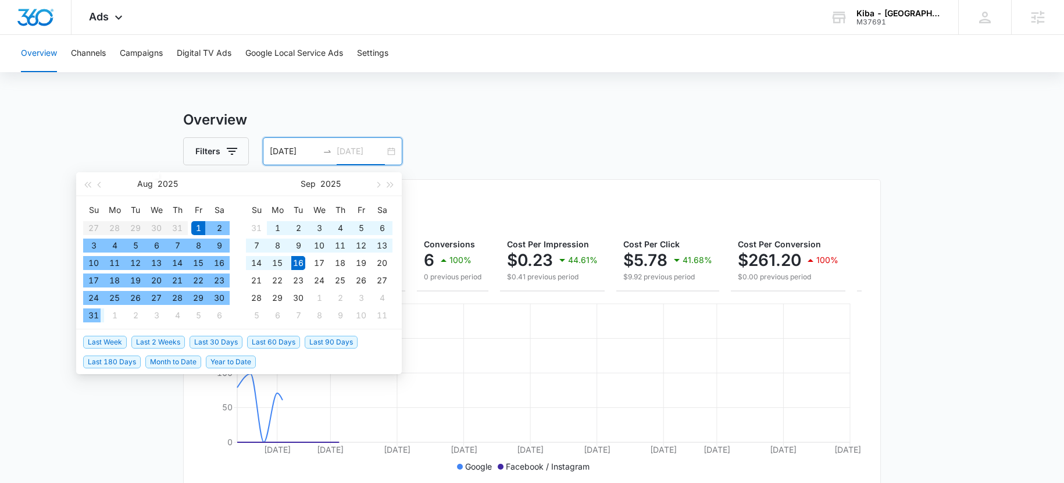
click at [99, 318] on div "31" at bounding box center [94, 315] width 14 height 14
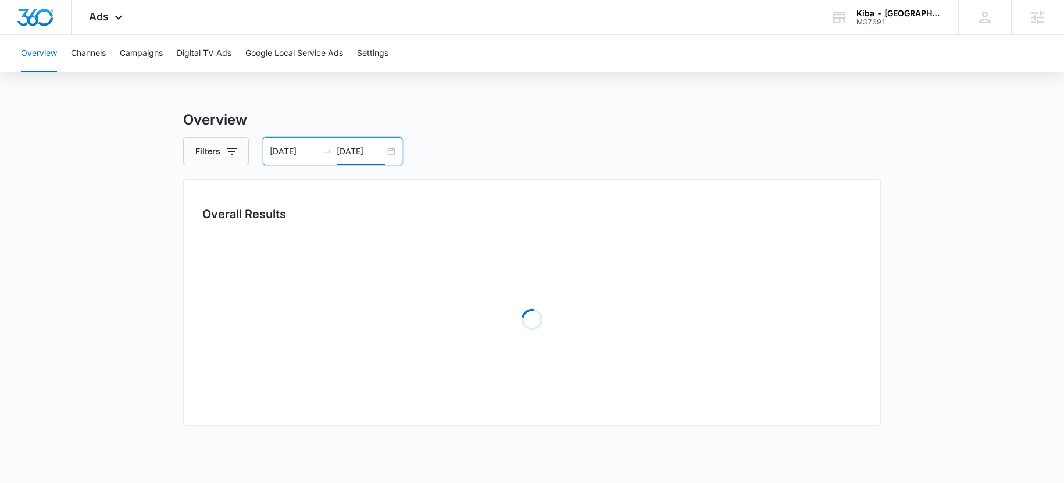
click at [536, 133] on div "Overview Filters 08/01/2025 08/31/2025 Overall Results Loading Loading Loading …" at bounding box center [532, 376] width 698 height 535
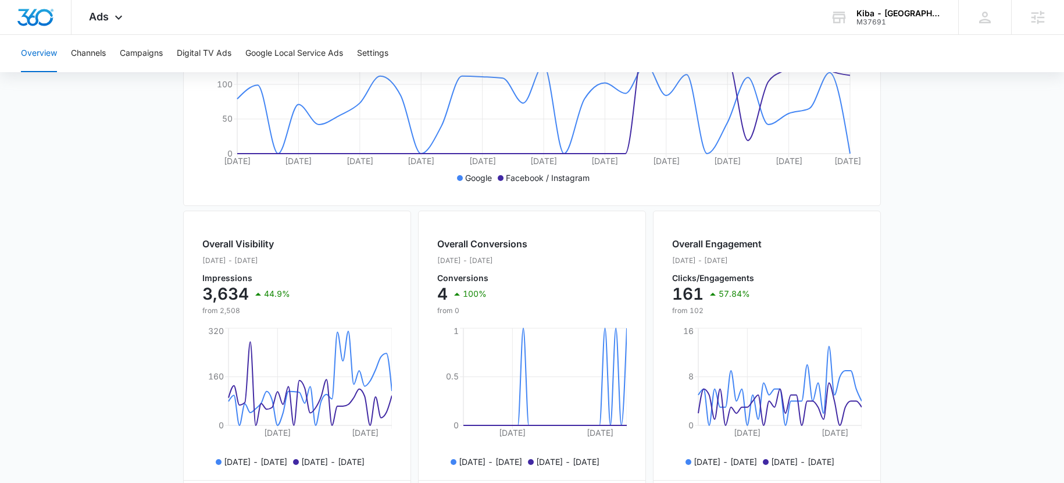
scroll to position [116, 0]
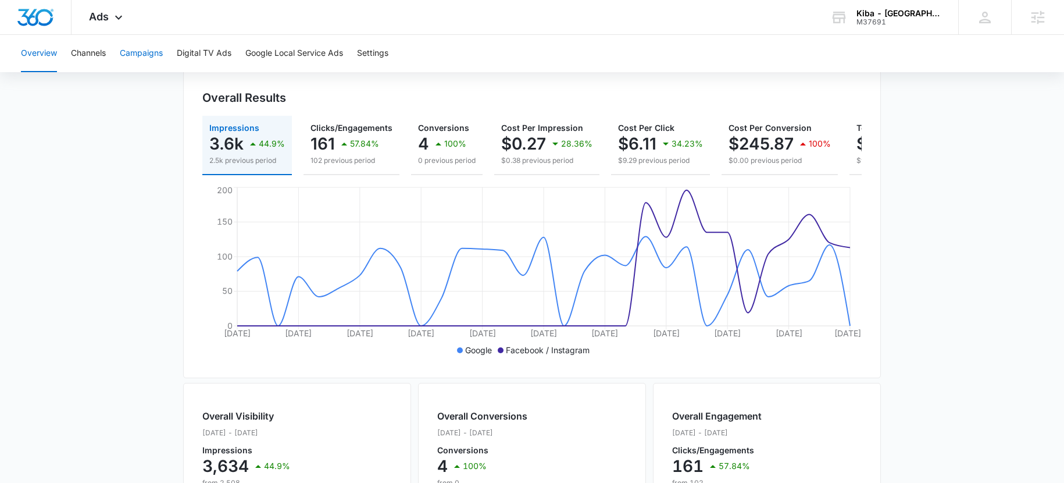
click at [149, 56] on button "Campaigns" at bounding box center [141, 53] width 43 height 37
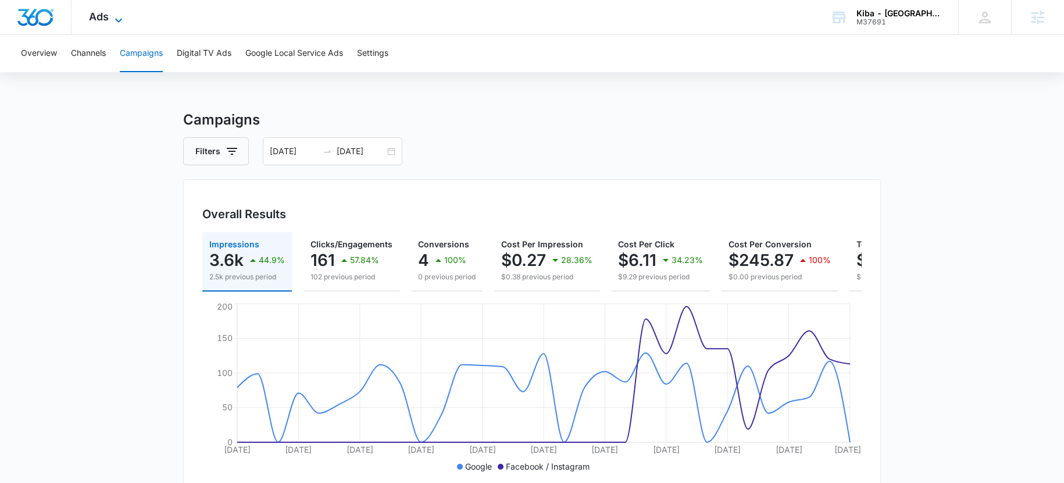
click at [96, 16] on span "Ads" at bounding box center [99, 16] width 20 height 12
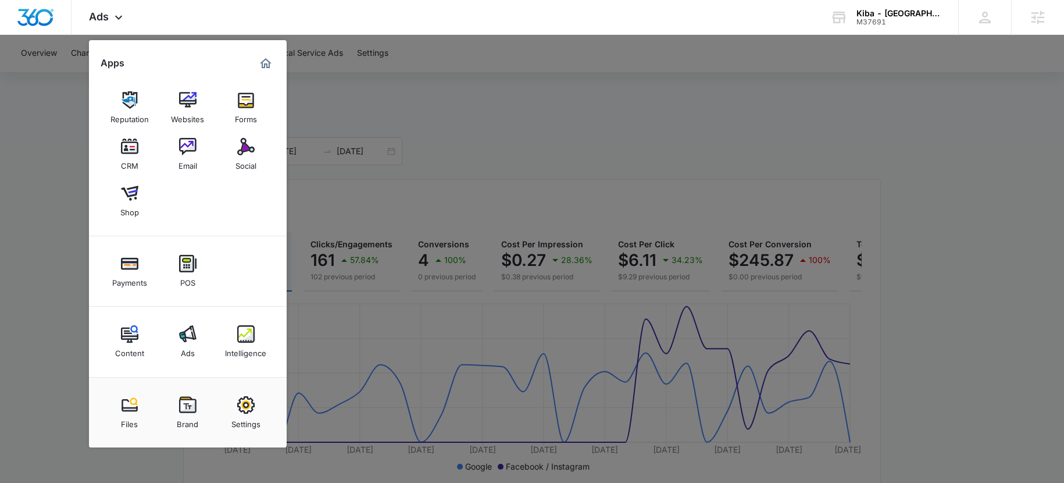
drag, startPoint x: 239, startPoint y: 323, endPoint x: 266, endPoint y: 345, distance: 34.8
click at [239, 324] on link "Intelligence" at bounding box center [246, 341] width 44 height 44
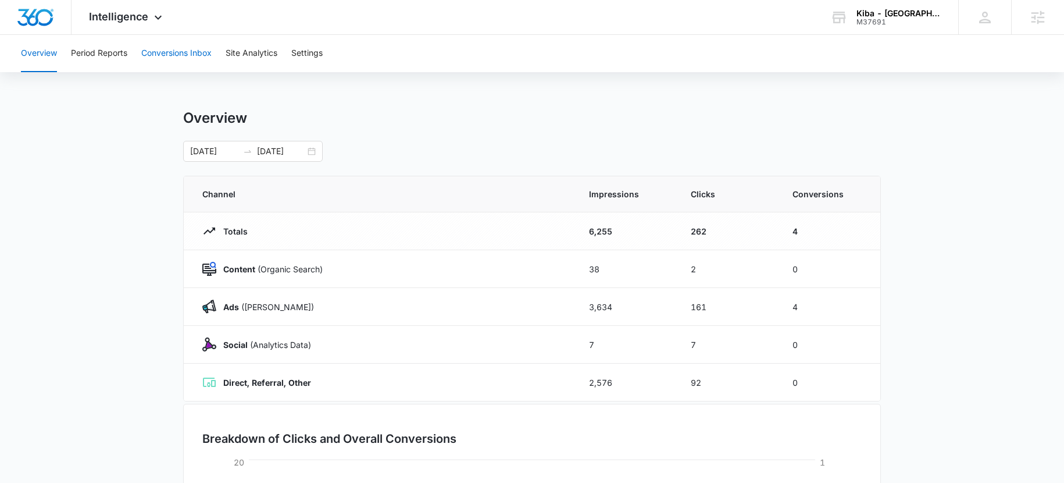
click at [181, 58] on button "Conversions Inbox" at bounding box center [176, 53] width 70 height 37
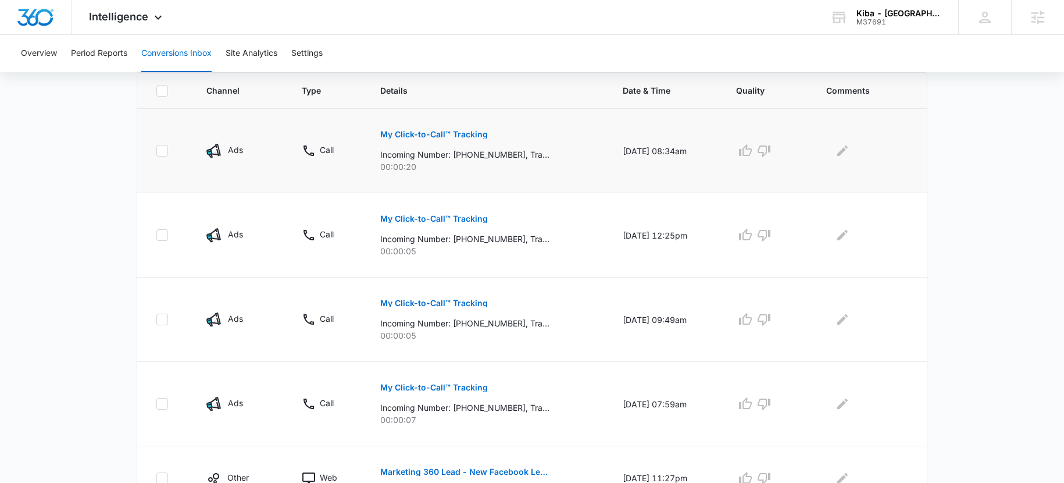
scroll to position [188, 0]
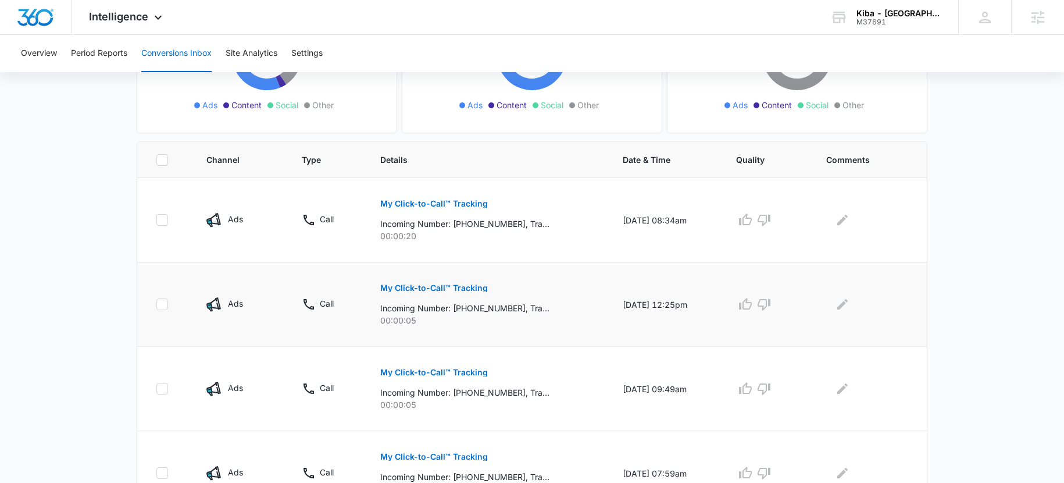
click at [434, 287] on p "My Click-to-Call™ Tracking" at bounding box center [434, 288] width 108 height 8
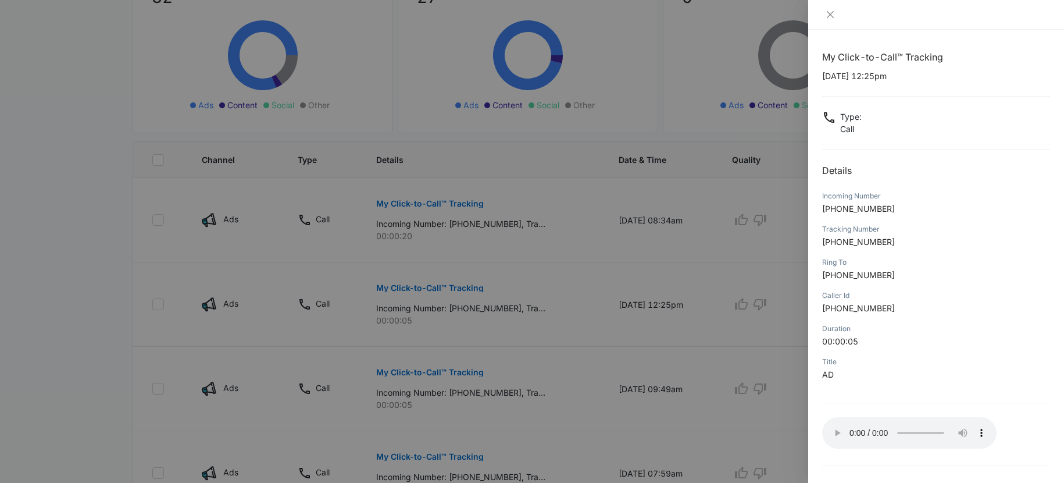
click at [831, 27] on div at bounding box center [936, 15] width 256 height 30
click at [824, 16] on button "Close" at bounding box center [830, 14] width 16 height 10
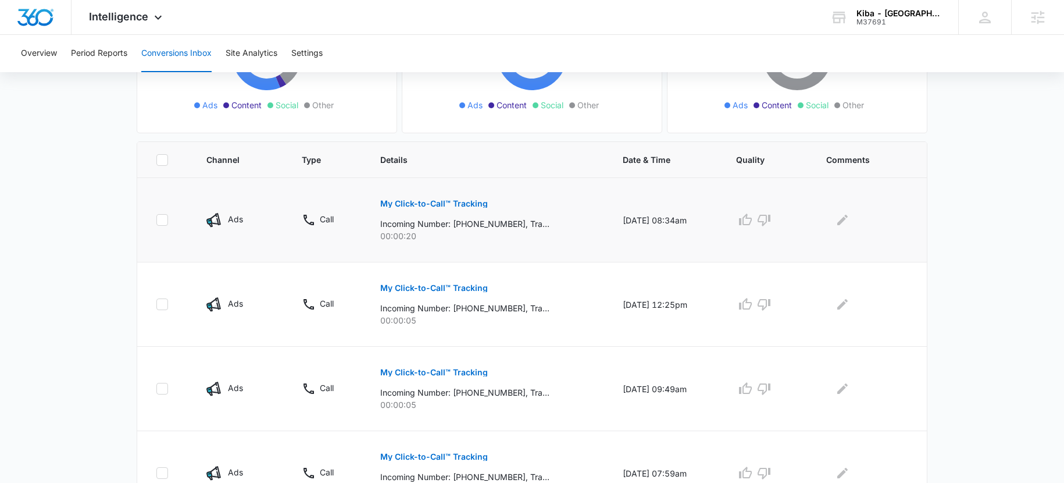
click at [405, 203] on p "My Click-to-Call™ Tracking" at bounding box center [434, 203] width 108 height 8
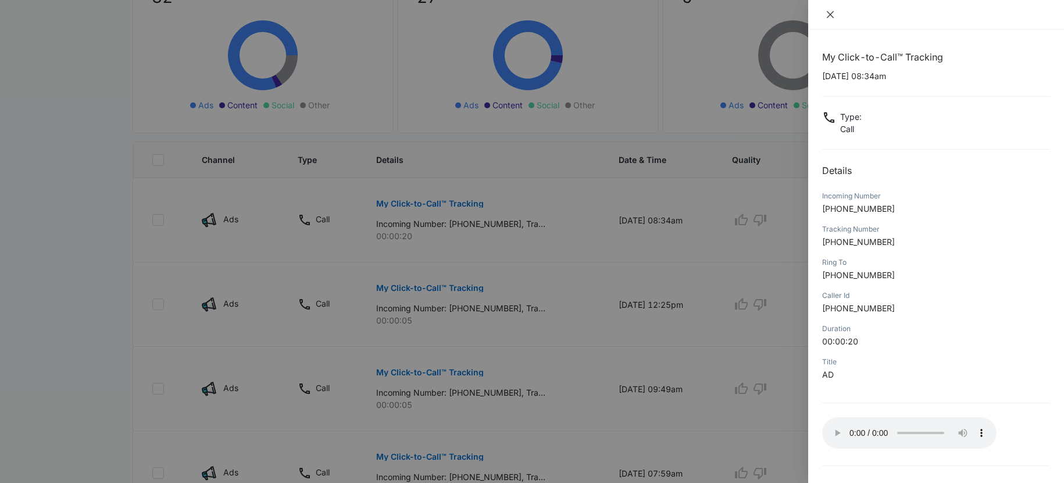
click at [829, 16] on icon "close" at bounding box center [830, 14] width 7 height 7
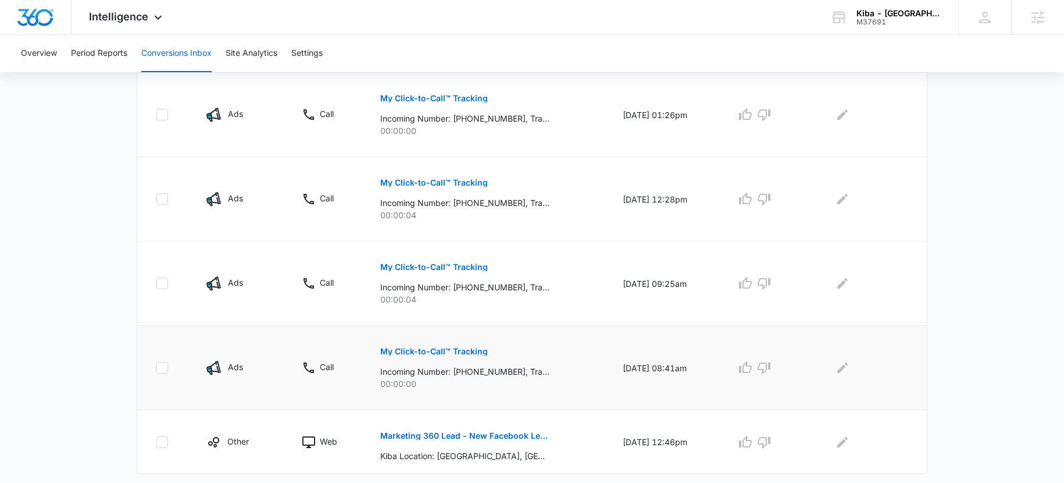
scroll to position [722, 0]
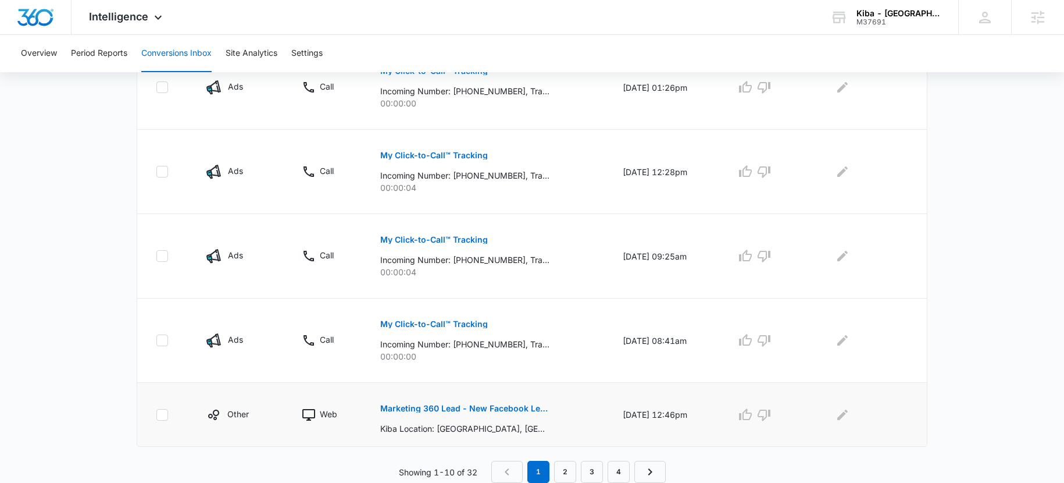
click at [465, 407] on p "Marketing 360 Lead - New Facebook Lead - Atlanta Kitchen & Bath Facebook Lead" at bounding box center [464, 408] width 169 height 8
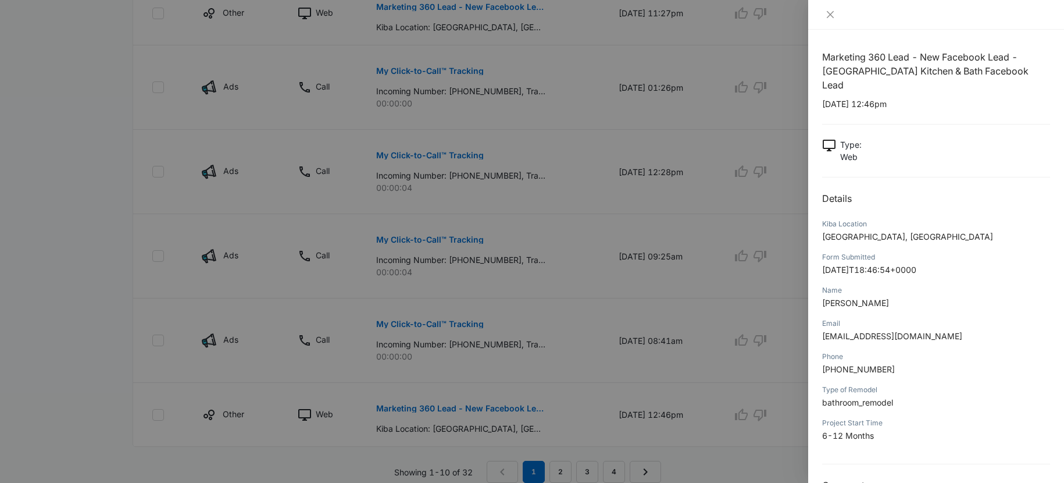
scroll to position [17, 0]
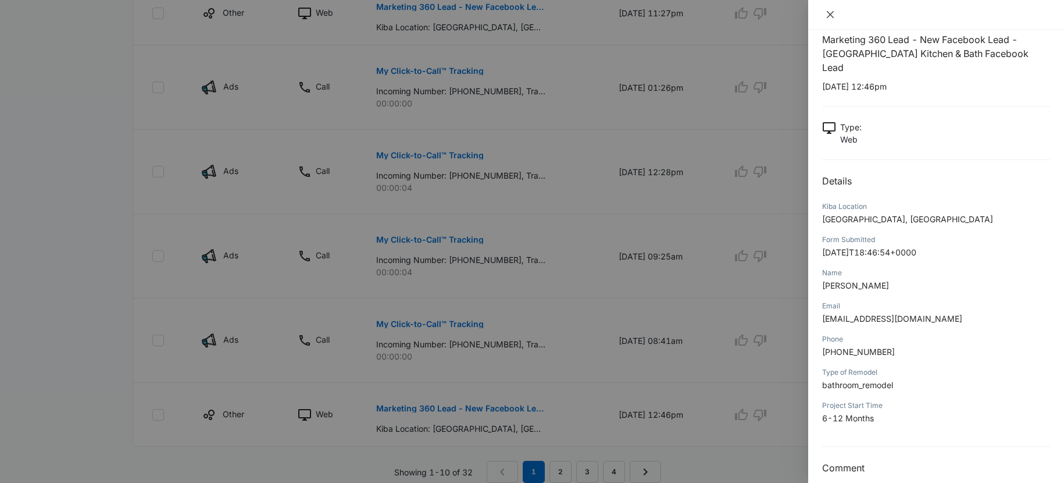
click at [832, 12] on icon "close" at bounding box center [830, 14] width 9 height 9
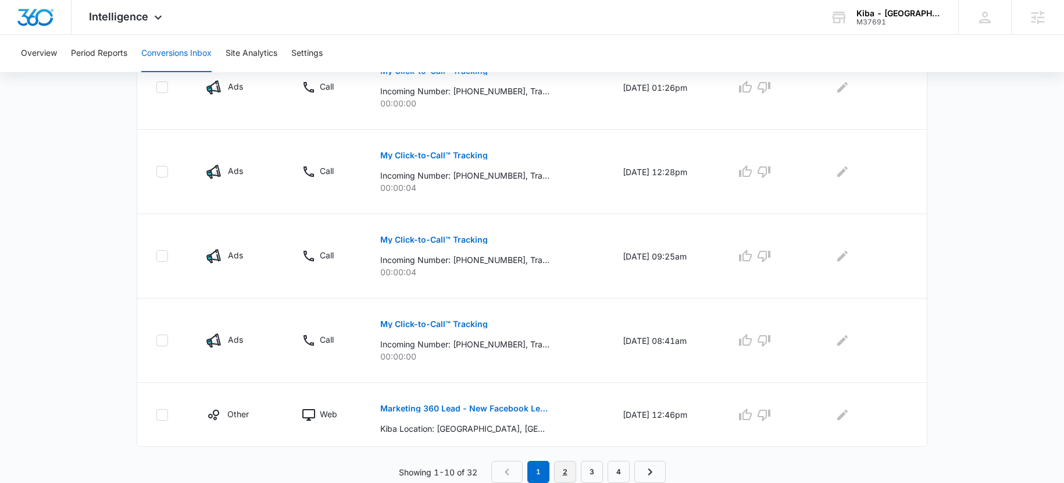
click at [570, 466] on link "2" at bounding box center [565, 472] width 22 height 22
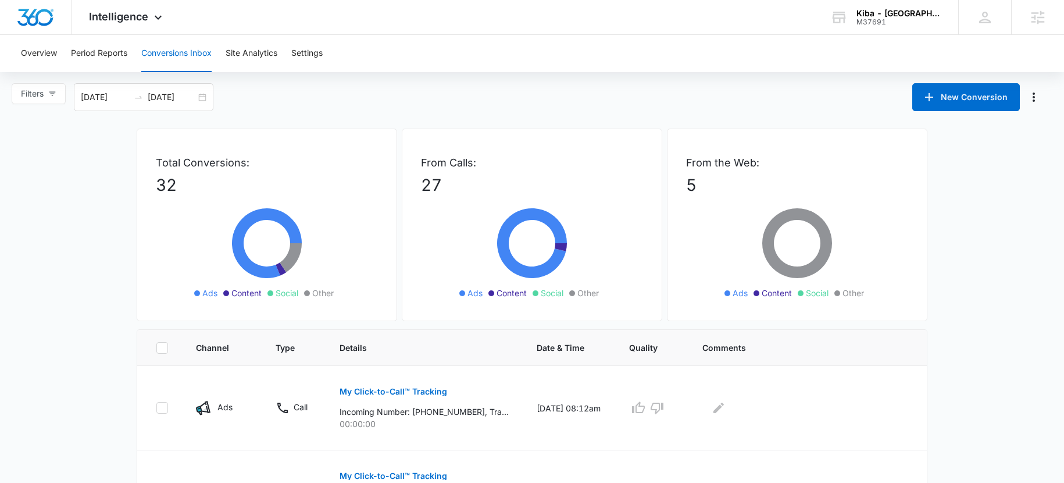
scroll to position [0, 0]
click at [152, 89] on div "08/17/2025 09/16/2025" at bounding box center [144, 98] width 140 height 28
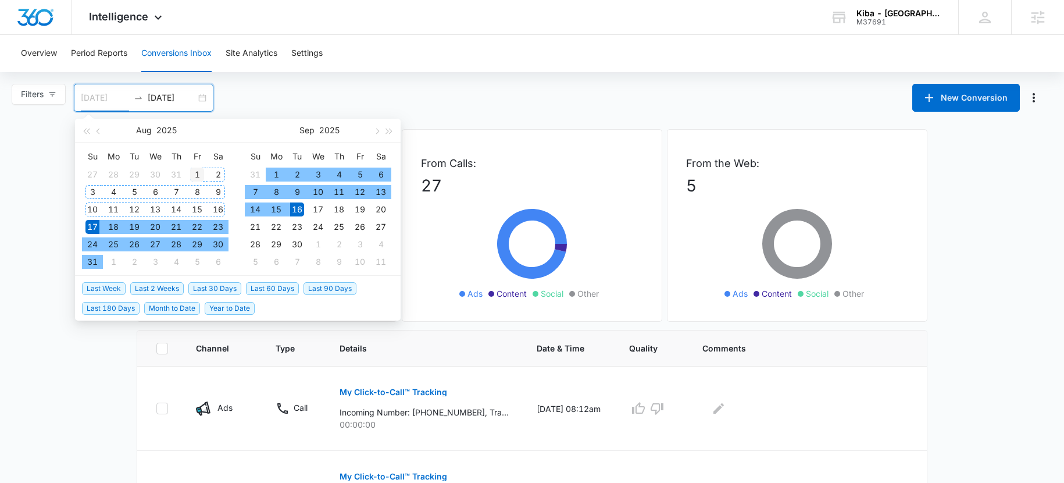
type input "08/01/2025"
click at [195, 176] on div "1" at bounding box center [197, 175] width 14 height 14
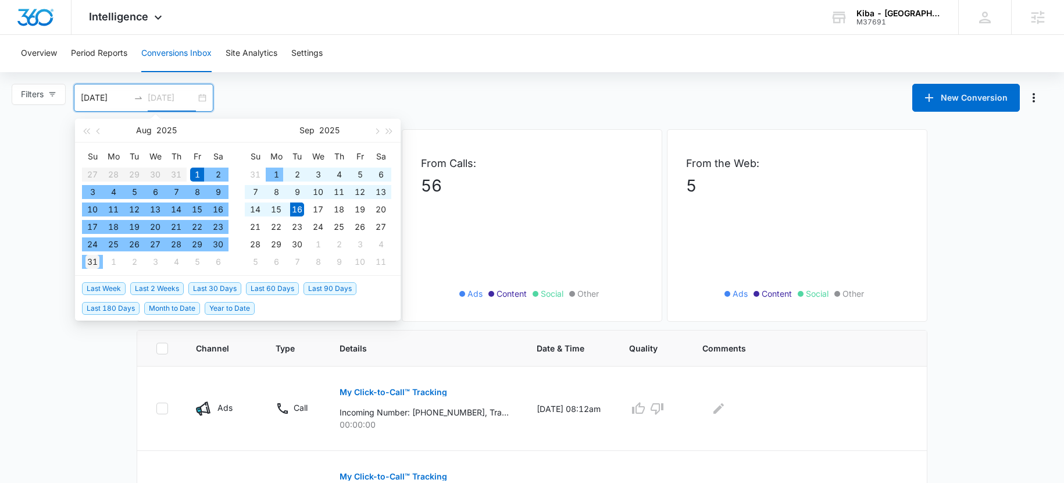
type input "08/31/2025"
drag, startPoint x: 97, startPoint y: 259, endPoint x: 131, endPoint y: 240, distance: 39.8
click at [97, 259] on div "31" at bounding box center [92, 262] width 14 height 14
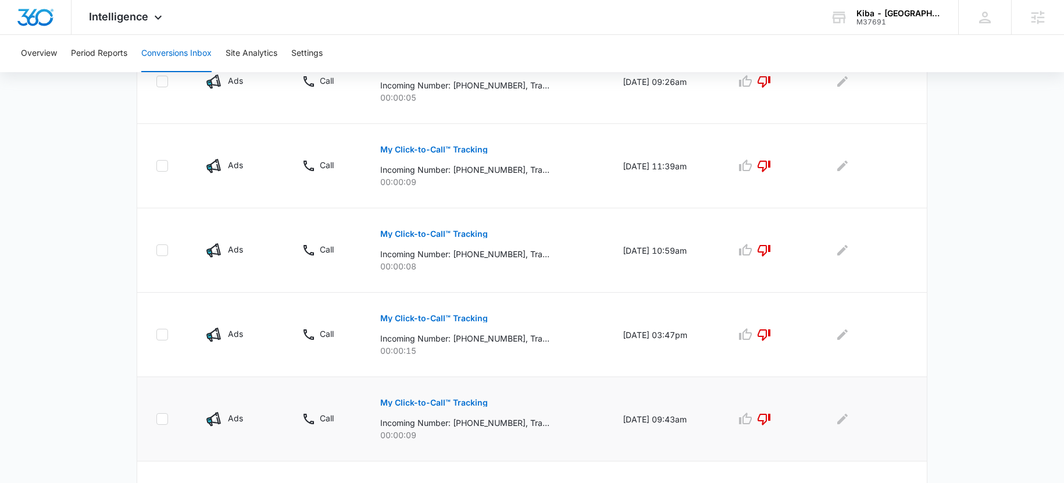
scroll to position [763, 0]
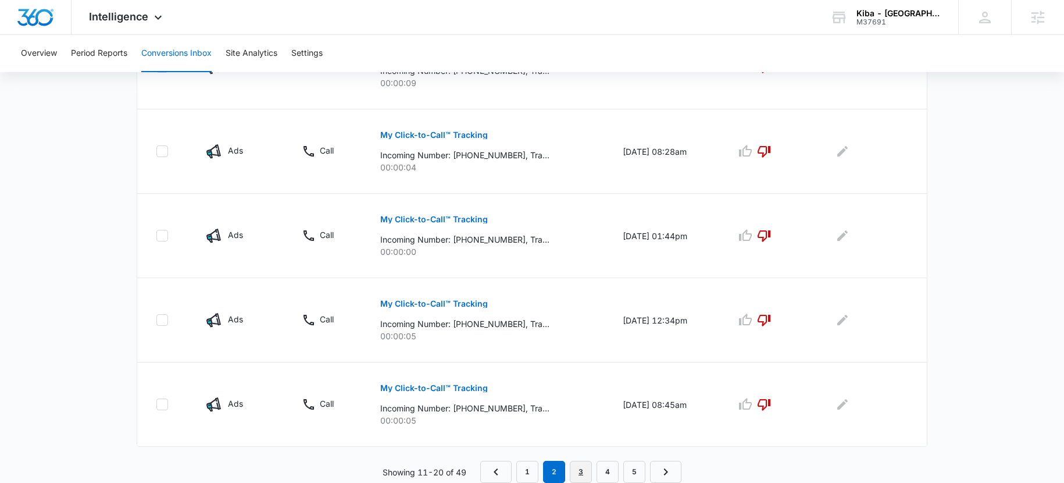
click at [579, 476] on link "3" at bounding box center [581, 472] width 22 height 22
click at [608, 474] on link "4" at bounding box center [608, 472] width 22 height 22
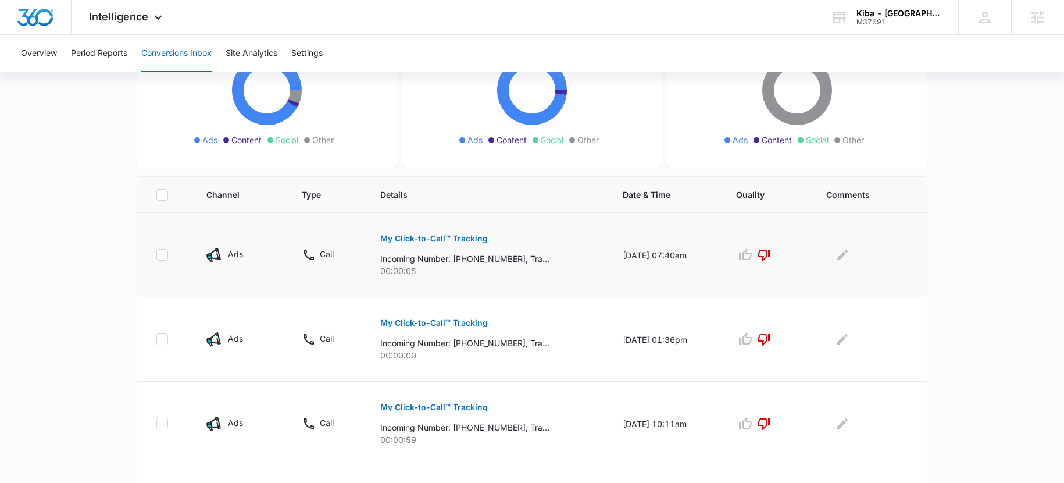
scroll to position [279, 0]
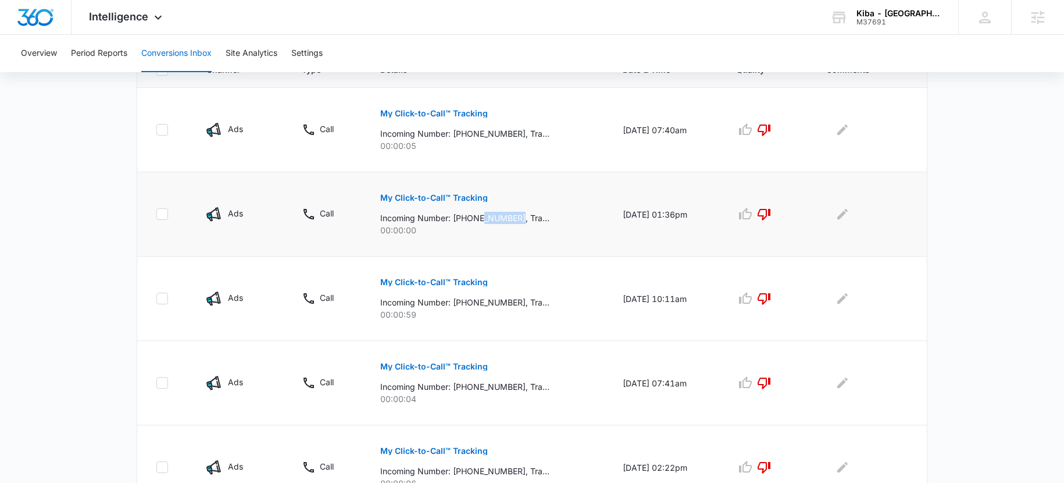
drag, startPoint x: 497, startPoint y: 217, endPoint x: 515, endPoint y: 215, distance: 18.7
click at [515, 215] on p "Incoming Number: +13863810189, Tracking Number: +18332398751, Ring To: +1404897…" at bounding box center [464, 218] width 169 height 12
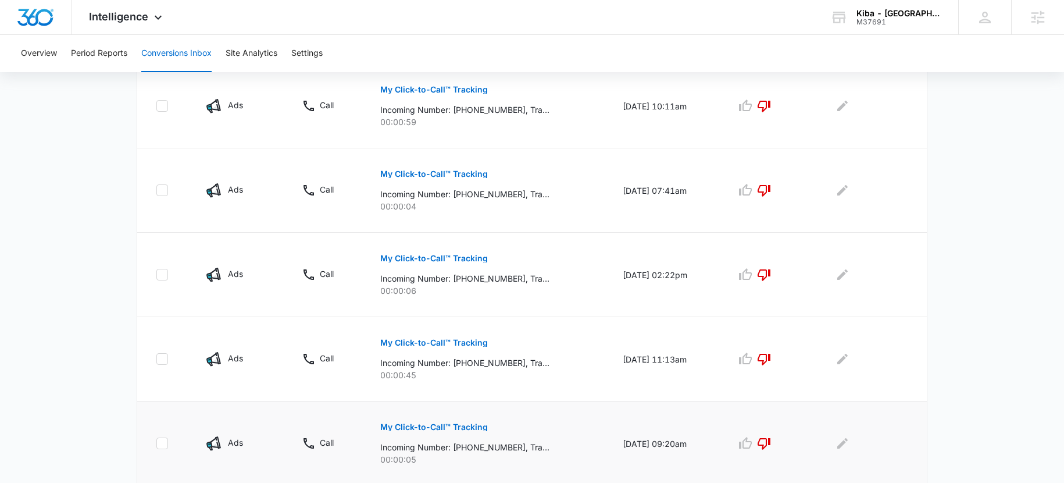
scroll to position [400, 0]
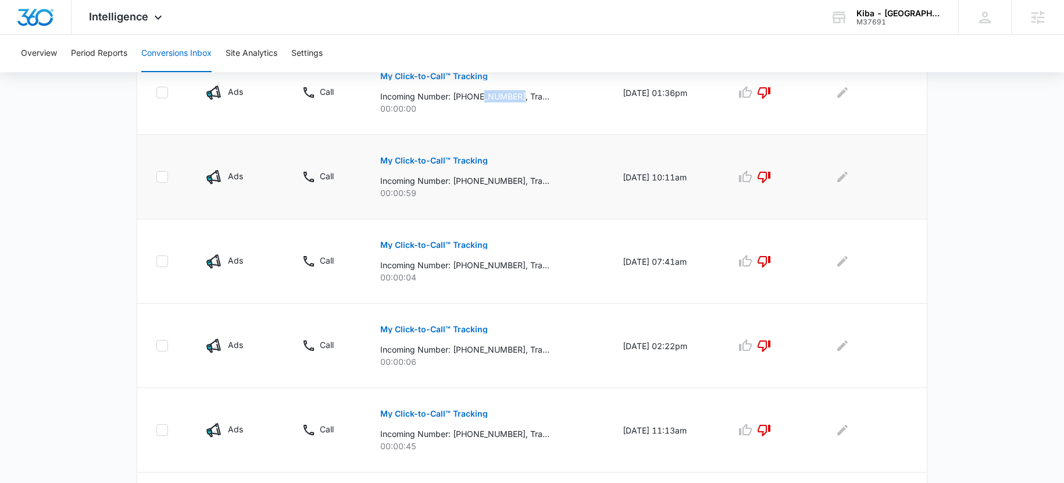
click at [436, 159] on p "My Click-to-Call™ Tracking" at bounding box center [434, 160] width 108 height 8
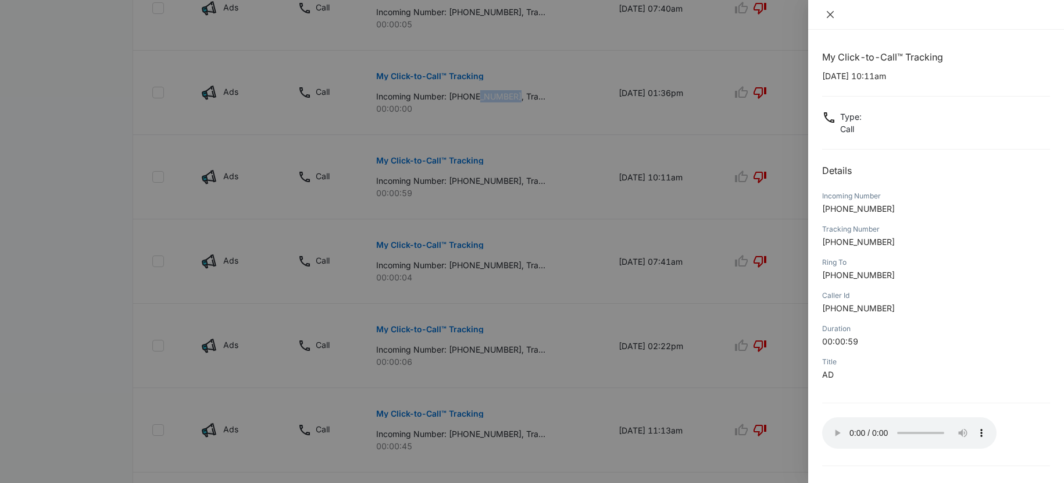
click at [833, 15] on icon "close" at bounding box center [830, 14] width 9 height 9
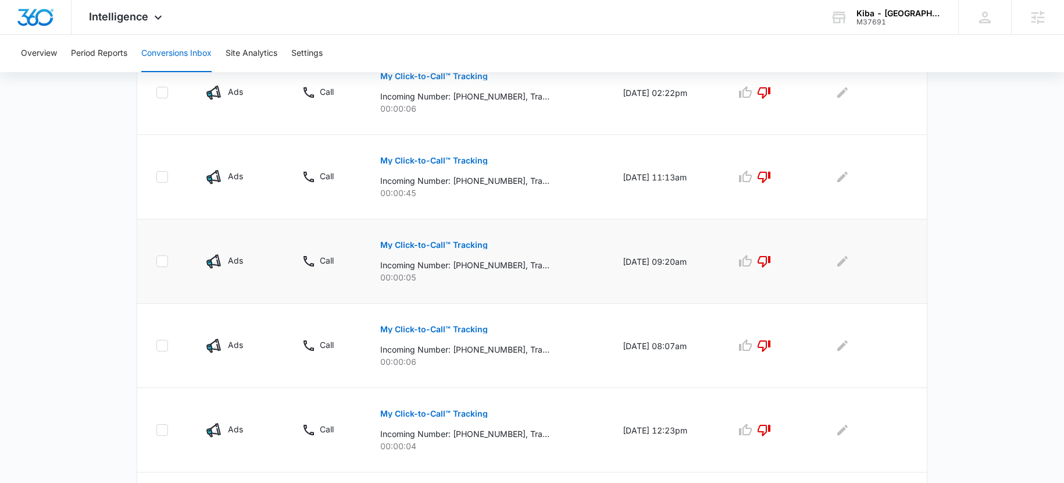
scroll to position [763, 0]
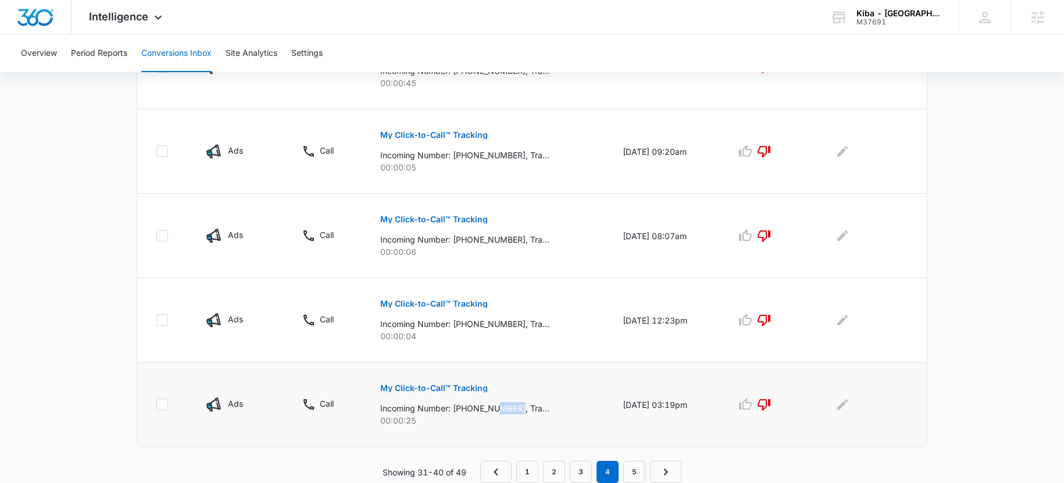
drag, startPoint x: 491, startPoint y: 408, endPoint x: 514, endPoint y: 408, distance: 22.7
click at [514, 408] on p "Incoming Number: +13863810189, Tracking Number: +18332398751, Ring To: +1404897…" at bounding box center [464, 408] width 169 height 12
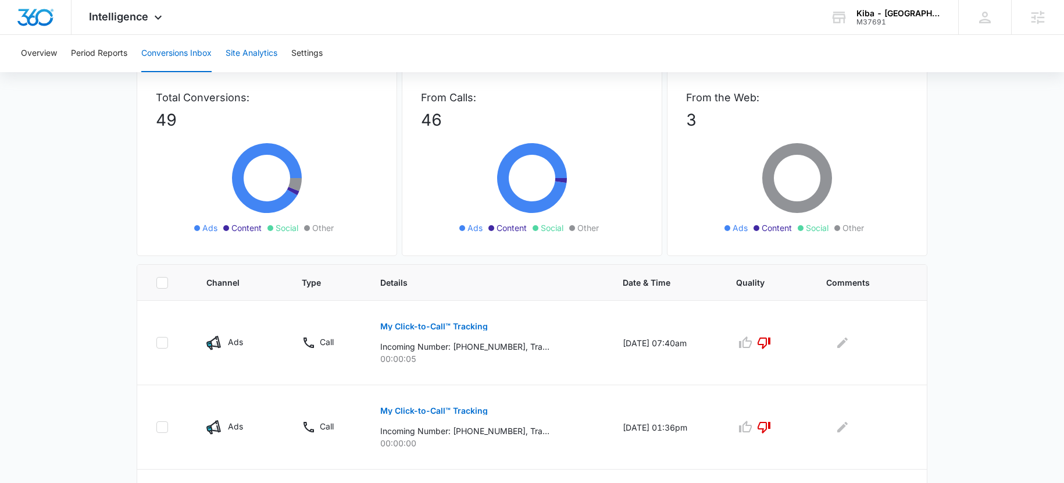
scroll to position [0, 0]
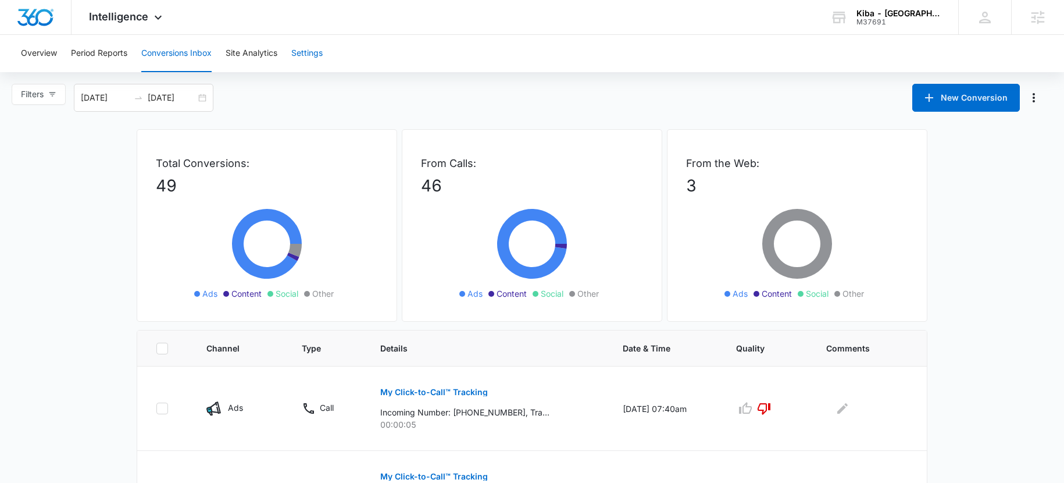
drag, startPoint x: 306, startPoint y: 35, endPoint x: 304, endPoint y: 42, distance: 7.9
click at [306, 37] on button "Settings" at bounding box center [306, 53] width 31 height 37
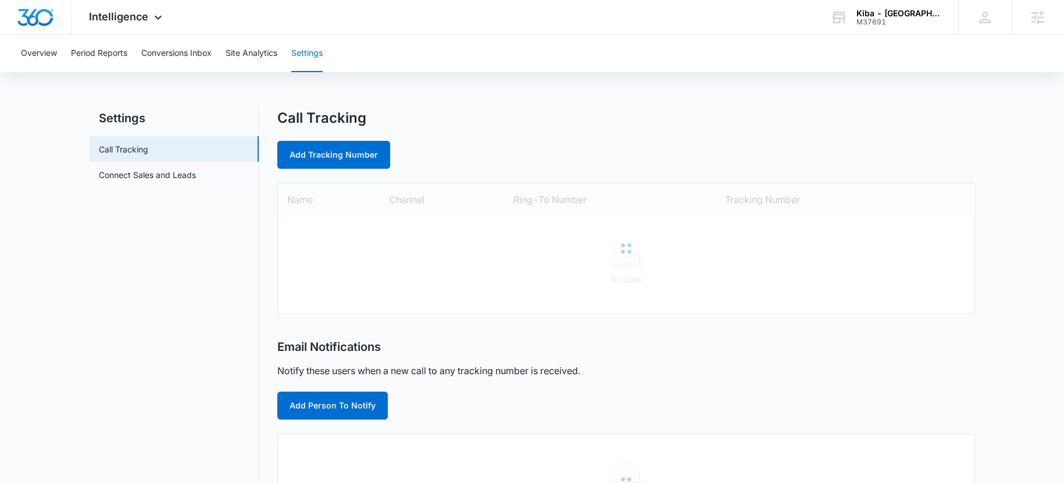
click at [304, 48] on button "Settings" at bounding box center [306, 53] width 31 height 37
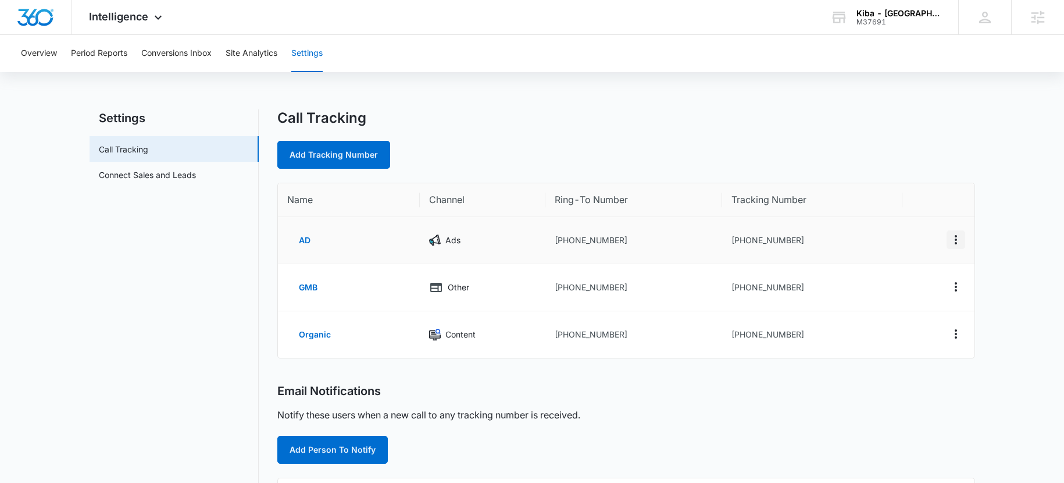
click at [956, 236] on icon "Actions" at bounding box center [956, 239] width 2 height 9
click at [892, 233] on div "Edit" at bounding box center [901, 231] width 24 height 8
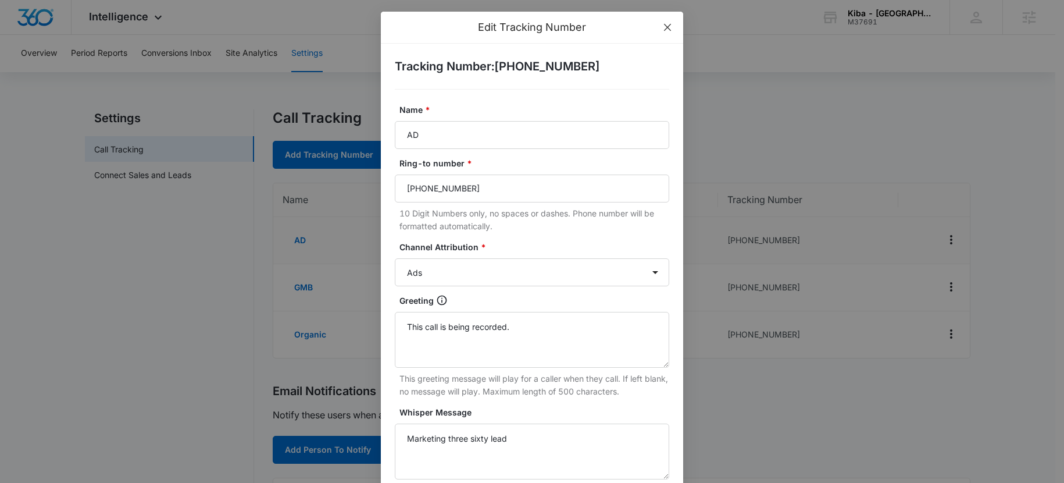
click at [663, 23] on icon "close" at bounding box center [667, 27] width 9 height 9
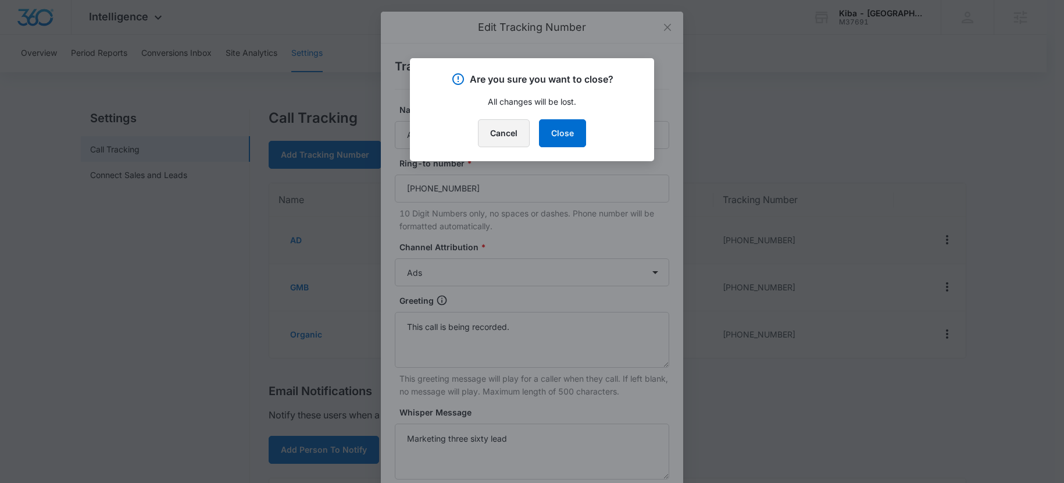
click at [511, 138] on button "Cancel" at bounding box center [504, 133] width 52 height 28
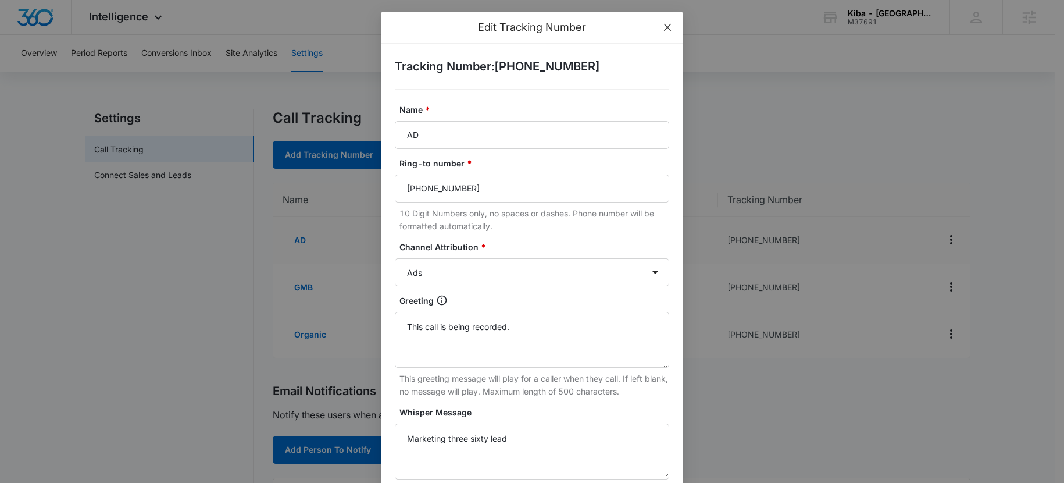
click at [663, 23] on icon "close" at bounding box center [667, 27] width 9 height 9
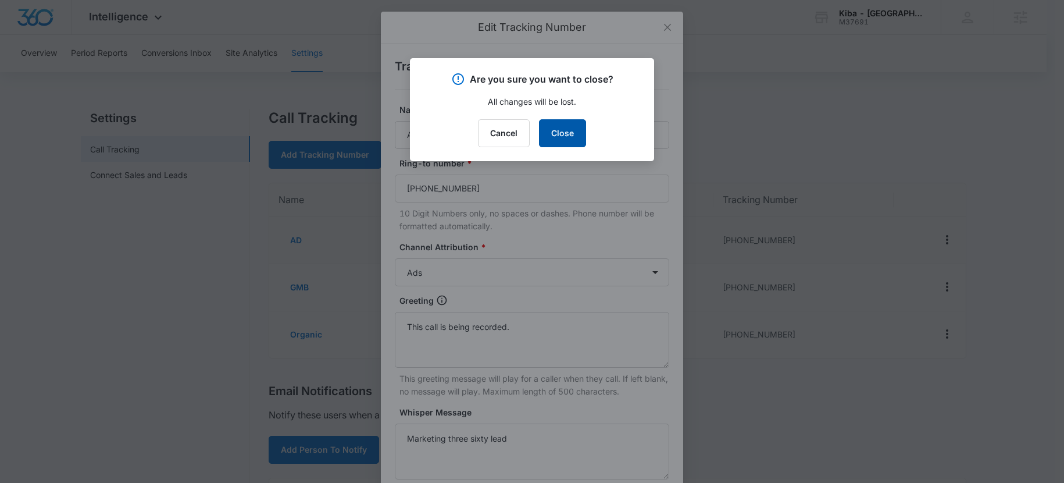
click at [558, 131] on button "Close" at bounding box center [562, 133] width 47 height 28
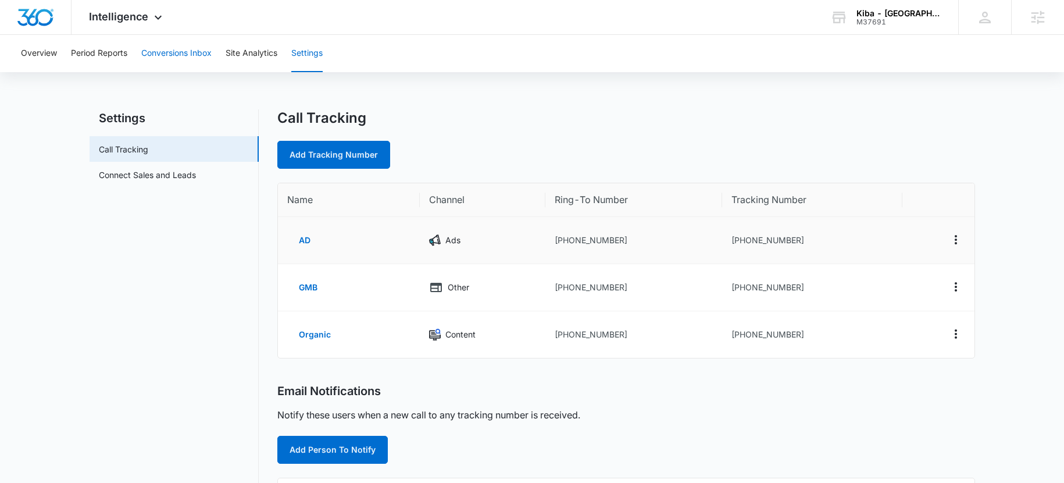
click at [176, 45] on button "Conversions Inbox" at bounding box center [176, 53] width 70 height 37
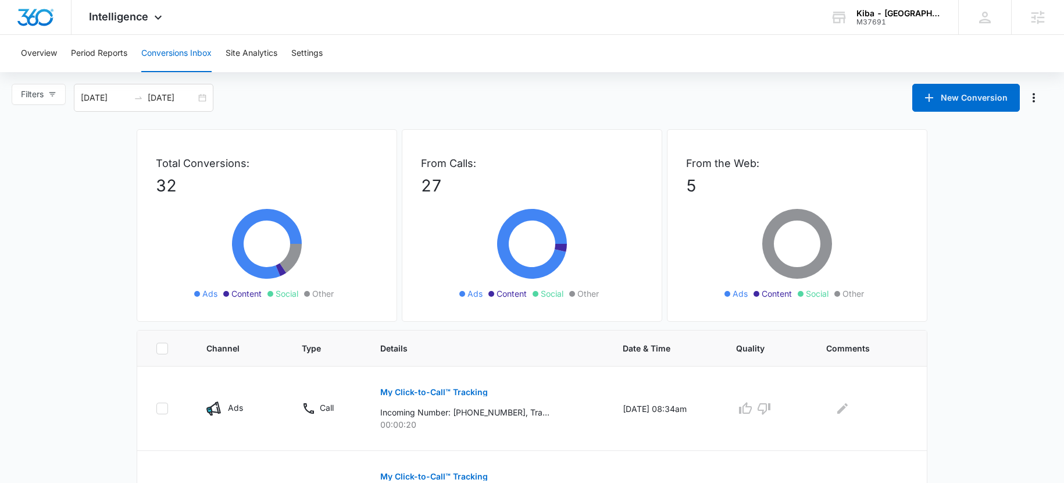
click at [333, 55] on div "Overview Period Reports Conversions Inbox Site Analytics Settings" at bounding box center [532, 53] width 1036 height 37
click at [323, 51] on button "Settings" at bounding box center [306, 53] width 31 height 37
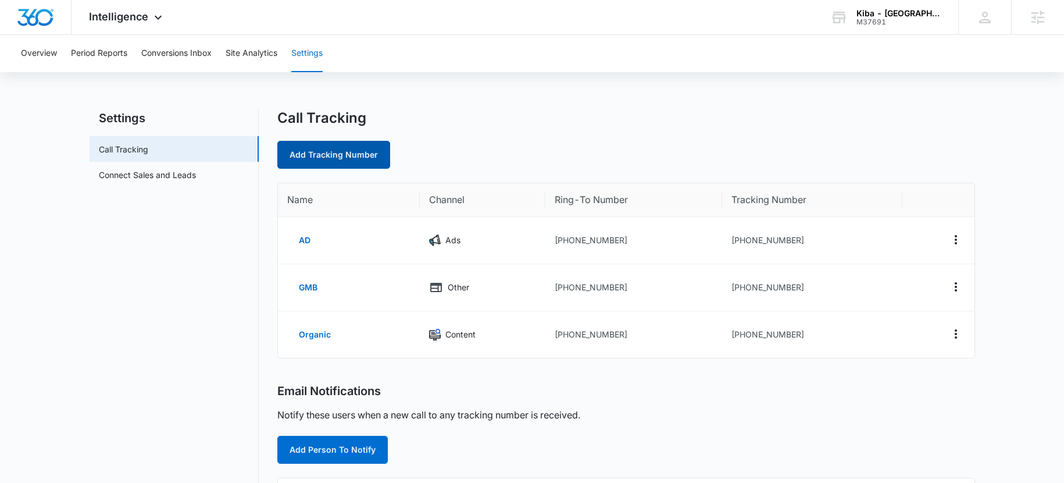
click at [324, 155] on link "Add Tracking Number" at bounding box center [333, 155] width 113 height 28
select select "by_area_code"
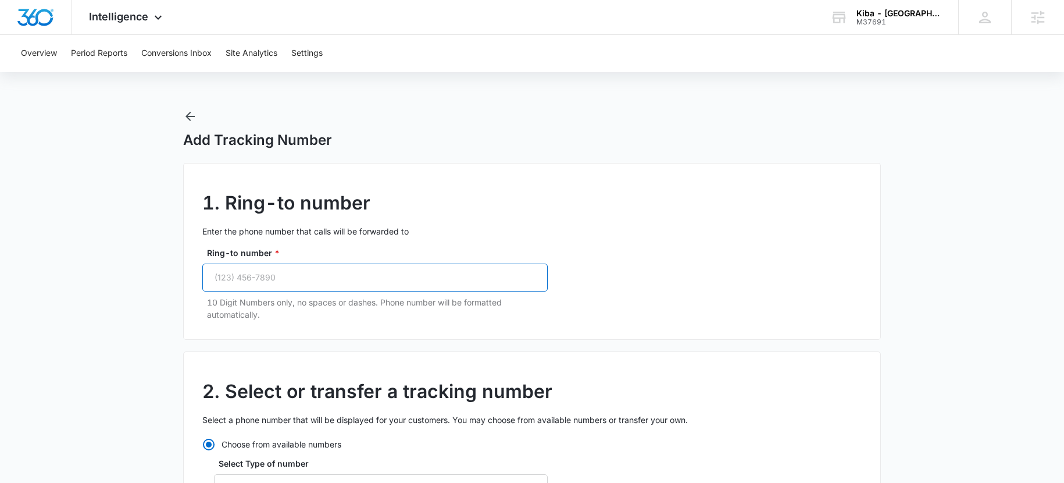
click at [264, 287] on input "Ring-to number *" at bounding box center [374, 277] width 345 height 28
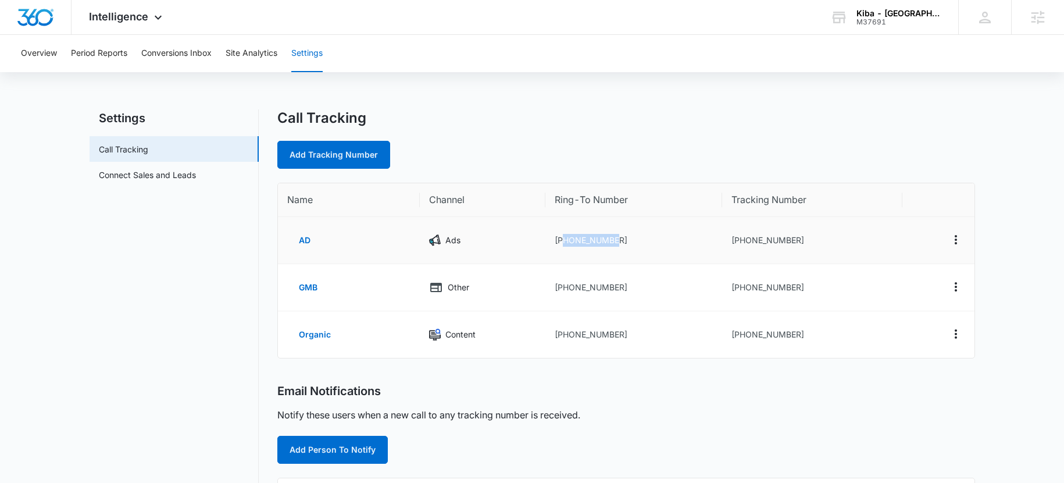
drag, startPoint x: 611, startPoint y: 239, endPoint x: 562, endPoint y: 238, distance: 48.9
click at [562, 238] on td "+14048979977" at bounding box center [634, 240] width 177 height 47
copy td "4048979977"
click at [952, 240] on icon "Actions" at bounding box center [956, 240] width 14 height 14
click at [902, 227] on div "Edit" at bounding box center [901, 231] width 24 height 8
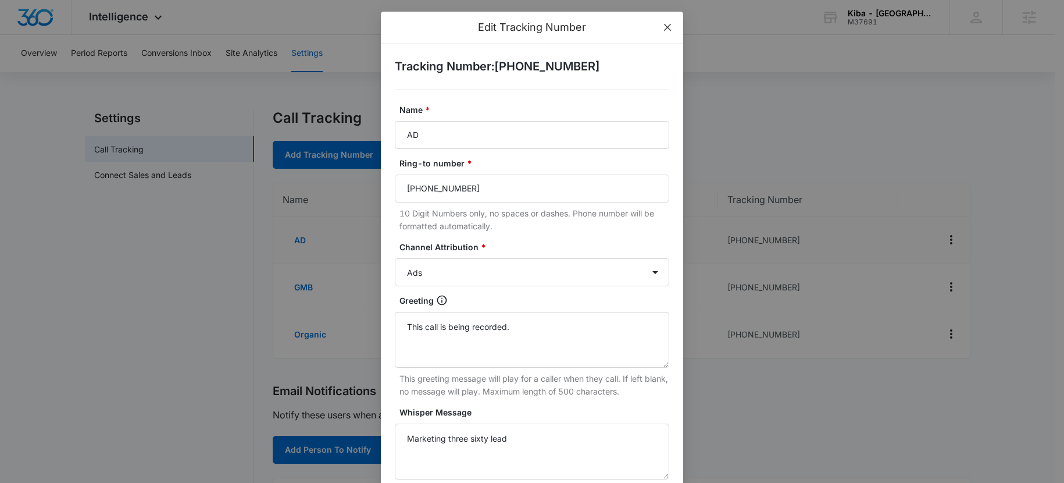
click at [662, 22] on span "Close" at bounding box center [667, 27] width 31 height 31
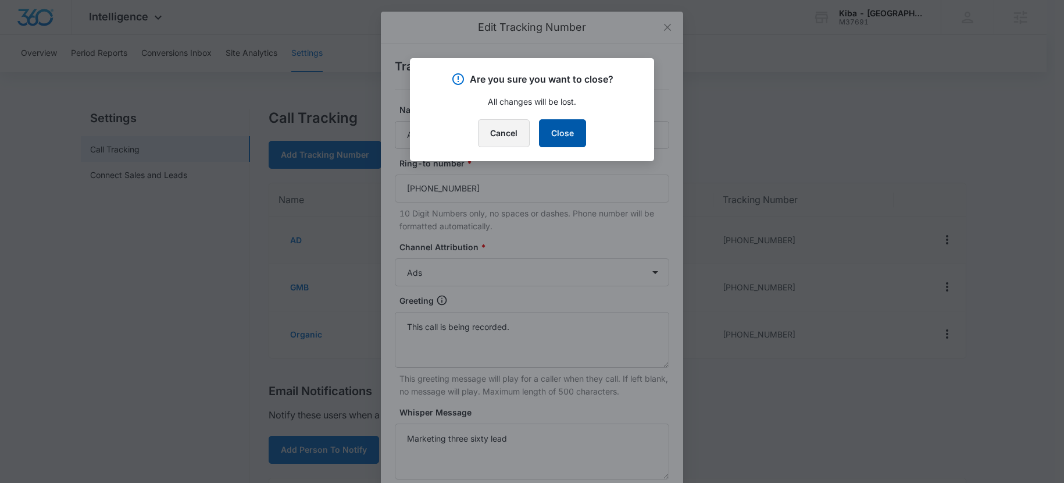
drag, startPoint x: 585, startPoint y: 131, endPoint x: 504, endPoint y: 130, distance: 80.8
click at [585, 131] on button "Close" at bounding box center [562, 133] width 47 height 28
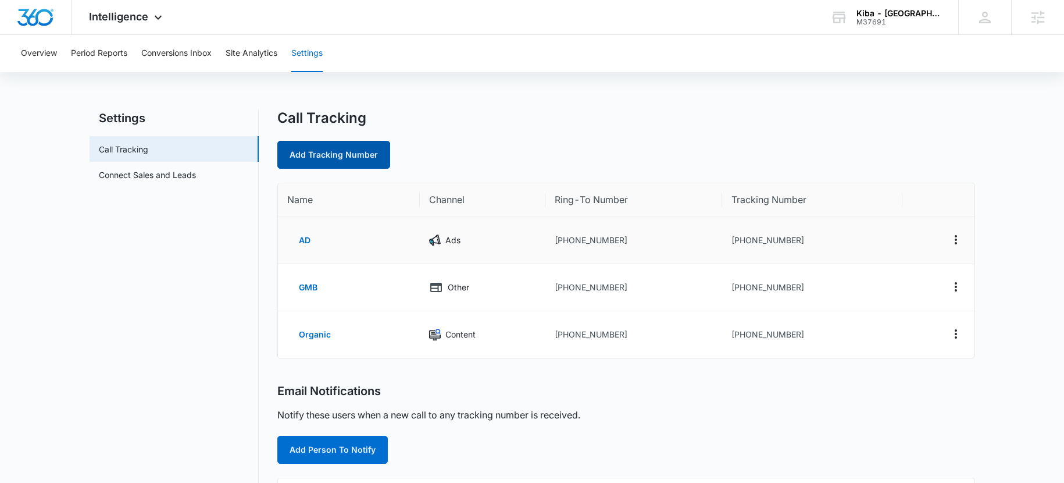
click at [344, 156] on link "Add Tracking Number" at bounding box center [333, 155] width 113 height 28
select select "by_area_code"
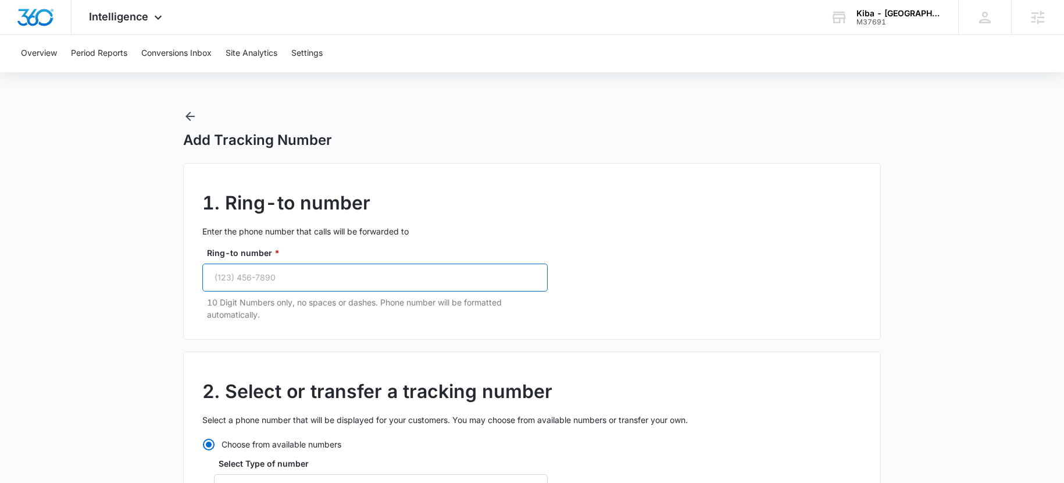
click at [271, 283] on input "Ring-to number *" at bounding box center [374, 277] width 345 height 28
paste input "(404) 897-9977"
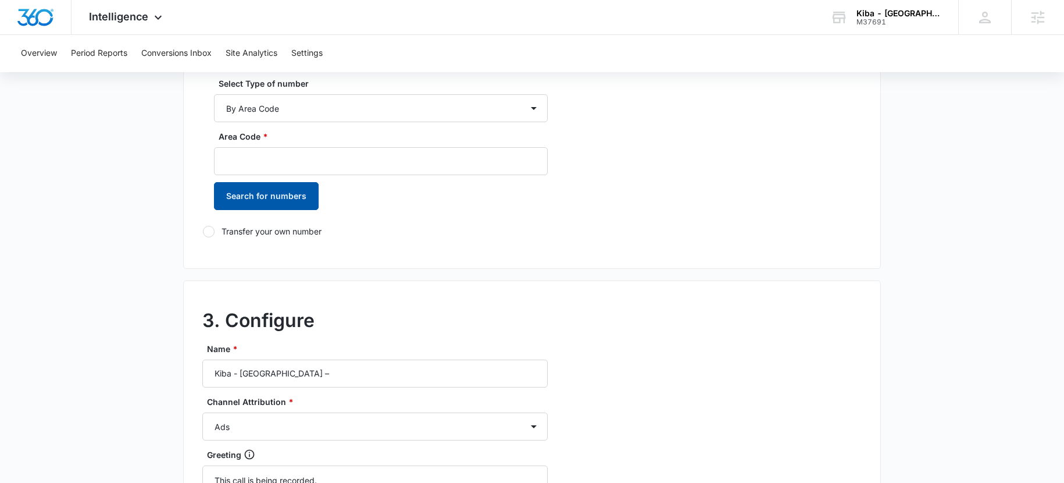
scroll to position [322, 0]
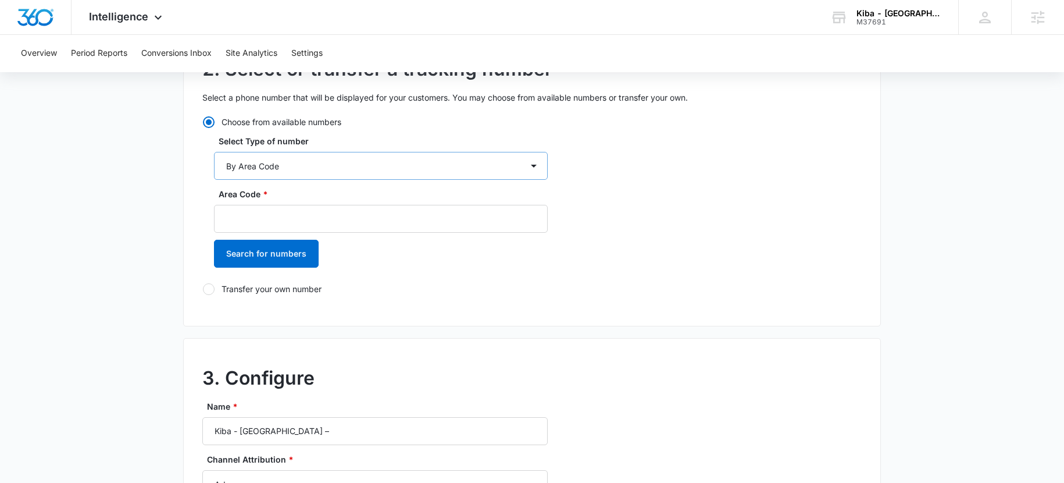
type input "(404) 897-9977"
click at [301, 170] on select "By City & State By State Only By Zip Code By Area Code Toll Free Numbers" at bounding box center [381, 166] width 334 height 28
select select "by_toll_free"
click at [214, 152] on select "By City & State By State Only By Zip Code By Area Code Toll Free Numbers" at bounding box center [381, 166] width 334 height 28
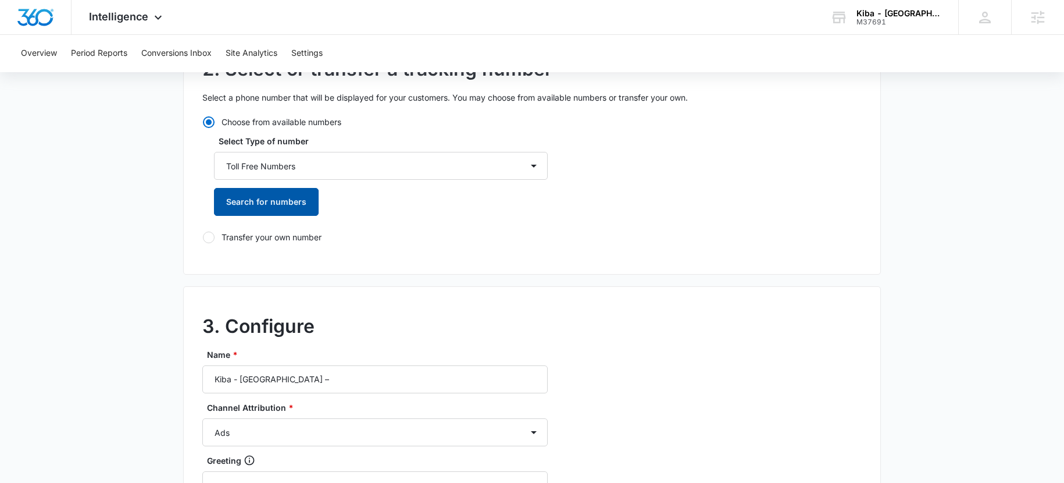
click at [240, 208] on button "Search for numbers" at bounding box center [266, 202] width 105 height 28
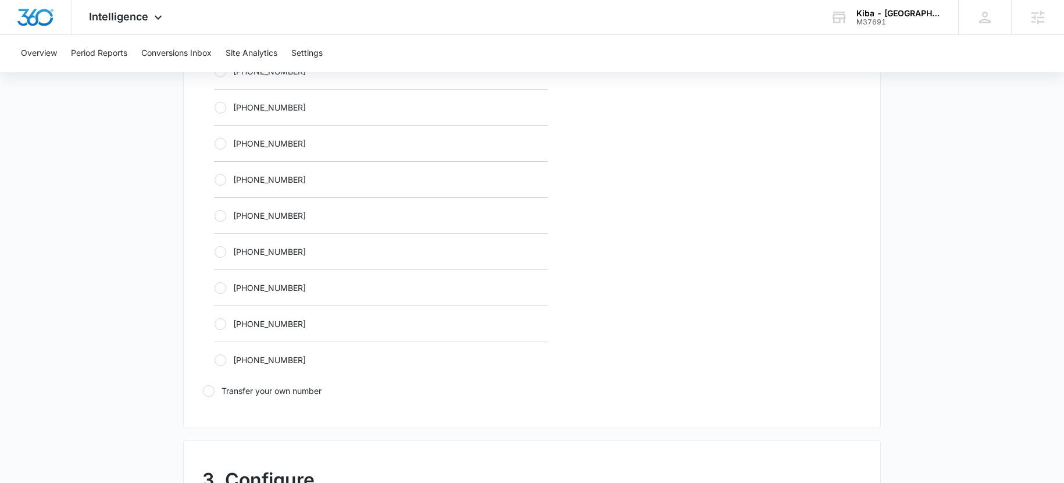
scroll to position [550, 0]
click at [246, 324] on label "+18334173666" at bounding box center [381, 323] width 334 height 12
click at [215, 323] on input "+18334173666" at bounding box center [214, 323] width 1 height 1
radio input "true"
click at [274, 213] on label "+18334173504" at bounding box center [381, 215] width 334 height 12
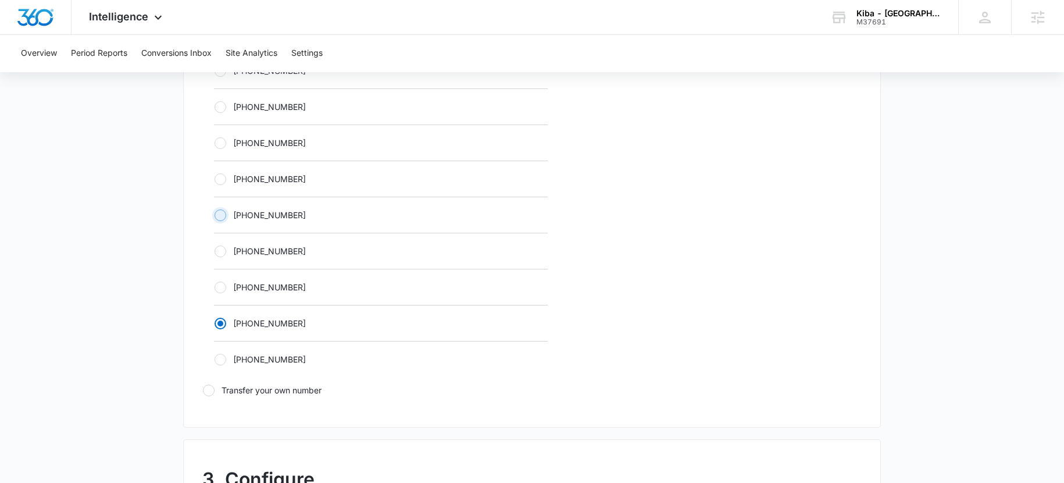
click at [215, 215] on input "+18334173504" at bounding box center [214, 215] width 1 height 1
radio input "true"
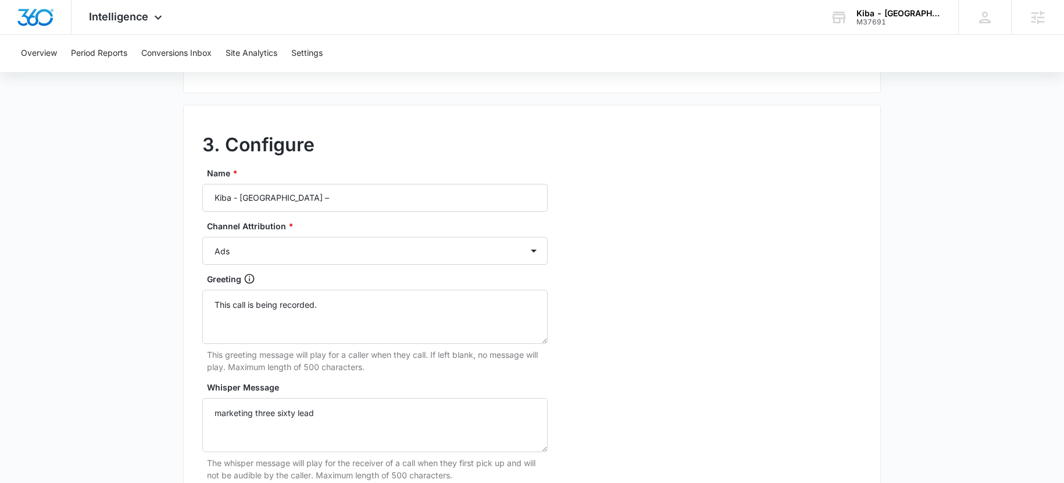
scroll to position [897, 0]
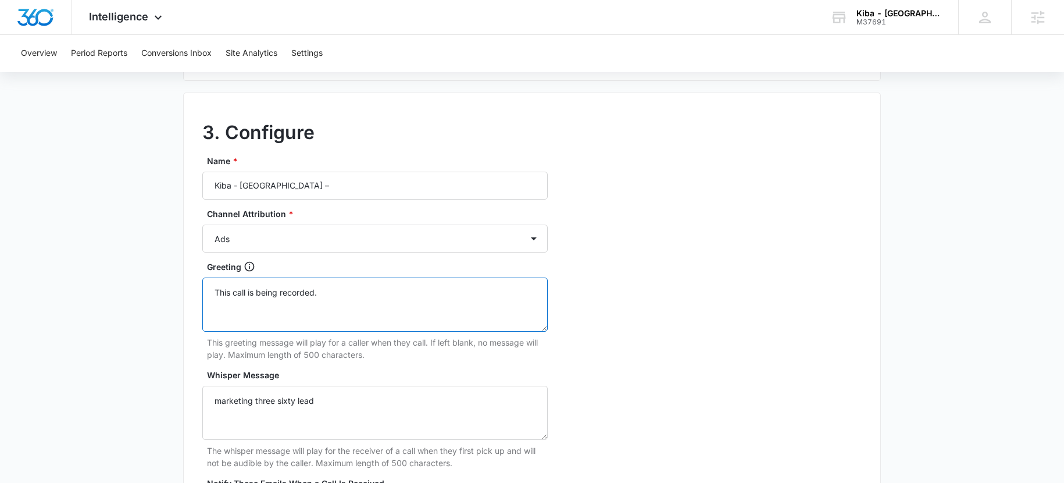
click at [338, 295] on textarea "This call is being recorded." at bounding box center [374, 304] width 345 height 54
click at [341, 293] on textarea "This call is being recorded." at bounding box center [374, 304] width 345 height 54
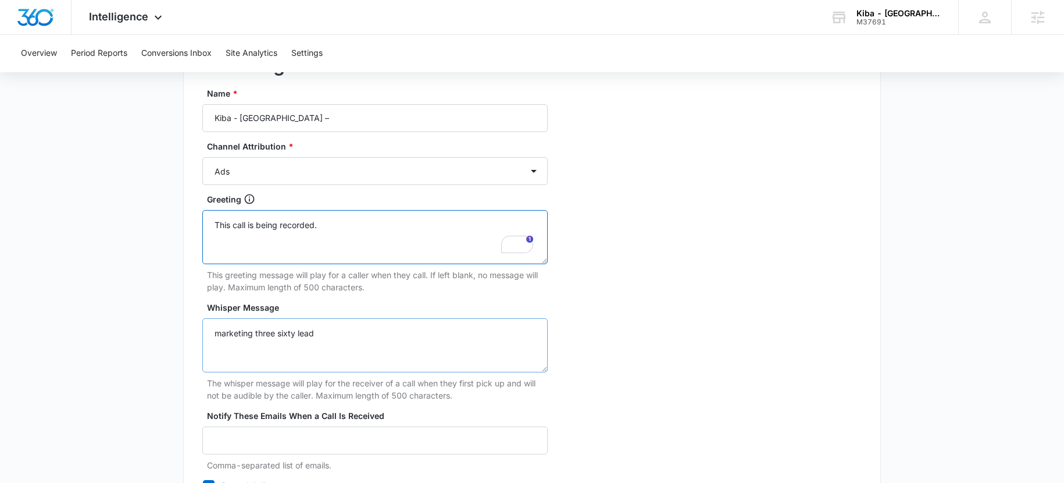
scroll to position [1085, 0]
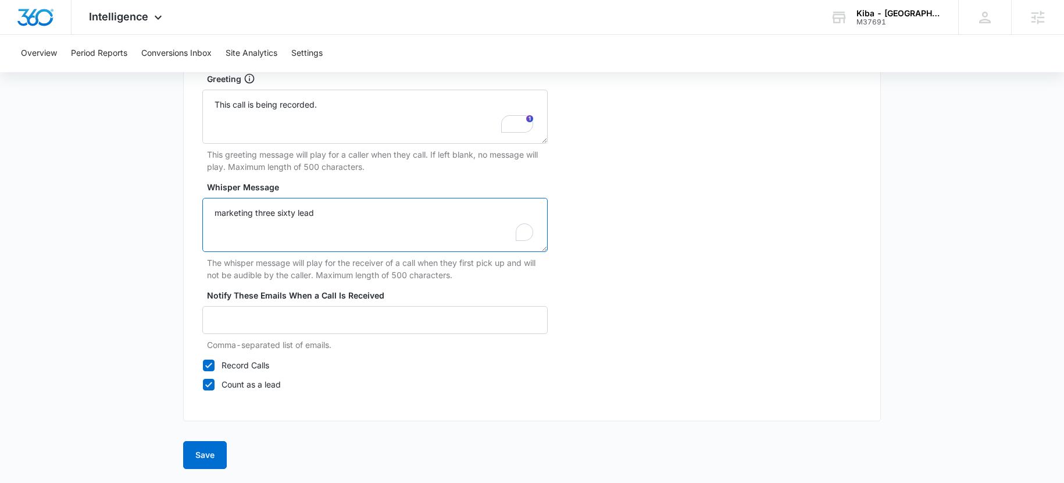
drag, startPoint x: 353, startPoint y: 215, endPoint x: 180, endPoint y: 211, distance: 173.4
drag, startPoint x: 328, startPoint y: 105, endPoint x: 193, endPoint y: 98, distance: 135.1
click at [193, 98] on div "3. Configure Name * Kiba - Atlanta – Channel Attribution * Ads Local Service Ad…" at bounding box center [532, 163] width 698 height 516
click at [254, 326] on input "Notify These Emails When a Call Is Received" at bounding box center [374, 320] width 345 height 28
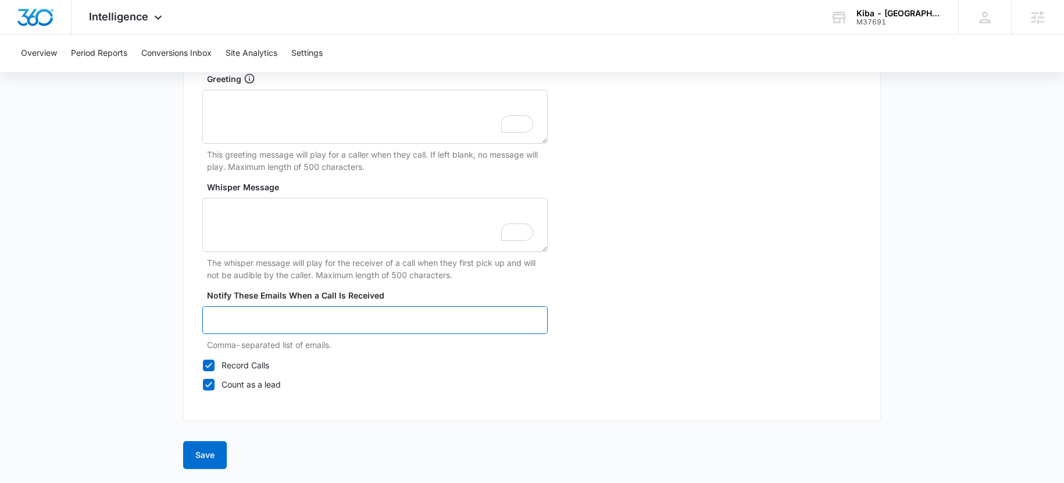
type input "lniswonger@ccaglobal.com"
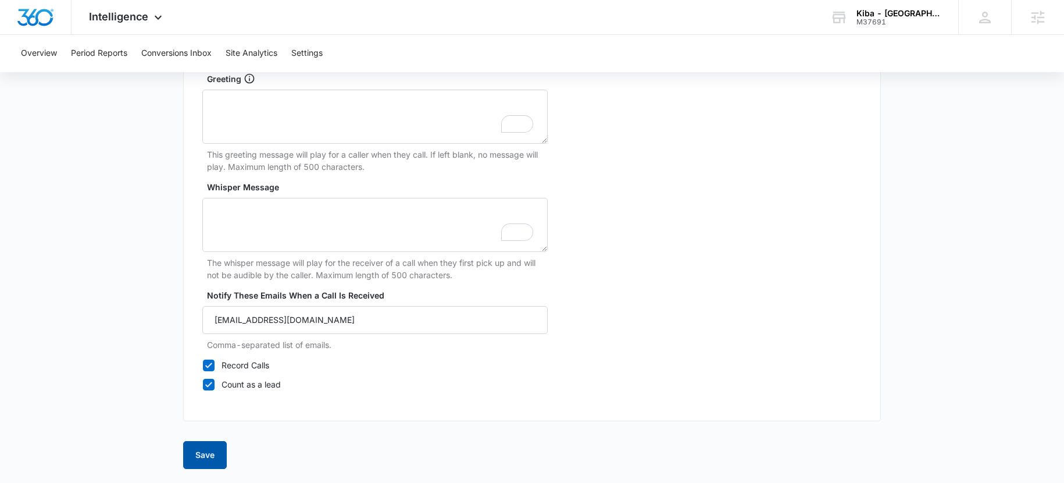
click at [201, 449] on button "Save" at bounding box center [205, 455] width 44 height 28
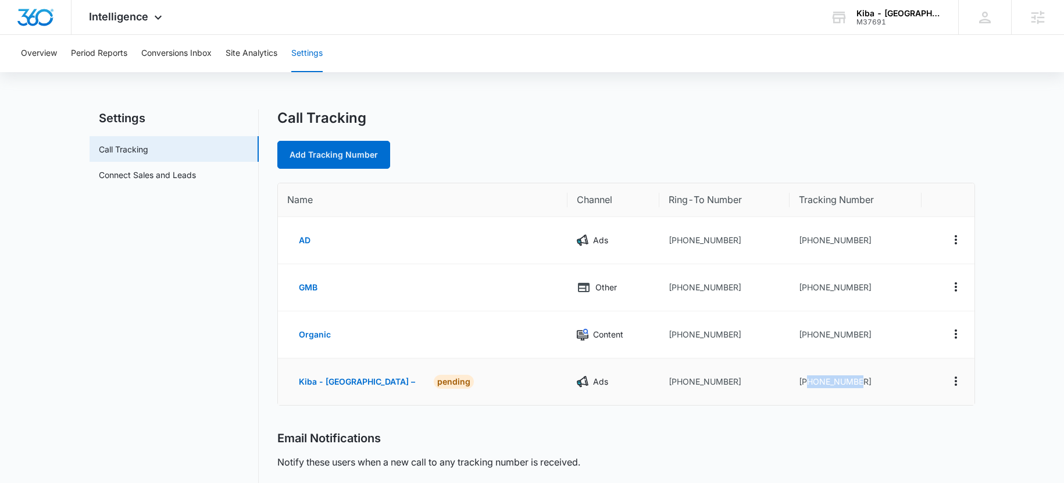
drag, startPoint x: 839, startPoint y: 377, endPoint x: 785, endPoint y: 380, distance: 53.6
click at [790, 380] on td "+18334173504" at bounding box center [856, 381] width 132 height 47
copy td "8334173504"
click at [817, 385] on td "+18334173504" at bounding box center [856, 381] width 132 height 47
drag, startPoint x: 839, startPoint y: 379, endPoint x: 785, endPoint y: 383, distance: 54.2
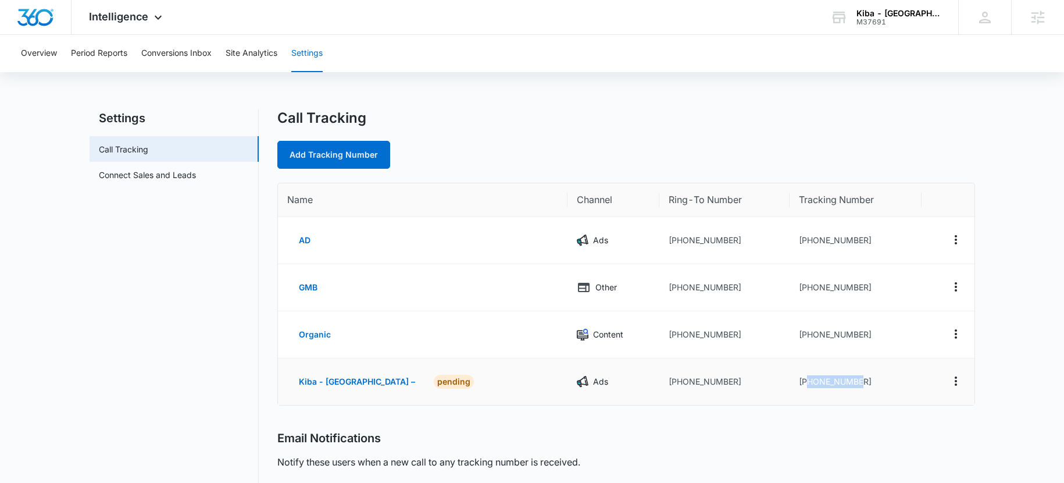
click at [790, 383] on td "+18334173504" at bounding box center [856, 381] width 132 height 47
copy td "8334173504"
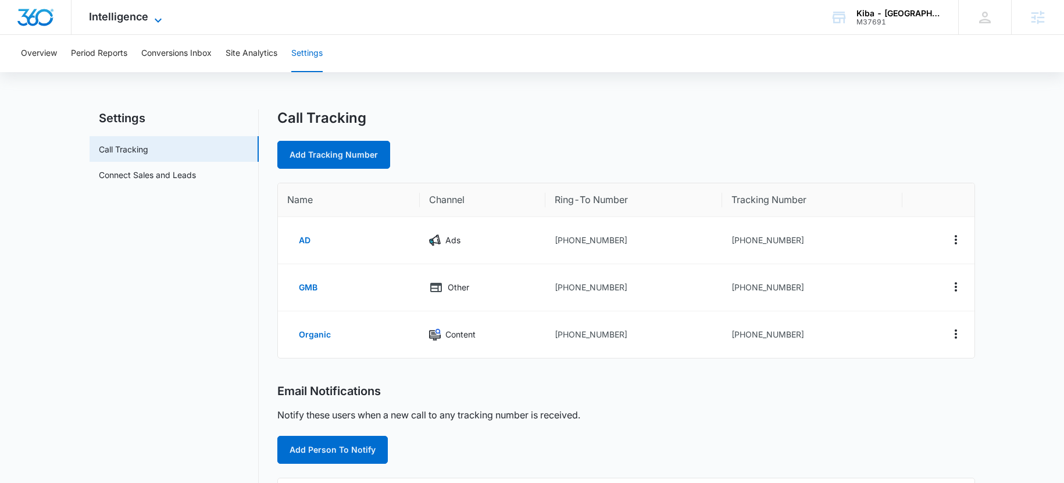
click at [151, 19] on icon at bounding box center [158, 20] width 14 height 14
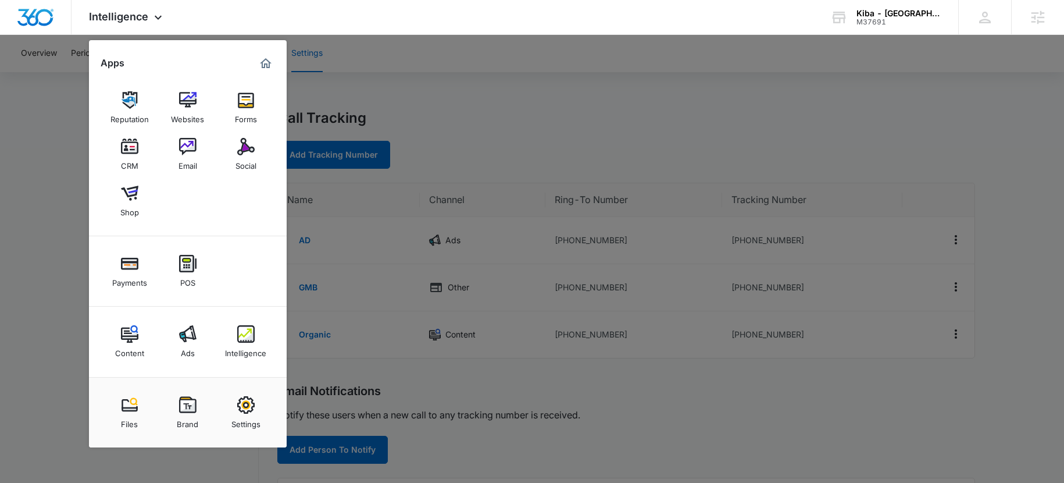
click at [198, 346] on link "Ads" at bounding box center [188, 341] width 44 height 44
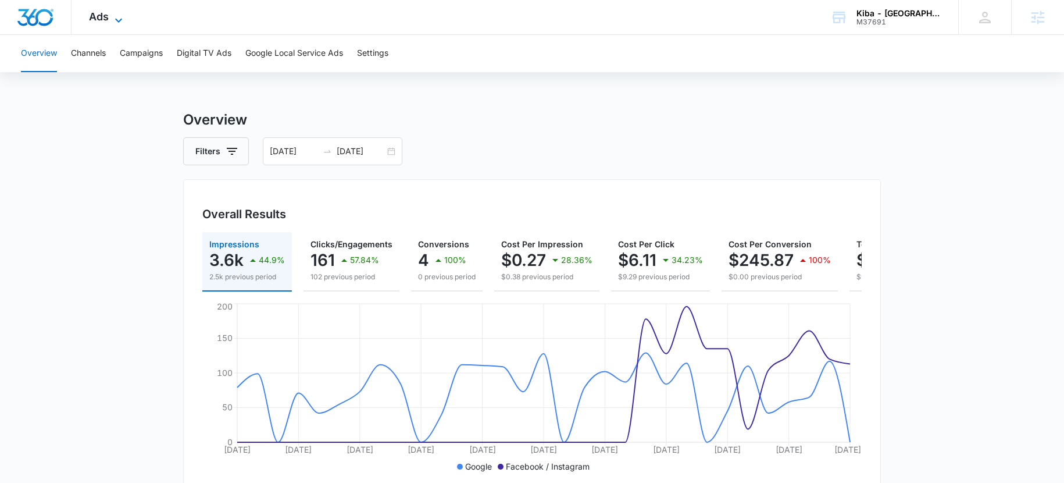
click at [124, 20] on icon at bounding box center [119, 20] width 14 height 14
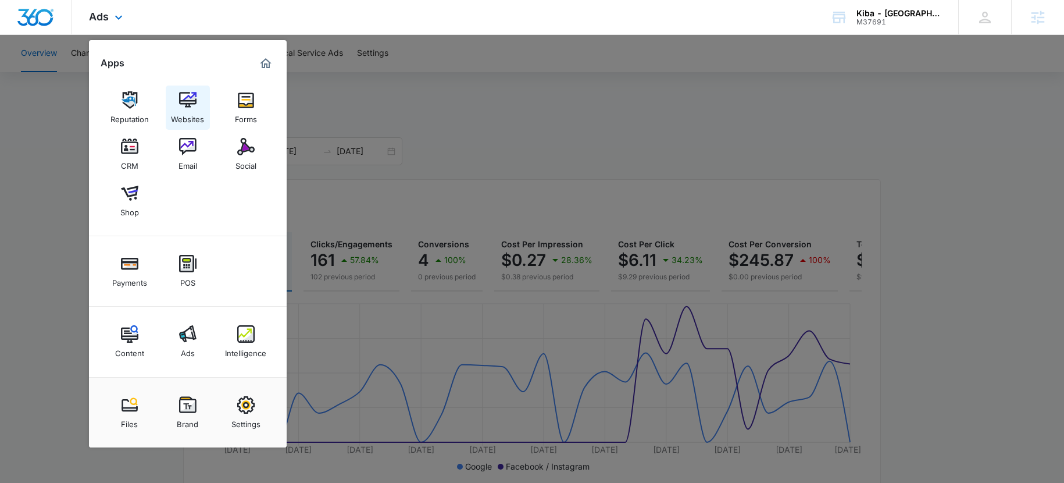
click at [184, 111] on div "Websites" at bounding box center [187, 116] width 33 height 15
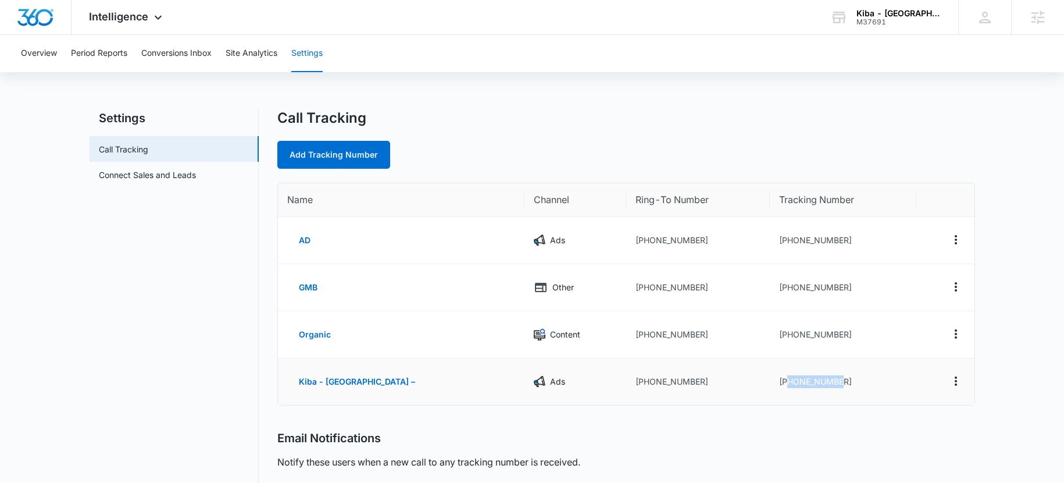
drag, startPoint x: 822, startPoint y: 389, endPoint x: 760, endPoint y: 384, distance: 62.4
click at [770, 384] on td "[PHONE_NUMBER]" at bounding box center [843, 381] width 146 height 47
copy td "8334173504"
drag, startPoint x: 758, startPoint y: 383, endPoint x: 768, endPoint y: 389, distance: 11.5
click at [866, 385] on td "[PHONE_NUMBER]" at bounding box center [843, 381] width 146 height 47
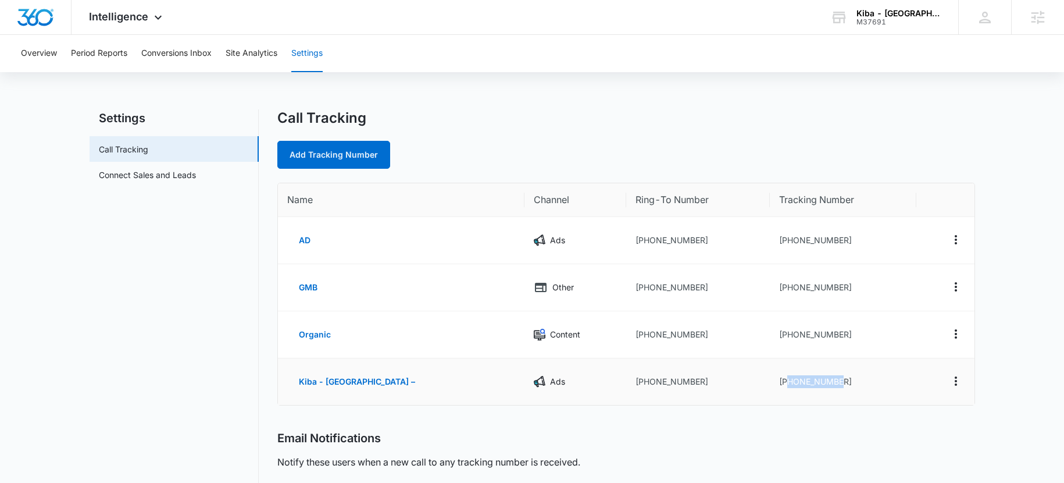
copy td "8334173504"
click at [138, 24] on div "Intelligence Apps Reputation Websites Forms CRM Email Social Shop Payments POS …" at bounding box center [127, 17] width 111 height 34
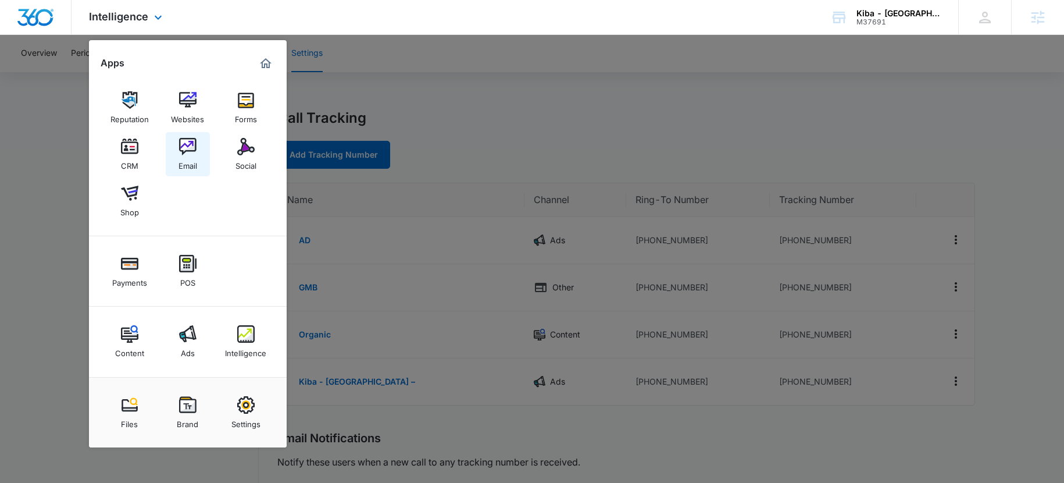
click at [191, 138] on img at bounding box center [187, 146] width 17 height 17
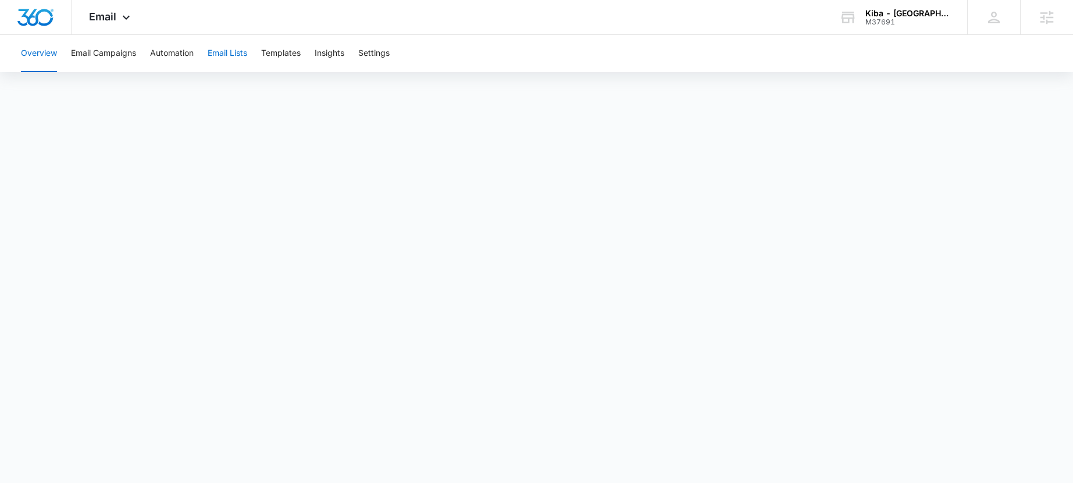
click at [238, 53] on button "Email Lists" at bounding box center [228, 53] width 40 height 37
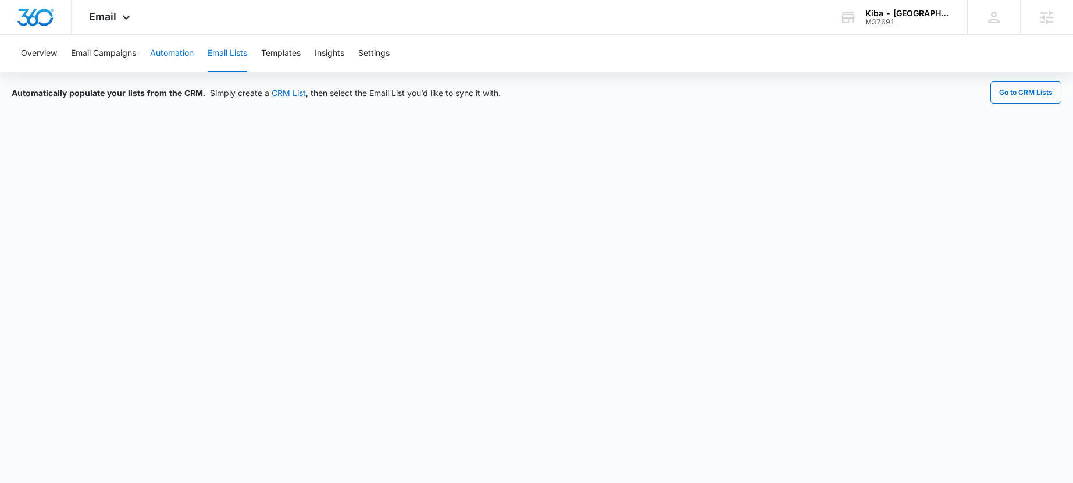
click at [162, 56] on button "Automation" at bounding box center [172, 53] width 44 height 37
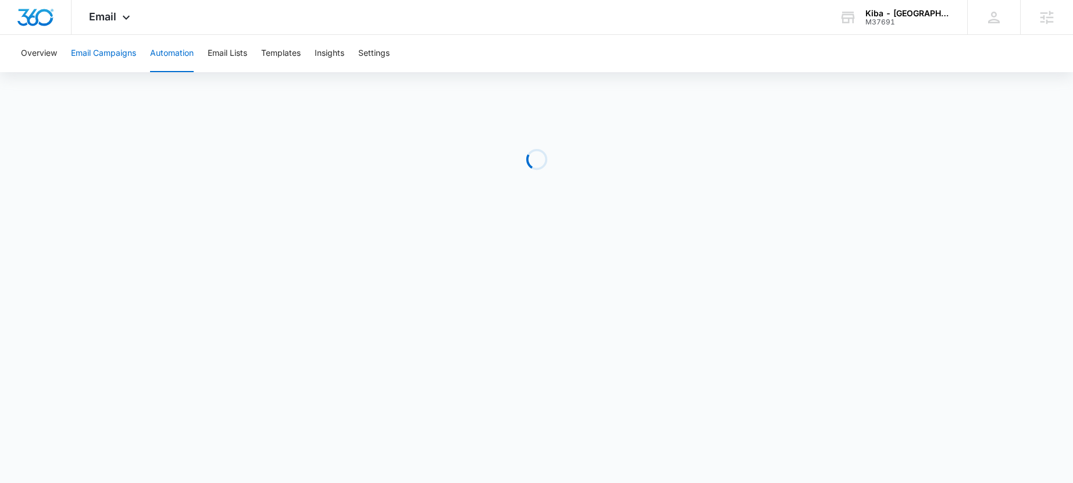
click at [96, 58] on button "Email Campaigns" at bounding box center [103, 53] width 65 height 37
click at [279, 58] on button "Templates" at bounding box center [281, 53] width 40 height 37
click at [112, 52] on button "Email Campaigns" at bounding box center [103, 53] width 65 height 37
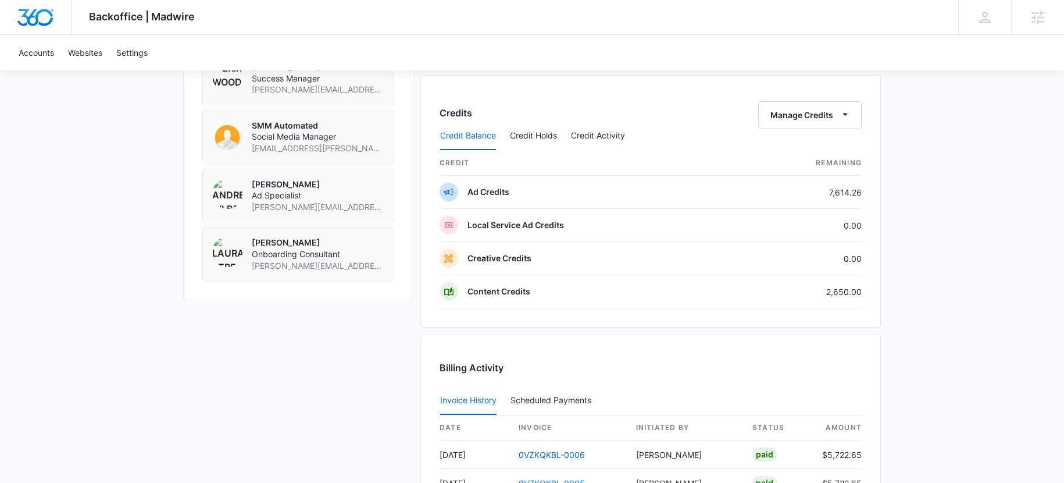
scroll to position [903, 0]
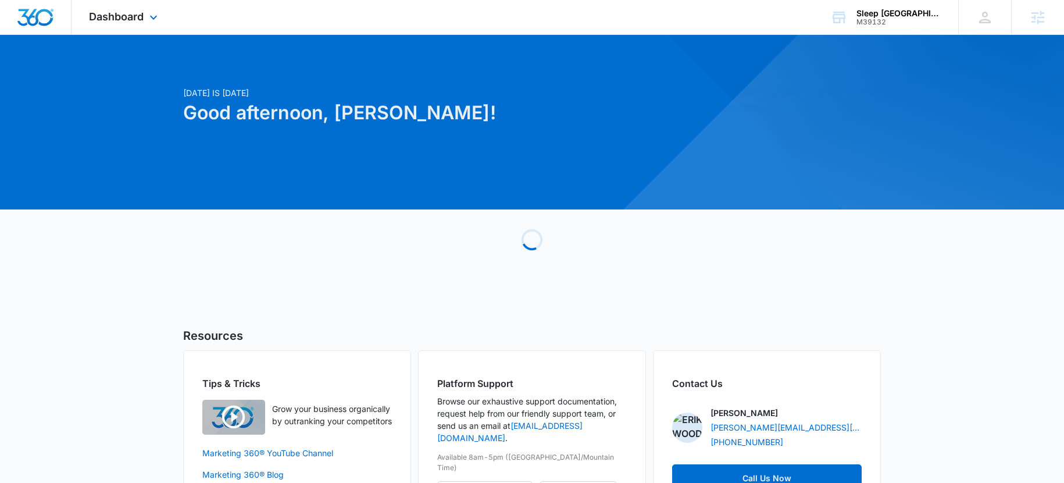
click at [139, 24] on div "Dashboard Apps Reputation Websites Forms CRM Email Social Payments POS Content …" at bounding box center [125, 17] width 106 height 34
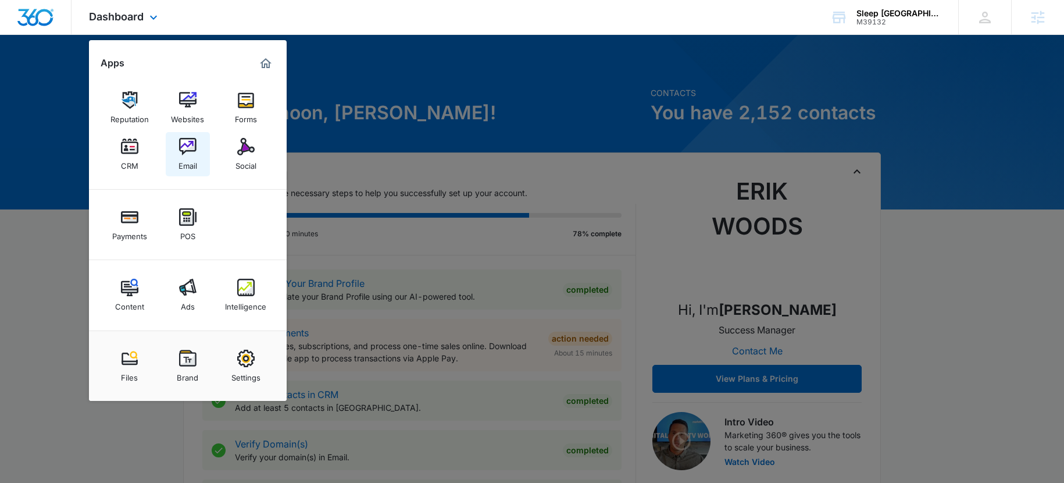
click at [188, 162] on div "Email" at bounding box center [188, 162] width 19 height 15
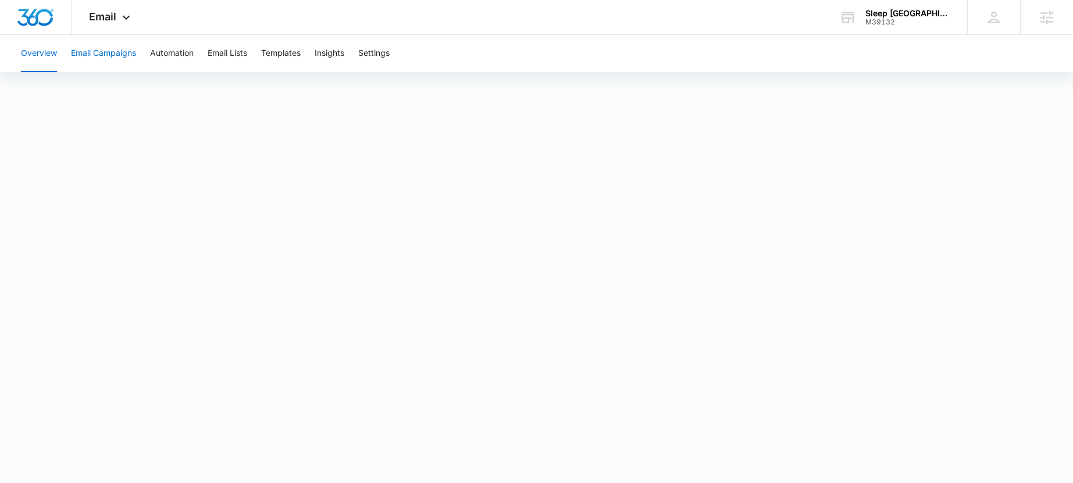
click at [82, 49] on button "Email Campaigns" at bounding box center [103, 53] width 65 height 37
click at [274, 50] on button "Templates" at bounding box center [281, 53] width 40 height 37
click at [236, 55] on button "Email Lists" at bounding box center [228, 53] width 40 height 37
click at [291, 49] on button "Templates" at bounding box center [281, 53] width 40 height 37
click at [108, 49] on button "Email Campaigns" at bounding box center [103, 53] width 65 height 37
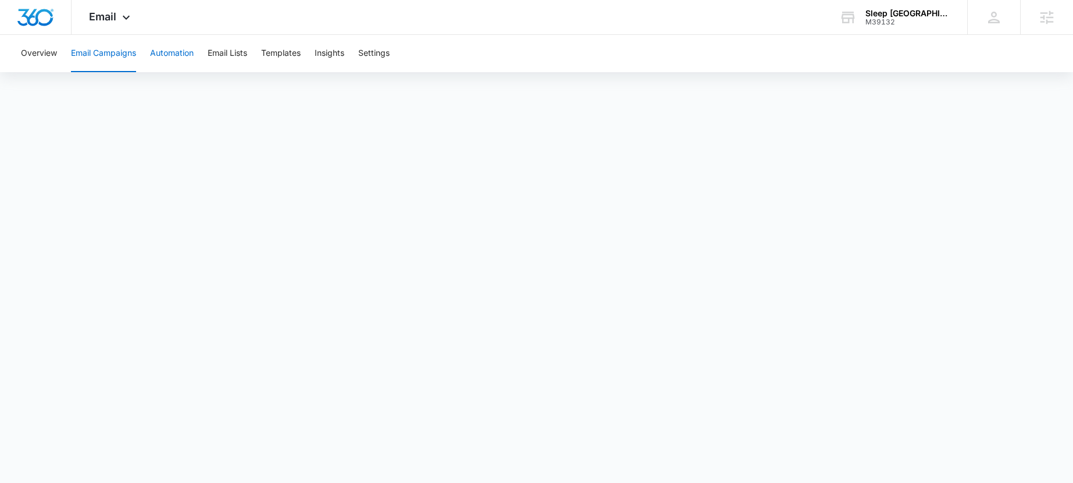
click at [171, 60] on button "Automation" at bounding box center [172, 53] width 44 height 37
click at [105, 59] on button "Email Campaigns" at bounding box center [103, 53] width 65 height 37
click at [169, 54] on button "Automation" at bounding box center [172, 53] width 44 height 37
click at [90, 56] on button "Email Campaigns" at bounding box center [103, 53] width 65 height 37
click at [99, 53] on button "Email Campaigns" at bounding box center [103, 53] width 65 height 37
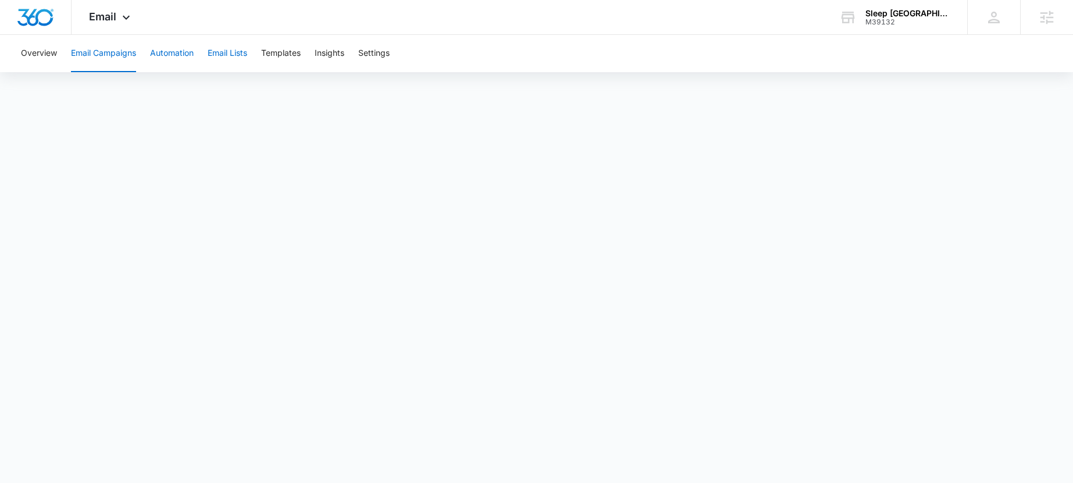
drag, startPoint x: 211, startPoint y: 59, endPoint x: 167, endPoint y: 59, distance: 44.2
click at [195, 59] on div "Overview Email Campaigns Automation Email Lists Templates Insights Settings" at bounding box center [536, 53] width 1045 height 37
click at [165, 59] on button "Automation" at bounding box center [172, 53] width 44 height 37
click at [111, 59] on button "Email Campaigns" at bounding box center [103, 53] width 65 height 37
click at [113, 19] on span "Email" at bounding box center [102, 16] width 27 height 12
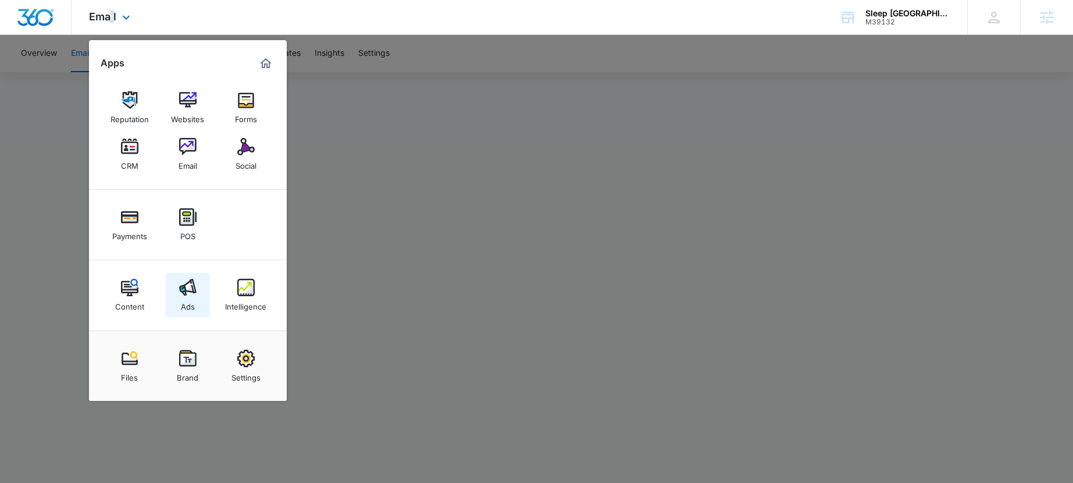
click at [198, 283] on link "Ads" at bounding box center [188, 295] width 44 height 44
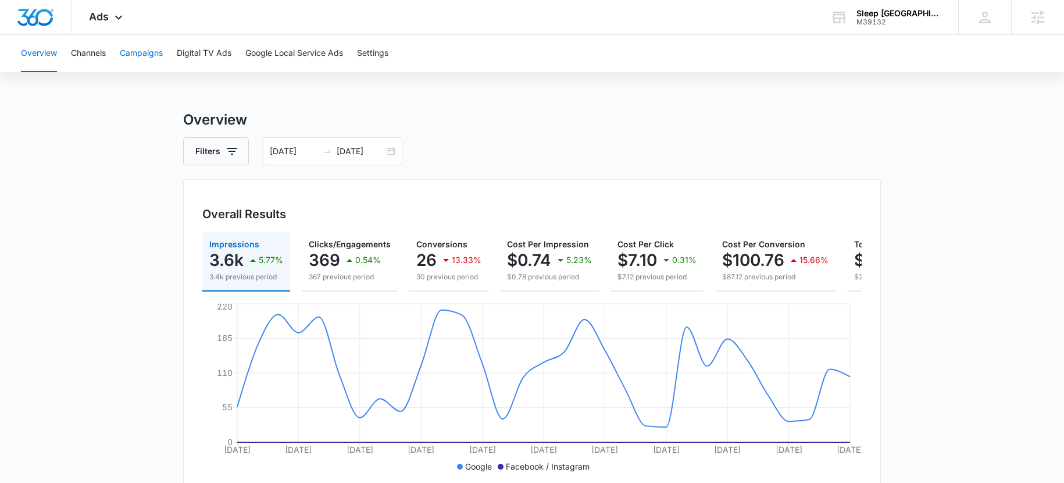
click at [129, 55] on button "Campaigns" at bounding box center [141, 53] width 43 height 37
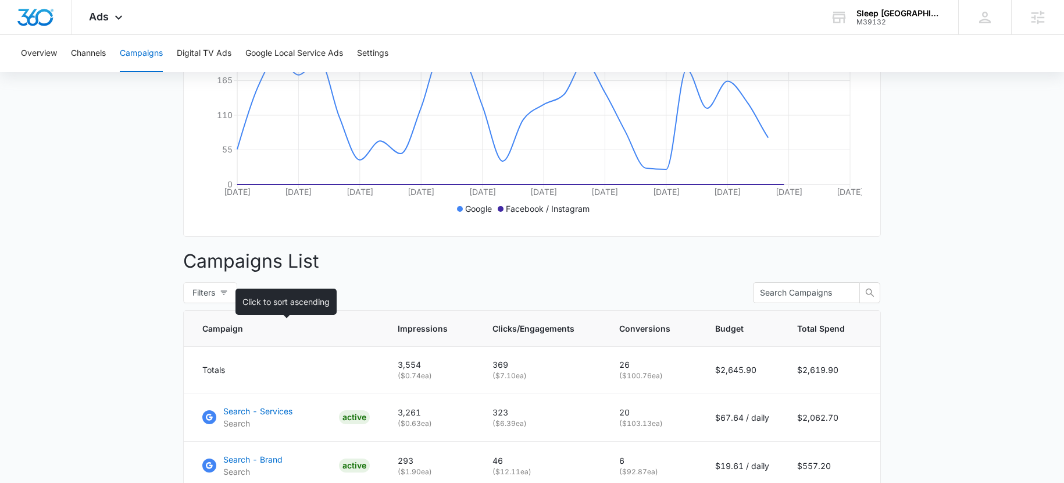
scroll to position [355, 0]
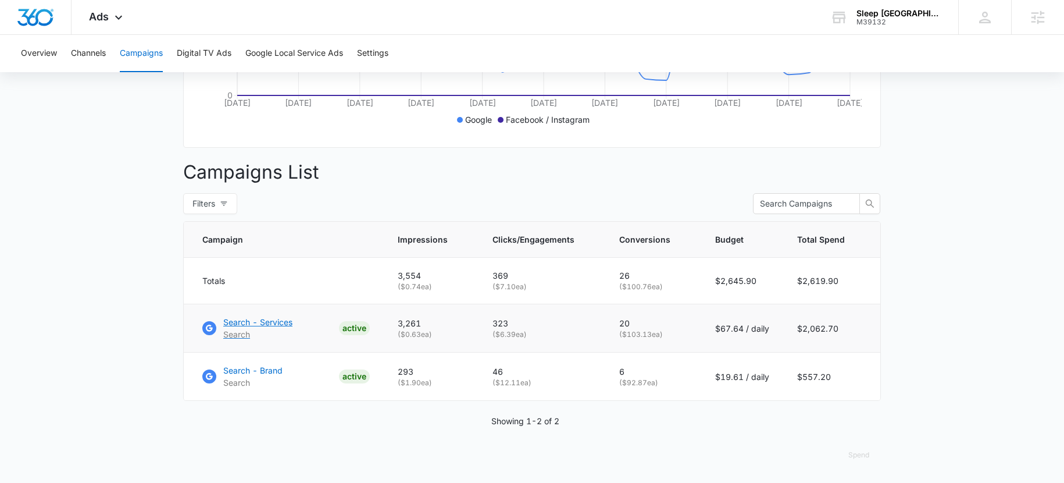
click at [270, 320] on p "Search - Services" at bounding box center [257, 322] width 69 height 12
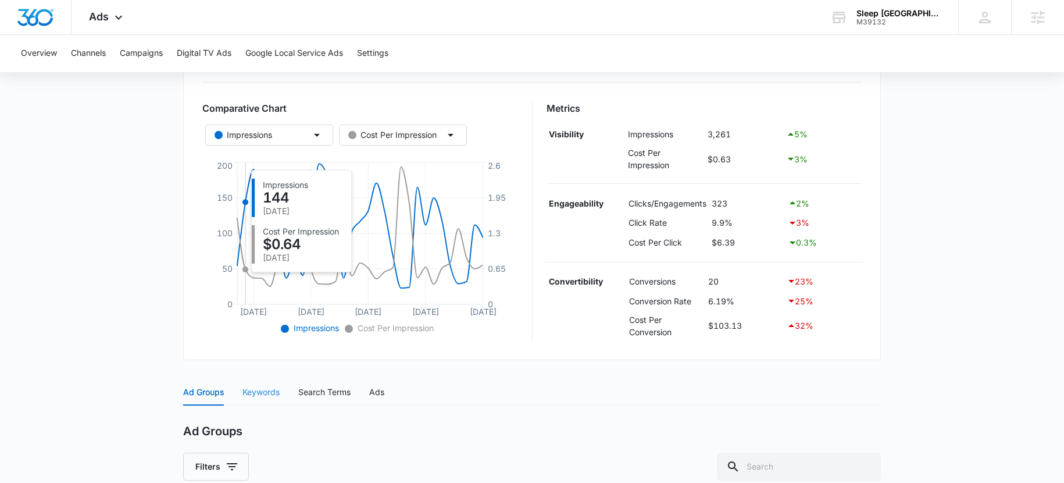
scroll to position [388, 0]
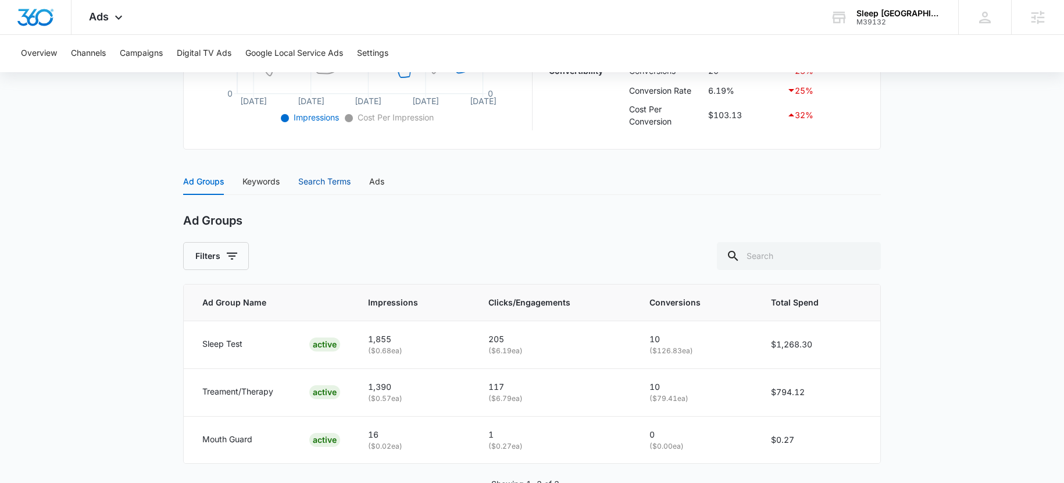
click at [309, 180] on div "Search Terms" at bounding box center [324, 181] width 52 height 13
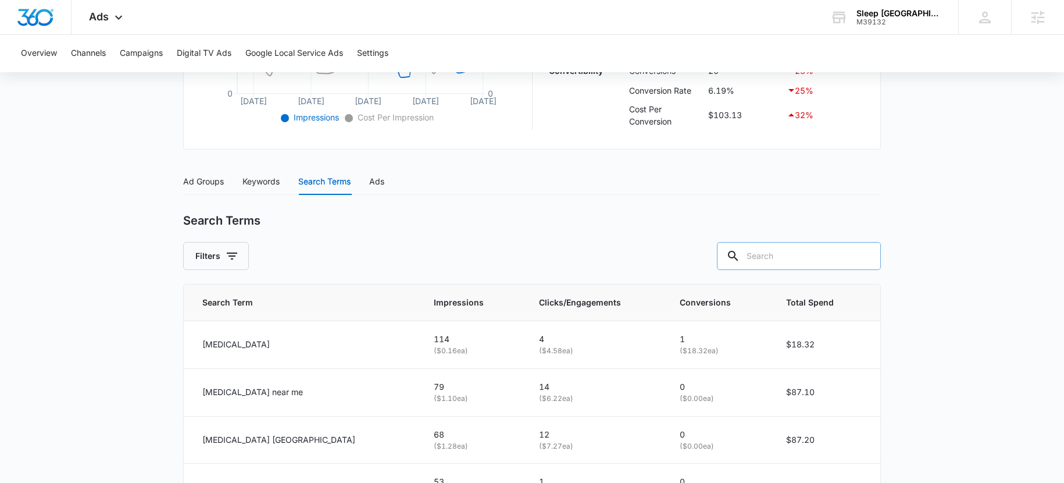
click at [815, 243] on div "Search Terms Filters" at bounding box center [532, 241] width 698 height 56
click at [806, 261] on input "text" at bounding box center [799, 256] width 164 height 28
click at [798, 248] on input "paif" at bounding box center [790, 256] width 181 height 28
click at [792, 263] on input "paif" at bounding box center [790, 256] width 181 height 28
click at [772, 227] on div "Search Terms" at bounding box center [532, 220] width 698 height 15
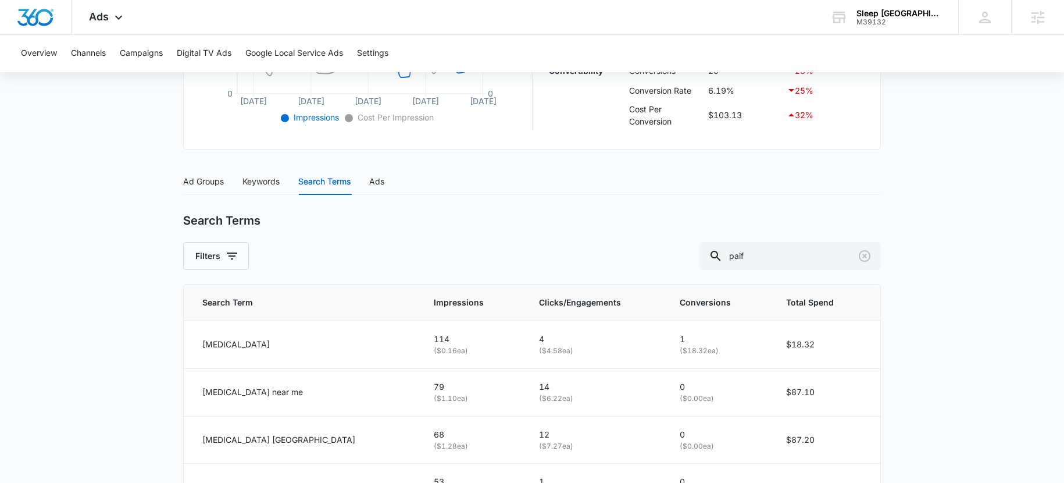
click at [772, 227] on div "Search Terms" at bounding box center [532, 220] width 698 height 15
click at [782, 249] on input "paif" at bounding box center [790, 256] width 181 height 28
click at [785, 258] on input "paif" at bounding box center [790, 256] width 181 height 28
type input "paid"
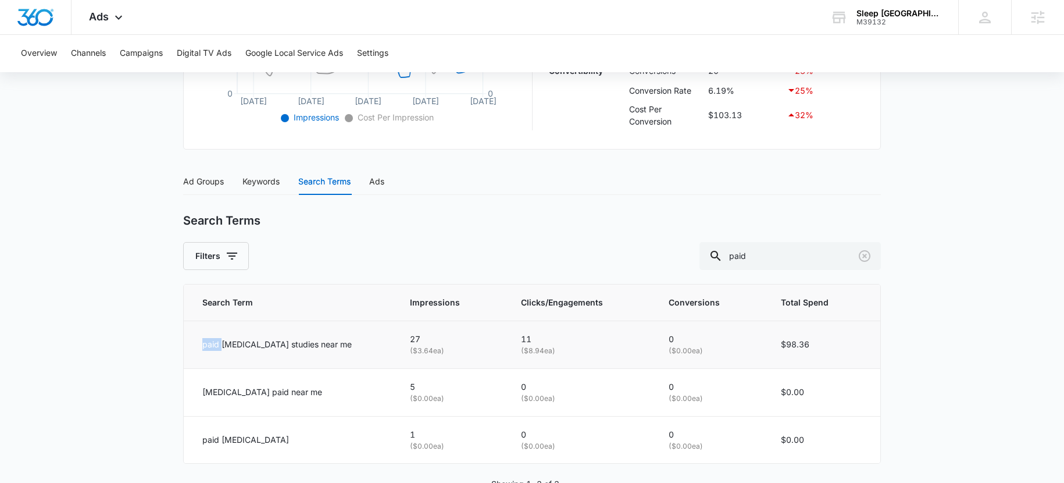
drag, startPoint x: 220, startPoint y: 345, endPoint x: 196, endPoint y: 340, distance: 25.0
click at [196, 340] on td "paid sleep apnea studies near me" at bounding box center [290, 344] width 212 height 48
click at [213, 347] on p "paid sleep apnea studies near me" at bounding box center [276, 344] width 149 height 13
drag, startPoint x: 226, startPoint y: 344, endPoint x: 197, endPoint y: 344, distance: 29.1
click at [197, 344] on td "paid sleep apnea studies near me" at bounding box center [290, 344] width 212 height 48
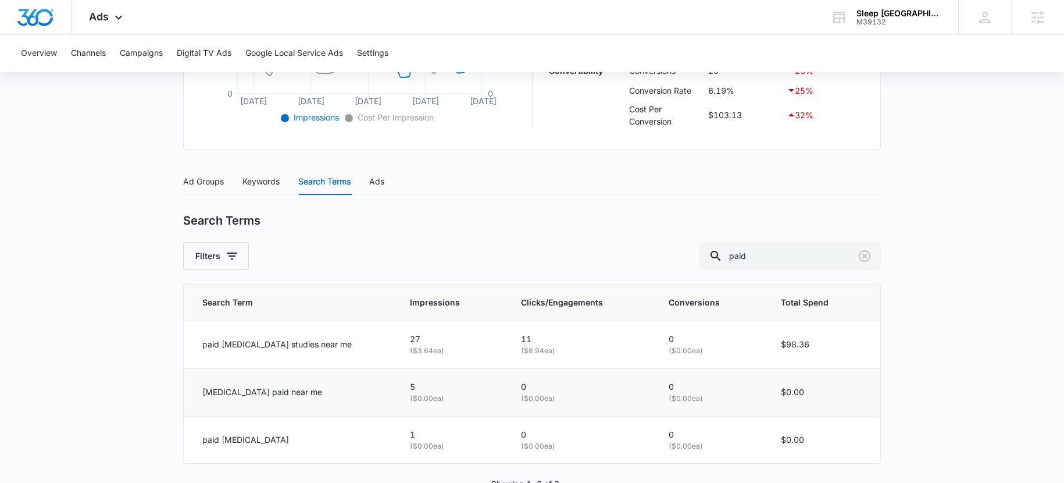
drag, startPoint x: 261, startPoint y: 364, endPoint x: 268, endPoint y: 377, distance: 14.6
click at [261, 364] on td "paid sleep apnea studies near me" at bounding box center [290, 344] width 212 height 48
drag, startPoint x: 253, startPoint y: 390, endPoint x: 266, endPoint y: 393, distance: 13.7
click at [266, 393] on p "sleep study paid near me" at bounding box center [262, 392] width 120 height 13
click at [249, 393] on p "sleep study paid near me" at bounding box center [262, 392] width 120 height 13
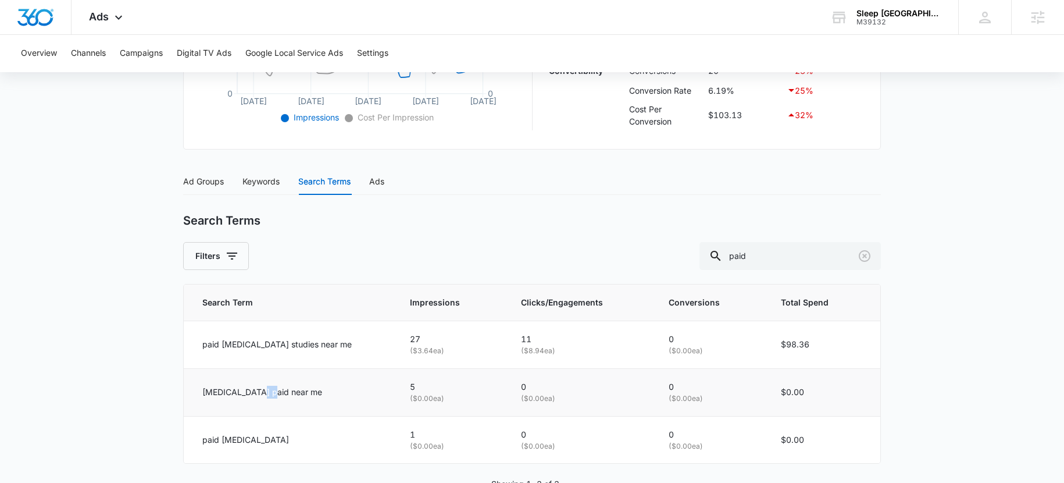
drag, startPoint x: 255, startPoint y: 394, endPoint x: 265, endPoint y: 396, distance: 10.7
click at [265, 396] on p "sleep study paid near me" at bounding box center [262, 392] width 120 height 13
click at [248, 392] on p "sleep study paid near me" at bounding box center [262, 392] width 120 height 13
drag, startPoint x: 251, startPoint y: 393, endPoint x: 262, endPoint y: 395, distance: 11.8
click at [262, 395] on p "sleep study paid near me" at bounding box center [262, 392] width 120 height 13
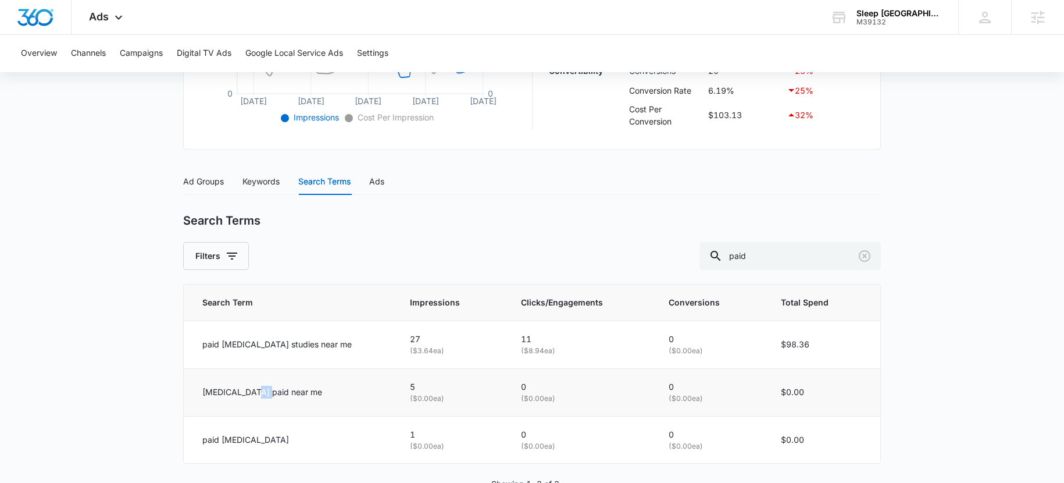
click at [249, 398] on td "sleep study paid near me" at bounding box center [290, 392] width 212 height 48
click at [870, 254] on icon "Clear" at bounding box center [865, 256] width 14 height 14
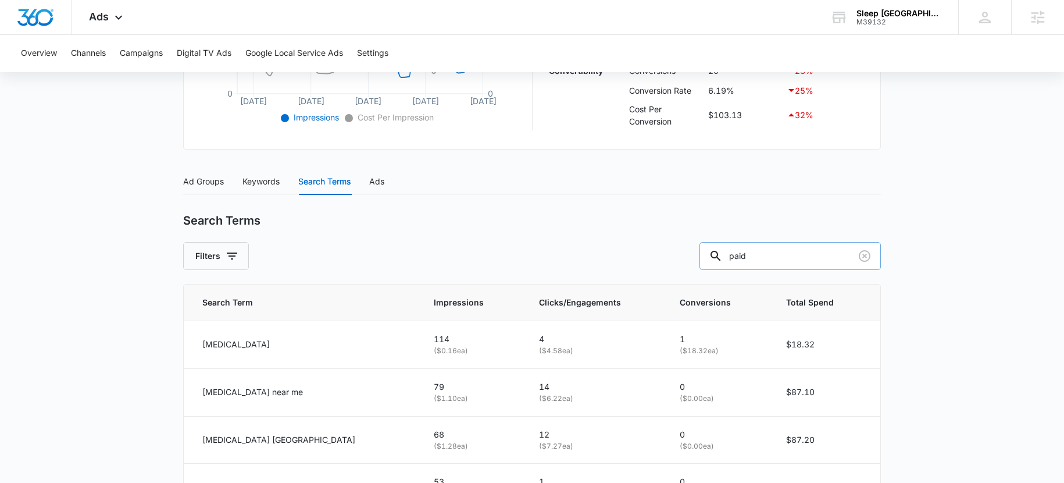
type input "paid"
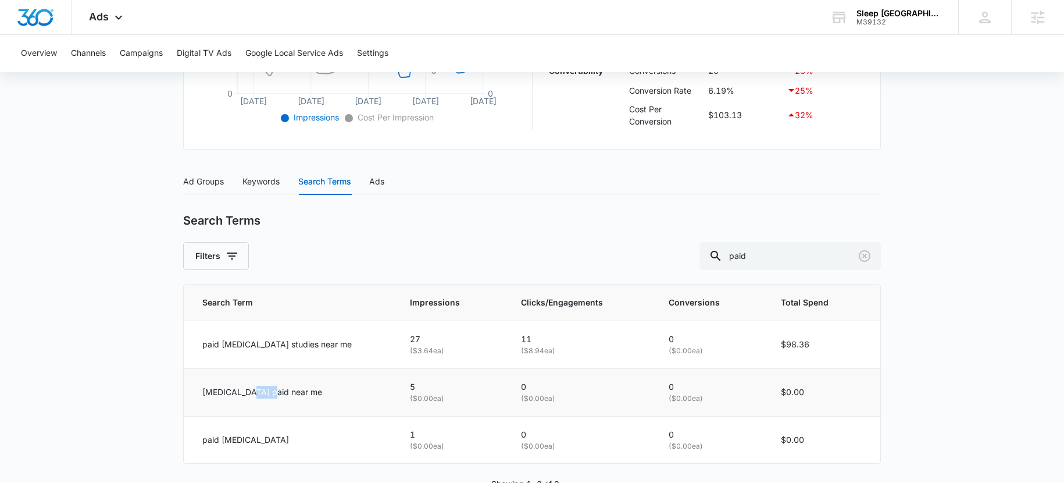
drag, startPoint x: 247, startPoint y: 394, endPoint x: 247, endPoint y: 383, distance: 10.5
click at [265, 393] on p "sleep study paid near me" at bounding box center [262, 392] width 120 height 13
drag, startPoint x: 199, startPoint y: 344, endPoint x: 265, endPoint y: 340, distance: 65.8
click at [265, 340] on td "paid sleep apnea studies near me" at bounding box center [290, 344] width 212 height 48
drag, startPoint x: 204, startPoint y: 434, endPoint x: 215, endPoint y: 437, distance: 12.0
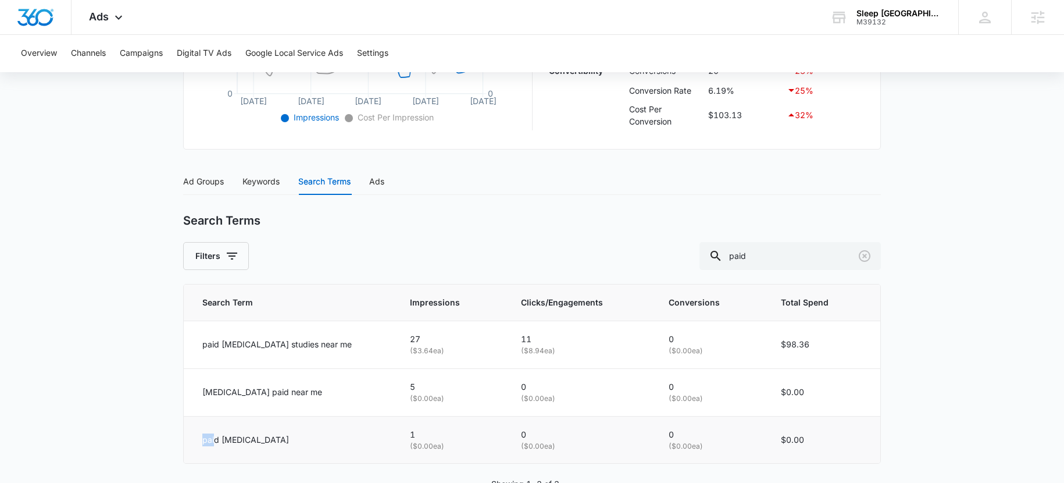
click at [215, 439] on p "paid sleep study" at bounding box center [245, 439] width 87 height 13
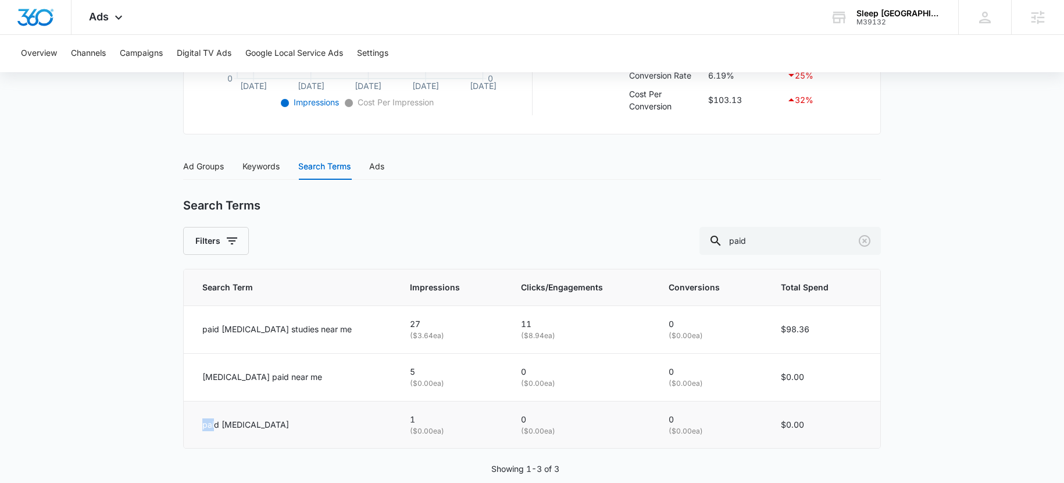
scroll to position [423, 0]
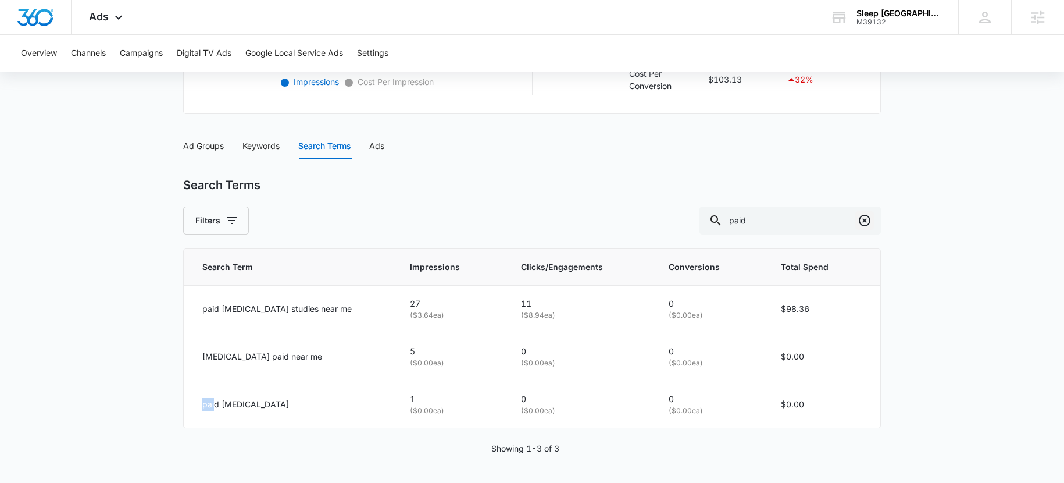
click at [870, 222] on icon "Clear" at bounding box center [865, 220] width 14 height 14
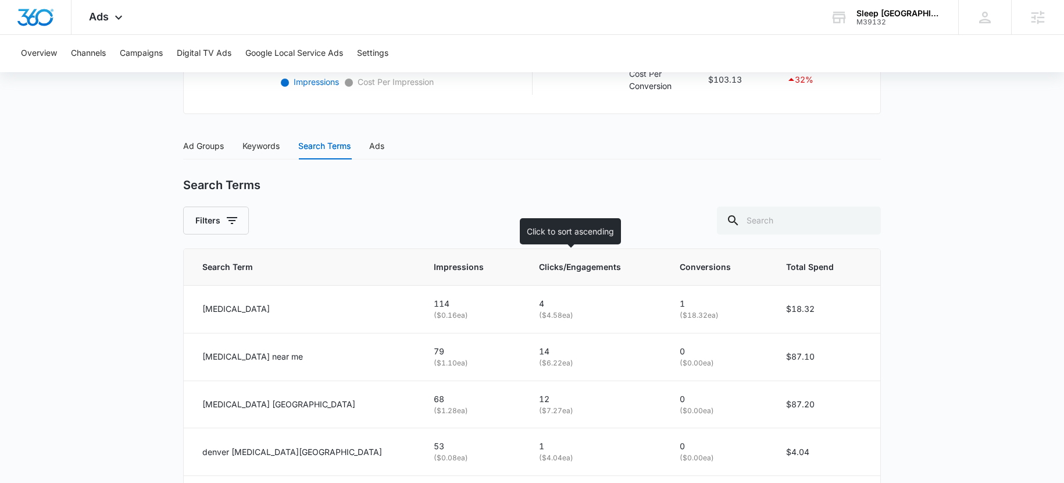
click at [539, 269] on span "Clicks/Engagements" at bounding box center [587, 267] width 96 height 13
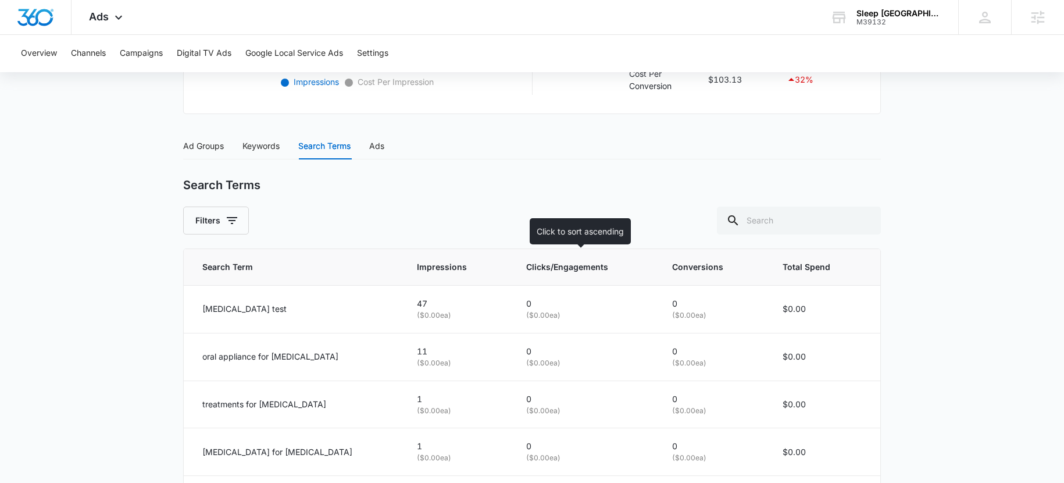
click at [530, 272] on span "Clicks/Engagements" at bounding box center [576, 267] width 101 height 13
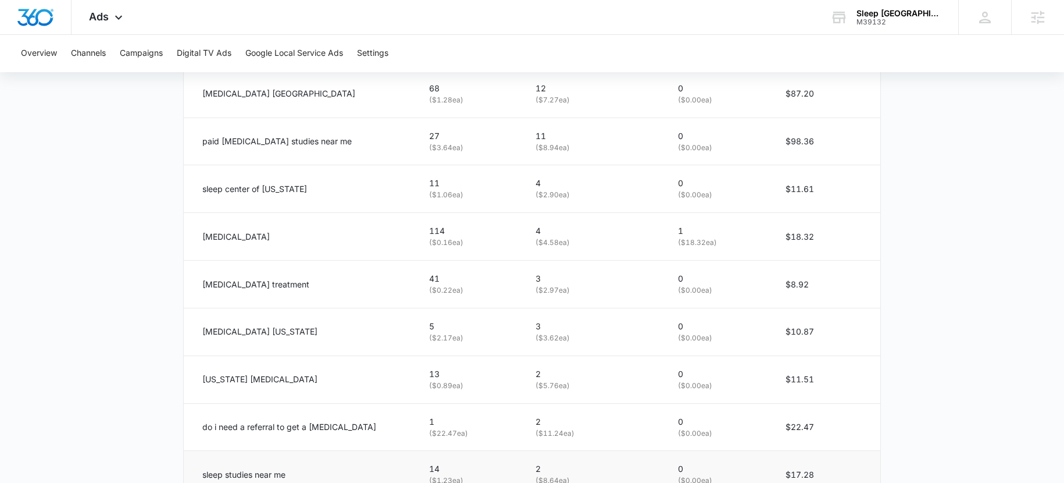
scroll to position [766, 0]
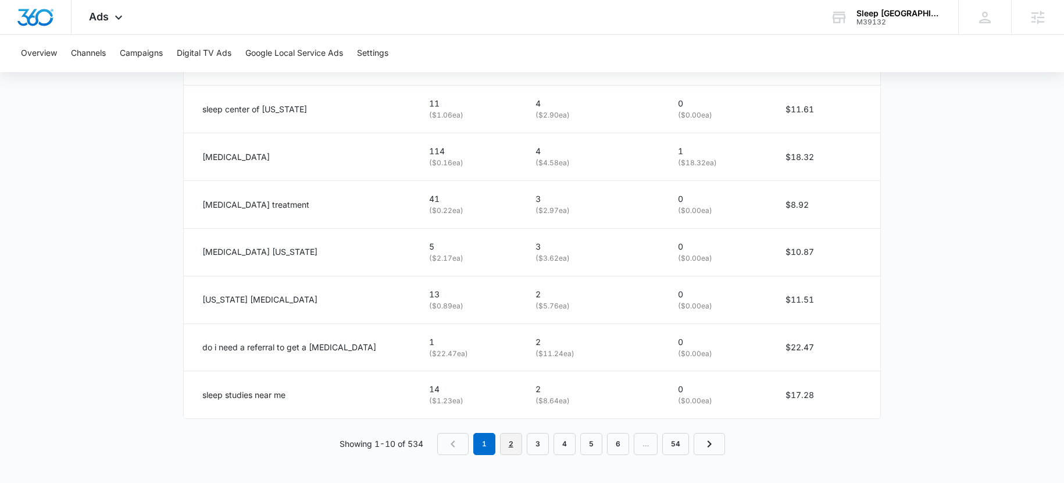
click at [510, 448] on link "2" at bounding box center [511, 444] width 22 height 22
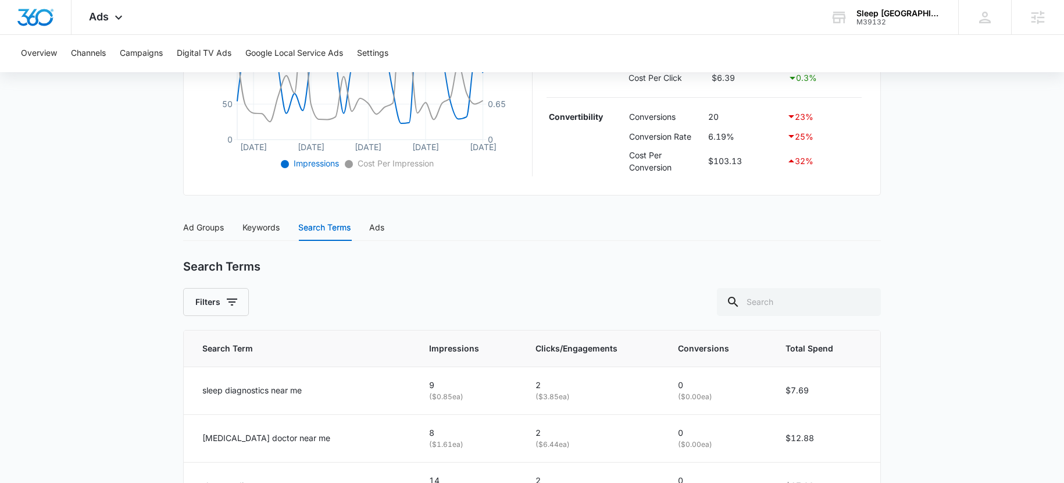
scroll to position [341, 0]
click at [786, 306] on input "text" at bounding box center [799, 303] width 164 height 28
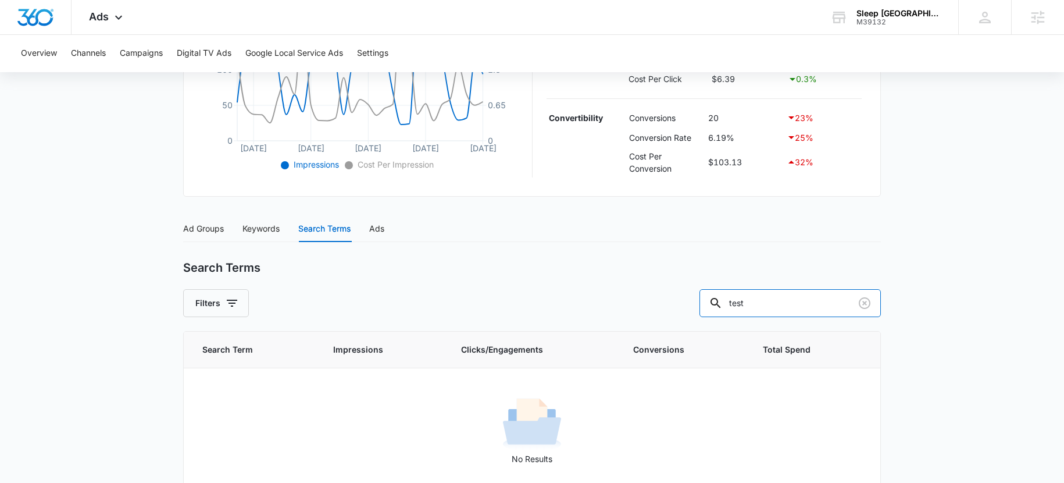
type input "test"
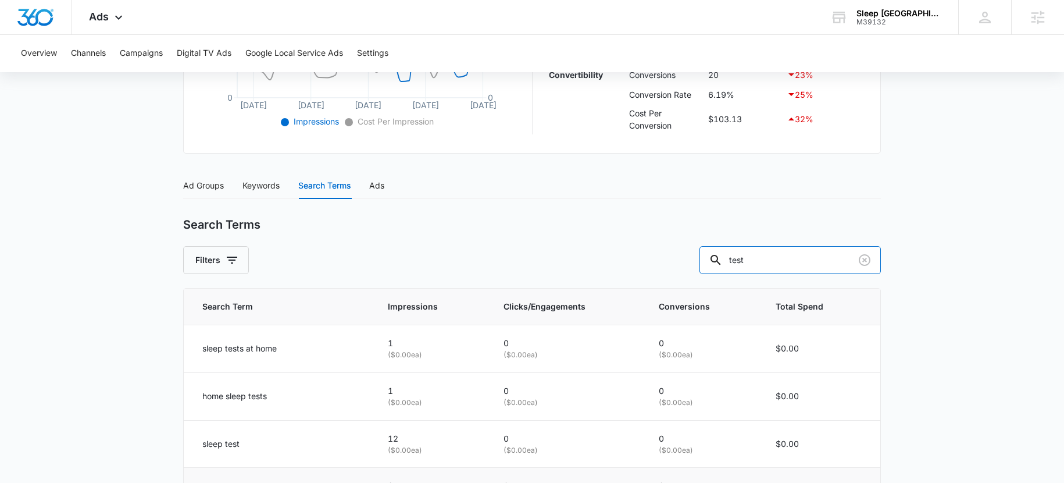
scroll to position [453, 0]
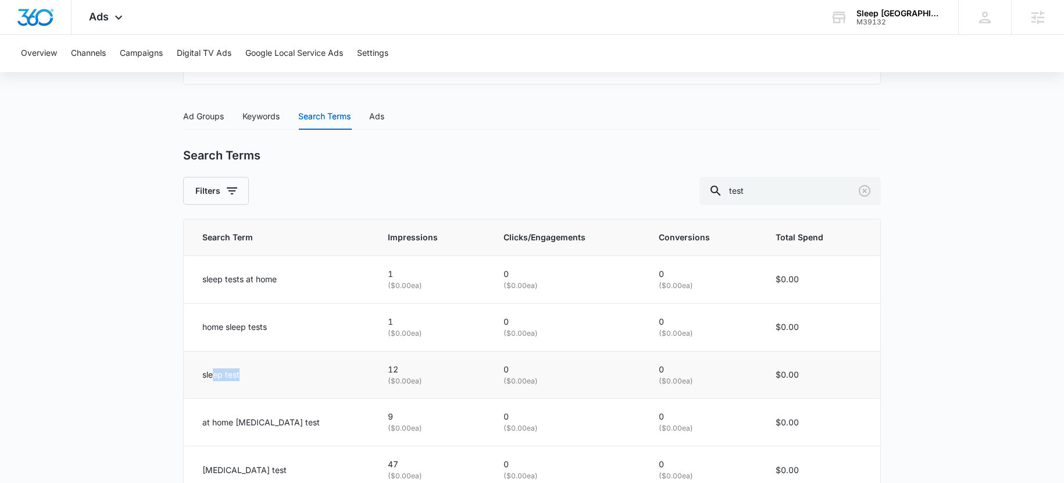
drag, startPoint x: 213, startPoint y: 375, endPoint x: 270, endPoint y: 383, distance: 57.5
click at [271, 383] on td "sleep test" at bounding box center [279, 375] width 190 height 48
click at [211, 374] on p "sleep test" at bounding box center [220, 374] width 37 height 13
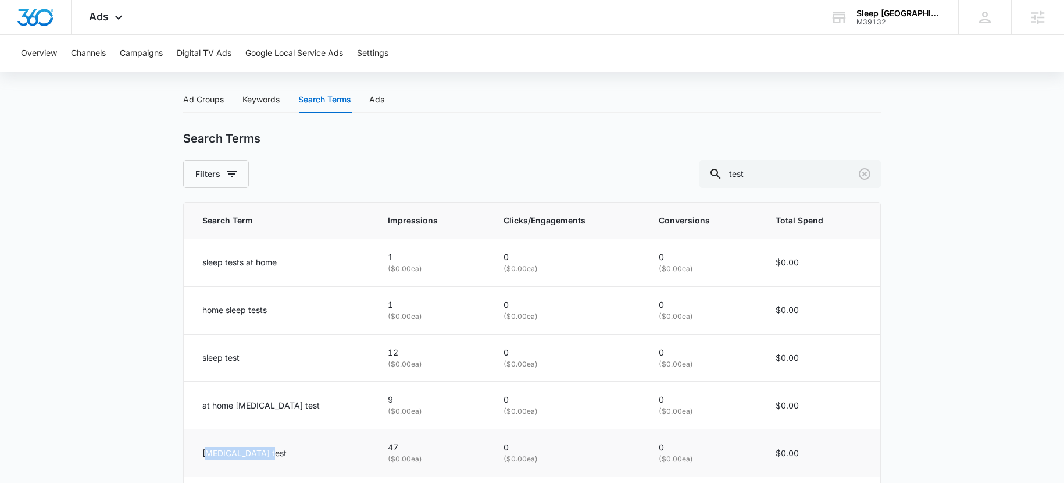
drag, startPoint x: 209, startPoint y: 453, endPoint x: 274, endPoint y: 460, distance: 64.9
click at [274, 460] on td "sleep apnea test" at bounding box center [279, 453] width 190 height 48
click at [282, 454] on div "sleep apnea test" at bounding box center [281, 453] width 158 height 13
drag, startPoint x: 269, startPoint y: 454, endPoint x: 197, endPoint y: 447, distance: 72.5
click at [199, 447] on td "sleep apnea test" at bounding box center [279, 453] width 190 height 48
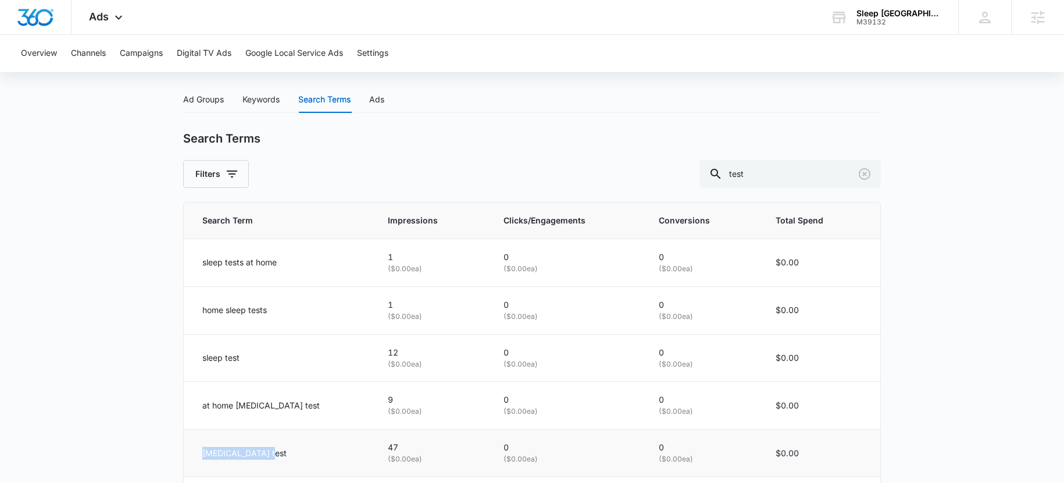
click at [309, 429] on td "sleep apnea test" at bounding box center [279, 453] width 190 height 48
drag, startPoint x: 206, startPoint y: 354, endPoint x: 265, endPoint y: 359, distance: 58.4
click at [266, 359] on div "sleep test" at bounding box center [281, 357] width 158 height 13
drag, startPoint x: 198, startPoint y: 361, endPoint x: 204, endPoint y: 358, distance: 6.3
click at [198, 360] on td "sleep test" at bounding box center [279, 358] width 190 height 48
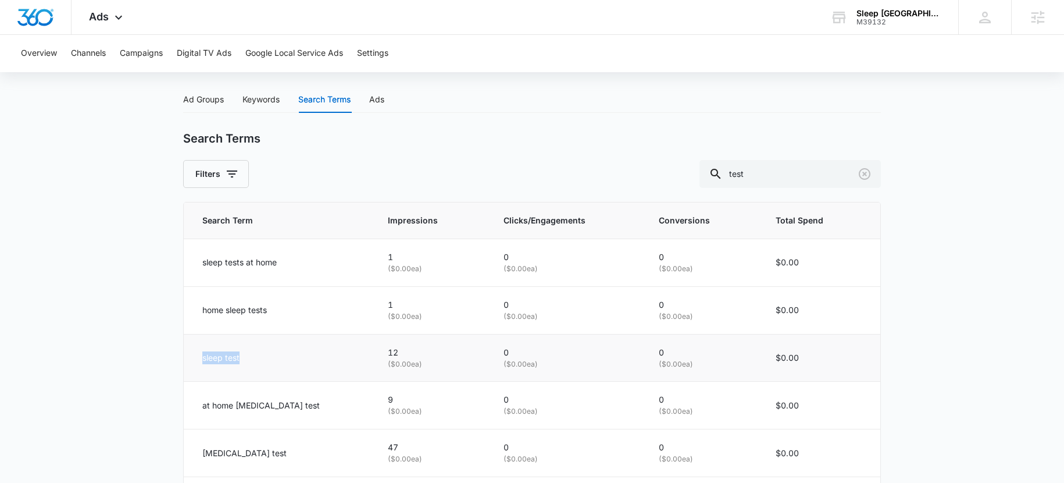
drag, startPoint x: 203, startPoint y: 359, endPoint x: 255, endPoint y: 364, distance: 52.0
click at [255, 364] on div "sleep test" at bounding box center [281, 357] width 158 height 13
drag, startPoint x: 196, startPoint y: 409, endPoint x: 340, endPoint y: 414, distance: 144.3
click at [340, 414] on td "at home sleep apnea test" at bounding box center [279, 406] width 190 height 48
click at [227, 448] on p "sleep apnea test" at bounding box center [244, 453] width 84 height 13
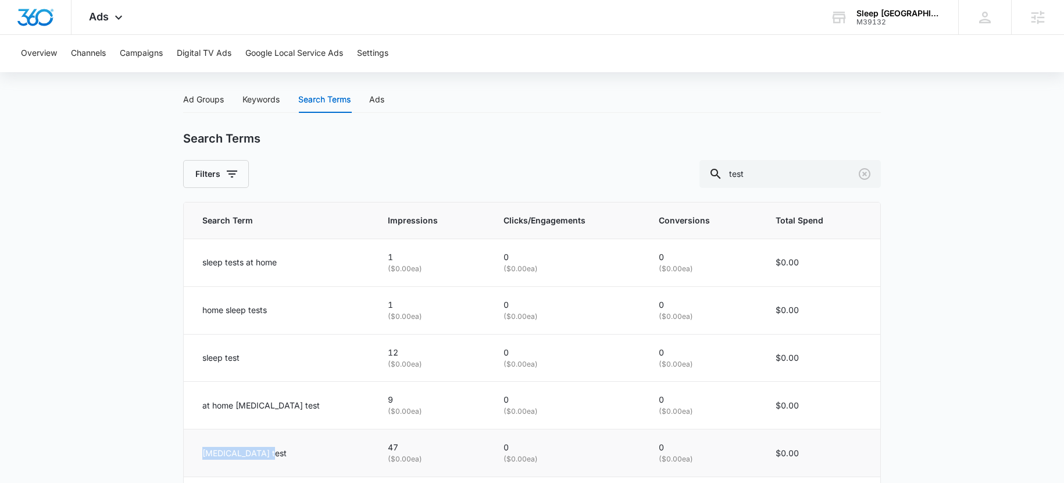
drag, startPoint x: 198, startPoint y: 452, endPoint x: 276, endPoint y: 450, distance: 77.4
click at [276, 450] on td "sleep apnea test" at bounding box center [279, 453] width 190 height 48
click at [91, 16] on span "Ads" at bounding box center [99, 16] width 20 height 12
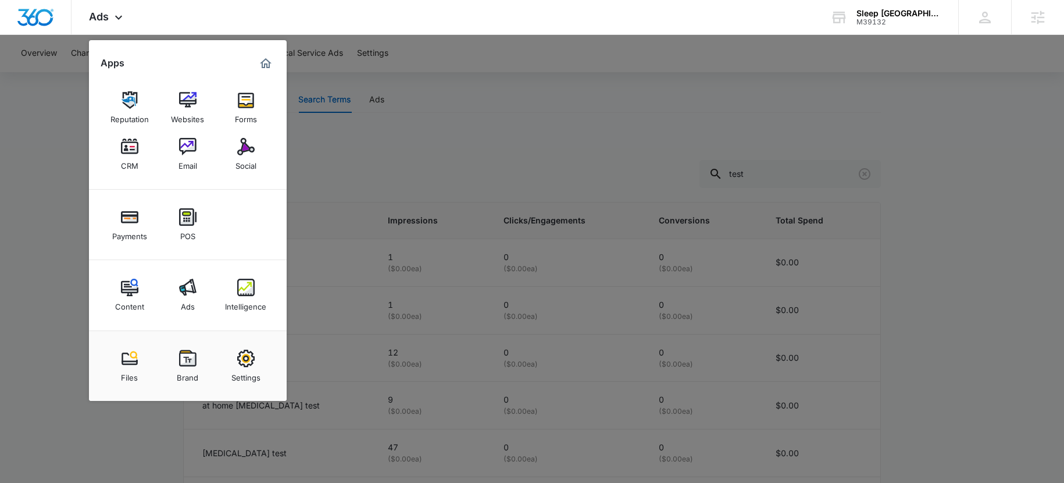
click at [128, 287] on img at bounding box center [129, 287] width 17 height 17
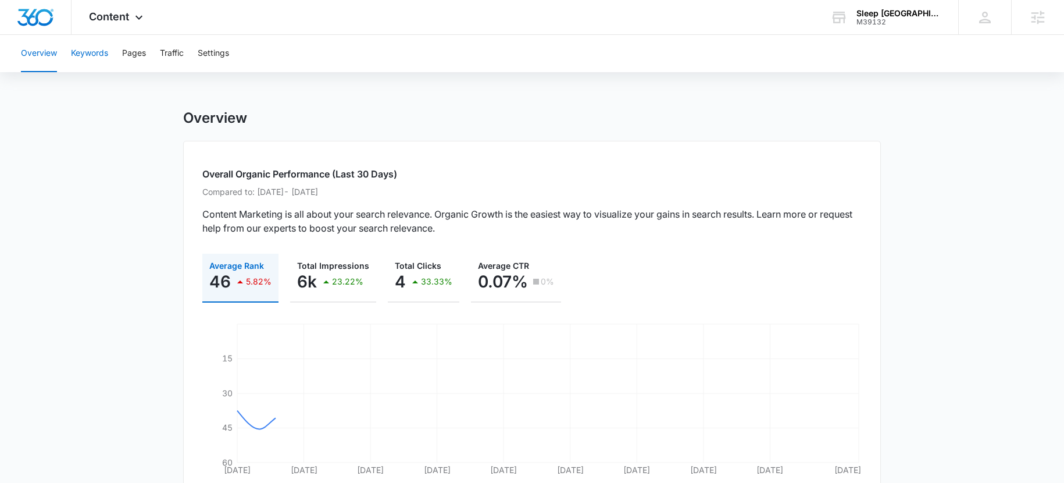
click at [80, 48] on button "Keywords" at bounding box center [89, 53] width 37 height 37
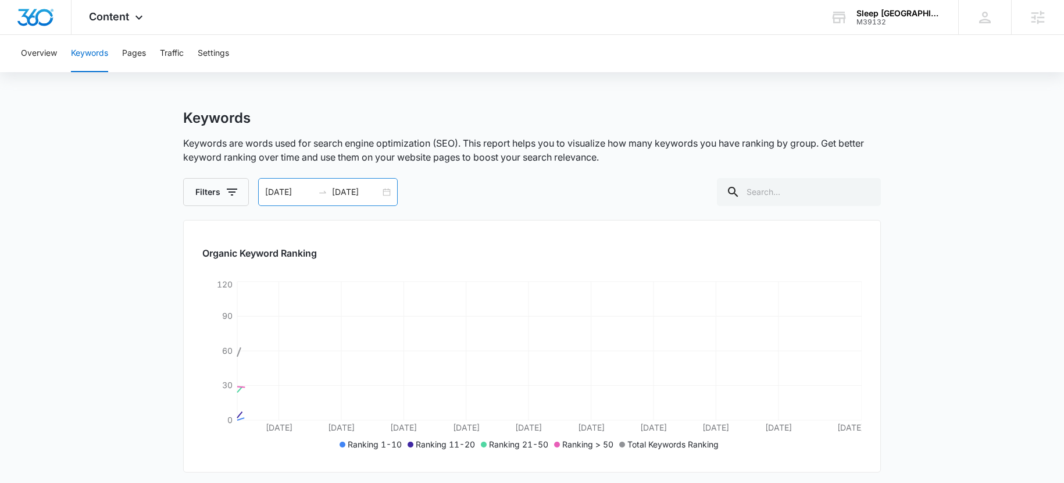
click at [355, 183] on div "08/03/2025 09/02/2025" at bounding box center [328, 192] width 140 height 28
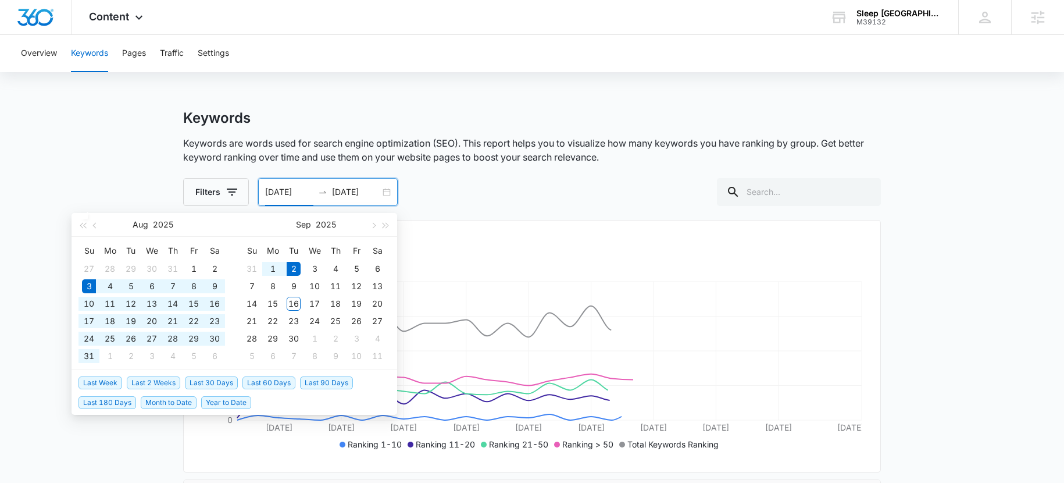
click at [370, 191] on input "09/02/2025" at bounding box center [356, 192] width 48 height 13
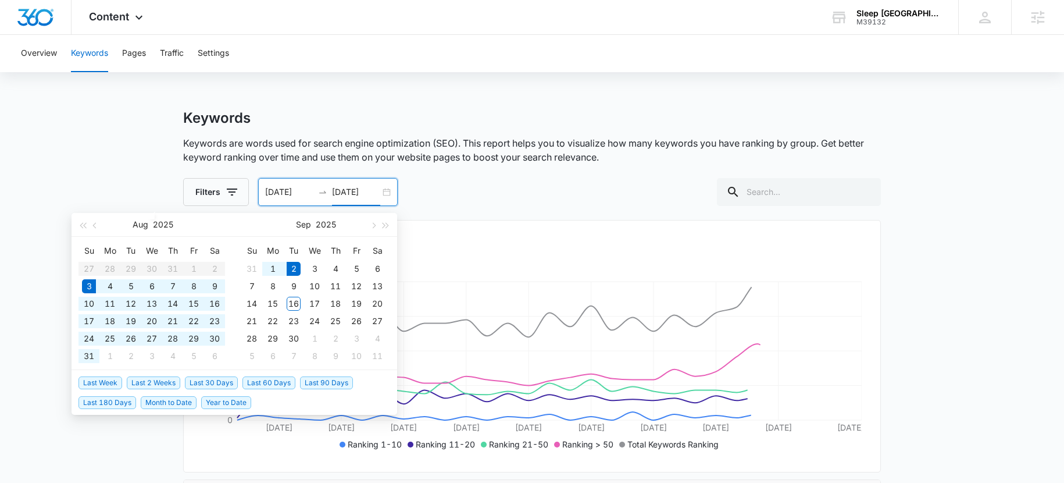
type input "09/02/2025"
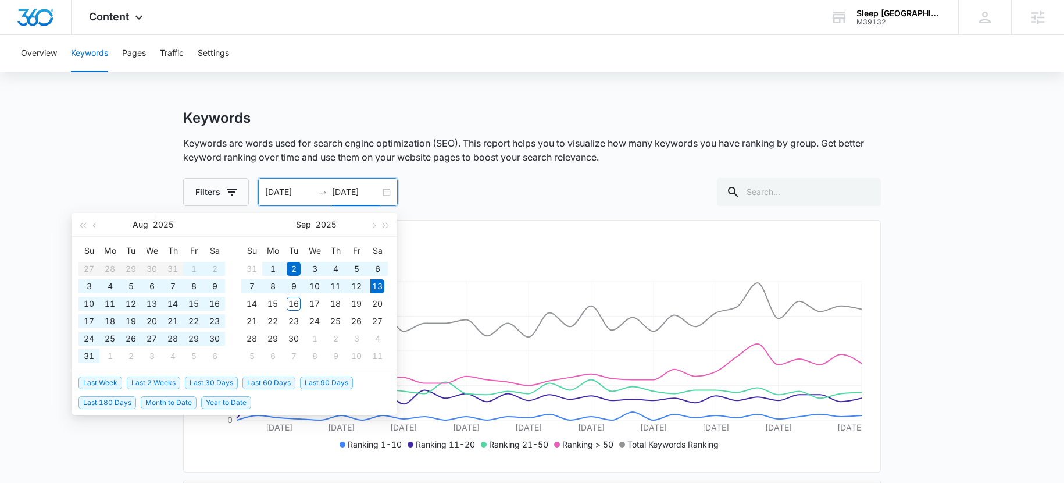
click at [234, 401] on span "Year to Date" at bounding box center [226, 402] width 50 height 13
type input "01/01/2025"
type input "09/13/2025"
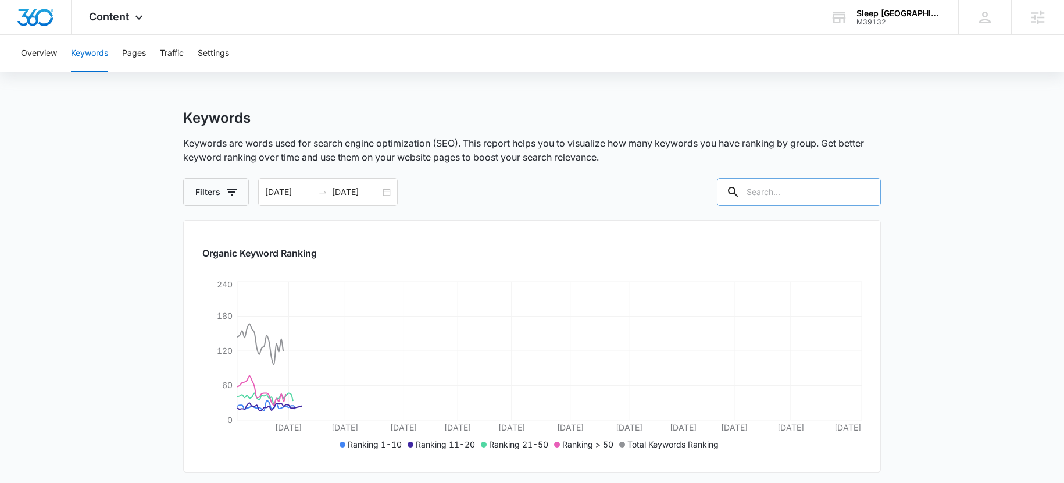
click at [789, 190] on input "text" at bounding box center [799, 192] width 164 height 28
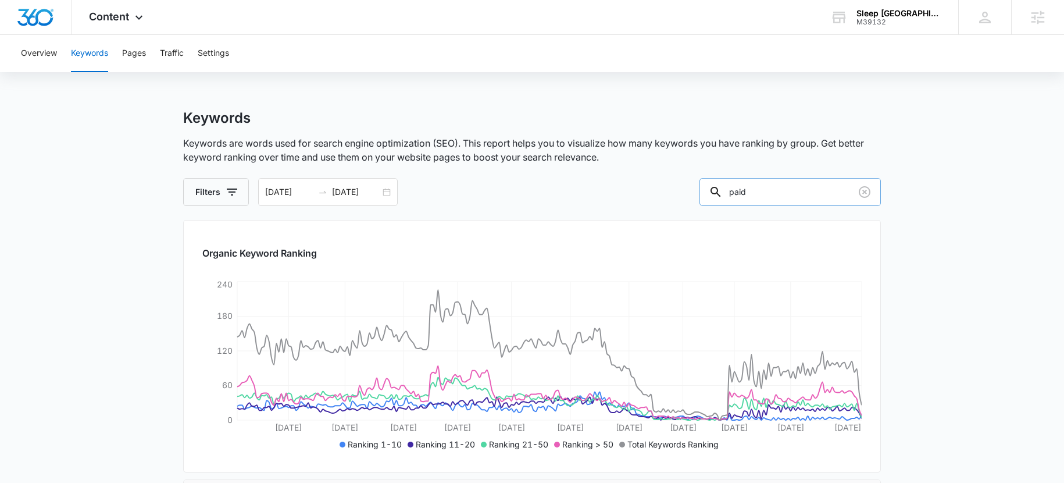
type input "paid"
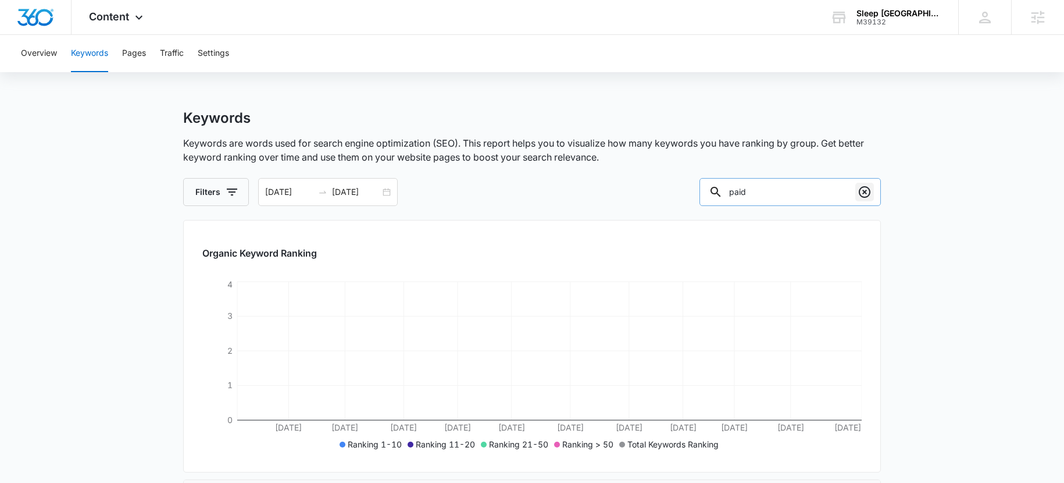
click at [863, 191] on icon "Clear" at bounding box center [865, 192] width 14 height 14
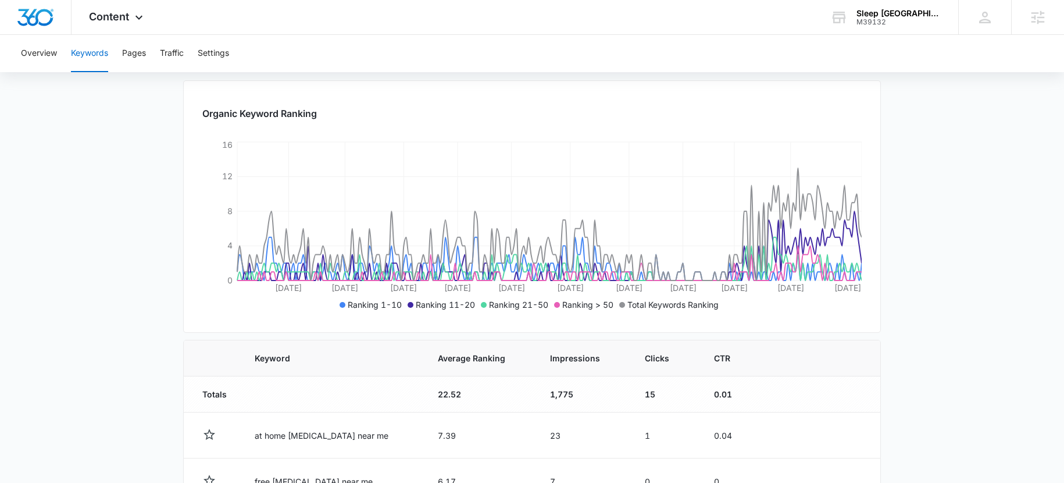
scroll to position [194, 0]
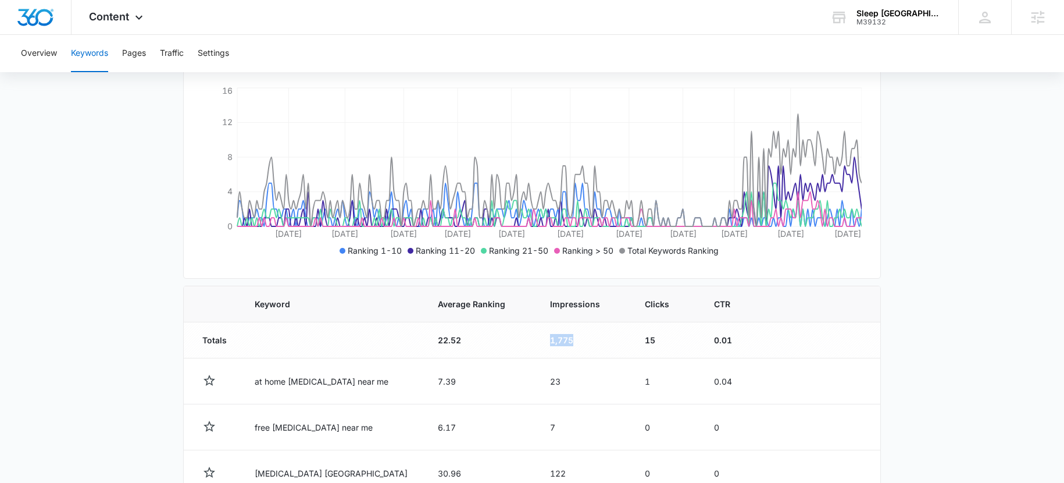
drag, startPoint x: 536, startPoint y: 336, endPoint x: 579, endPoint y: 339, distance: 43.2
click at [579, 339] on td "1,775" at bounding box center [583, 340] width 95 height 36
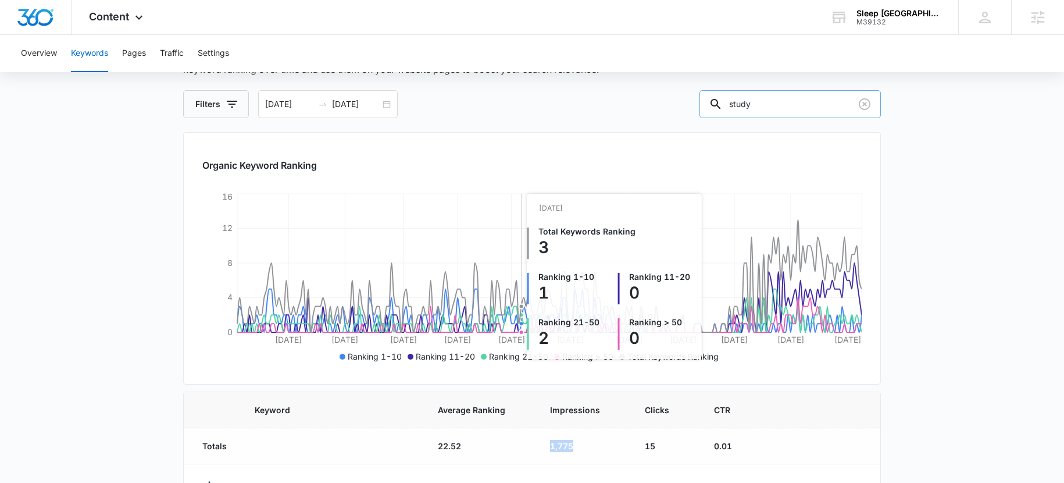
scroll to position [96, 0]
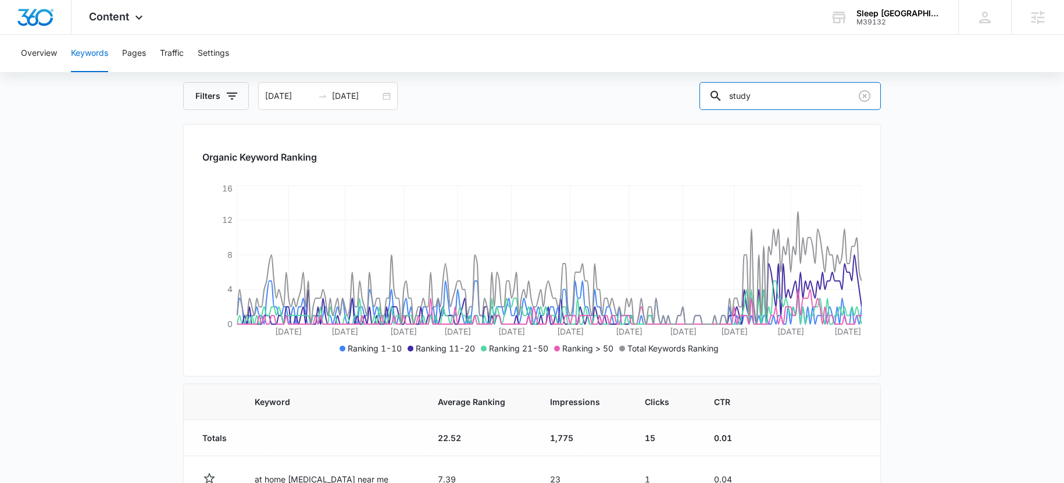
drag, startPoint x: 790, startPoint y: 96, endPoint x: 682, endPoint y: 100, distance: 107.7
click at [683, 98] on div "Filters 01/01/2025 09/13/2025 Aug 2025 Su Mo Tu We Th Fr Sa 27 28 29 30 31 1 2 …" at bounding box center [532, 96] width 698 height 28
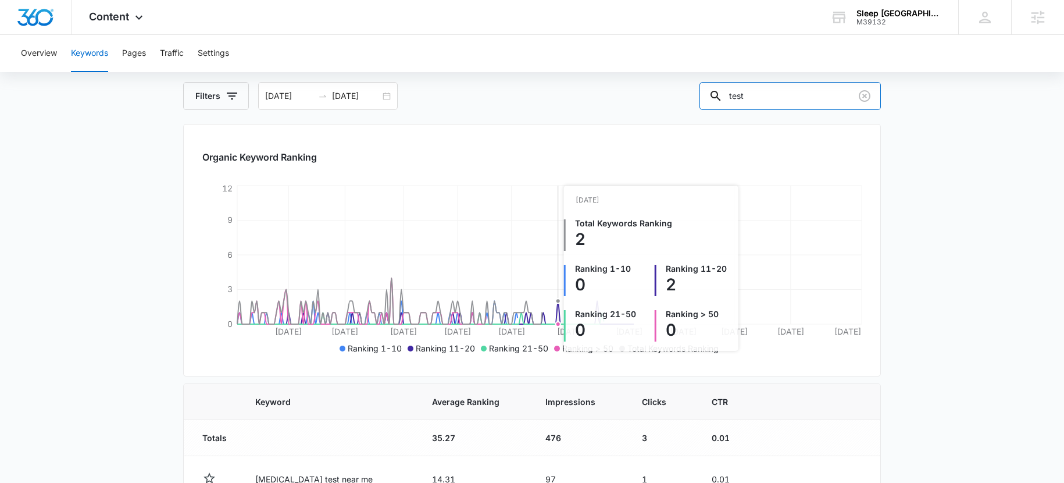
scroll to position [185, 0]
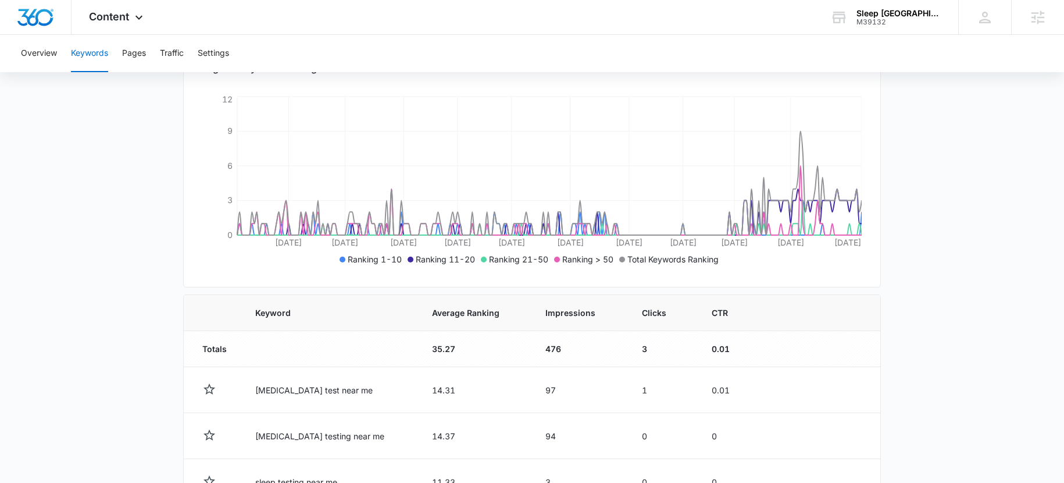
drag, startPoint x: 543, startPoint y: 347, endPoint x: 584, endPoint y: 341, distance: 41.6
click at [584, 341] on td "476" at bounding box center [580, 349] width 96 height 36
drag, startPoint x: 516, startPoint y: 350, endPoint x: 572, endPoint y: 348, distance: 55.9
click at [572, 348] on tr "Totals 35.27 476 3 0.01" at bounding box center [532, 349] width 697 height 36
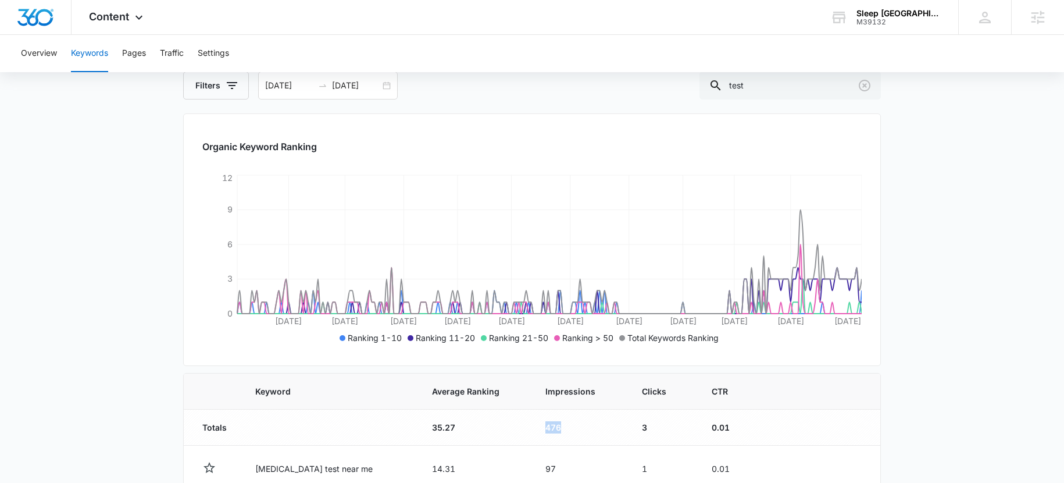
scroll to position [51, 0]
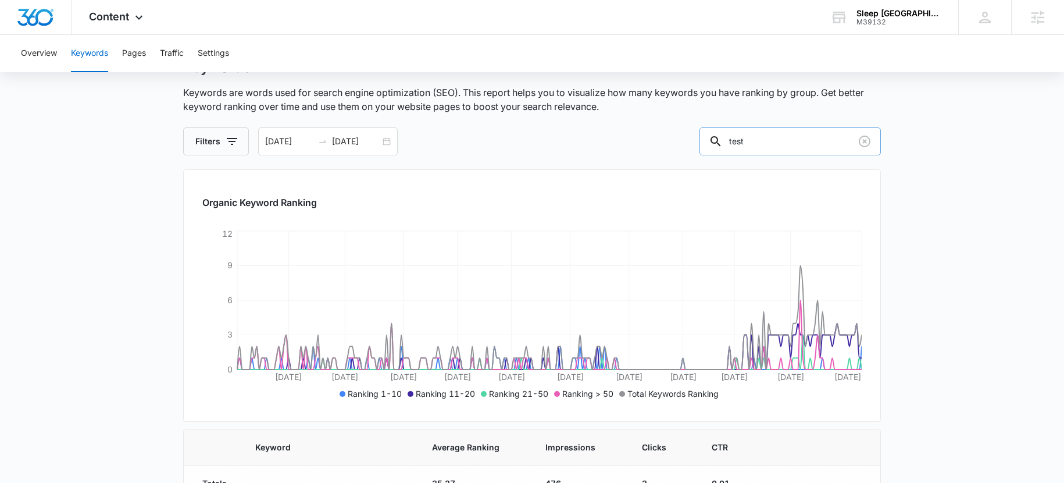
click at [725, 132] on div at bounding box center [716, 141] width 19 height 28
click at [758, 140] on input "test" at bounding box center [790, 141] width 181 height 28
type input "study"
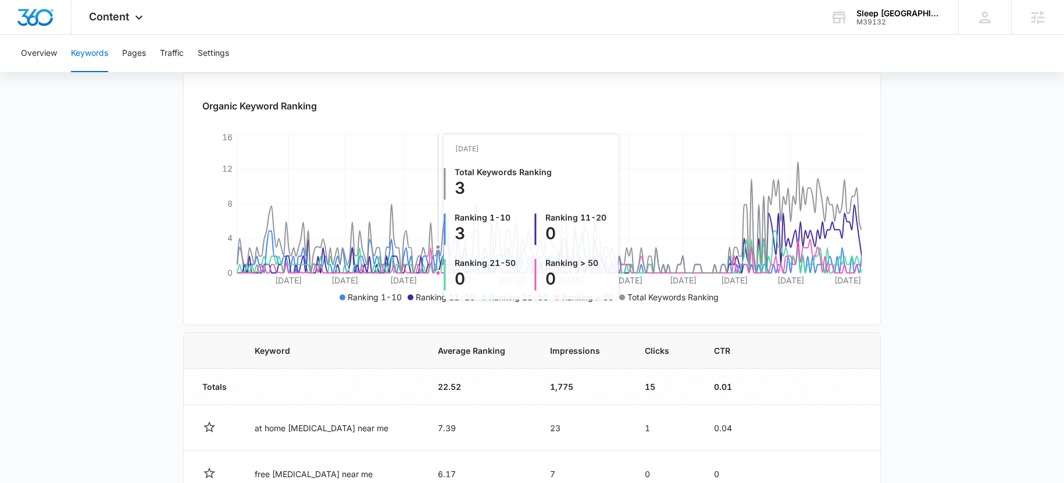
scroll to position [151, 0]
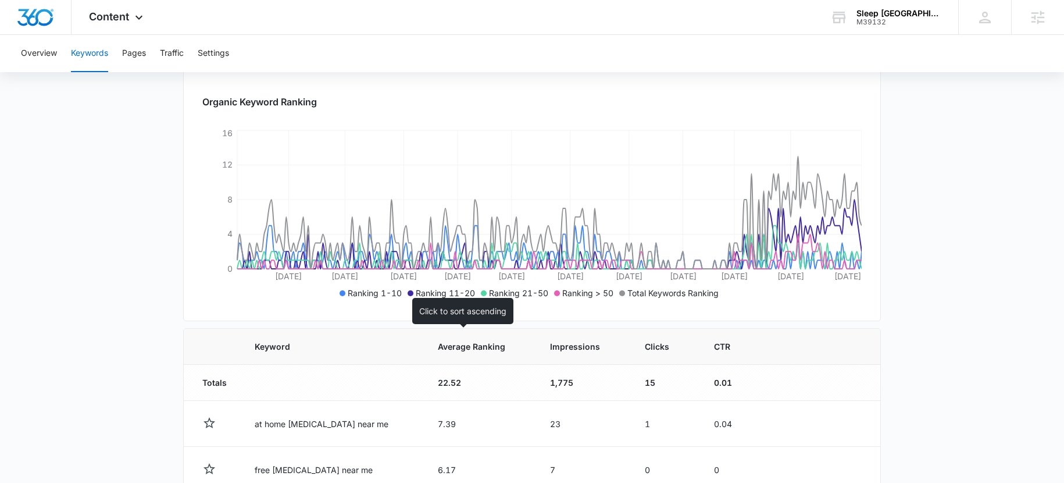
click at [447, 347] on span "Average Ranking" at bounding box center [471, 346] width 67 height 12
click at [446, 359] on th "Average Ranking" at bounding box center [480, 347] width 112 height 36
click at [446, 361] on th "Average Ranking" at bounding box center [480, 347] width 112 height 36
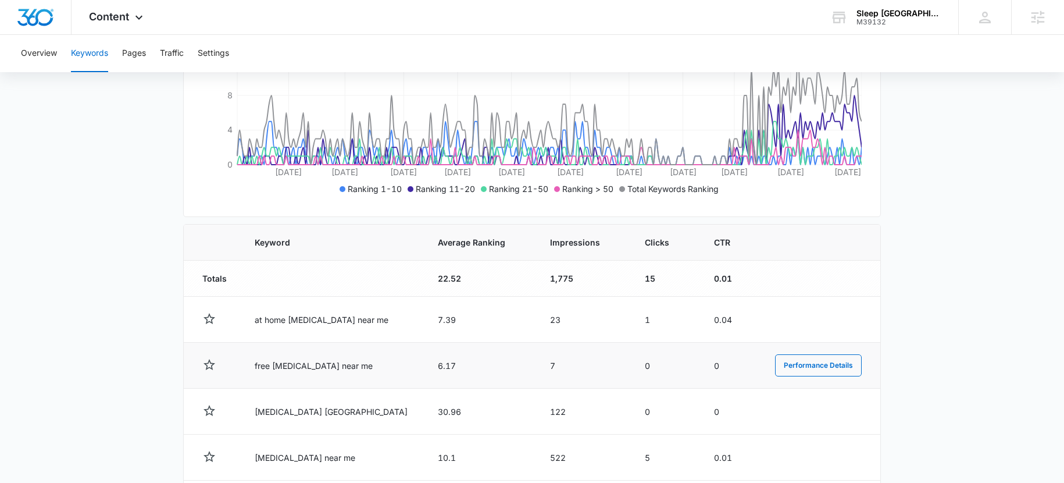
scroll to position [256, 0]
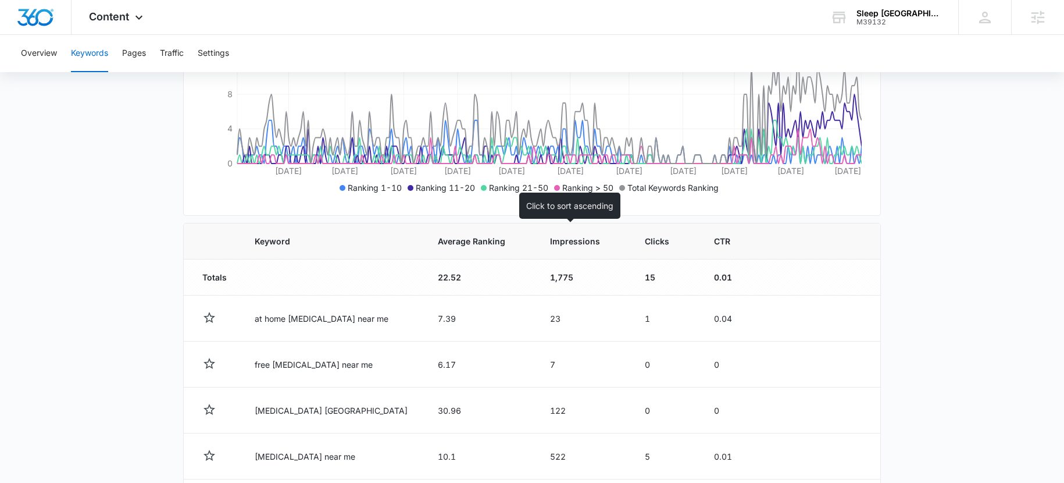
click at [554, 239] on span "Impressions" at bounding box center [575, 241] width 50 height 12
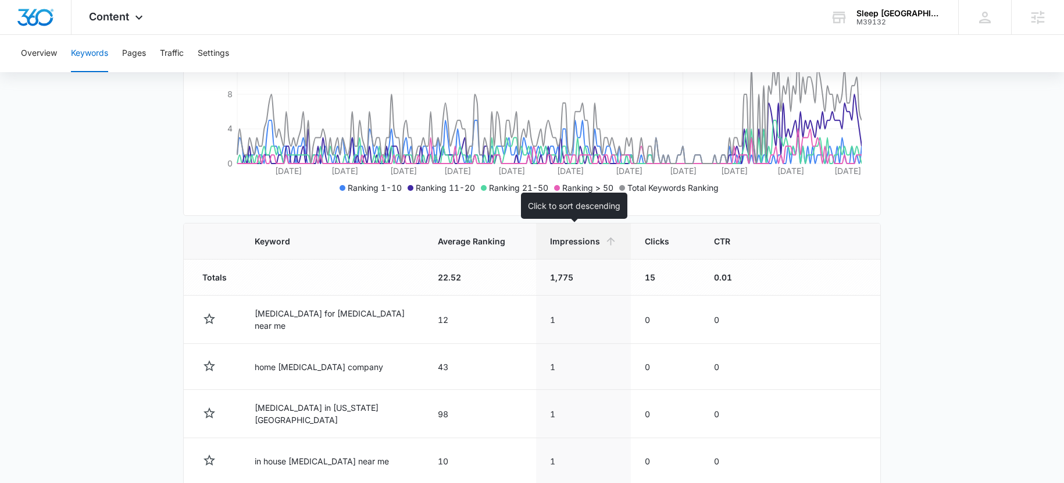
click at [562, 251] on th "Impressions" at bounding box center [583, 241] width 95 height 36
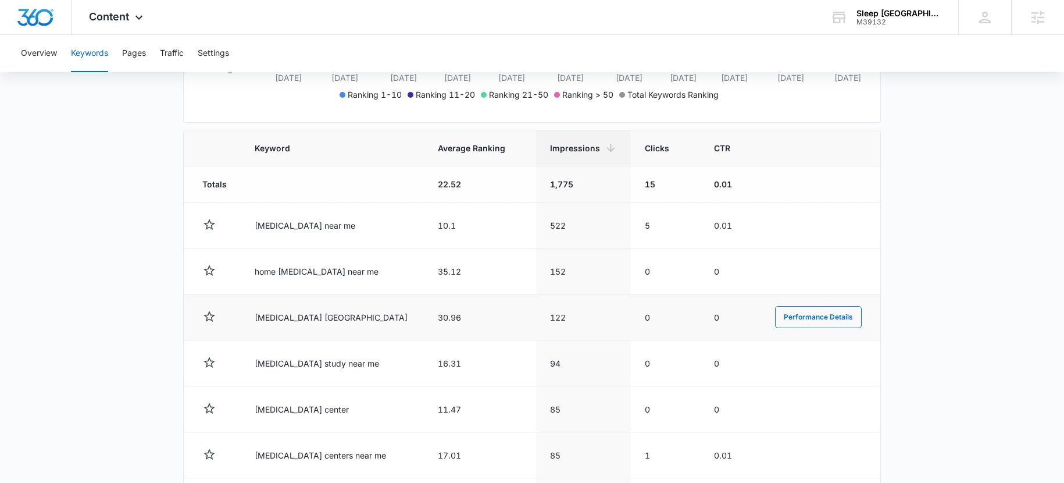
scroll to position [359, 0]
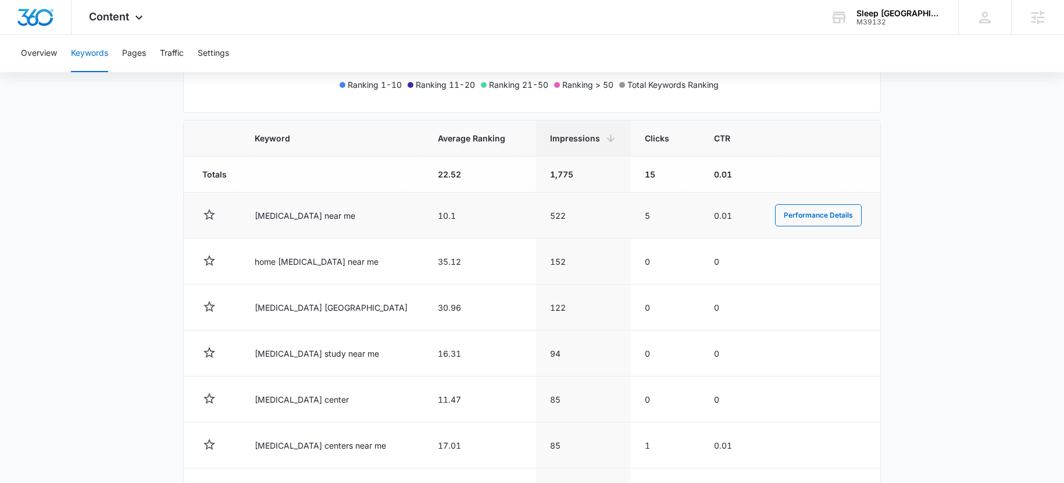
drag, startPoint x: 531, startPoint y: 223, endPoint x: 256, endPoint y: 222, distance: 275.1
click at [536, 223] on td "522" at bounding box center [583, 216] width 95 height 46
drag, startPoint x: 282, startPoint y: 218, endPoint x: 398, endPoint y: 218, distance: 116.3
click at [345, 218] on td "sleep study near me" at bounding box center [332, 216] width 183 height 46
drag, startPoint x: 421, startPoint y: 224, endPoint x: 441, endPoint y: 222, distance: 21.0
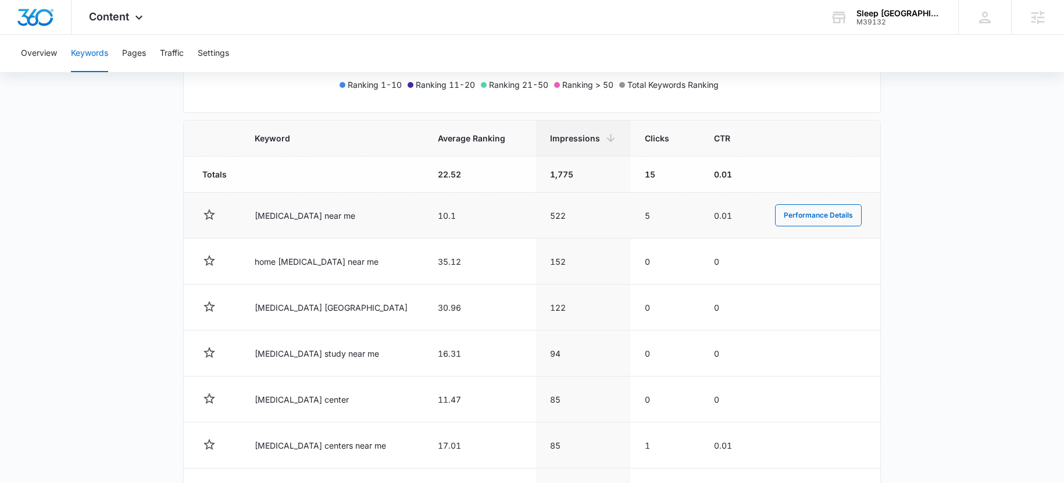
click at [441, 222] on td "10.1" at bounding box center [480, 216] width 112 height 46
drag, startPoint x: 404, startPoint y: 216, endPoint x: 450, endPoint y: 211, distance: 46.8
click at [450, 211] on tr "sleep study near me 10.1 522 5 0.01 Performance Details" at bounding box center [532, 216] width 697 height 46
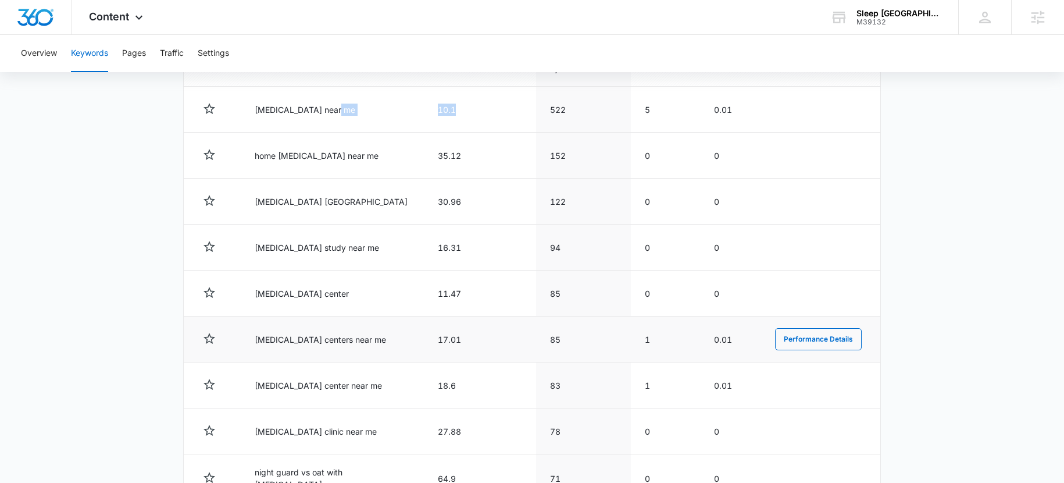
scroll to position [466, 0]
drag, startPoint x: 286, startPoint y: 337, endPoint x: 386, endPoint y: 335, distance: 100.6
click at [386, 335] on td "sleep study centers near me" at bounding box center [332, 339] width 183 height 46
click at [277, 337] on td "sleep study centers near me" at bounding box center [332, 339] width 183 height 46
drag, startPoint x: 304, startPoint y: 345, endPoint x: 311, endPoint y: 339, distance: 9.0
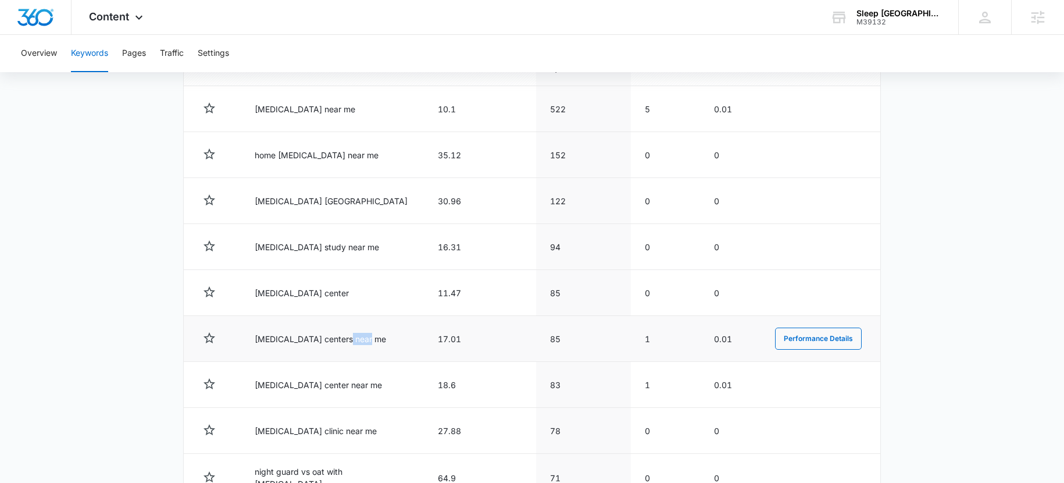
click at [345, 343] on td "sleep study centers near me" at bounding box center [332, 339] width 183 height 46
click at [310, 339] on td "sleep study centers near me" at bounding box center [332, 339] width 183 height 46
click at [311, 338] on td "sleep study centers near me" at bounding box center [332, 339] width 183 height 46
copy td "centers"
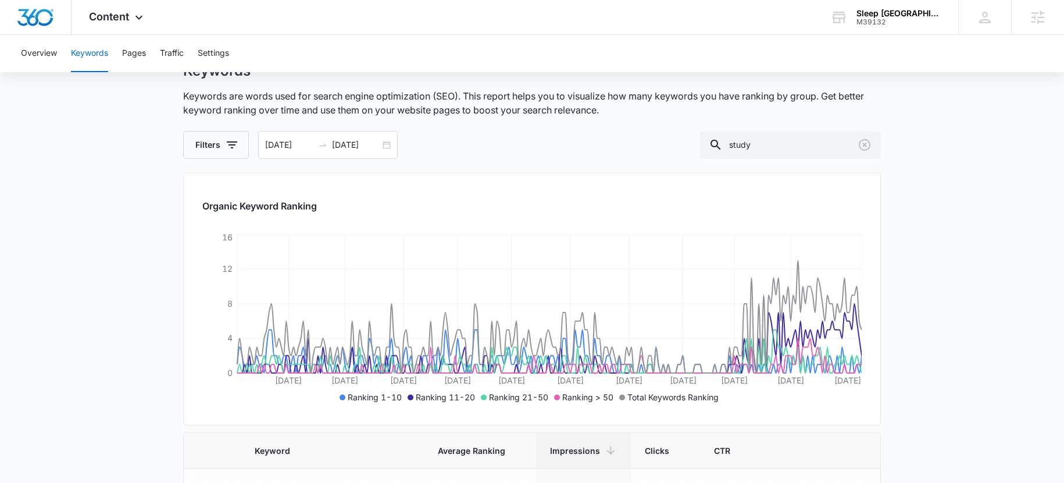
scroll to position [40, 0]
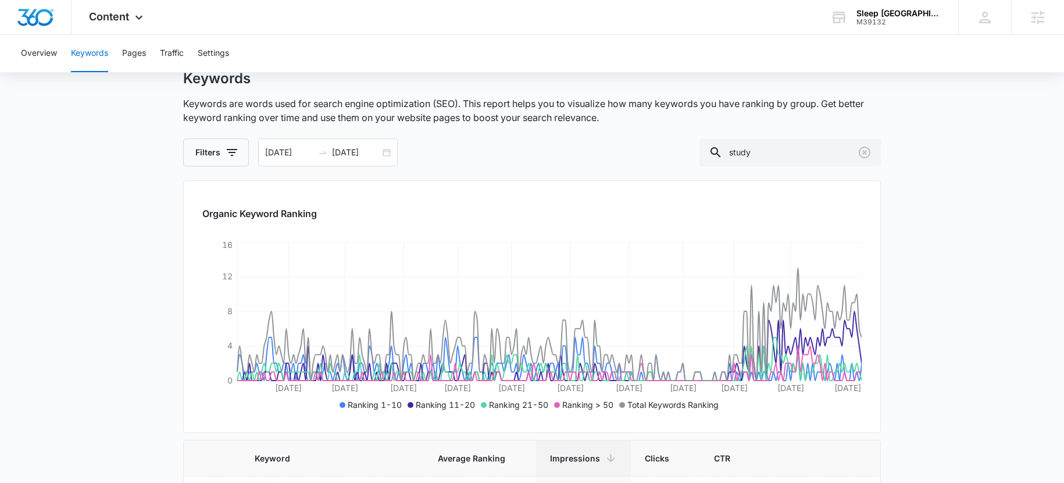
click at [832, 134] on div "Keywords Keywords are words used for search engine optimization (SEO). This rep…" at bounding box center [532, 118] width 698 height 97
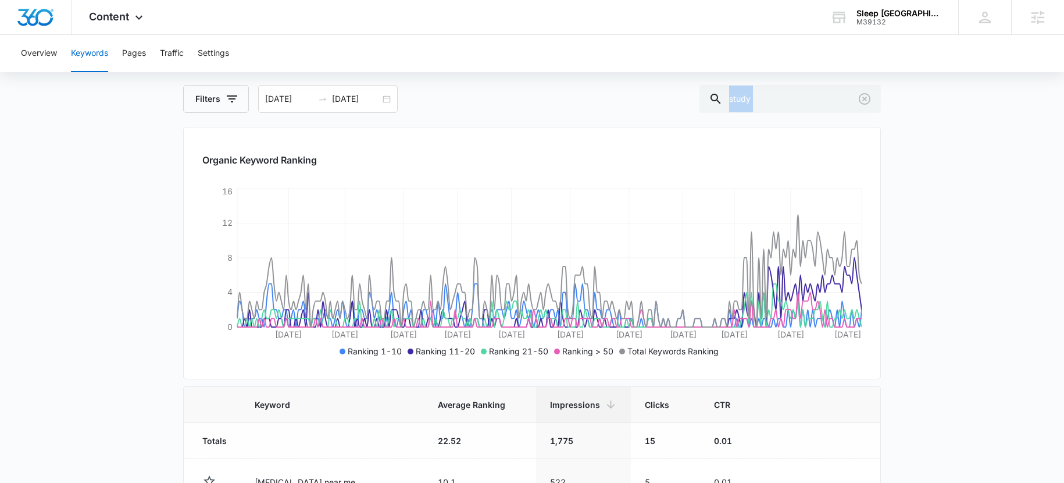
scroll to position [33, 0]
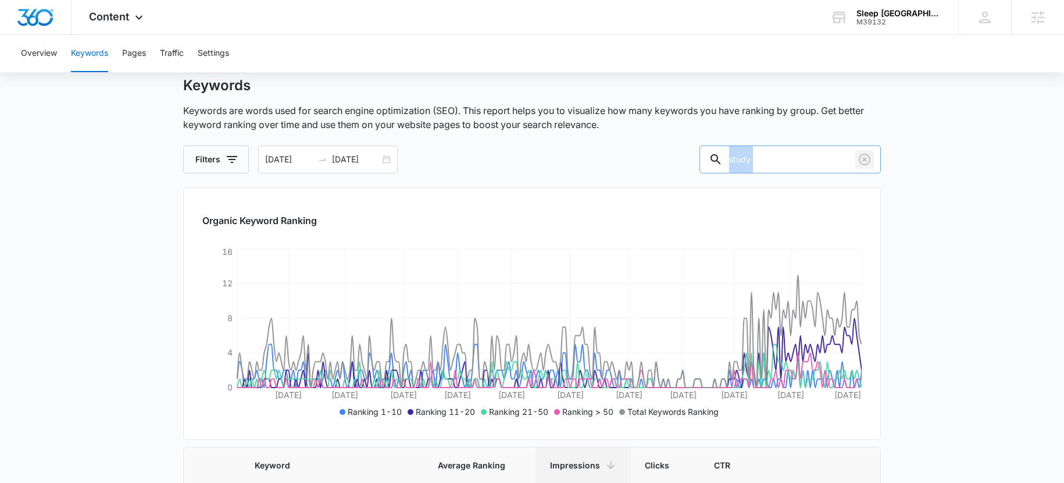
click at [863, 158] on icon "Clear" at bounding box center [865, 159] width 14 height 14
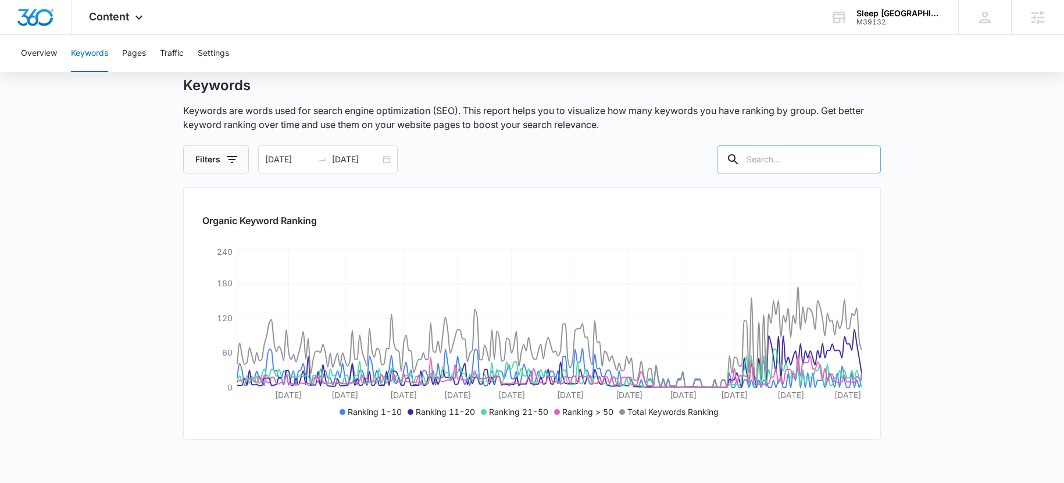
click at [816, 164] on input "text" at bounding box center [799, 159] width 164 height 28
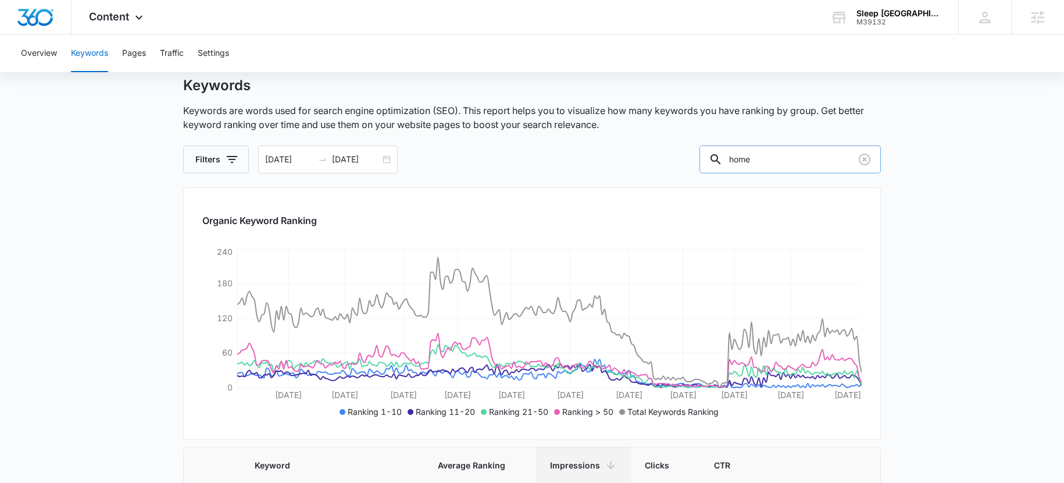
type input "home"
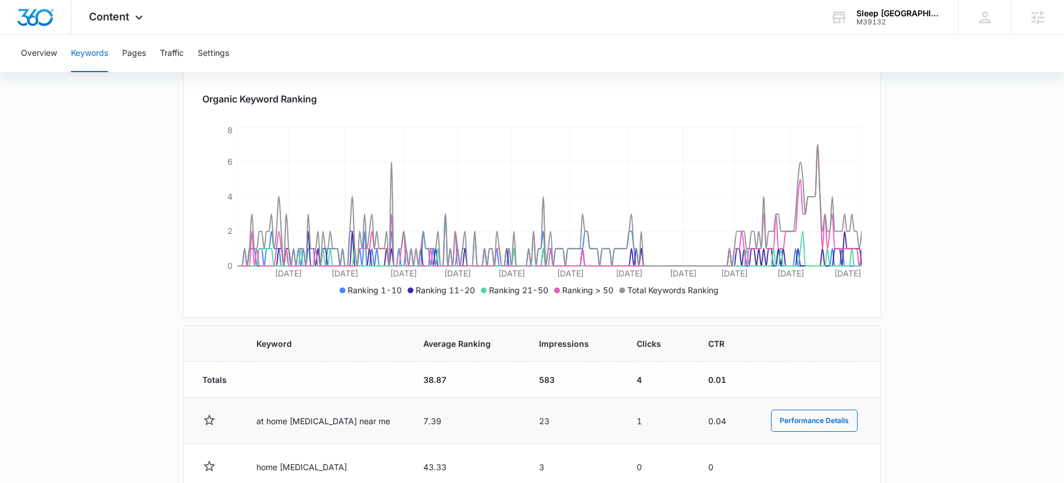
scroll to position [168, 0]
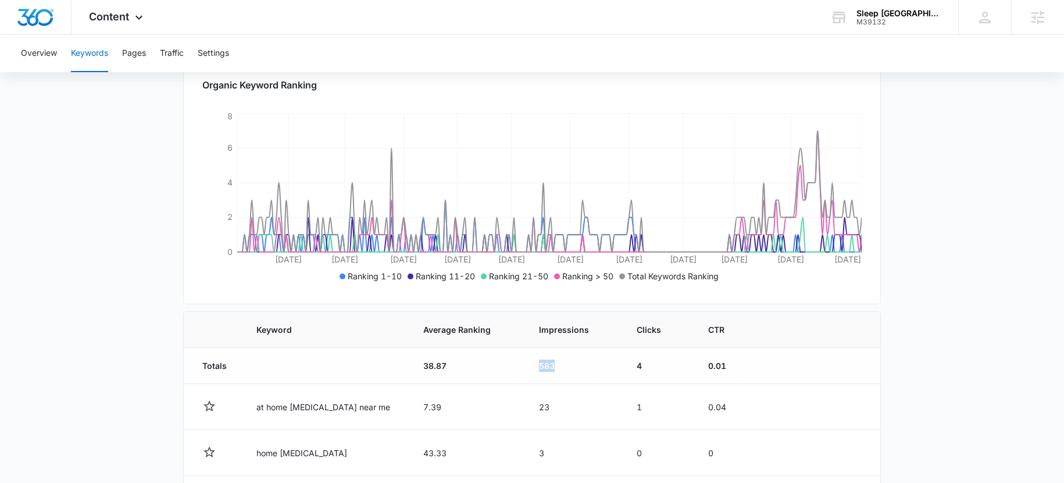
drag, startPoint x: 547, startPoint y: 368, endPoint x: 506, endPoint y: 364, distance: 40.9
click at [506, 364] on tr "Totals 38.87 583 4 0.01" at bounding box center [532, 366] width 697 height 36
drag, startPoint x: 548, startPoint y: 368, endPoint x: 557, endPoint y: 364, distance: 9.1
click at [547, 365] on td "583" at bounding box center [574, 366] width 98 height 36
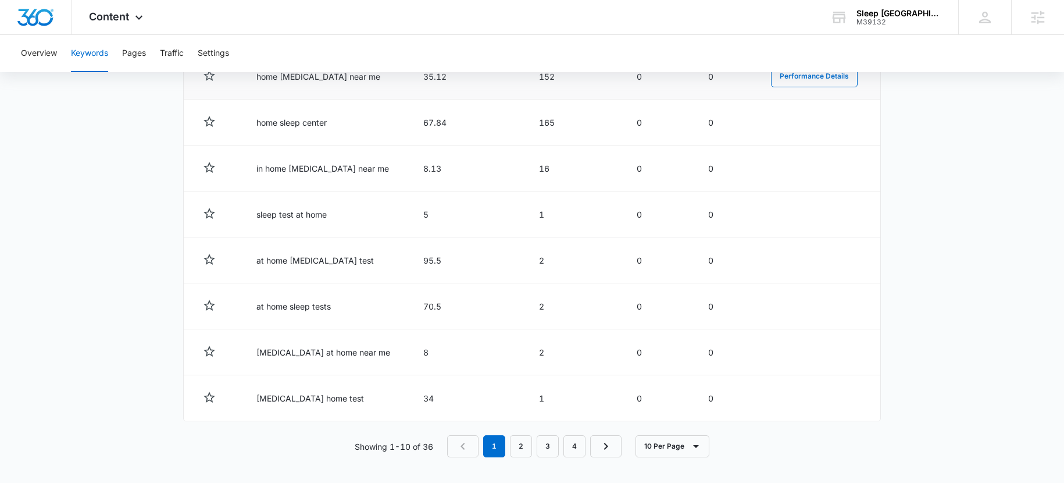
scroll to position [593, 0]
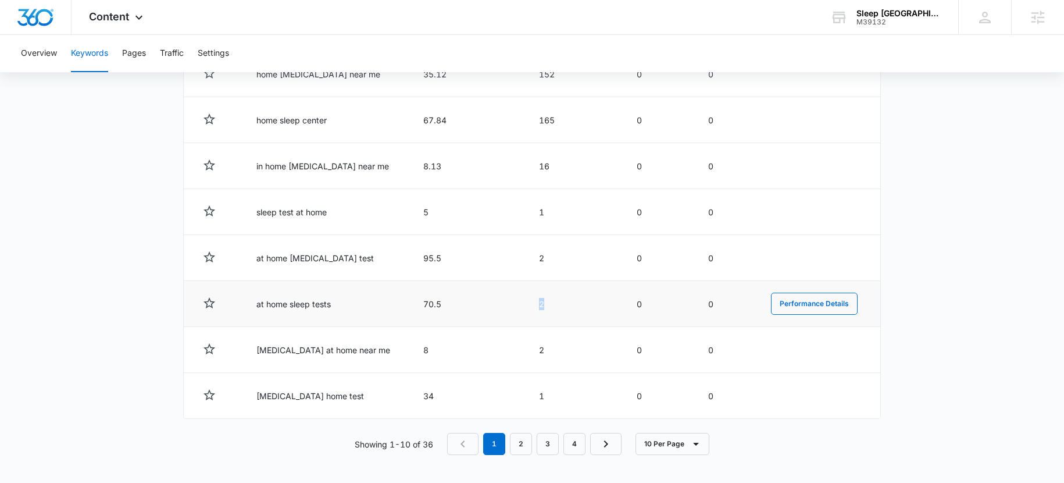
drag, startPoint x: 513, startPoint y: 306, endPoint x: 542, endPoint y: 311, distance: 29.5
click at [542, 311] on tr "at home sleep tests 70.5 2 0 0 Performance Details" at bounding box center [532, 304] width 697 height 46
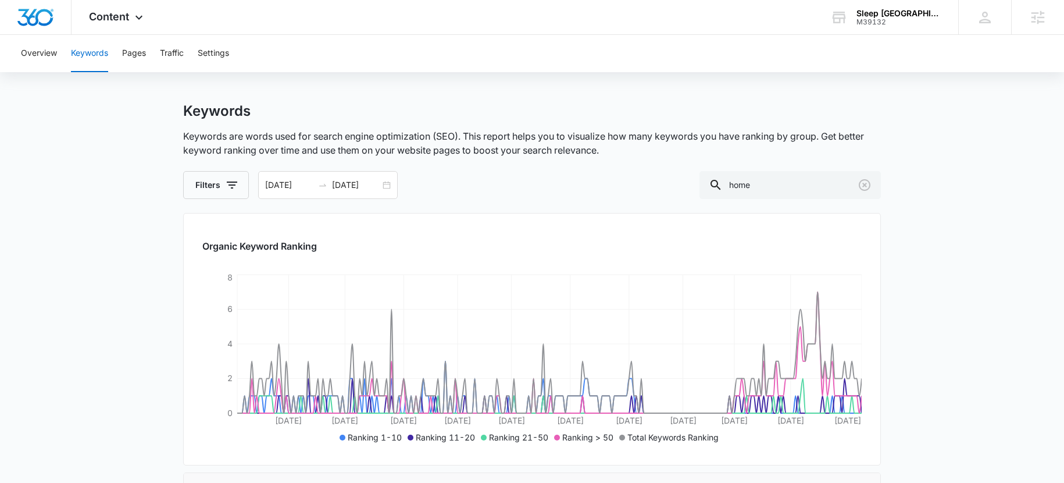
scroll to position [0, 0]
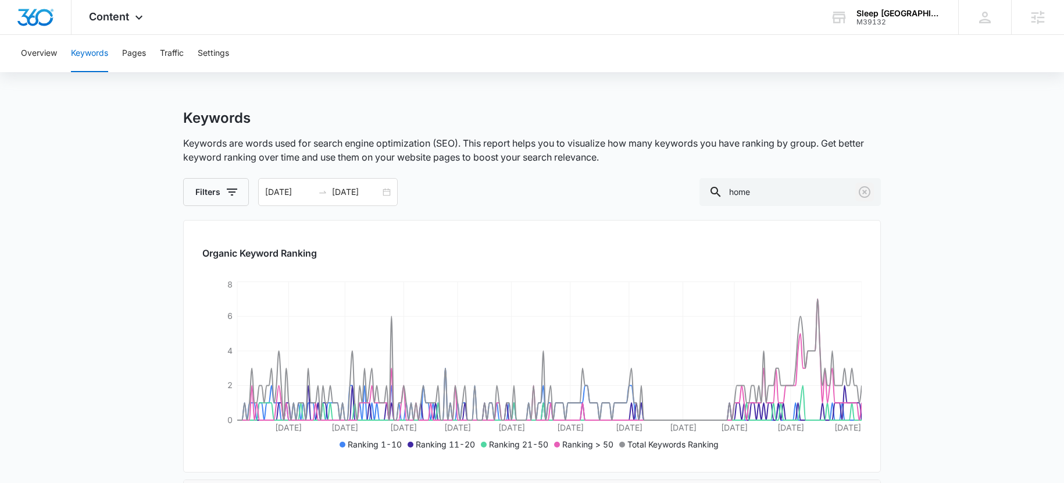
click at [867, 193] on icon "Clear" at bounding box center [865, 192] width 14 height 14
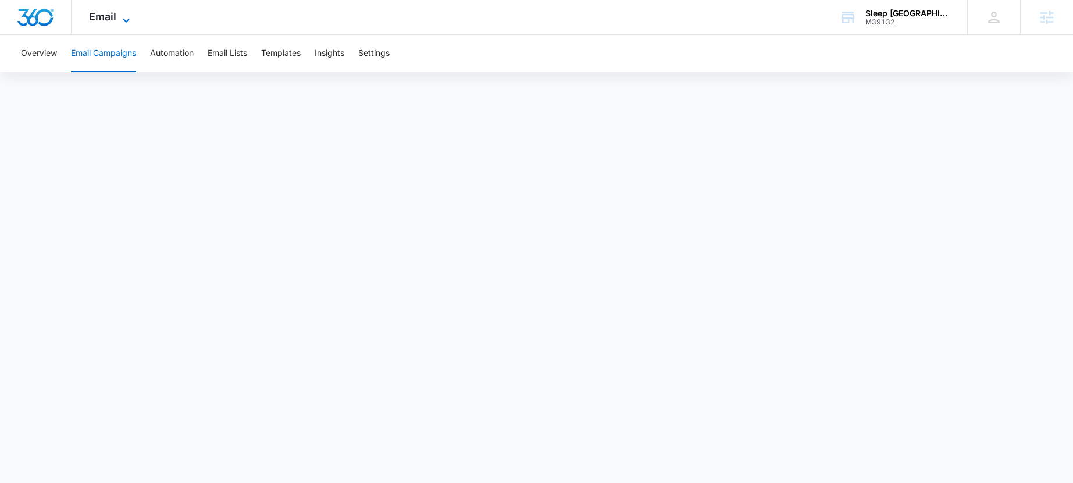
click at [102, 20] on span "Email" at bounding box center [102, 16] width 27 height 12
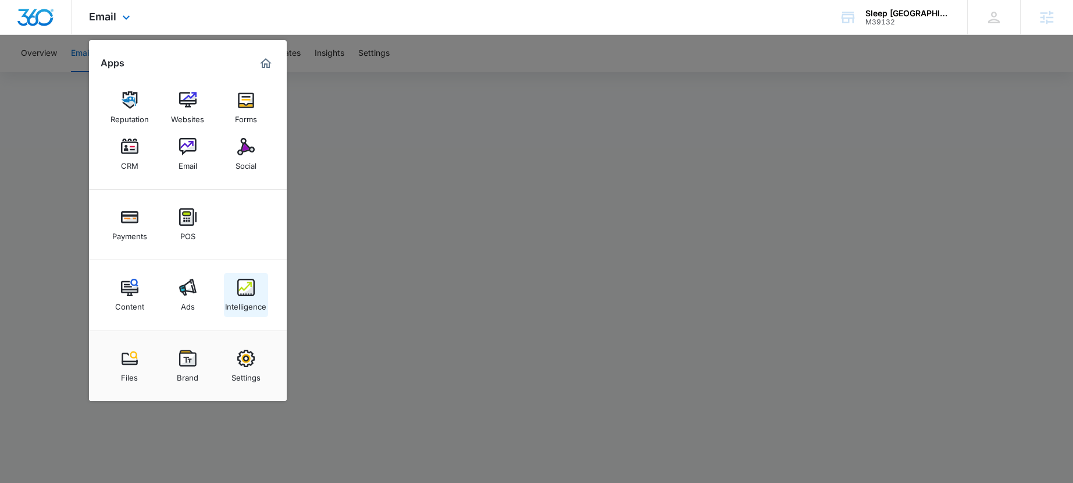
click at [252, 286] on img at bounding box center [245, 287] width 17 height 17
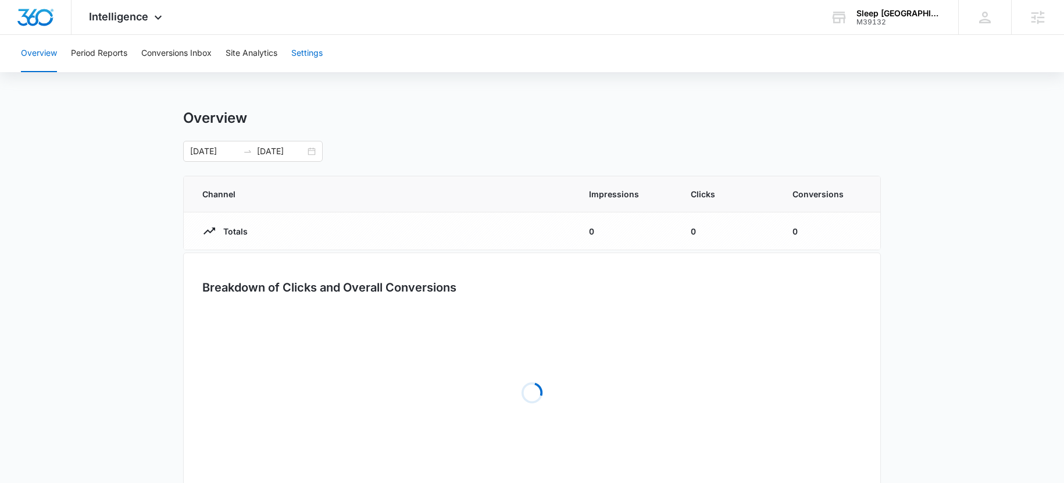
click at [307, 45] on button "Settings" at bounding box center [306, 53] width 31 height 37
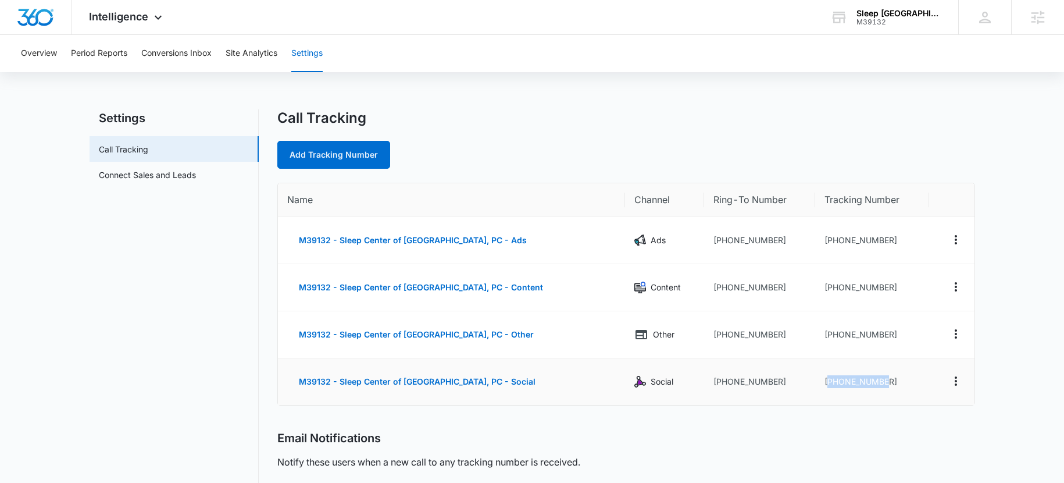
drag, startPoint x: 879, startPoint y: 380, endPoint x: 813, endPoint y: 379, distance: 66.3
click at [815, 379] on td "[PHONE_NUMBER]" at bounding box center [871, 381] width 113 height 47
copy td "17206087084"
click at [744, 390] on td "[PHONE_NUMBER]" at bounding box center [760, 381] width 112 height 47
drag, startPoint x: 877, startPoint y: 383, endPoint x: 814, endPoint y: 384, distance: 62.8
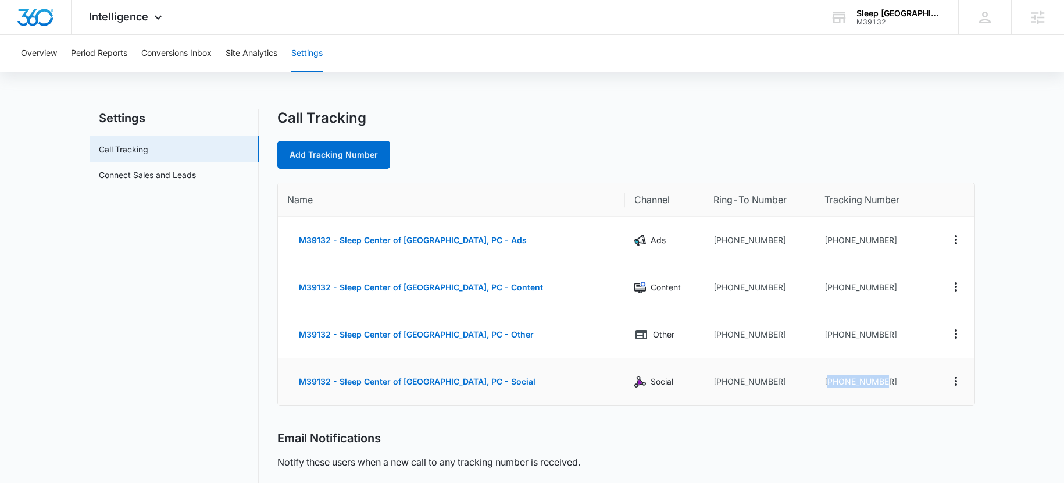
click at [815, 384] on td "[PHONE_NUMBER]" at bounding box center [871, 381] width 113 height 47
copy td "17206087084"
click at [120, 24] on div "Intelligence Apps Reputation Websites Forms CRM Email Social Payments POS Conte…" at bounding box center [127, 17] width 111 height 34
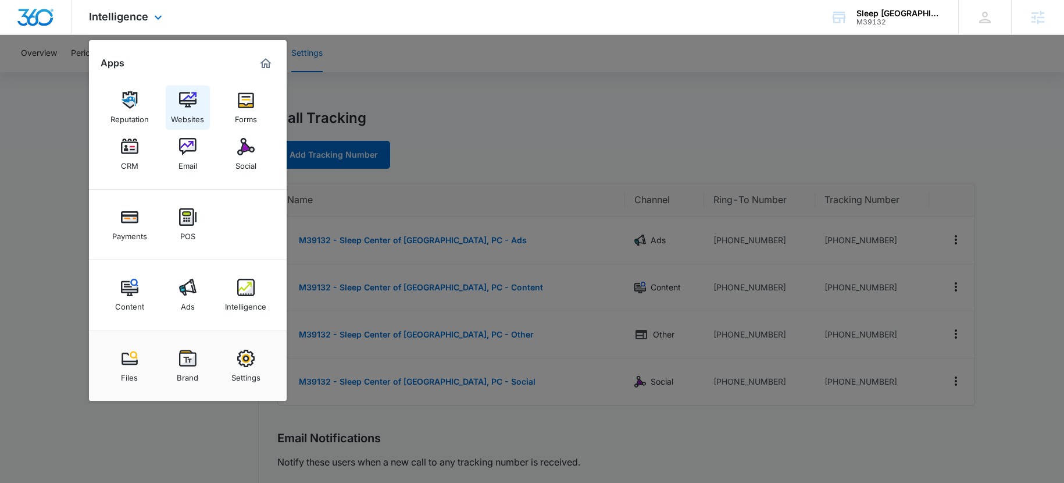
click at [174, 104] on link "Websites" at bounding box center [188, 107] width 44 height 44
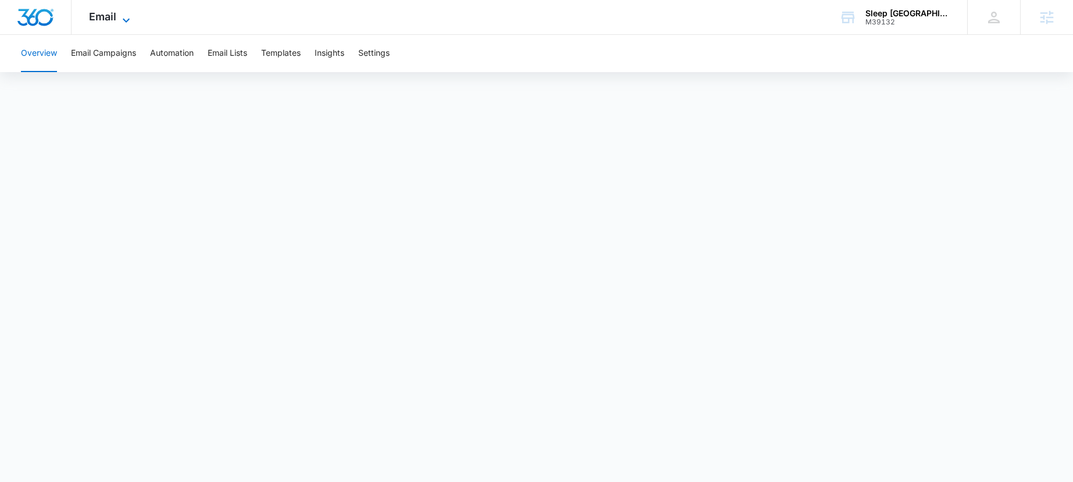
click at [109, 16] on span "Email" at bounding box center [102, 16] width 27 height 12
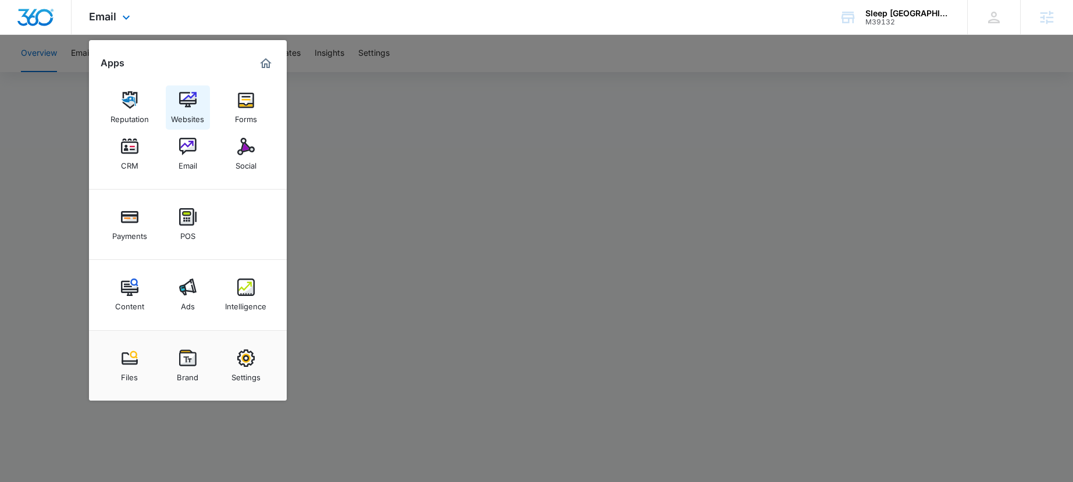
click at [190, 103] on img at bounding box center [187, 99] width 17 height 17
